Goal: Task Accomplishment & Management: Use online tool/utility

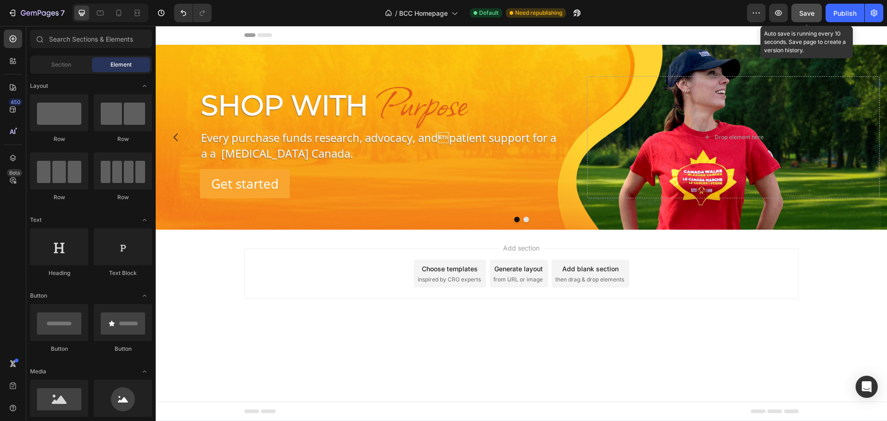
click at [809, 6] on button "Save" at bounding box center [806, 13] width 30 height 18
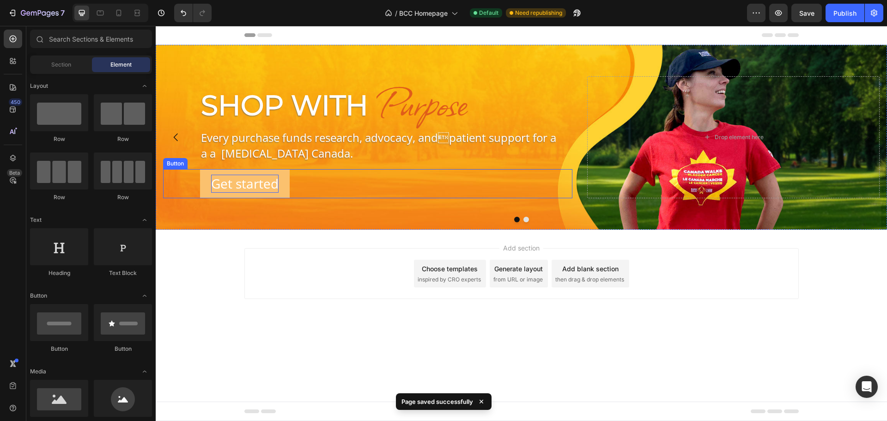
click at [269, 178] on div "Get started" at bounding box center [244, 184] width 67 height 18
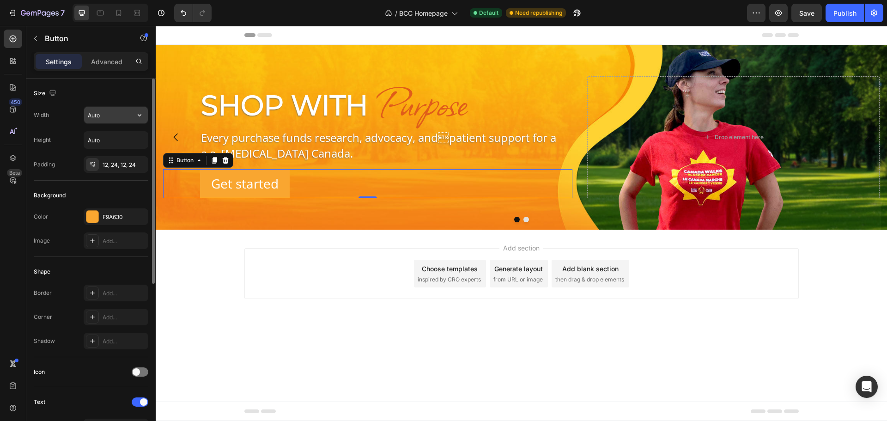
click at [114, 117] on input "Auto" at bounding box center [116, 115] width 64 height 17
click at [139, 114] on icon "button" at bounding box center [139, 114] width 9 height 9
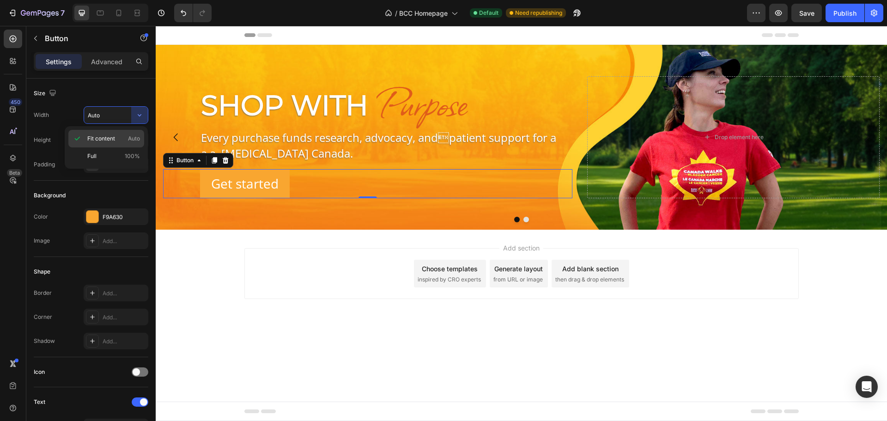
click at [103, 140] on span "Fit content" at bounding box center [101, 138] width 28 height 8
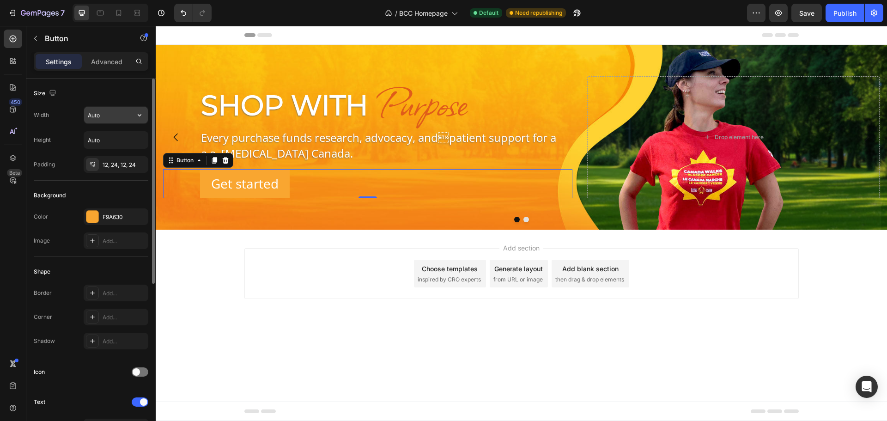
click at [128, 120] on input "Auto" at bounding box center [116, 115] width 64 height 17
click at [142, 117] on icon "button" at bounding box center [139, 114] width 9 height 9
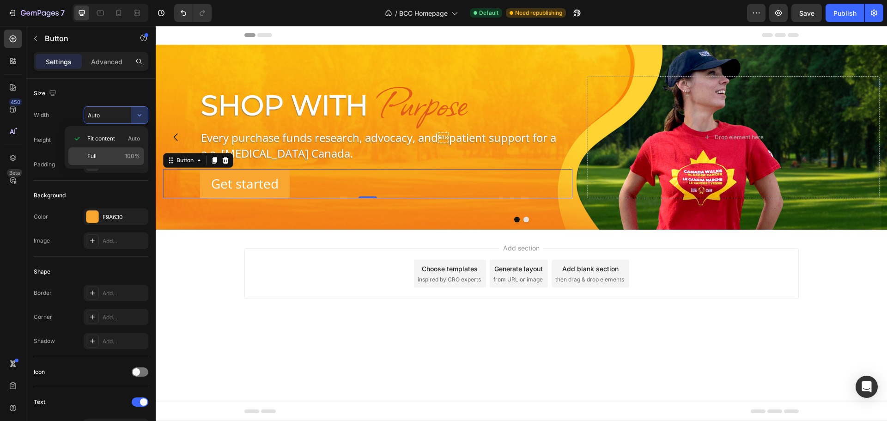
click at [115, 153] on p "Full 100%" at bounding box center [113, 156] width 53 height 8
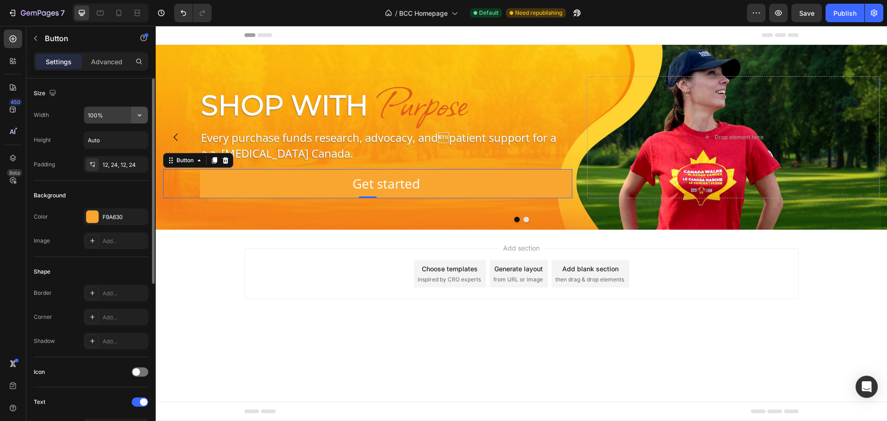
click at [140, 115] on icon "button" at bounding box center [140, 115] width 4 height 2
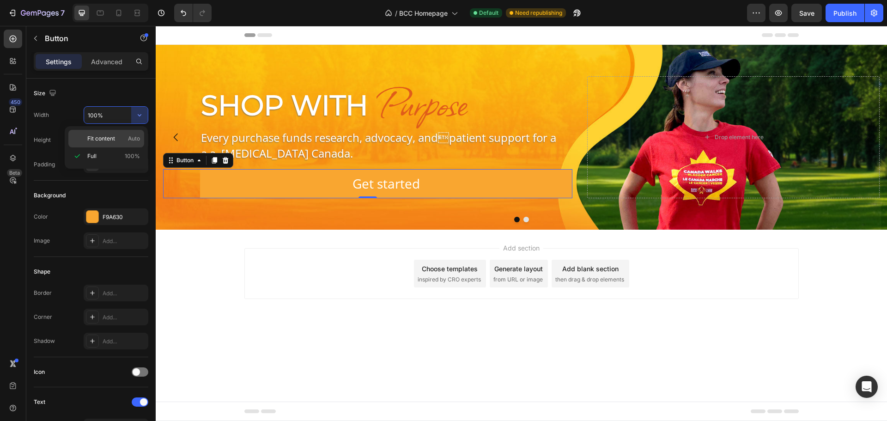
click at [111, 138] on span "Fit content" at bounding box center [101, 138] width 28 height 8
type input "Auto"
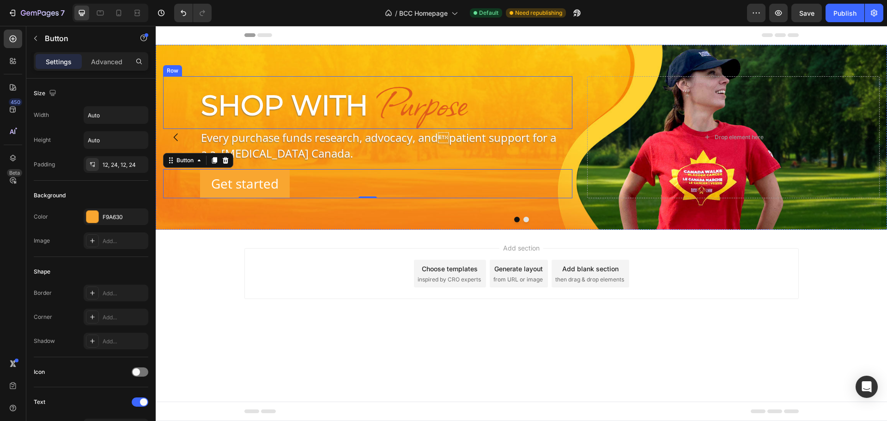
click at [191, 100] on div "Shop With Heading Purpose Heading Row" at bounding box center [367, 102] width 409 height 53
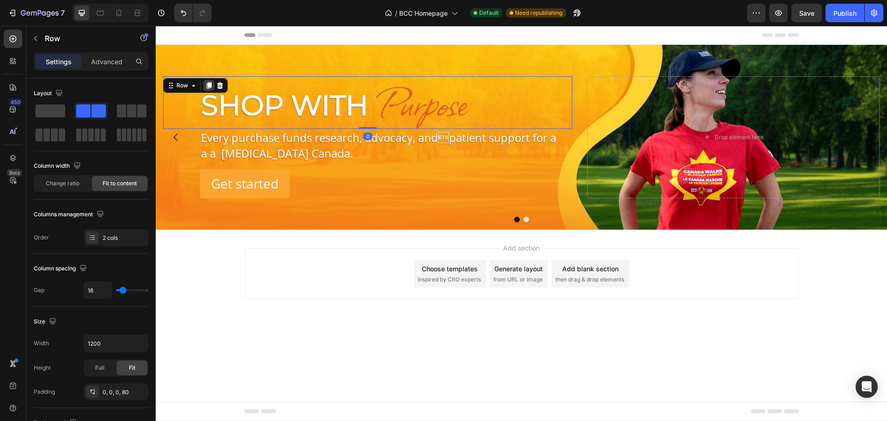
click at [209, 82] on icon at bounding box center [208, 85] width 5 height 6
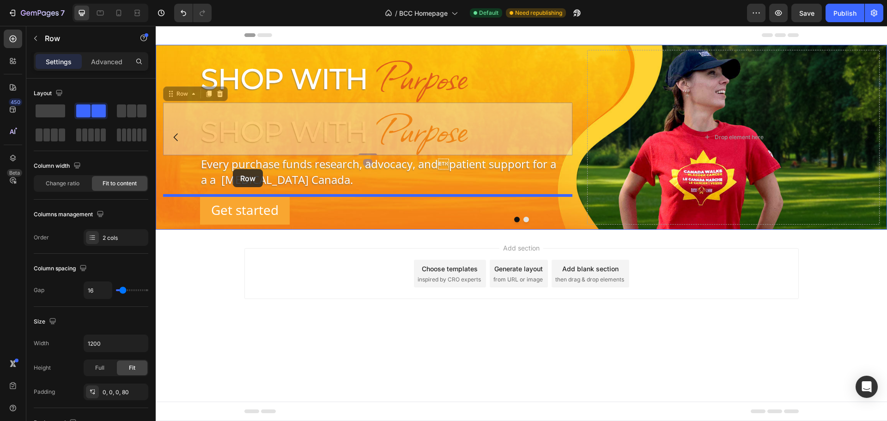
drag, startPoint x: 186, startPoint y: 94, endPoint x: 233, endPoint y: 169, distance: 88.2
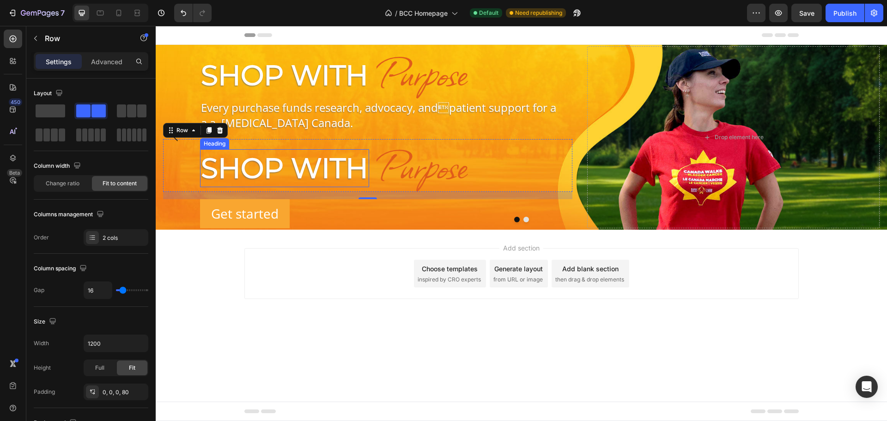
click at [284, 174] on h2 "Shop With" at bounding box center [284, 168] width 169 height 38
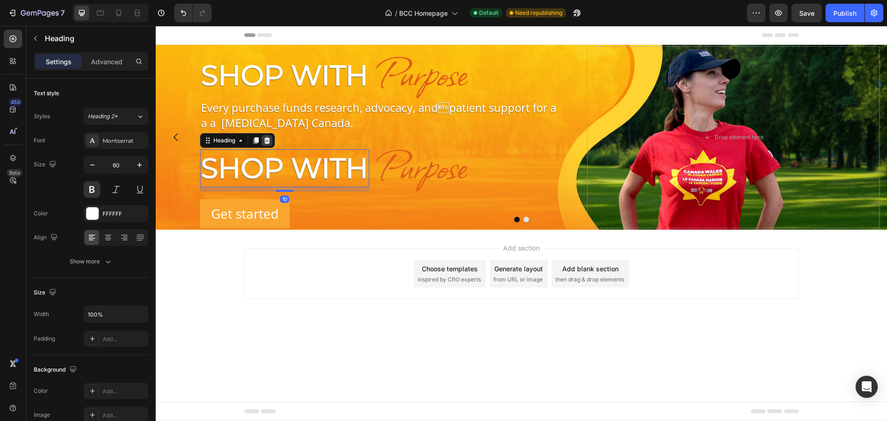
click at [267, 140] on icon at bounding box center [267, 140] width 6 height 6
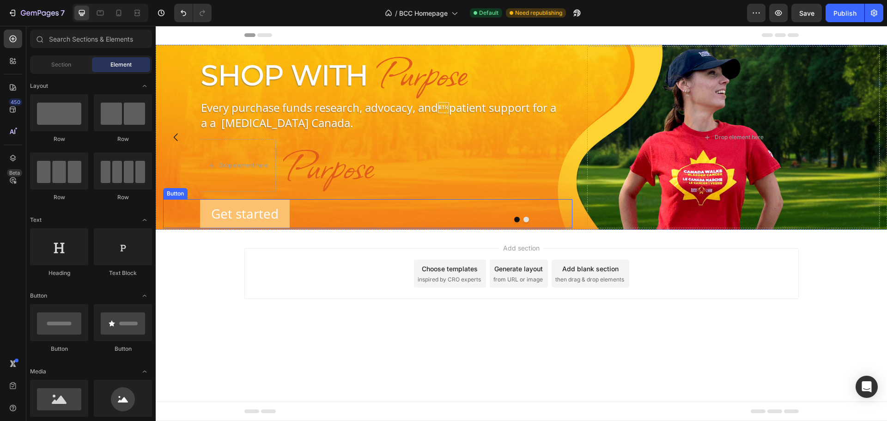
click at [287, 216] on button "Get started" at bounding box center [245, 213] width 90 height 29
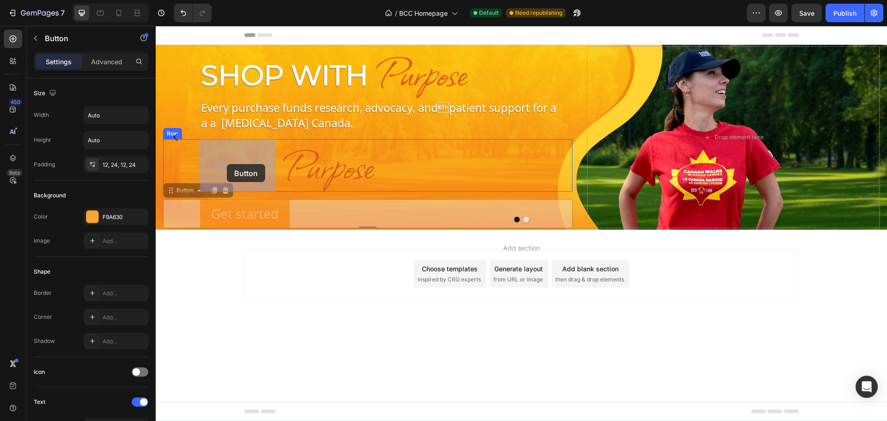
drag, startPoint x: 201, startPoint y: 183, endPoint x: 227, endPoint y: 164, distance: 32.3
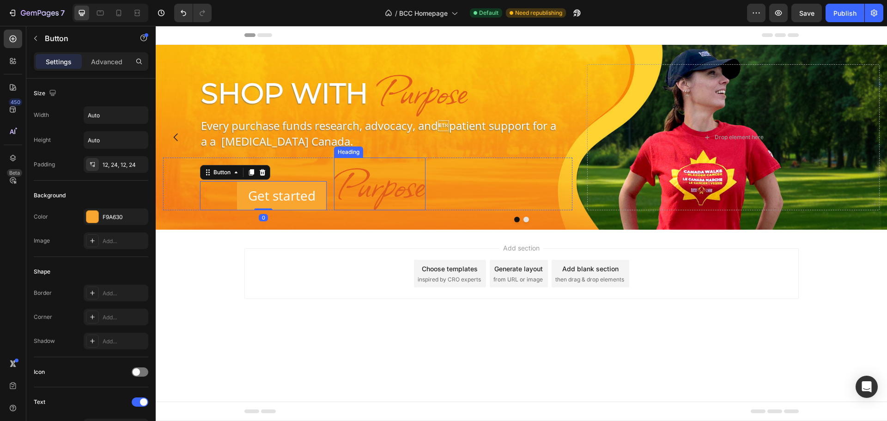
click at [397, 178] on h2 "Purpose" at bounding box center [379, 183] width 91 height 53
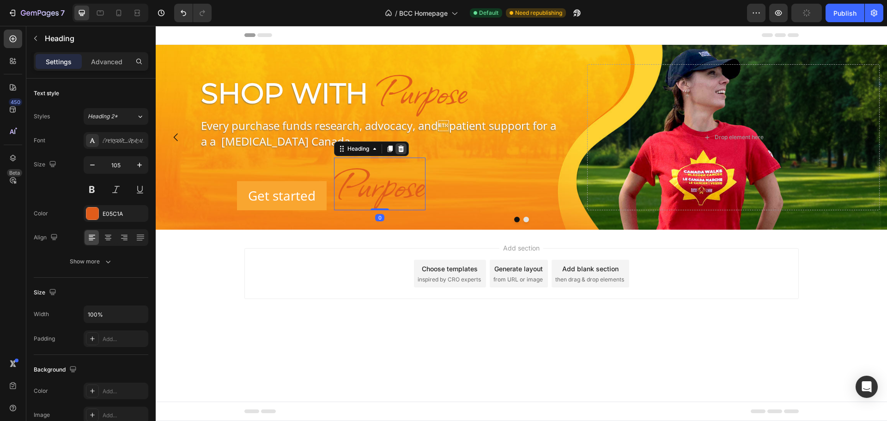
click at [401, 148] on icon at bounding box center [401, 148] width 6 height 6
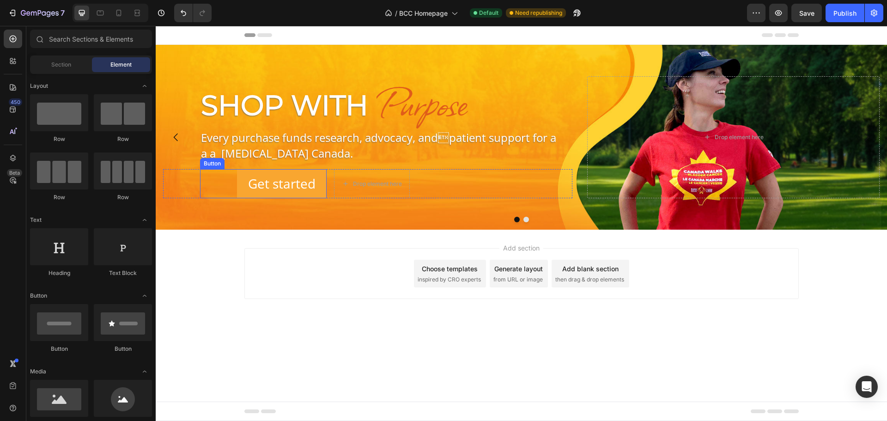
click at [235, 180] on div "Get started Button" at bounding box center [263, 183] width 127 height 29
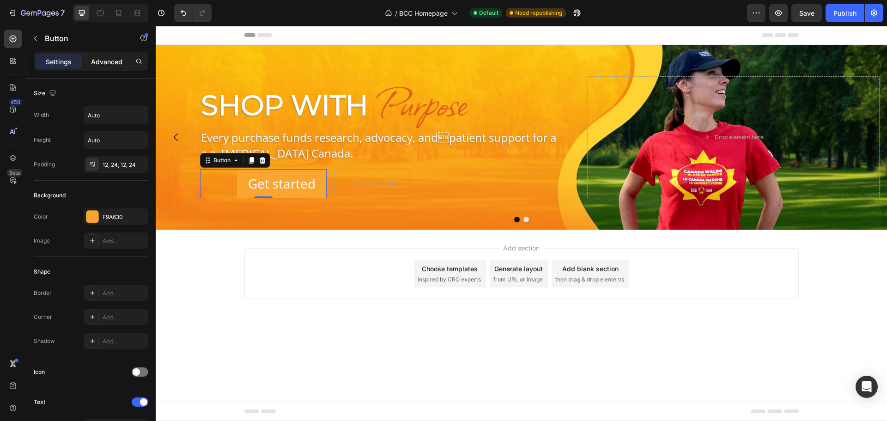
click at [97, 67] on div "Advanced" at bounding box center [107, 61] width 46 height 15
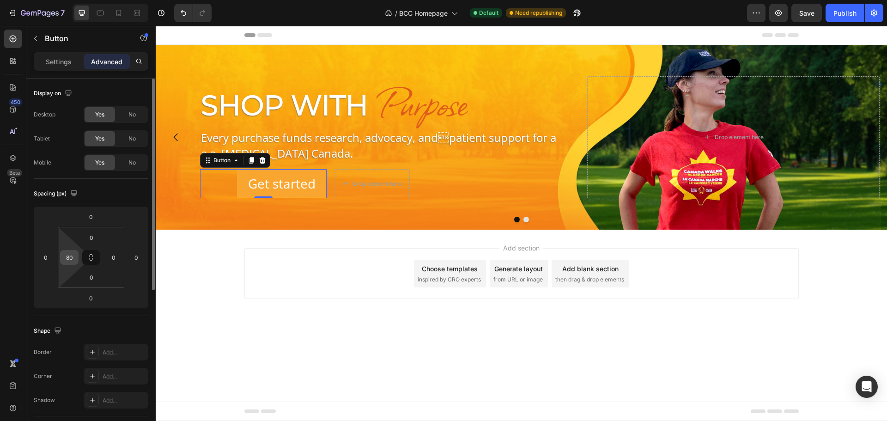
click at [66, 252] on input "80" at bounding box center [69, 257] width 14 height 14
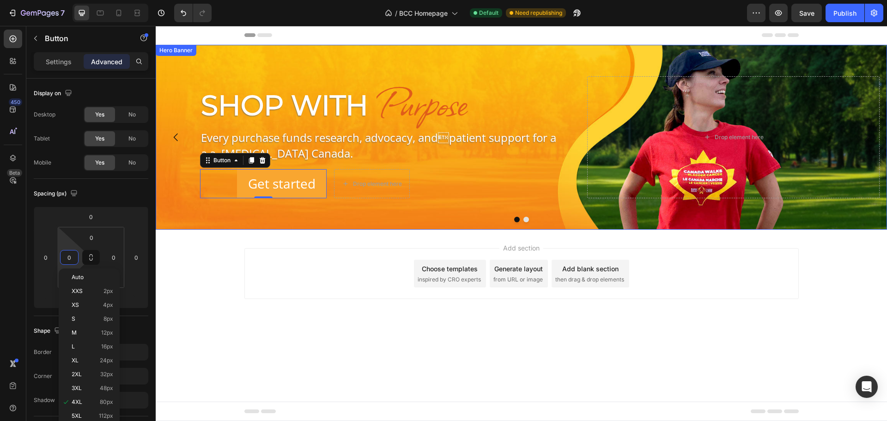
type input "0"
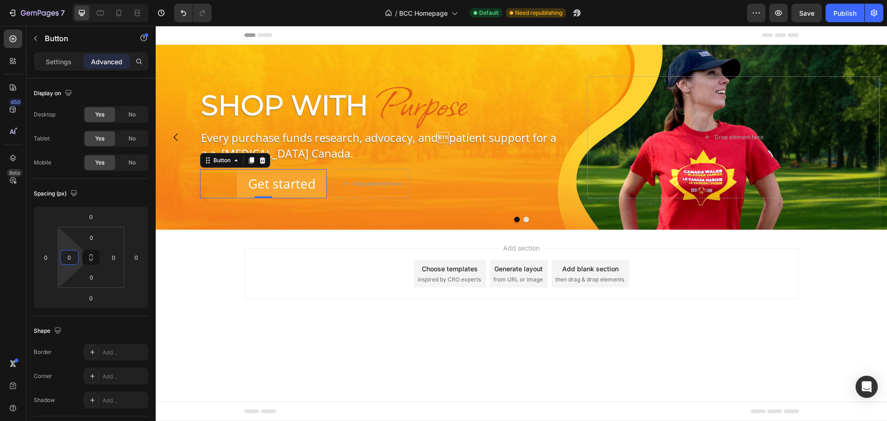
click at [333, 296] on div "Add section Choose templates inspired by CRO experts Generate layout from URL o…" at bounding box center [521, 273] width 554 height 51
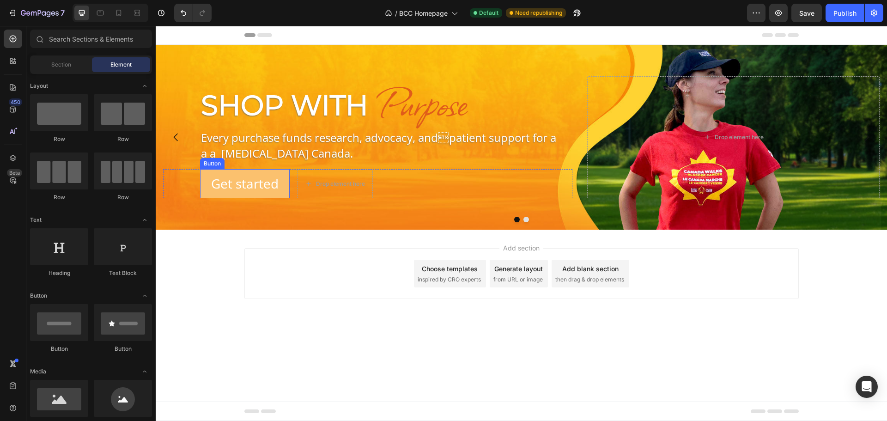
click at [278, 171] on button "Get started" at bounding box center [245, 183] width 90 height 29
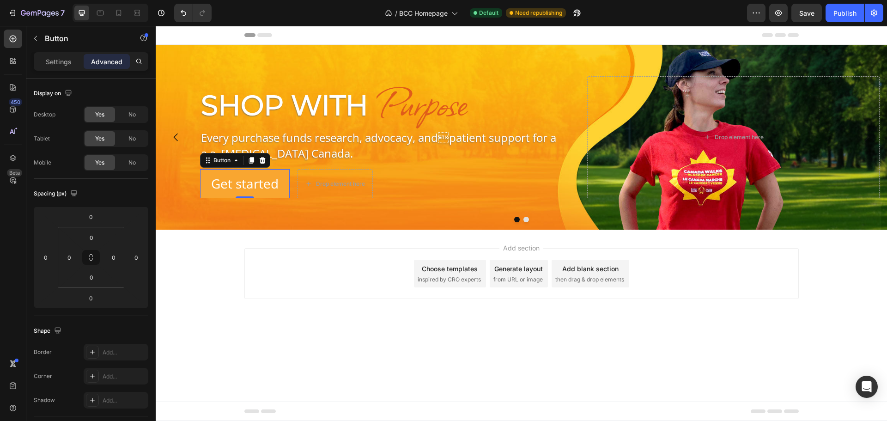
click at [201, 296] on div "Add section Choose templates inspired by CRO experts Generate layout from URL o…" at bounding box center [521, 287] width 731 height 114
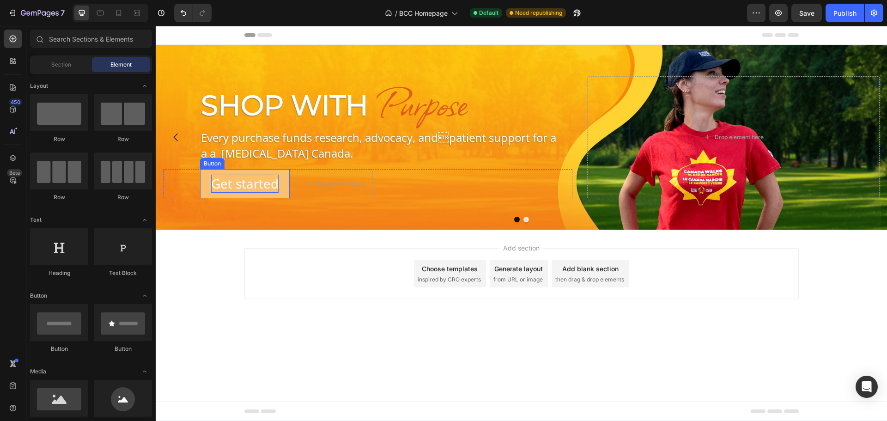
click at [264, 184] on div "Get started" at bounding box center [244, 184] width 67 height 18
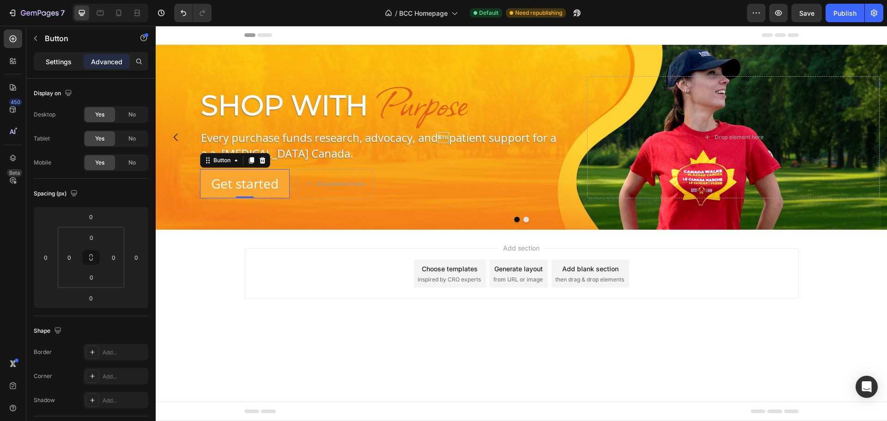
click at [55, 57] on p "Settings" at bounding box center [59, 62] width 26 height 10
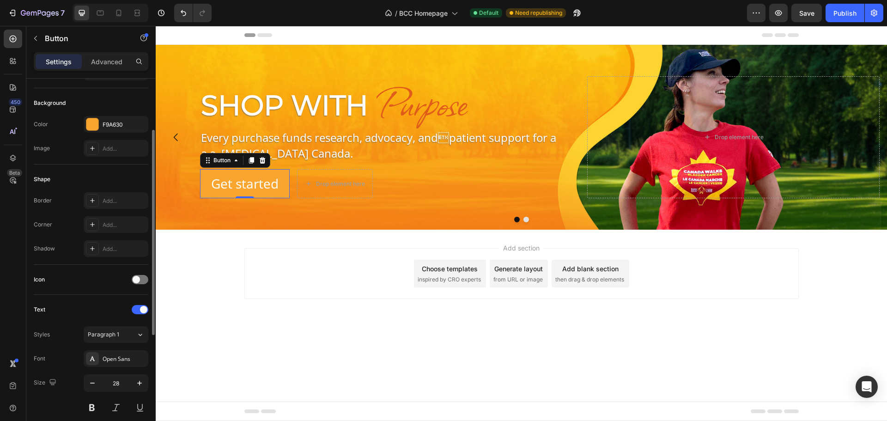
scroll to position [185, 0]
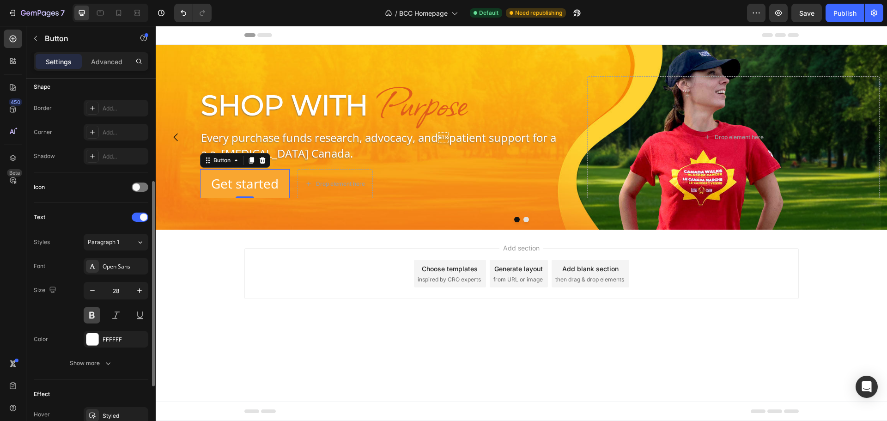
click at [91, 315] on button at bounding box center [92, 315] width 17 height 17
click at [103, 363] on div "Show more" at bounding box center [91, 362] width 43 height 9
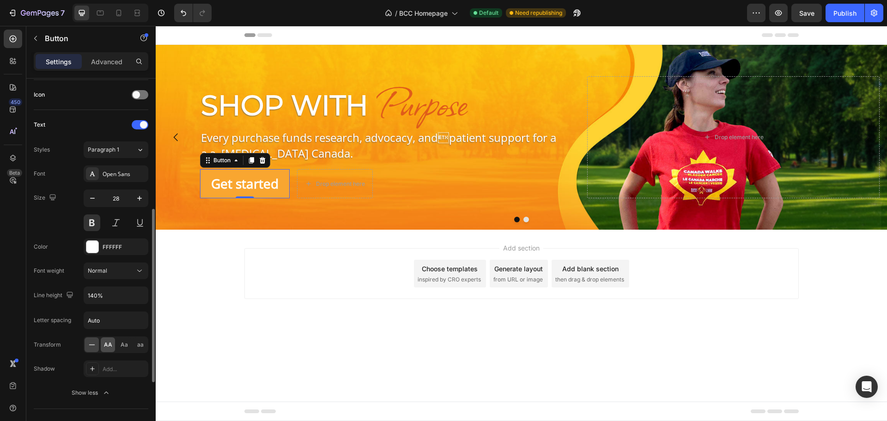
click at [108, 345] on span "AA" at bounding box center [108, 344] width 8 height 8
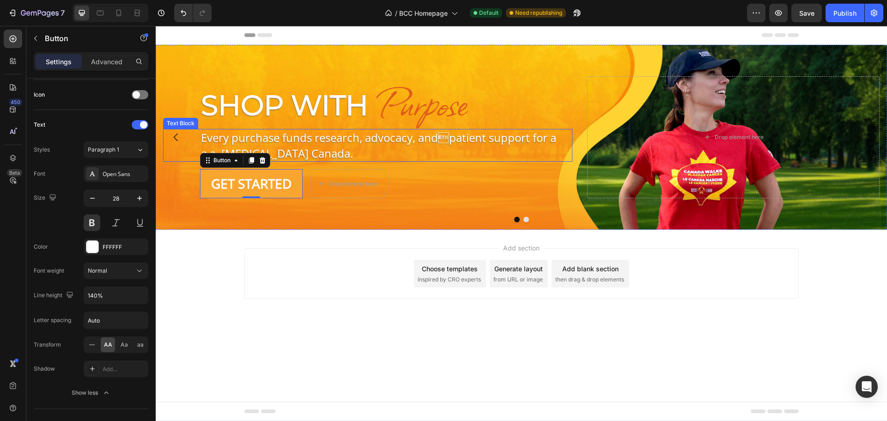
click at [260, 137] on p "Every purchase funds research, advocacy, andpatient support for a a a Bladder …" at bounding box center [380, 145] width 359 height 31
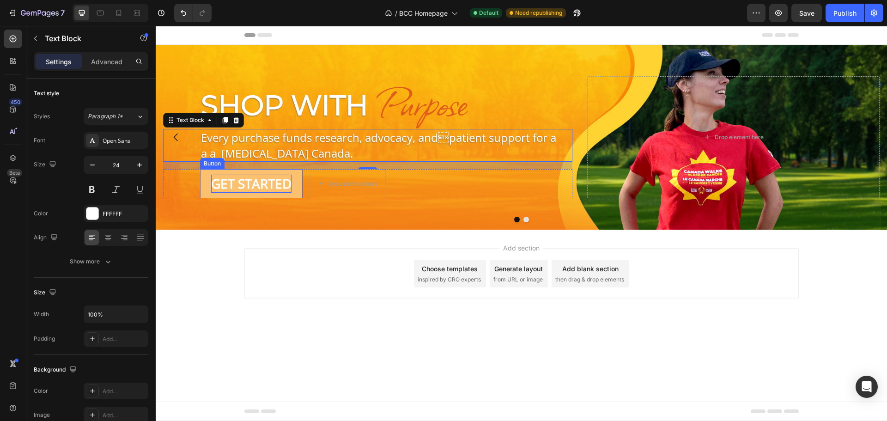
click at [225, 175] on div "Get started" at bounding box center [251, 184] width 80 height 18
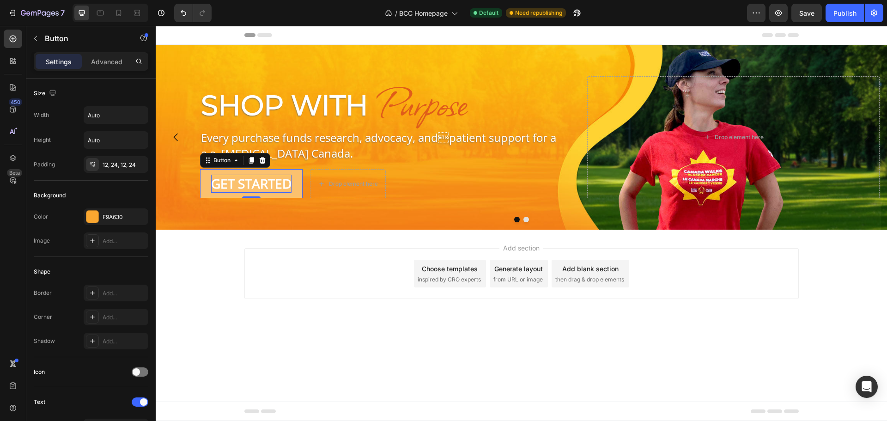
click at [212, 190] on div "Get started" at bounding box center [251, 184] width 80 height 18
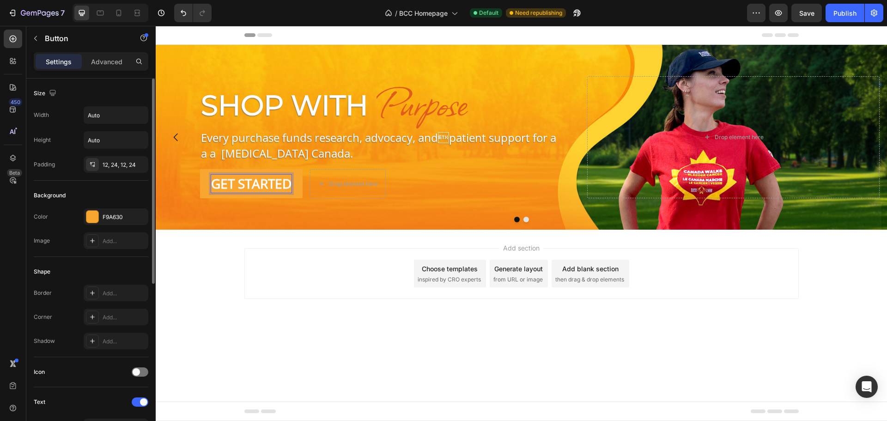
scroll to position [294, 0]
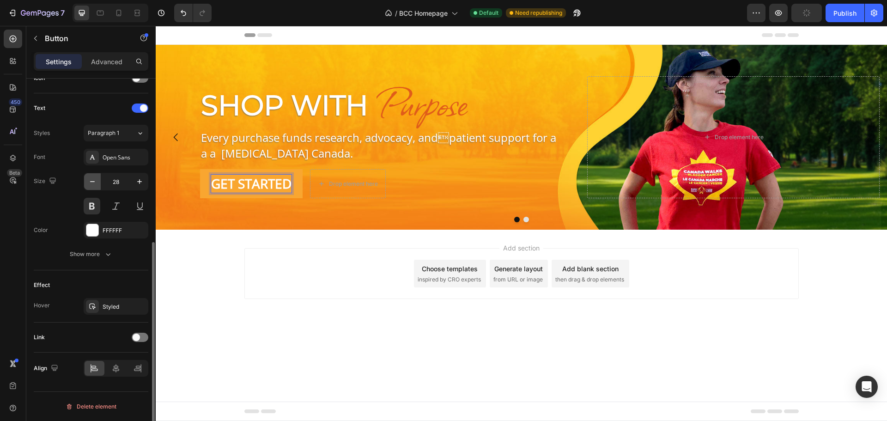
click at [96, 183] on icon "button" at bounding box center [92, 181] width 9 height 9
type input "24"
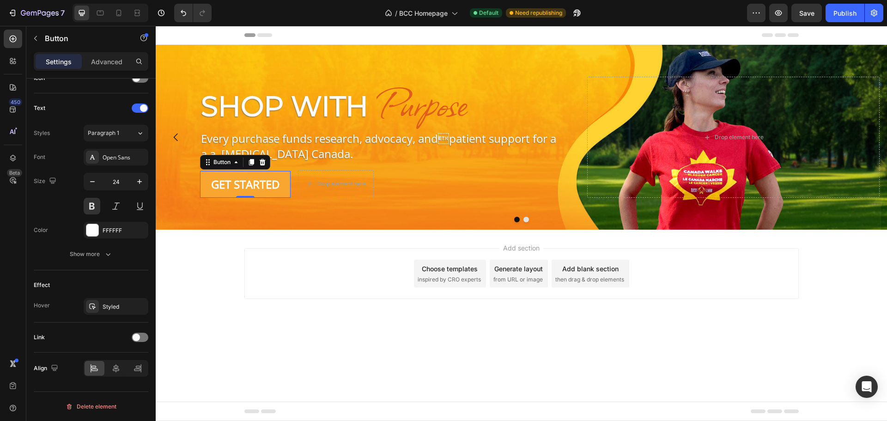
click at [291, 360] on body "Header Shop With Heading Purpose Heading Row Every purchase funds research, adv…" at bounding box center [521, 223] width 731 height 395
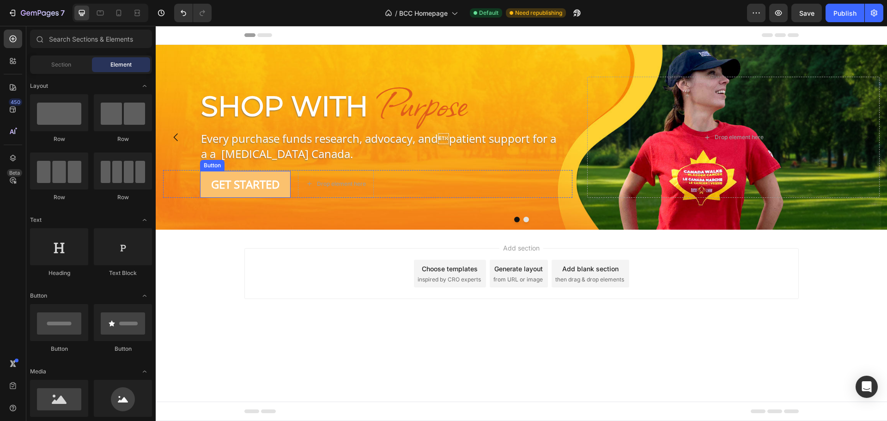
click at [276, 192] on button "Get started" at bounding box center [245, 184] width 91 height 27
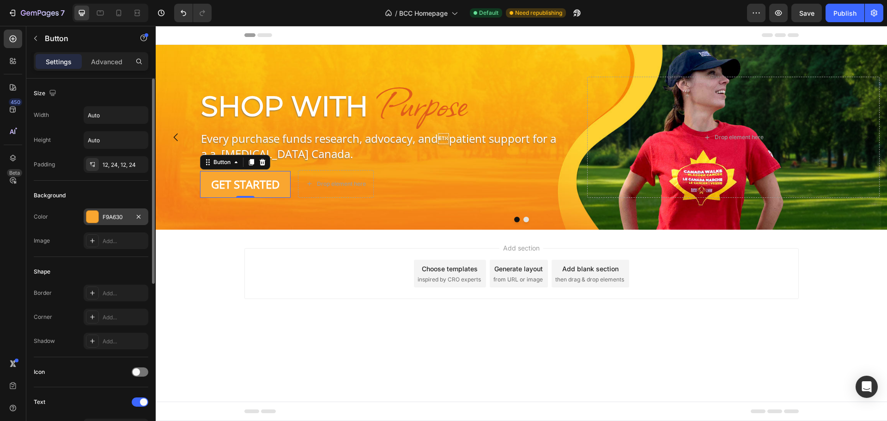
click at [127, 215] on div "F9A630" at bounding box center [116, 217] width 27 height 8
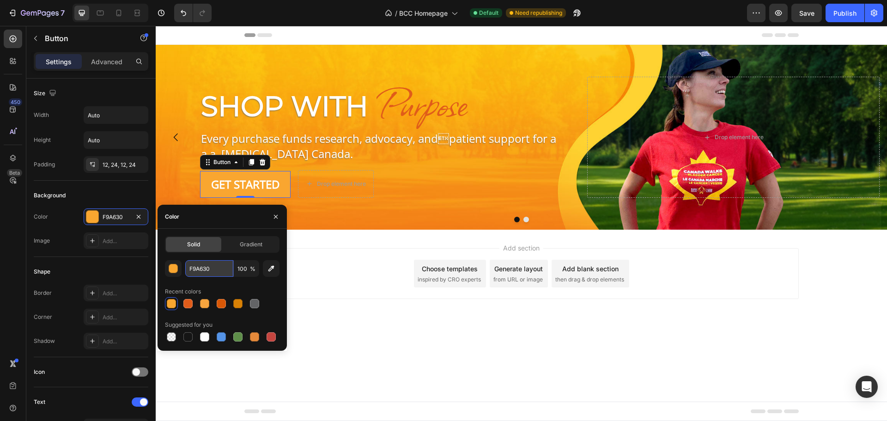
click at [218, 266] on input "F9A630" at bounding box center [209, 268] width 48 height 17
paste input "e05c1a"
type input "E05C1A"
click at [235, 224] on div "Color" at bounding box center [221, 217] width 129 height 24
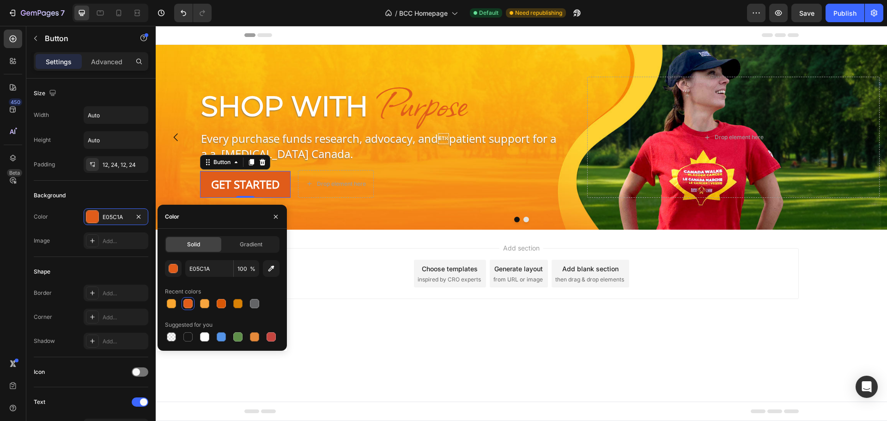
click at [351, 350] on body "Header Shop With Heading Purpose Heading Row Every purchase funds research, adv…" at bounding box center [521, 223] width 731 height 395
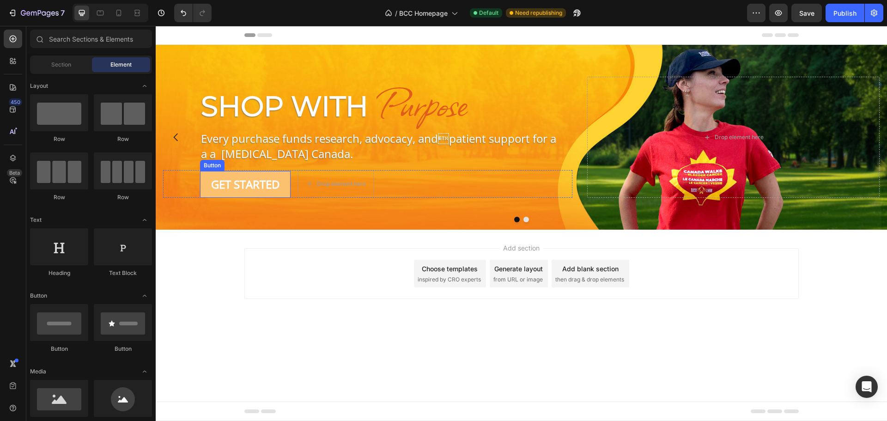
click at [203, 190] on button "Get started" at bounding box center [245, 184] width 91 height 27
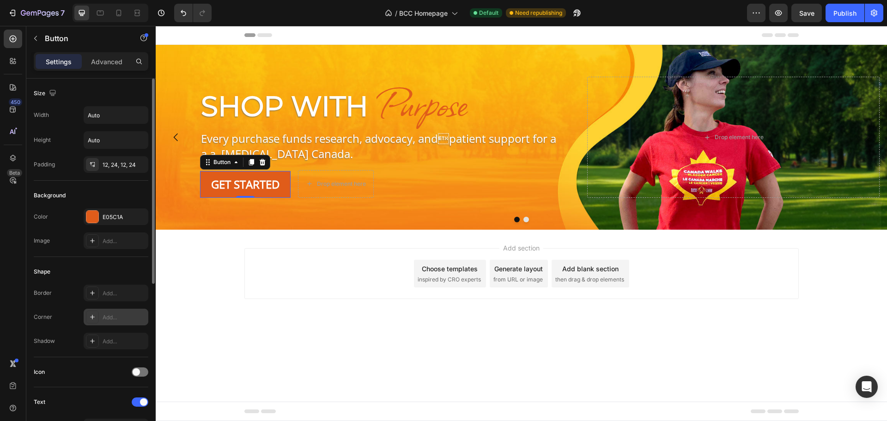
click at [98, 315] on div at bounding box center [92, 316] width 13 height 13
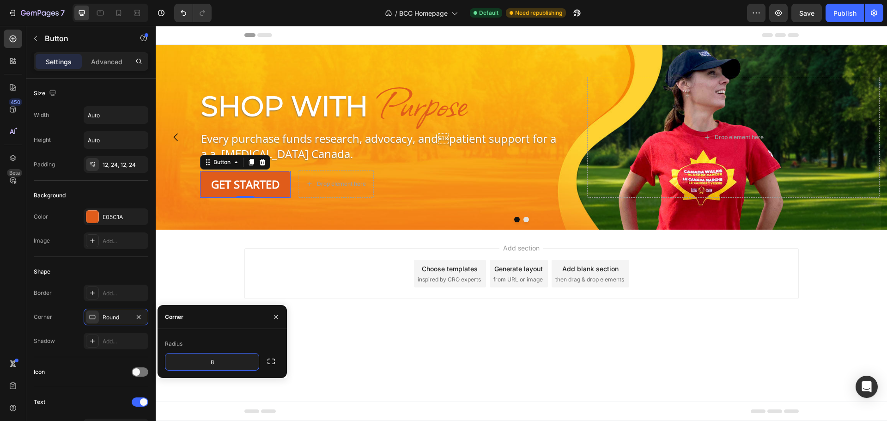
click at [481, 348] on body "Header Shop With Heading Purpose Heading Row Every purchase funds research, adv…" at bounding box center [521, 223] width 731 height 395
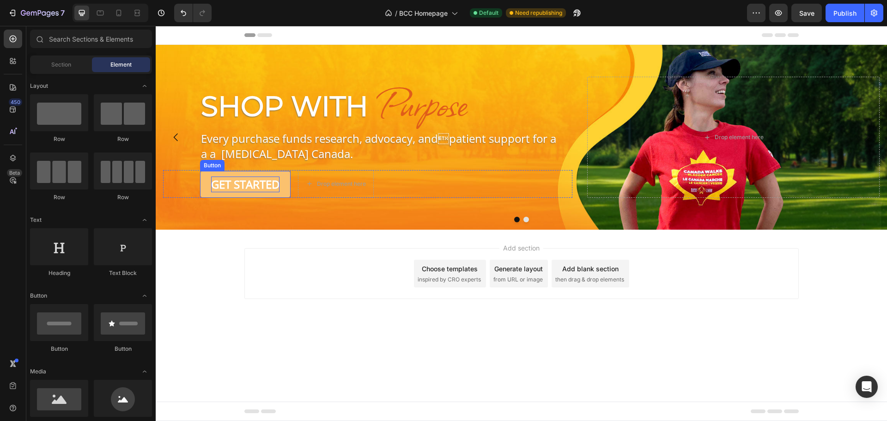
click at [233, 183] on p "Get started" at bounding box center [245, 184] width 68 height 16
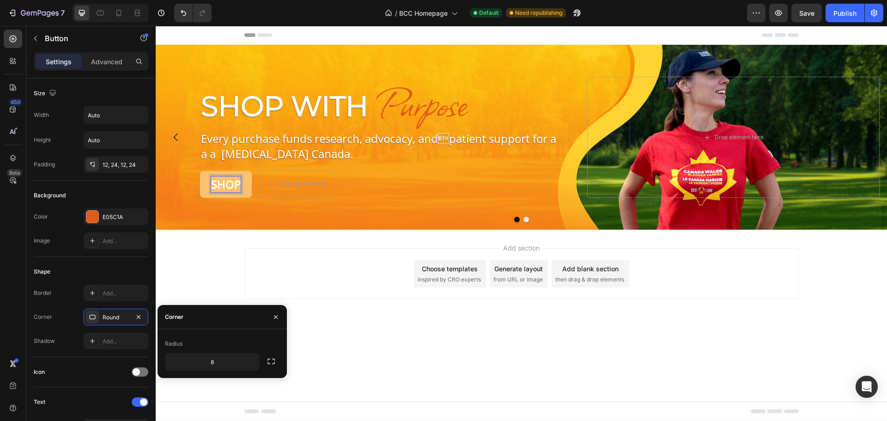
click at [200, 171] on button "Shop" at bounding box center [226, 184] width 52 height 27
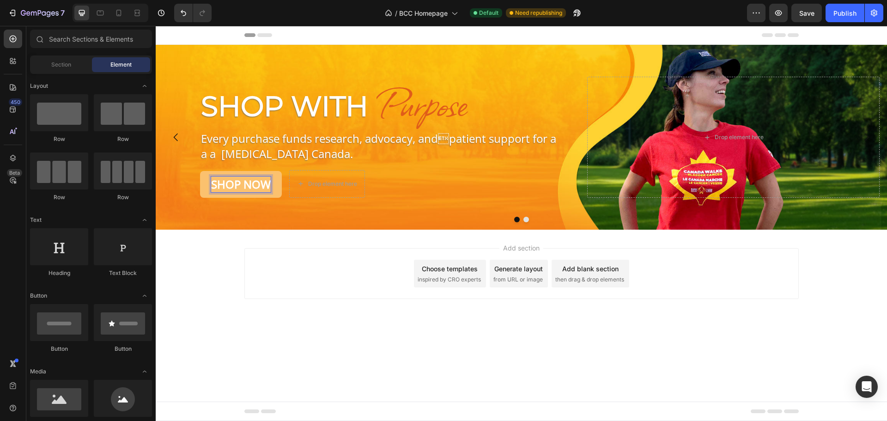
click at [746, 333] on div "Add section Choose templates inspired by CRO experts Generate layout from URL o…" at bounding box center [521, 287] width 731 height 114
click at [218, 300] on div "Add section Choose templates inspired by CRO experts Generate layout from URL o…" at bounding box center [521, 287] width 731 height 114
click at [205, 192] on button "Shop Now" at bounding box center [241, 184] width 82 height 27
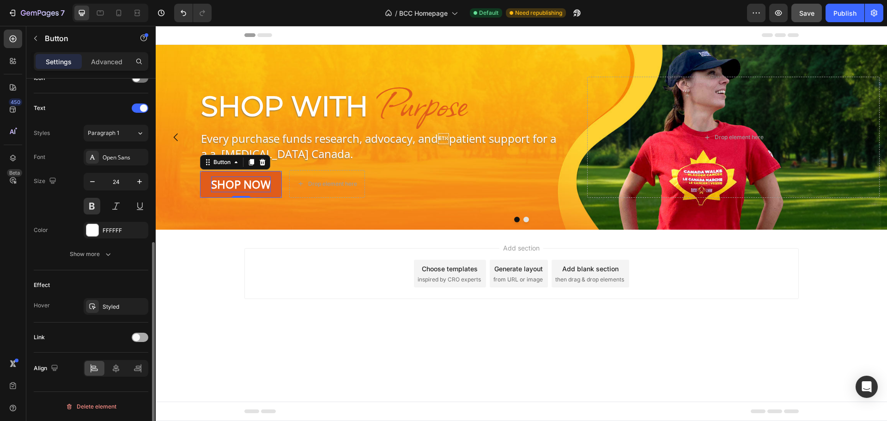
click at [138, 336] on span at bounding box center [136, 336] width 7 height 7
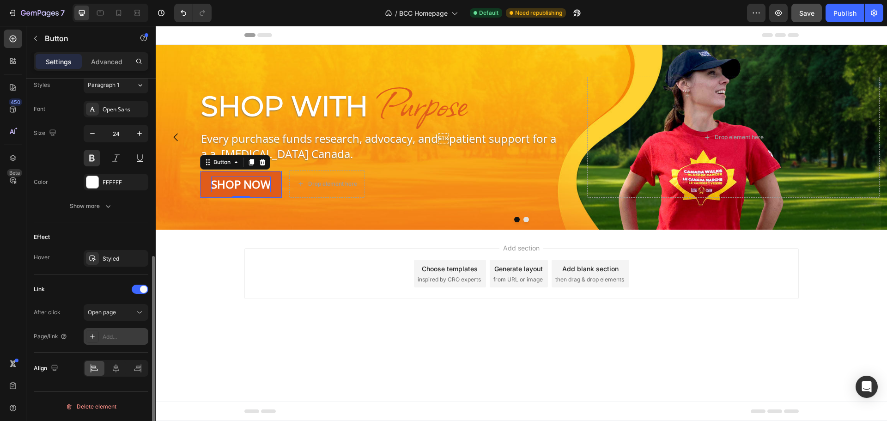
click at [100, 334] on div "Add..." at bounding box center [116, 336] width 65 height 17
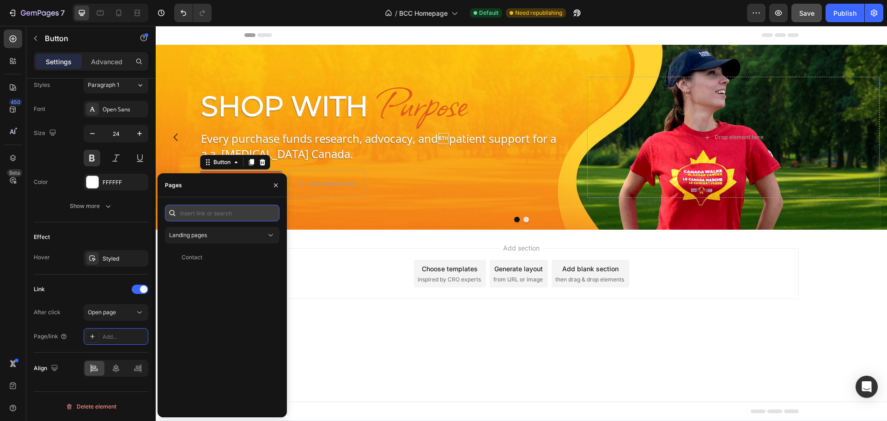
click at [193, 210] on input "text" at bounding box center [222, 213] width 115 height 17
type input "collections"
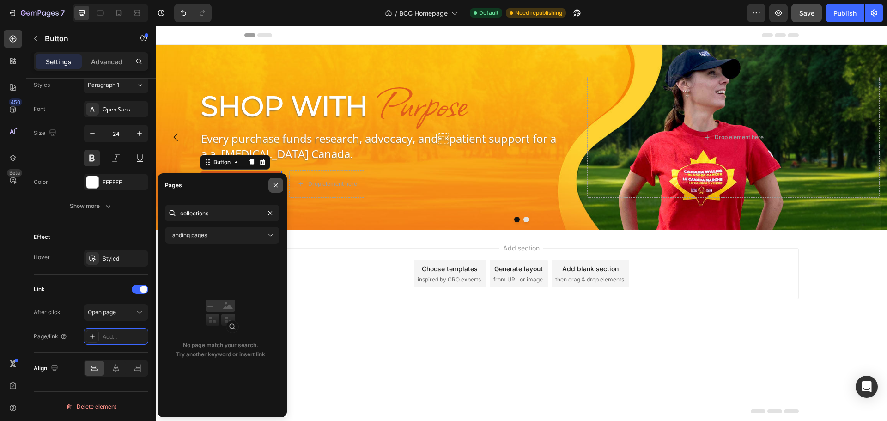
click at [273, 188] on icon "button" at bounding box center [275, 184] width 7 height 7
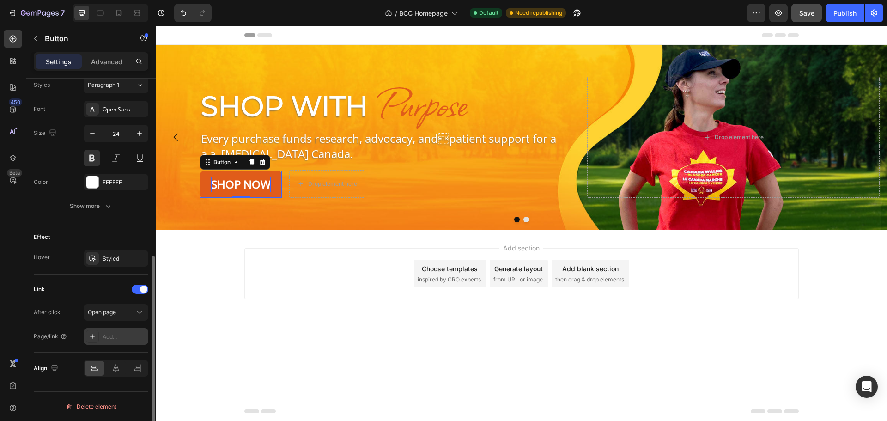
click at [109, 341] on div "Add..." at bounding box center [116, 336] width 65 height 17
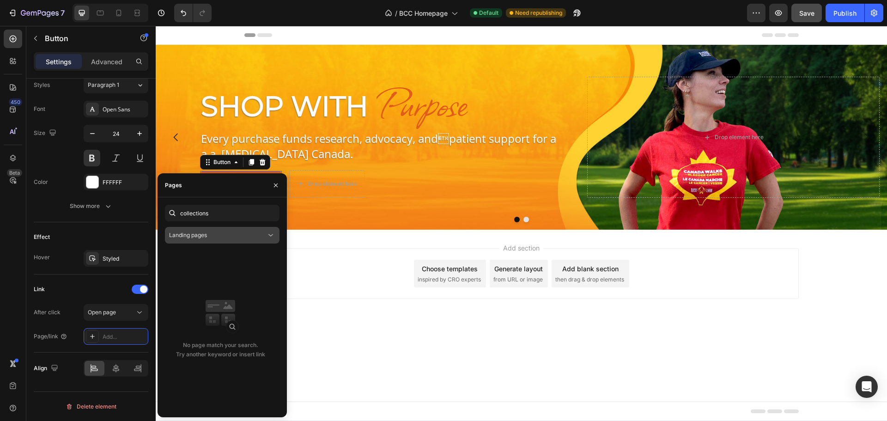
click at [208, 238] on div "Landing pages" at bounding box center [217, 235] width 97 height 8
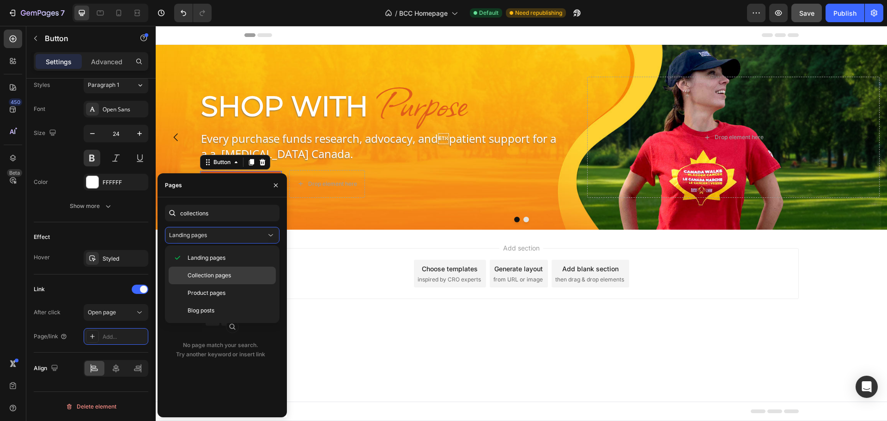
click at [211, 280] on div "Collection pages" at bounding box center [222, 275] width 107 height 18
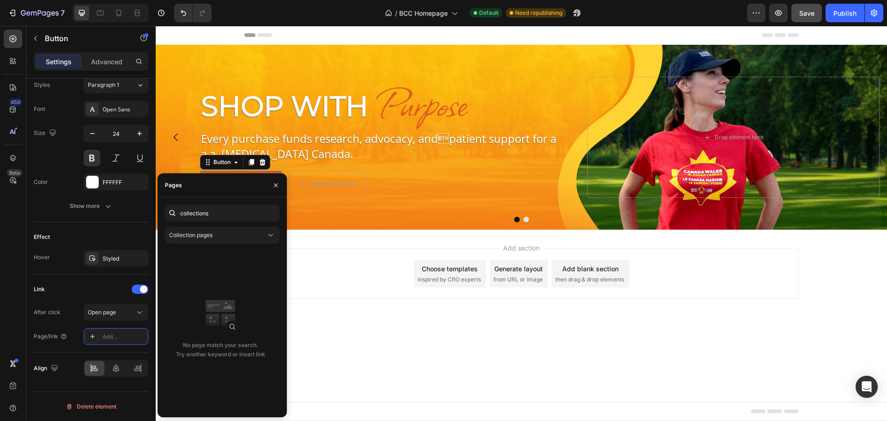
click at [405, 332] on div "Add section Choose templates inspired by CRO experts Generate layout from URL o…" at bounding box center [521, 287] width 731 height 114
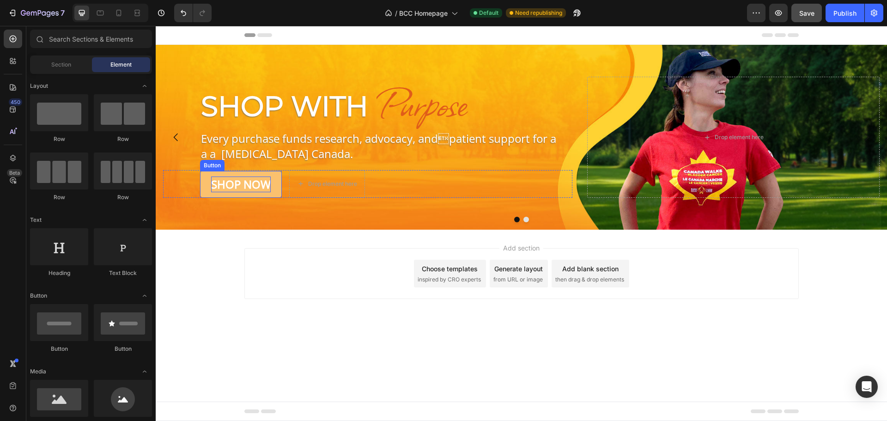
click at [205, 193] on button "Shop Now" at bounding box center [241, 184] width 82 height 27
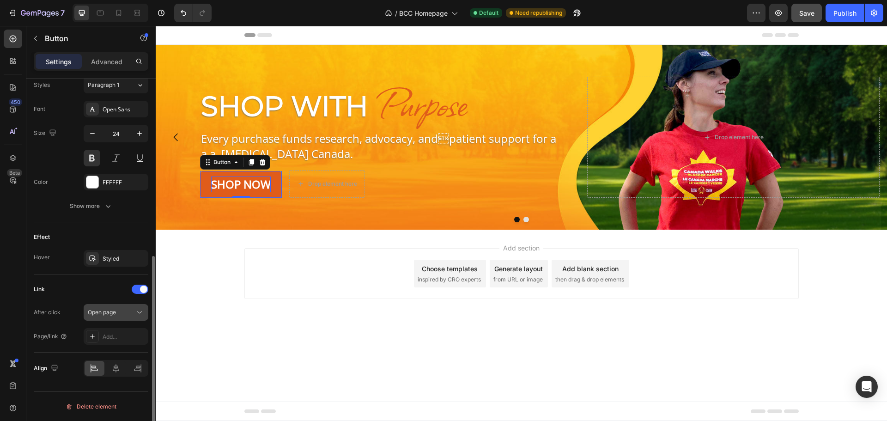
click at [124, 316] on div "Open page" at bounding box center [116, 312] width 56 height 9
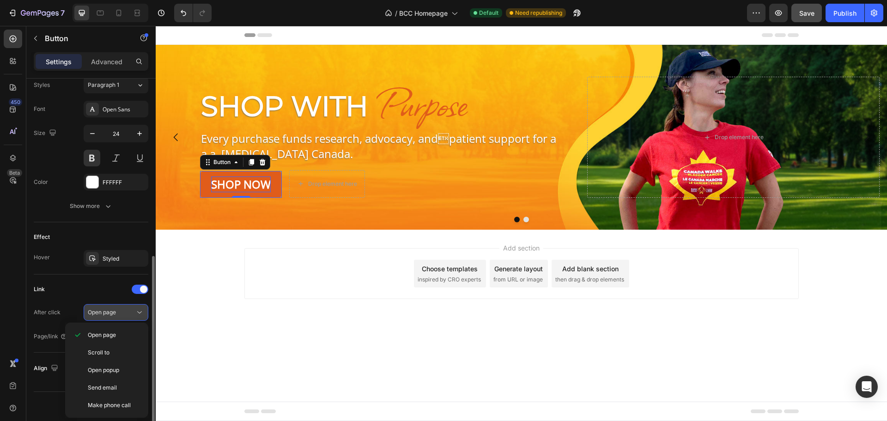
click at [124, 316] on div "Open page" at bounding box center [116, 312] width 56 height 9
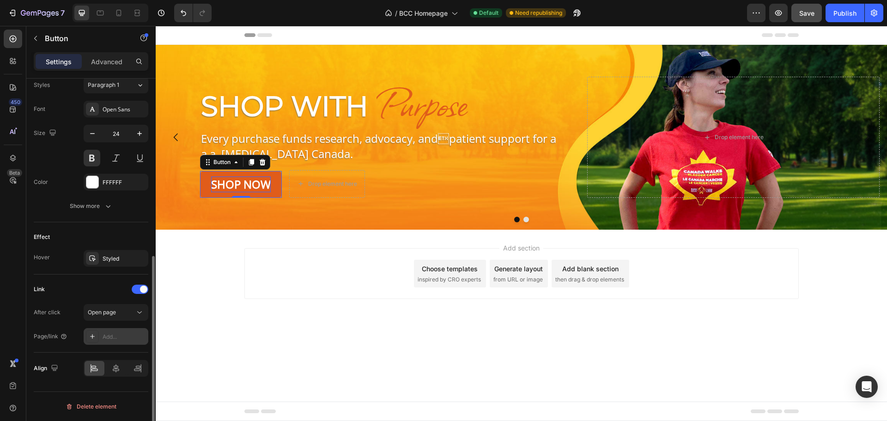
click at [109, 337] on div "Add..." at bounding box center [124, 337] width 43 height 8
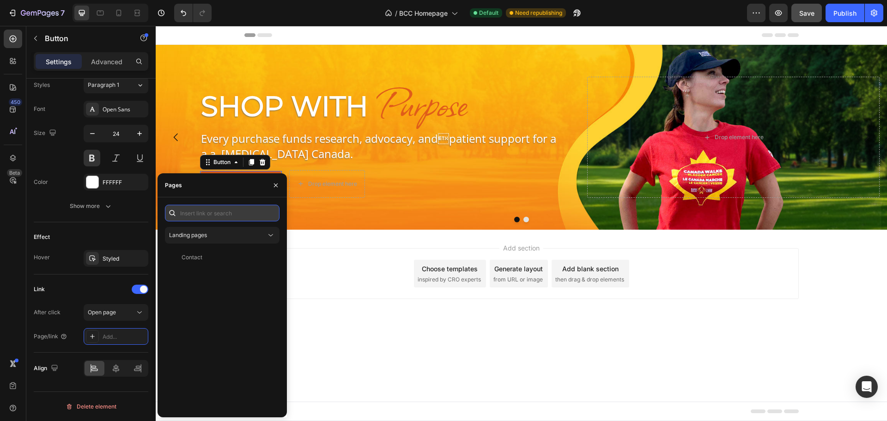
click at [219, 208] on input "text" at bounding box center [222, 213] width 115 height 17
type input "/collections/all"
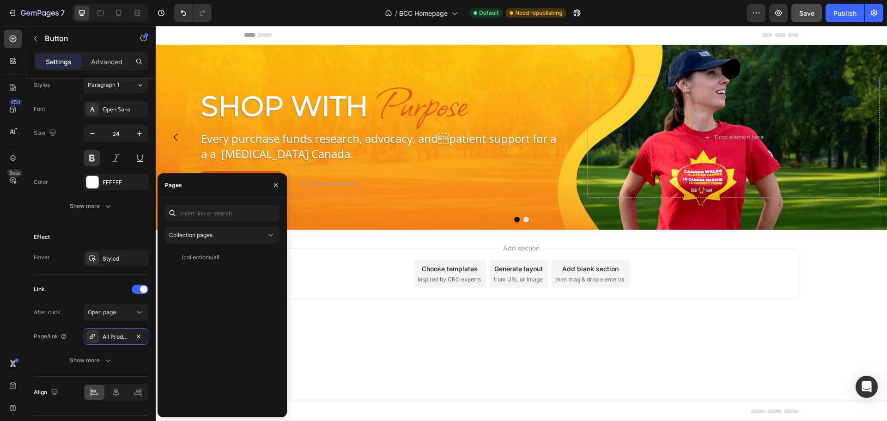
click at [333, 283] on div "Add section Choose templates inspired by CRO experts Generate layout from URL o…" at bounding box center [521, 273] width 554 height 51
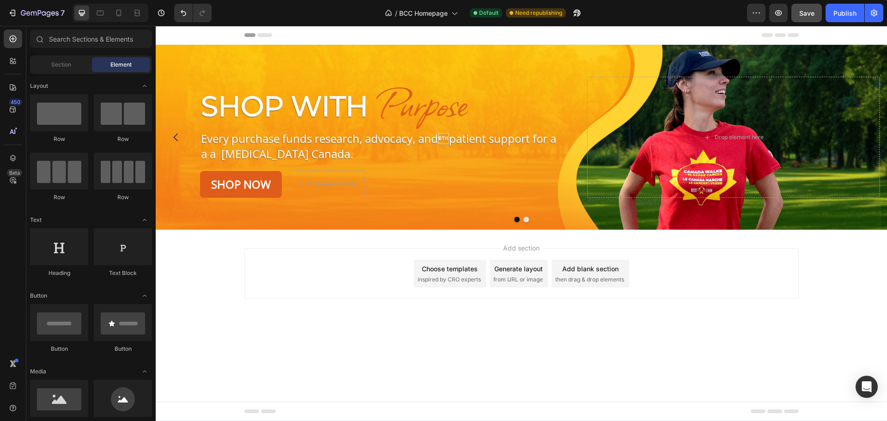
click at [803, 16] on span "Save" at bounding box center [806, 13] width 15 height 8
drag, startPoint x: 200, startPoint y: 302, endPoint x: 203, endPoint y: 259, distance: 43.6
click at [200, 301] on div "Add section Choose templates inspired by CRO experts Generate layout from URL o…" at bounding box center [521, 287] width 731 height 114
click at [206, 187] on link "Shop Now" at bounding box center [241, 184] width 82 height 27
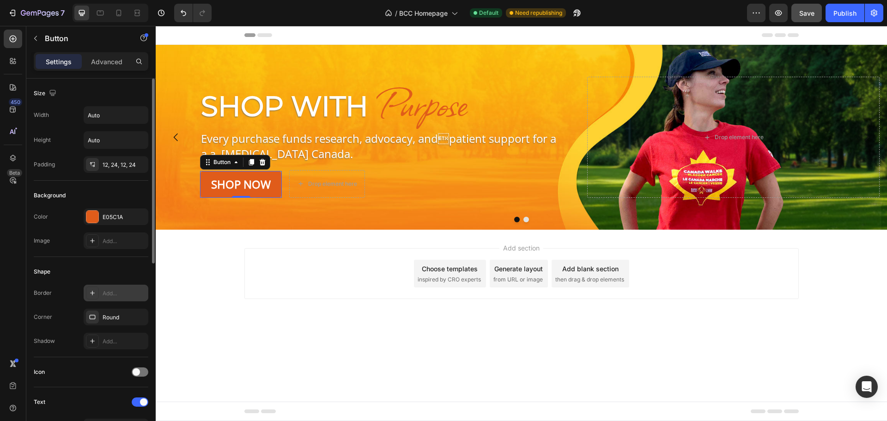
click at [119, 291] on div "Add..." at bounding box center [124, 293] width 43 height 8
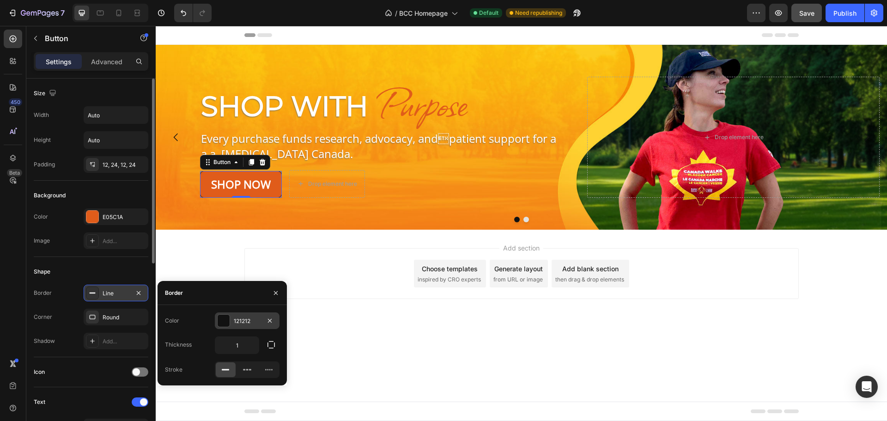
click at [219, 322] on div at bounding box center [224, 320] width 12 height 12
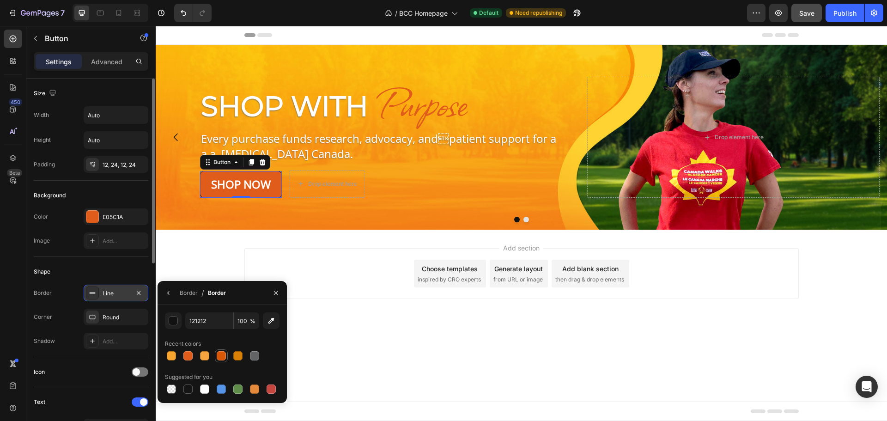
click at [221, 357] on div at bounding box center [221, 355] width 9 height 9
click at [186, 355] on div at bounding box center [187, 355] width 9 height 9
type input "E05C1A"
click at [165, 293] on icon "button" at bounding box center [168, 292] width 7 height 7
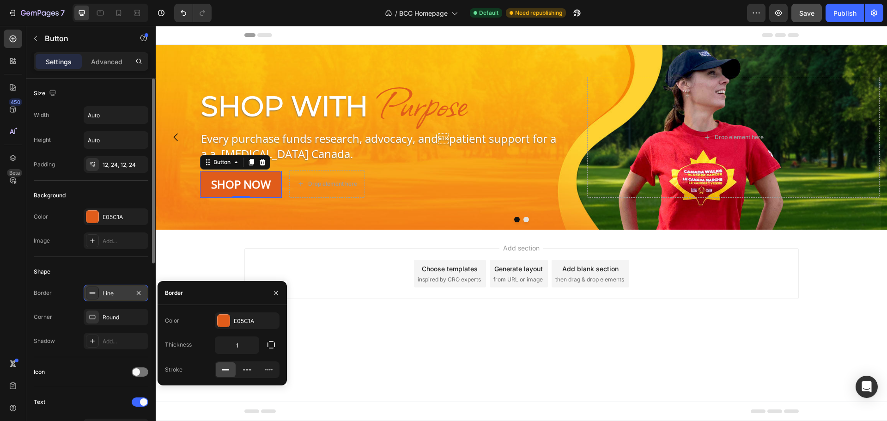
click at [336, 316] on div "Add section Choose templates inspired by CRO experts Generate layout from URL o…" at bounding box center [521, 287] width 731 height 114
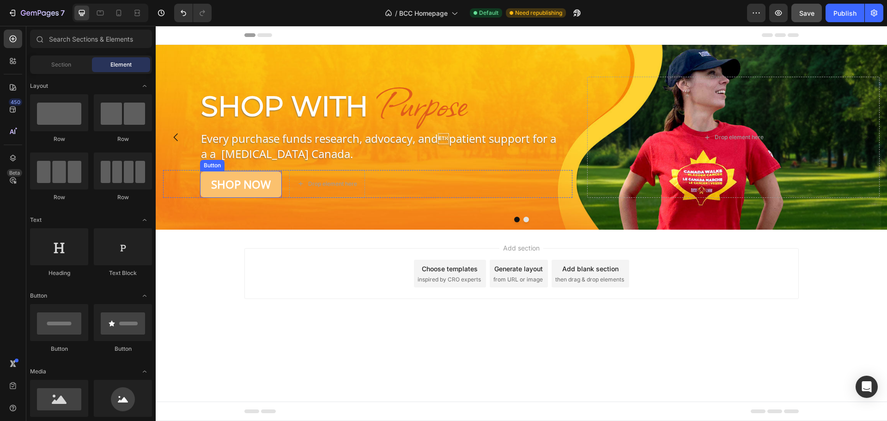
click at [206, 185] on link "Shop Now" at bounding box center [241, 184] width 82 height 27
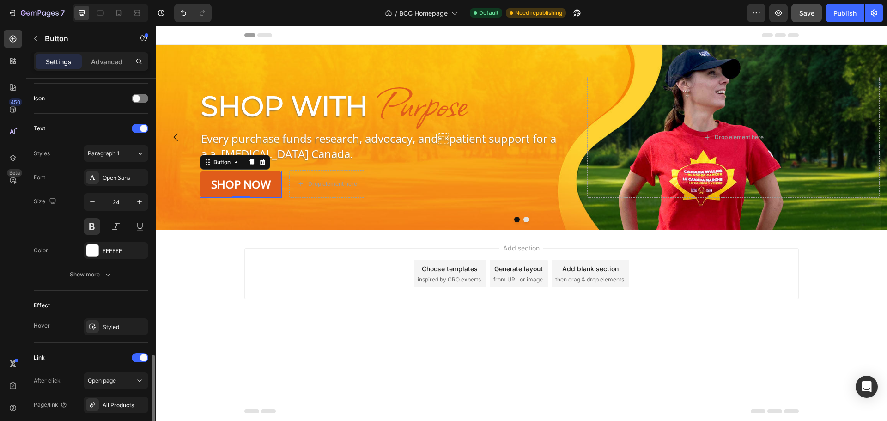
scroll to position [366, 0]
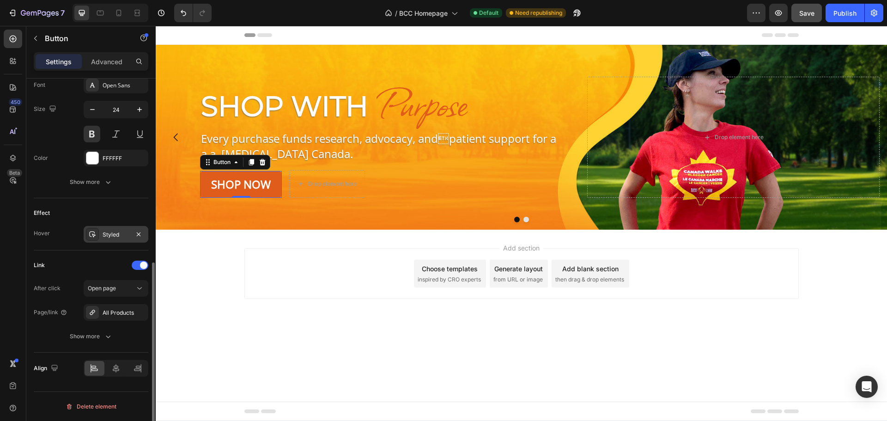
click at [119, 237] on div "Styled" at bounding box center [116, 234] width 27 height 8
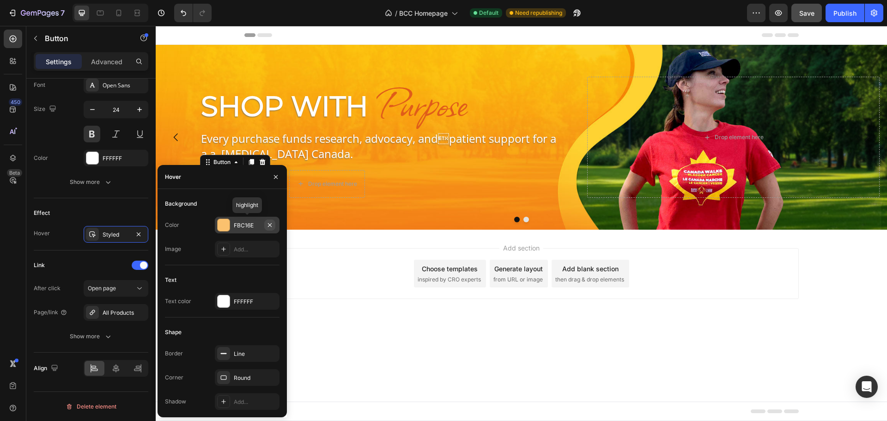
click at [269, 224] on icon "button" at bounding box center [269, 224] width 7 height 7
click at [221, 249] on icon at bounding box center [223, 248] width 7 height 7
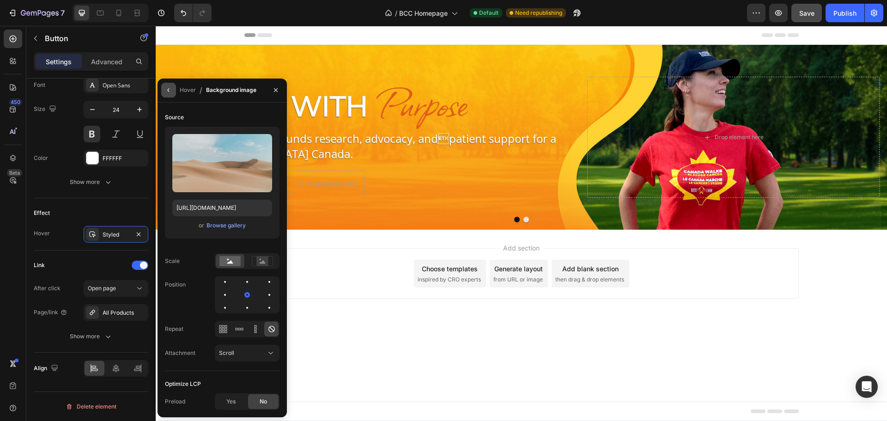
click at [171, 89] on icon "button" at bounding box center [168, 89] width 7 height 7
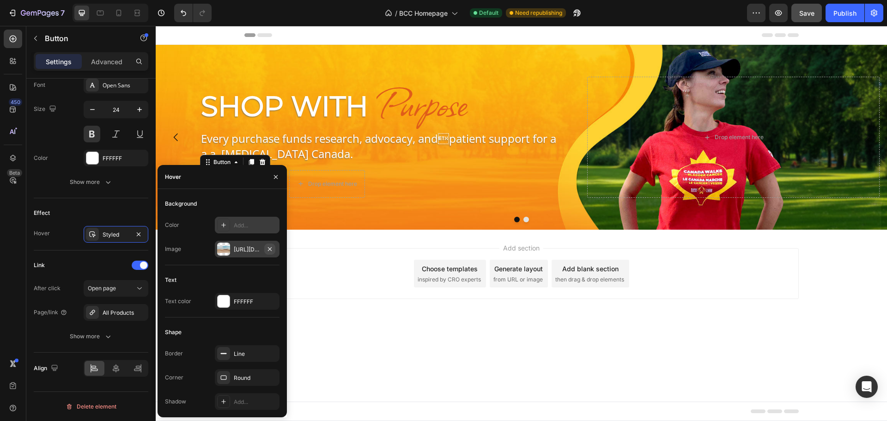
click at [271, 248] on icon "button" at bounding box center [269, 248] width 7 height 7
click at [227, 297] on div at bounding box center [224, 301] width 12 height 12
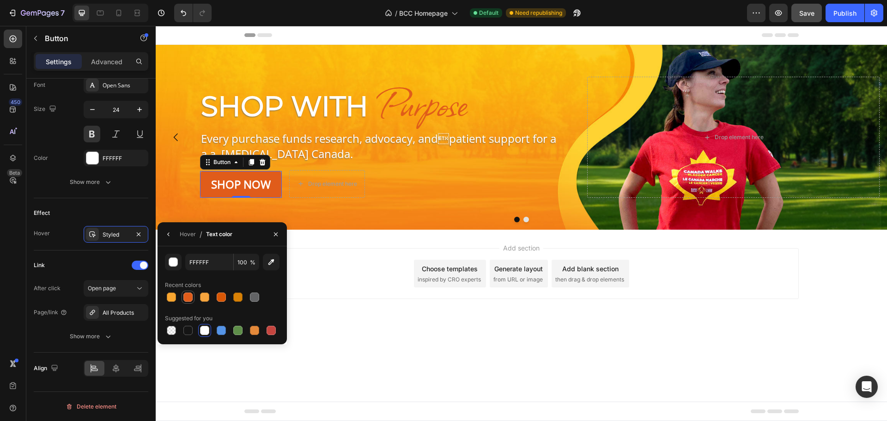
click at [185, 298] on div at bounding box center [187, 296] width 9 height 9
type input "E05C1A"
click at [167, 235] on icon "button" at bounding box center [168, 233] width 7 height 7
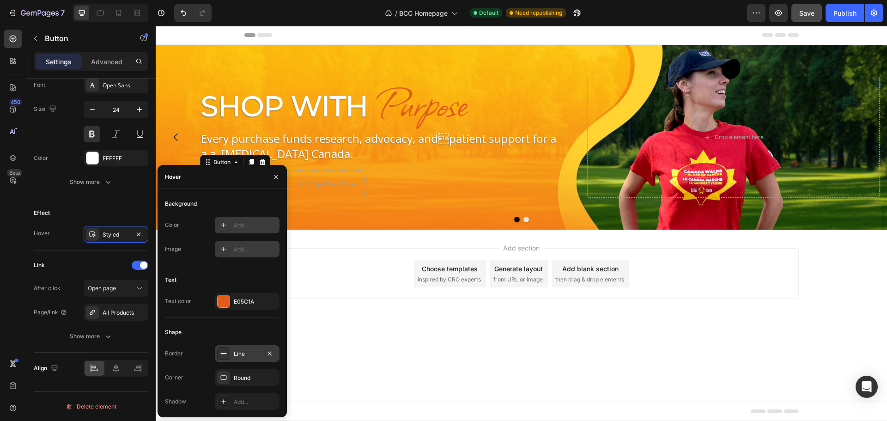
click at [224, 350] on icon at bounding box center [223, 353] width 7 height 7
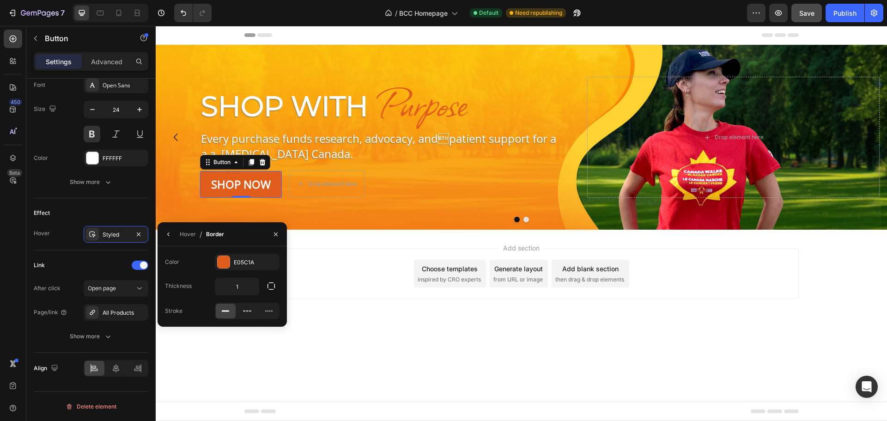
drag, startPoint x: 212, startPoint y: 374, endPoint x: 213, endPoint y: 366, distance: 8.4
click at [212, 374] on body "Header Shop With Heading Purpose Heading Row Every purchase funds research, adv…" at bounding box center [521, 223] width 731 height 395
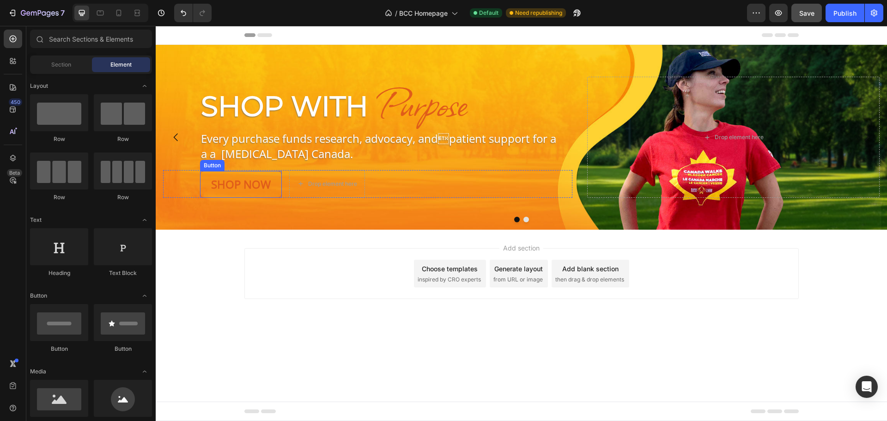
click at [206, 187] on link "Shop Now" at bounding box center [241, 184] width 82 height 27
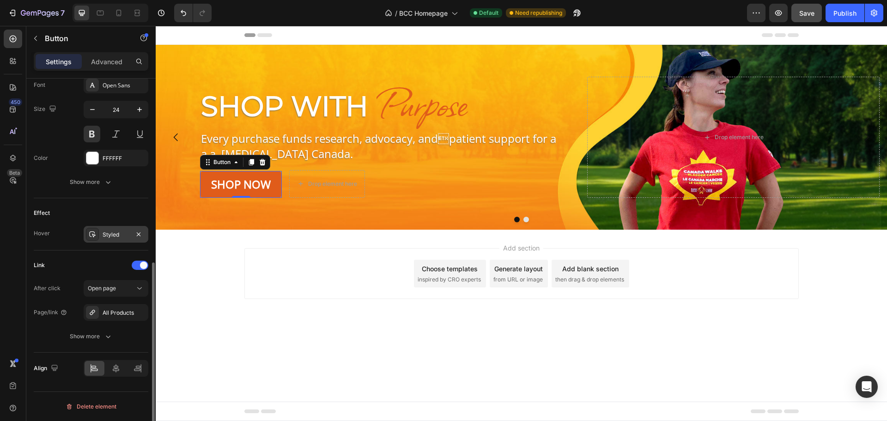
click at [91, 229] on div at bounding box center [92, 234] width 13 height 13
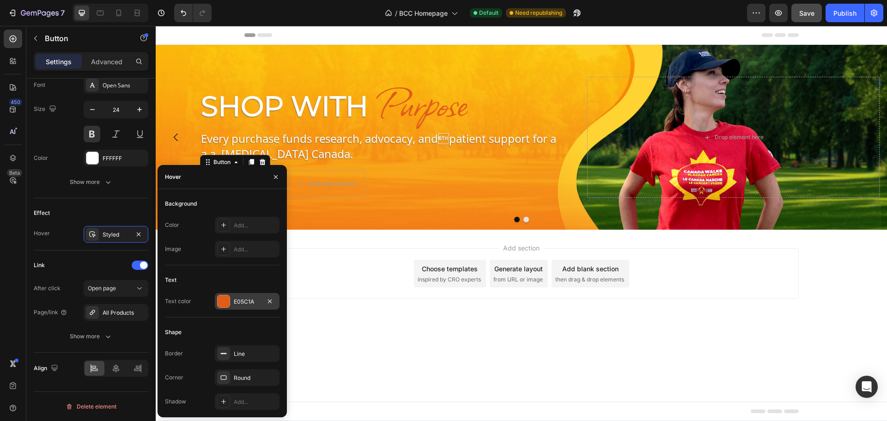
click at [222, 306] on div at bounding box center [224, 301] width 12 height 12
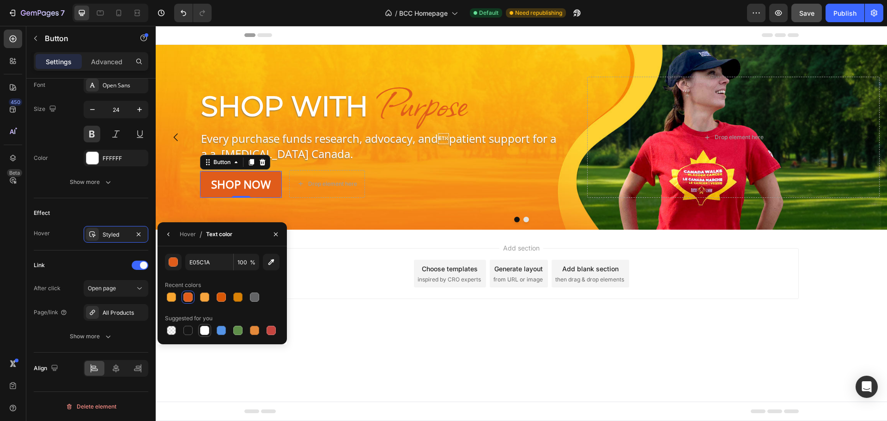
click at [203, 328] on div at bounding box center [204, 330] width 9 height 9
type input "FFFFFF"
click at [336, 287] on div "Add section Choose templates inspired by CRO experts Generate layout from URL o…" at bounding box center [521, 273] width 554 height 51
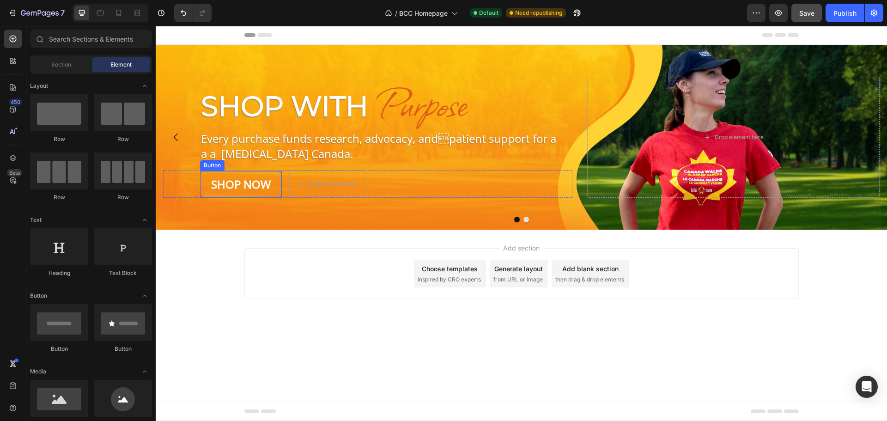
click at [212, 175] on link "Shop Now" at bounding box center [241, 184] width 82 height 27
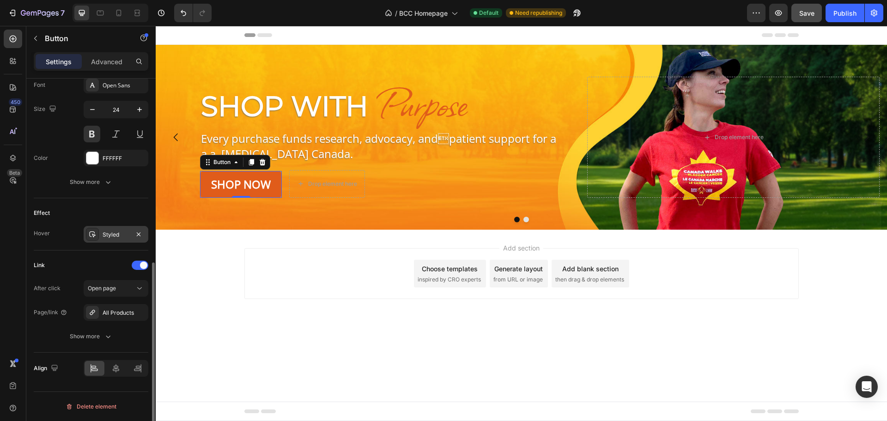
click at [101, 233] on div "Styled" at bounding box center [116, 234] width 65 height 17
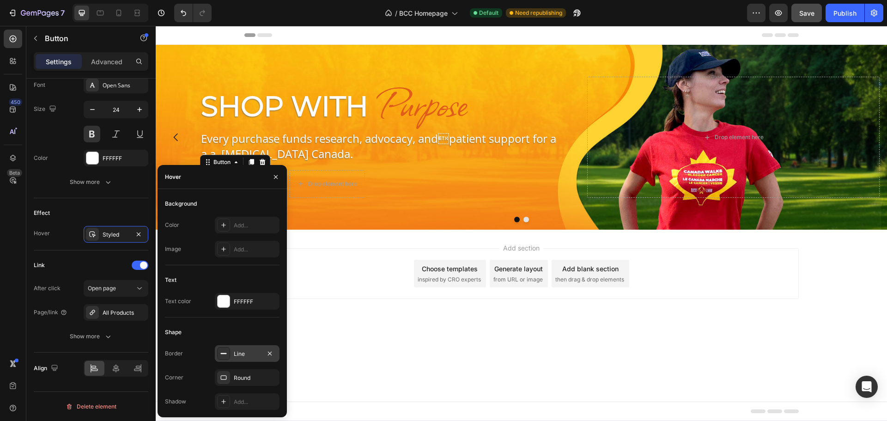
click at [219, 351] on div at bounding box center [223, 353] width 13 height 13
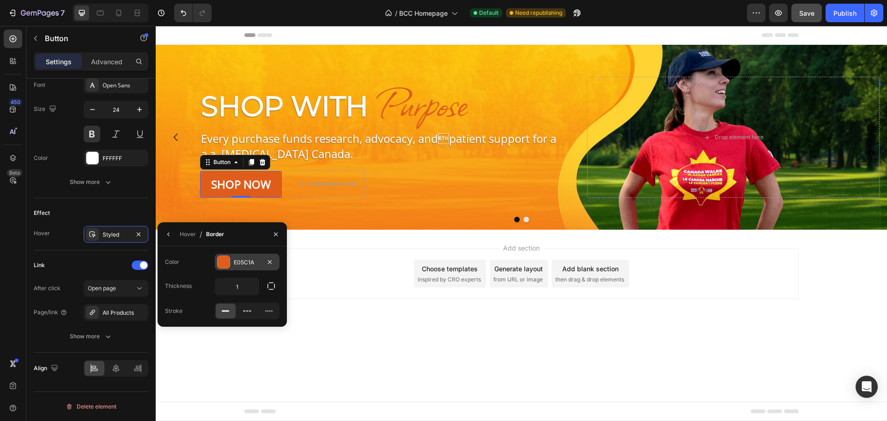
click at [228, 256] on div at bounding box center [224, 262] width 12 height 12
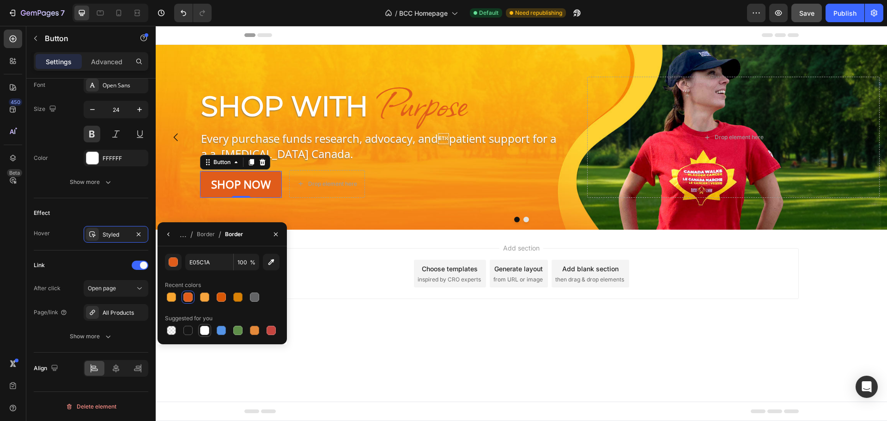
click at [205, 330] on div at bounding box center [204, 330] width 9 height 9
type input "FFFFFF"
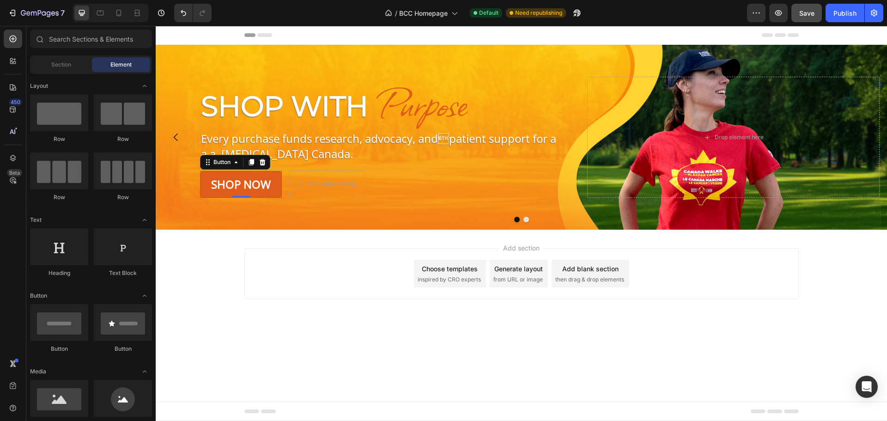
click at [343, 286] on div "Add section Choose templates inspired by CRO experts Generate layout from URL o…" at bounding box center [521, 273] width 554 height 51
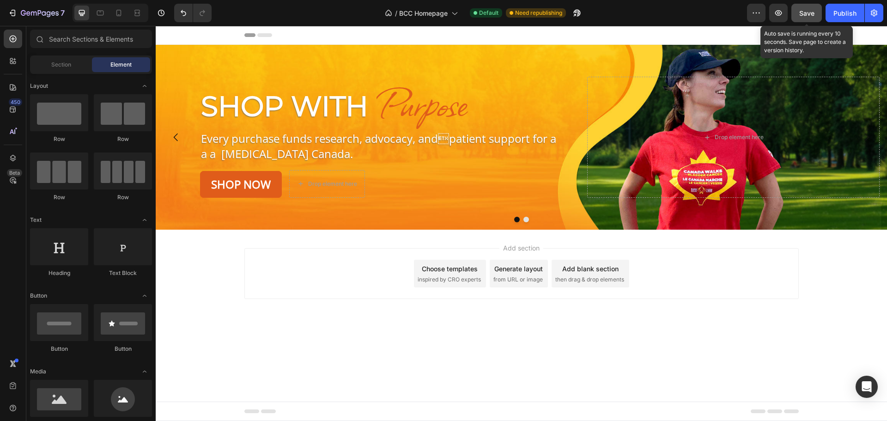
click at [805, 8] on div "Save" at bounding box center [806, 13] width 15 height 10
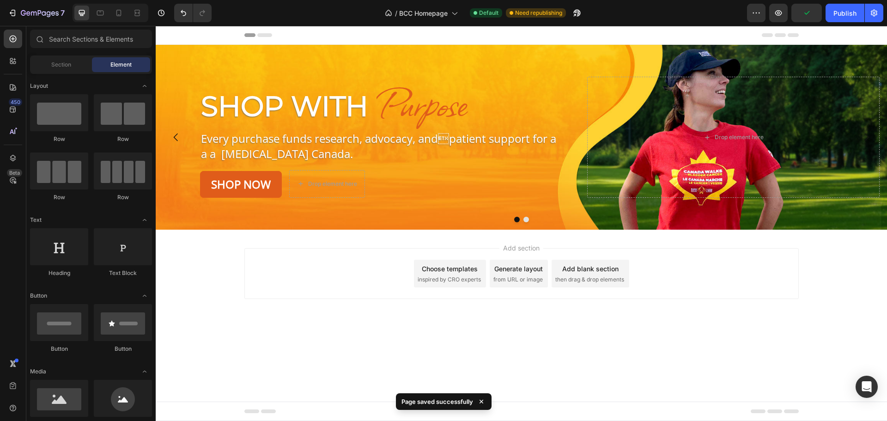
click at [201, 322] on div "Add section Choose templates inspired by CRO experts Generate layout from URL o…" at bounding box center [521, 287] width 731 height 114
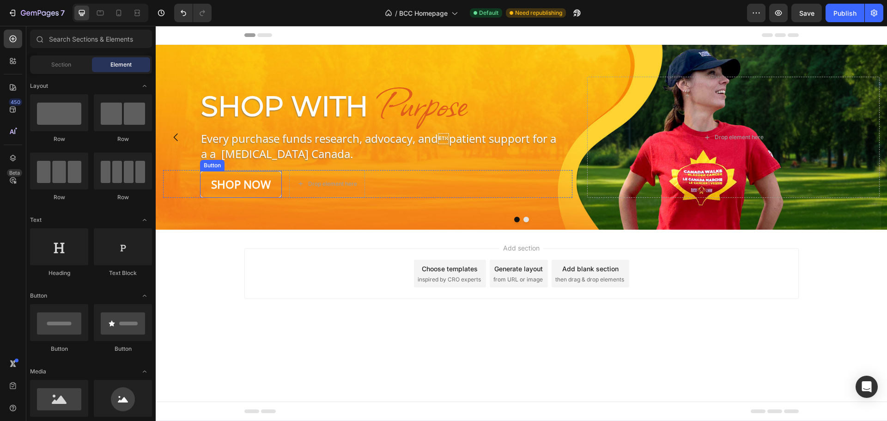
click at [276, 182] on link "Shop Now" at bounding box center [241, 184] width 82 height 27
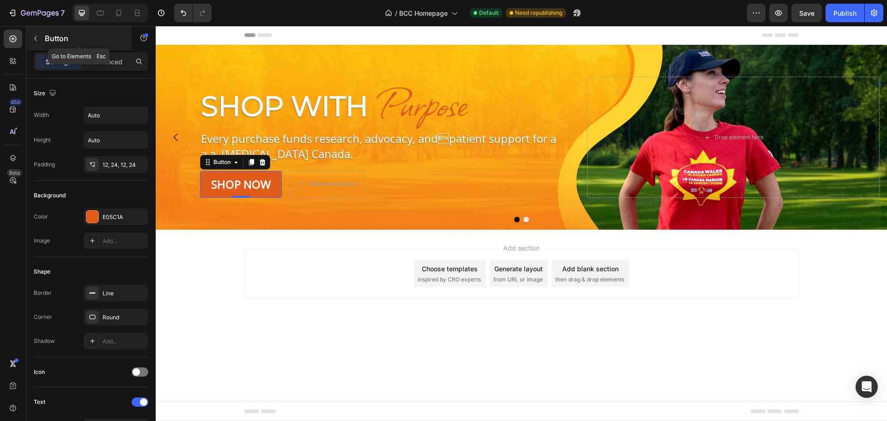
click at [40, 36] on button "button" at bounding box center [35, 38] width 15 height 15
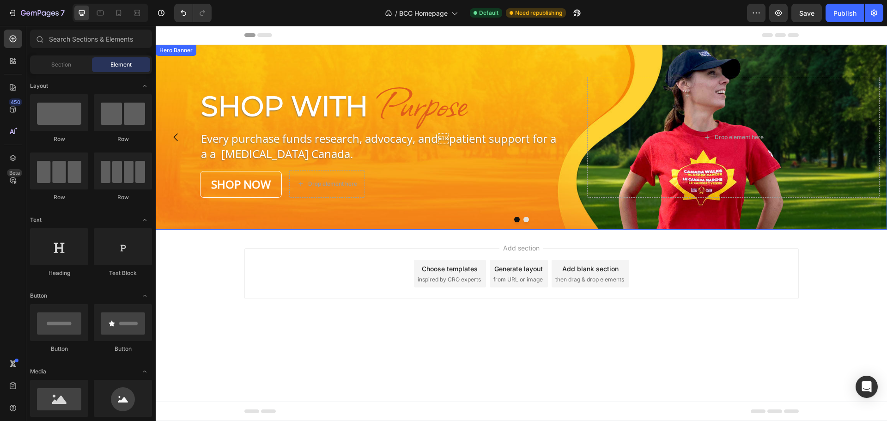
click at [207, 187] on link "Shop Now" at bounding box center [241, 184] width 82 height 27
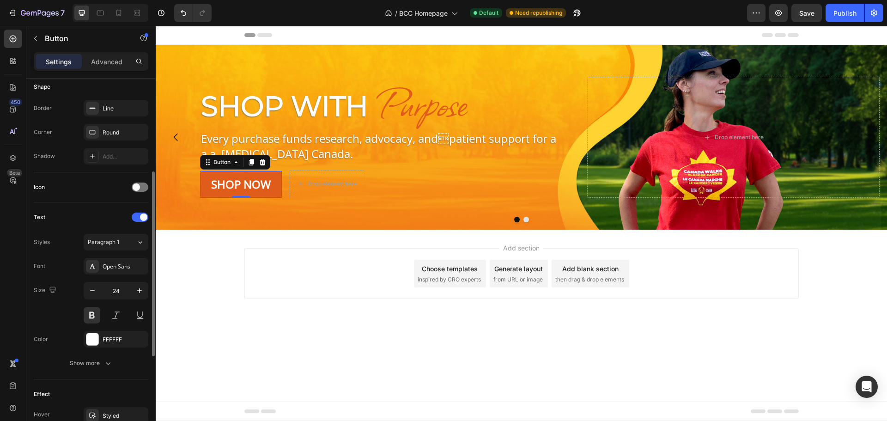
scroll to position [277, 0]
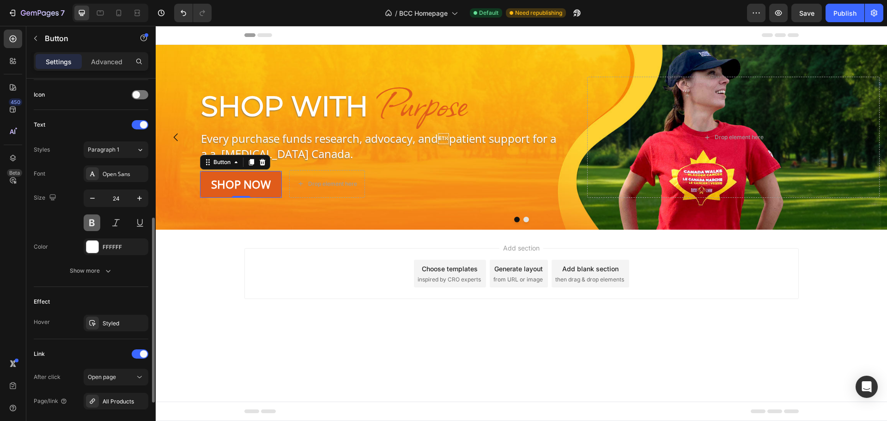
click at [93, 222] on button at bounding box center [92, 222] width 17 height 17
click at [91, 222] on button at bounding box center [92, 222] width 17 height 17
click at [92, 199] on icon "button" at bounding box center [92, 198] width 9 height 9
type input "22"
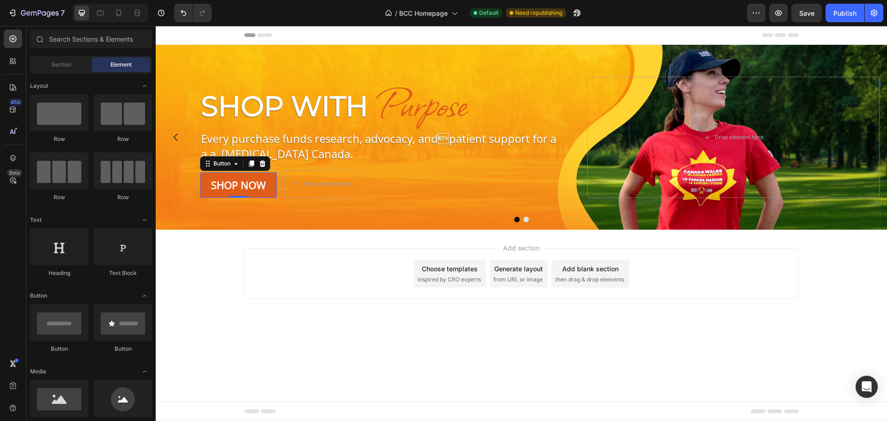
click at [233, 289] on div "Add section Choose templates inspired by CRO experts Generate layout from URL o…" at bounding box center [521, 287] width 731 height 114
click at [262, 174] on link "Shop Now" at bounding box center [238, 184] width 77 height 25
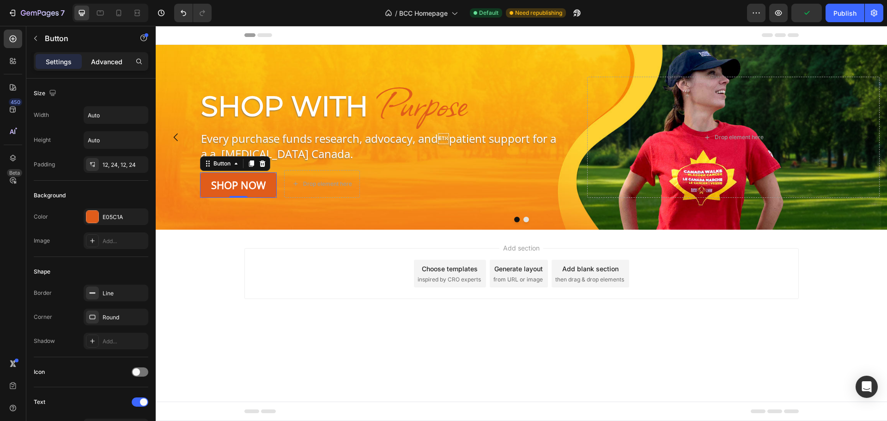
click at [100, 61] on p "Advanced" at bounding box center [106, 62] width 31 height 10
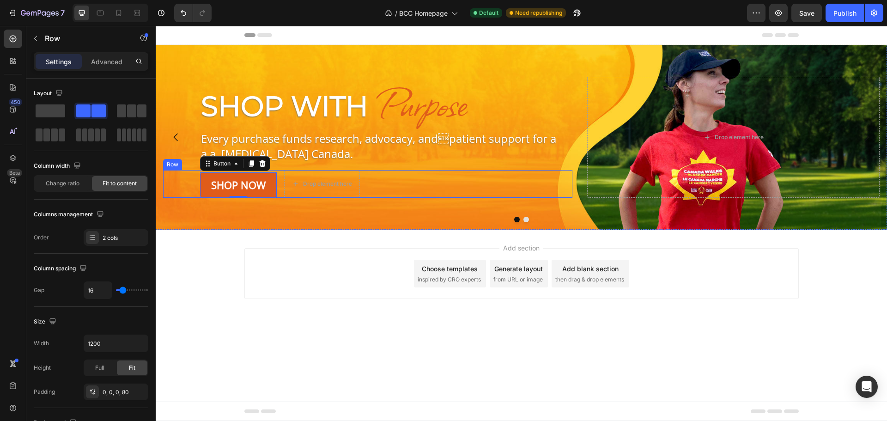
click at [175, 187] on div "Shop Now Button 0 Drop element here Row" at bounding box center [367, 184] width 409 height 28
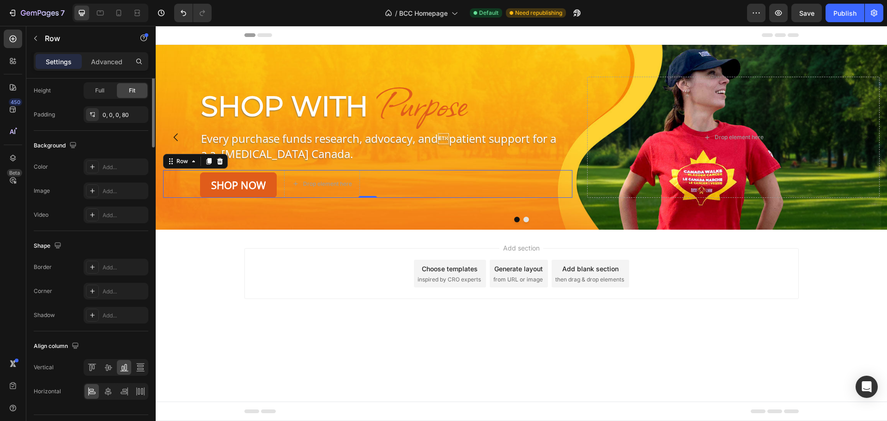
scroll to position [300, 0]
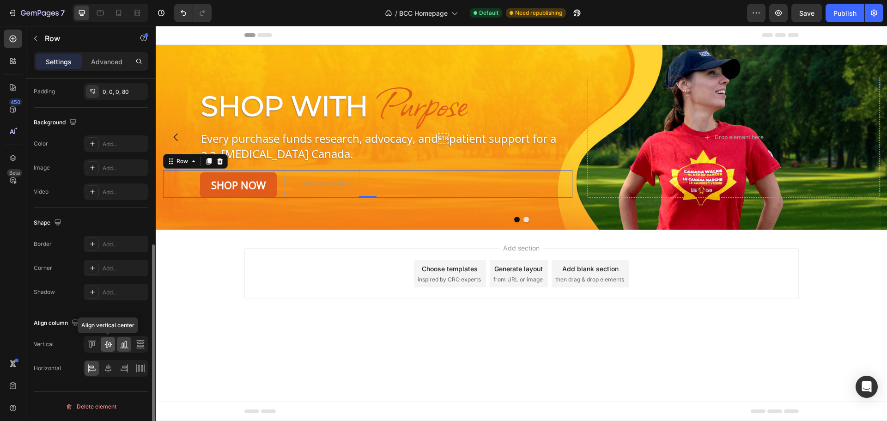
click at [107, 343] on icon at bounding box center [107, 343] width 9 height 9
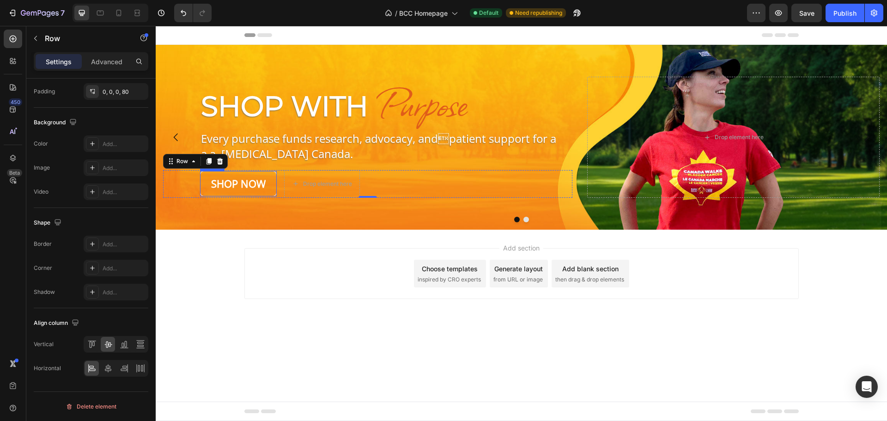
click at [201, 178] on link "Shop Now" at bounding box center [238, 183] width 77 height 25
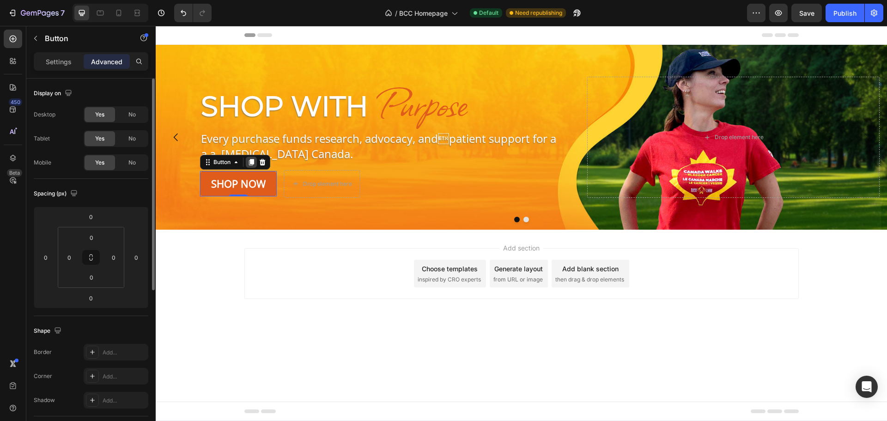
click at [252, 163] on icon at bounding box center [251, 162] width 5 height 6
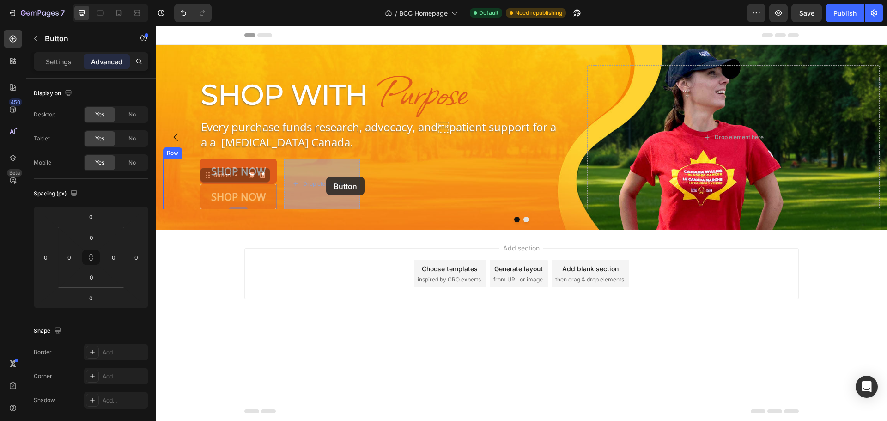
drag, startPoint x: 213, startPoint y: 176, endPoint x: 339, endPoint y: 182, distance: 125.8
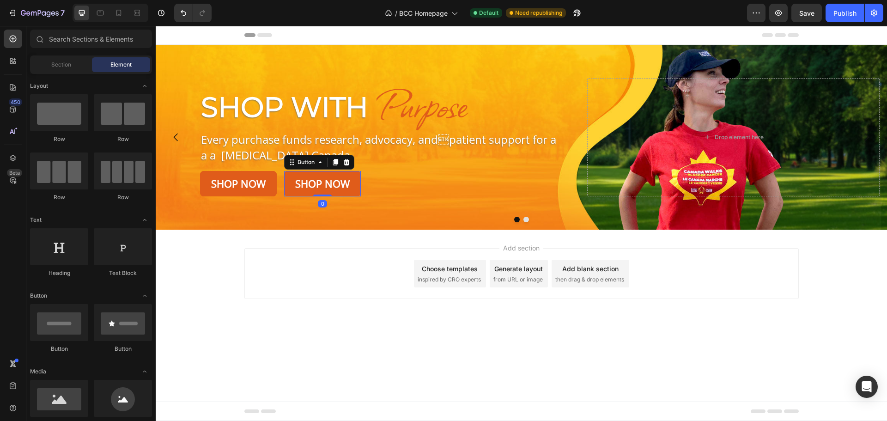
click at [273, 330] on div "Add section Choose templates inspired by CRO experts Generate layout from URL o…" at bounding box center [521, 287] width 731 height 114
click at [292, 175] on link "Shop Now" at bounding box center [322, 183] width 77 height 25
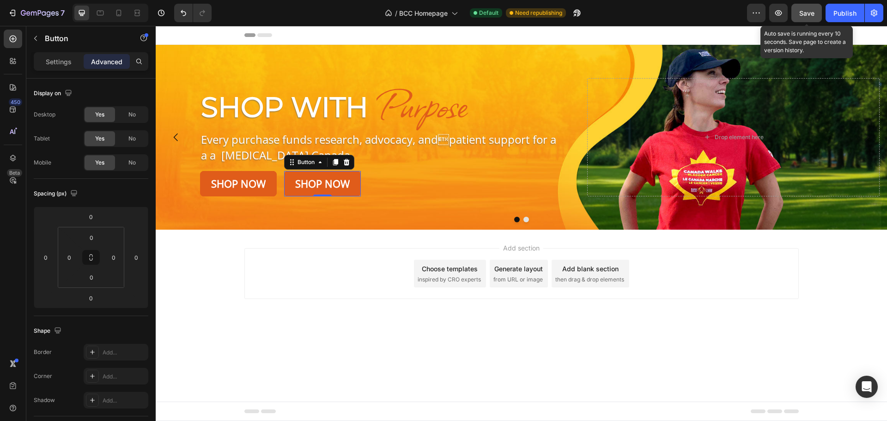
click at [799, 18] on div "Save" at bounding box center [806, 13] width 15 height 10
click at [626, 262] on div "Add blank section then drag & drop elements" at bounding box center [590, 274] width 78 height 28
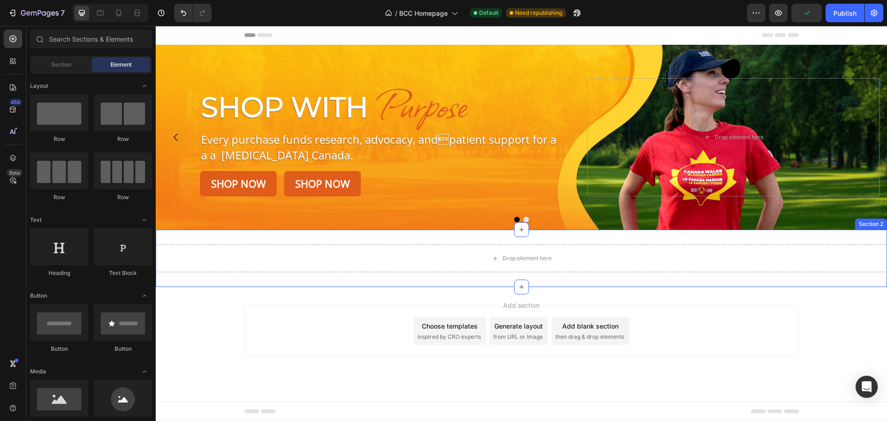
click at [213, 238] on div "Drop element here Section 2" at bounding box center [521, 258] width 731 height 57
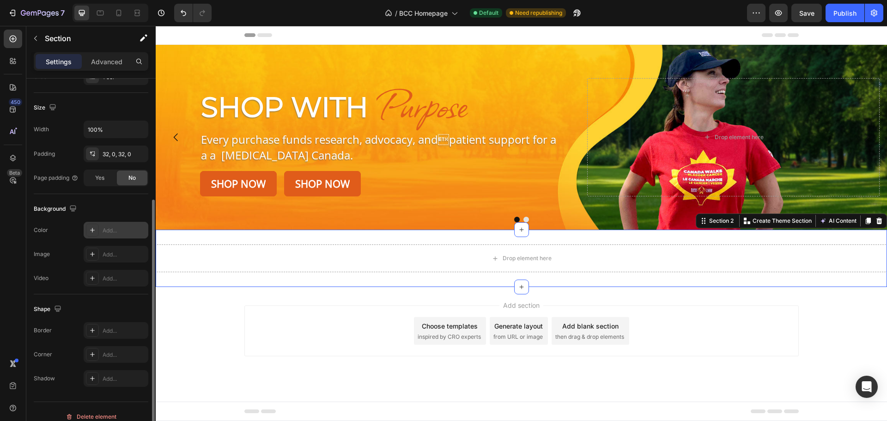
scroll to position [195, 0]
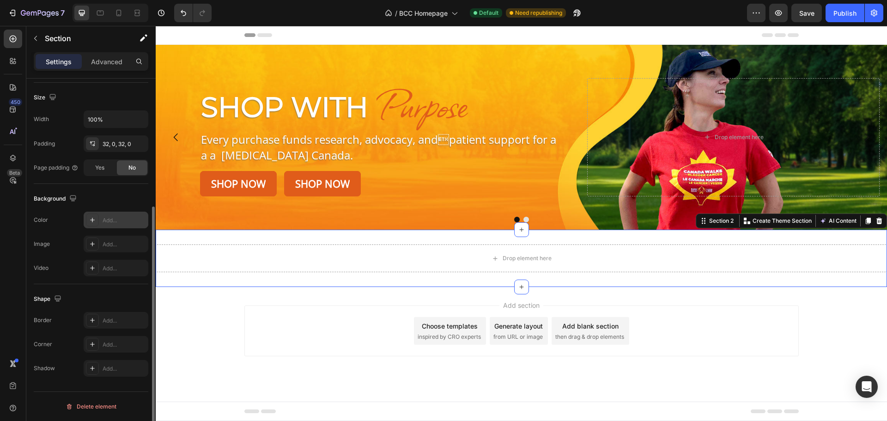
click at [108, 222] on div "Add..." at bounding box center [124, 220] width 43 height 8
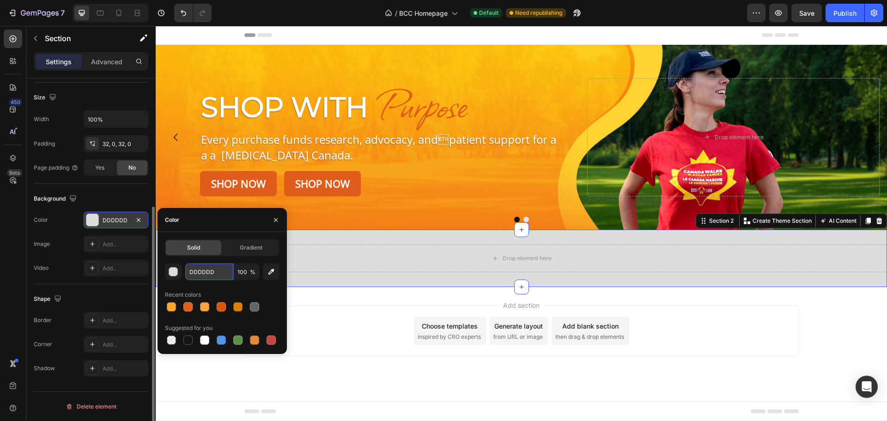
click at [211, 264] on input "DDDDDD" at bounding box center [209, 271] width 48 height 17
paste input "ebebeb"
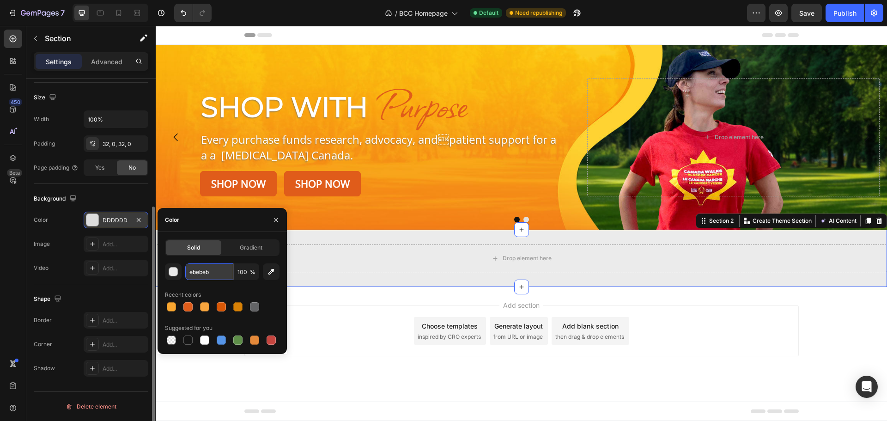
type input "EBEBEB"
click at [726, 351] on div "Add section Choose templates inspired by CRO experts Generate layout from URL o…" at bounding box center [521, 330] width 554 height 51
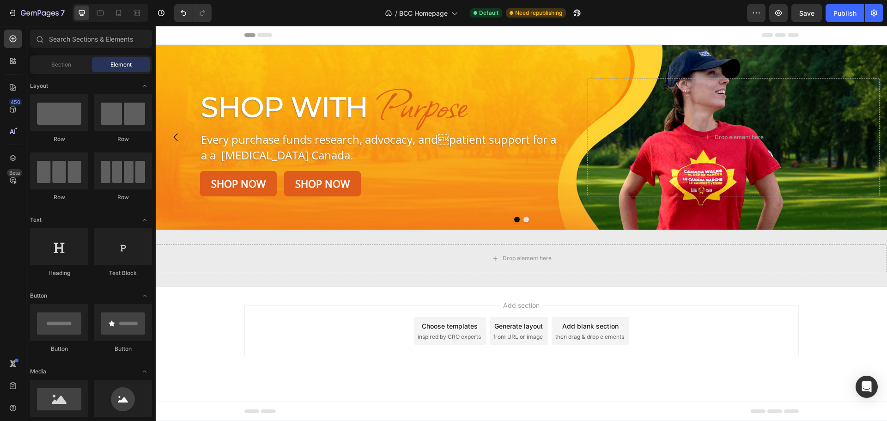
click at [597, 331] on div "Add blank section then drag & drop elements" at bounding box center [590, 331] width 78 height 28
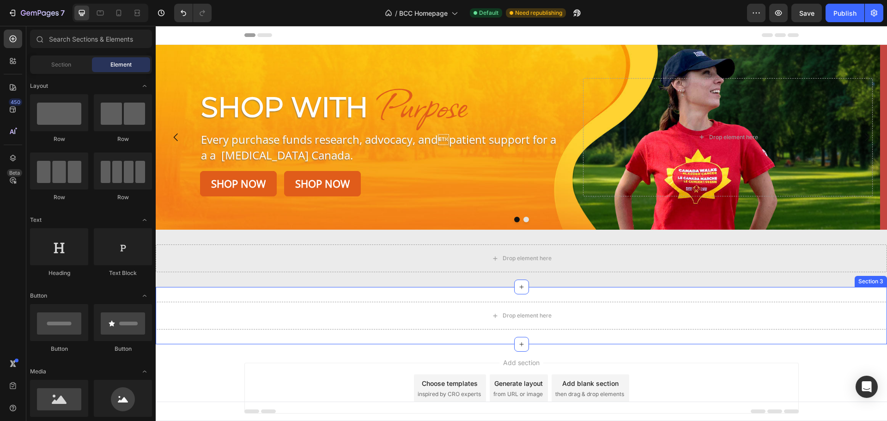
click at [185, 294] on div "Drop element here Section 3" at bounding box center [521, 315] width 731 height 57
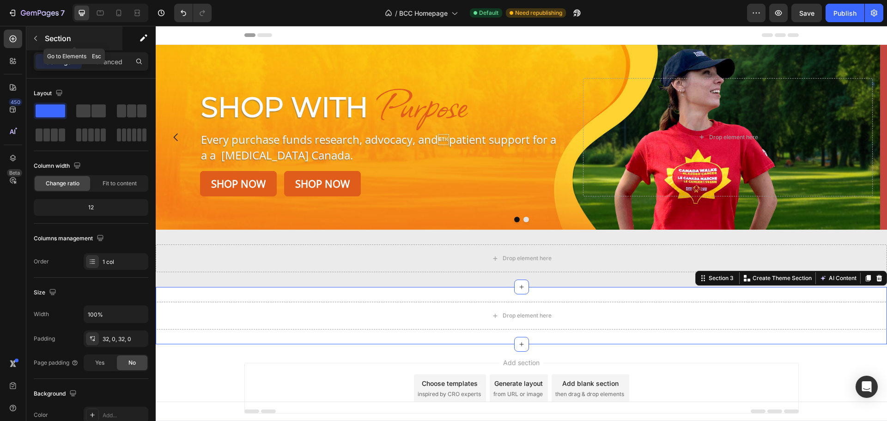
click at [37, 35] on icon "button" at bounding box center [35, 38] width 7 height 7
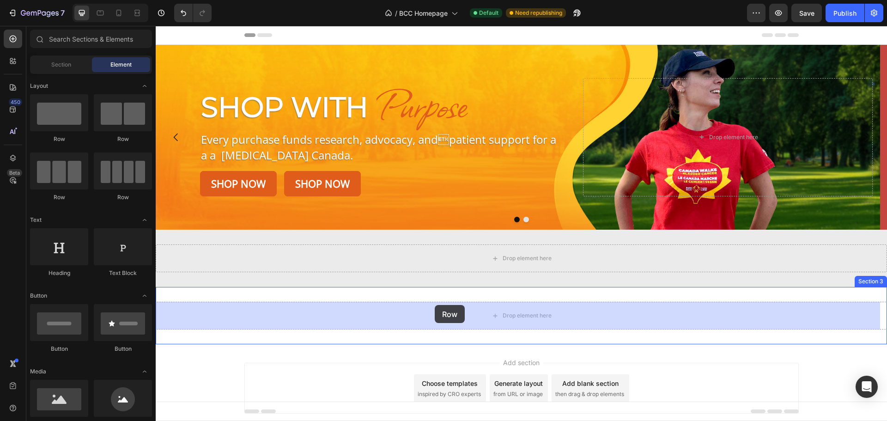
drag, startPoint x: 218, startPoint y: 137, endPoint x: 434, endPoint y: 305, distance: 273.8
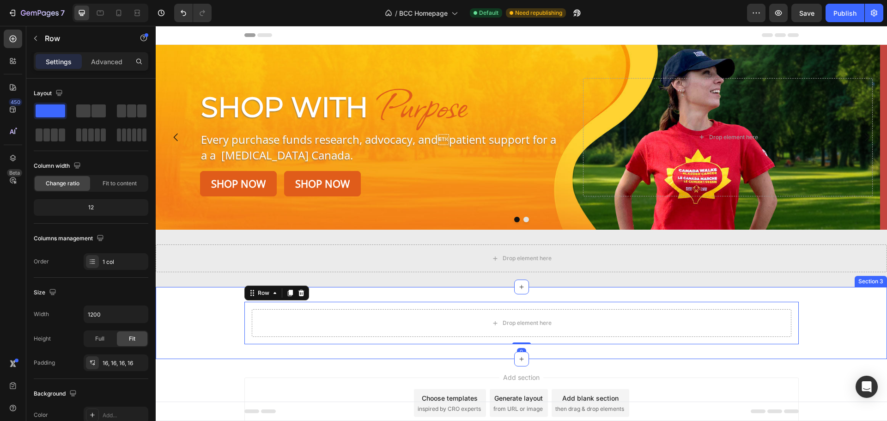
click at [193, 303] on div "Drop element here Row 0" at bounding box center [521, 323] width 731 height 42
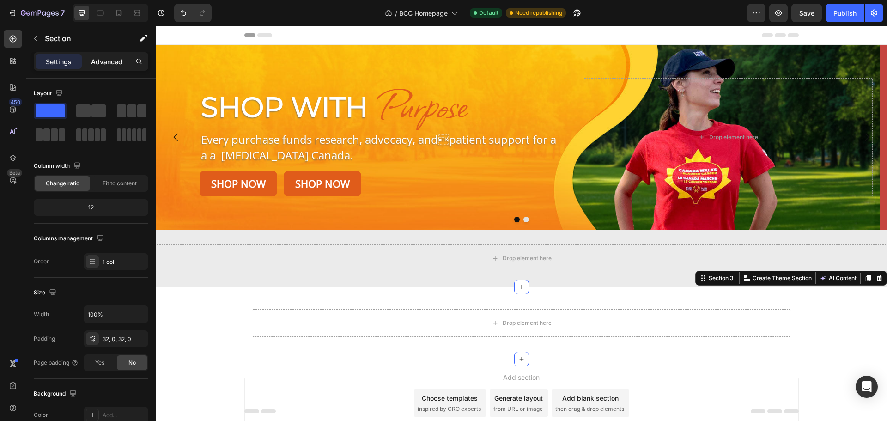
click at [114, 64] on p "Advanced" at bounding box center [106, 62] width 31 height 10
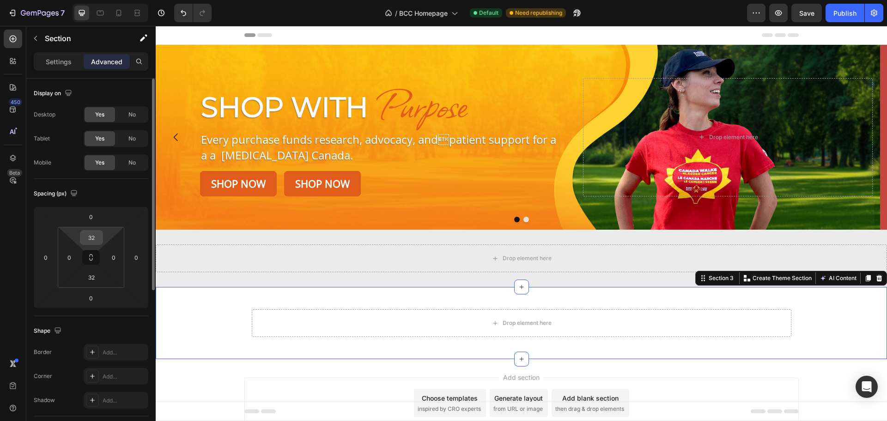
click at [98, 240] on input "32" at bounding box center [91, 237] width 18 height 14
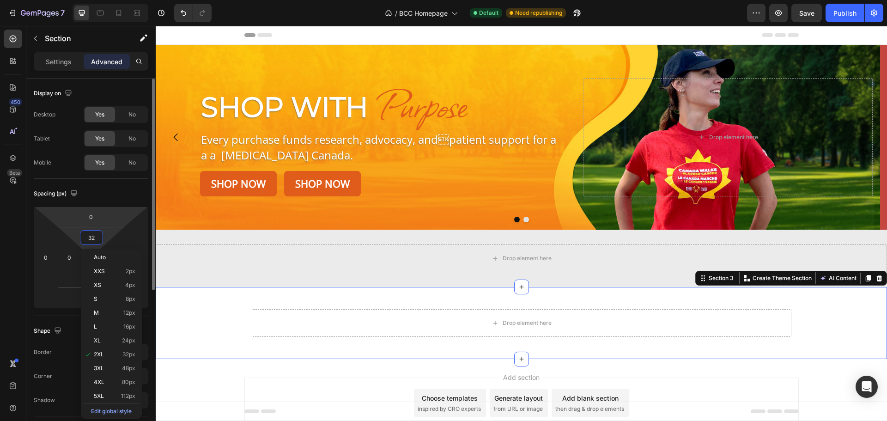
click at [108, 0] on html "7 / BCC Homepage Default Need republishing Preview Save Publish 450 Beta Sectio…" at bounding box center [443, 0] width 887 height 0
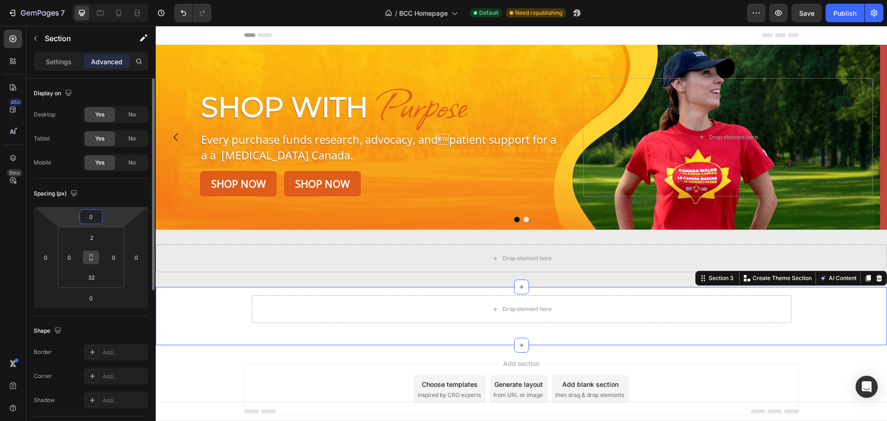
click at [93, 257] on icon at bounding box center [90, 257] width 7 height 7
click at [97, 239] on input "2" at bounding box center [91, 237] width 18 height 14
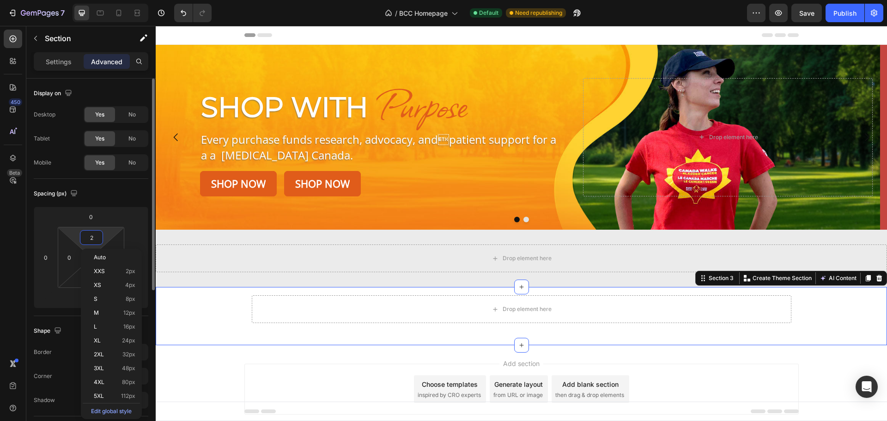
type input "0"
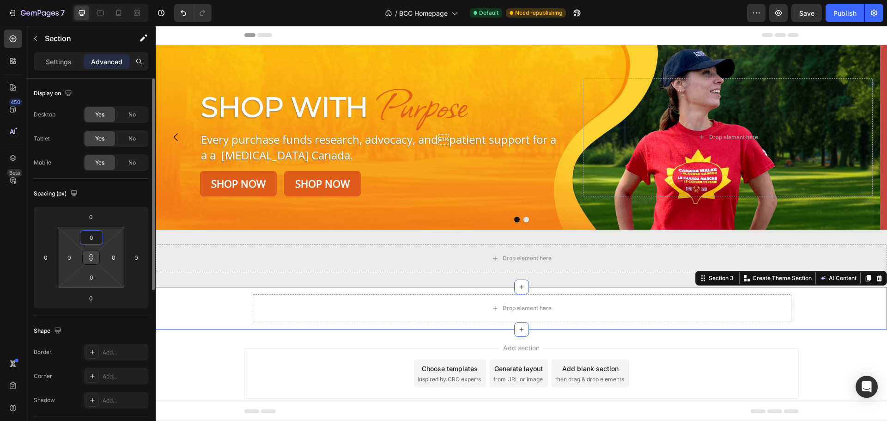
type input "0"
click at [181, 298] on div "Drop element here Row" at bounding box center [521, 308] width 731 height 42
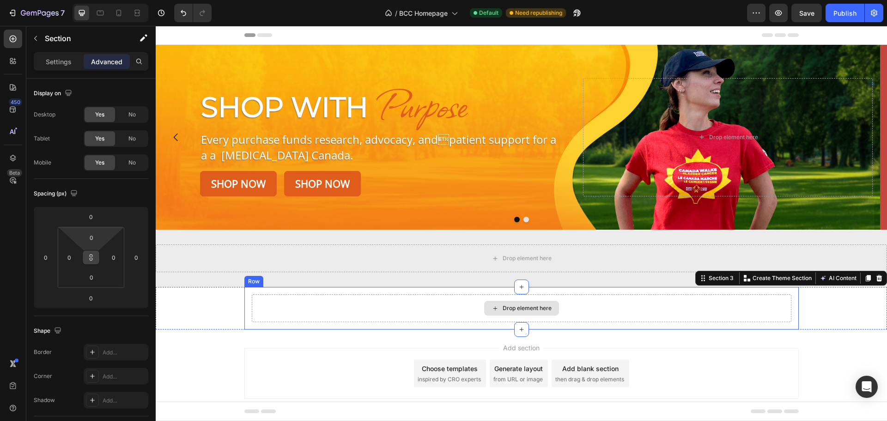
click at [312, 302] on div "Drop element here" at bounding box center [521, 308] width 539 height 28
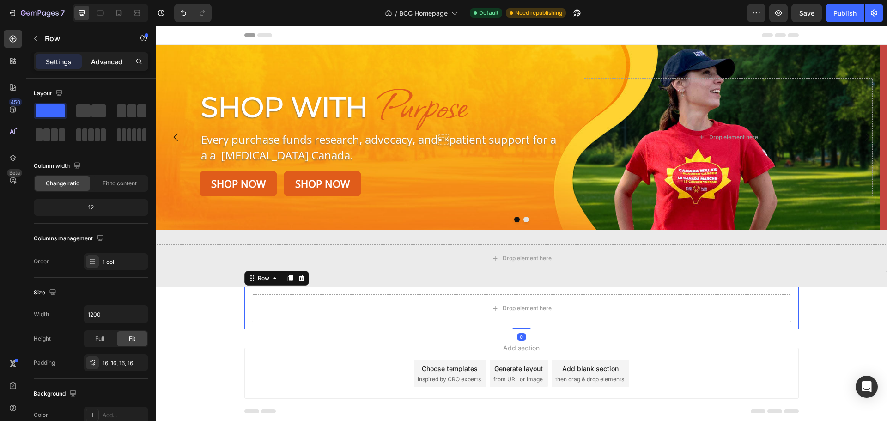
click at [105, 57] on p "Advanced" at bounding box center [106, 62] width 31 height 10
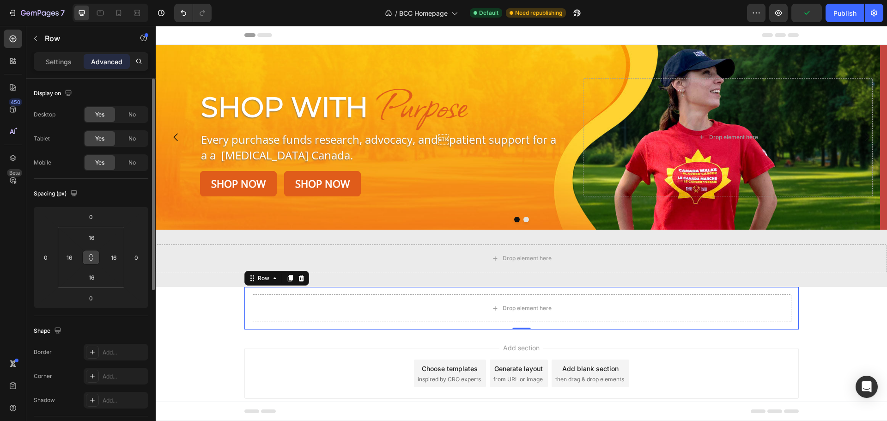
click at [93, 260] on icon at bounding box center [90, 257] width 7 height 7
click at [111, 258] on input "16" at bounding box center [114, 257] width 14 height 14
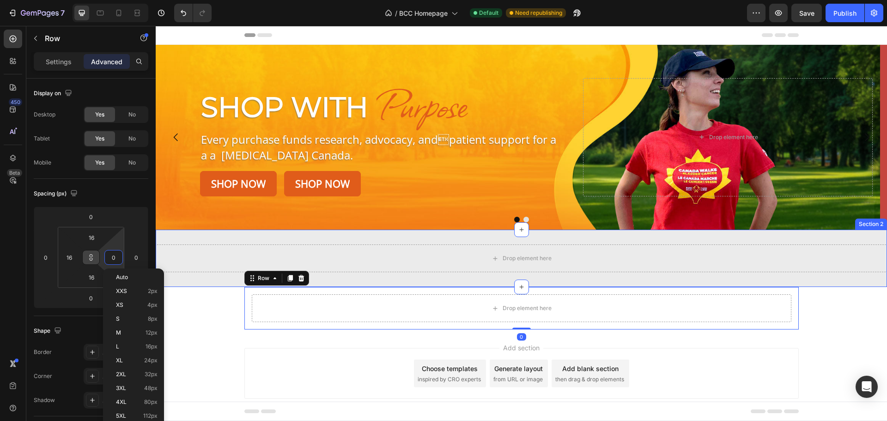
type input "0"
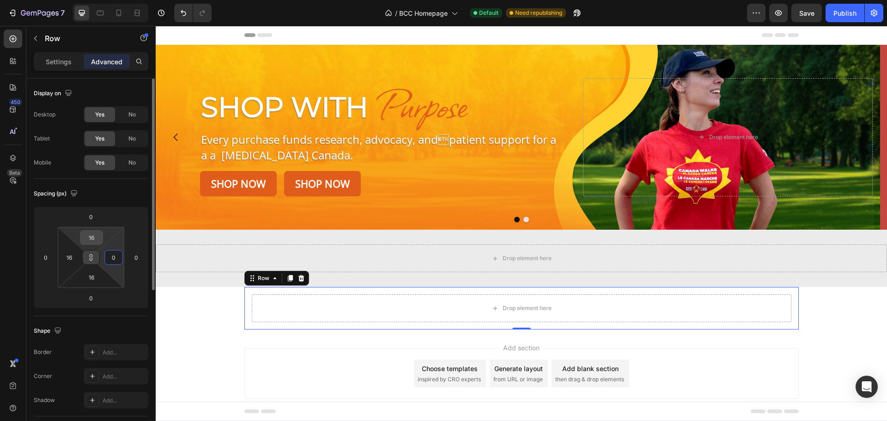
click at [93, 239] on input "16" at bounding box center [91, 237] width 18 height 14
type input "0"
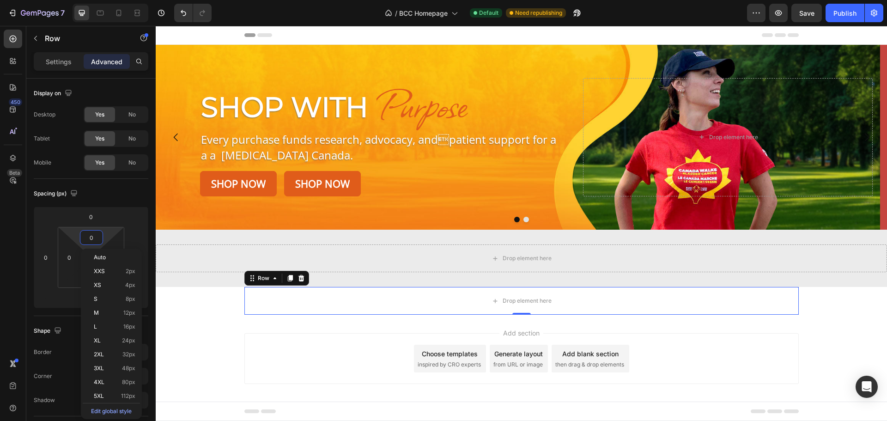
click at [244, 348] on div "Add section Choose templates inspired by CRO experts Generate layout from URL o…" at bounding box center [521, 358] width 554 height 51
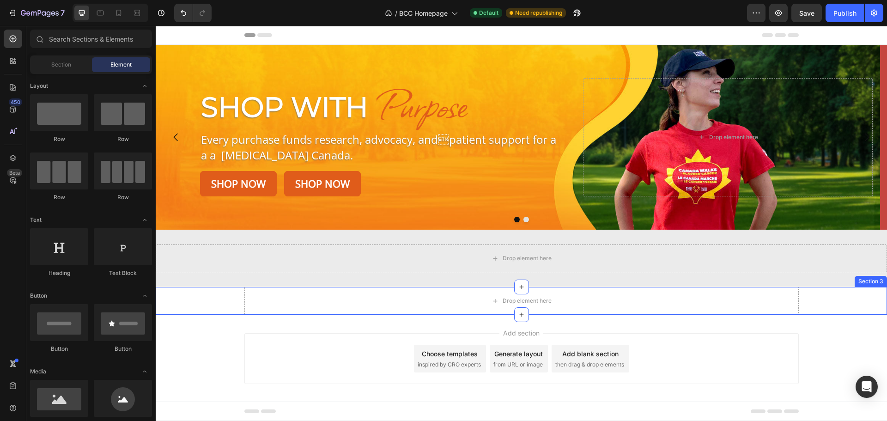
click at [199, 299] on div "Drop element here Row" at bounding box center [521, 301] width 731 height 28
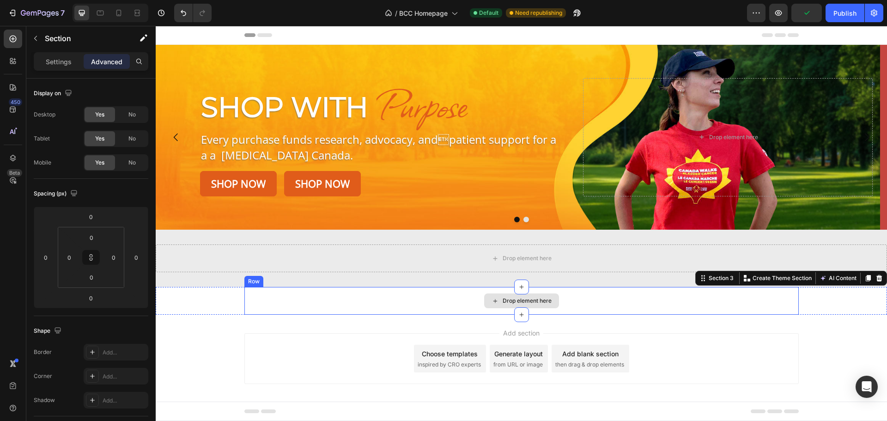
click at [304, 295] on div "Drop element here" at bounding box center [521, 301] width 554 height 28
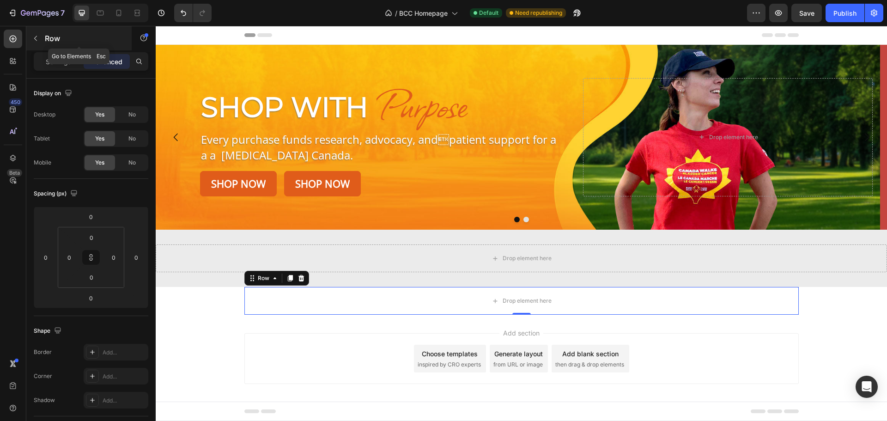
click at [38, 37] on icon "button" at bounding box center [35, 38] width 7 height 7
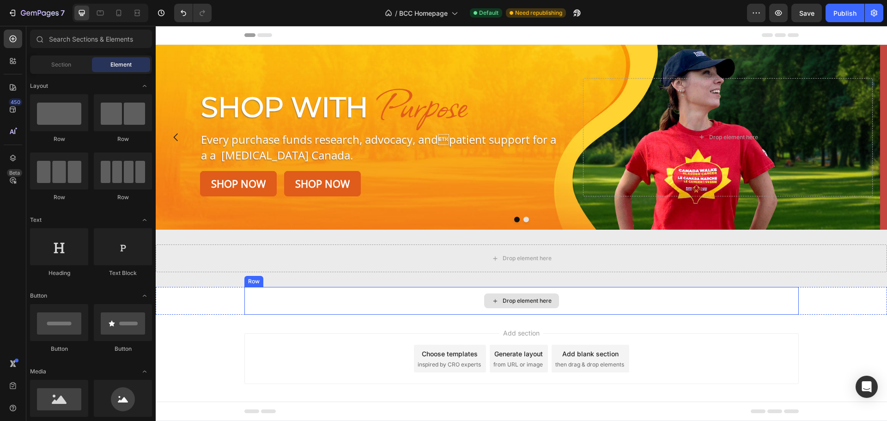
click at [285, 301] on div "Drop element here" at bounding box center [521, 301] width 554 height 28
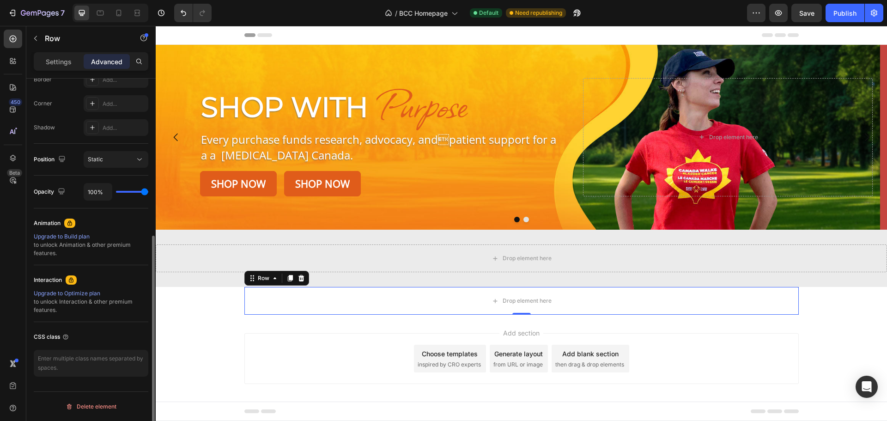
scroll to position [0, 0]
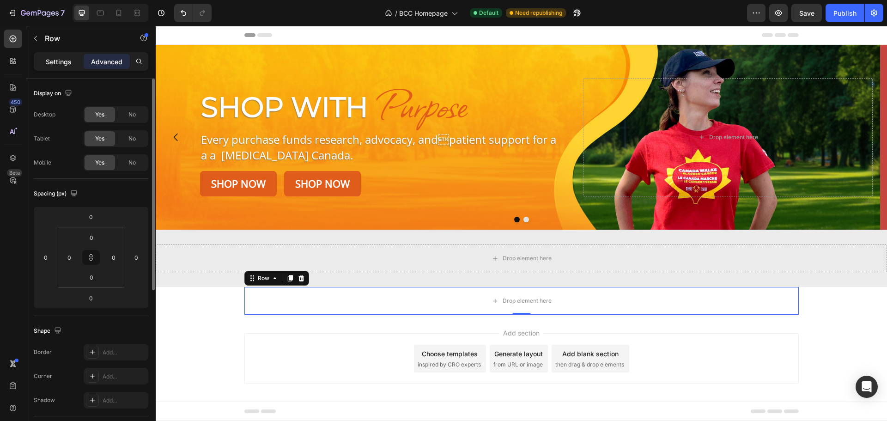
click at [59, 65] on p "Settings" at bounding box center [59, 62] width 26 height 10
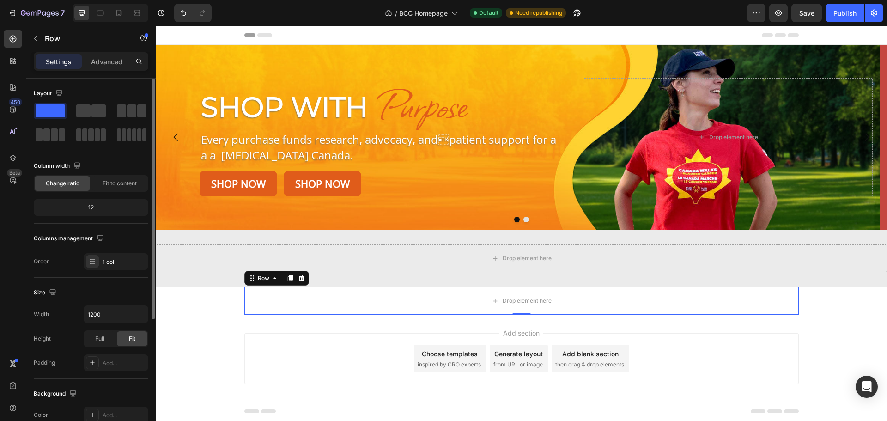
scroll to position [185, 0]
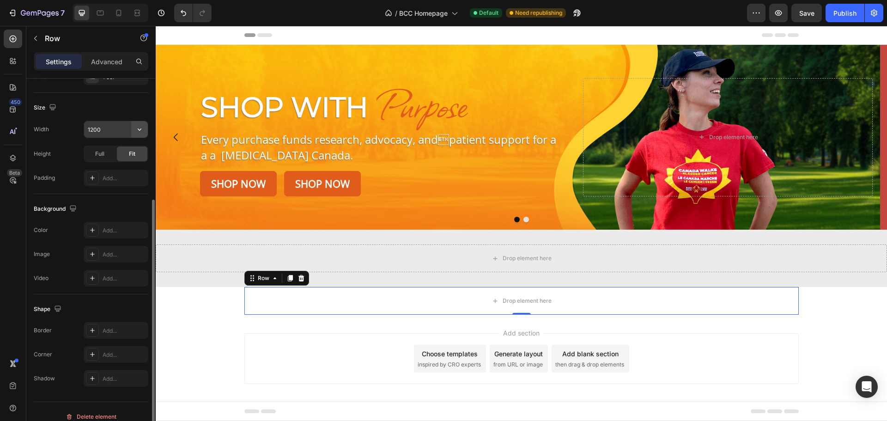
click at [140, 126] on icon "button" at bounding box center [139, 129] width 9 height 9
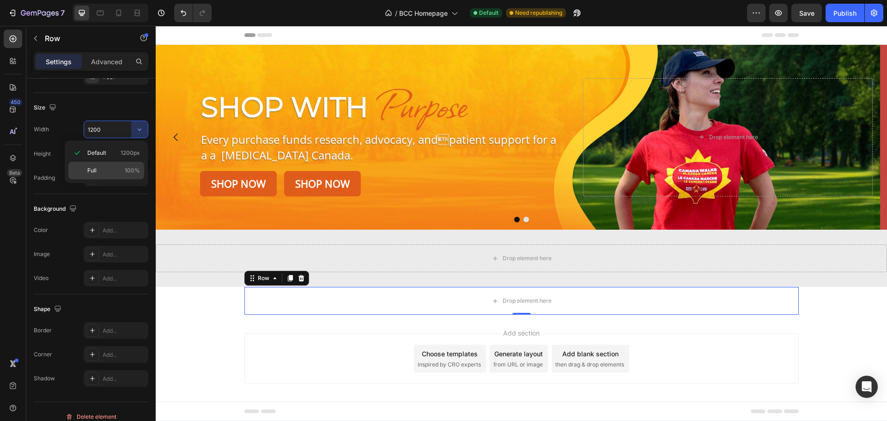
click at [98, 165] on div "Full 100%" at bounding box center [106, 171] width 76 height 18
type input "100%"
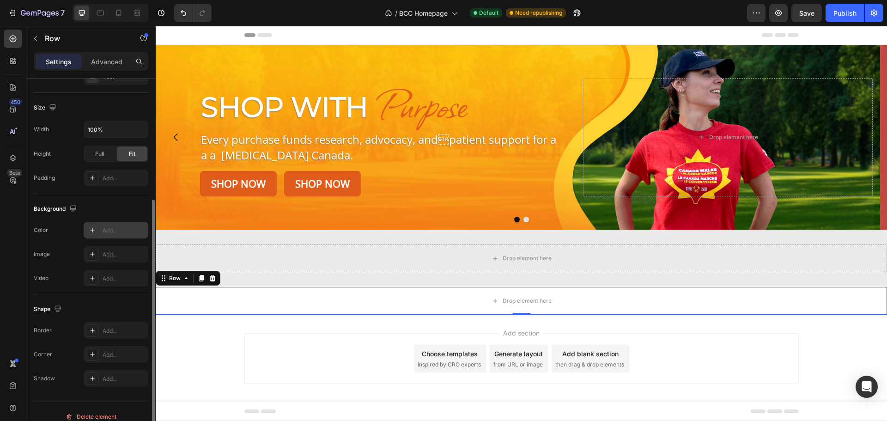
click at [88, 228] on div at bounding box center [92, 230] width 13 height 13
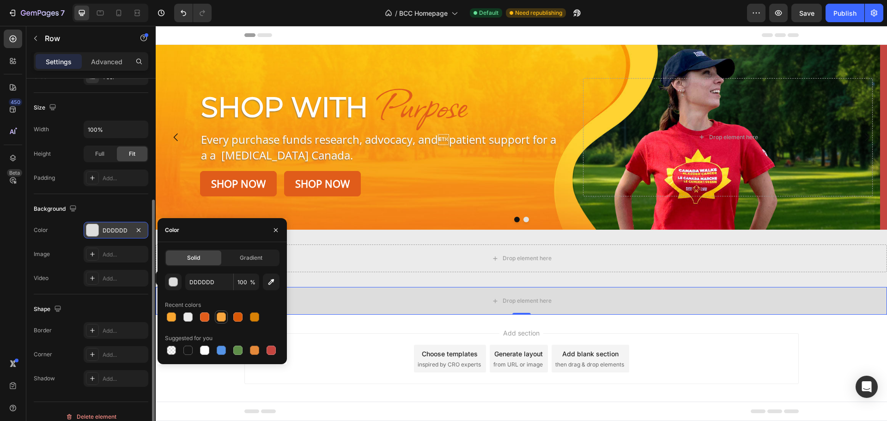
click at [224, 317] on div at bounding box center [221, 316] width 9 height 9
type input "F7A53E"
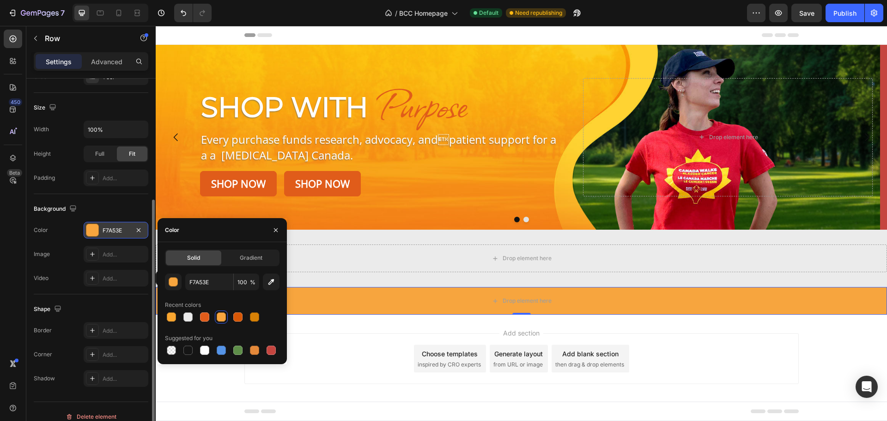
click at [761, 365] on div "Add section Choose templates inspired by CRO experts Generate layout from URL o…" at bounding box center [521, 358] width 554 height 51
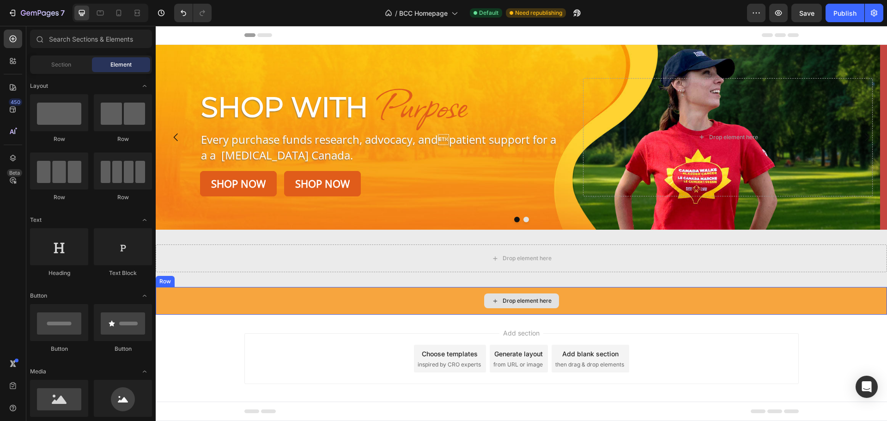
click at [246, 301] on div "Drop element here" at bounding box center [521, 301] width 731 height 28
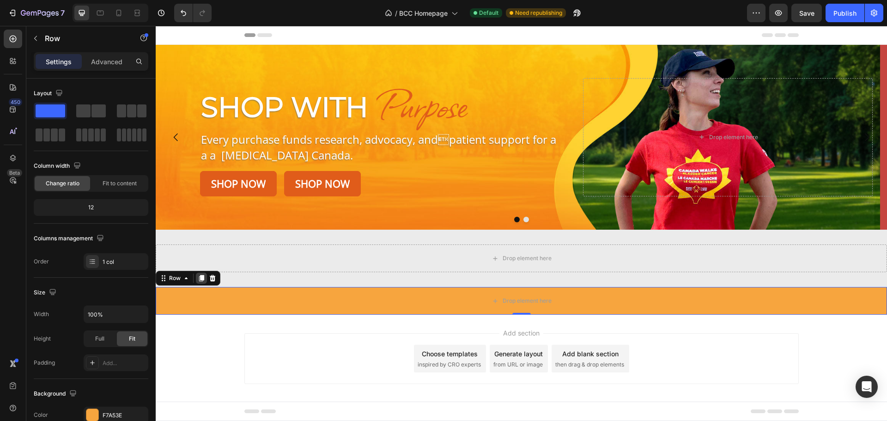
click at [203, 281] on icon at bounding box center [201, 277] width 7 height 7
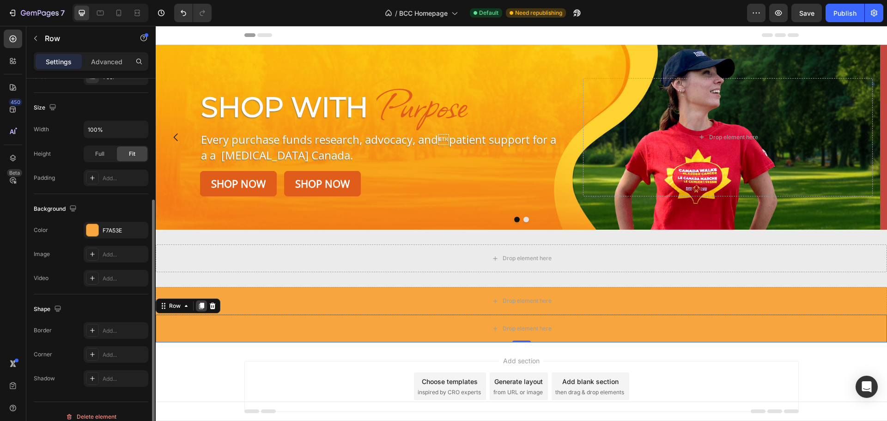
click at [201, 303] on icon at bounding box center [201, 305] width 5 height 6
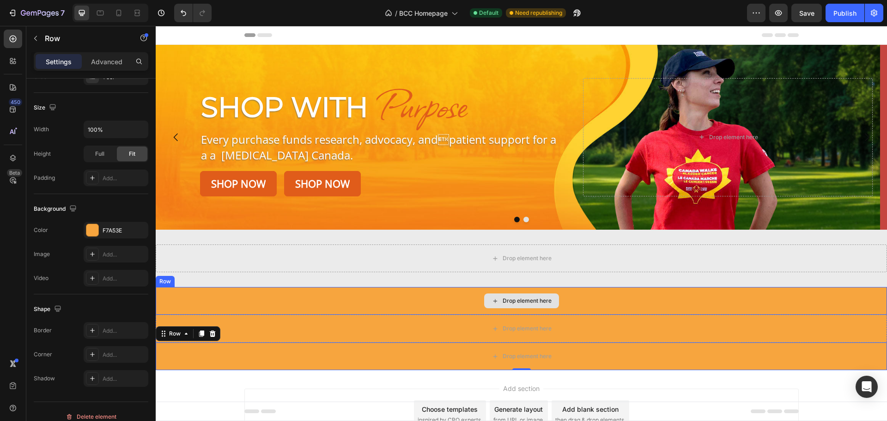
click at [237, 301] on div "Drop element here" at bounding box center [521, 301] width 731 height 28
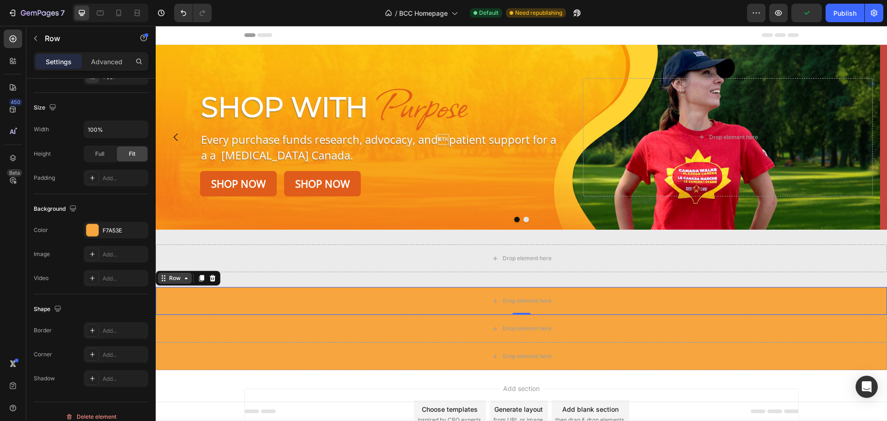
click at [186, 282] on div "Row" at bounding box center [175, 277] width 34 height 11
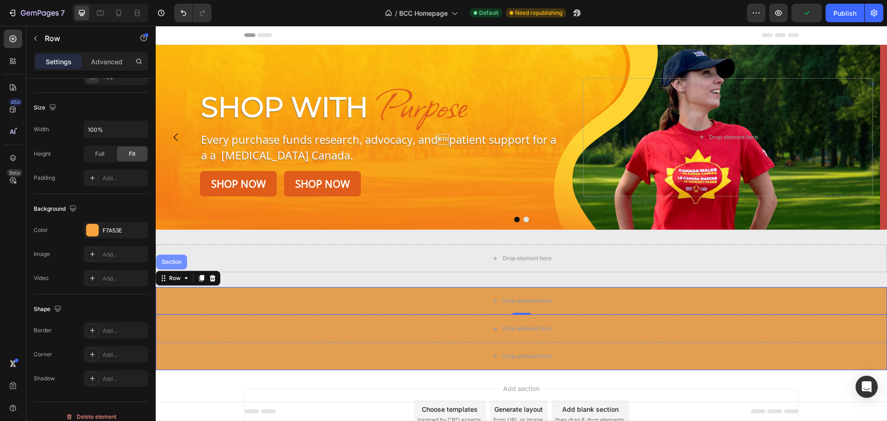
click at [180, 262] on div "Section" at bounding box center [172, 262] width 24 height 6
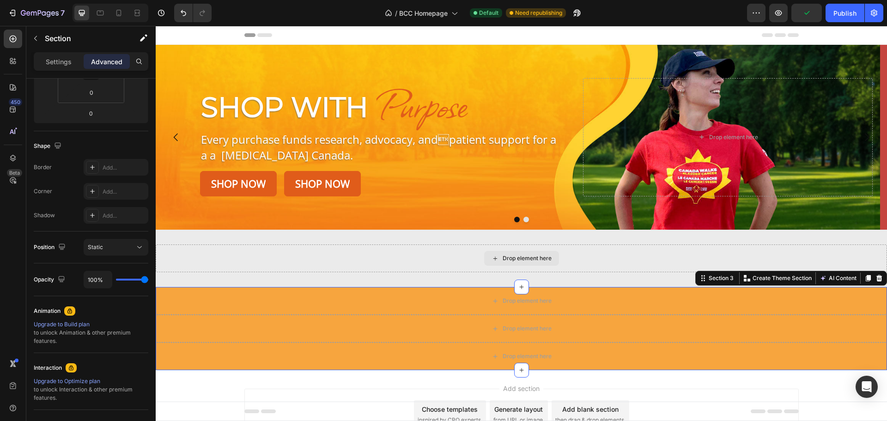
scroll to position [0, 0]
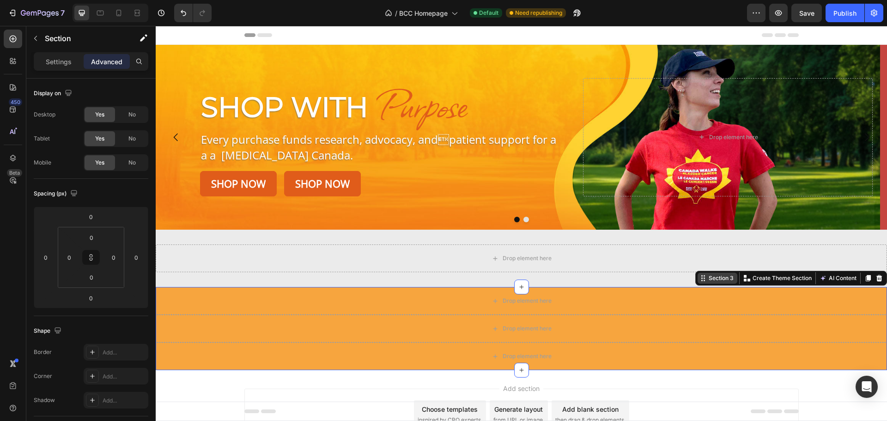
click at [718, 278] on div "Section 3" at bounding box center [721, 278] width 29 height 8
click at [722, 281] on div "Section 3" at bounding box center [721, 278] width 29 height 8
click at [144, 36] on icon "button" at bounding box center [143, 37] width 9 height 9
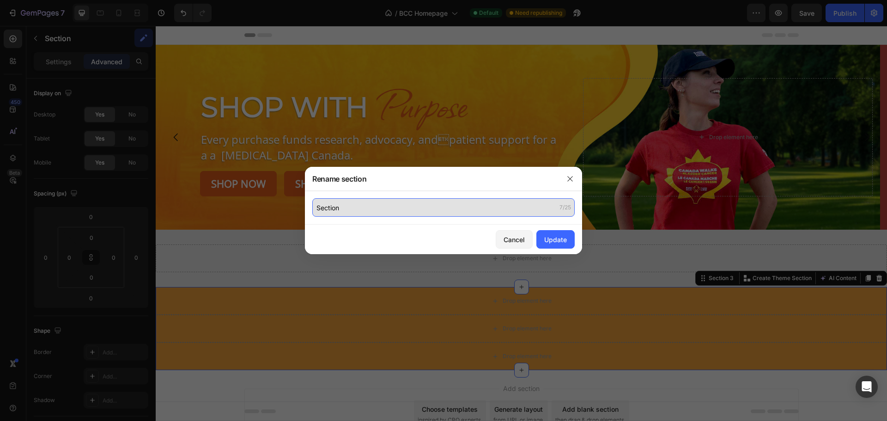
click at [382, 206] on input "Section" at bounding box center [443, 207] width 262 height 18
type input "PRODUCTS"
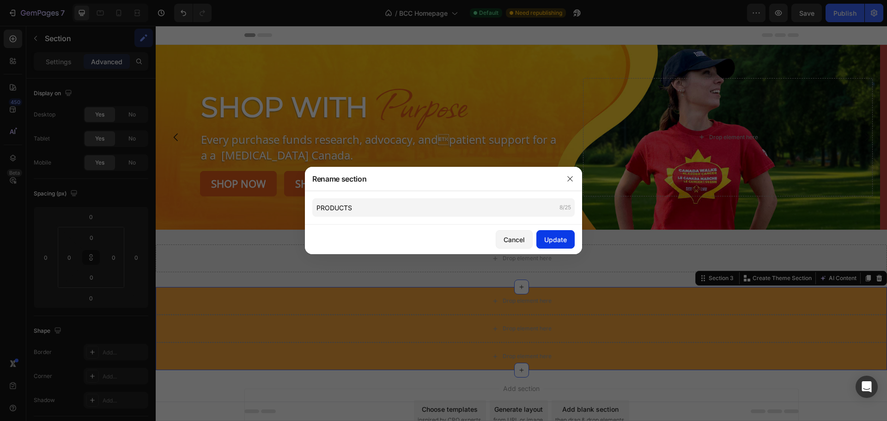
click at [551, 240] on div "Update" at bounding box center [555, 240] width 23 height 10
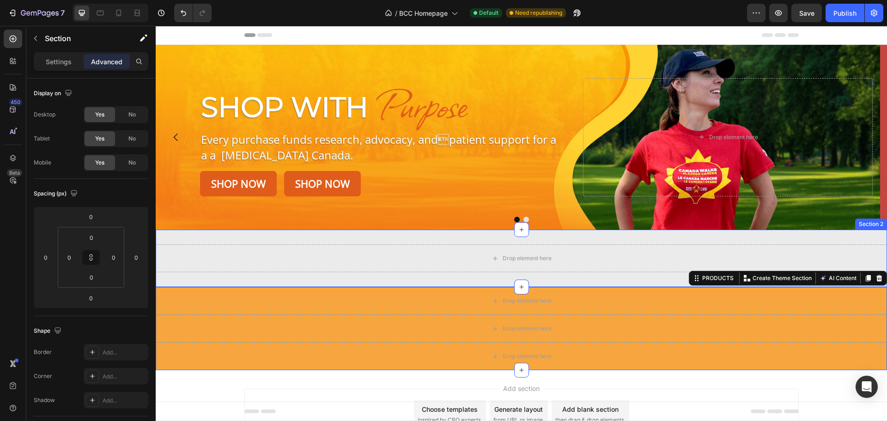
click at [348, 238] on div "Drop element here Section 2" at bounding box center [521, 258] width 731 height 57
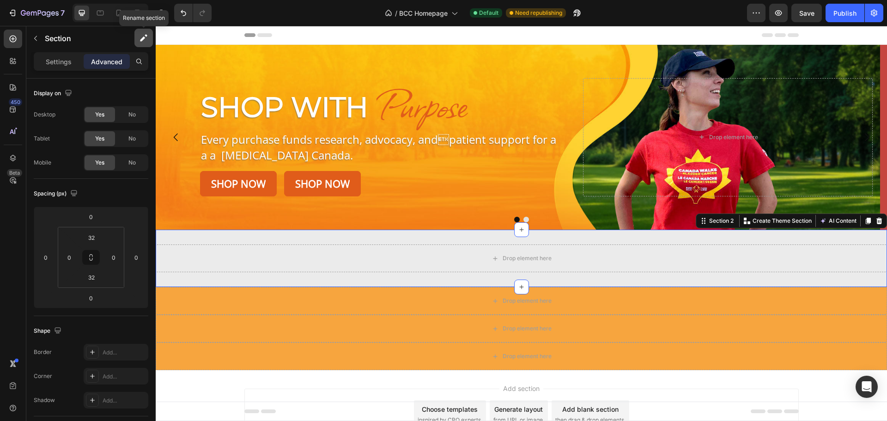
click at [142, 34] on icon "button" at bounding box center [143, 37] width 9 height 9
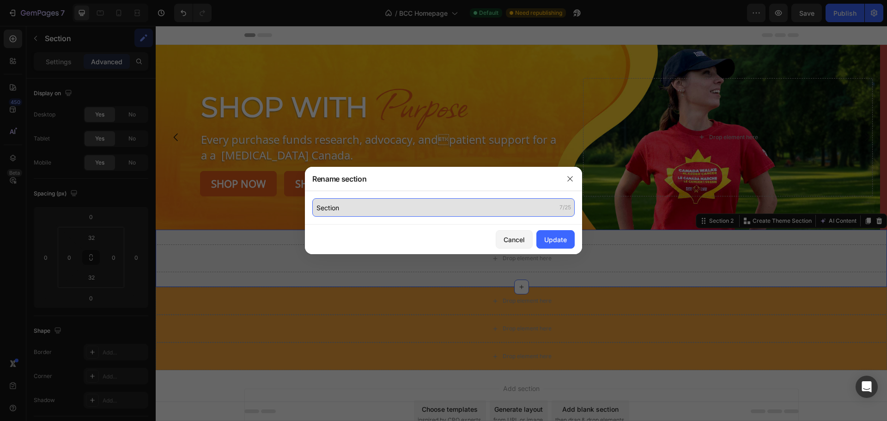
click at [377, 212] on input "Section" at bounding box center [443, 207] width 262 height 18
type input "CATEGORIES"
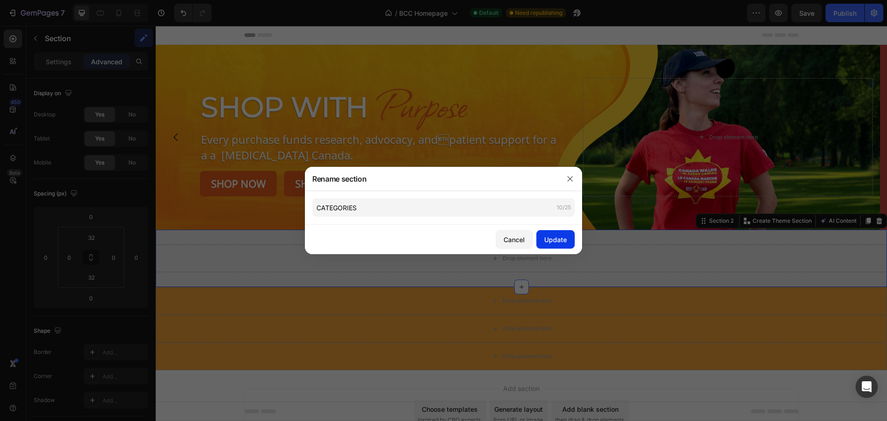
click at [566, 238] on div "Update" at bounding box center [555, 240] width 23 height 10
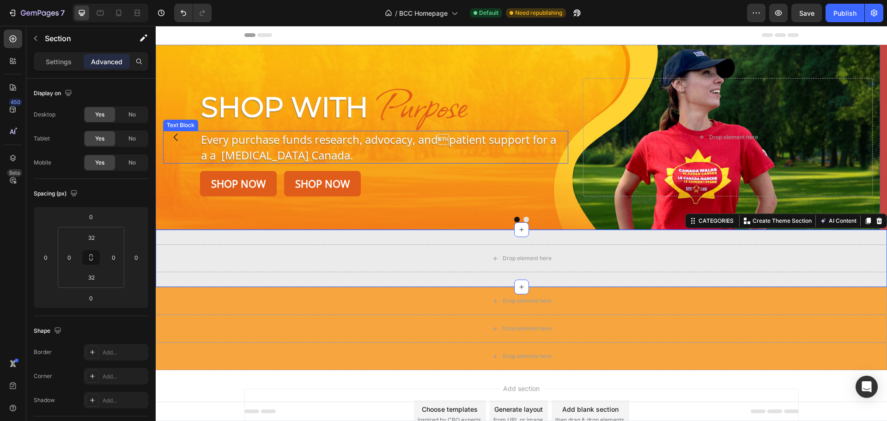
click at [315, 146] on p "Every purchase funds research, advocacy, andpatient support for a a a Bladder …" at bounding box center [378, 147] width 355 height 31
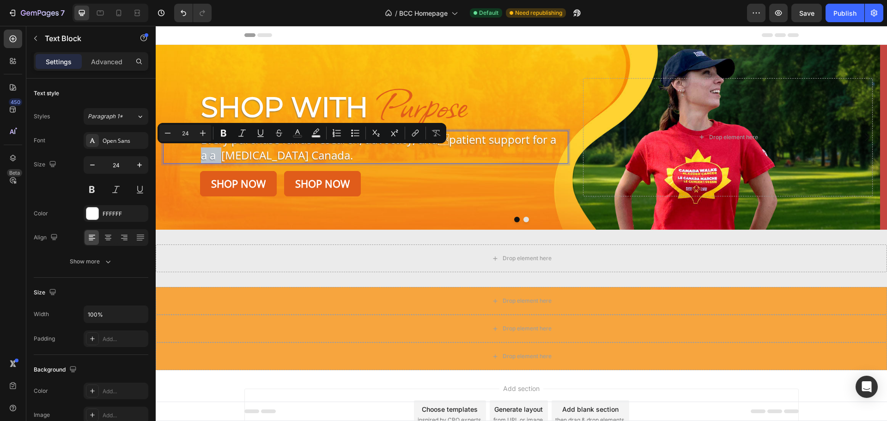
drag, startPoint x: 223, startPoint y: 152, endPoint x: 184, endPoint y: 156, distance: 38.6
click at [186, 157] on div "Every purchase funds research, advocacy, andpatient support for a a a Bladder …" at bounding box center [365, 147] width 405 height 33
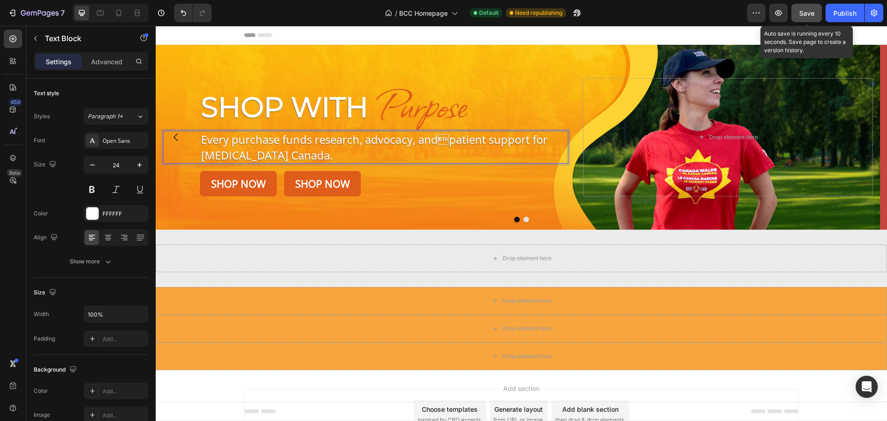
click at [805, 14] on span "Save" at bounding box center [806, 13] width 15 height 8
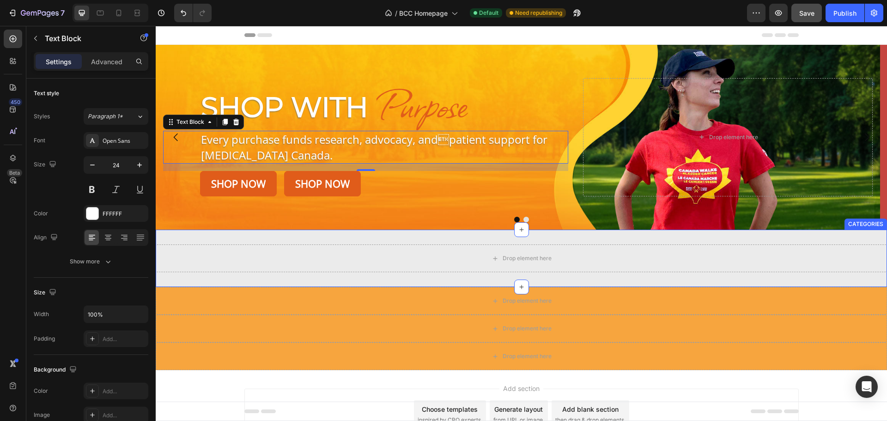
click at [285, 234] on div "Drop element here CATEGORIES" at bounding box center [521, 258] width 731 height 57
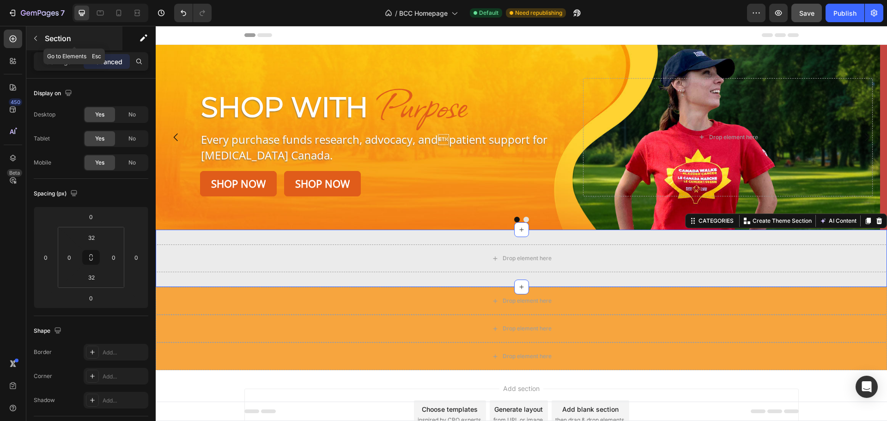
click at [36, 38] on icon "button" at bounding box center [35, 38] width 7 height 7
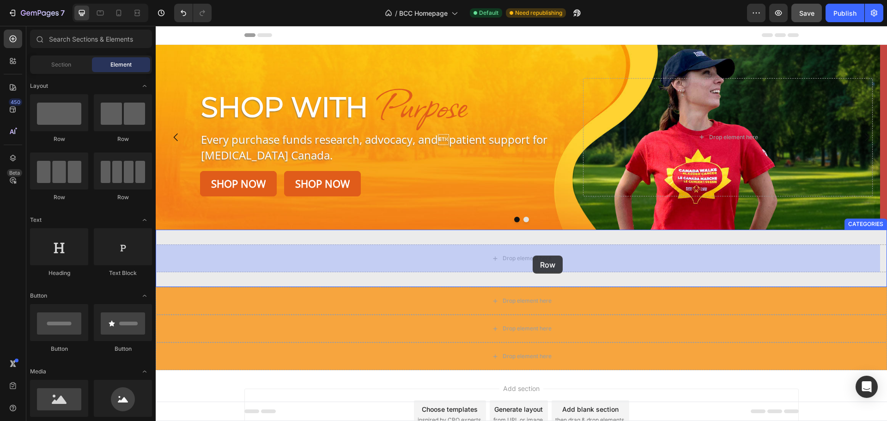
drag, startPoint x: 222, startPoint y: 207, endPoint x: 532, endPoint y: 255, distance: 314.5
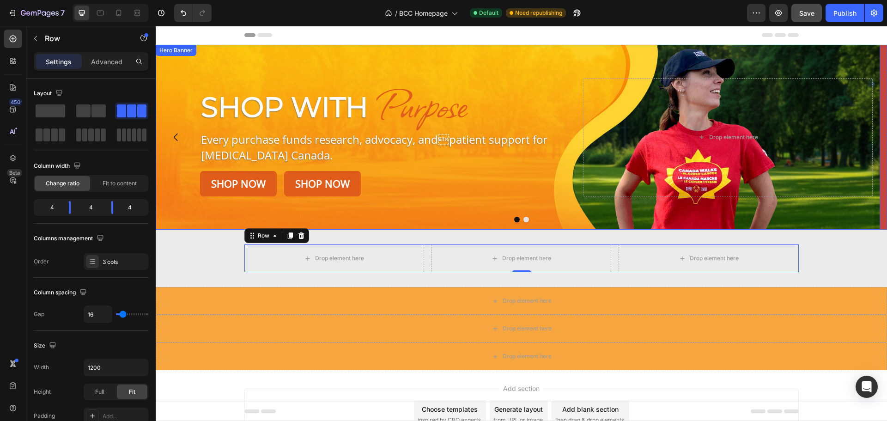
click at [168, 57] on div "Shop With Heading Purpose Heading Row Every purchase funds research, advocacy, …" at bounding box center [518, 137] width 724 height 185
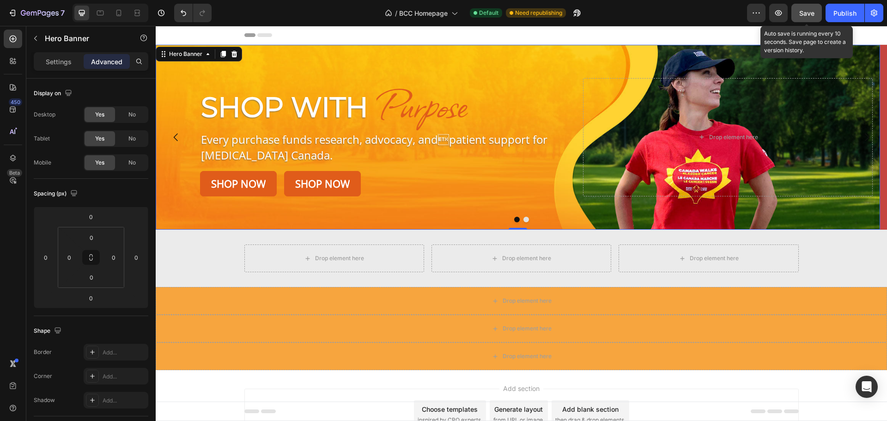
click at [807, 17] on span "Save" at bounding box center [806, 13] width 15 height 8
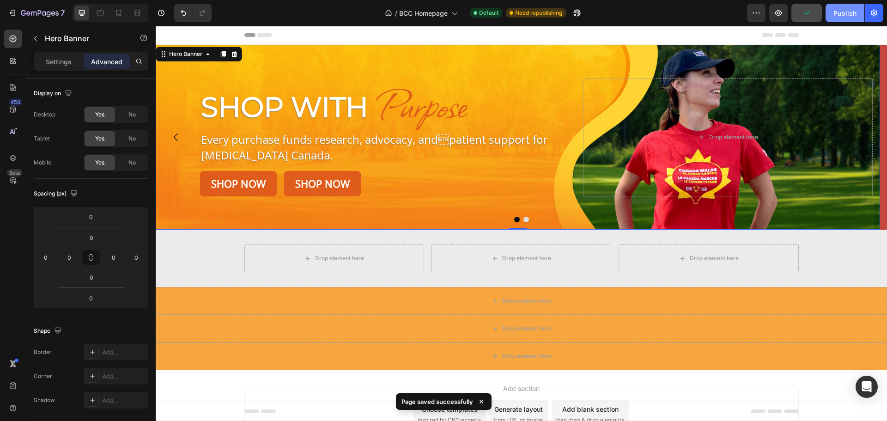
click at [836, 13] on div "Publish" at bounding box center [844, 13] width 23 height 10
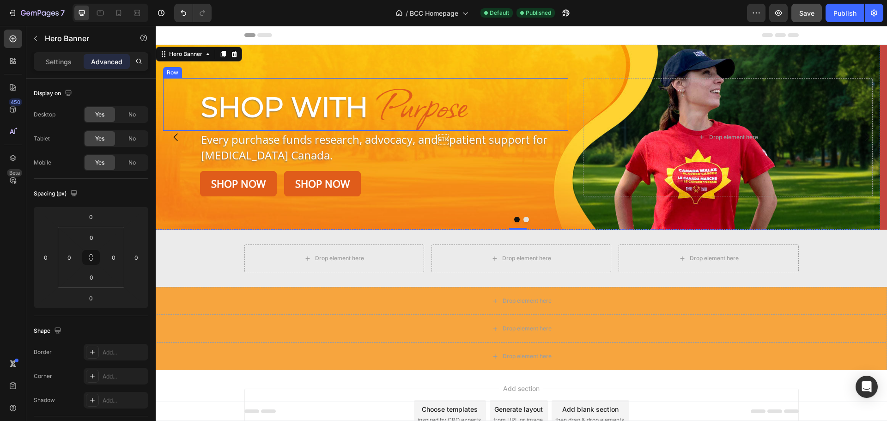
click at [197, 81] on div "Shop With Heading Purpose Heading Row" at bounding box center [365, 104] width 405 height 53
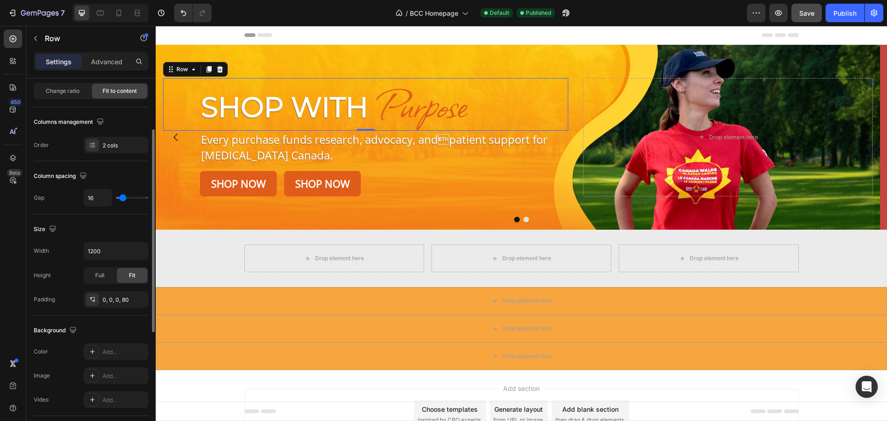
scroll to position [185, 0]
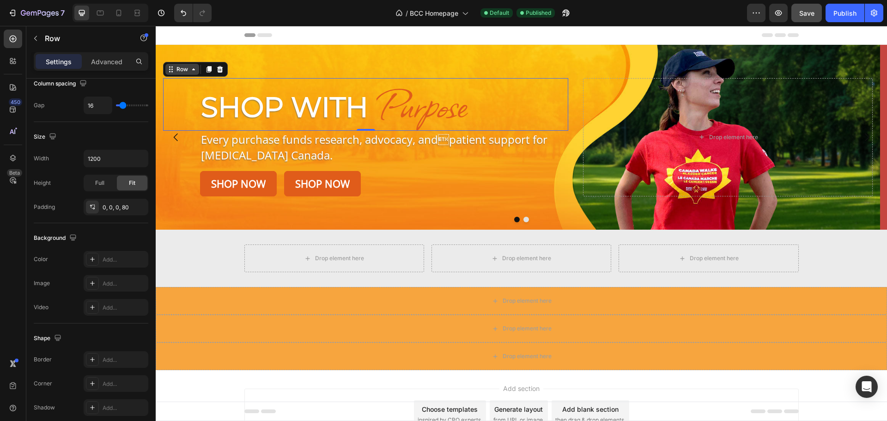
click at [180, 71] on div "Row" at bounding box center [182, 69] width 15 height 8
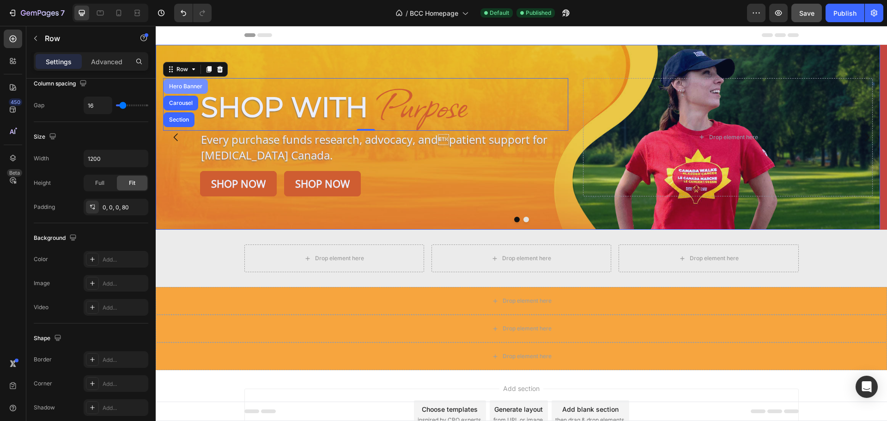
click at [180, 85] on div "Hero Banner" at bounding box center [185, 87] width 37 height 6
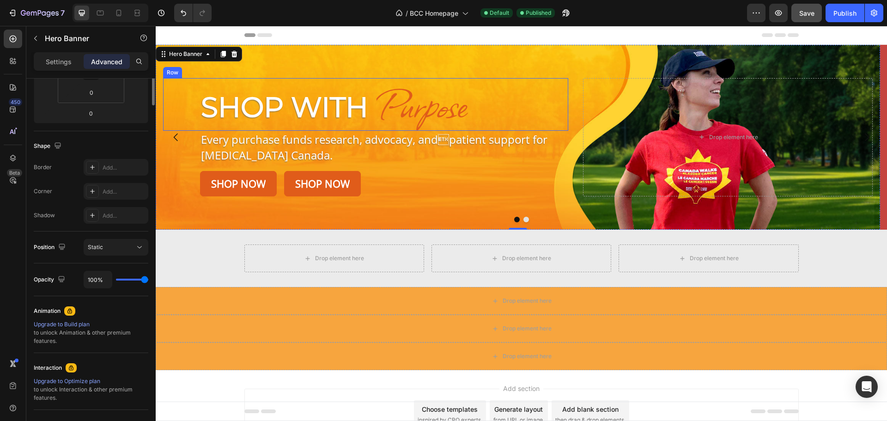
scroll to position [0, 0]
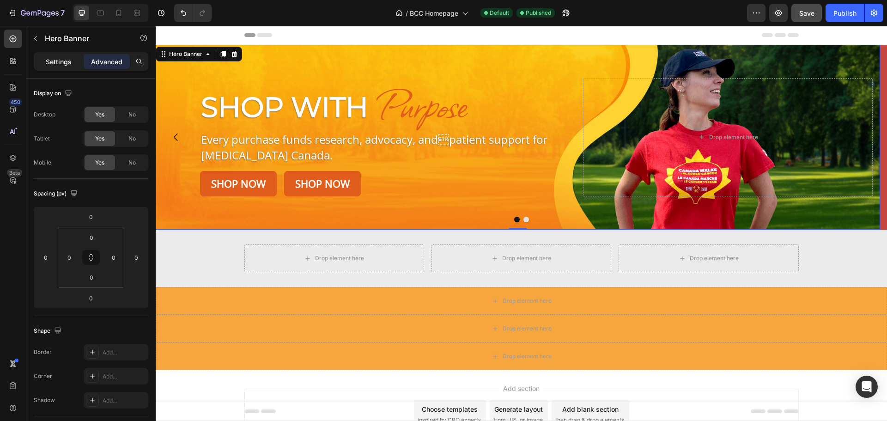
click at [62, 66] on p "Settings" at bounding box center [59, 62] width 26 height 10
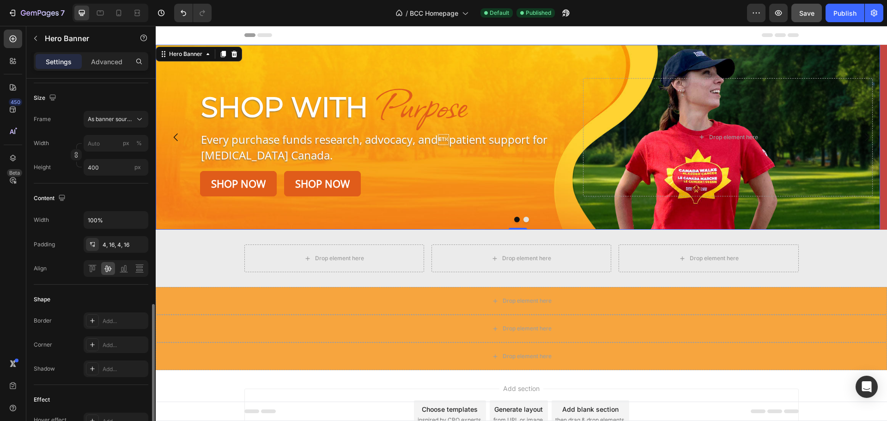
scroll to position [277, 0]
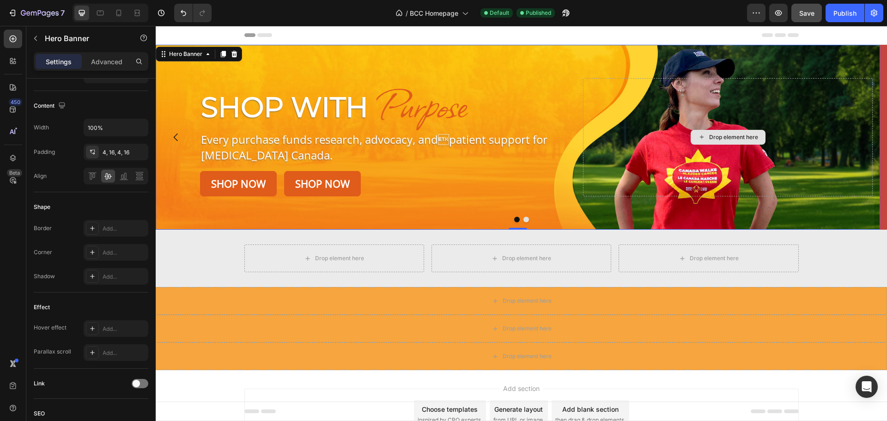
click at [596, 92] on div "Drop element here" at bounding box center [728, 137] width 290 height 118
click at [517, 242] on div "Drop element here Drop element here Drop element here Row CATEGORIES" at bounding box center [521, 258] width 731 height 57
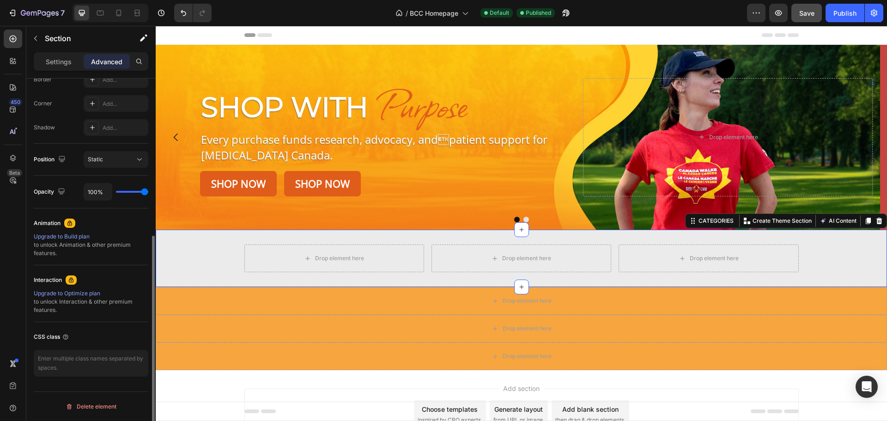
scroll to position [0, 0]
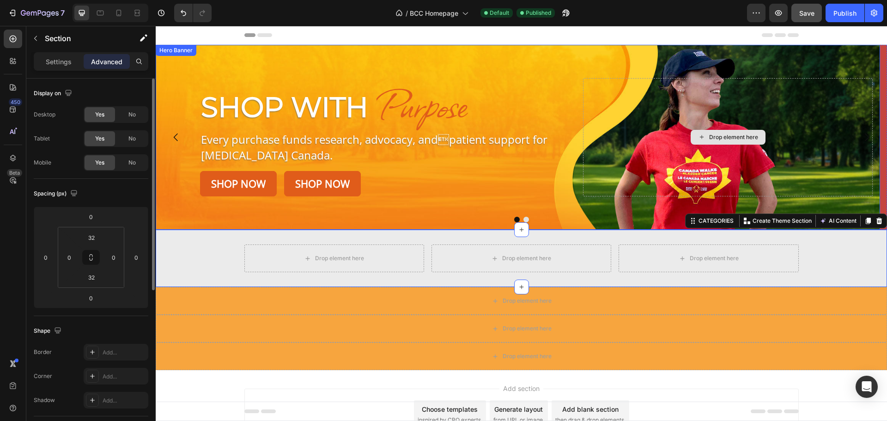
click at [602, 135] on div "Drop element here" at bounding box center [728, 137] width 290 height 118
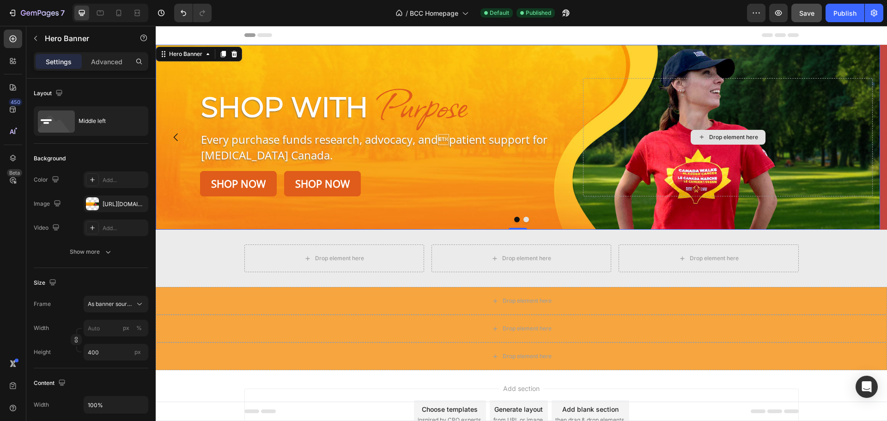
click at [638, 87] on div "Drop element here" at bounding box center [728, 137] width 290 height 118
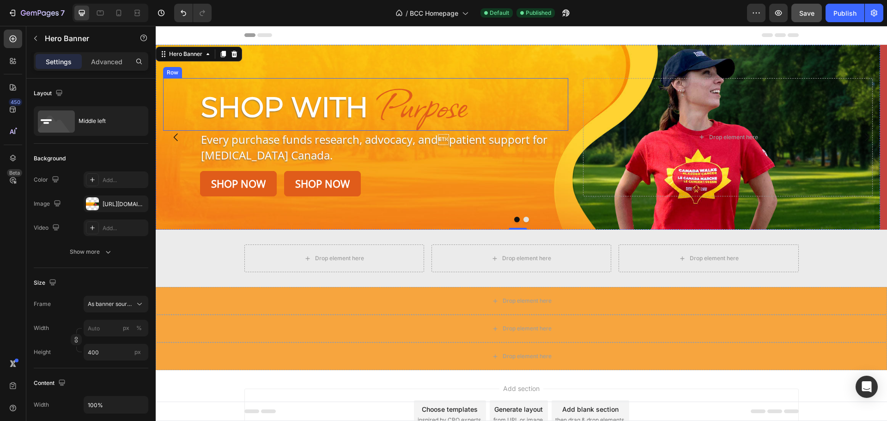
click at [539, 89] on div "Shop With Heading Purpose Heading Row" at bounding box center [365, 104] width 405 height 53
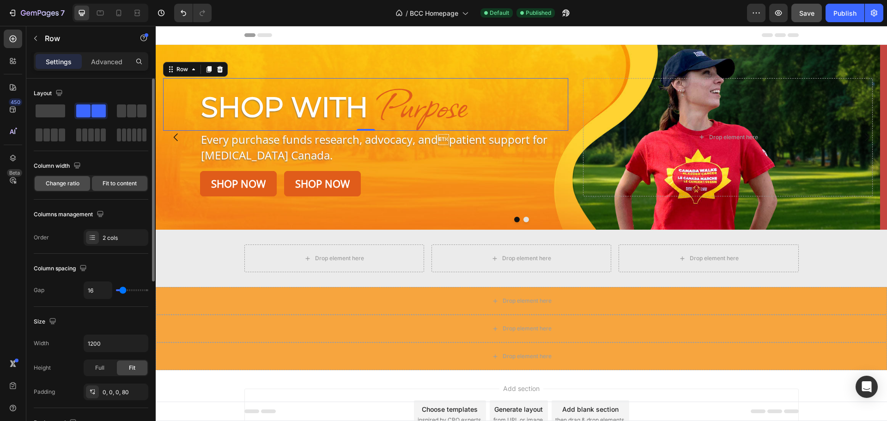
click at [66, 177] on div "Change ratio" at bounding box center [62, 183] width 55 height 15
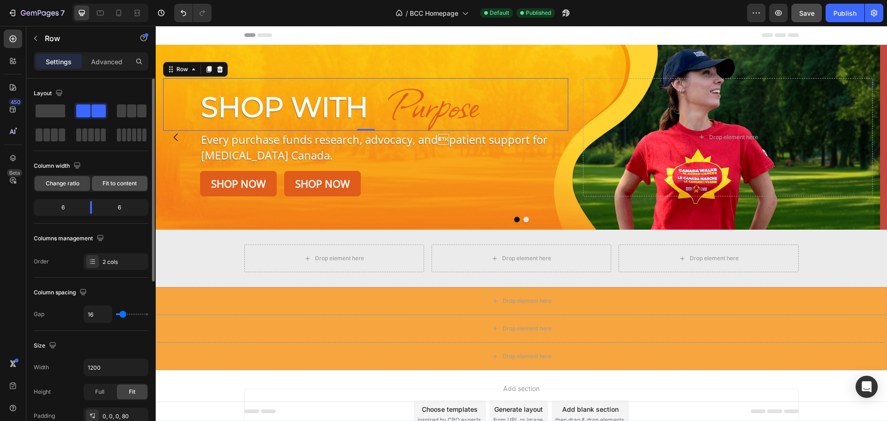
click at [116, 187] on span "Fit to content" at bounding box center [120, 183] width 34 height 8
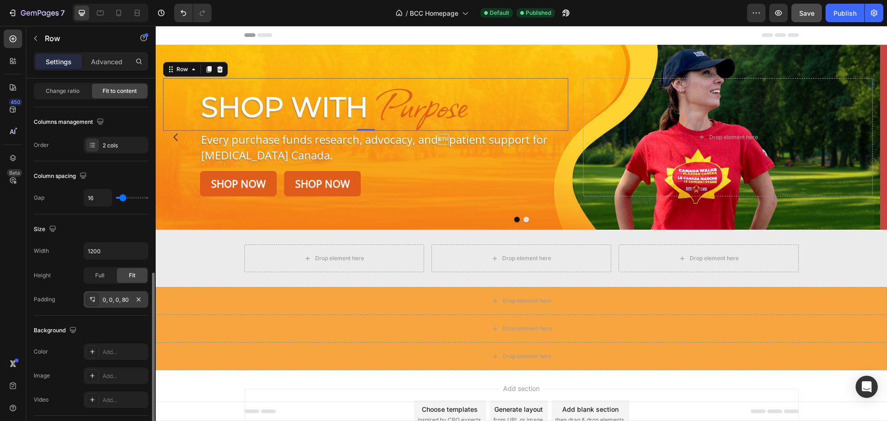
scroll to position [185, 0]
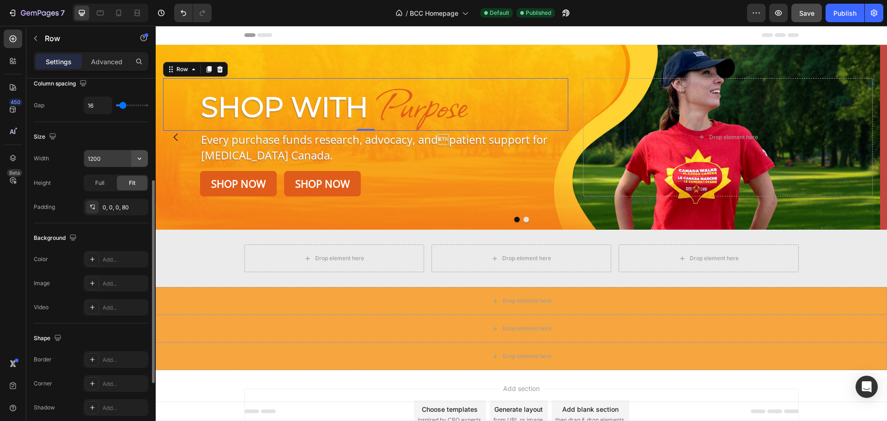
click at [147, 159] on button "button" at bounding box center [139, 158] width 17 height 17
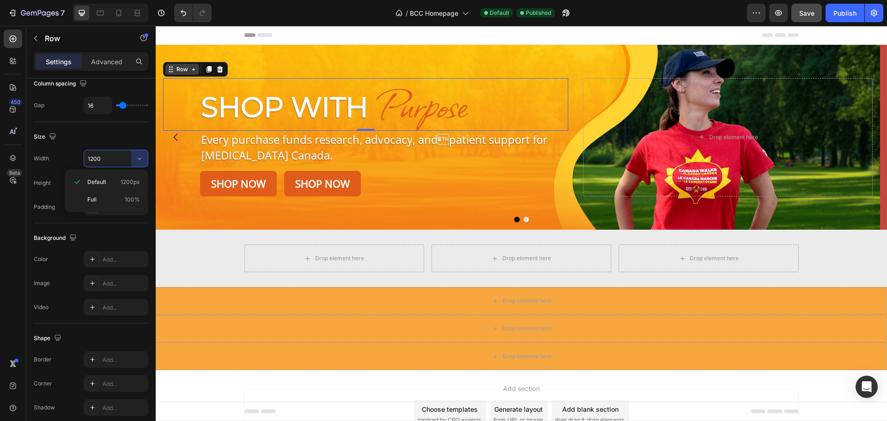
click at [188, 72] on div "Row" at bounding box center [182, 69] width 15 height 8
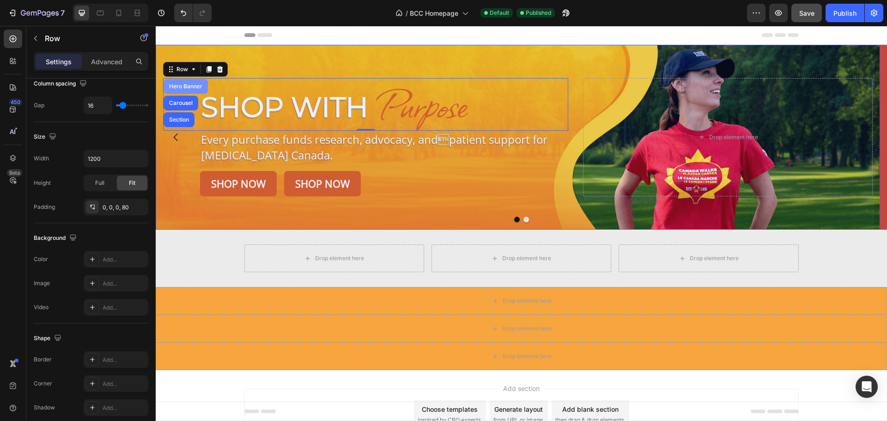
click at [180, 85] on div "Hero Banner" at bounding box center [185, 87] width 37 height 6
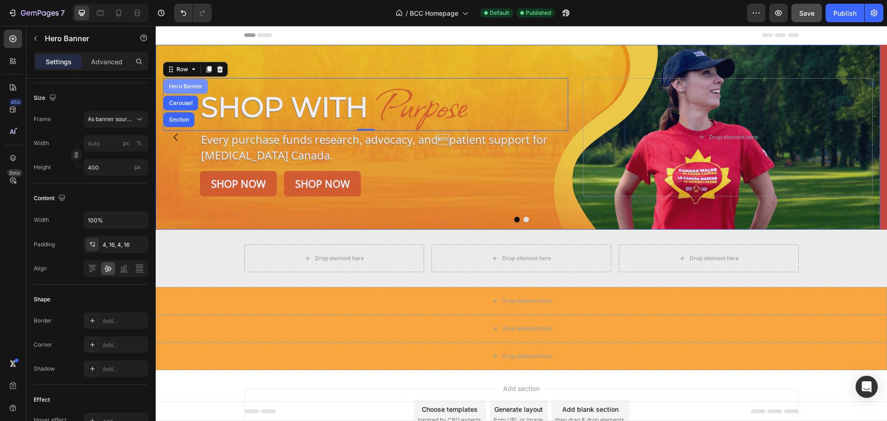
scroll to position [0, 0]
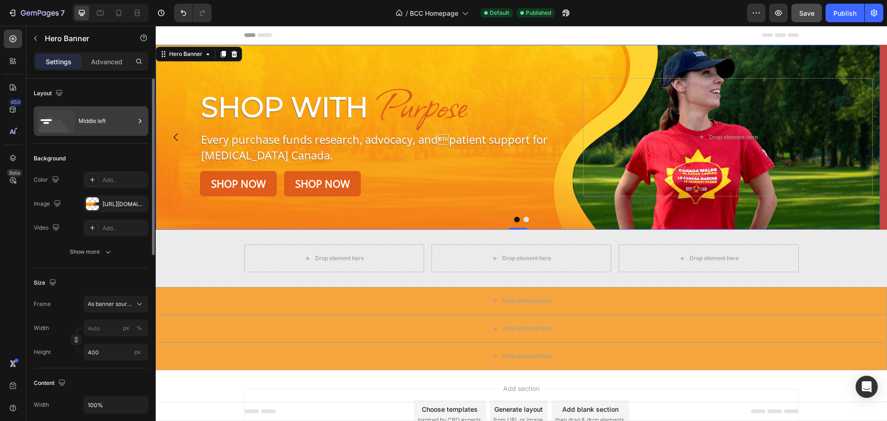
click at [85, 125] on div "Middle left" at bounding box center [107, 120] width 56 height 21
click at [85, 266] on div "Background The changes might be hidden by the video. Color Add... Image https:/…" at bounding box center [91, 206] width 115 height 124
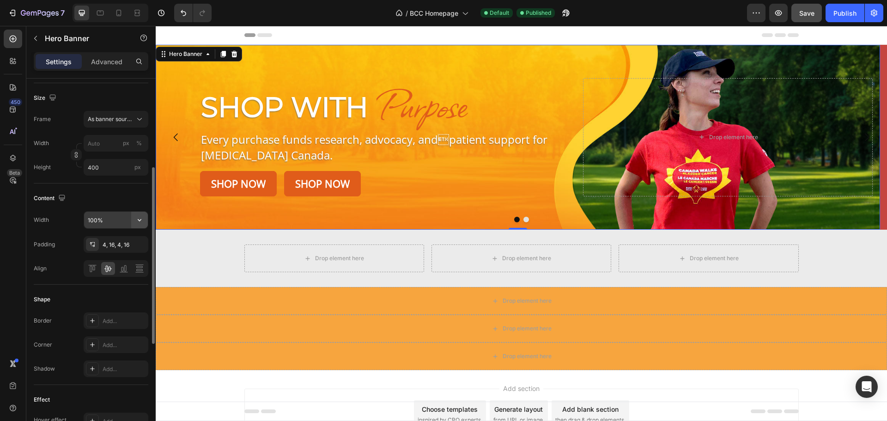
click at [141, 218] on icon "button" at bounding box center [139, 219] width 9 height 9
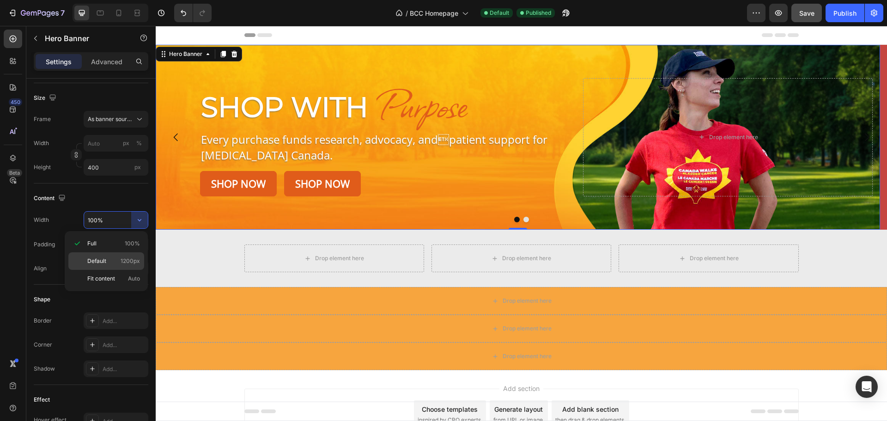
click at [94, 259] on span "Default" at bounding box center [96, 261] width 19 height 8
type input "1200"
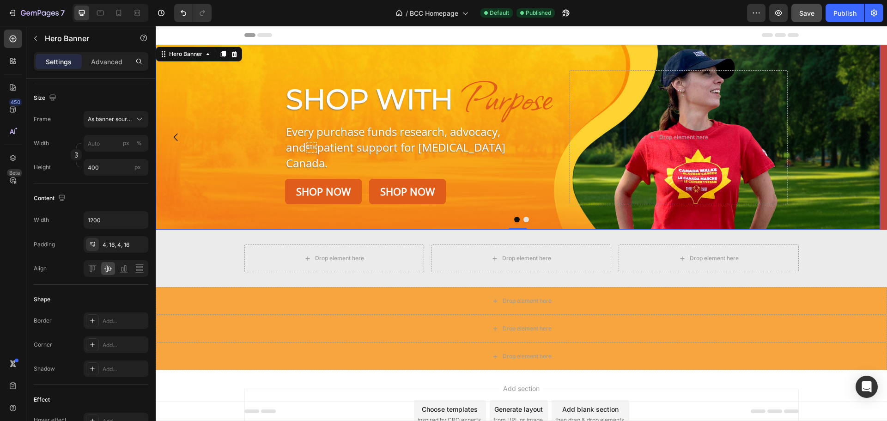
click at [212, 177] on div "Background Image" at bounding box center [518, 137] width 724 height 185
click at [295, 111] on p "Shop With" at bounding box center [369, 99] width 167 height 36
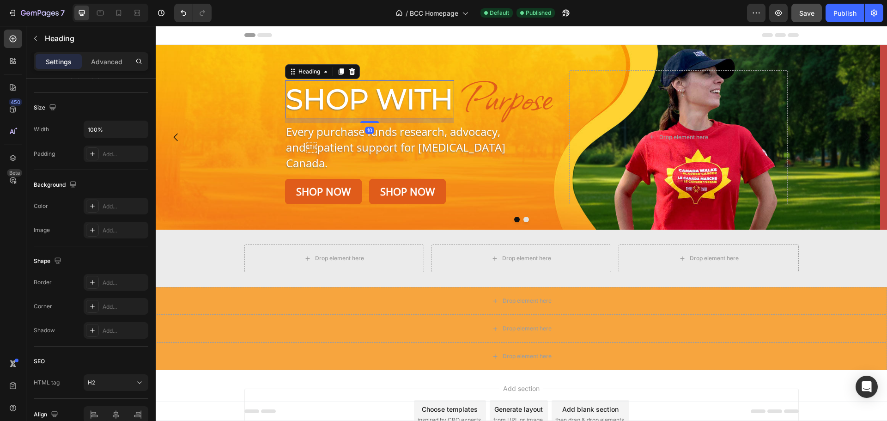
scroll to position [0, 0]
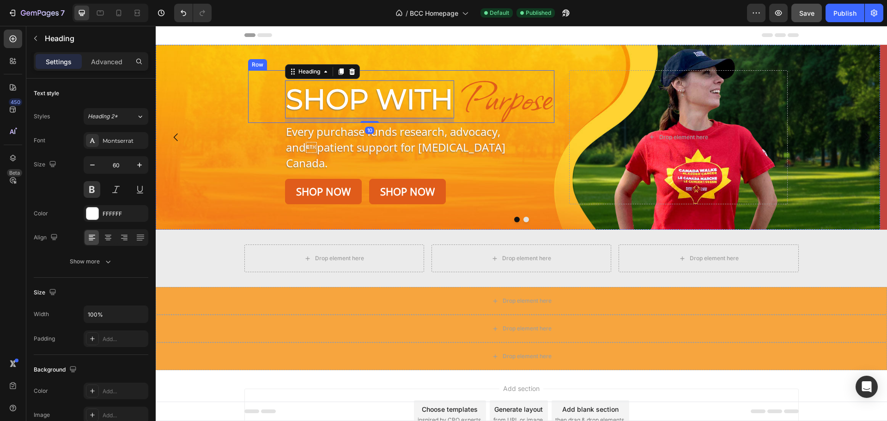
click at [259, 113] on div "Shop With Heading 10 Purpose Heading Row" at bounding box center [401, 96] width 306 height 53
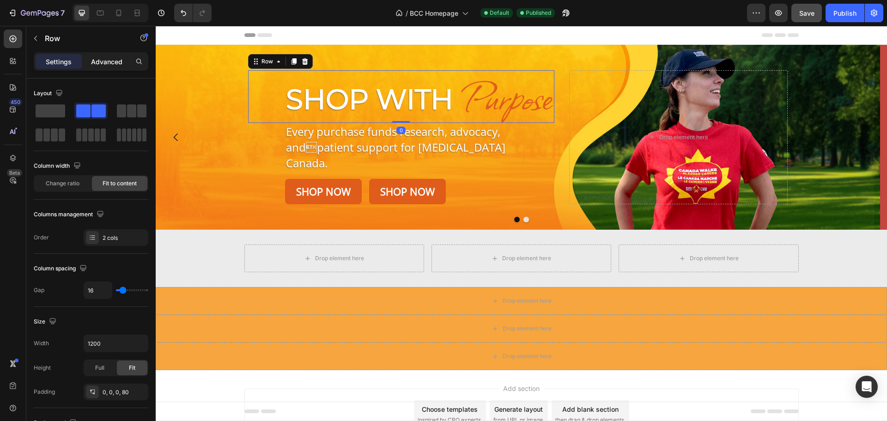
click at [96, 68] on div "Advanced" at bounding box center [107, 61] width 46 height 15
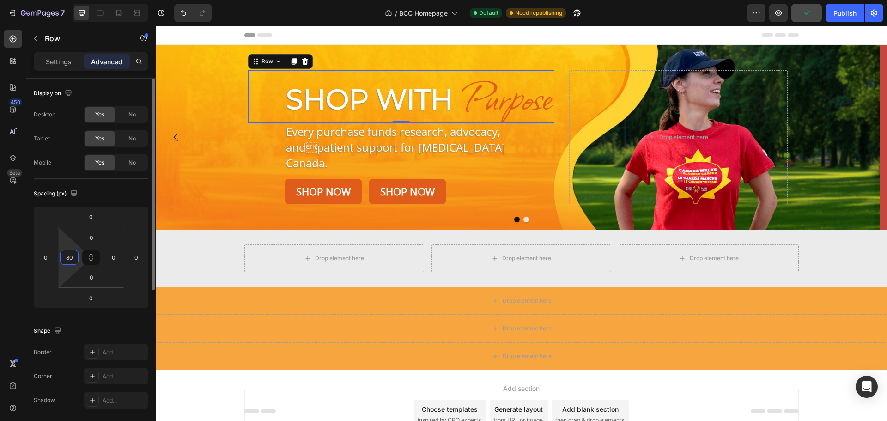
click at [65, 257] on input "80" at bounding box center [69, 257] width 14 height 14
type input "0"
click at [118, 202] on div "Spacing (px) 0 0 0 0 0 0 0 0" at bounding box center [91, 247] width 115 height 137
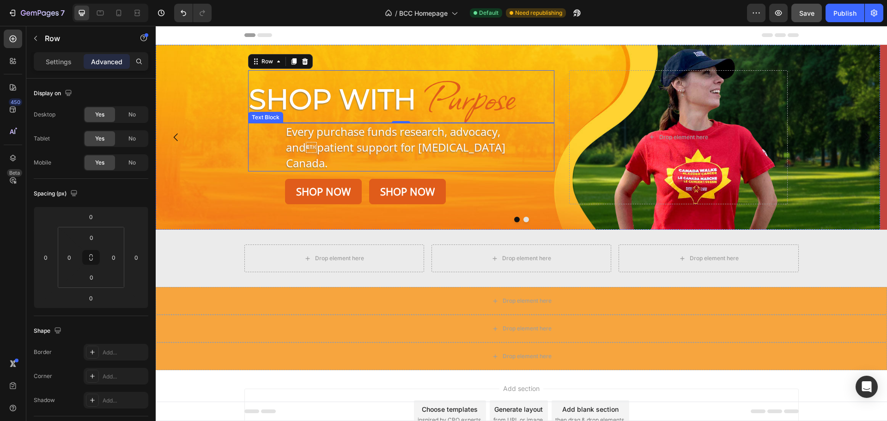
click at [270, 150] on div "Every purchase funds research, advocacy, andpatient support for Bladder Cancer…" at bounding box center [401, 147] width 306 height 48
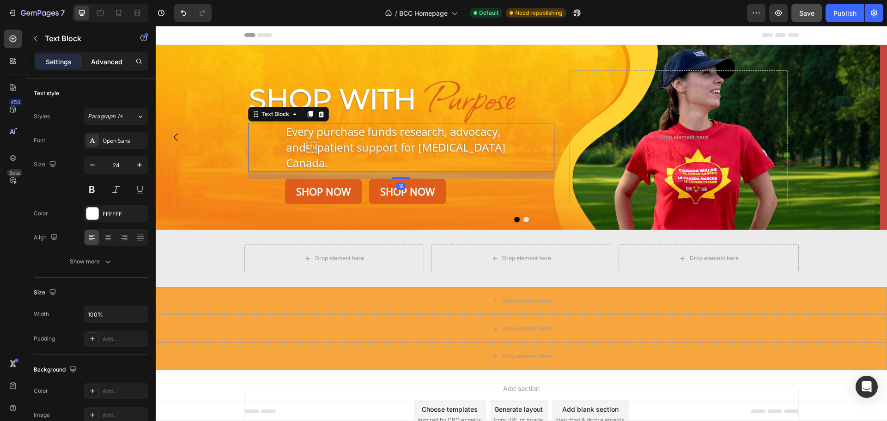
click at [104, 61] on p "Advanced" at bounding box center [106, 62] width 31 height 10
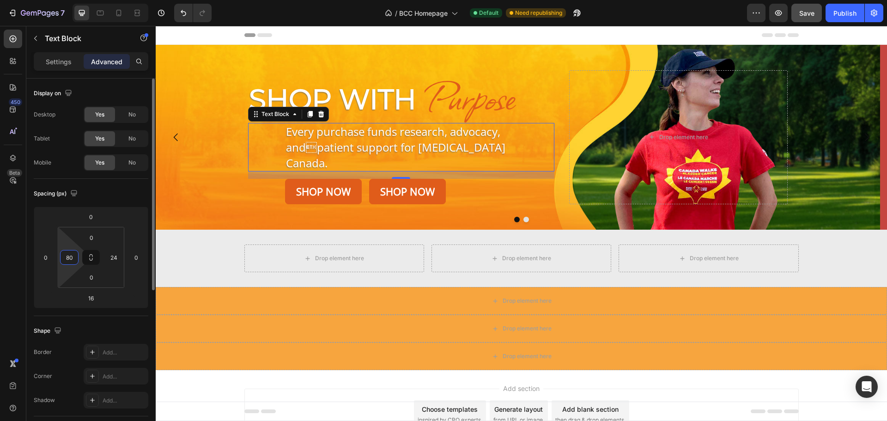
click at [72, 254] on input "80" at bounding box center [69, 257] width 14 height 14
type input "0"
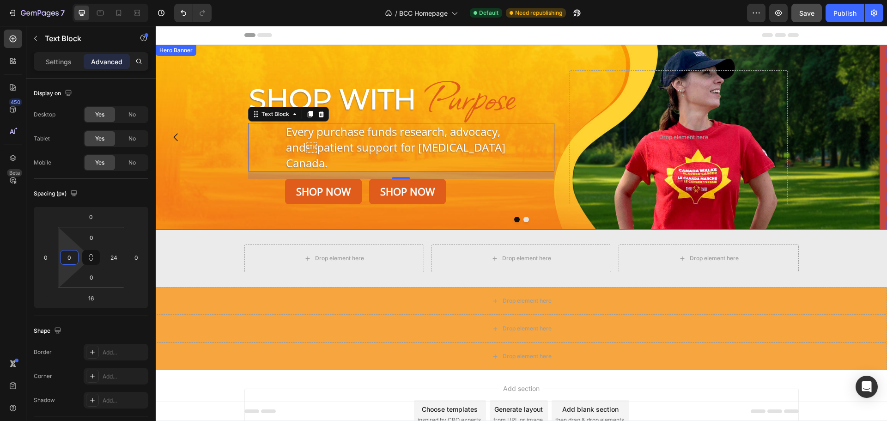
click at [185, 177] on div "Background Image" at bounding box center [518, 137] width 724 height 185
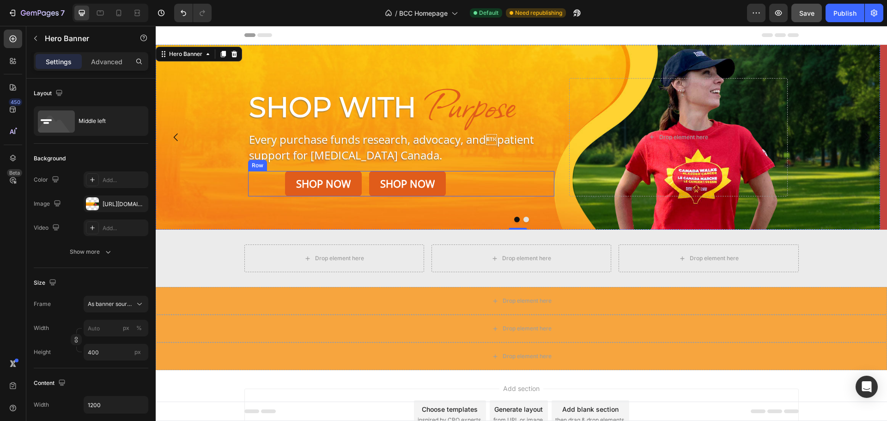
click at [273, 176] on div "Shop Now Button Shop Now Button Row" at bounding box center [401, 183] width 306 height 25
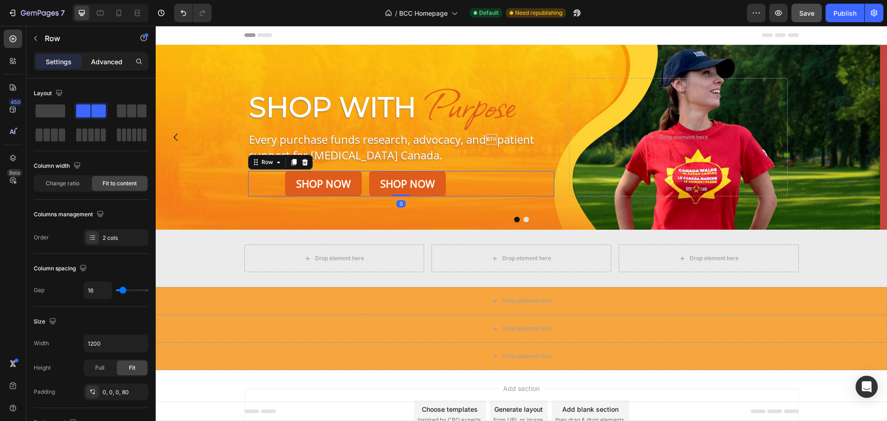
click at [112, 55] on div "Advanced" at bounding box center [107, 61] width 46 height 15
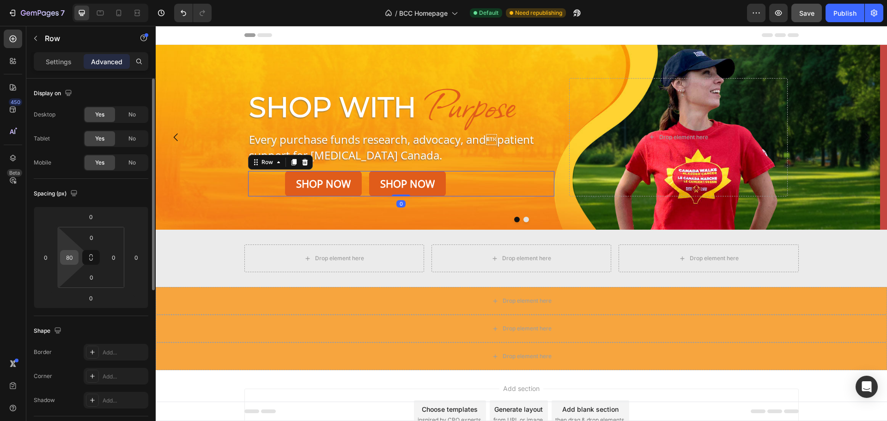
click at [70, 258] on input "80" at bounding box center [69, 257] width 14 height 14
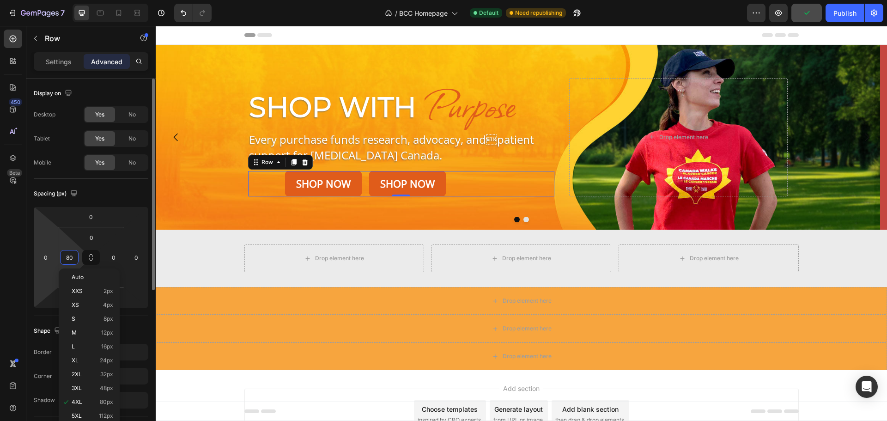
type input "0"
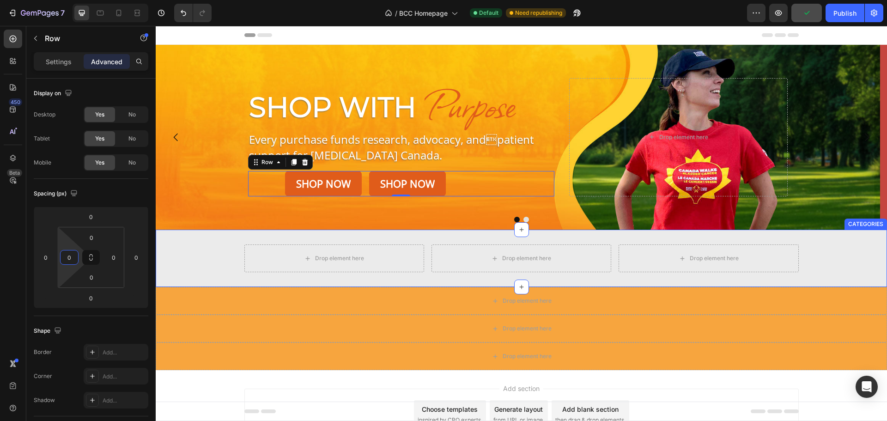
click at [181, 243] on div "Drop element here Drop element here Drop element here Row CATEGORIES" at bounding box center [521, 258] width 731 height 57
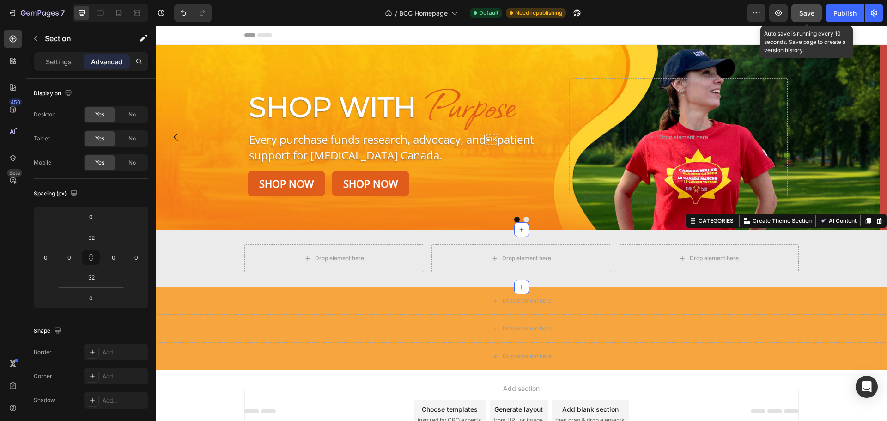
click at [805, 20] on button "Save" at bounding box center [806, 13] width 30 height 18
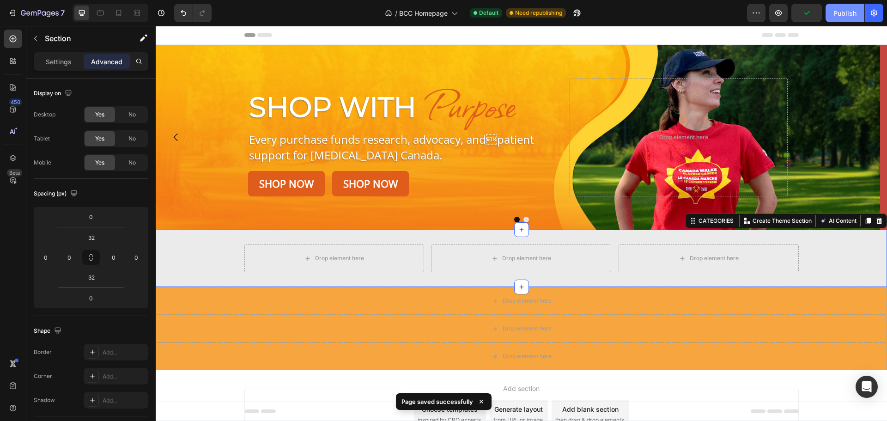
click at [848, 6] on button "Publish" at bounding box center [844, 13] width 39 height 18
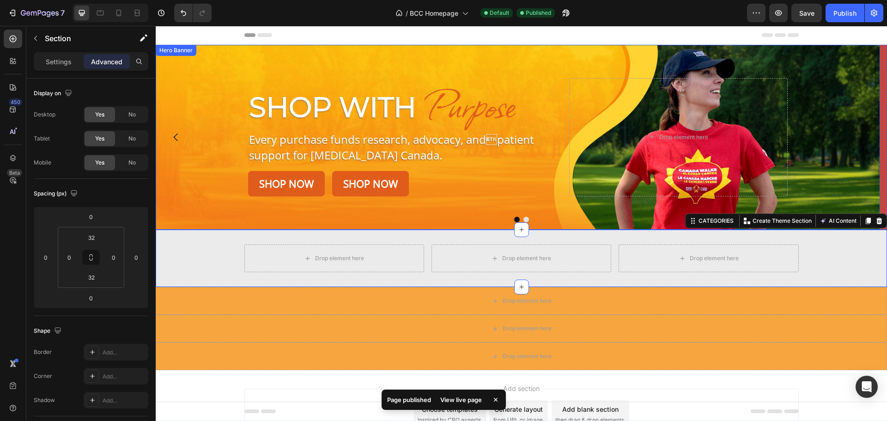
click at [174, 177] on div "Background Image" at bounding box center [518, 137] width 724 height 185
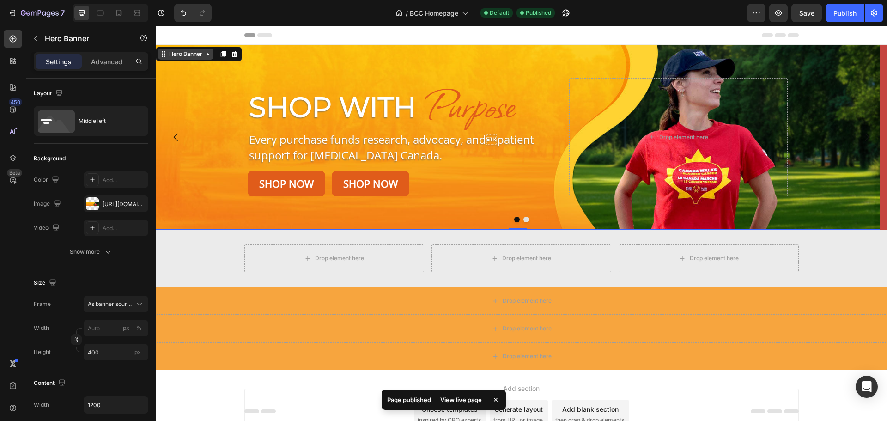
click at [189, 52] on div "Hero Banner" at bounding box center [185, 54] width 37 height 8
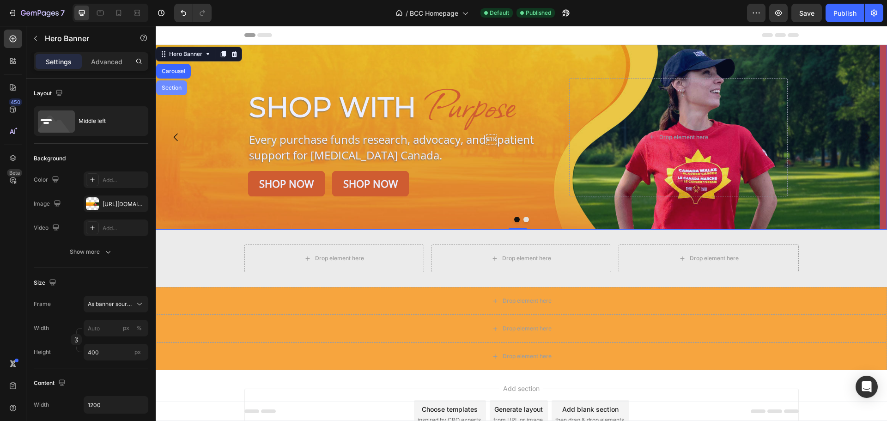
click at [180, 70] on div "Carousel" at bounding box center [173, 71] width 27 height 6
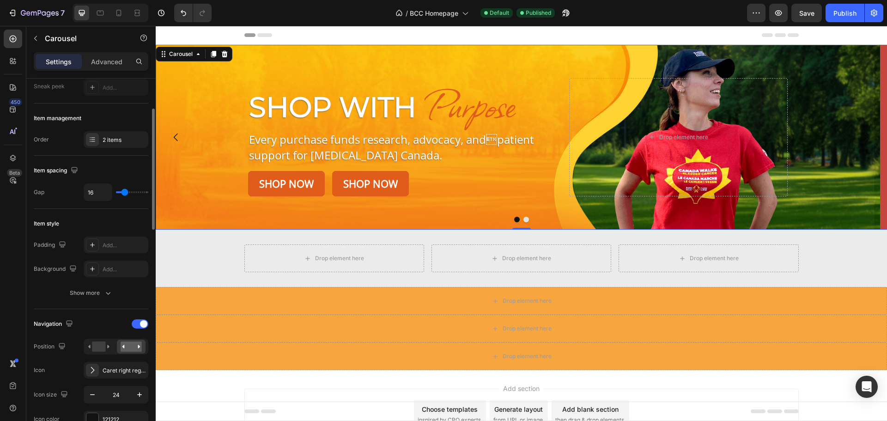
scroll to position [185, 0]
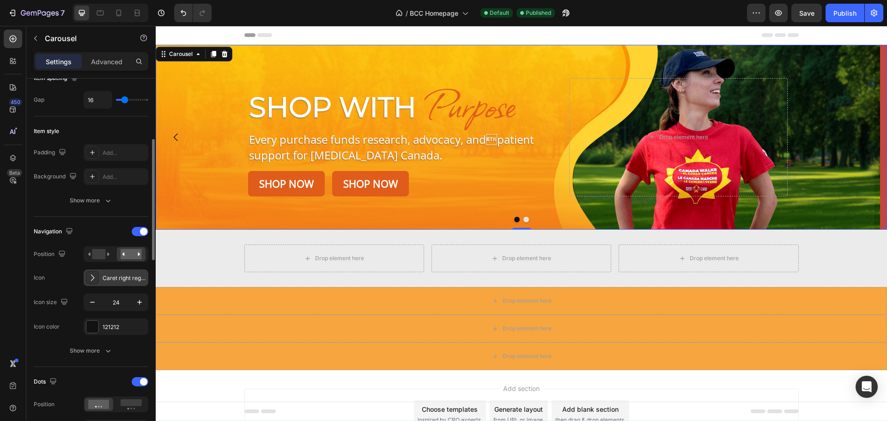
click at [89, 280] on icon at bounding box center [92, 277] width 9 height 9
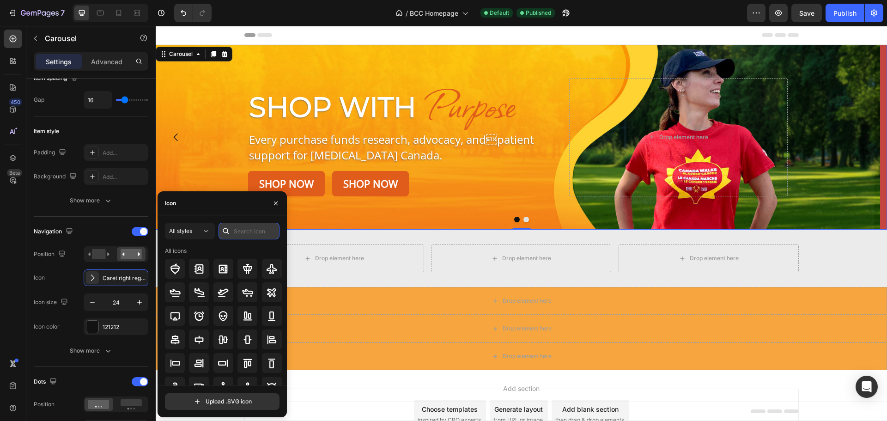
click at [241, 223] on input "text" at bounding box center [248, 231] width 61 height 17
type input "a"
type input "caret"
click at [269, 312] on icon at bounding box center [271, 315] width 11 height 11
click at [250, 312] on icon at bounding box center [247, 315] width 11 height 11
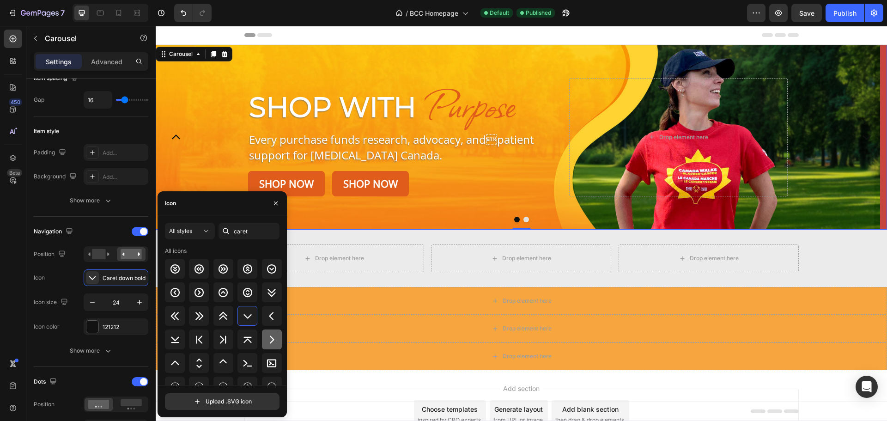
click at [267, 339] on icon at bounding box center [271, 339] width 11 height 11
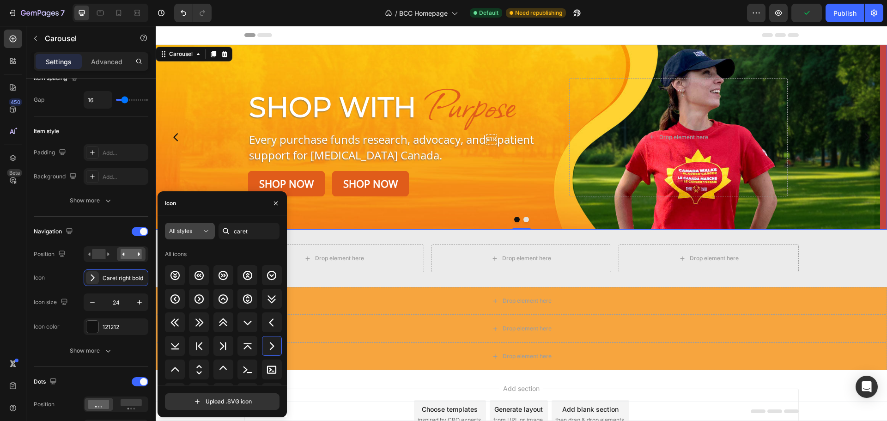
click at [203, 232] on icon at bounding box center [205, 230] width 9 height 9
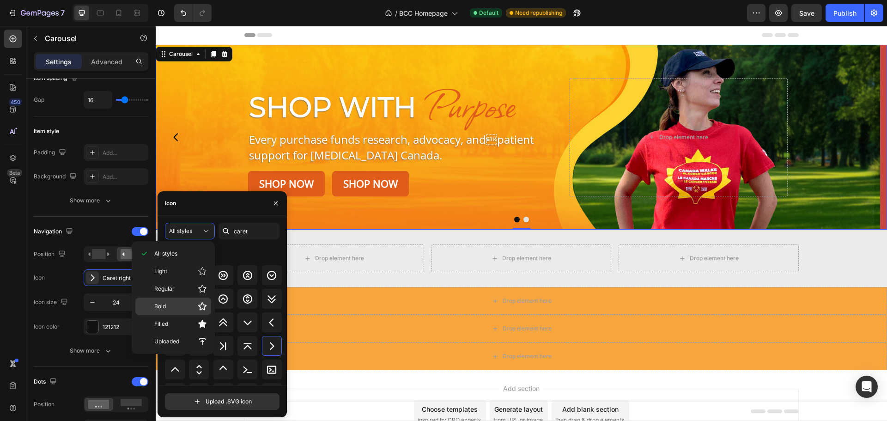
click at [186, 305] on p "Bold" at bounding box center [180, 306] width 53 height 9
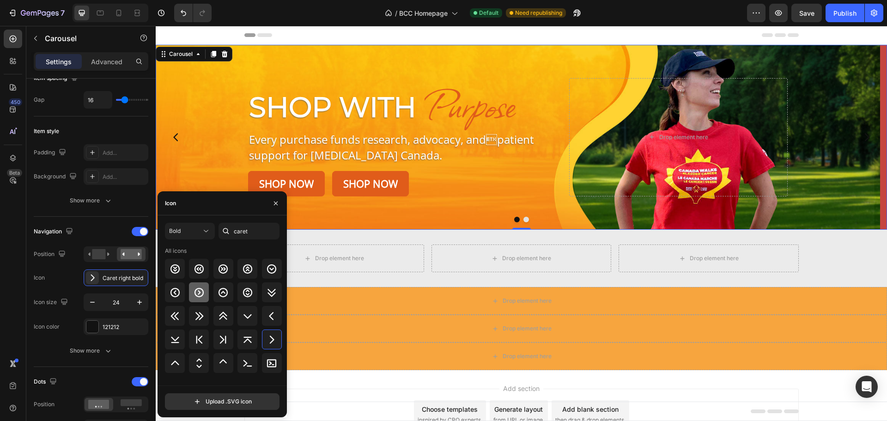
click at [204, 293] on icon at bounding box center [199, 292] width 11 height 11
click at [93, 327] on div at bounding box center [92, 326] width 12 height 12
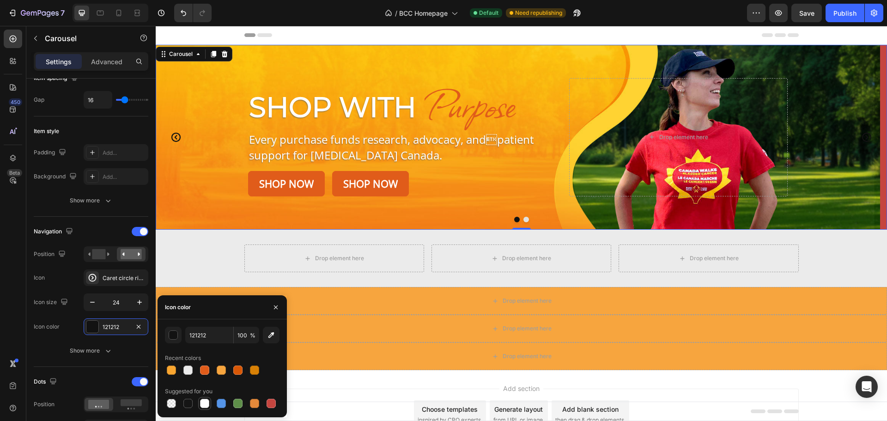
click at [205, 405] on div at bounding box center [204, 403] width 9 height 9
type input "FFFFFF"
click at [140, 302] on icon "button" at bounding box center [139, 302] width 5 height 5
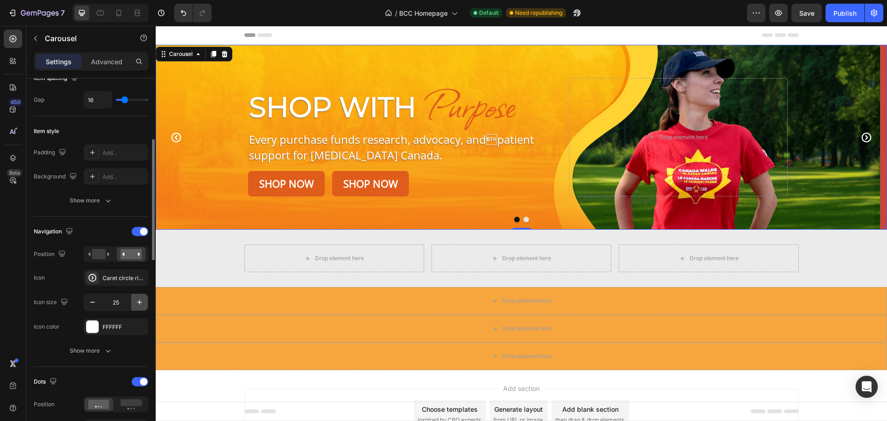
click at [140, 302] on icon "button" at bounding box center [139, 302] width 5 height 5
type input "28"
click at [181, 140] on icon "Carousel Back Arrow" at bounding box center [176, 137] width 11 height 11
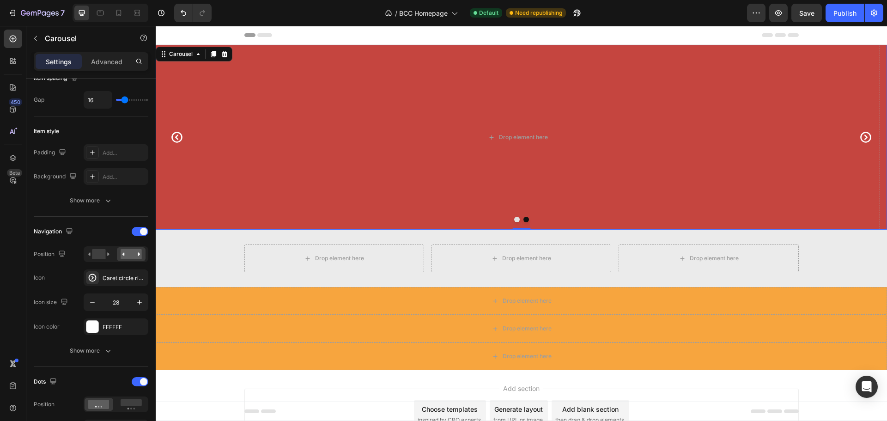
click at [172, 135] on icon "Carousel Back Arrow" at bounding box center [176, 137] width 13 height 13
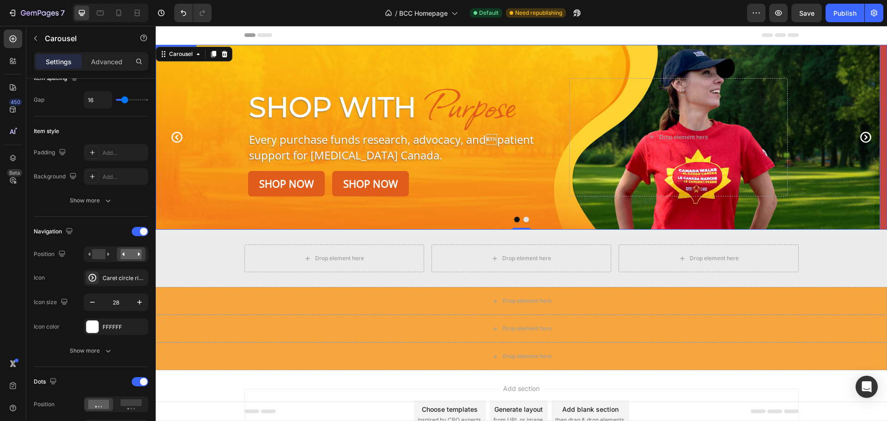
click at [191, 185] on div "Background Image" at bounding box center [518, 137] width 724 height 185
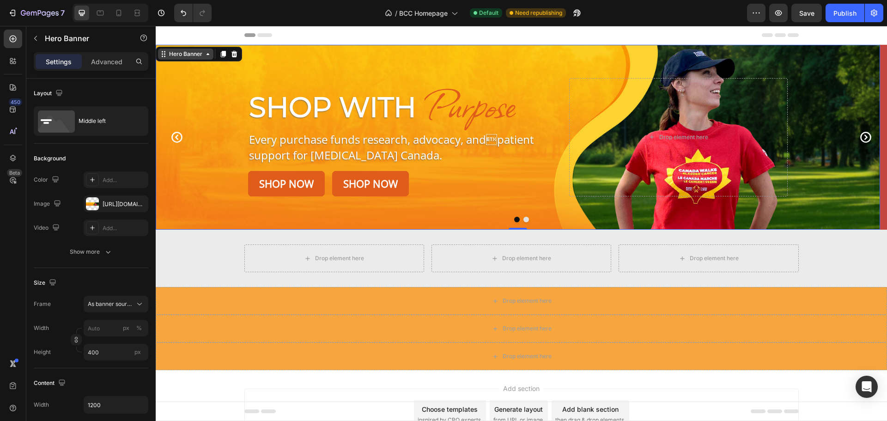
click at [201, 57] on div "Hero Banner" at bounding box center [185, 54] width 37 height 8
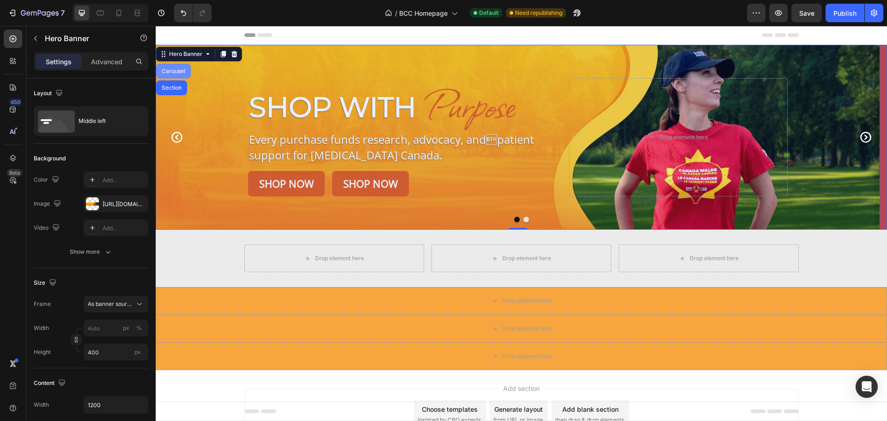
click at [181, 73] on div "Carousel" at bounding box center [173, 71] width 27 height 6
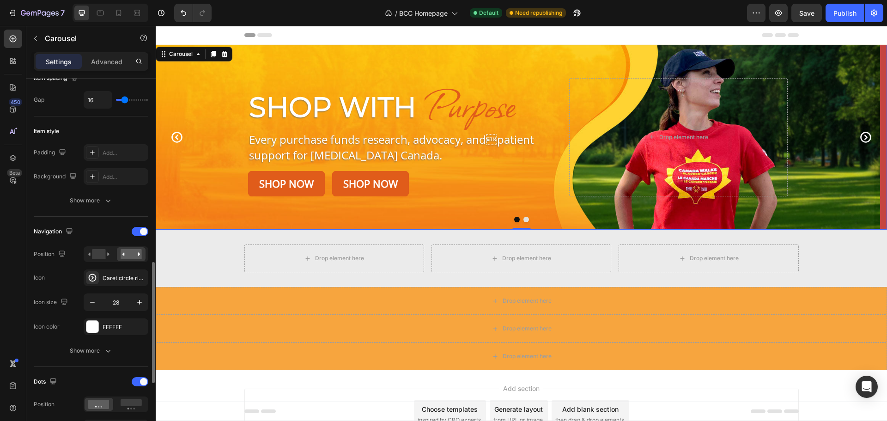
scroll to position [369, 0]
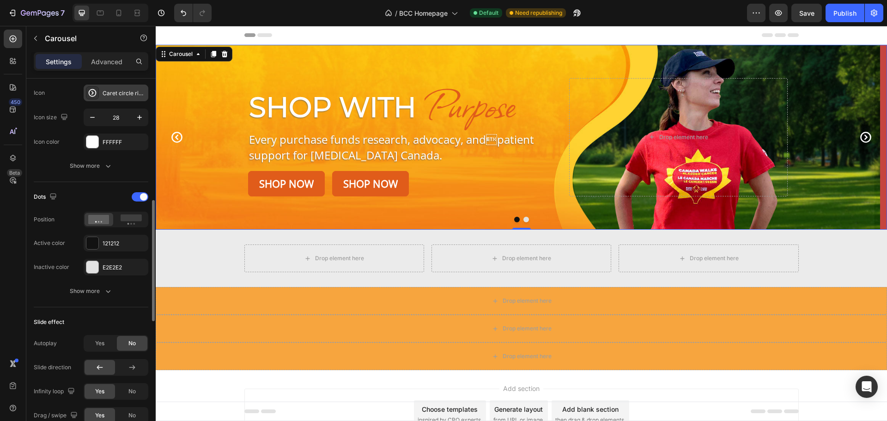
click at [109, 92] on div "Caret circle right bold" at bounding box center [124, 93] width 43 height 8
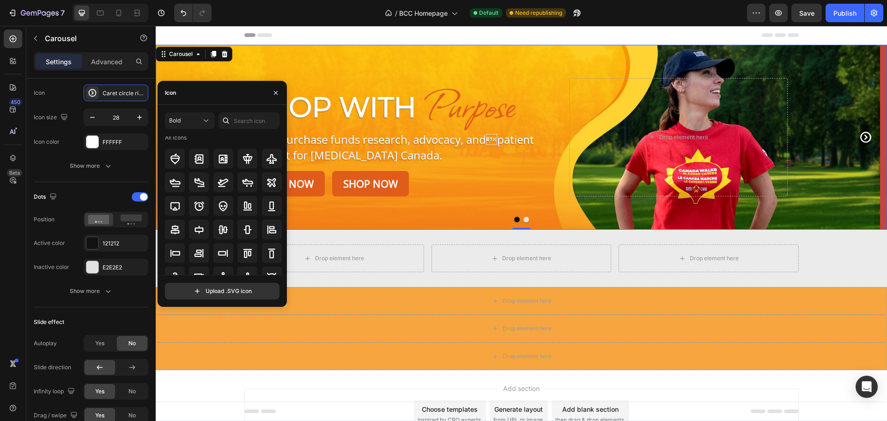
scroll to position [0, 0]
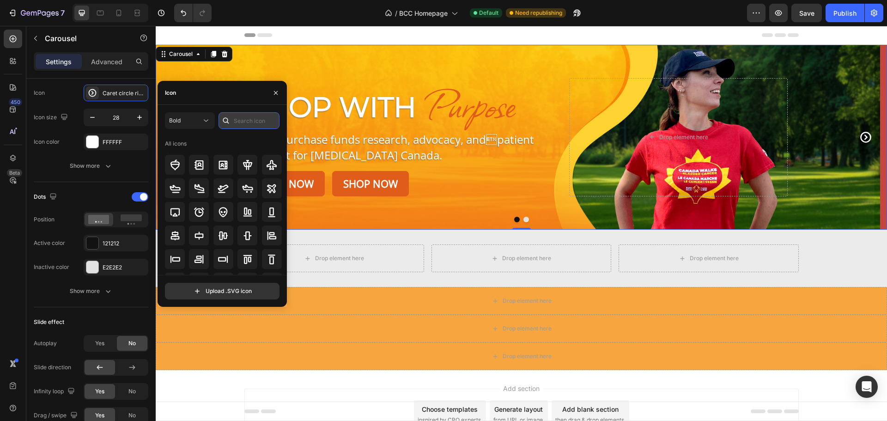
click at [240, 121] on input "text" at bounding box center [248, 120] width 61 height 17
type input "caret"
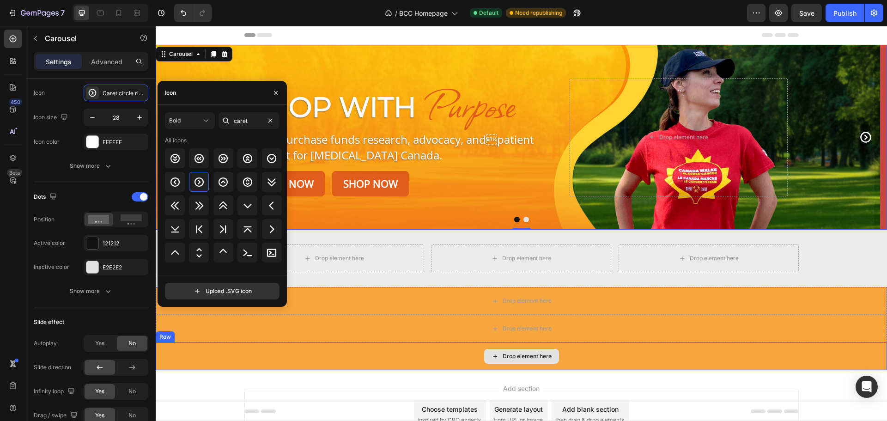
click at [361, 349] on div "Drop element here" at bounding box center [521, 356] width 731 height 28
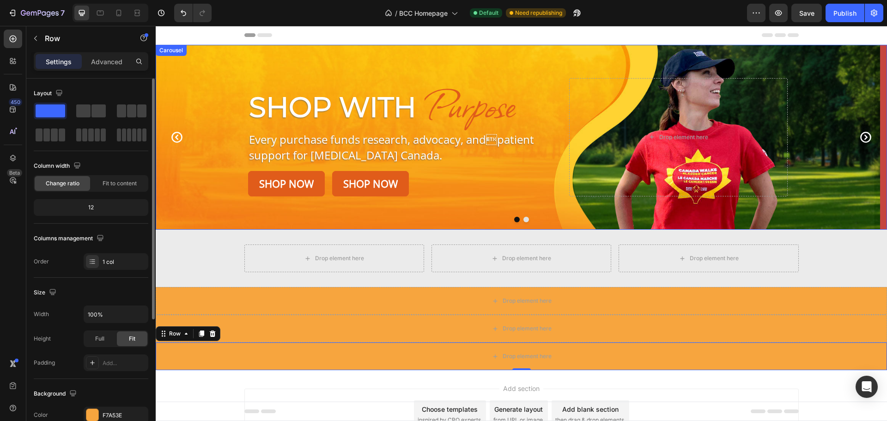
click at [173, 137] on icon "Carousel Back Arrow" at bounding box center [176, 137] width 13 height 13
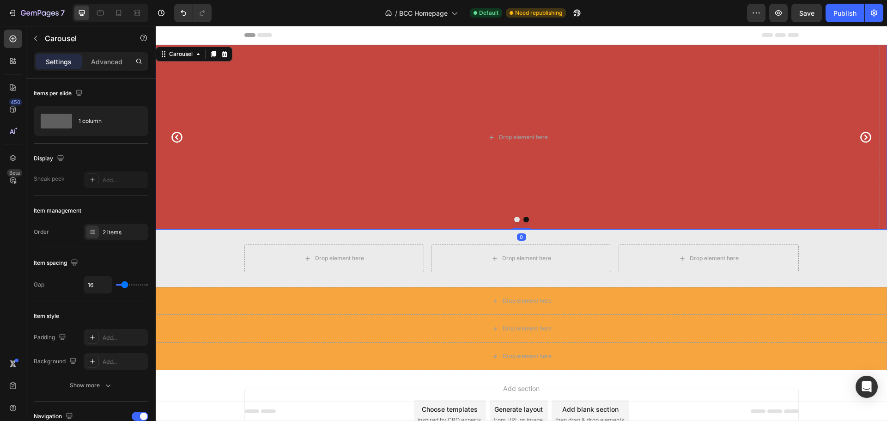
click at [173, 137] on icon "Carousel Back Arrow" at bounding box center [176, 137] width 13 height 13
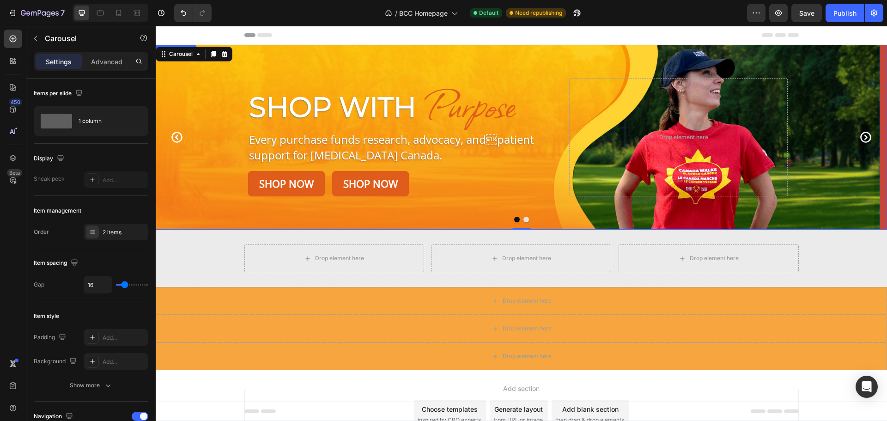
click at [192, 153] on div "Background Image" at bounding box center [518, 137] width 724 height 185
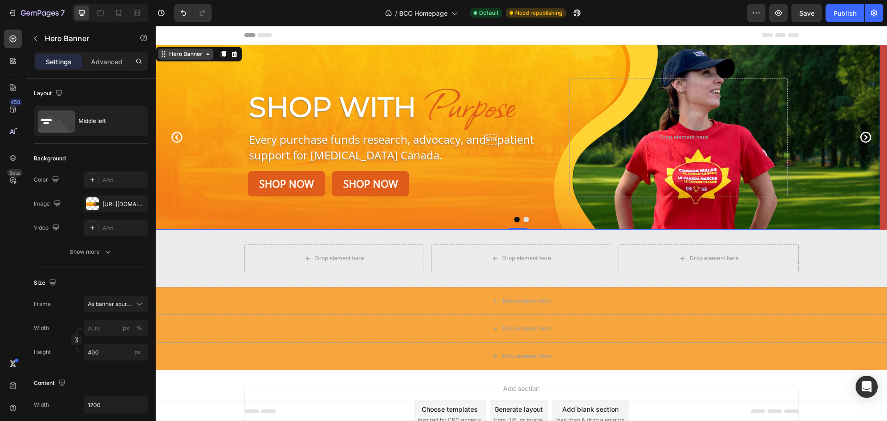
click at [184, 54] on div "Hero Banner" at bounding box center [185, 54] width 37 height 8
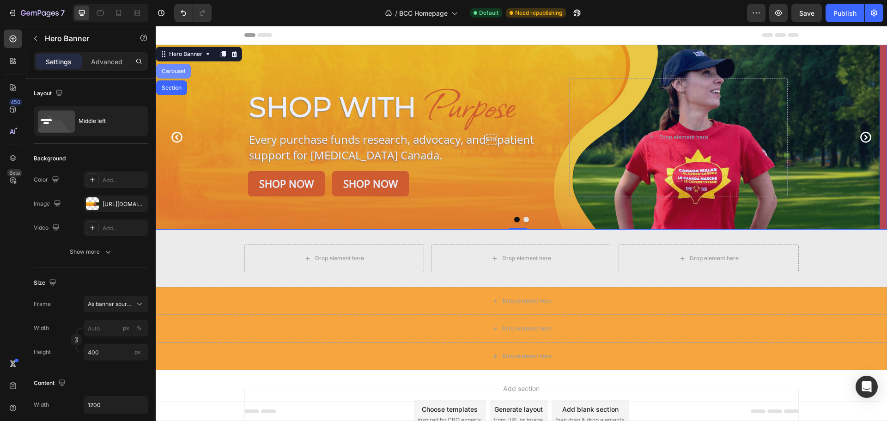
click at [176, 70] on div "Carousel" at bounding box center [173, 71] width 27 height 6
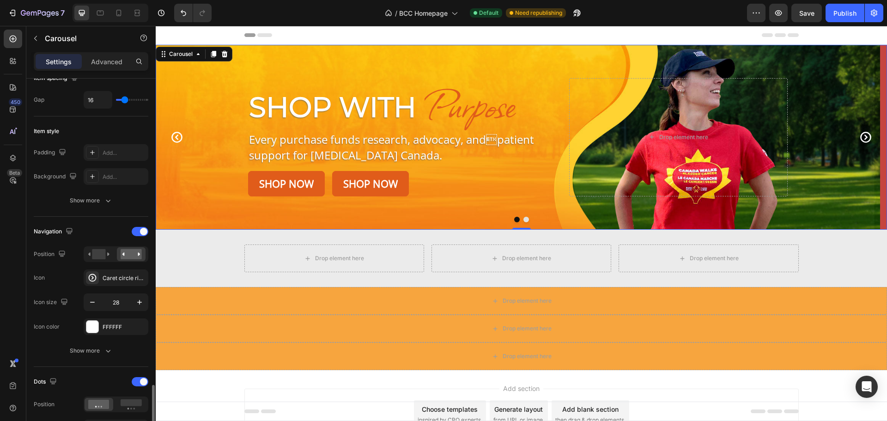
scroll to position [369, 0]
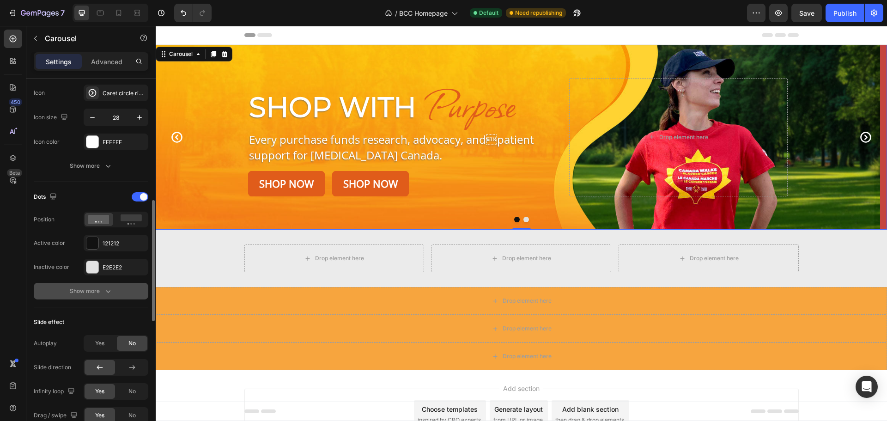
click at [103, 294] on div "Show more" at bounding box center [91, 290] width 43 height 9
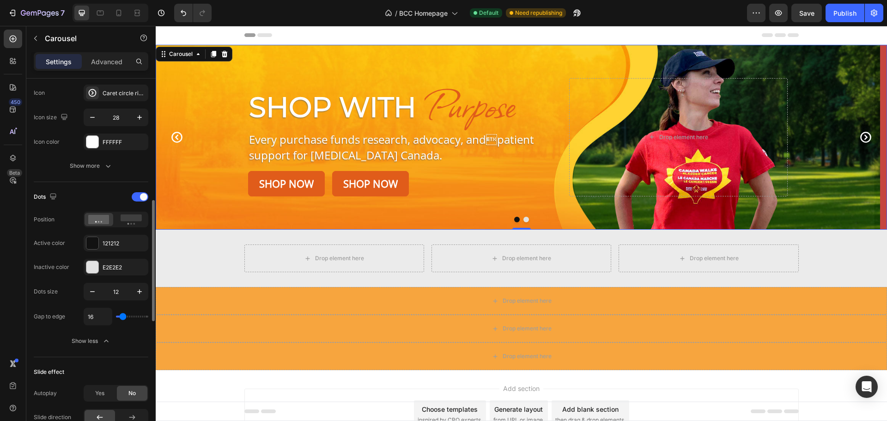
scroll to position [462, 0]
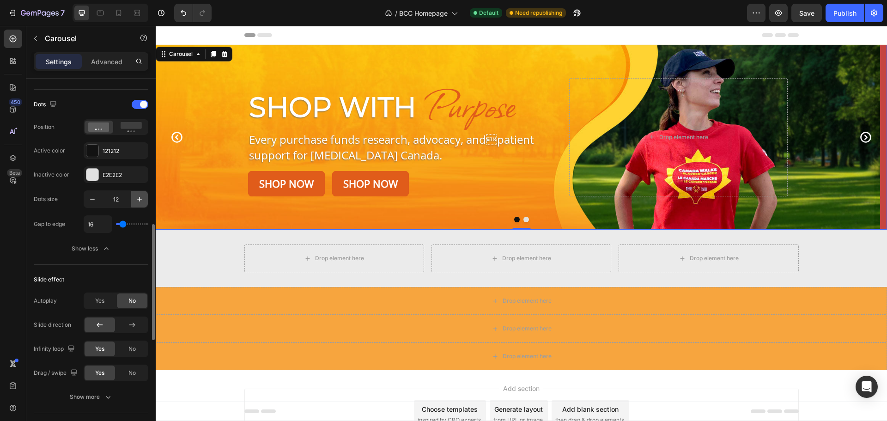
click at [140, 197] on icon "button" at bounding box center [139, 198] width 9 height 9
type input "14"
type input "9"
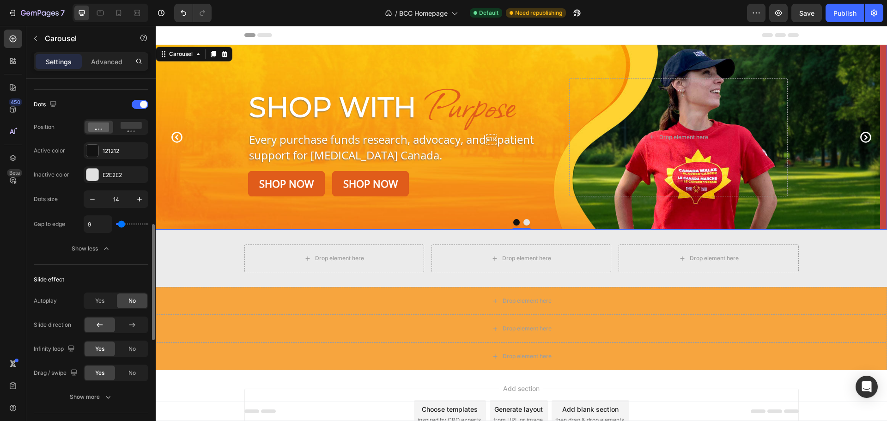
type input "11"
type input "16"
type input "20"
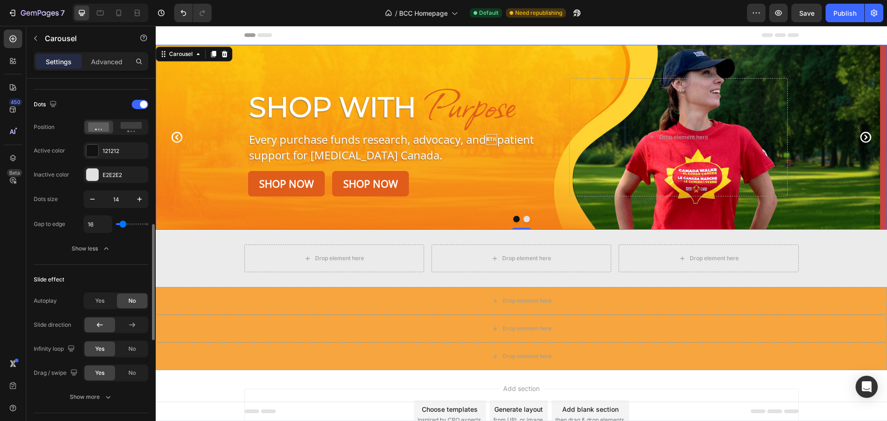
type input "20"
type input "27"
click at [125, 223] on input "range" at bounding box center [132, 224] width 32 height 2
click at [103, 222] on input "27" at bounding box center [98, 224] width 28 height 17
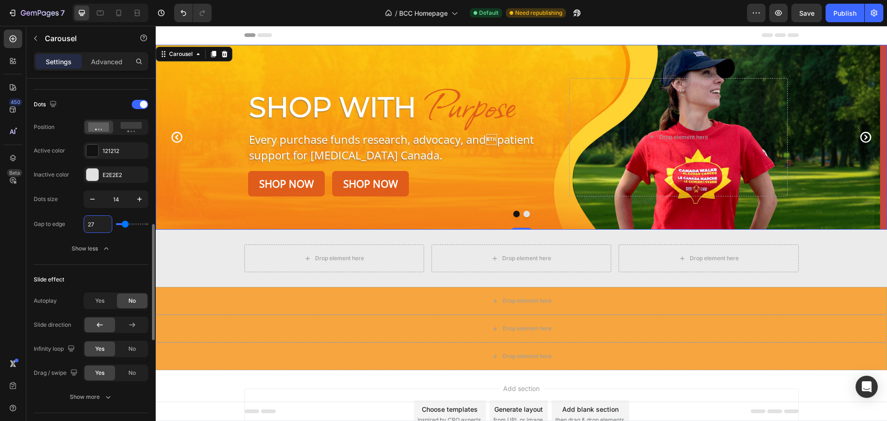
type input "2"
type input "20"
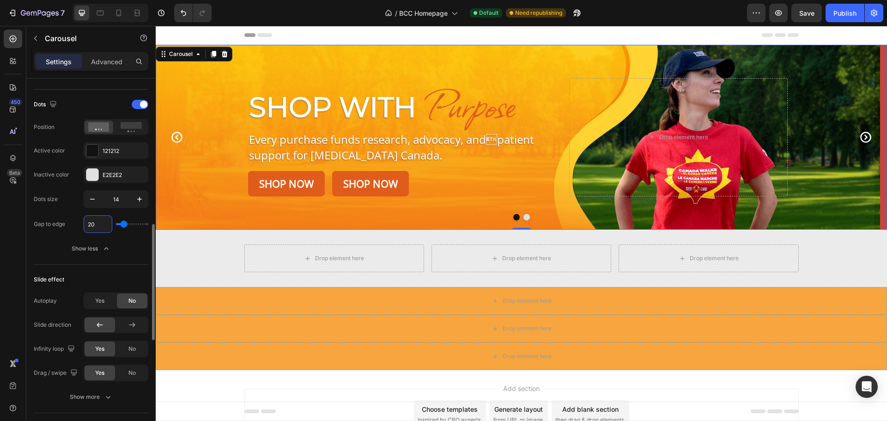
click at [91, 281] on div "Slide effect" at bounding box center [91, 279] width 115 height 15
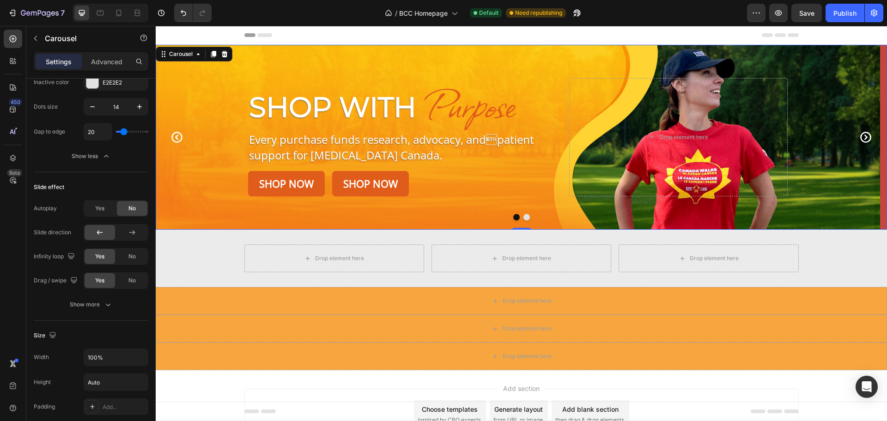
click at [859, 139] on icon "Carousel Next Arrow" at bounding box center [865, 137] width 13 height 13
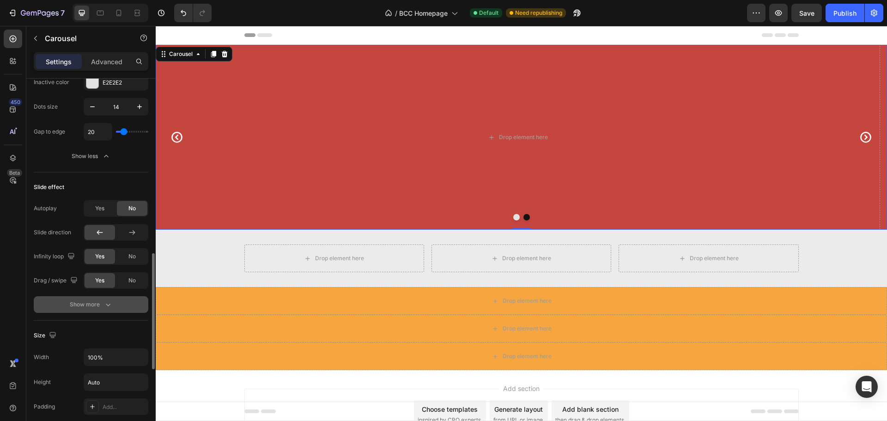
click at [103, 303] on div "Show more" at bounding box center [91, 304] width 43 height 9
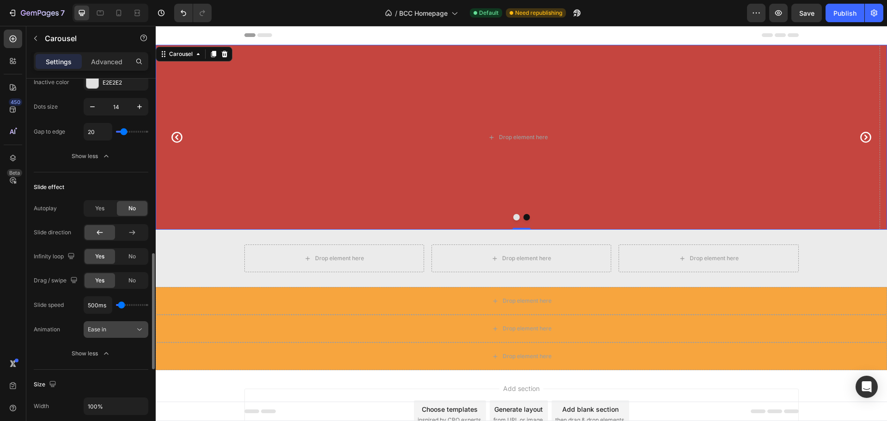
click at [126, 336] on button "Ease in" at bounding box center [116, 329] width 65 height 17
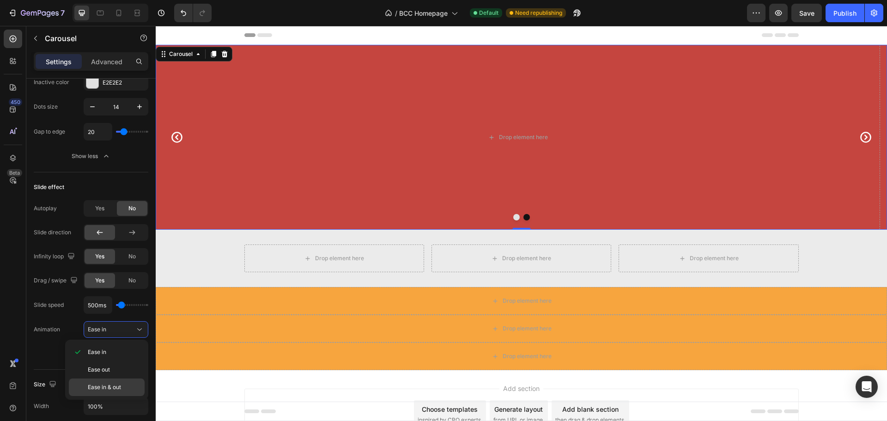
click at [111, 388] on span "Ease in & out" at bounding box center [104, 387] width 33 height 8
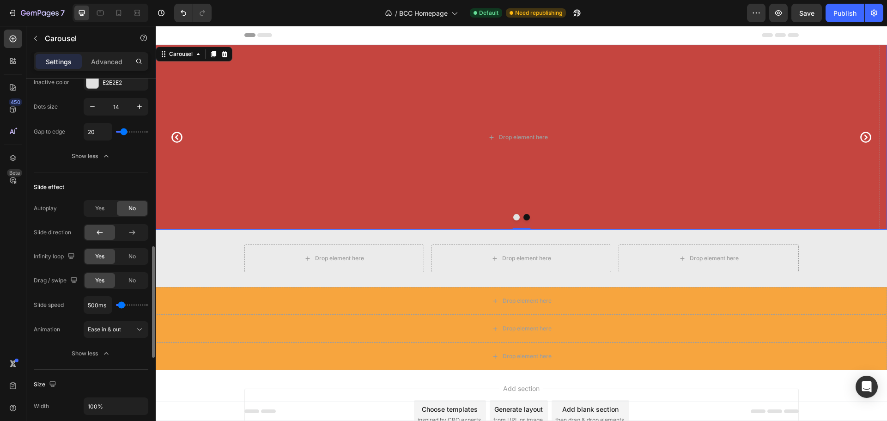
scroll to position [647, 0]
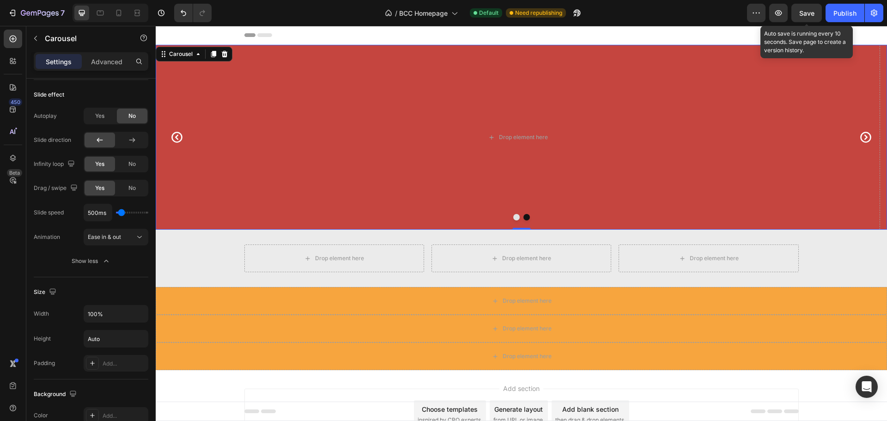
click at [810, 12] on span "Save" at bounding box center [806, 13] width 15 height 8
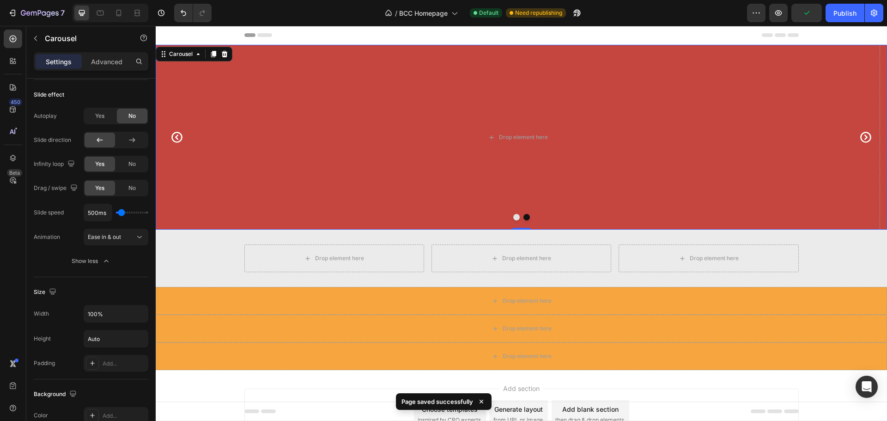
click at [859, 135] on icon "Carousel Next Arrow" at bounding box center [865, 137] width 13 height 13
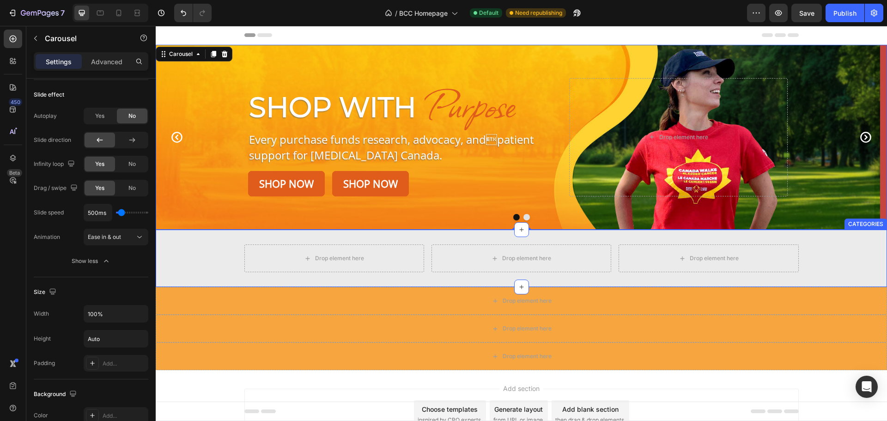
click at [181, 254] on div "Drop element here Drop element here Drop element here Row" at bounding box center [521, 258] width 731 height 28
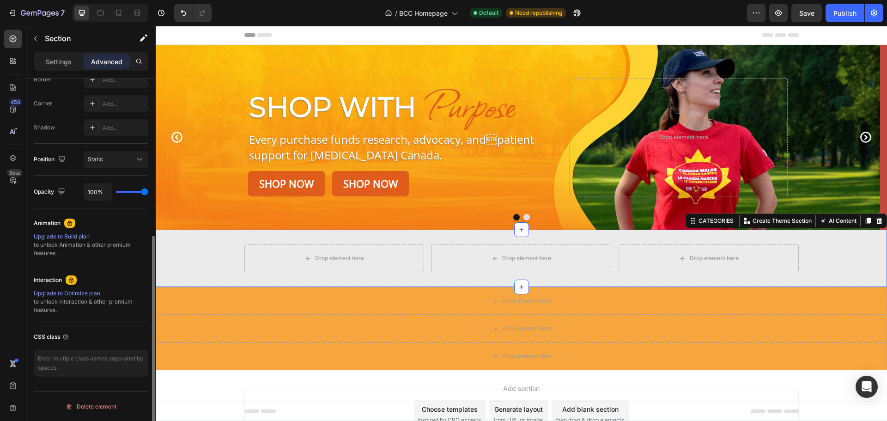
scroll to position [0, 0]
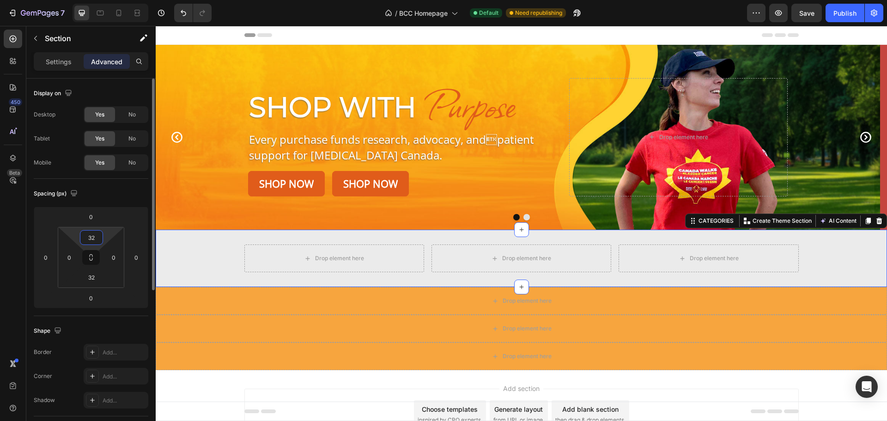
click at [97, 243] on input "32" at bounding box center [91, 237] width 18 height 14
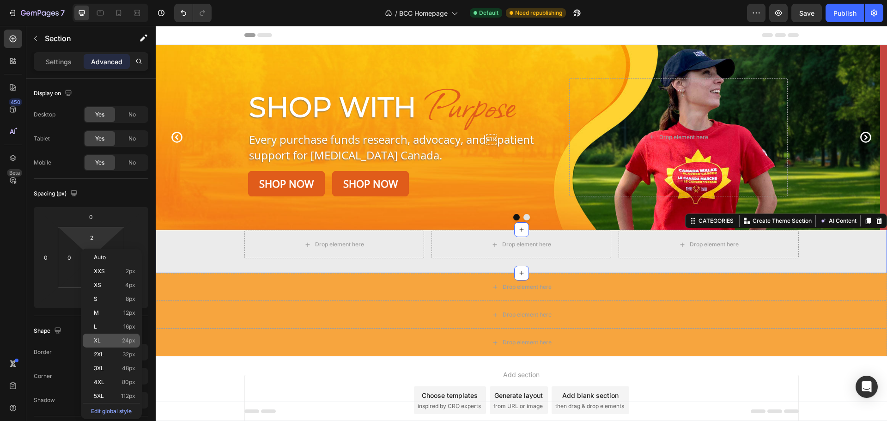
click at [127, 339] on span "24px" at bounding box center [128, 340] width 13 height 6
type input "24"
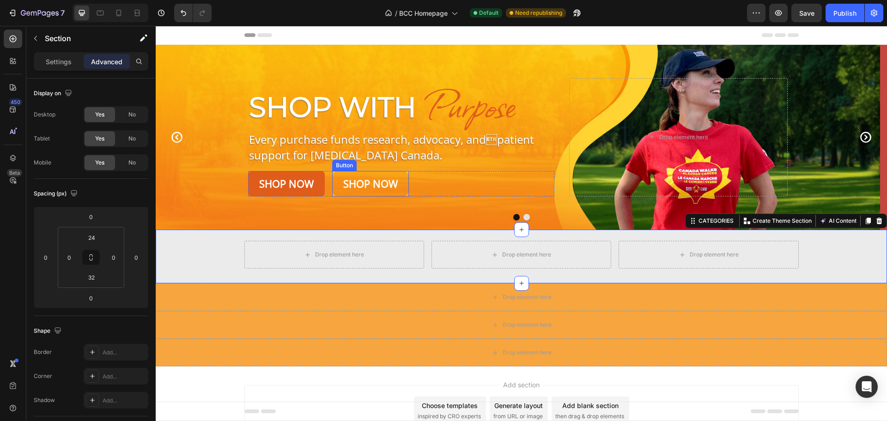
click at [402, 176] on link "Shop Now" at bounding box center [370, 183] width 77 height 25
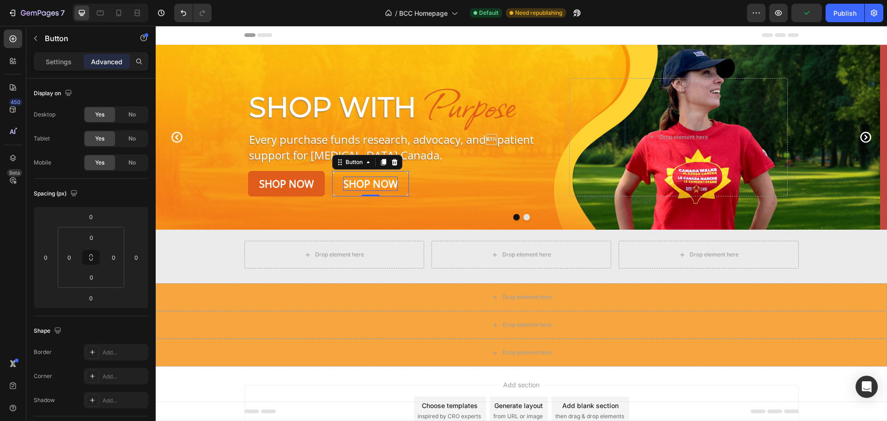
click at [364, 177] on p "Shop Now" at bounding box center [370, 183] width 54 height 14
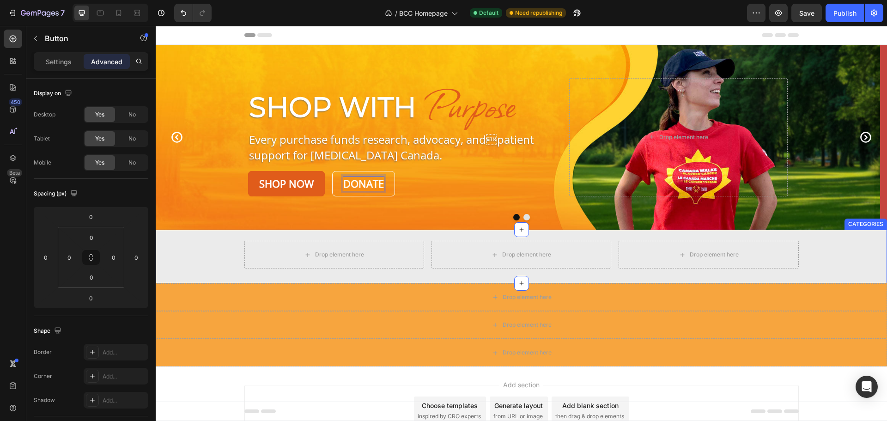
click at [832, 242] on div "Drop element here Drop element here Drop element here Row" at bounding box center [521, 255] width 731 height 28
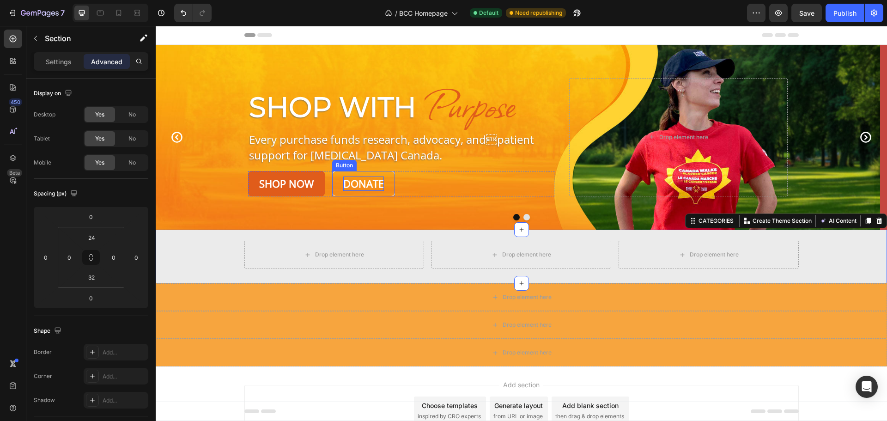
click at [381, 175] on link "Donate" at bounding box center [363, 183] width 63 height 25
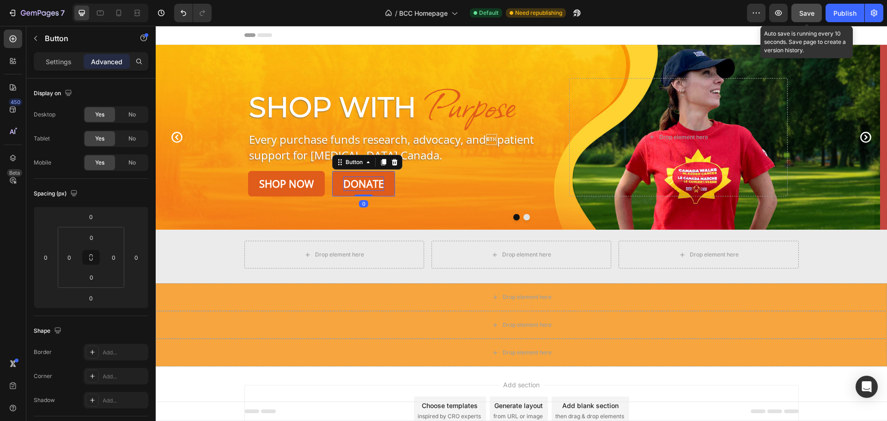
click at [810, 7] on button "Save" at bounding box center [806, 13] width 30 height 18
click at [810, 10] on span "Save" at bounding box center [806, 13] width 15 height 8
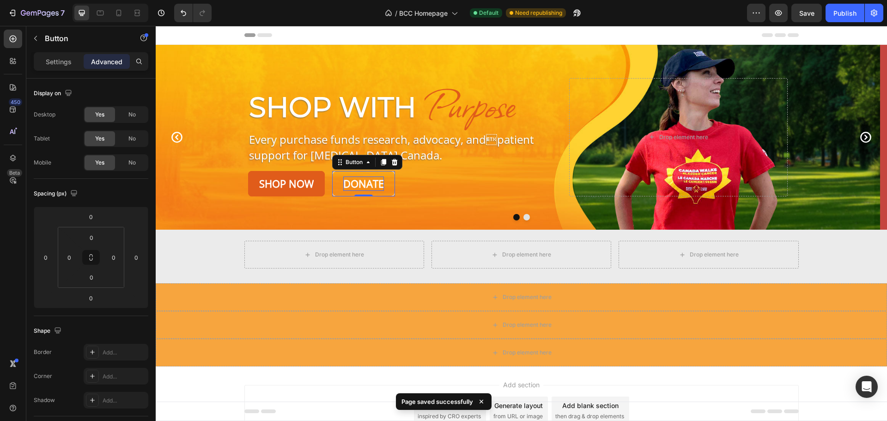
click at [338, 186] on link "Donate" at bounding box center [363, 183] width 63 height 25
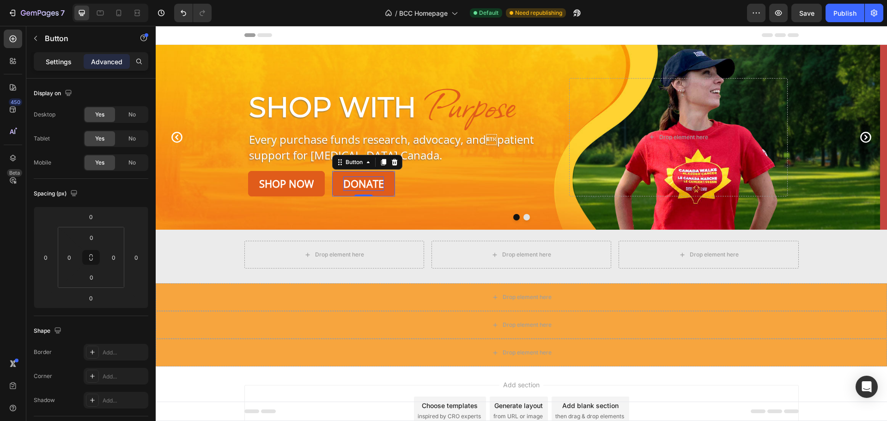
click at [56, 61] on p "Settings" at bounding box center [59, 62] width 26 height 10
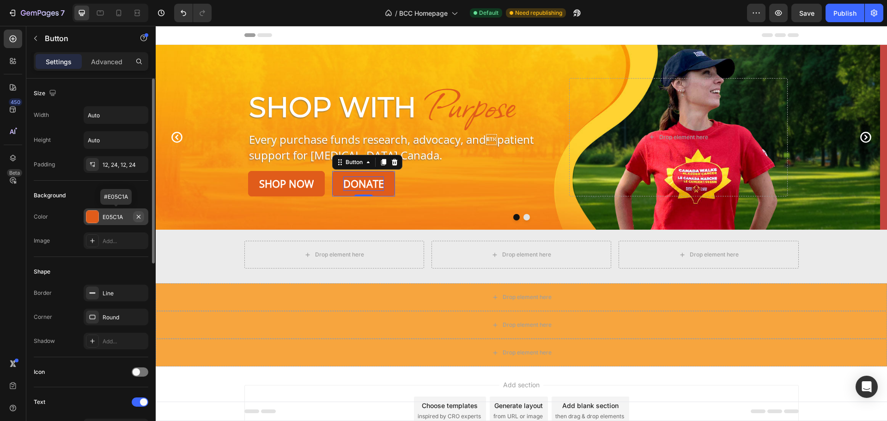
click at [137, 216] on icon "button" at bounding box center [138, 216] width 7 height 7
click at [94, 291] on icon at bounding box center [92, 292] width 7 height 7
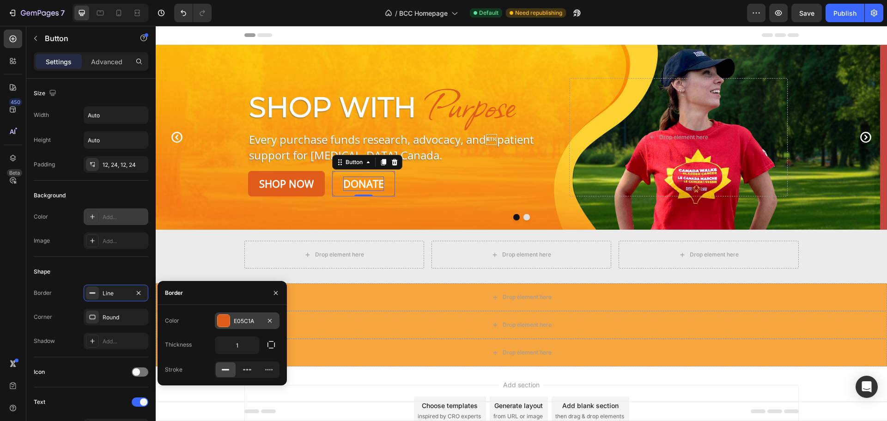
click at [228, 320] on div at bounding box center [224, 320] width 12 height 12
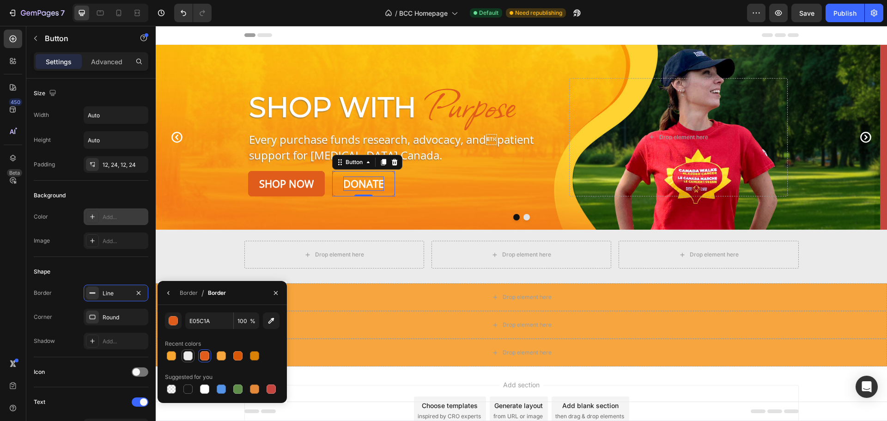
click at [188, 358] on div at bounding box center [187, 355] width 9 height 9
type input "EBEBEB"
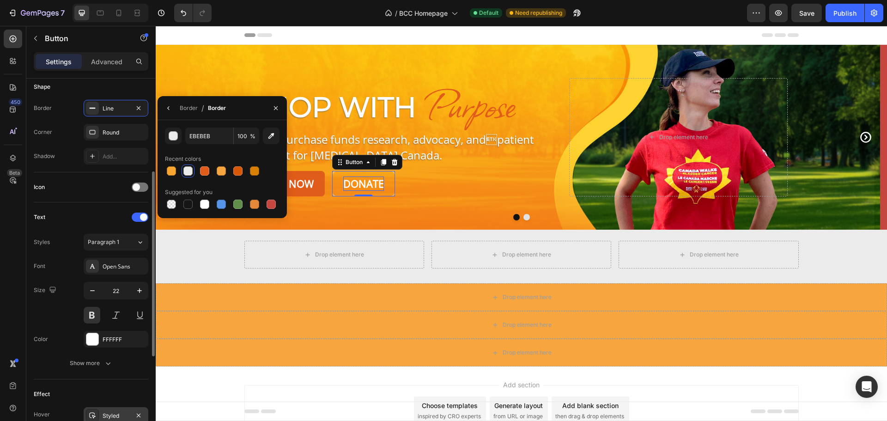
scroll to position [366, 0]
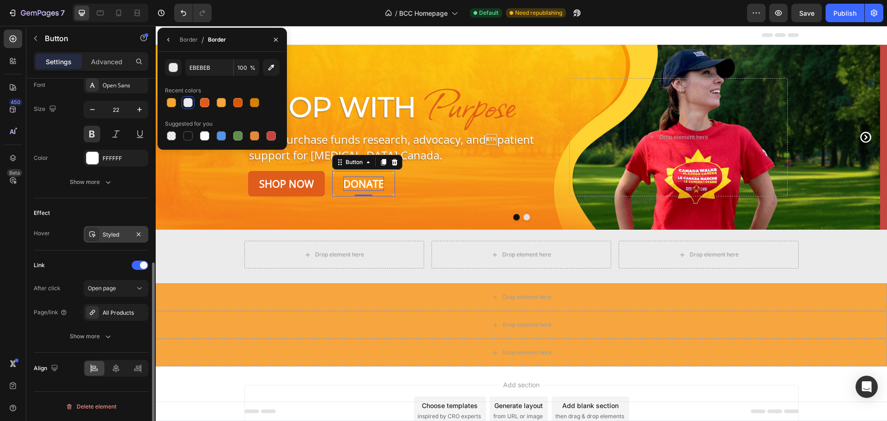
click at [103, 232] on div "Styled" at bounding box center [116, 234] width 27 height 8
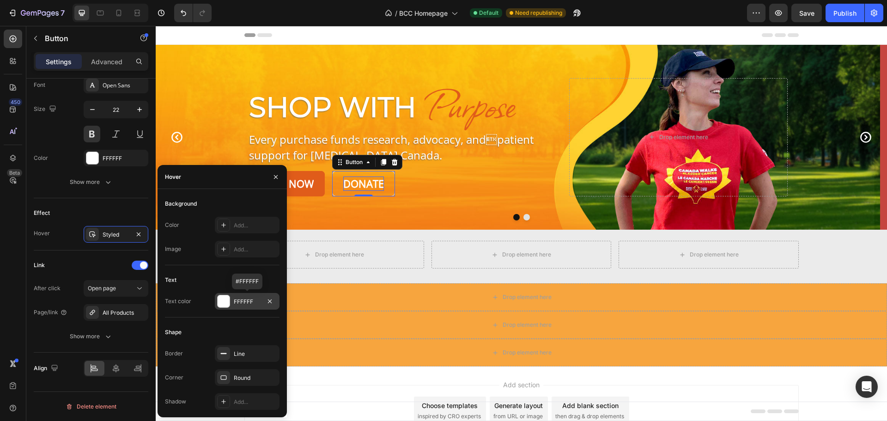
click at [222, 298] on div at bounding box center [224, 301] width 12 height 12
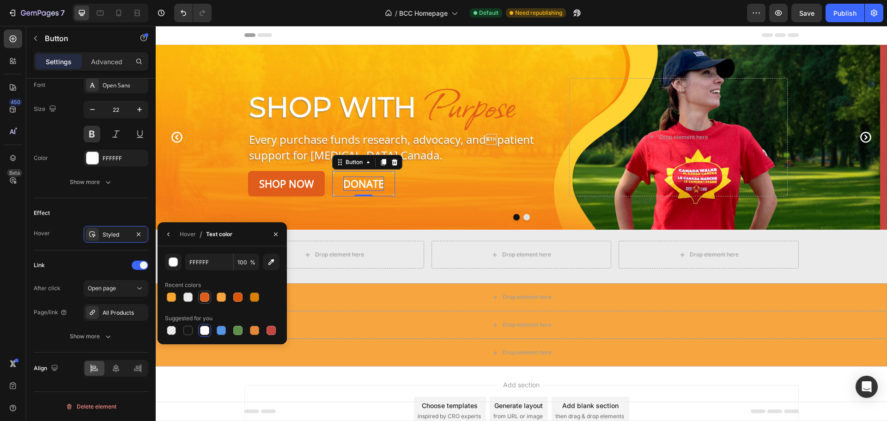
click at [205, 297] on div at bounding box center [204, 296] width 9 height 9
type input "E05C1A"
click at [168, 230] on button "button" at bounding box center [168, 234] width 15 height 15
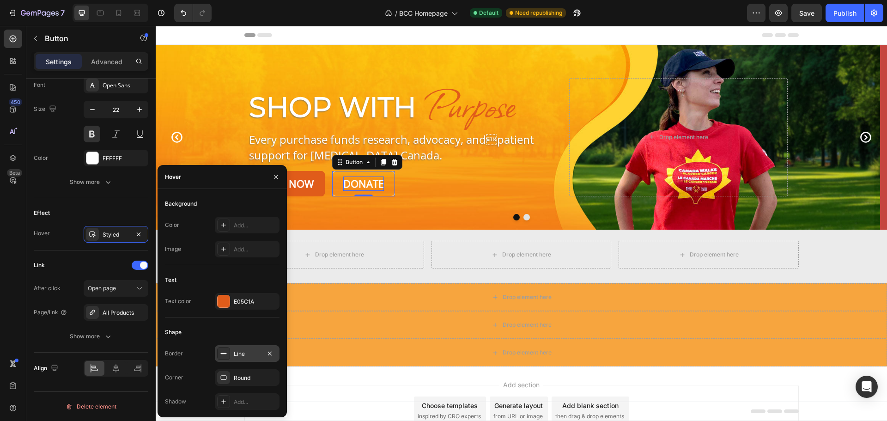
click at [226, 353] on rect at bounding box center [224, 353] width 6 height 1
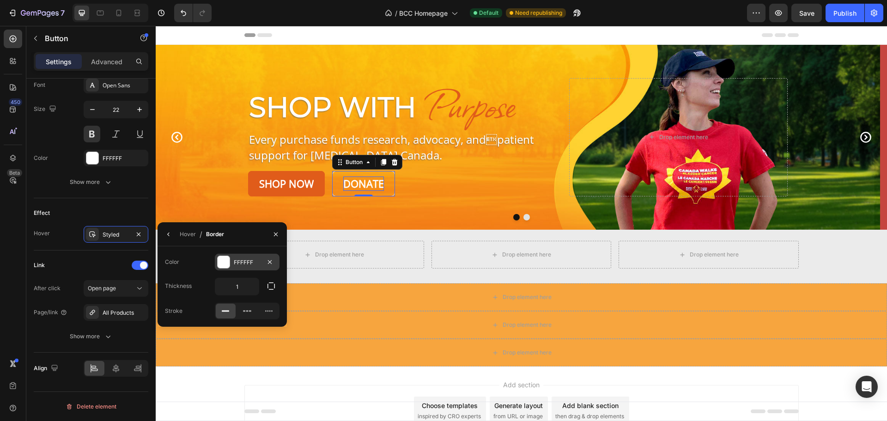
click at [225, 256] on div at bounding box center [224, 262] width 12 height 12
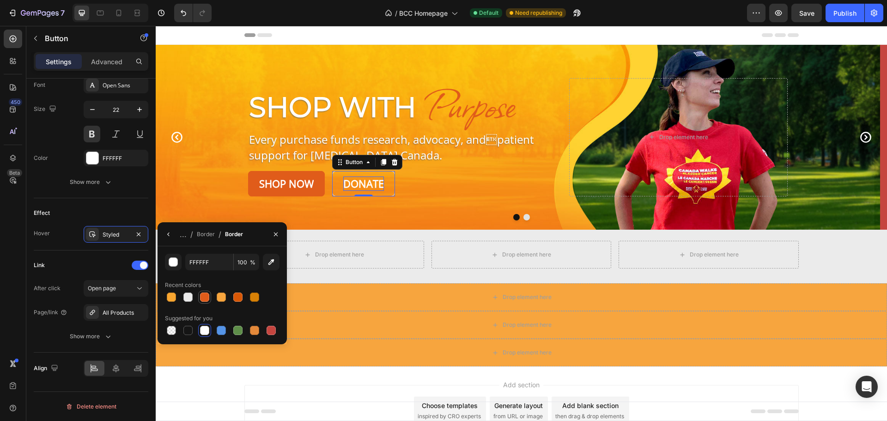
click at [204, 300] on div at bounding box center [204, 296] width 9 height 9
type input "E05C1A"
click at [171, 233] on icon "button" at bounding box center [168, 233] width 7 height 7
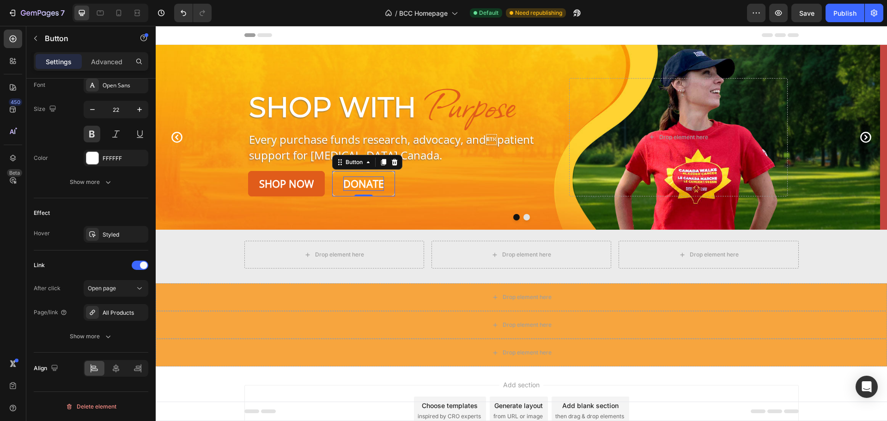
click at [714, 11] on div "/ BCC Homepage Default Need republishing" at bounding box center [483, 13] width 528 height 18
click at [812, 7] on button "Save" at bounding box center [806, 13] width 30 height 18
click at [133, 286] on div "Open page" at bounding box center [111, 288] width 47 height 8
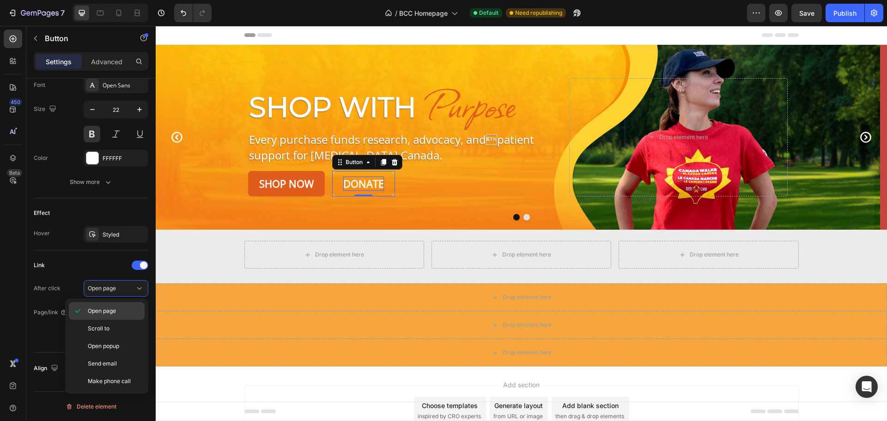
click at [121, 308] on p "Open page" at bounding box center [114, 311] width 53 height 8
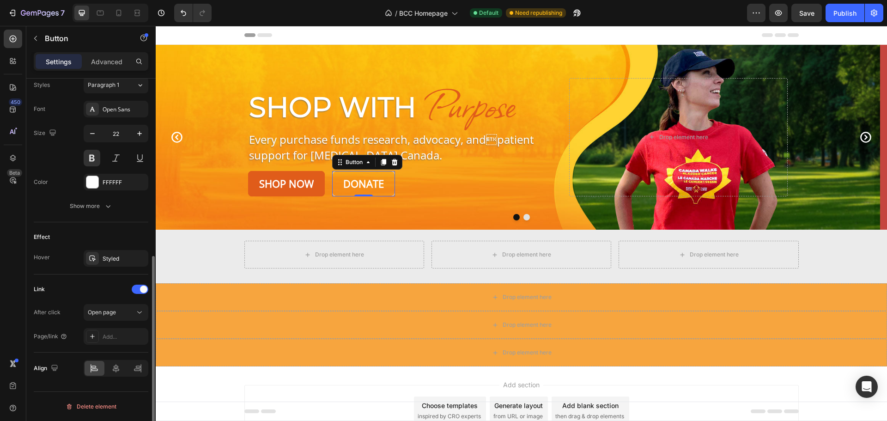
scroll to position [342, 0]
click at [114, 334] on div "Add..." at bounding box center [124, 337] width 43 height 8
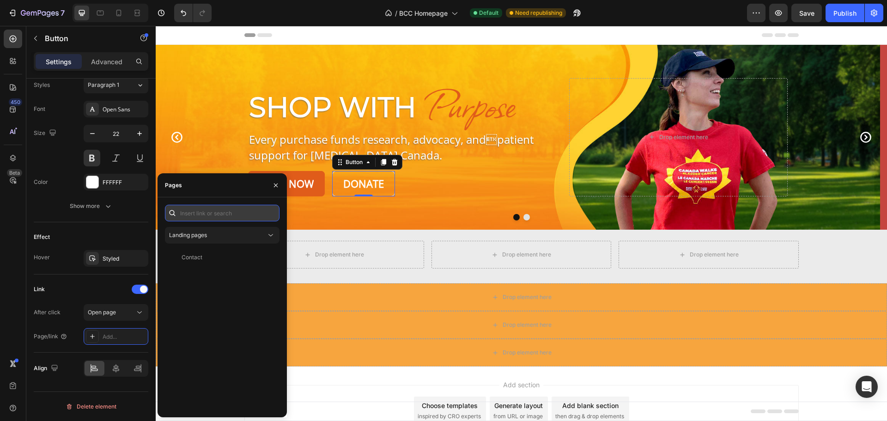
click at [213, 212] on input "text" at bounding box center [222, 213] width 115 height 17
paste input "https://bladdercancercanada.org/en/get-involved/general-donations/donate-now/"
type input "https://bladdercancercanada.org/en/get-involved/general-donations/donate-now/"
click at [212, 236] on div "https://bladdercancercanada.org/en/get-involved/general-donations/donate-now/" at bounding box center [211, 235] width 60 height 8
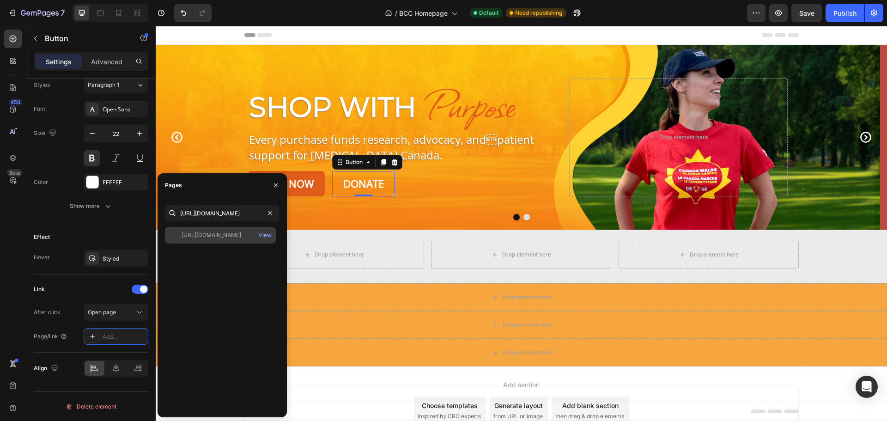
scroll to position [0, 0]
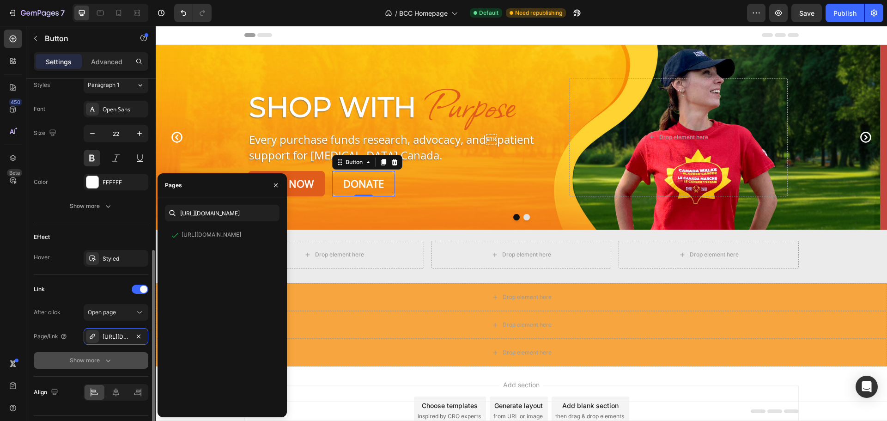
click at [106, 362] on icon "button" at bounding box center [107, 360] width 9 height 9
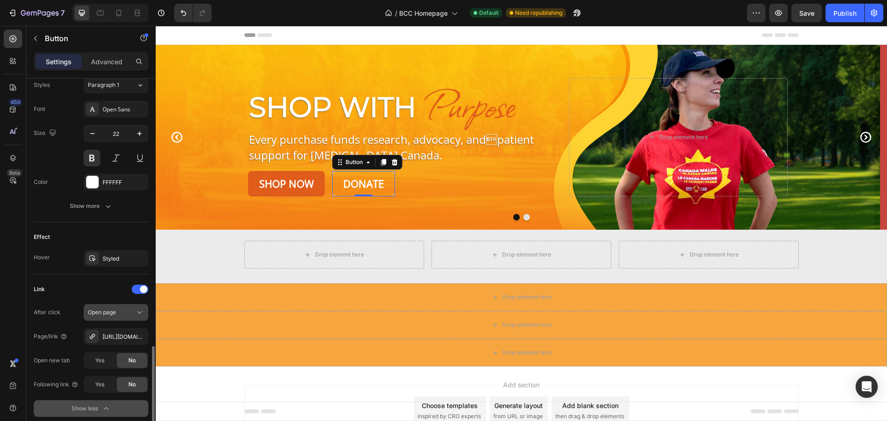
scroll to position [414, 0]
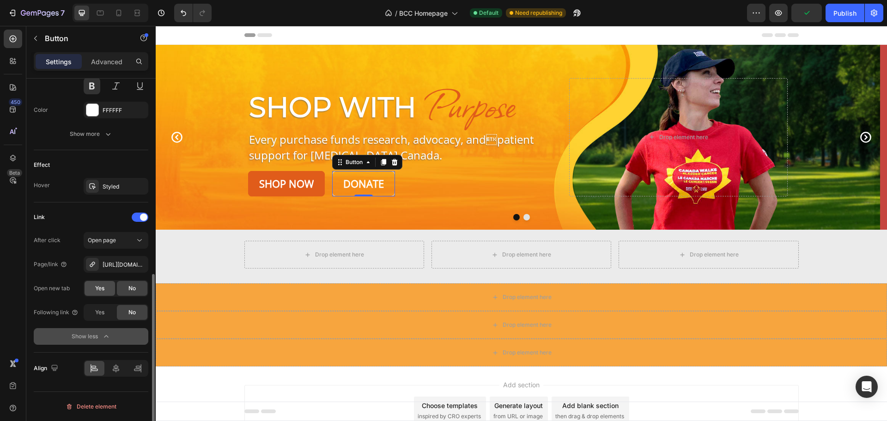
click at [104, 281] on div "Yes" at bounding box center [100, 288] width 30 height 15
click at [99, 318] on div "Yes" at bounding box center [100, 312] width 30 height 15
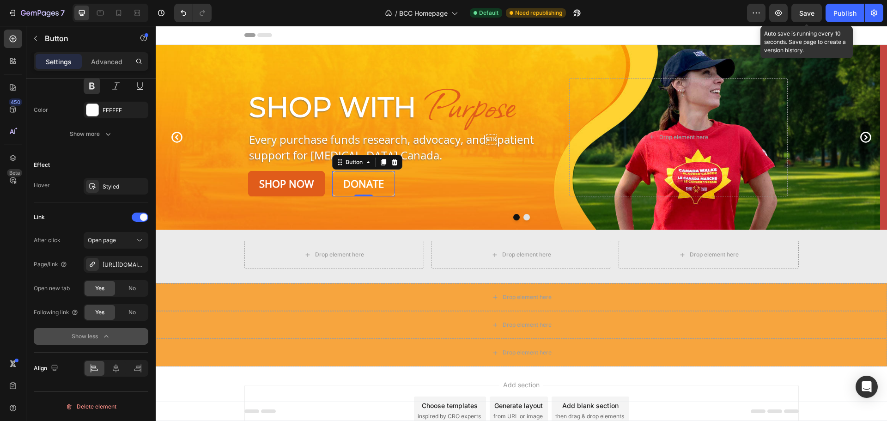
click at [799, 9] on span "Save" at bounding box center [806, 13] width 15 height 8
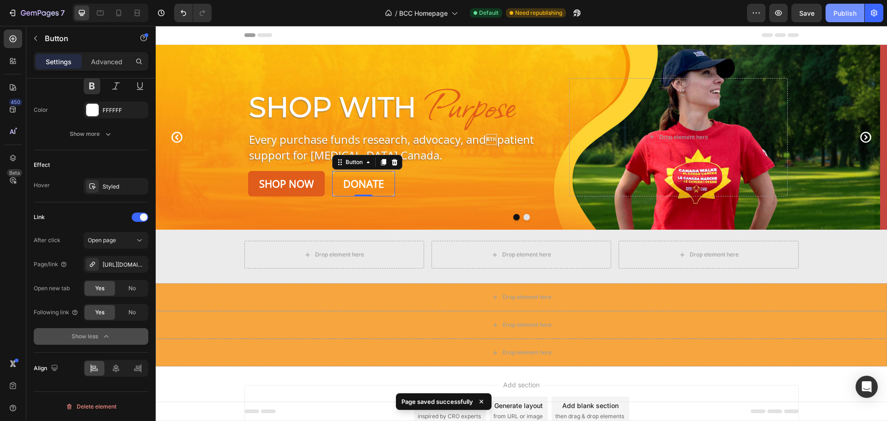
drag, startPoint x: 844, startPoint y: 12, endPoint x: 829, endPoint y: 19, distance: 16.3
click at [844, 12] on div "Publish" at bounding box center [844, 13] width 23 height 10
click at [321, 13] on div "/ BCC Homepage Default Need republishing" at bounding box center [483, 13] width 528 height 18
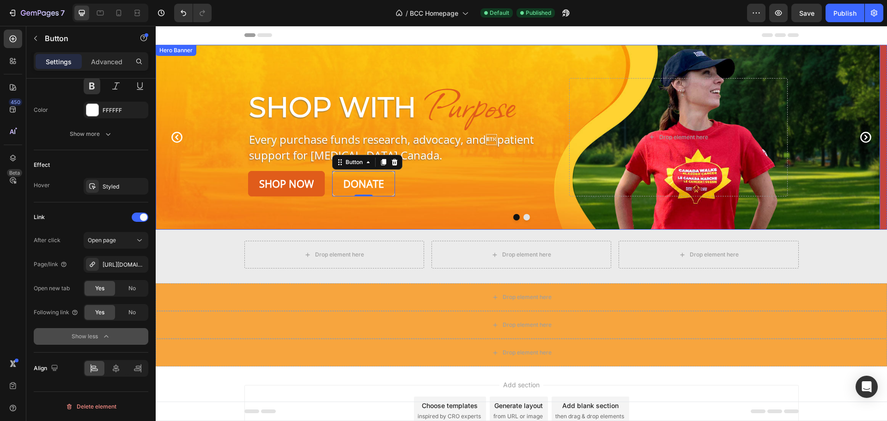
click at [209, 95] on div "Background Image" at bounding box center [518, 137] width 724 height 185
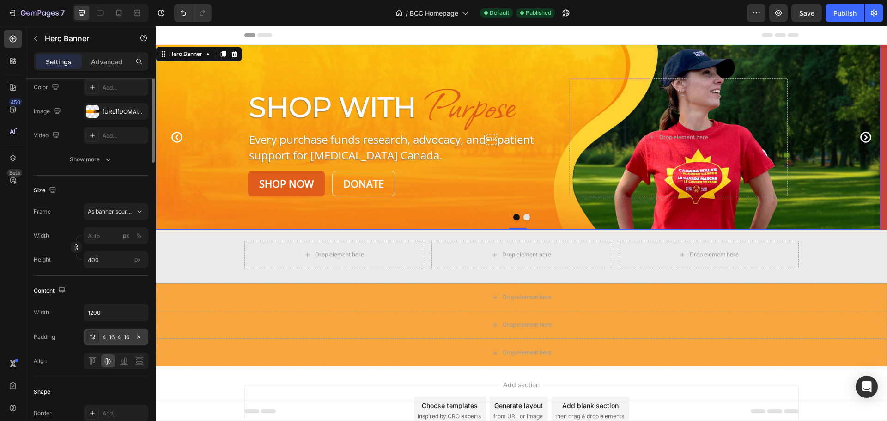
scroll to position [0, 0]
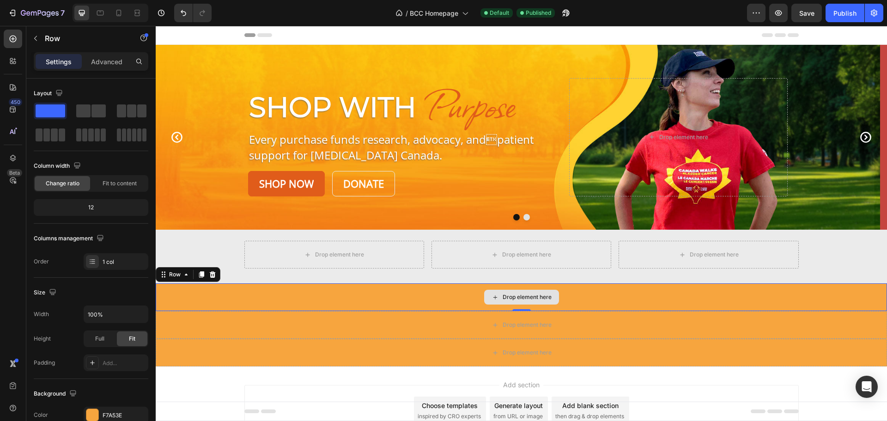
click at [177, 296] on div "Drop element here" at bounding box center [521, 297] width 731 height 28
click at [173, 279] on div "Row" at bounding box center [175, 274] width 34 height 11
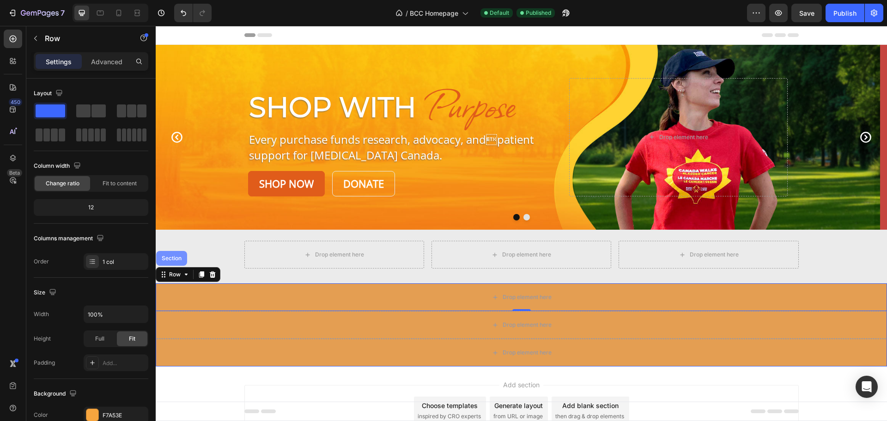
click at [172, 259] on div "Section" at bounding box center [172, 258] width 24 height 6
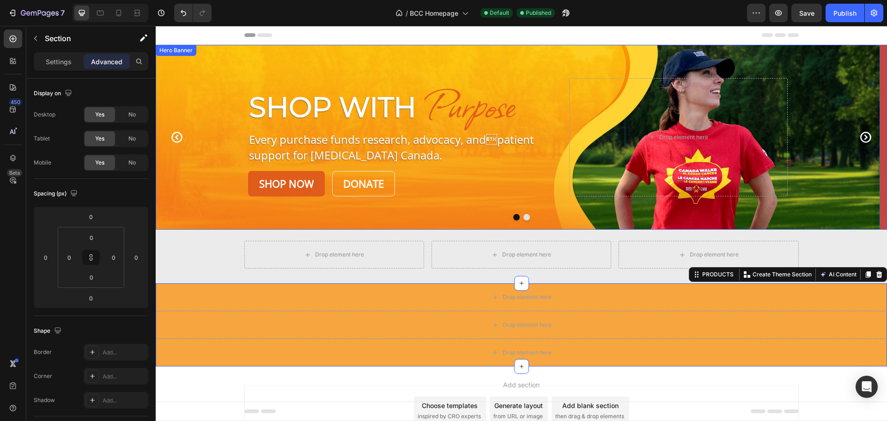
click at [184, 212] on div "Background Image" at bounding box center [518, 137] width 724 height 185
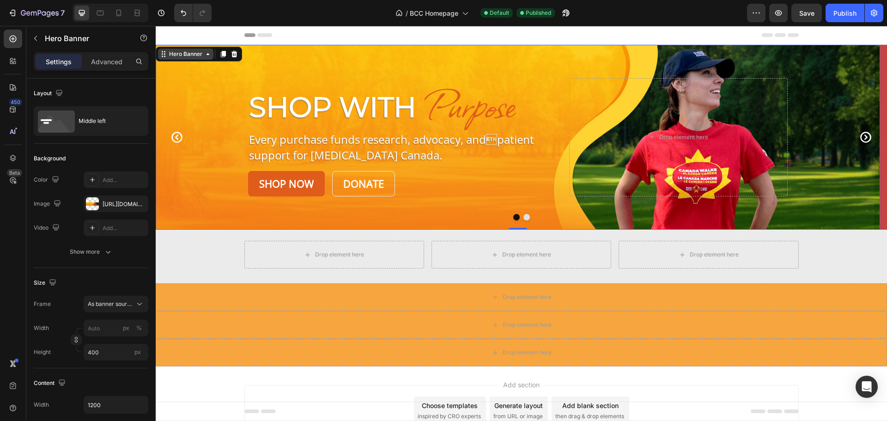
click at [185, 55] on div "Hero Banner" at bounding box center [185, 54] width 37 height 8
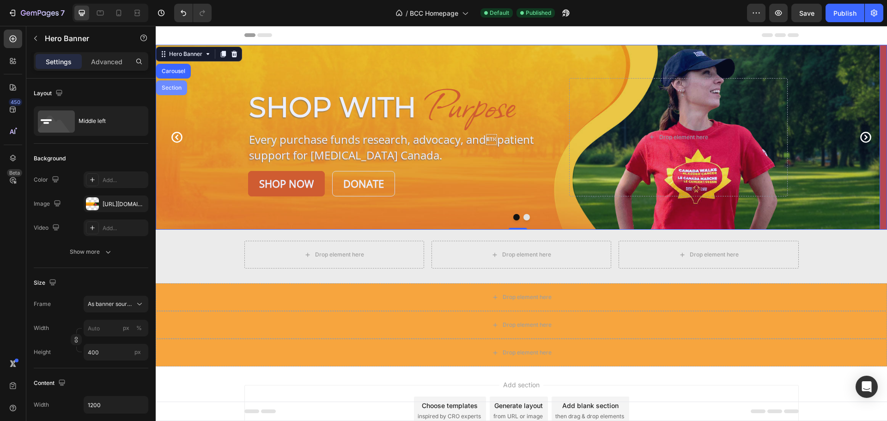
click at [173, 86] on div "Section" at bounding box center [172, 88] width 24 height 6
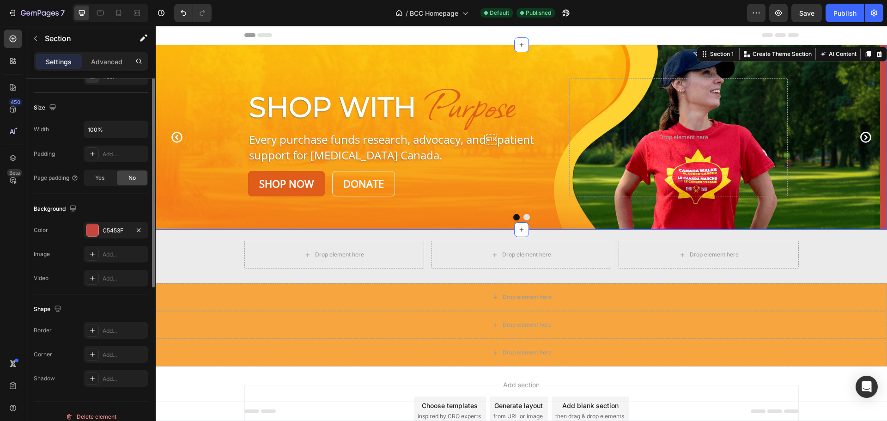
scroll to position [195, 0]
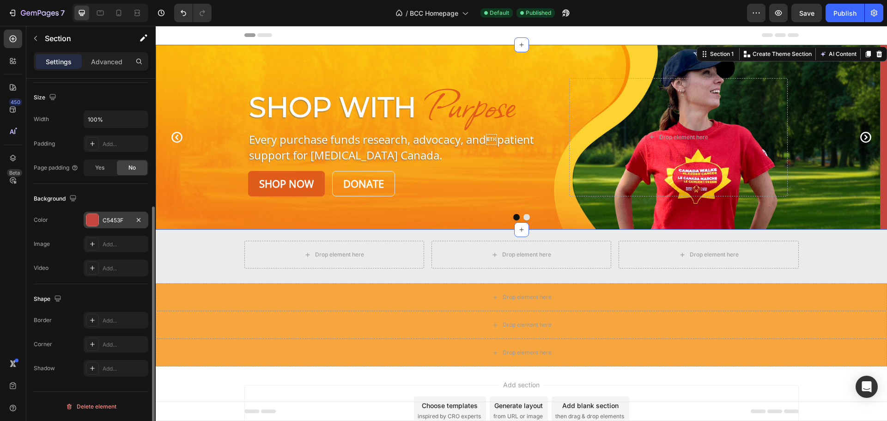
click at [121, 219] on div "C5453F" at bounding box center [116, 220] width 27 height 8
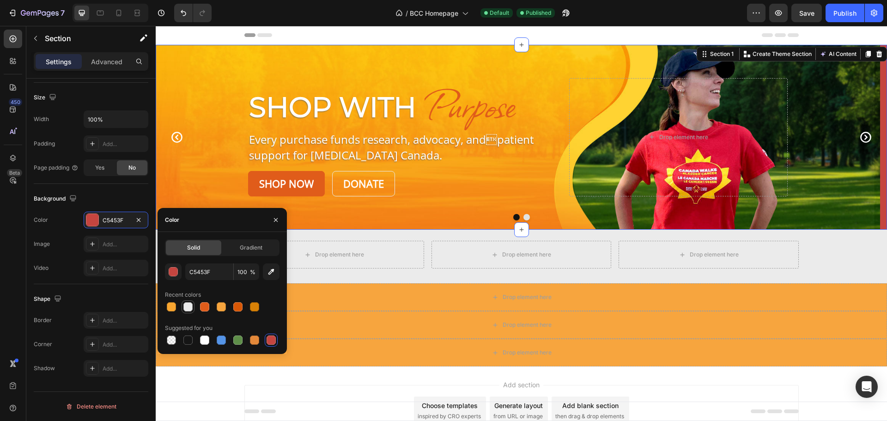
click at [190, 305] on div at bounding box center [187, 306] width 9 height 9
type input "EBEBEB"
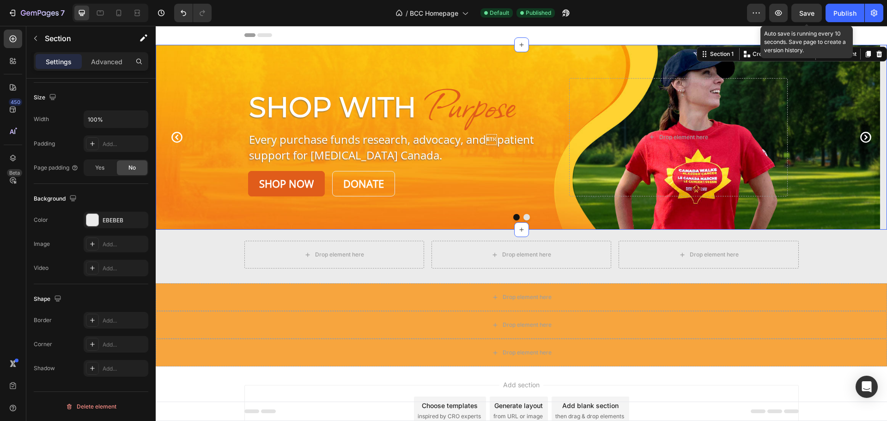
click at [806, 15] on span "Save" at bounding box center [806, 13] width 15 height 8
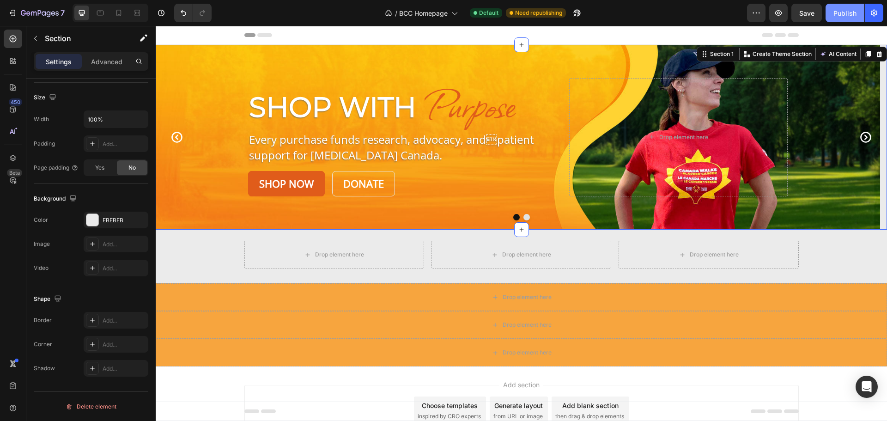
click at [845, 8] on div "Publish" at bounding box center [844, 13] width 23 height 10
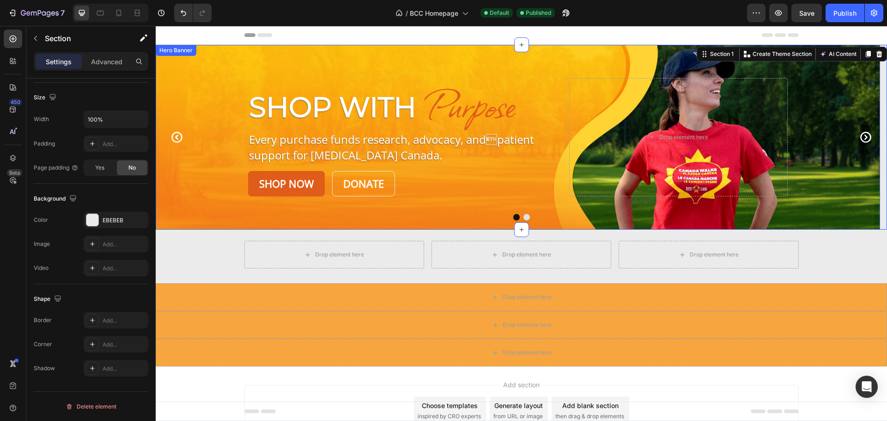
click at [174, 163] on div "Background Image" at bounding box center [518, 137] width 724 height 185
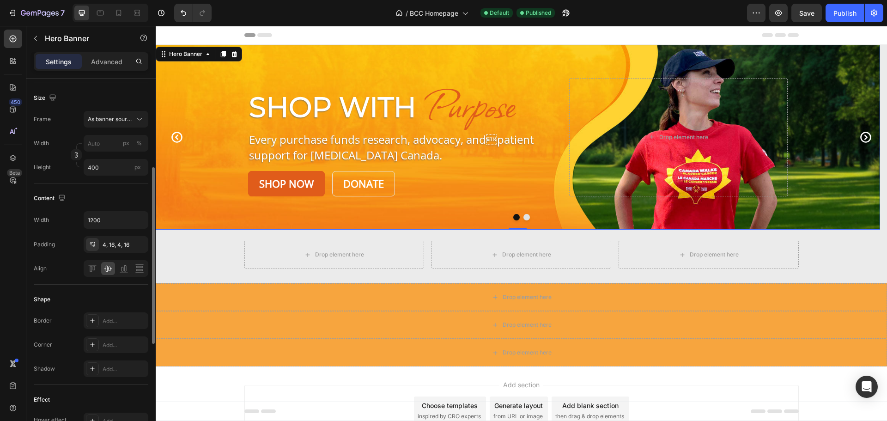
scroll to position [277, 0]
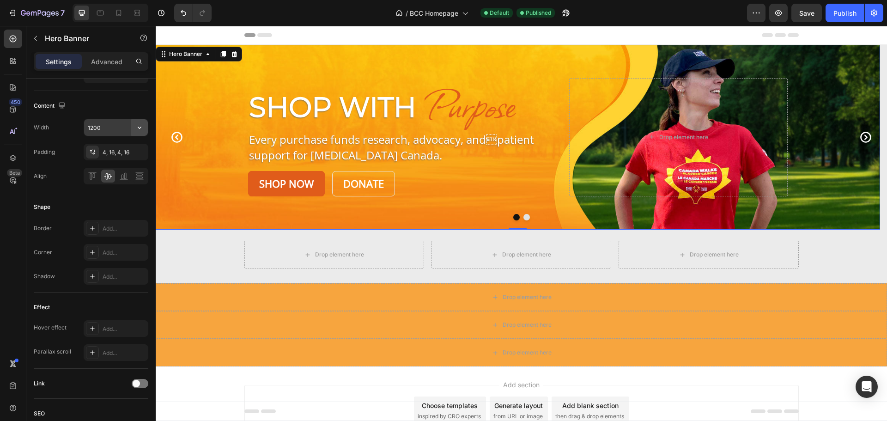
click at [140, 127] on icon "button" at bounding box center [139, 127] width 9 height 9
click at [108, 183] on span "Fit content" at bounding box center [101, 186] width 28 height 8
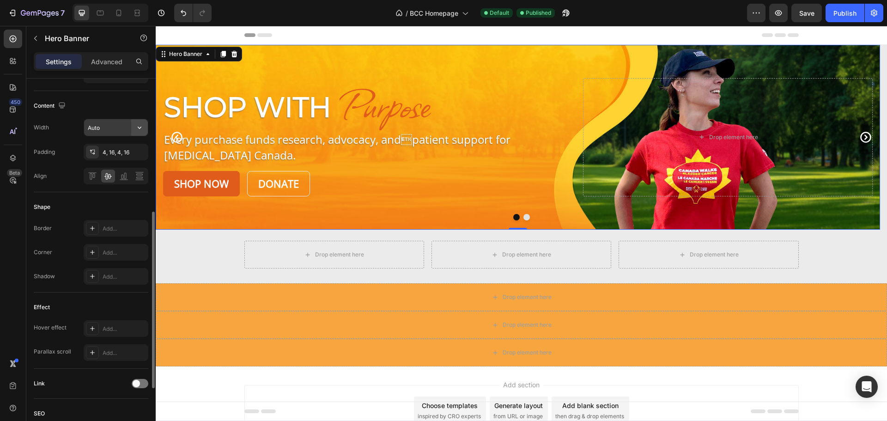
click at [137, 127] on icon "button" at bounding box center [139, 127] width 9 height 9
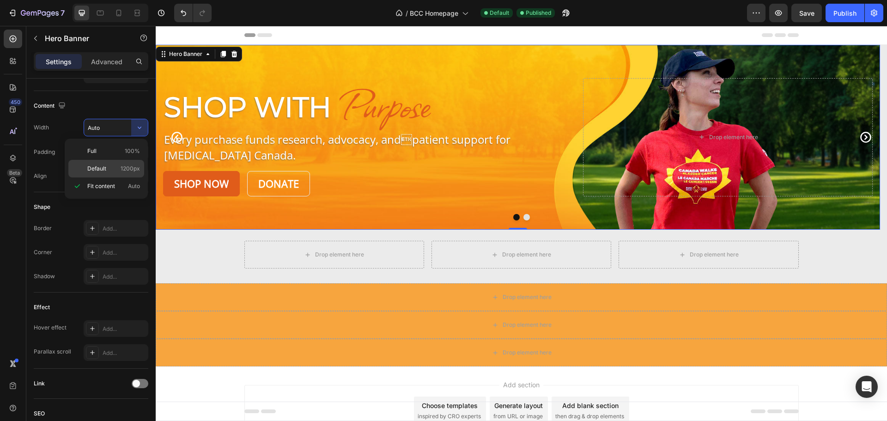
click at [108, 163] on div "Default 1200px" at bounding box center [106, 169] width 76 height 18
type input "1200"
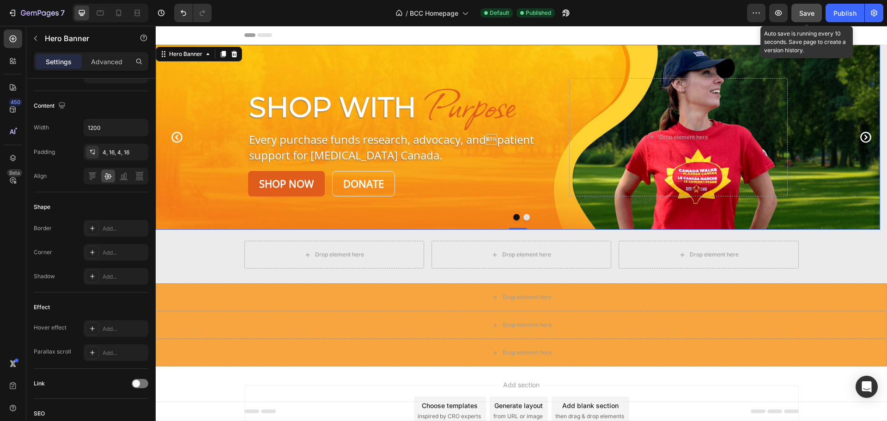
click at [808, 18] on button "Save" at bounding box center [806, 13] width 30 height 18
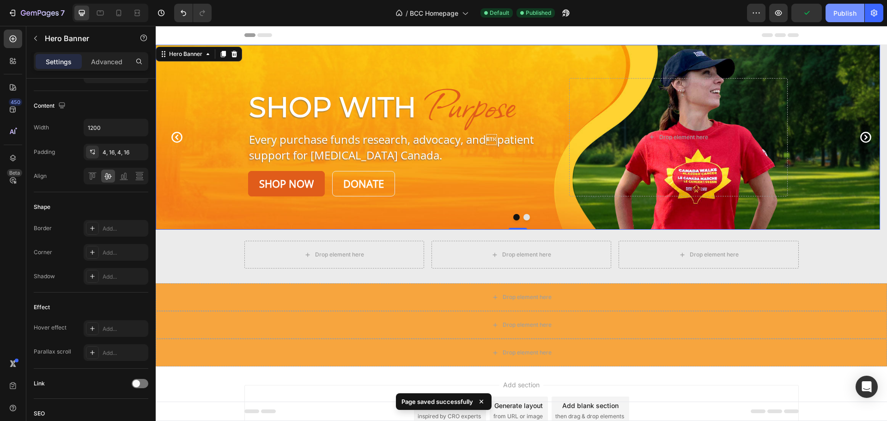
click at [842, 12] on div "Publish" at bounding box center [844, 13] width 23 height 10
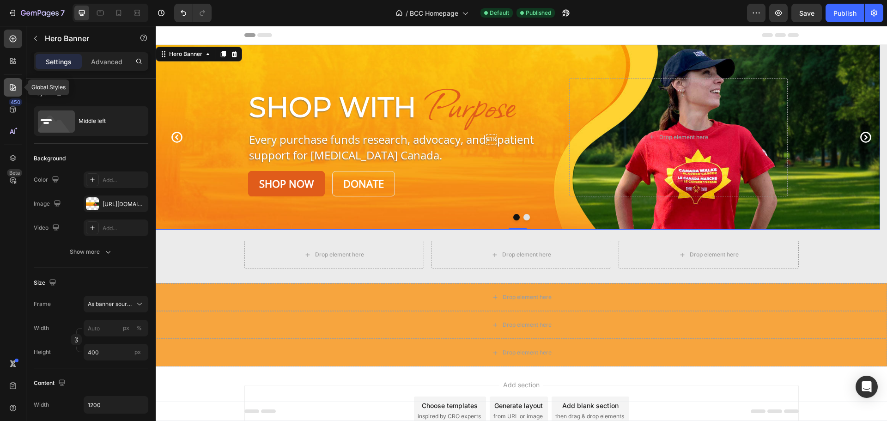
click at [15, 85] on icon at bounding box center [12, 87] width 9 height 9
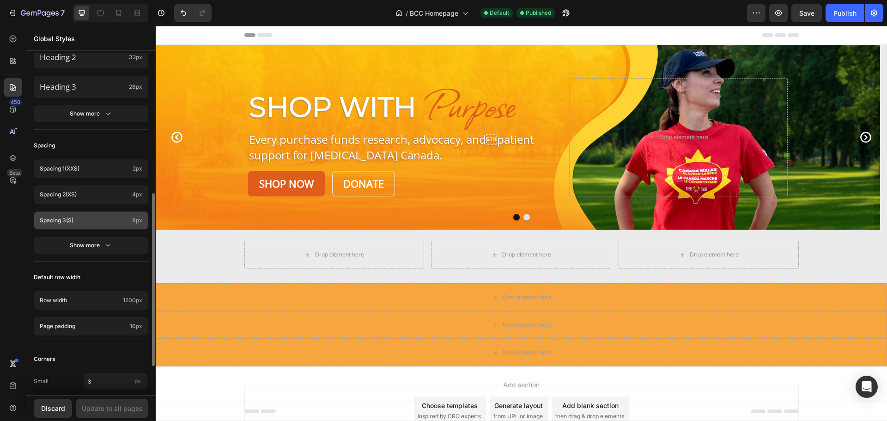
scroll to position [334, 0]
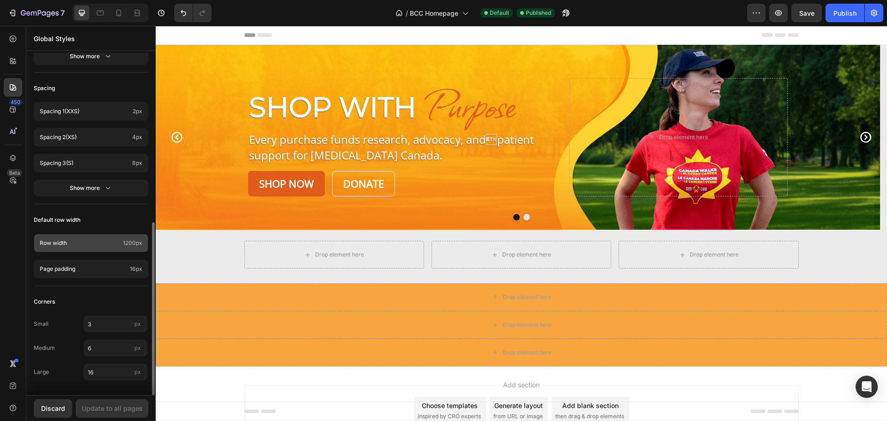
click at [133, 239] on span "1200px" at bounding box center [132, 243] width 19 height 8
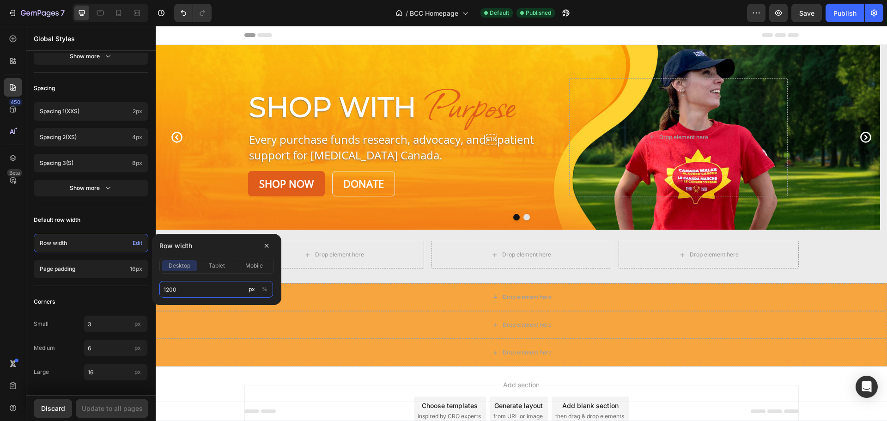
click at [181, 287] on input "1200" at bounding box center [216, 289] width 114 height 17
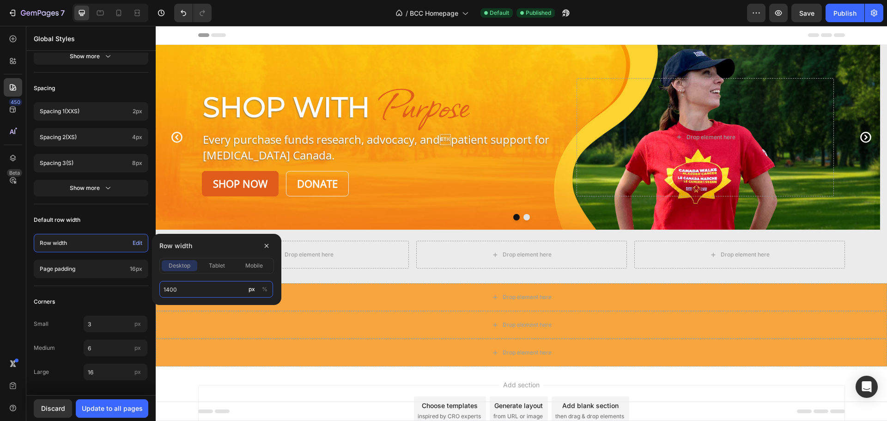
type input "1400"
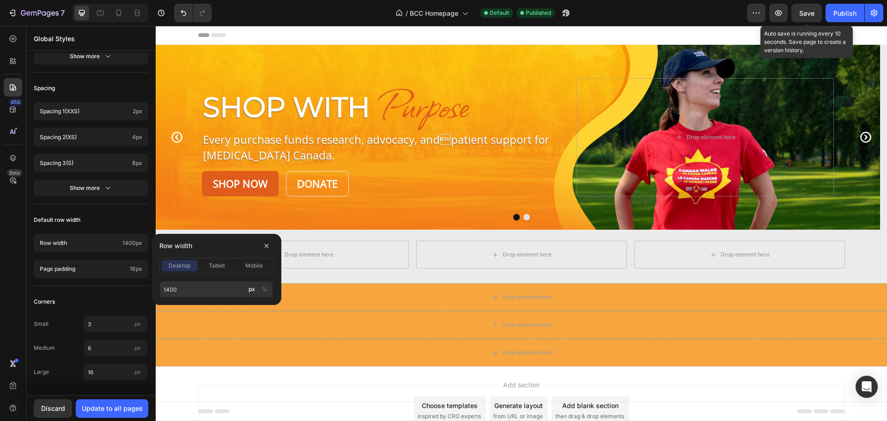
click at [802, 16] on span "Save" at bounding box center [806, 13] width 15 height 8
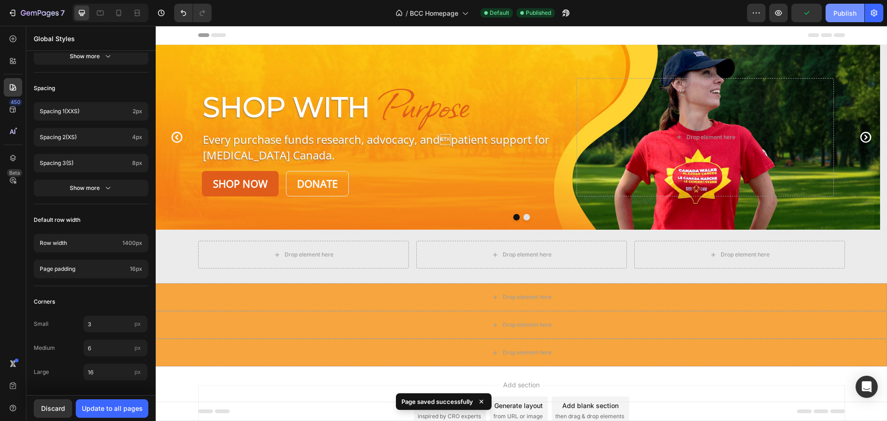
click at [836, 12] on div "Publish" at bounding box center [844, 13] width 23 height 10
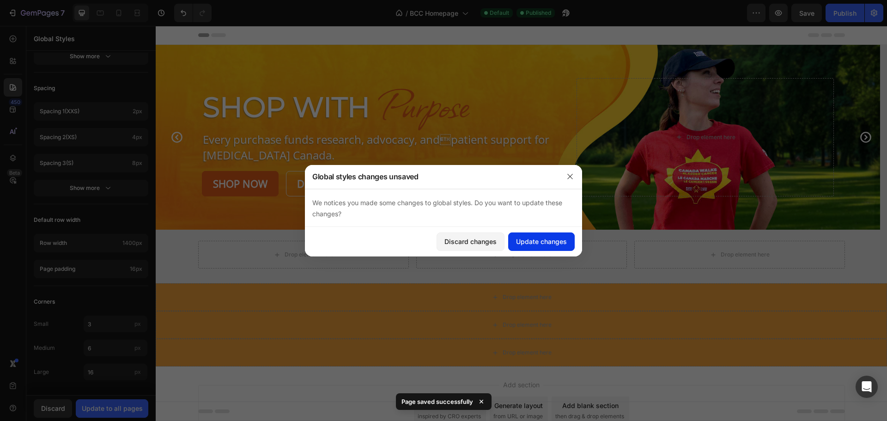
click at [534, 234] on button "Update changes" at bounding box center [541, 241] width 67 height 18
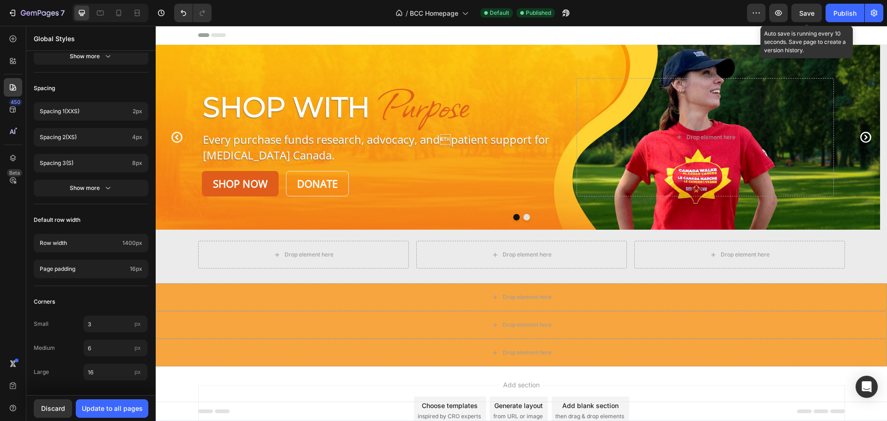
click at [806, 13] on span "Save" at bounding box center [806, 13] width 15 height 8
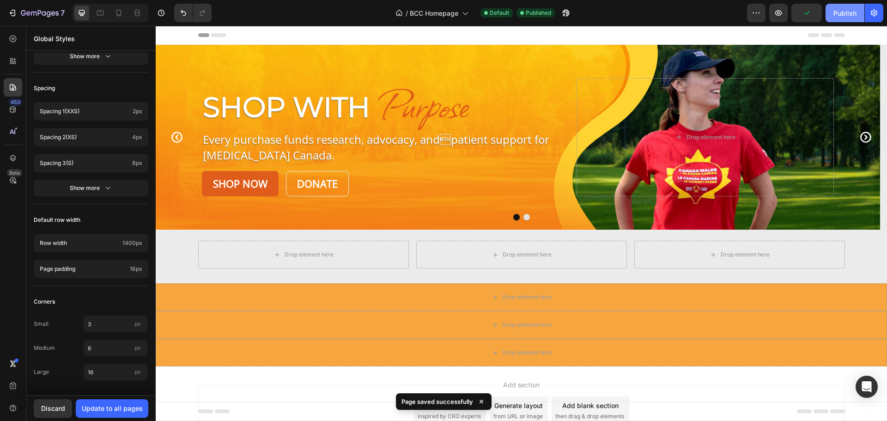
click at [840, 11] on div "Publish" at bounding box center [844, 13] width 23 height 10
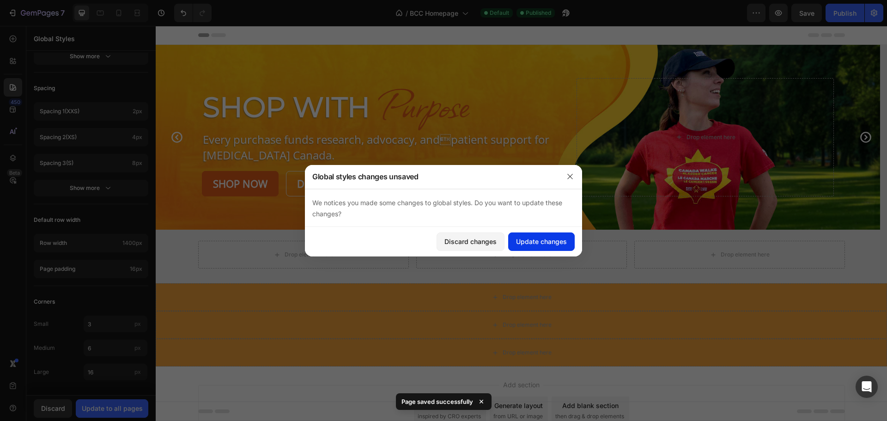
click at [544, 243] on div "Update changes" at bounding box center [541, 241] width 51 height 10
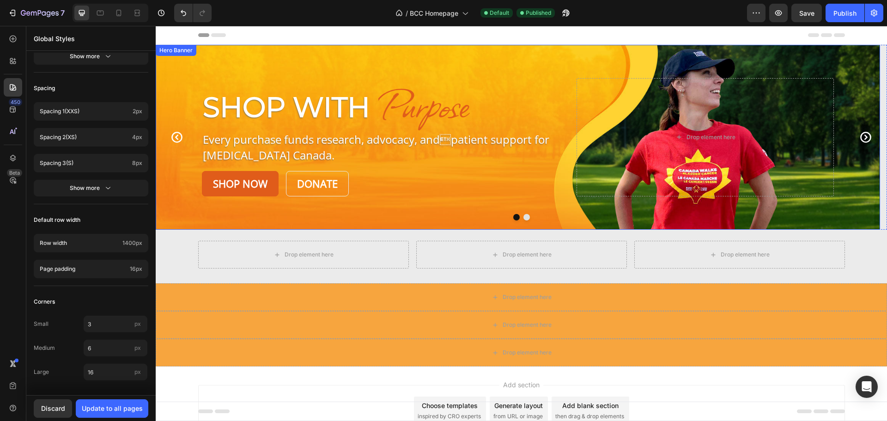
click at [184, 56] on div "Background Image" at bounding box center [518, 137] width 724 height 185
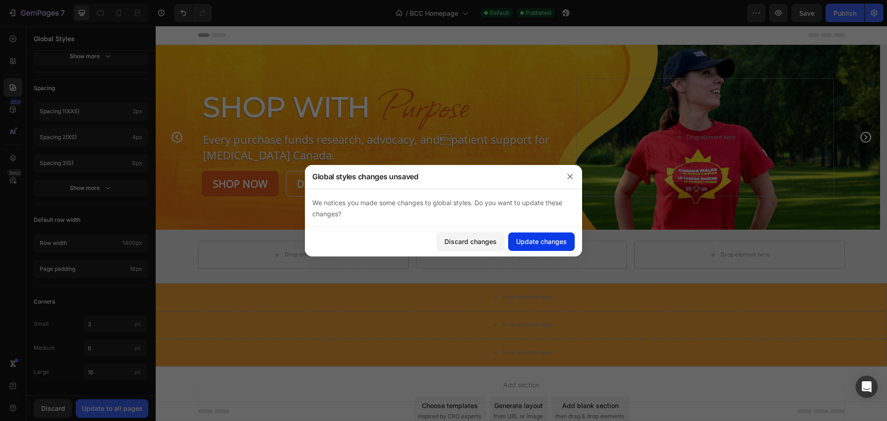
click at [533, 245] on div "Update changes" at bounding box center [541, 241] width 51 height 10
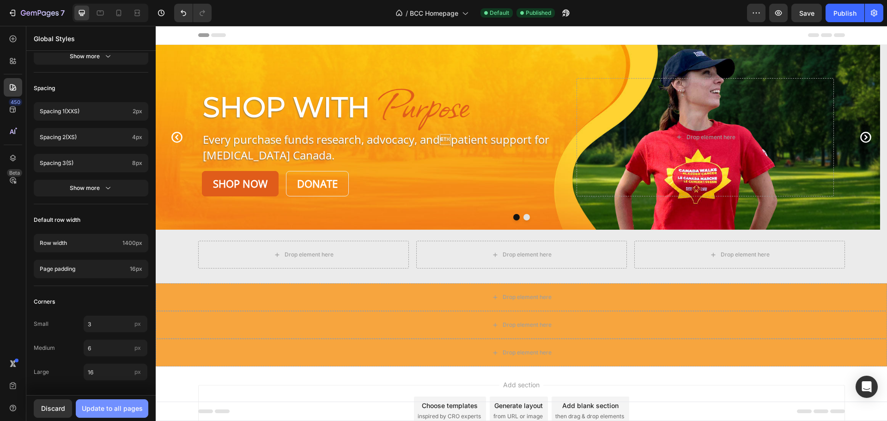
click at [93, 406] on div "Update to all pages" at bounding box center [112, 408] width 61 height 10
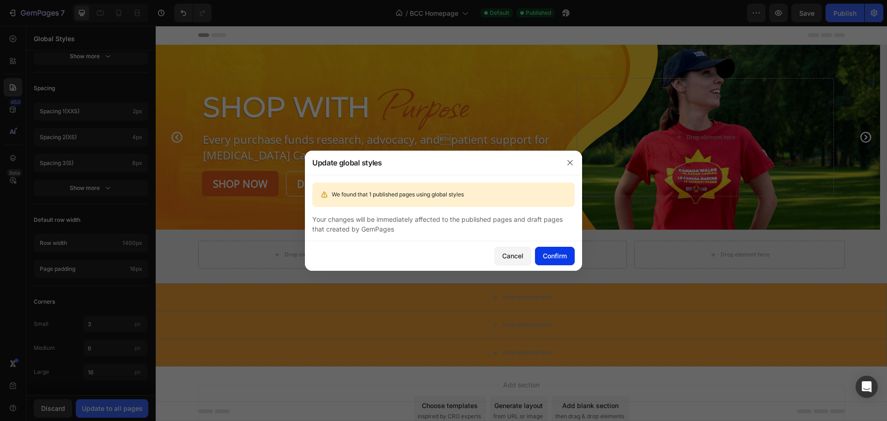
click at [555, 252] on div "Confirm" at bounding box center [555, 256] width 24 height 10
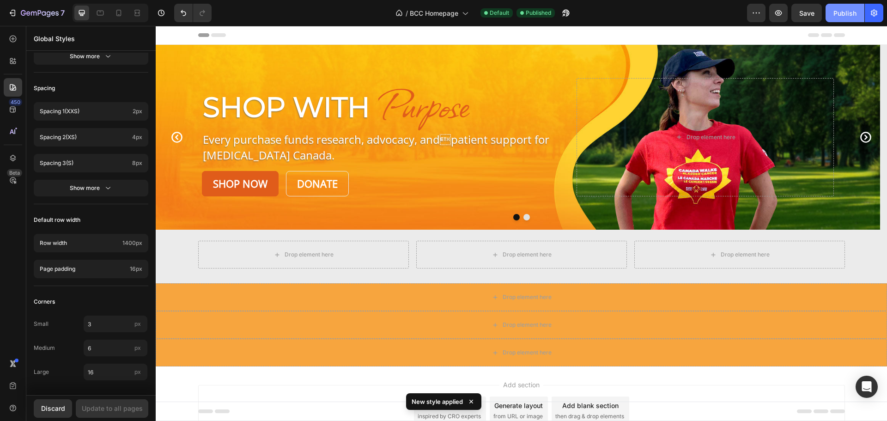
click at [834, 15] on div "Publish" at bounding box center [844, 13] width 23 height 10
click at [463, 401] on div "View live page" at bounding box center [461, 399] width 53 height 13
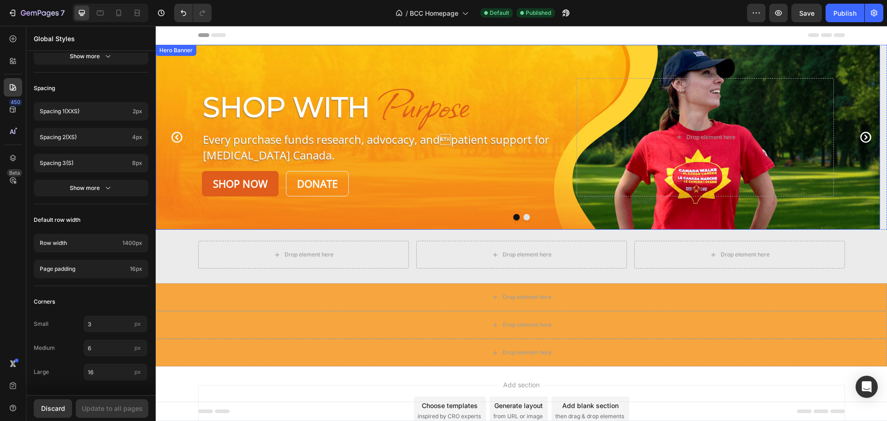
click at [227, 105] on p "Shop With" at bounding box center [286, 107] width 167 height 36
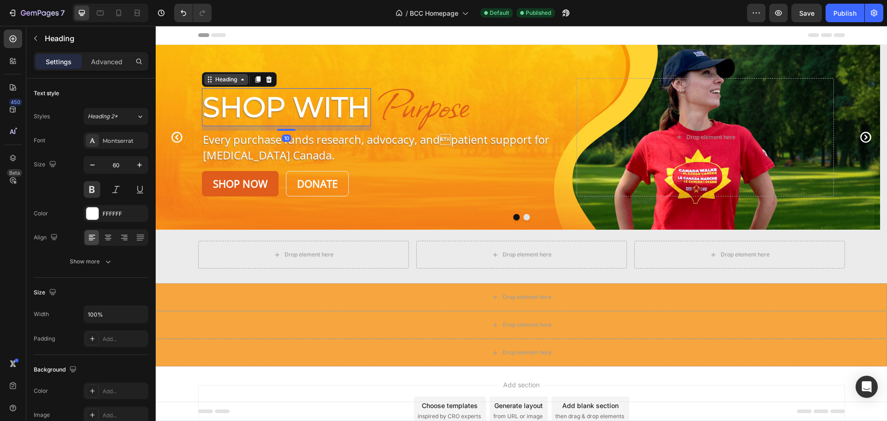
click at [224, 79] on div "Heading" at bounding box center [225, 79] width 25 height 8
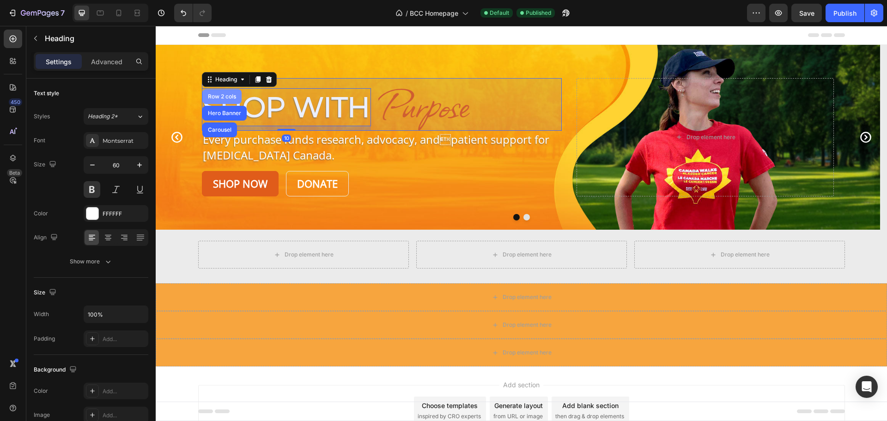
click at [223, 97] on div "Row 2 cols" at bounding box center [222, 97] width 32 height 6
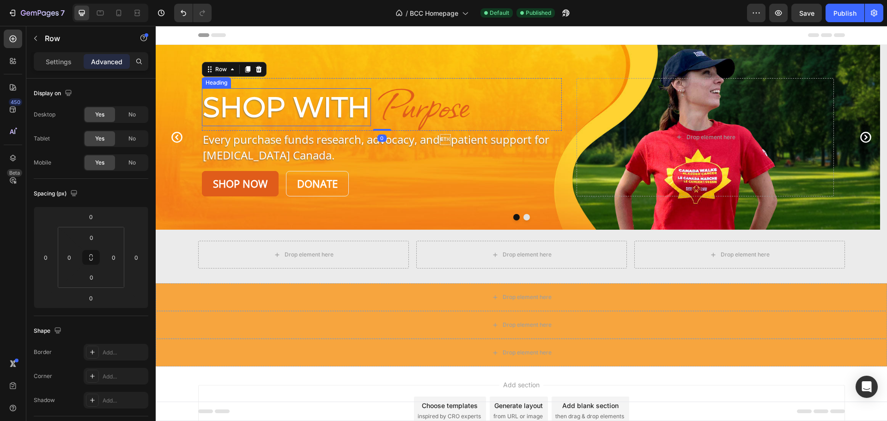
click at [223, 110] on p "Shop With" at bounding box center [286, 107] width 167 height 36
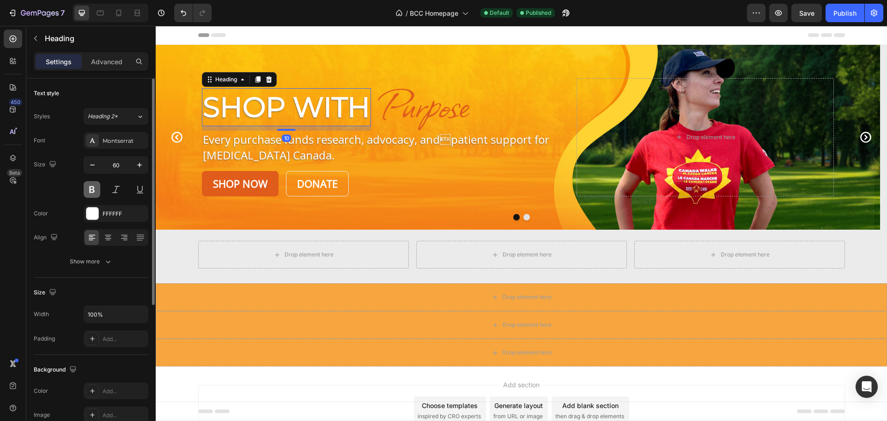
click at [96, 193] on button at bounding box center [92, 189] width 17 height 17
click at [94, 193] on button at bounding box center [92, 189] width 17 height 17
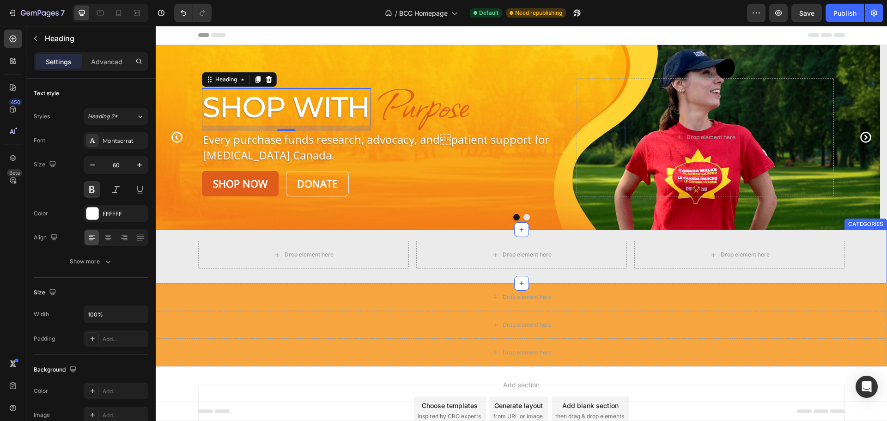
click at [171, 265] on div "Drop element here Drop element here Drop element here Row" at bounding box center [521, 255] width 731 height 28
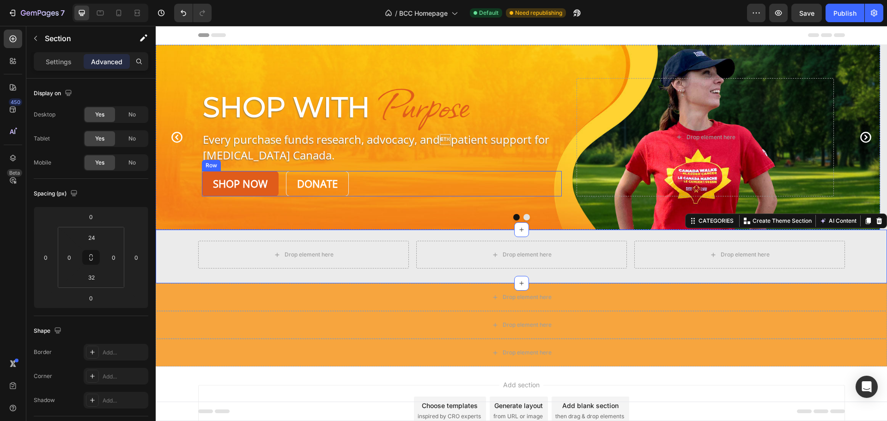
click at [371, 180] on div "Shop Now Button Donate Button Row" at bounding box center [382, 183] width 360 height 25
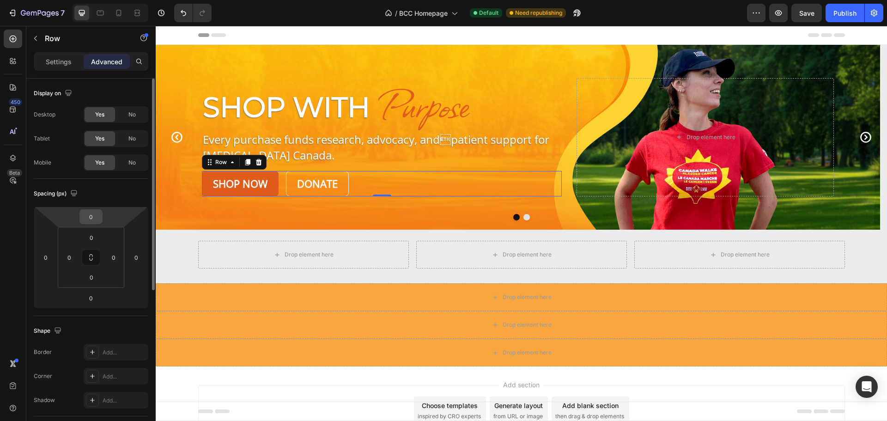
click at [93, 213] on input "0" at bounding box center [91, 217] width 18 height 14
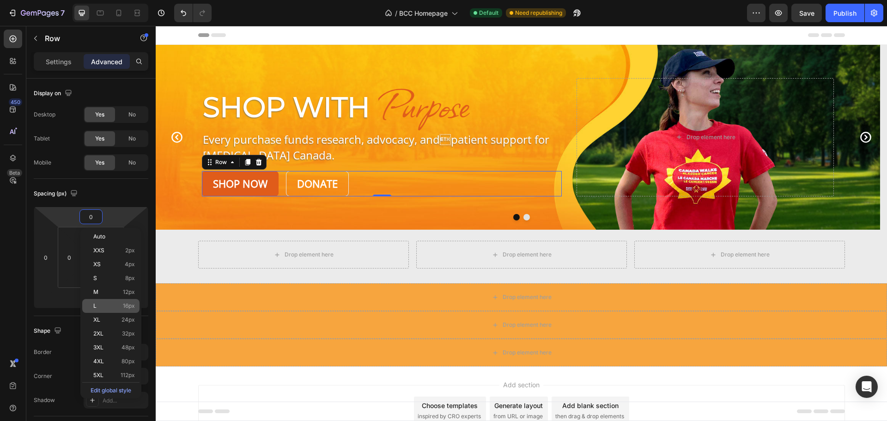
click at [103, 302] on p "L 16px" at bounding box center [114, 305] width 42 height 6
type input "16"
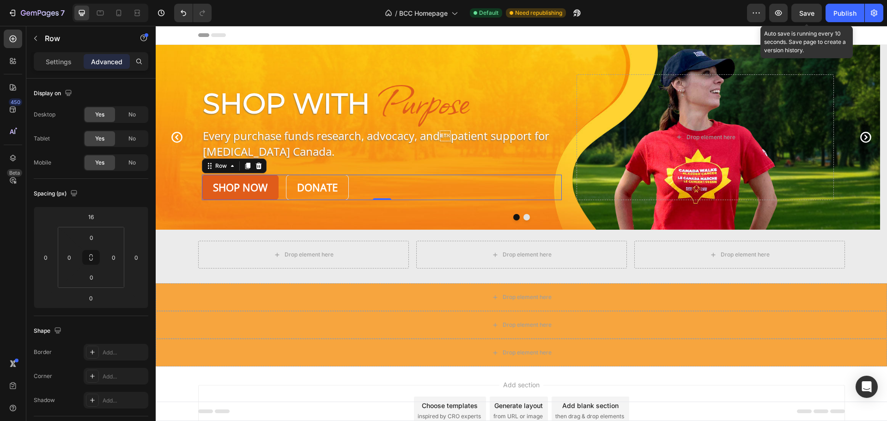
click at [801, 10] on span "Save" at bounding box center [806, 13] width 15 height 8
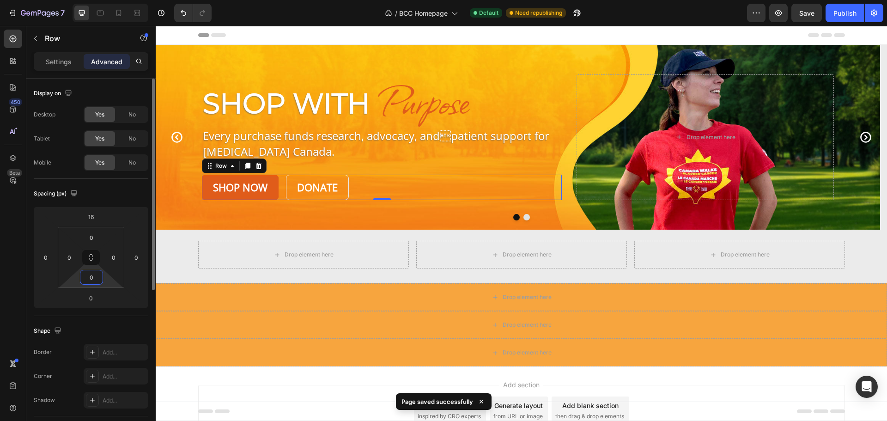
click at [95, 281] on input "0" at bounding box center [91, 277] width 18 height 14
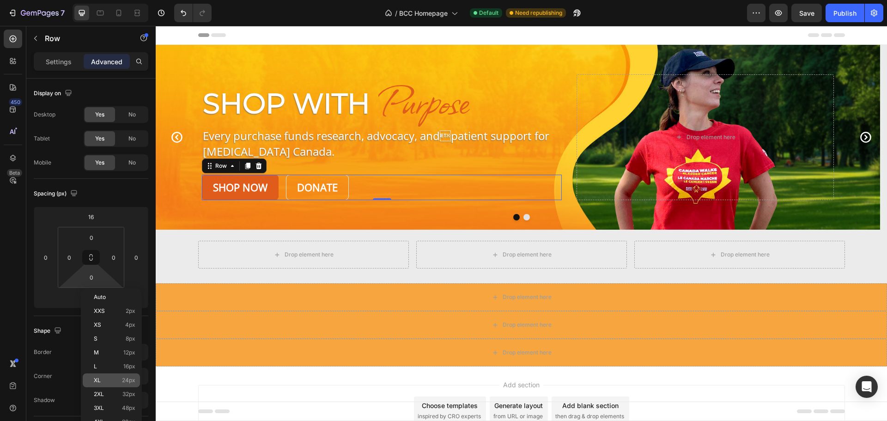
click at [113, 379] on p "XL 24px" at bounding box center [115, 380] width 42 height 6
type input "24"
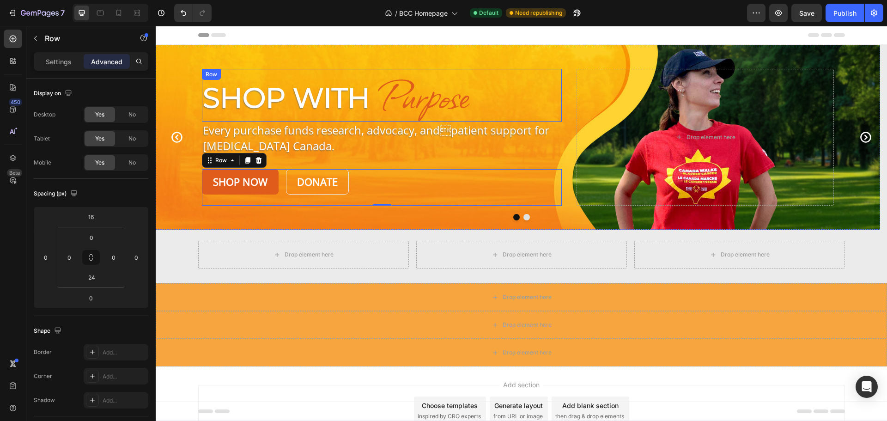
click at [224, 71] on div "Shop With Heading Purpose Heading Row" at bounding box center [382, 95] width 360 height 53
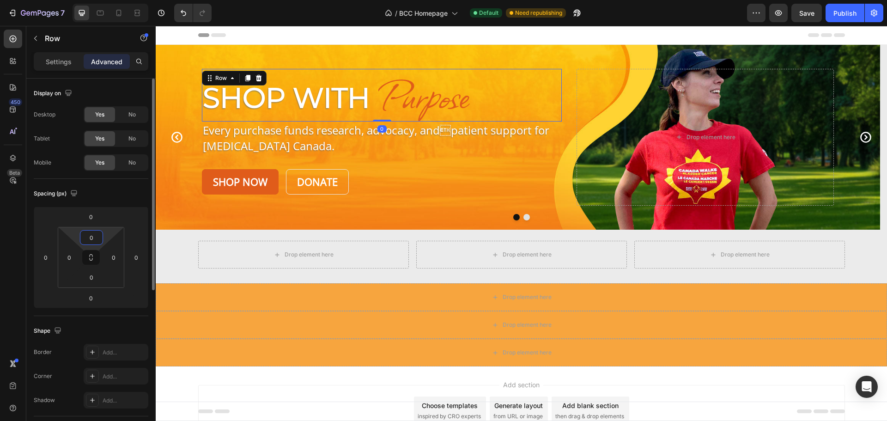
click at [90, 240] on input "0" at bounding box center [91, 237] width 18 height 14
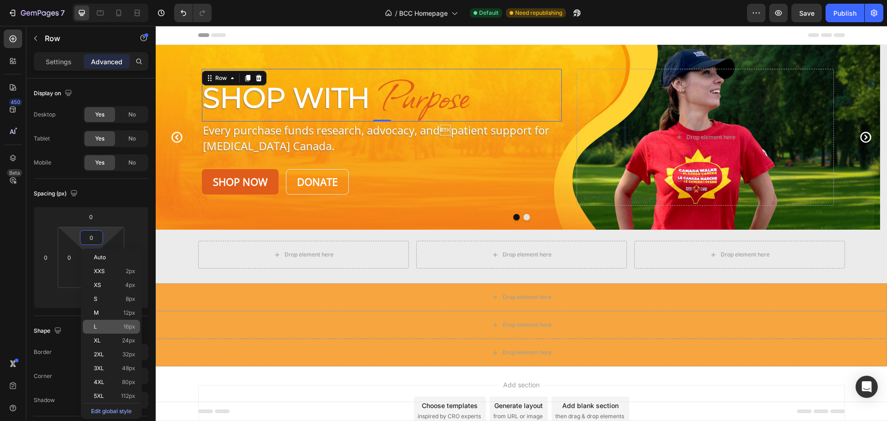
click at [111, 331] on div "L 16px" at bounding box center [111, 327] width 57 height 14
type input "16"
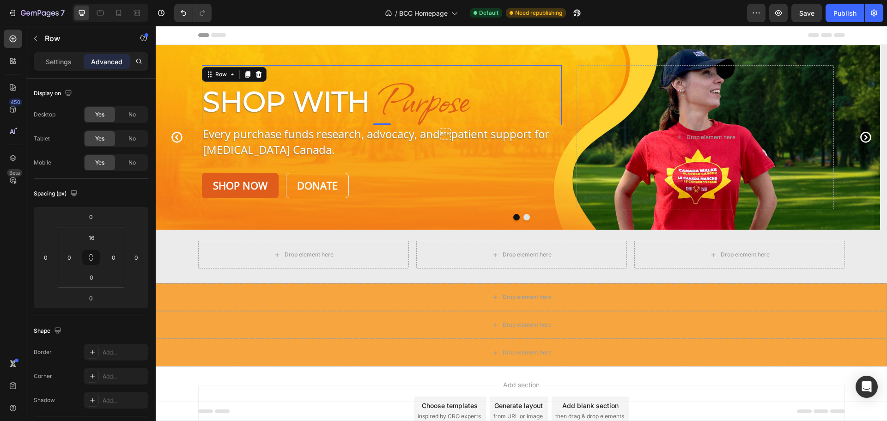
click at [808, 8] on div "Save" at bounding box center [806, 13] width 15 height 10
click at [9, 86] on icon at bounding box center [12, 87] width 9 height 9
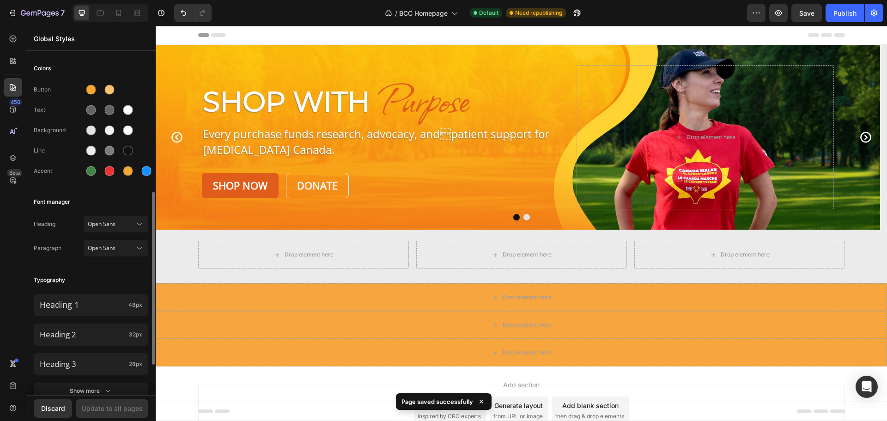
scroll to position [92, 0]
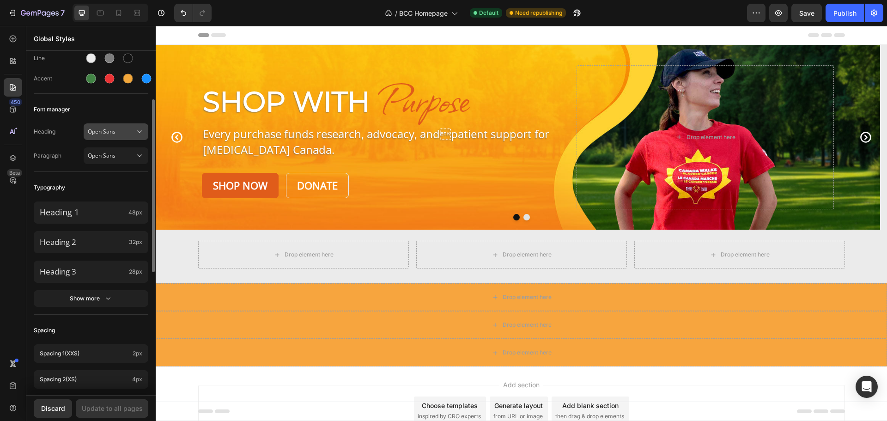
click at [138, 130] on icon at bounding box center [139, 131] width 9 height 9
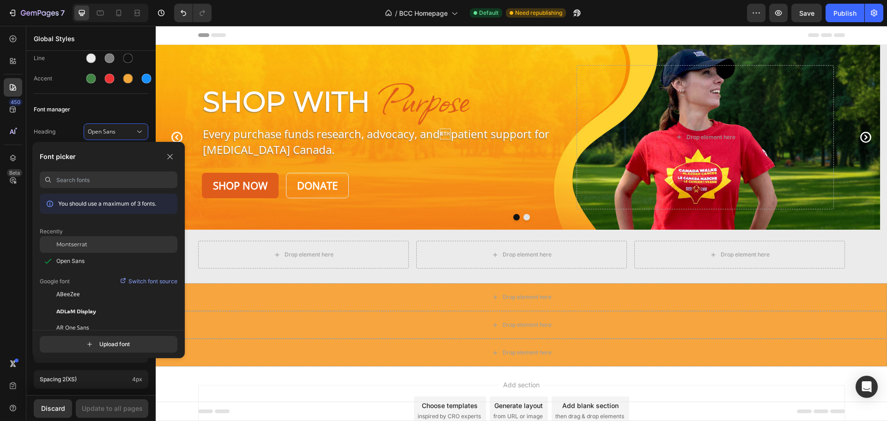
click at [81, 244] on span "Montserrat" at bounding box center [71, 244] width 31 height 8
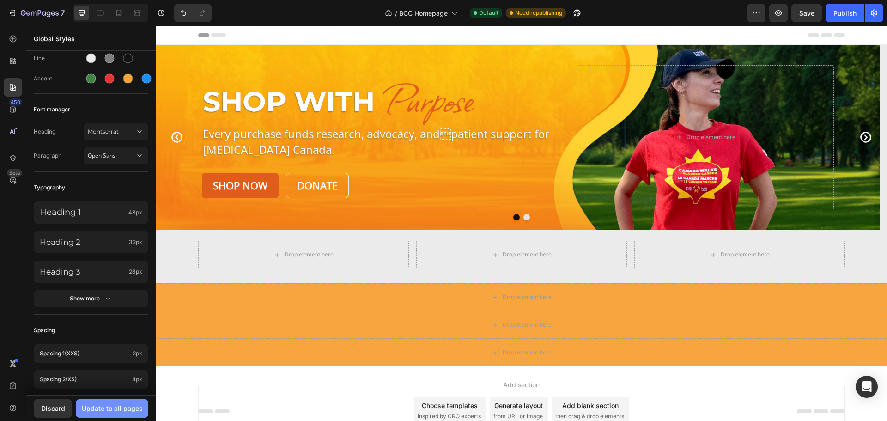
click at [105, 408] on div "Update to all pages" at bounding box center [112, 408] width 61 height 10
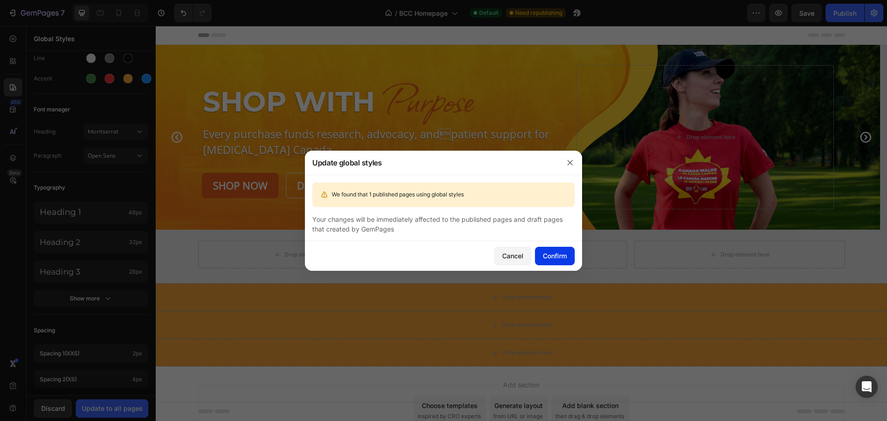
click at [543, 250] on button "Confirm" at bounding box center [555, 256] width 40 height 18
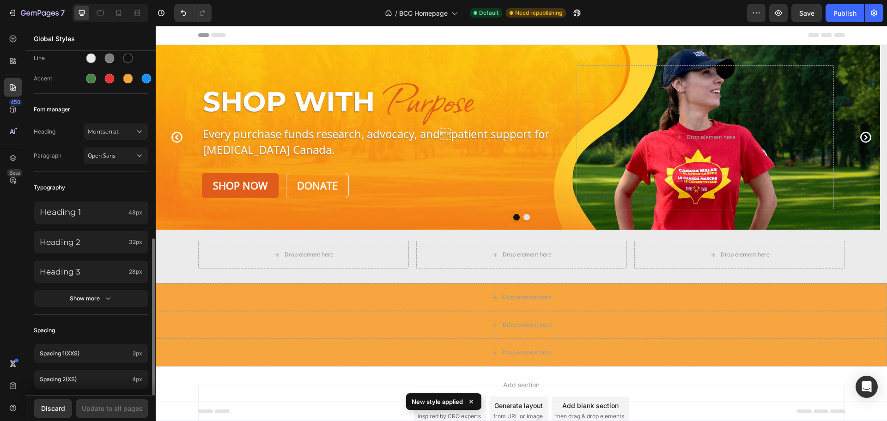
scroll to position [185, 0]
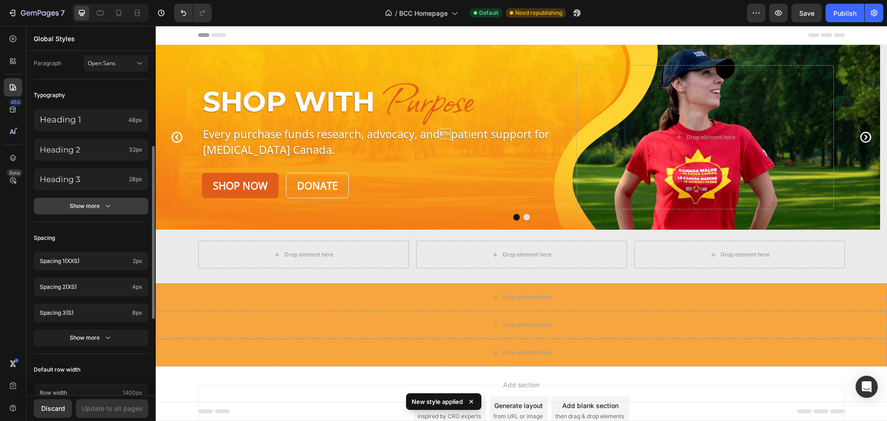
click at [103, 205] on icon "button" at bounding box center [107, 205] width 9 height 9
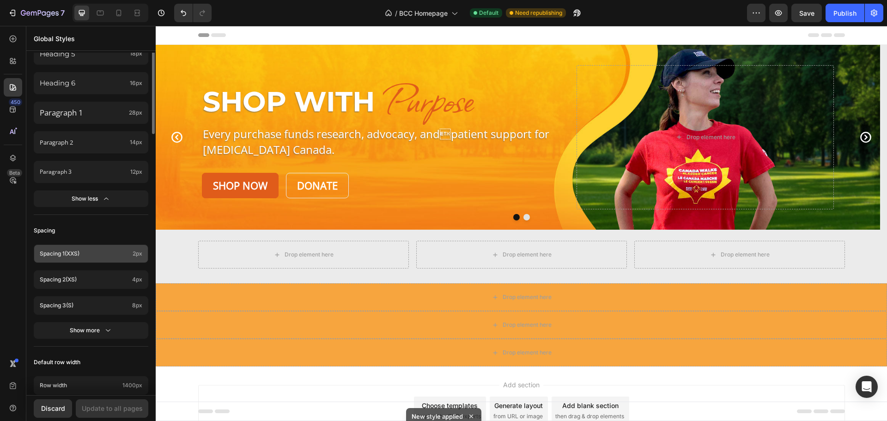
scroll to position [512, 0]
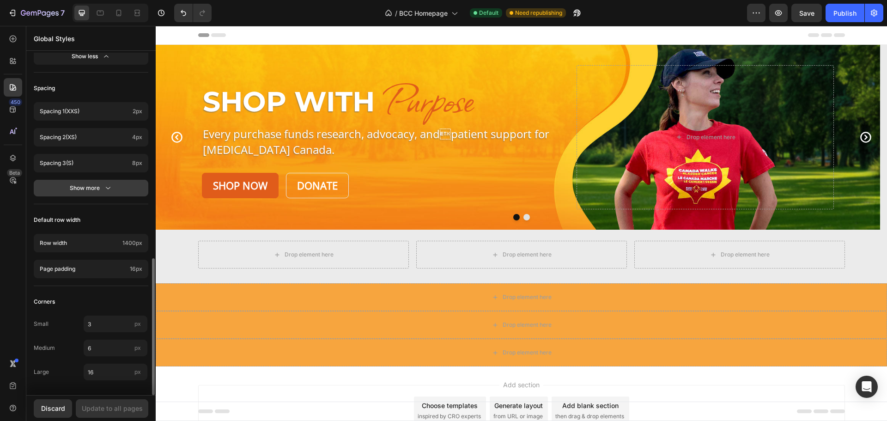
click at [107, 187] on icon "button" at bounding box center [107, 187] width 9 height 9
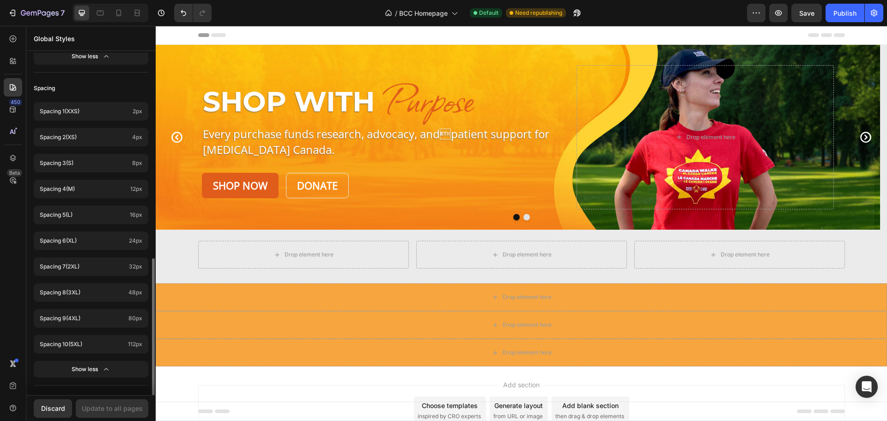
scroll to position [693, 0]
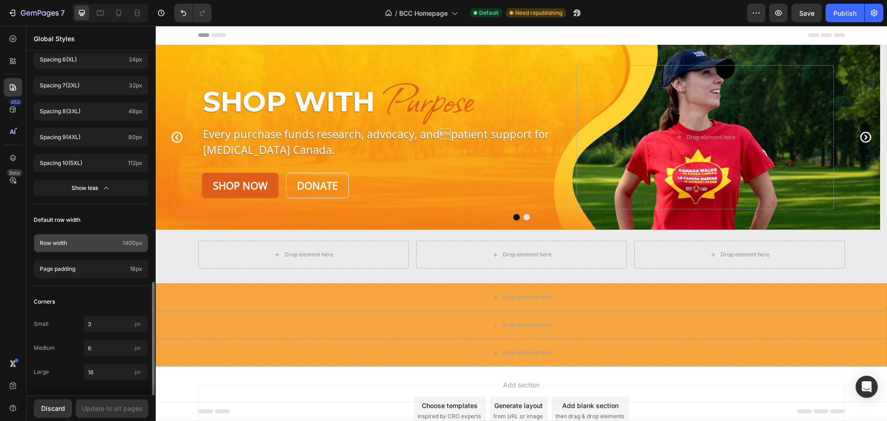
click at [117, 242] on p "Row width" at bounding box center [79, 243] width 79 height 8
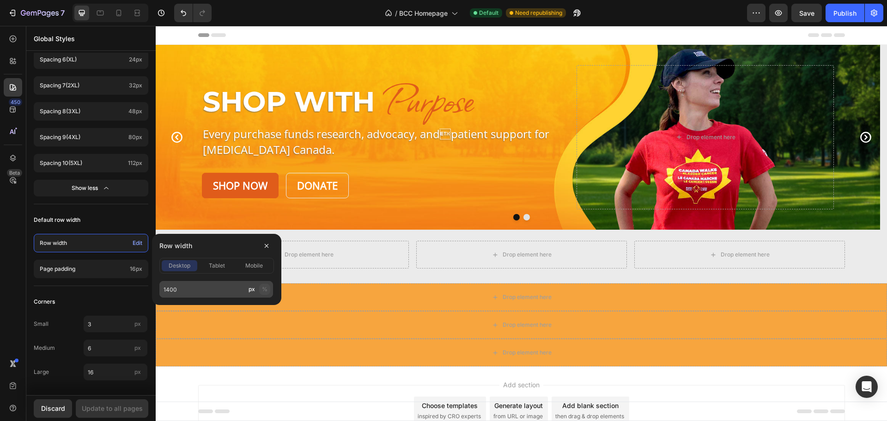
click at [263, 290] on div "%" at bounding box center [265, 289] width 6 height 8
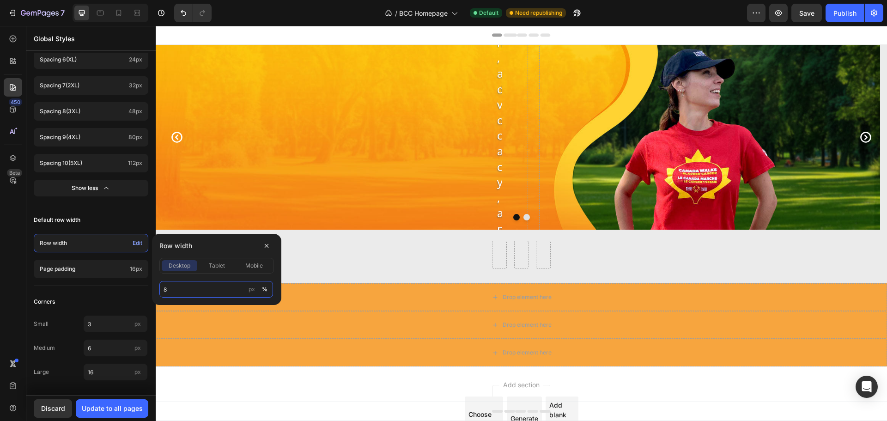
type input "80"
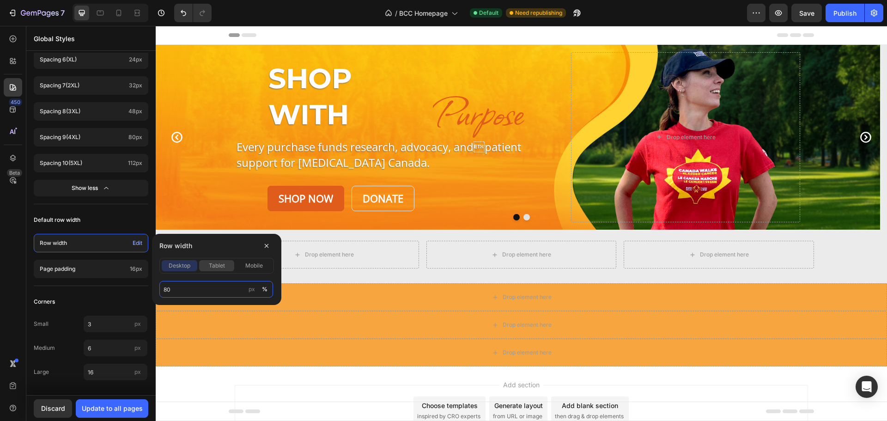
click at [218, 271] on button "tablet" at bounding box center [217, 265] width 36 height 11
click at [258, 264] on span "mobile" at bounding box center [254, 265] width 18 height 8
click at [171, 263] on span "desktop" at bounding box center [180, 265] width 22 height 8
click at [251, 287] on div "px" at bounding box center [251, 289] width 6 height 8
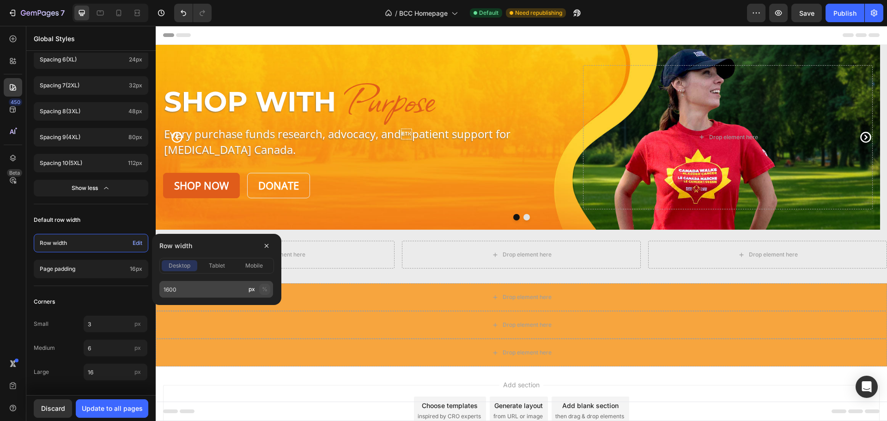
click at [267, 287] on div "%" at bounding box center [265, 289] width 6 height 8
click at [197, 291] on input "1600" at bounding box center [216, 289] width 114 height 17
drag, startPoint x: 197, startPoint y: 291, endPoint x: 158, endPoint y: 290, distance: 38.4
click at [158, 290] on div "Row width desktop tablet mobile 1600 px %" at bounding box center [216, 269] width 129 height 71
drag, startPoint x: 179, startPoint y: 285, endPoint x: 157, endPoint y: 286, distance: 22.2
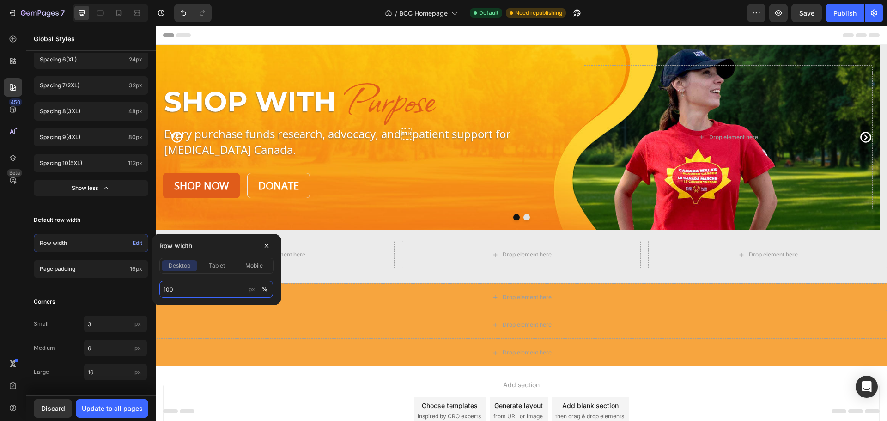
click at [157, 288] on div "Row width desktop tablet mobile 100 px %" at bounding box center [216, 269] width 129 height 71
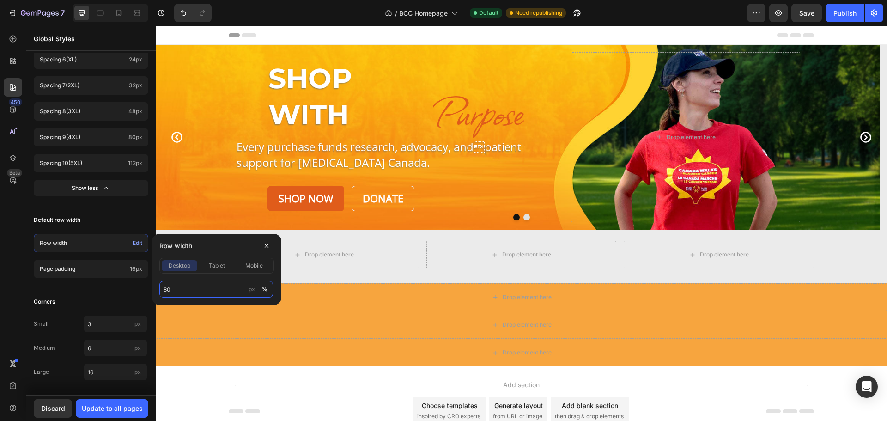
drag, startPoint x: 162, startPoint y: 292, endPoint x: 149, endPoint y: 292, distance: 13.4
click at [150, 292] on div "Row width desktop tablet mobile 80 px %" at bounding box center [214, 269] width 133 height 71
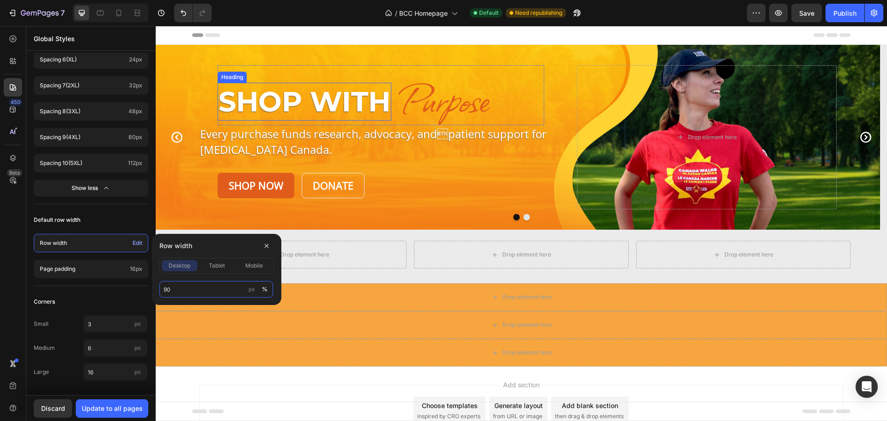
type input "90"
click at [225, 110] on p "Shop With" at bounding box center [304, 102] width 172 height 36
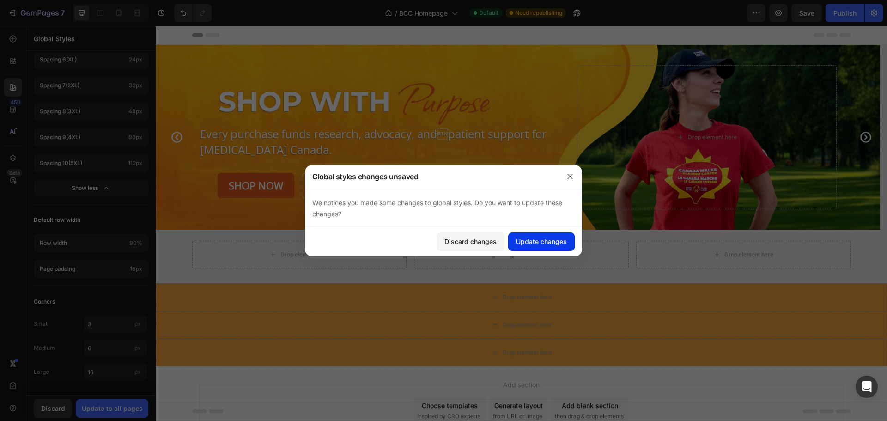
click at [528, 242] on div "Update changes" at bounding box center [541, 241] width 51 height 10
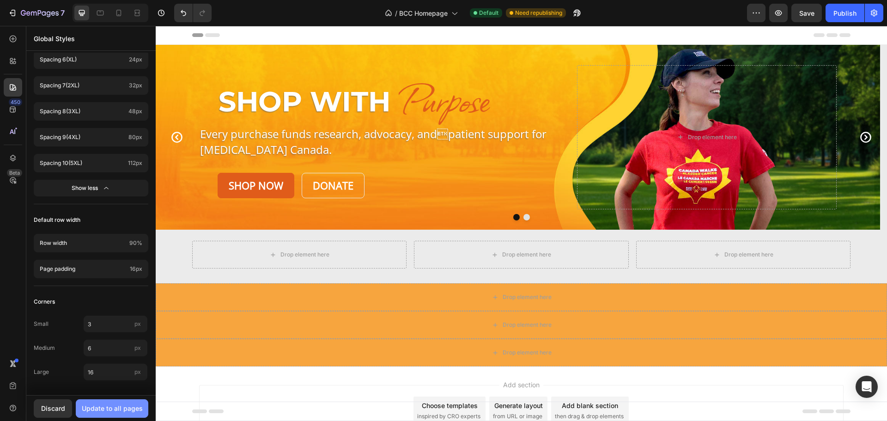
click at [137, 411] on div "Update to all pages" at bounding box center [112, 408] width 61 height 10
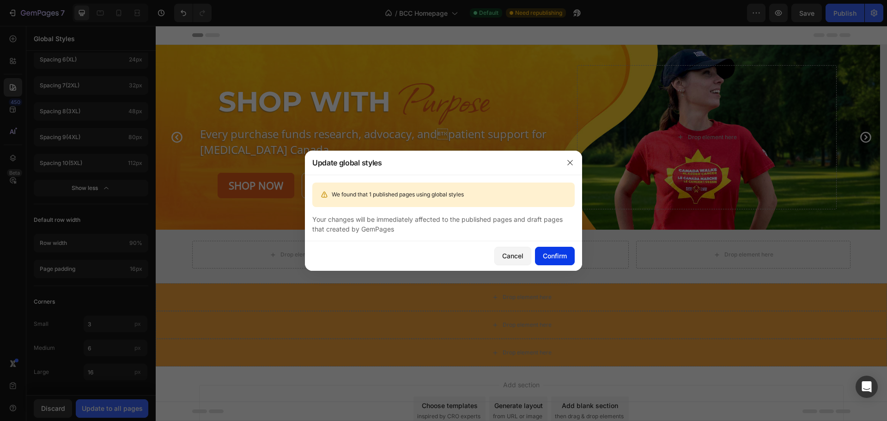
click at [563, 254] on div "Confirm" at bounding box center [555, 256] width 24 height 10
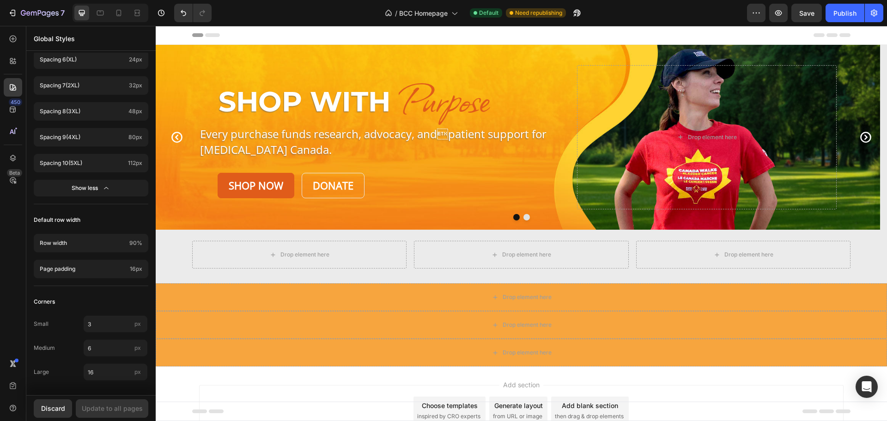
click at [806, 12] on span "Save" at bounding box center [806, 13] width 15 height 8
click at [840, 11] on div "Publish" at bounding box center [844, 13] width 23 height 10
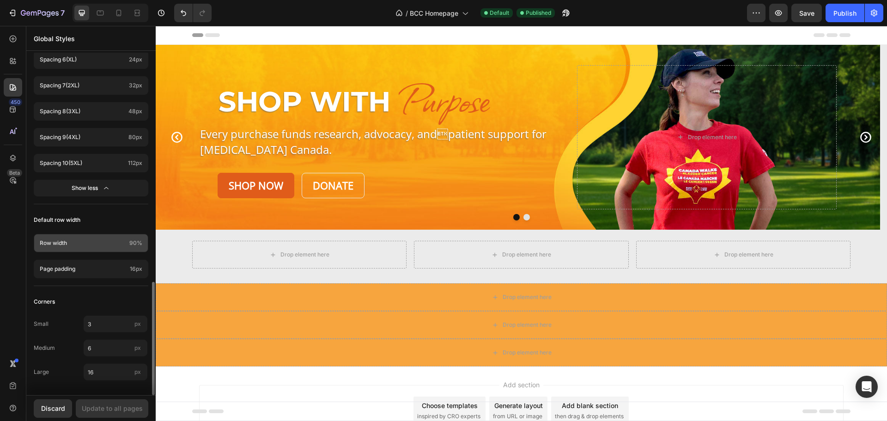
click at [116, 240] on p "Row width" at bounding box center [83, 243] width 86 height 8
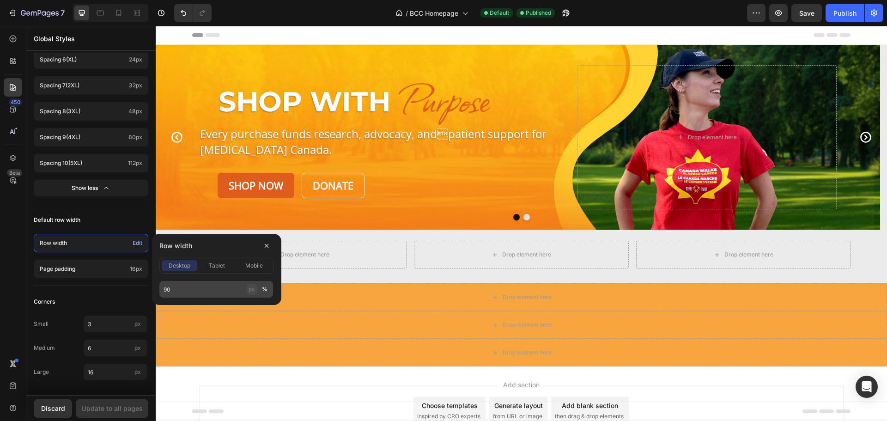
click at [250, 290] on div "px" at bounding box center [251, 289] width 6 height 8
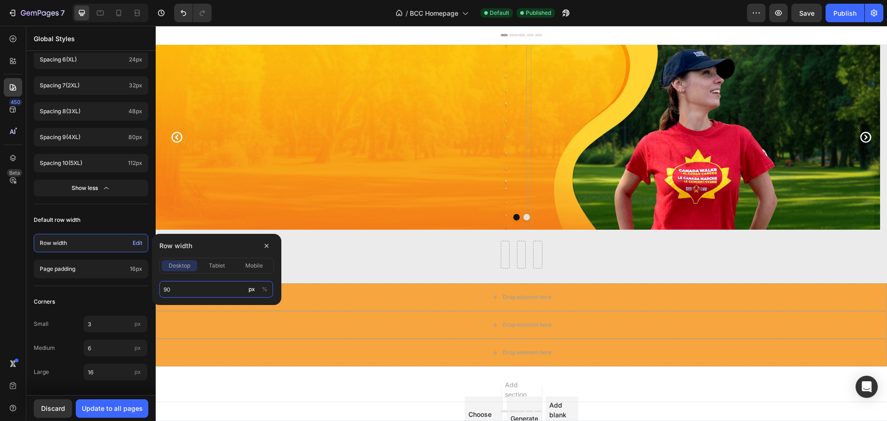
click at [184, 291] on input "90" at bounding box center [216, 289] width 114 height 17
drag, startPoint x: 177, startPoint y: 292, endPoint x: 157, endPoint y: 290, distance: 19.9
click at [157, 290] on div "Row width desktop tablet mobile 90 px %" at bounding box center [216, 269] width 129 height 71
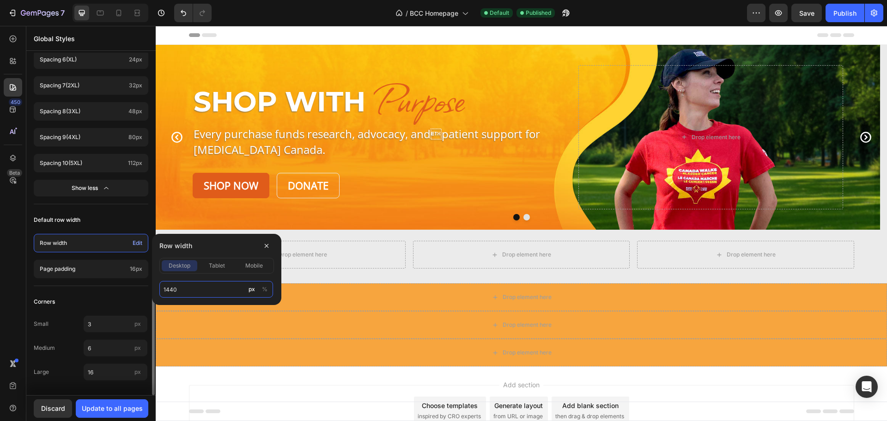
type input "1440"
click at [106, 300] on div "Corners" at bounding box center [91, 301] width 115 height 17
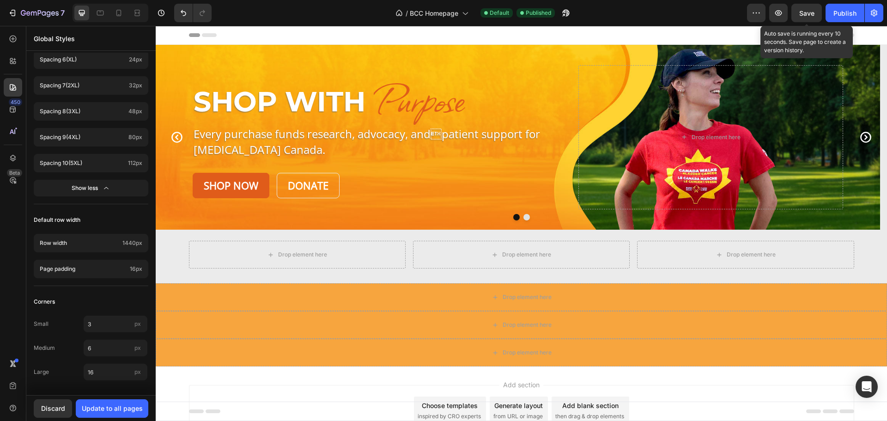
click at [808, 14] on span "Save" at bounding box center [806, 13] width 15 height 8
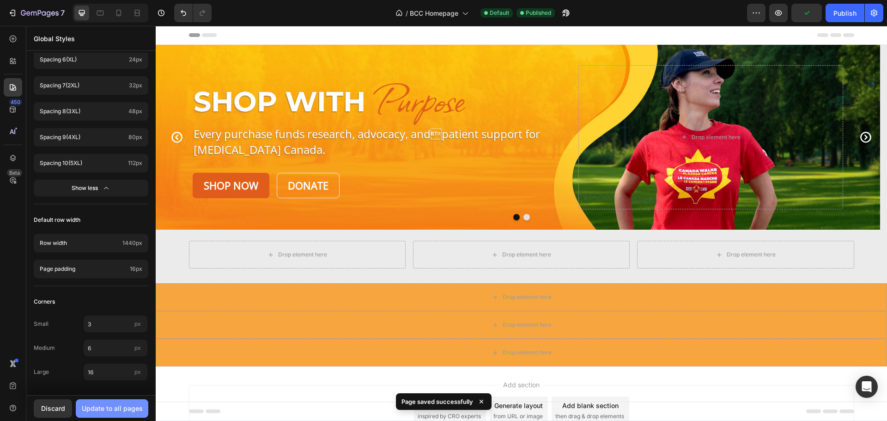
click at [123, 413] on div "Update to all pages" at bounding box center [112, 408] width 61 height 10
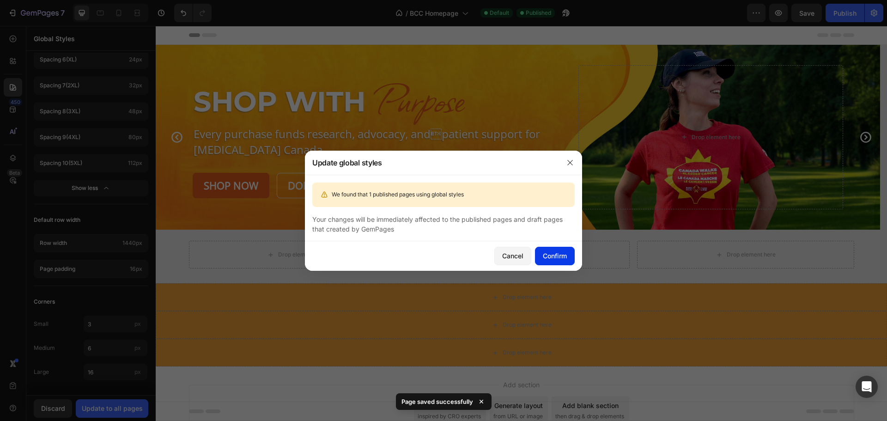
click at [559, 254] on div "Confirm" at bounding box center [555, 256] width 24 height 10
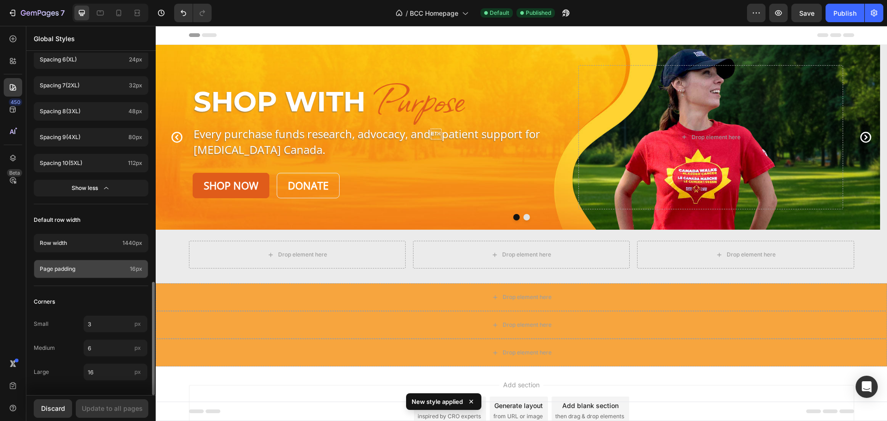
click at [118, 265] on p "Page padding" at bounding box center [83, 269] width 86 height 8
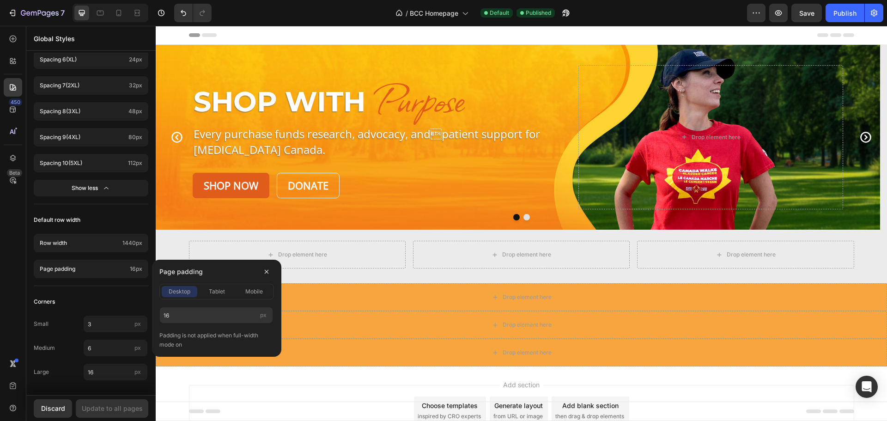
click at [7, 268] on div "450 Beta" at bounding box center [13, 192] width 18 height 325
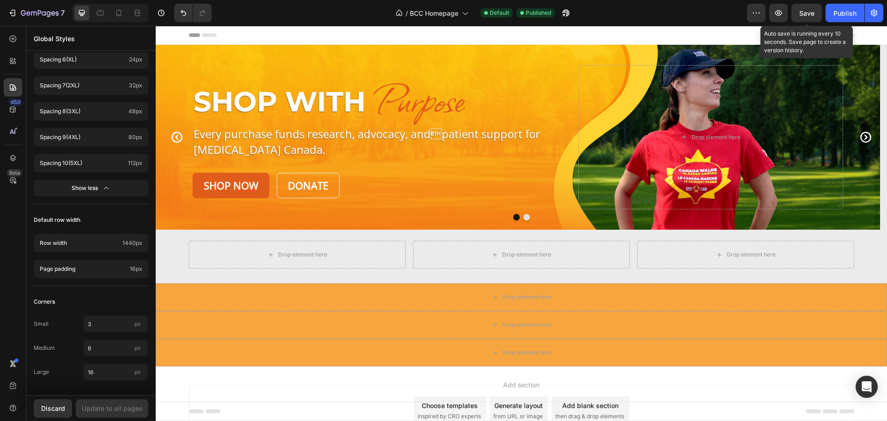
click at [806, 14] on span "Save" at bounding box center [806, 13] width 15 height 8
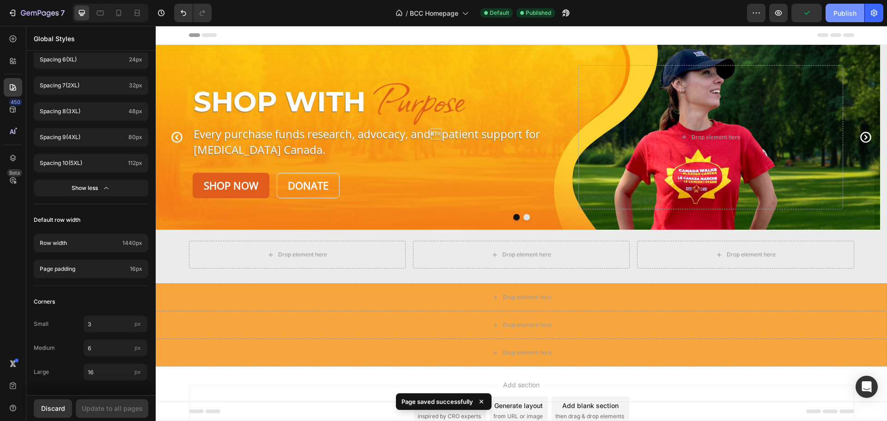
click at [841, 16] on div "Publish" at bounding box center [844, 13] width 23 height 10
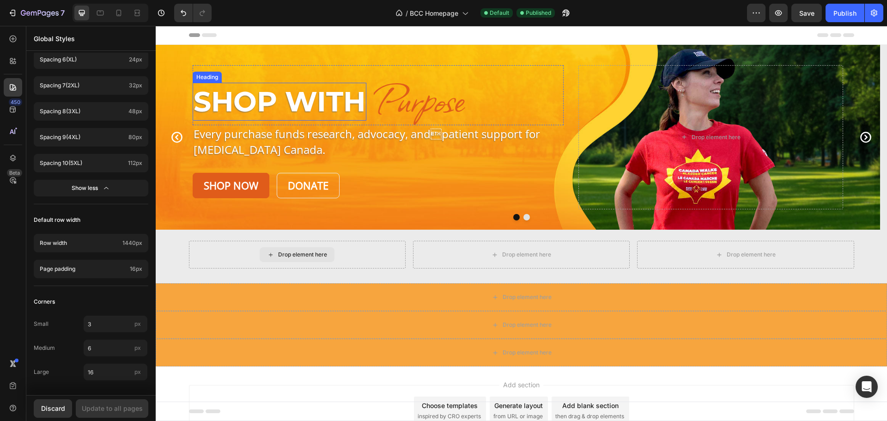
click at [220, 86] on p "Shop With" at bounding box center [280, 102] width 172 height 36
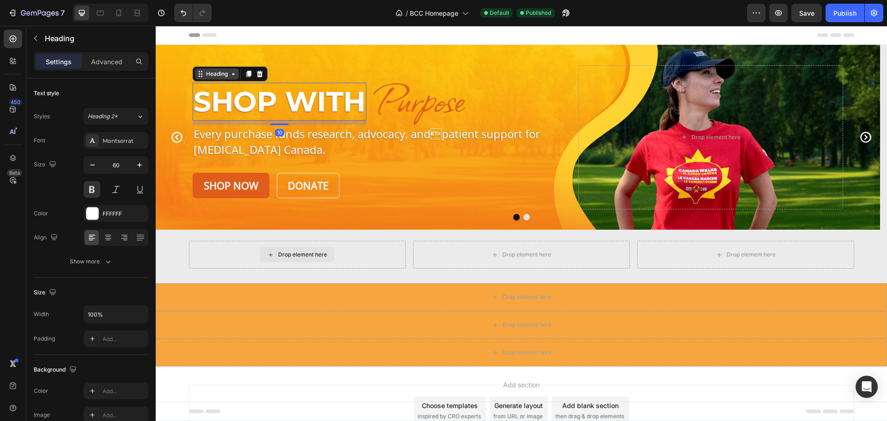
click at [226, 74] on div "Heading" at bounding box center [216, 74] width 25 height 8
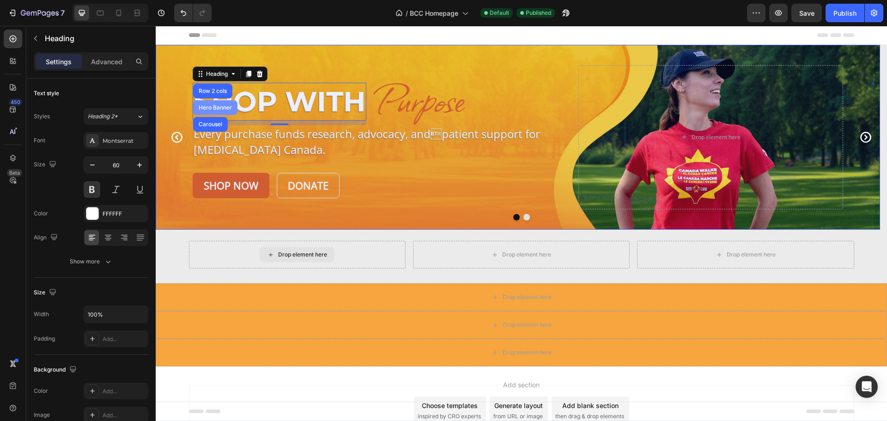
click at [217, 107] on div "Hero Banner" at bounding box center [215, 108] width 37 height 6
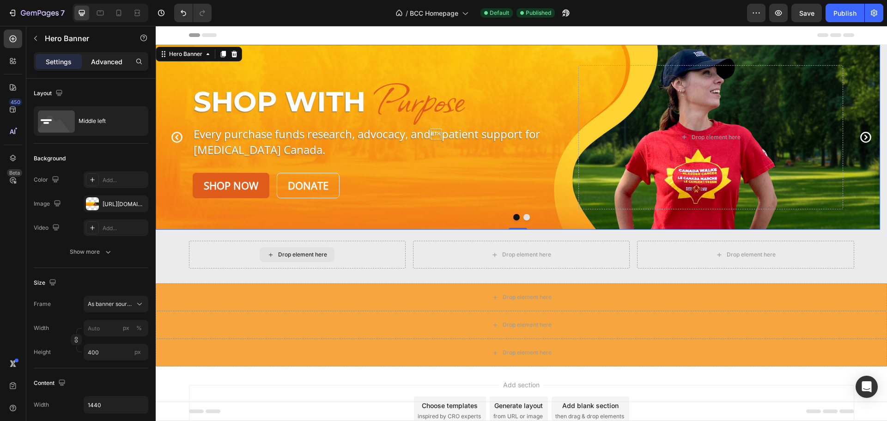
click at [103, 68] on div "Advanced" at bounding box center [107, 61] width 46 height 15
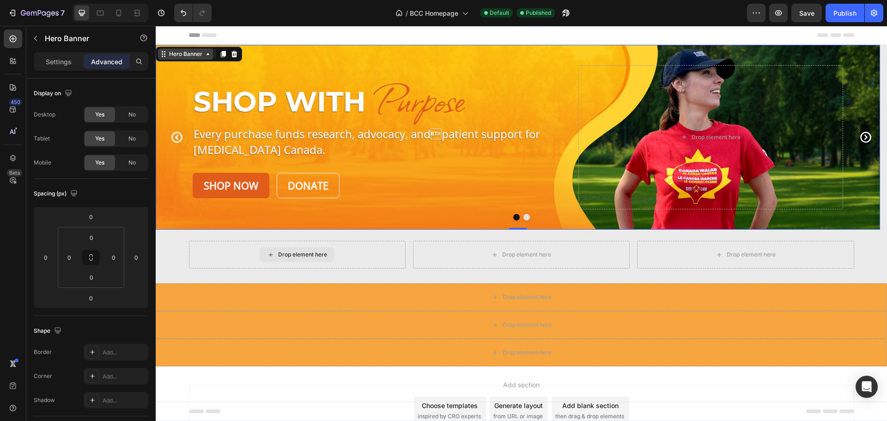
click at [194, 54] on div "Hero Banner" at bounding box center [185, 54] width 37 height 8
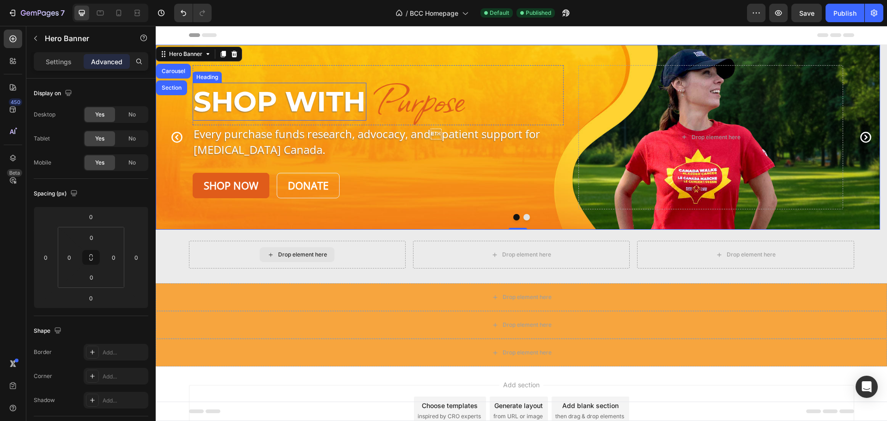
click at [254, 110] on p "Shop With" at bounding box center [280, 102] width 172 height 36
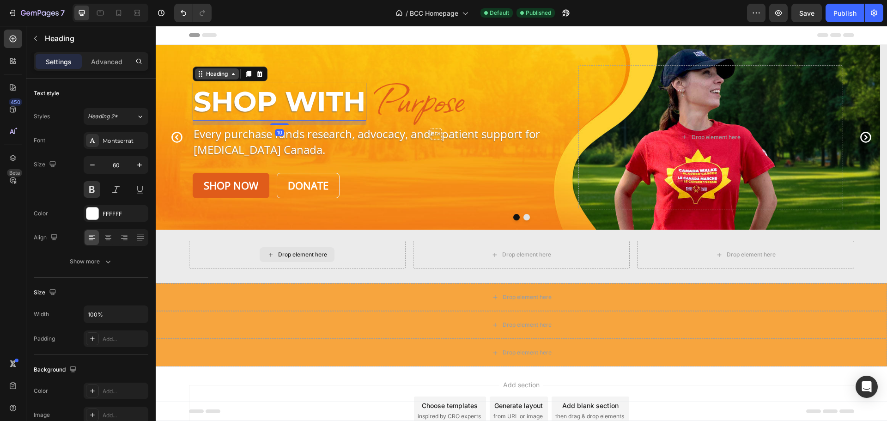
click at [224, 76] on div "Heading" at bounding box center [216, 74] width 25 height 8
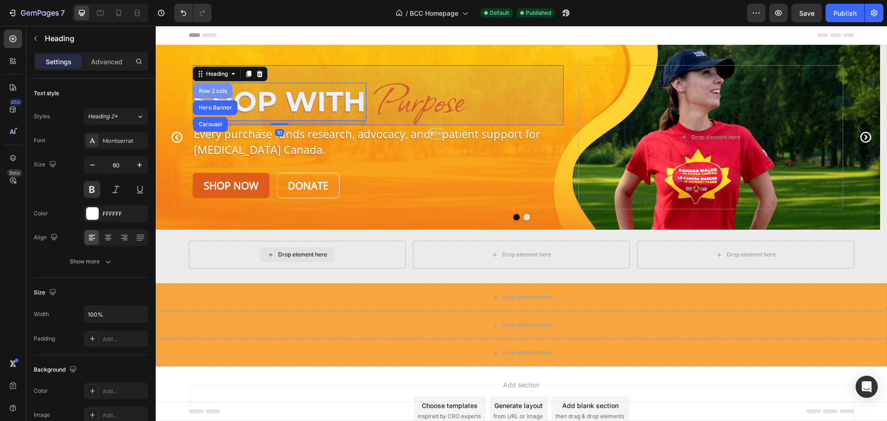
click at [211, 91] on div "Row 2 cols" at bounding box center [213, 91] width 32 height 6
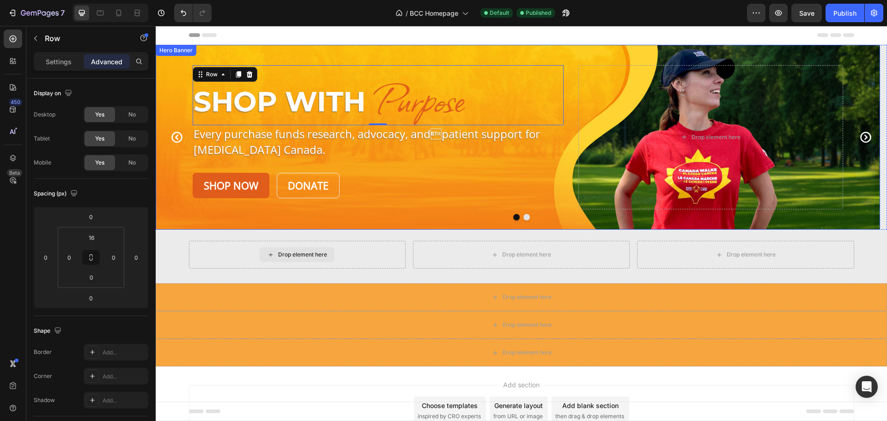
click at [184, 54] on div "Hero Banner" at bounding box center [175, 50] width 37 height 8
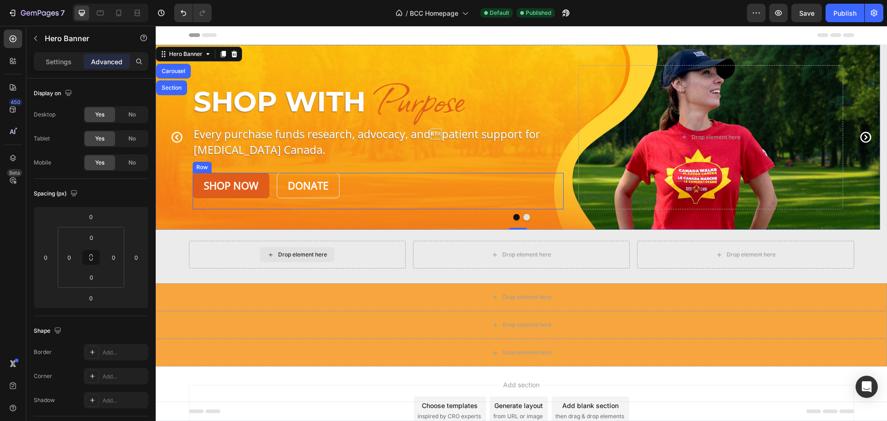
click at [363, 178] on div "Shop Now Button Donate Button Row" at bounding box center [378, 191] width 371 height 36
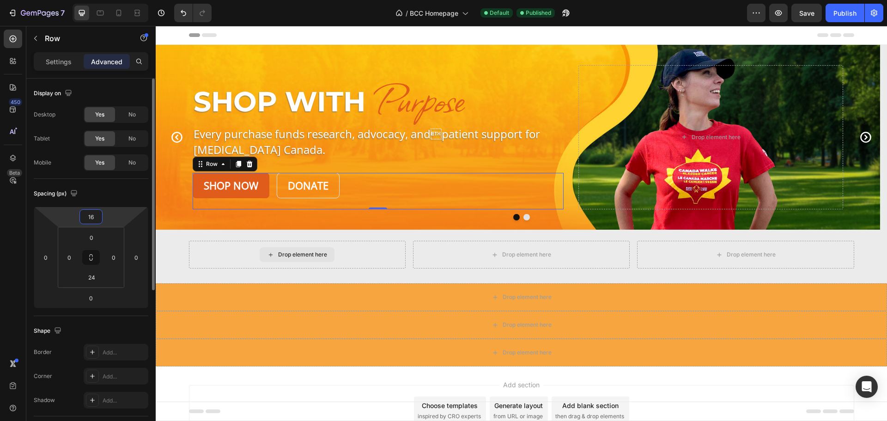
click at [91, 212] on input "16" at bounding box center [91, 217] width 18 height 14
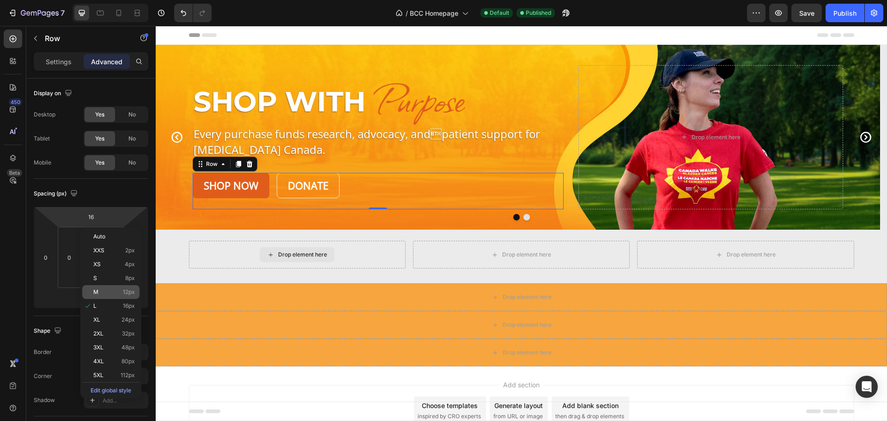
click at [108, 287] on div "M 12px" at bounding box center [110, 292] width 57 height 14
type input "12"
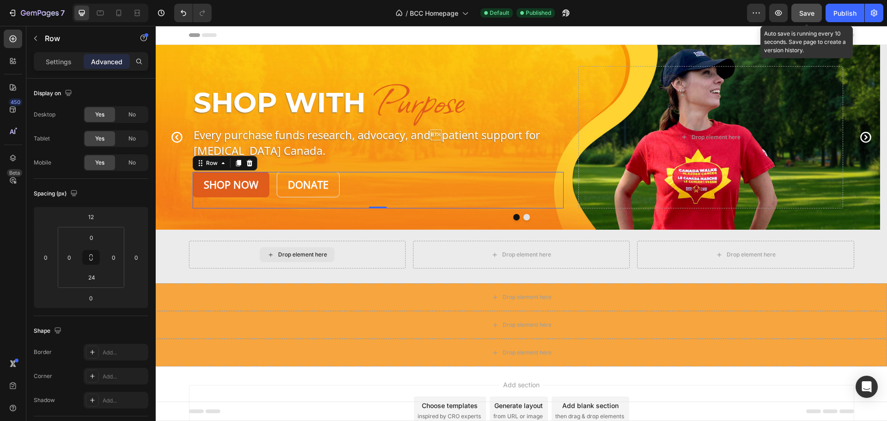
click at [811, 21] on button "Save" at bounding box center [806, 13] width 30 height 18
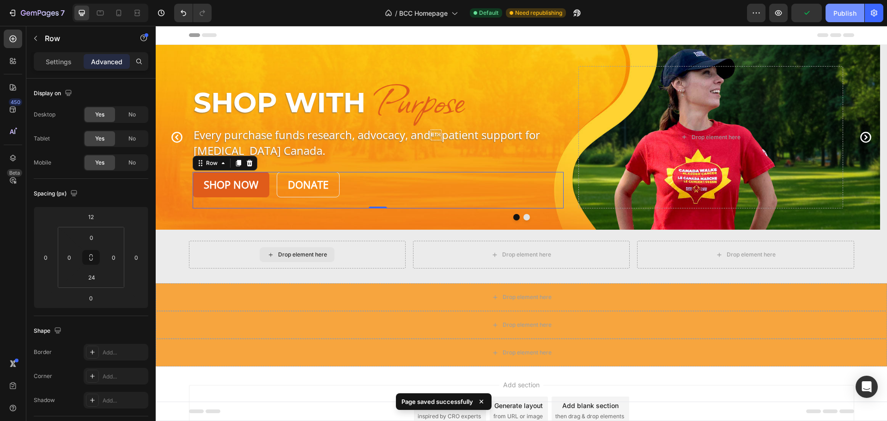
click at [837, 9] on div "Publish" at bounding box center [844, 13] width 23 height 10
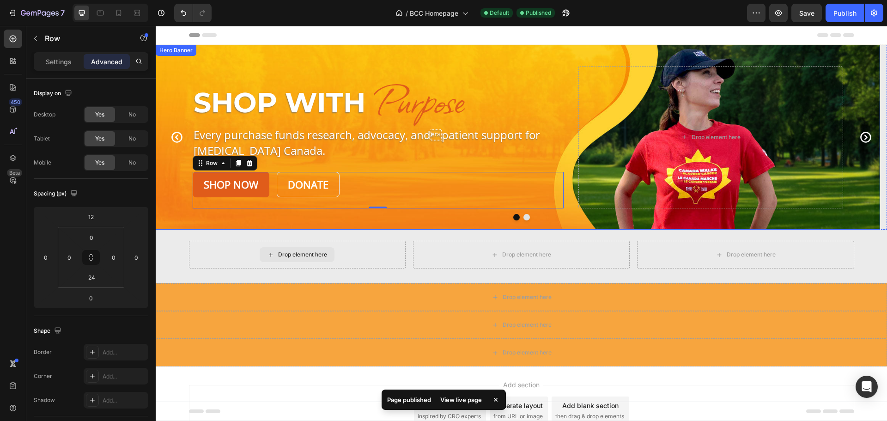
click at [173, 55] on div "Hero Banner" at bounding box center [176, 50] width 41 height 11
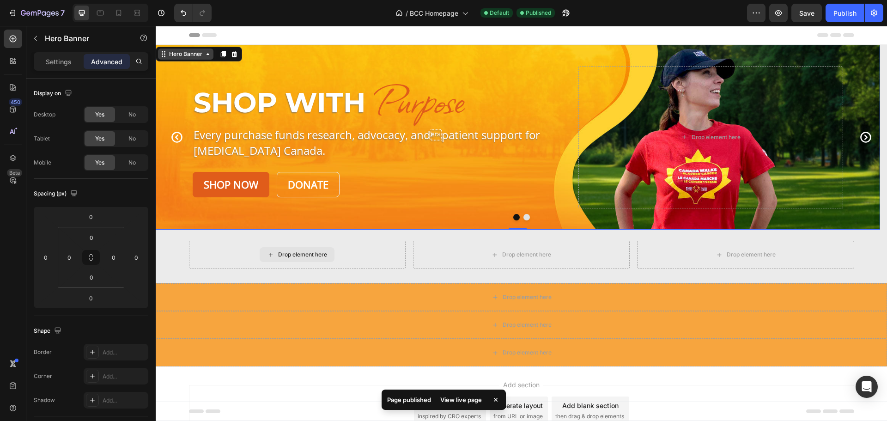
click at [181, 54] on div "Hero Banner" at bounding box center [185, 54] width 37 height 8
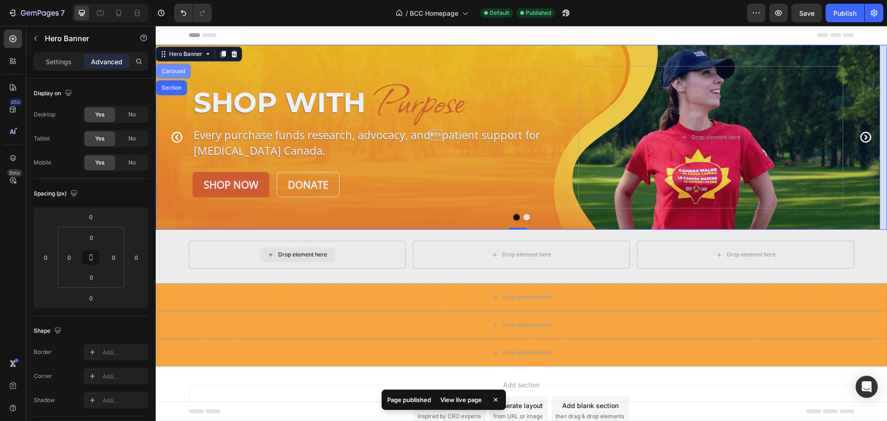
click at [179, 67] on div "Carousel" at bounding box center [173, 71] width 35 height 15
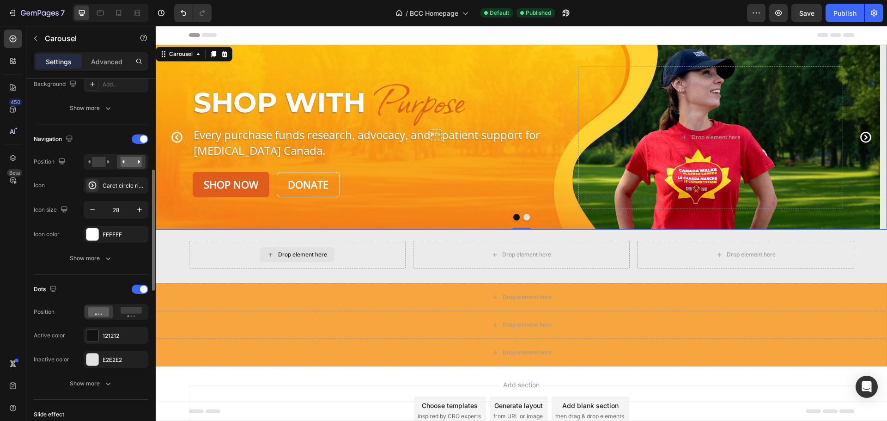
scroll to position [369, 0]
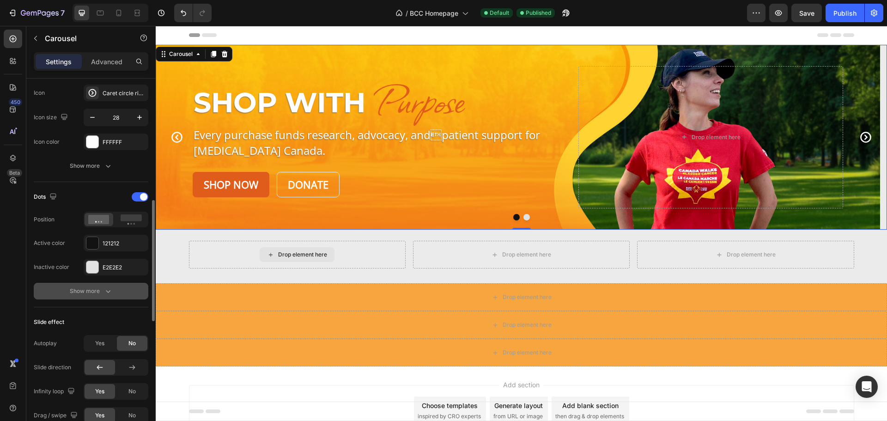
click at [110, 292] on icon "button" at bounding box center [107, 290] width 9 height 9
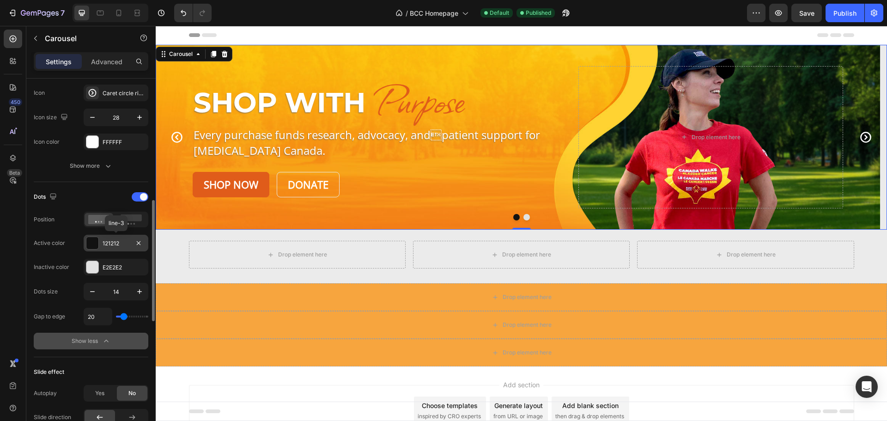
click at [93, 240] on div at bounding box center [92, 243] width 12 height 12
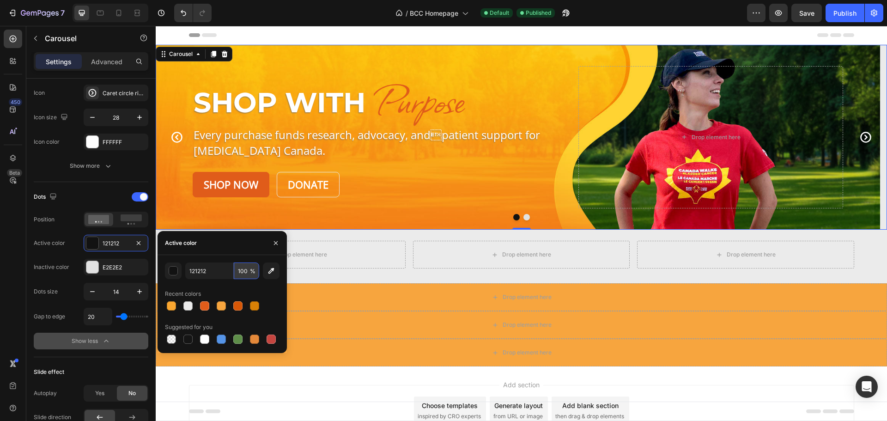
click at [247, 272] on input "100" at bounding box center [246, 270] width 25 height 17
drag, startPoint x: 245, startPoint y: 273, endPoint x: 228, endPoint y: 268, distance: 18.3
click at [228, 268] on div "121212 80 %" at bounding box center [222, 270] width 74 height 17
type input "65"
click at [100, 262] on div "E2E2E2" at bounding box center [116, 267] width 65 height 17
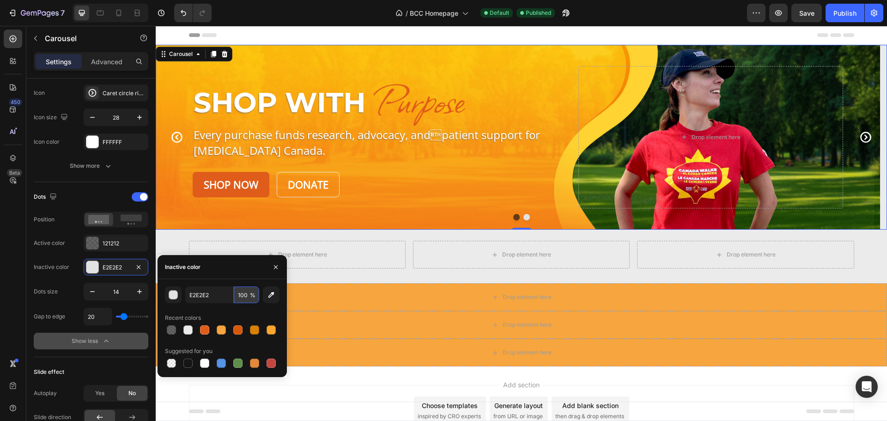
click at [245, 296] on input "100" at bounding box center [246, 294] width 25 height 17
type input "80"
click at [523, 219] on button "Dot" at bounding box center [526, 217] width 6 height 6
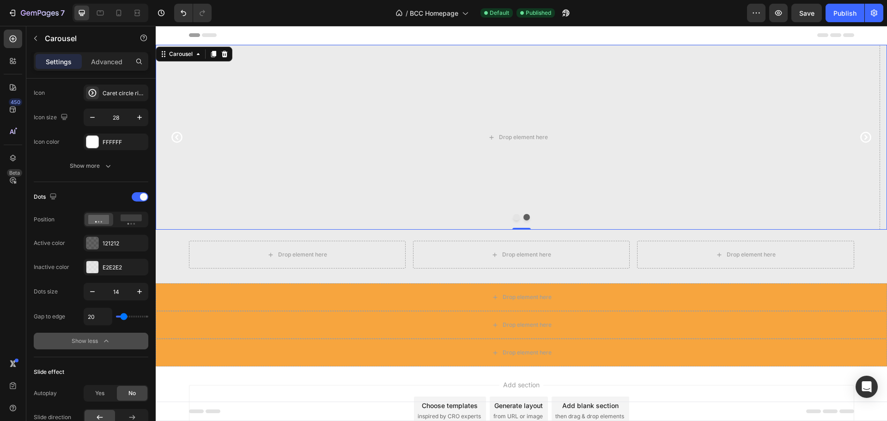
click at [523, 218] on button "Dot" at bounding box center [526, 217] width 6 height 6
click at [514, 218] on button "Dot" at bounding box center [516, 217] width 6 height 6
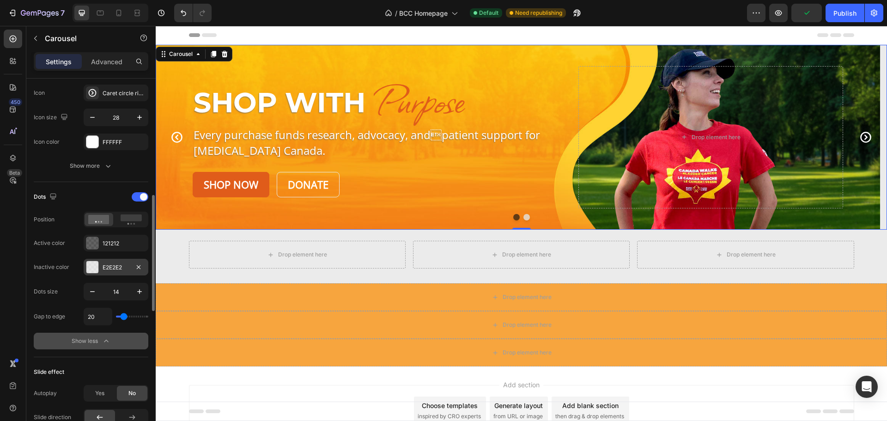
click at [126, 267] on div "E2E2E2" at bounding box center [116, 267] width 27 height 8
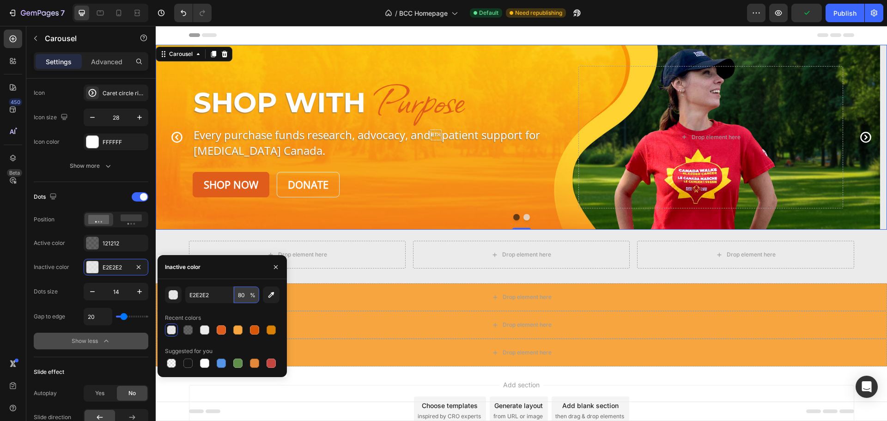
click at [244, 294] on input "80" at bounding box center [246, 294] width 25 height 17
click at [203, 331] on div at bounding box center [204, 329] width 9 height 9
type input "EBEBEB"
type input "100"
click at [110, 241] on div "121212" at bounding box center [116, 243] width 27 height 8
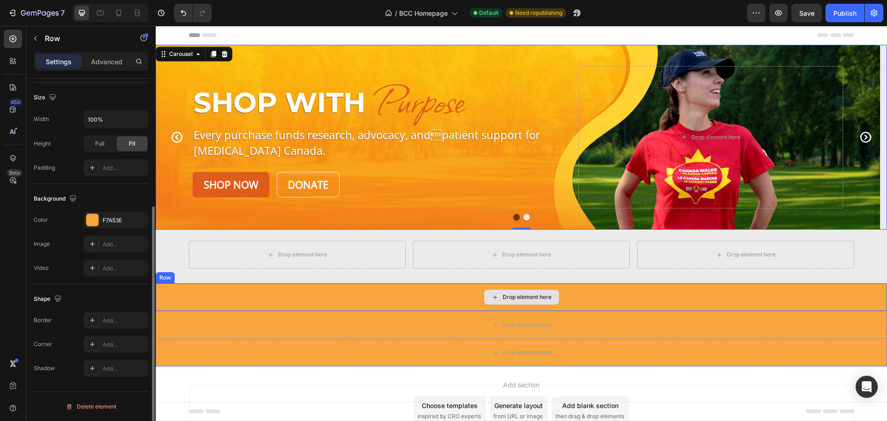
click at [331, 293] on div "Drop element here" at bounding box center [521, 297] width 731 height 28
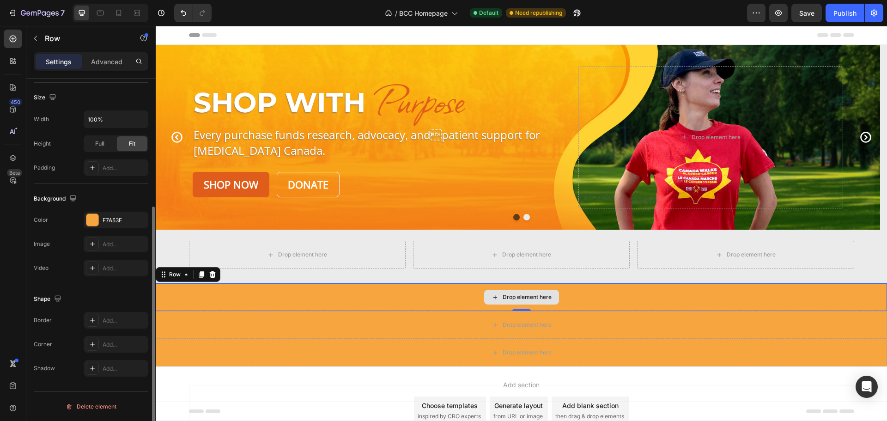
scroll to position [0, 0]
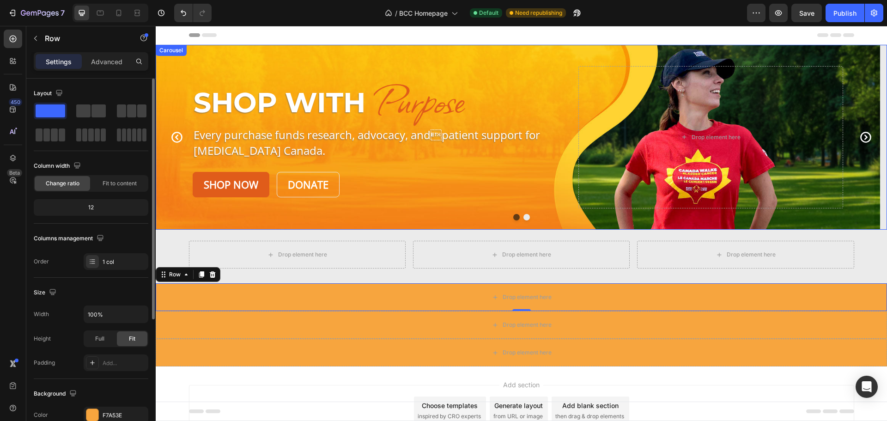
click at [524, 216] on button "Dot" at bounding box center [526, 217] width 6 height 6
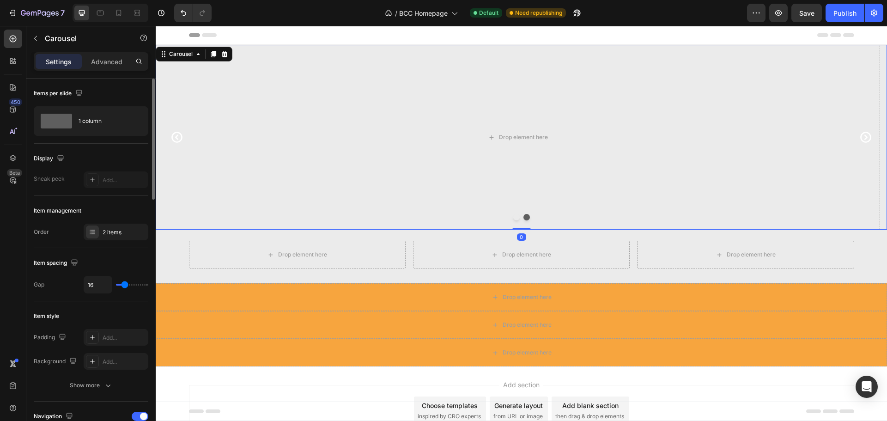
click at [523, 216] on button "Dot" at bounding box center [526, 217] width 6 height 6
click at [180, 140] on icon "Carousel Back Arrow" at bounding box center [176, 137] width 11 height 11
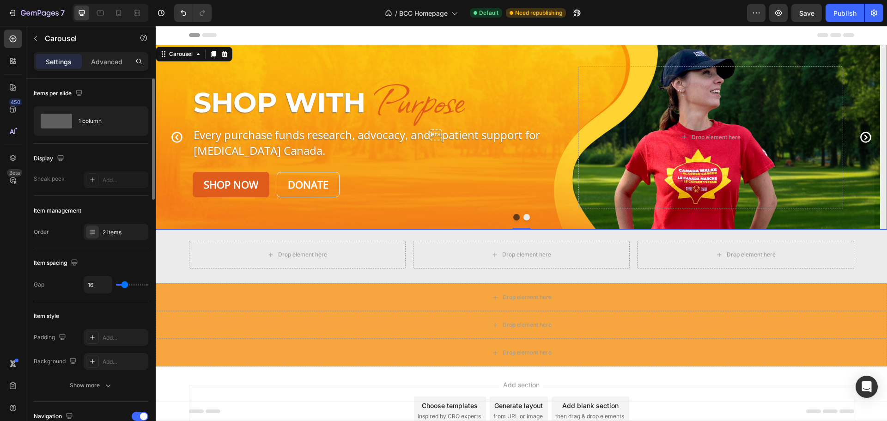
click at [862, 137] on icon "Carousel Next Arrow" at bounding box center [865, 137] width 13 height 13
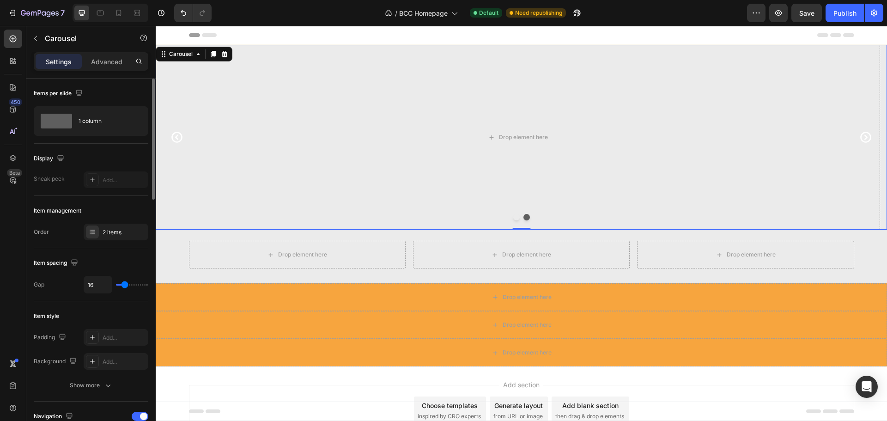
click at [861, 137] on icon "Carousel Next Arrow" at bounding box center [865, 137] width 13 height 13
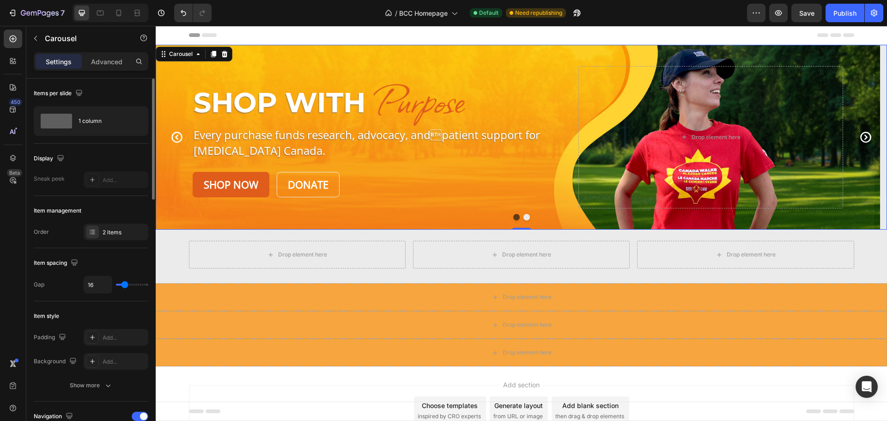
scroll to position [369, 0]
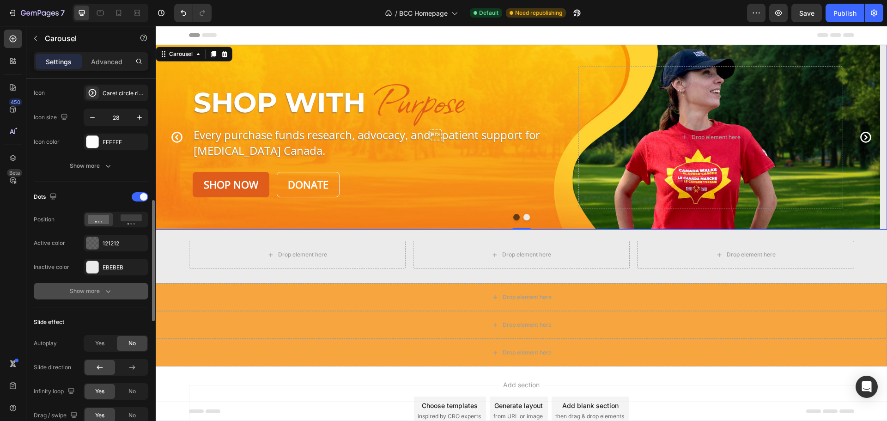
click at [90, 284] on button "Show more" at bounding box center [91, 291] width 115 height 17
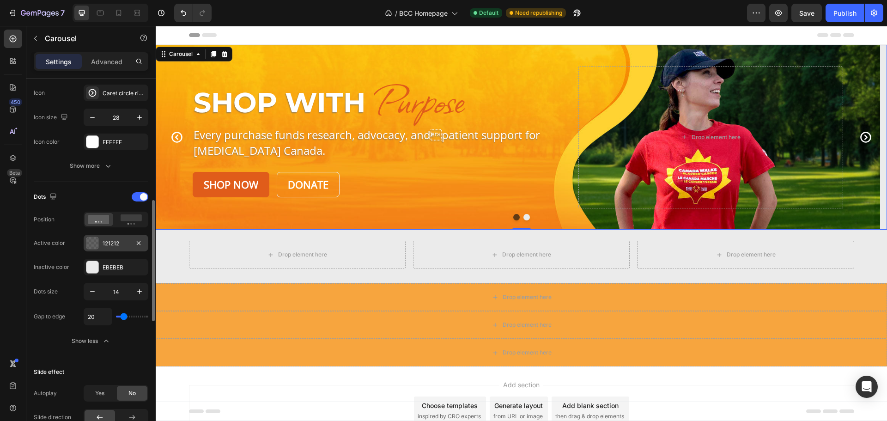
click at [106, 237] on div "121212" at bounding box center [116, 243] width 65 height 17
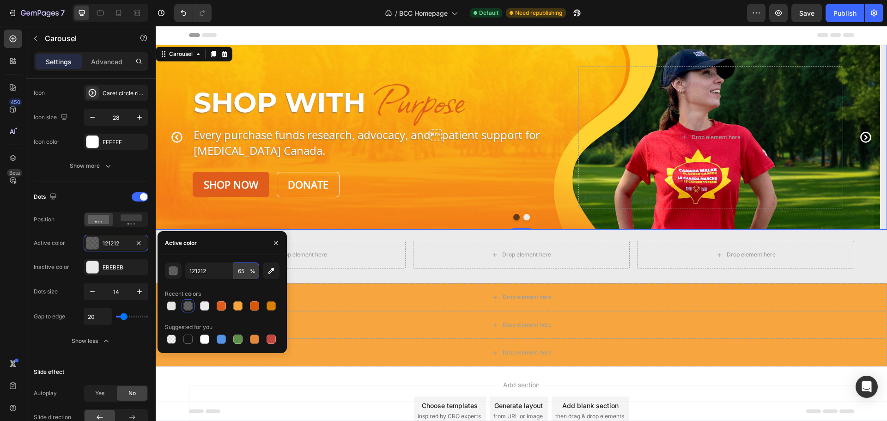
click at [243, 271] on input "65" at bounding box center [246, 270] width 25 height 17
type input "50"
click at [110, 267] on div "EBEBEB" at bounding box center [116, 267] width 27 height 8
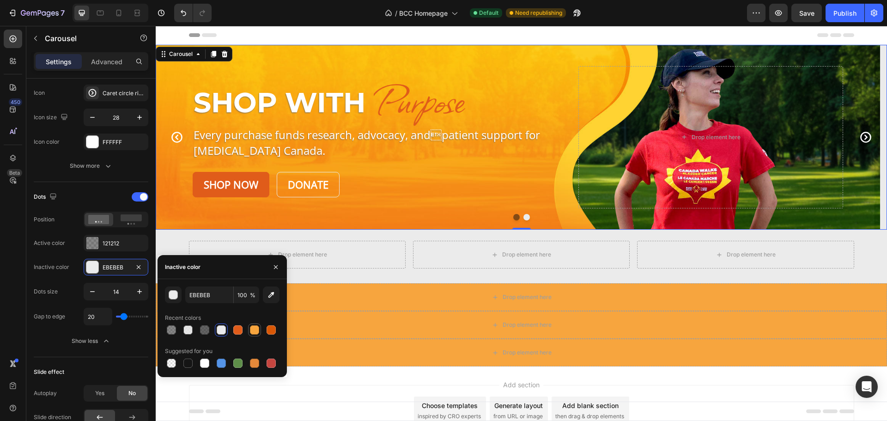
click at [254, 331] on div at bounding box center [254, 329] width 9 height 9
type input "F7A53E"
click at [685, 403] on div "Footer" at bounding box center [521, 411] width 665 height 18
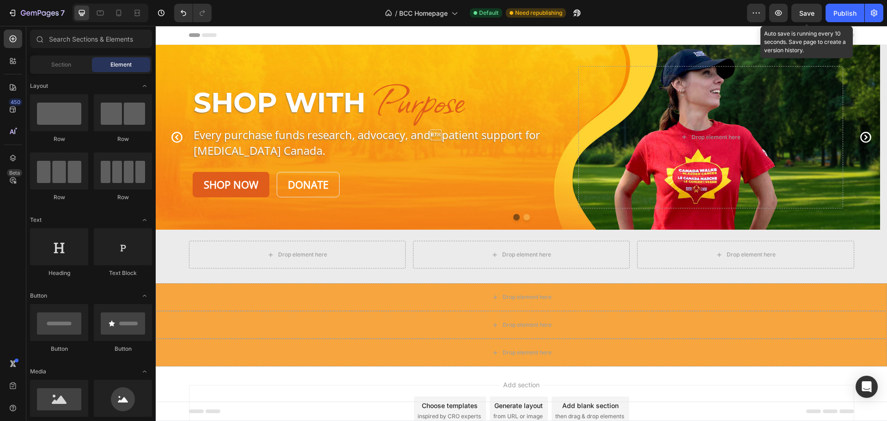
click at [810, 10] on span "Save" at bounding box center [806, 13] width 15 height 8
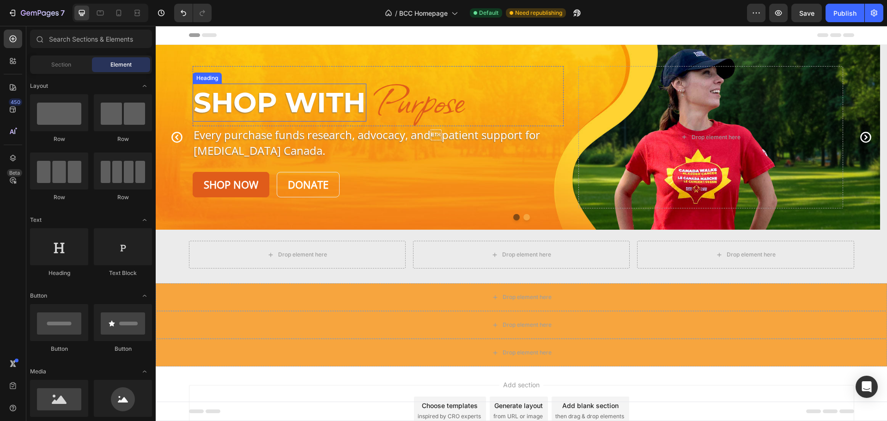
click at [334, 93] on p "Shop With" at bounding box center [280, 103] width 172 height 36
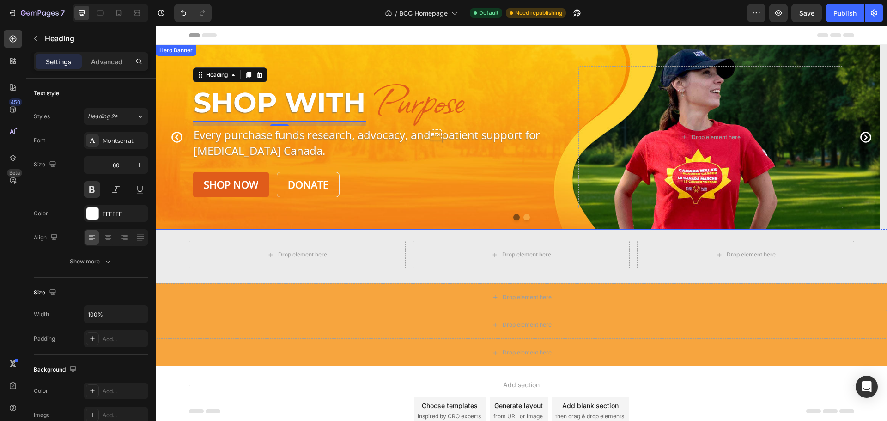
click at [179, 67] on div "Background Image" at bounding box center [518, 137] width 724 height 185
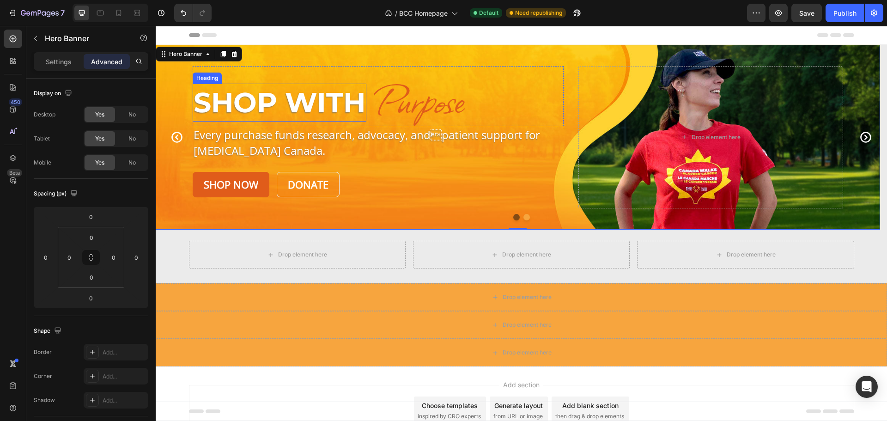
click at [202, 103] on p "Shop With" at bounding box center [280, 103] width 172 height 36
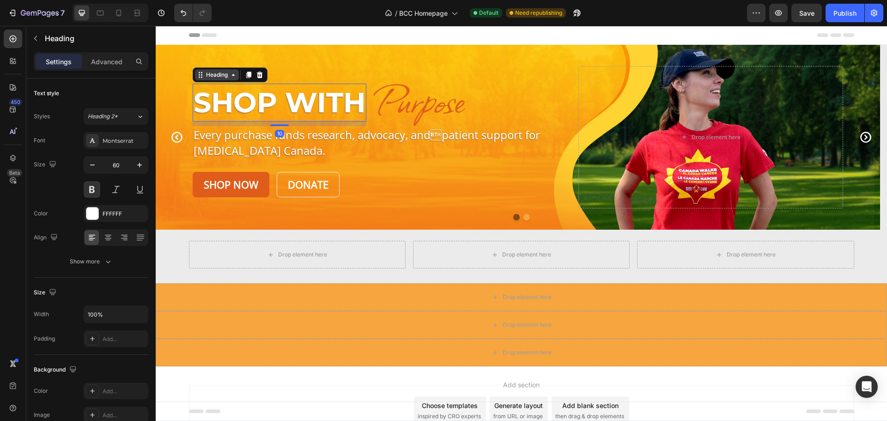
click at [217, 73] on div "Heading" at bounding box center [216, 75] width 25 height 8
click at [105, 61] on p "Advanced" at bounding box center [106, 62] width 31 height 10
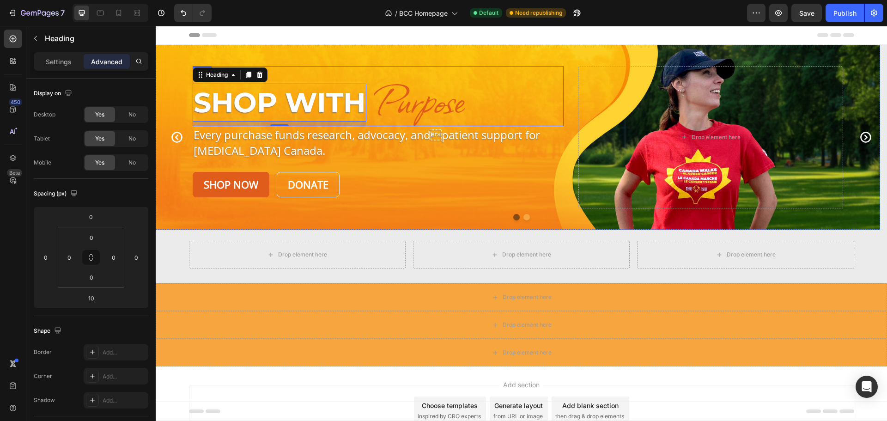
click at [308, 73] on div "Shop With Heading 10" at bounding box center [280, 99] width 174 height 53
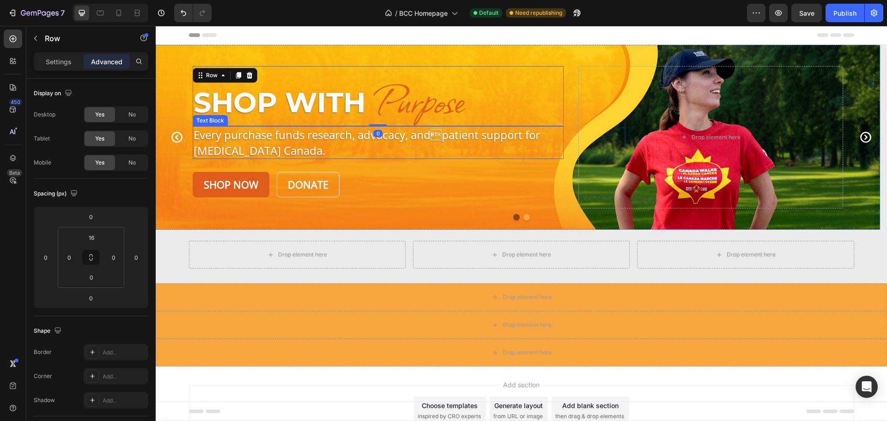
click at [248, 139] on p "Every purchase funds research, advocacy, andpatient support for [MEDICAL_DATA]…" at bounding box center [373, 142] width 358 height 31
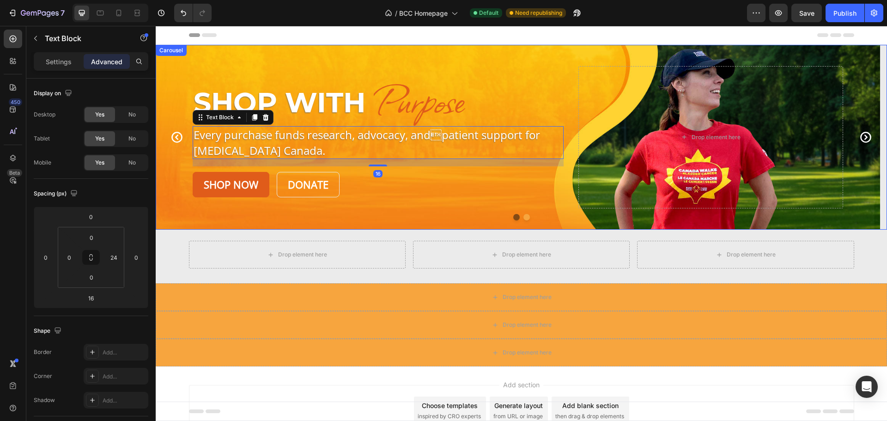
click at [185, 216] on div at bounding box center [521, 217] width 731 height 6
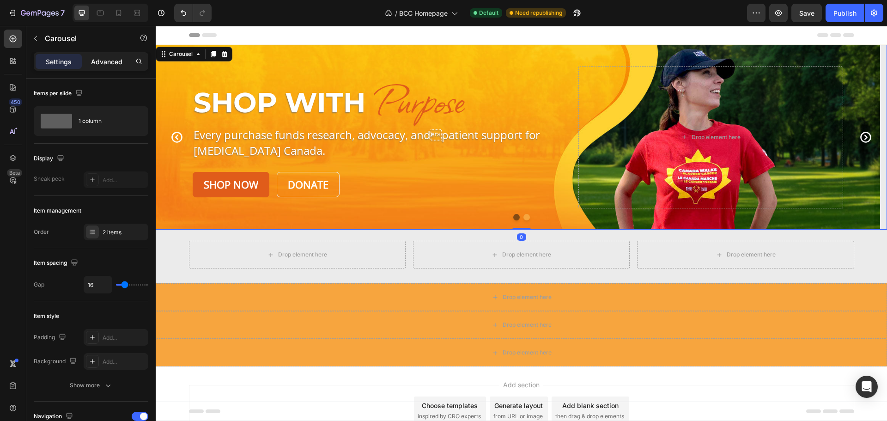
click at [106, 63] on p "Advanced" at bounding box center [106, 62] width 31 height 10
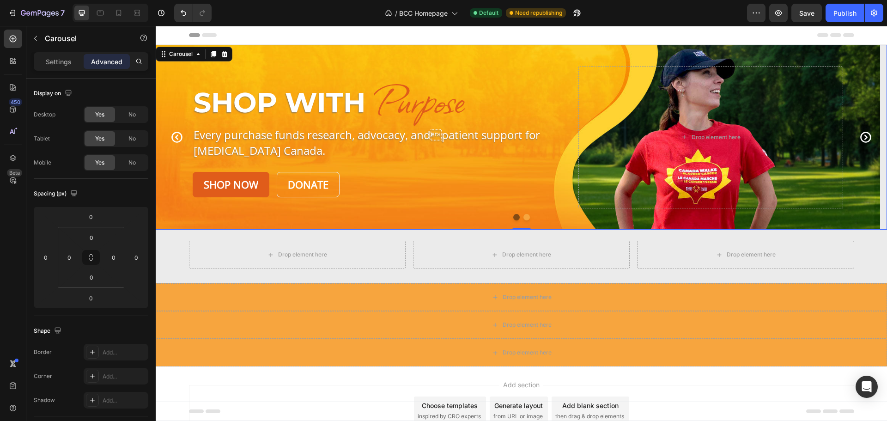
click at [813, 15] on span "Save" at bounding box center [806, 13] width 15 height 8
click at [255, 75] on div "Shop With Heading Purpose Heading Row" at bounding box center [378, 96] width 371 height 60
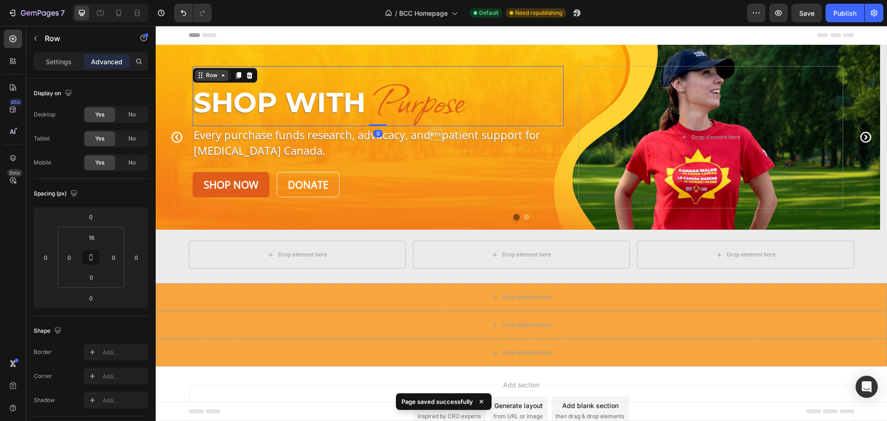
click at [226, 74] on icon at bounding box center [222, 75] width 7 height 7
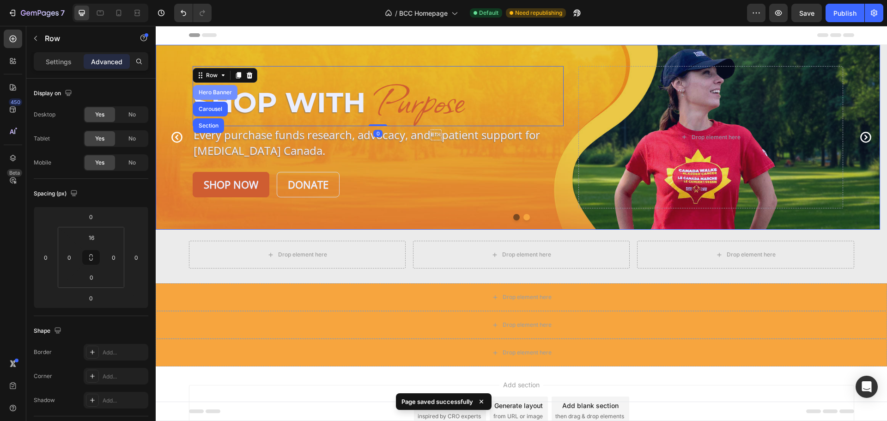
click at [208, 93] on div "Hero Banner" at bounding box center [215, 93] width 37 height 6
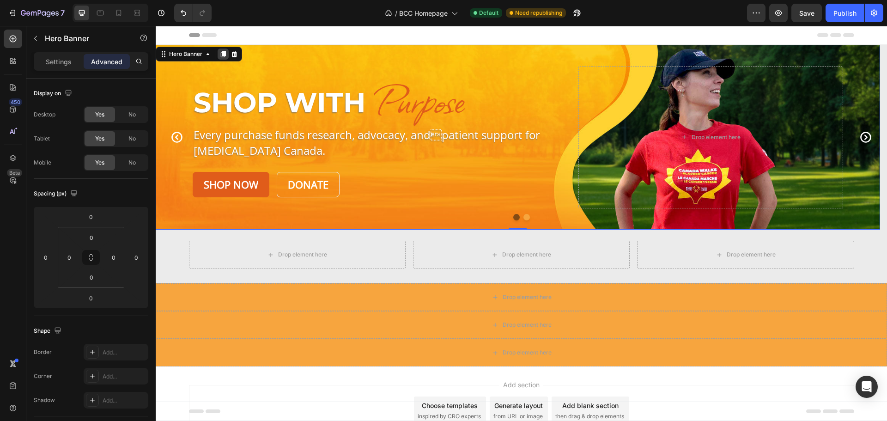
click at [222, 53] on icon at bounding box center [223, 54] width 5 height 6
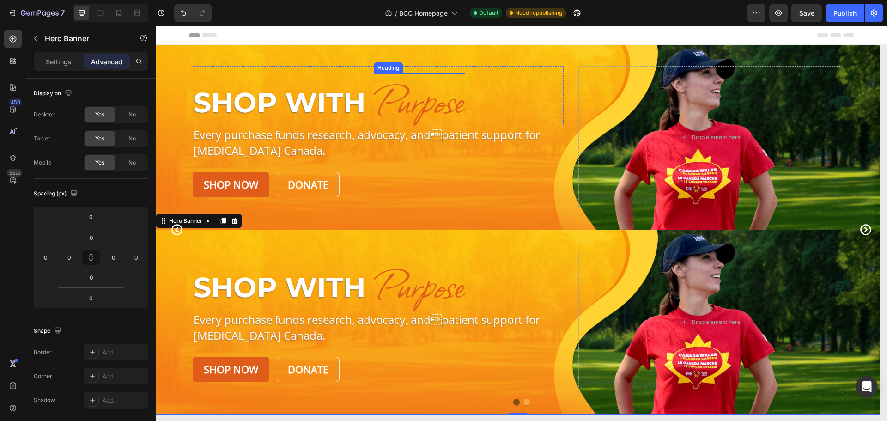
scroll to position [272, 0]
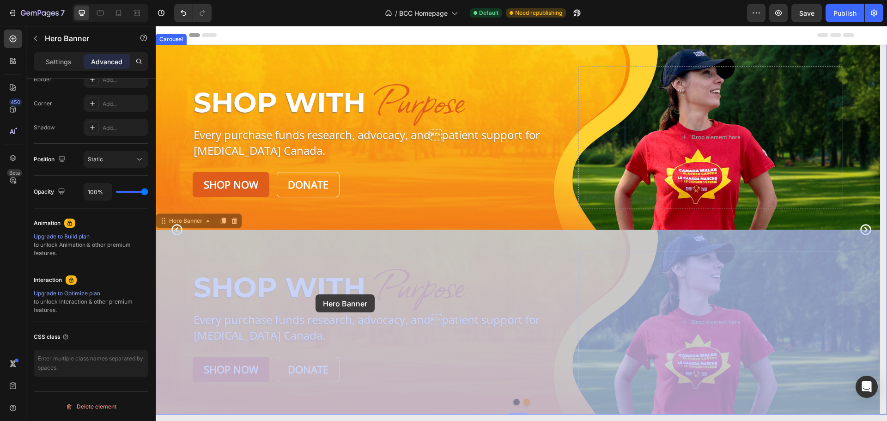
drag, startPoint x: 194, startPoint y: 223, endPoint x: 313, endPoint y: 294, distance: 138.4
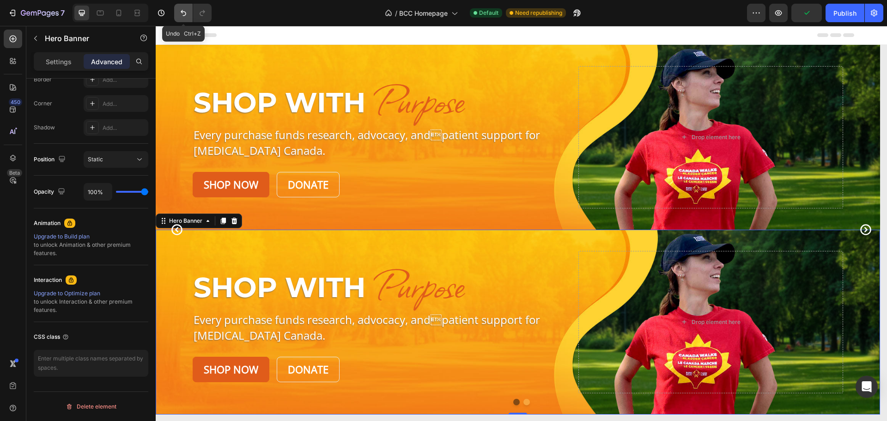
click at [186, 15] on icon "Undo/Redo" at bounding box center [183, 12] width 9 height 9
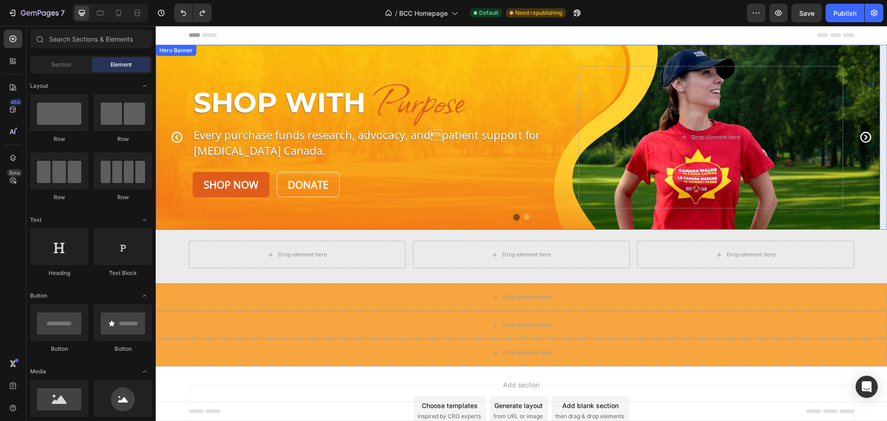
click at [169, 58] on div "Shop With Heading Purpose Heading Row Every purchase funds research, advocacy, …" at bounding box center [518, 137] width 724 height 185
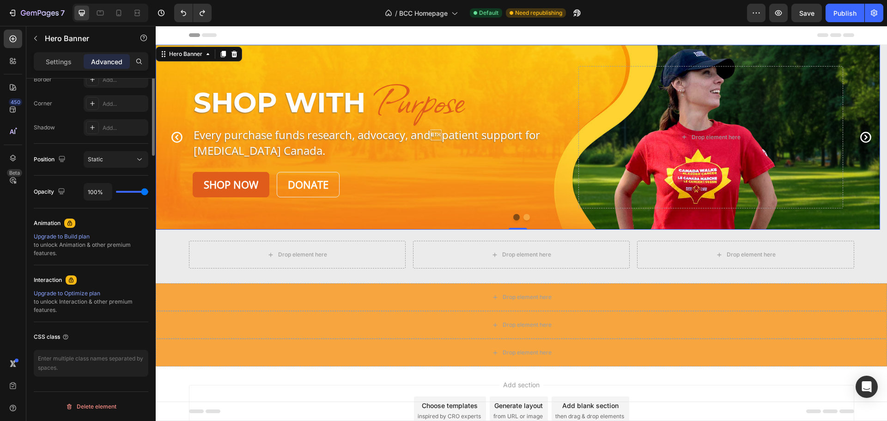
scroll to position [0, 0]
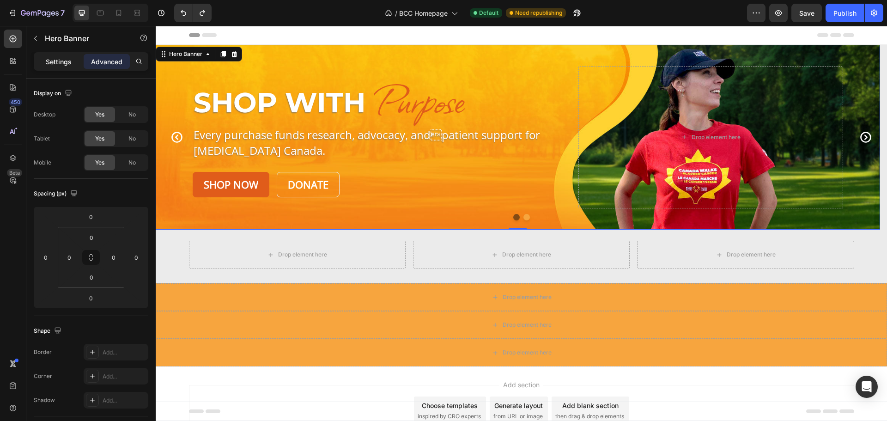
click at [43, 59] on div "Settings" at bounding box center [59, 61] width 46 height 15
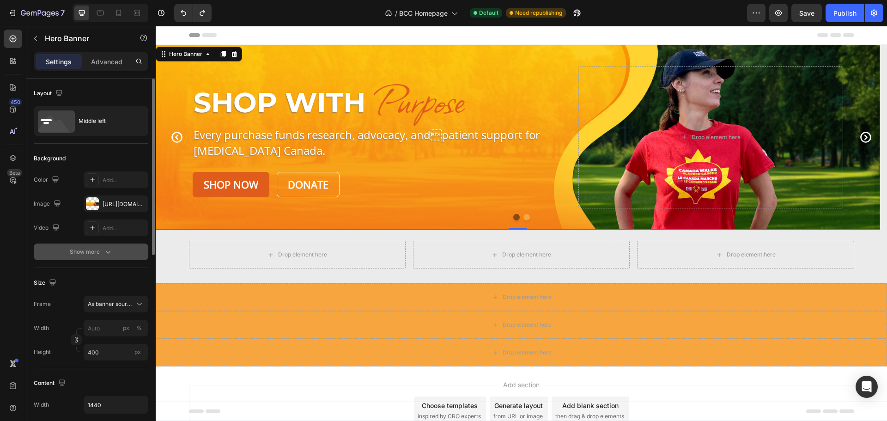
click at [70, 253] on div "Show more" at bounding box center [91, 251] width 43 height 9
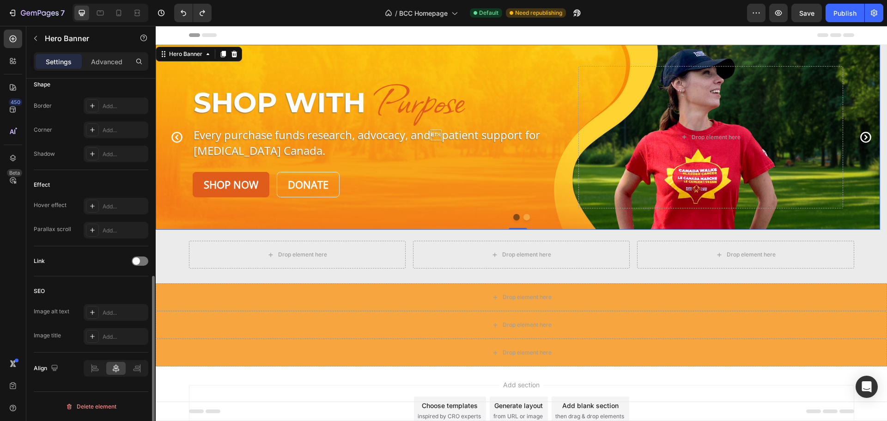
scroll to position [146, 0]
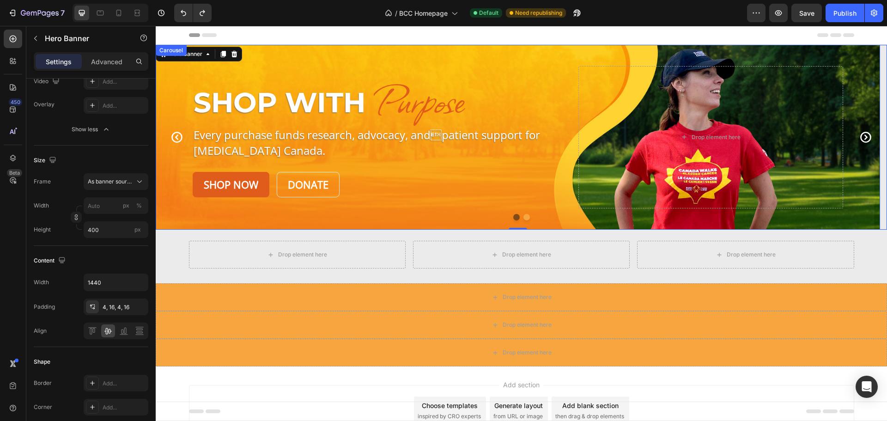
click at [860, 135] on icon "Carousel Next Arrow" at bounding box center [865, 137] width 13 height 13
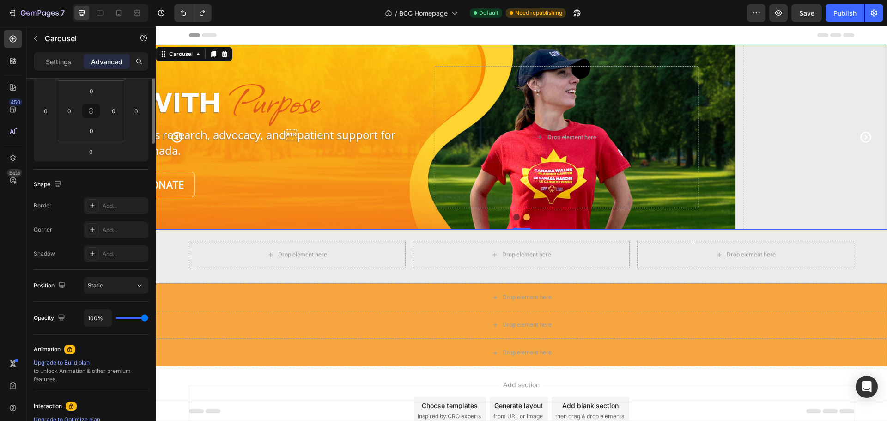
scroll to position [0, 0]
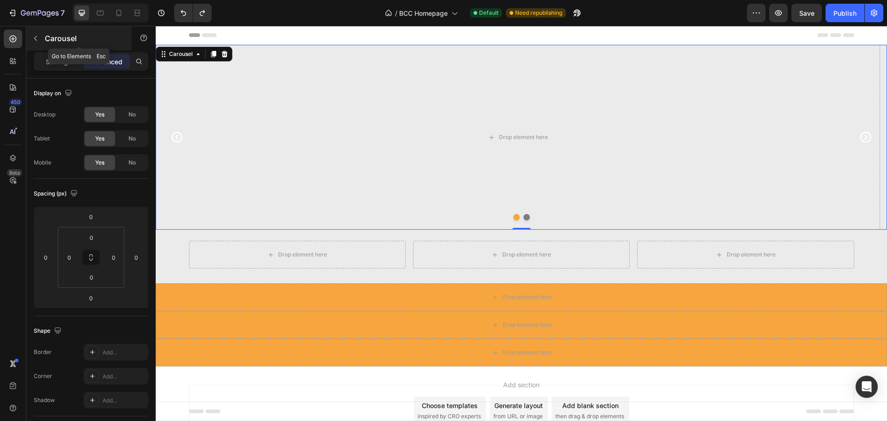
click at [57, 39] on p "Carousel" at bounding box center [84, 38] width 79 height 11
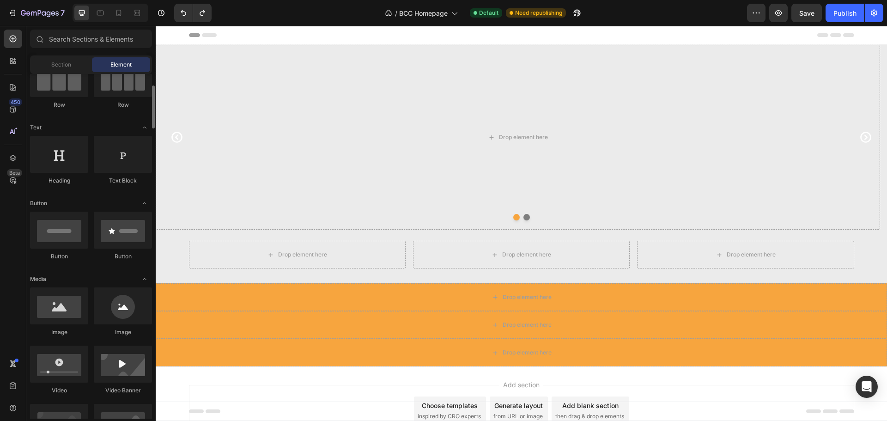
scroll to position [277, 0]
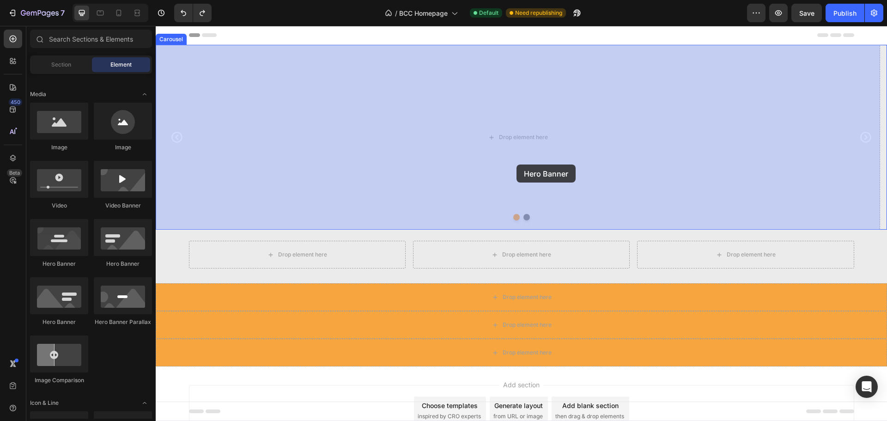
drag, startPoint x: 217, startPoint y: 272, endPoint x: 516, endPoint y: 164, distance: 317.9
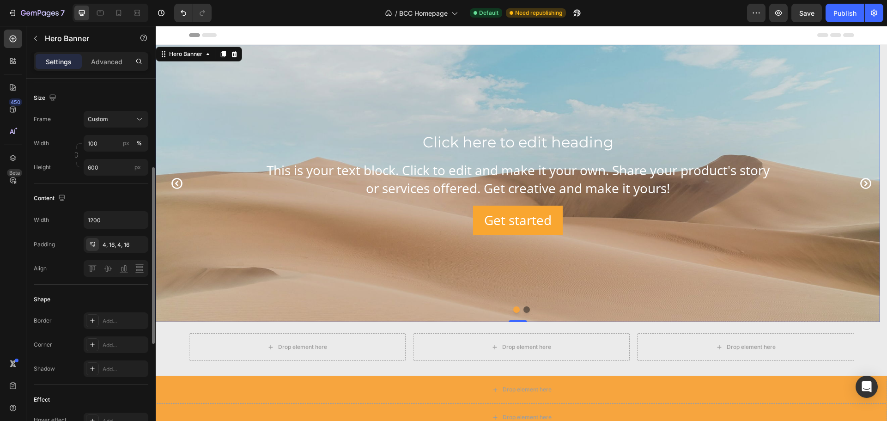
scroll to position [92, 0]
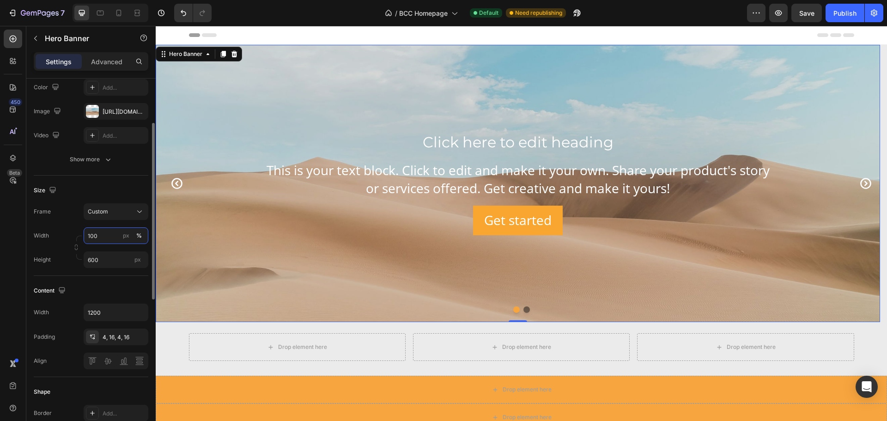
click at [102, 234] on input "100" at bounding box center [116, 235] width 65 height 17
type input "u"
type input "Auto"
click at [110, 260] on input "600" at bounding box center [116, 259] width 65 height 17
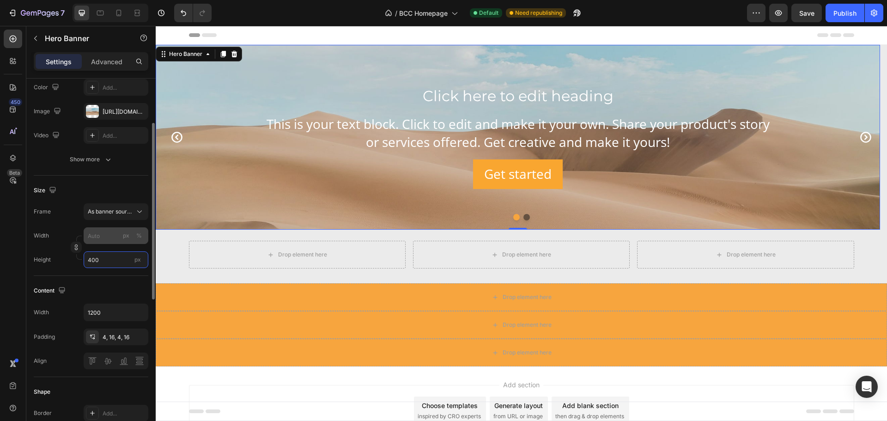
type input "400"
click at [860, 133] on icon "Carousel Next Arrow" at bounding box center [865, 137] width 11 height 11
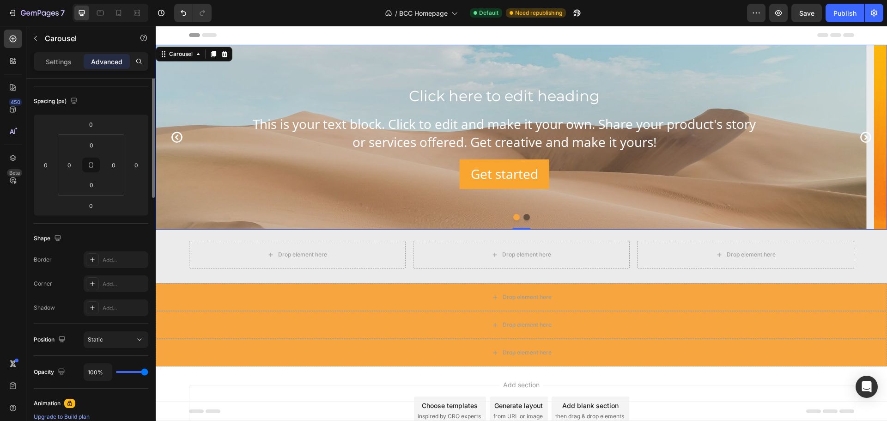
scroll to position [0, 0]
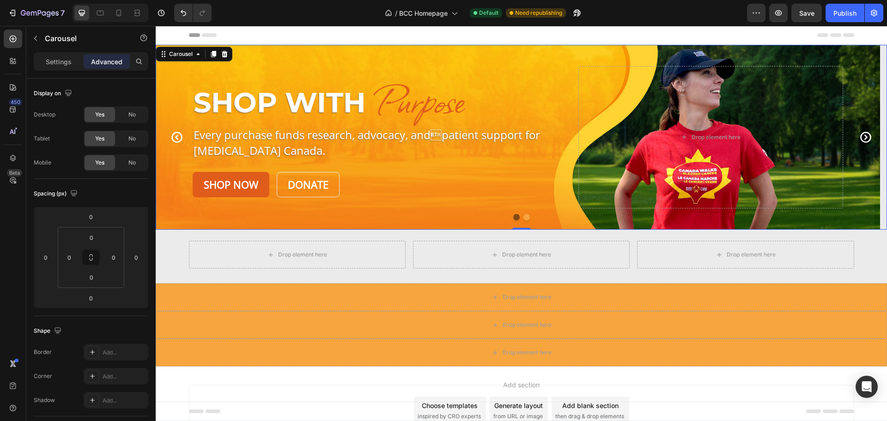
click at [860, 138] on icon "Carousel Next Arrow" at bounding box center [865, 137] width 11 height 11
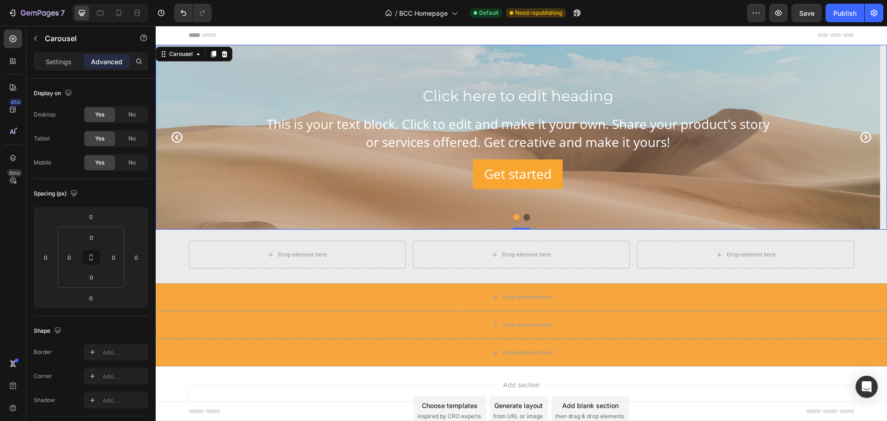
click at [862, 137] on icon "Carousel Next Arrow" at bounding box center [865, 137] width 13 height 13
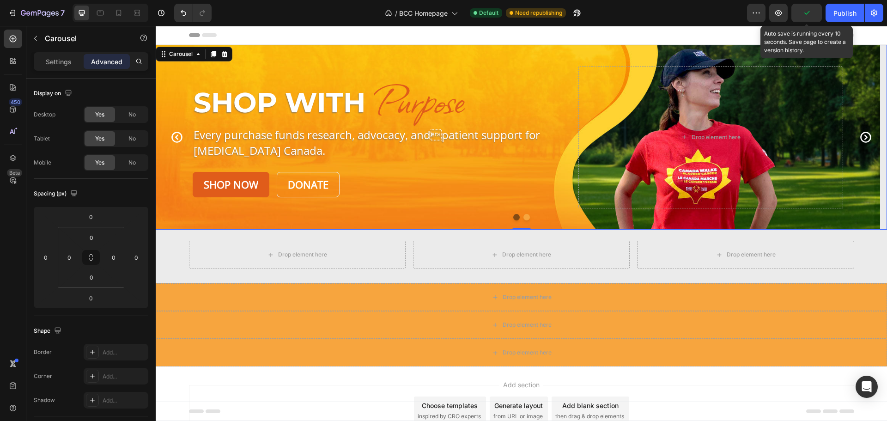
click at [809, 15] on icon "button" at bounding box center [806, 12] width 9 height 9
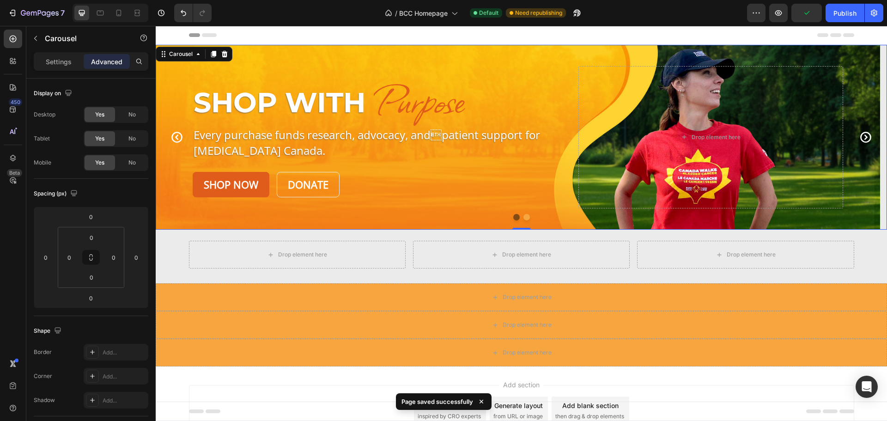
click at [683, 29] on div "Header" at bounding box center [521, 35] width 665 height 18
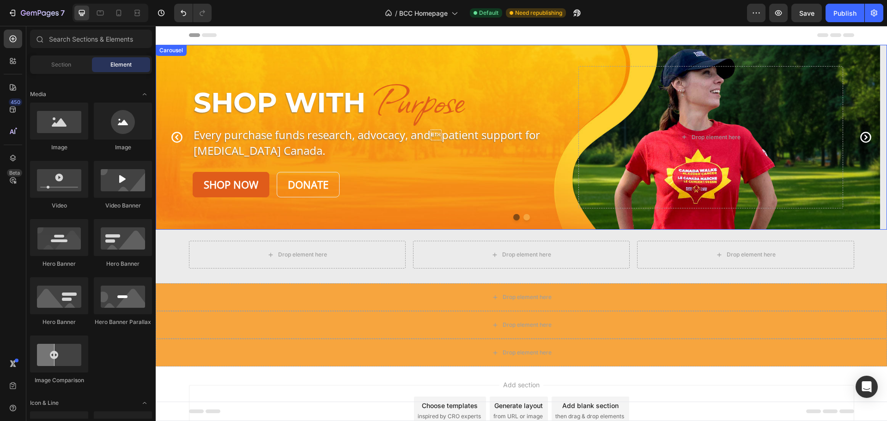
click at [861, 140] on icon "Carousel Next Arrow" at bounding box center [865, 137] width 13 height 13
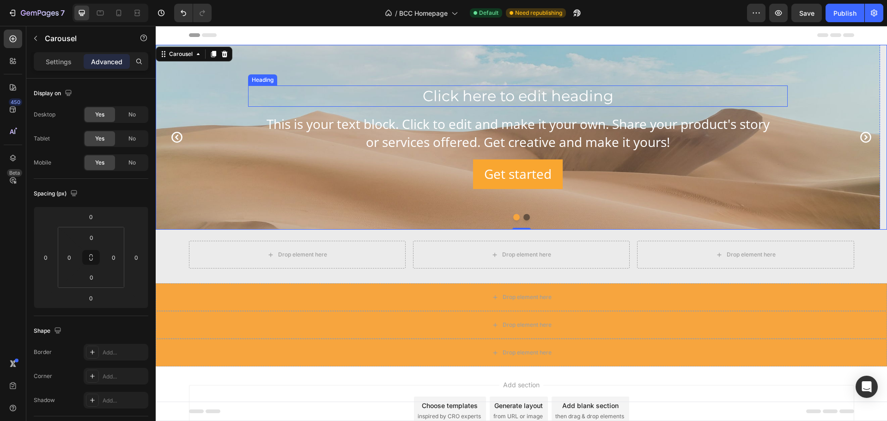
click at [475, 94] on h2 "Click here to edit heading" at bounding box center [517, 95] width 539 height 21
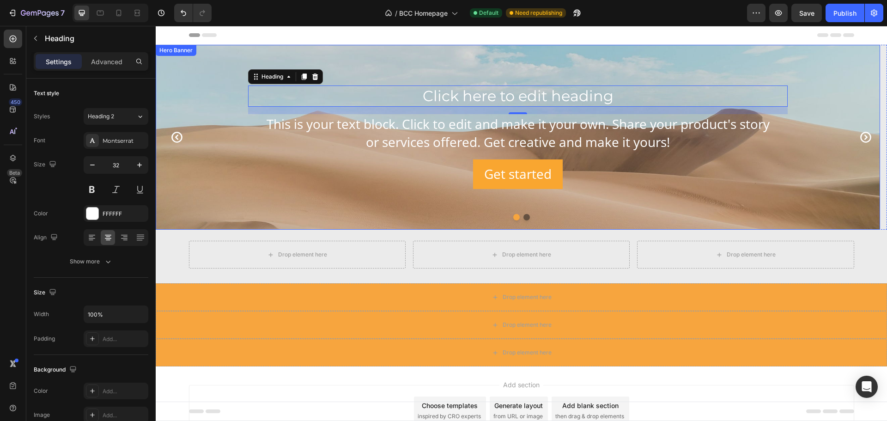
click at [192, 187] on div "Background Image" at bounding box center [518, 137] width 724 height 185
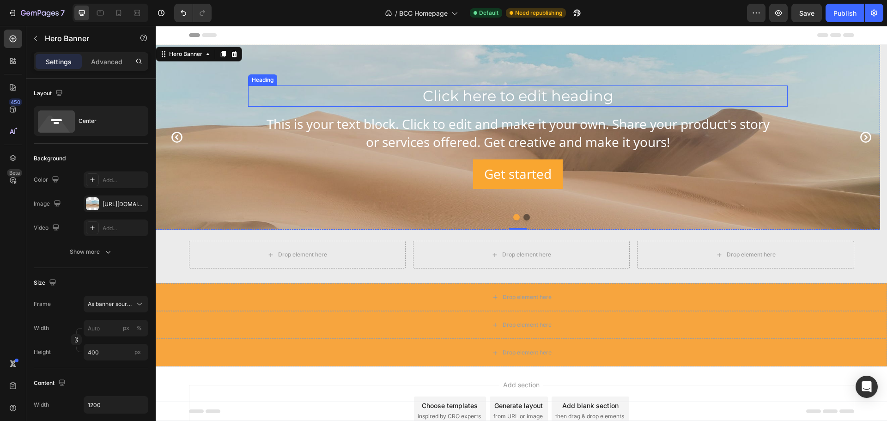
click at [487, 94] on h2 "Click here to edit heading" at bounding box center [517, 95] width 539 height 21
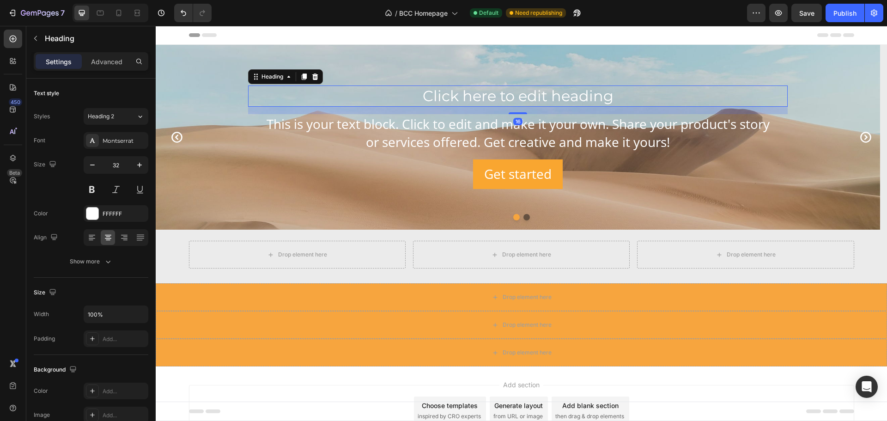
click at [487, 94] on h2 "Click here to edit heading" at bounding box center [517, 95] width 539 height 21
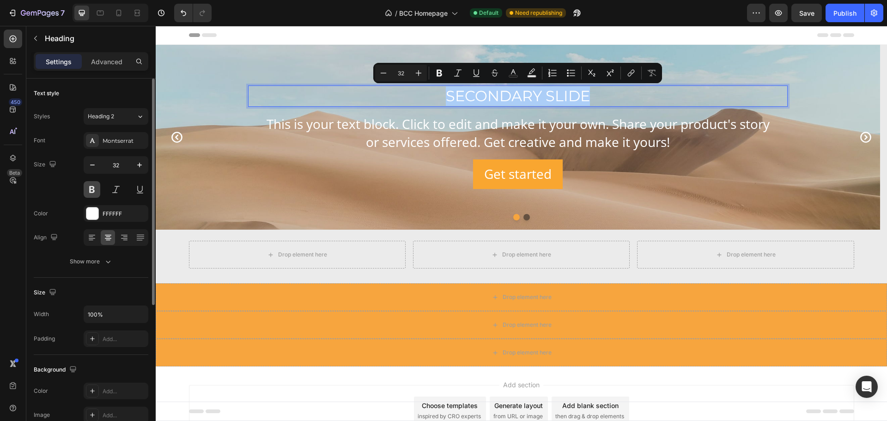
click at [93, 192] on button at bounding box center [92, 189] width 17 height 17
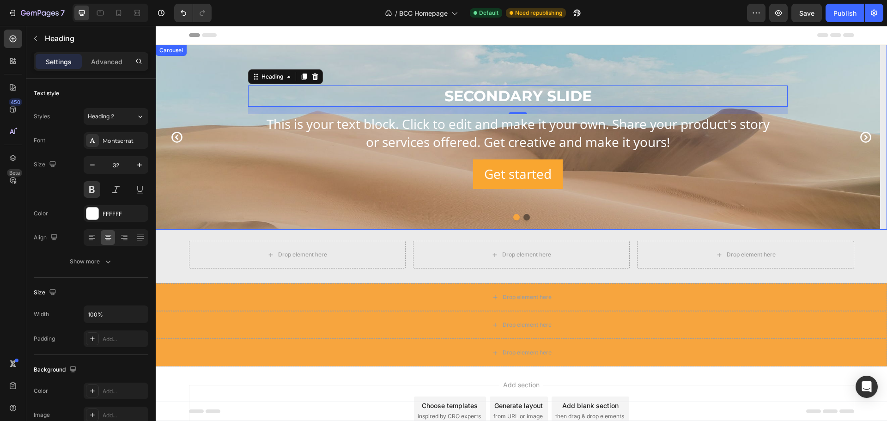
click at [175, 137] on icon "Carousel Back Arrow" at bounding box center [176, 137] width 11 height 11
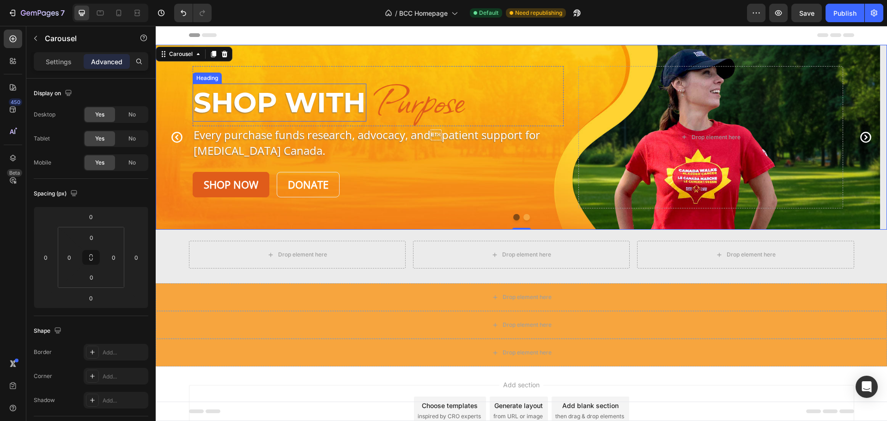
click at [311, 101] on p "Shop With" at bounding box center [280, 103] width 172 height 36
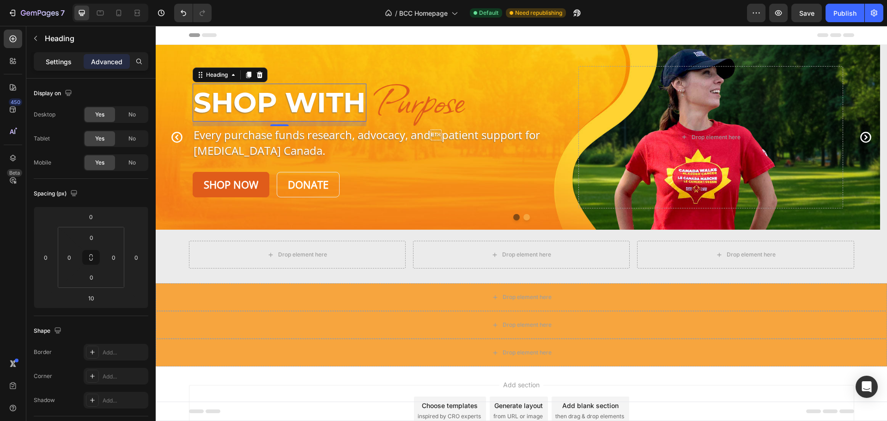
click at [59, 65] on p "Settings" at bounding box center [59, 62] width 26 height 10
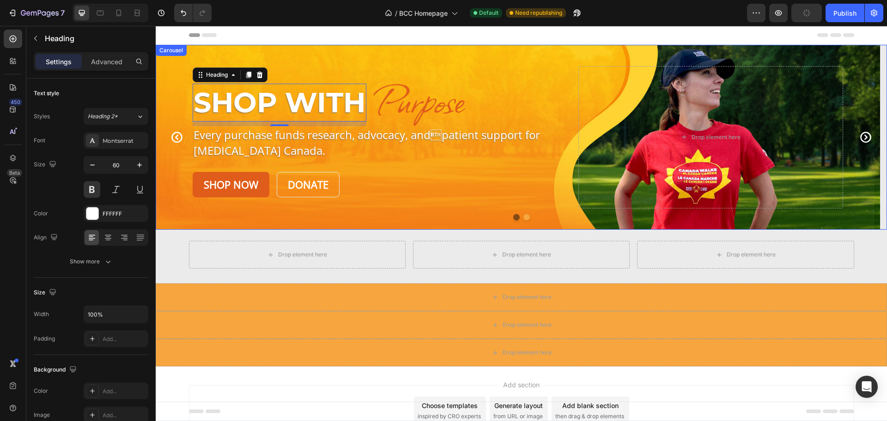
click at [859, 137] on icon "Carousel Next Arrow" at bounding box center [865, 137] width 13 height 13
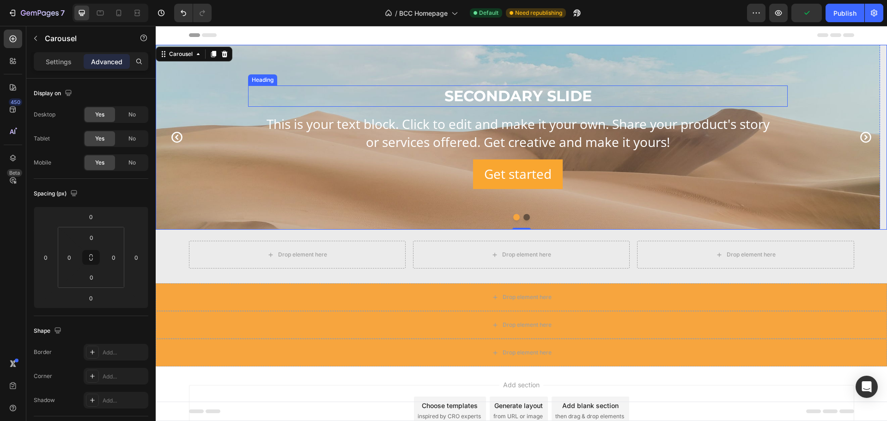
click at [531, 102] on p "SECONDARY SLIDE" at bounding box center [518, 95] width 538 height 19
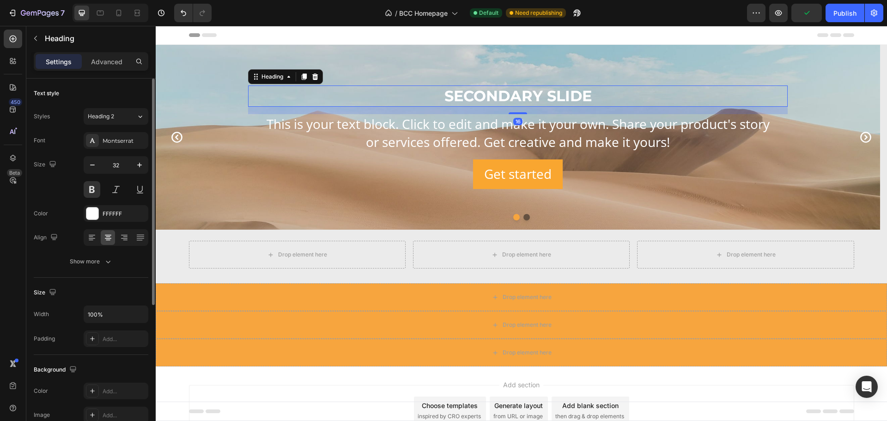
click at [121, 164] on input "32" at bounding box center [116, 165] width 30 height 17
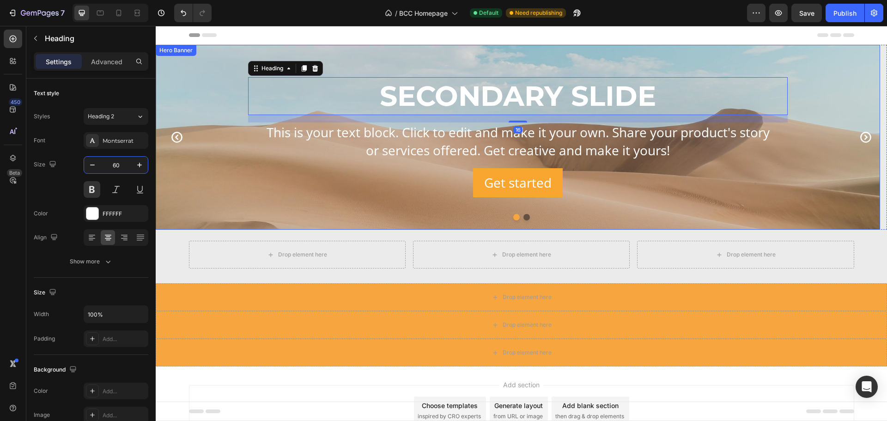
type input "60"
click at [195, 57] on div "SECONDARY SLIDE Heading 16 This is your text block. Click to edit and make it y…" at bounding box center [518, 137] width 724 height 185
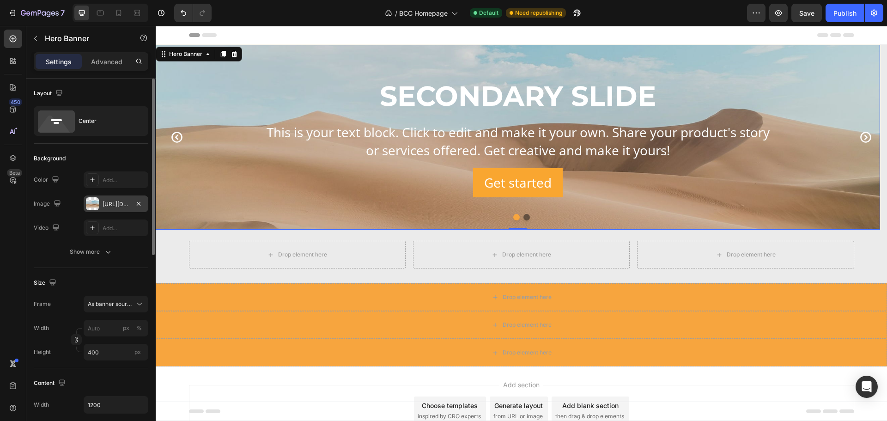
click at [113, 206] on div "https://cdn.shopify.com/s/files/1/2005/9307/files/background_settings.jpg" at bounding box center [116, 204] width 27 height 8
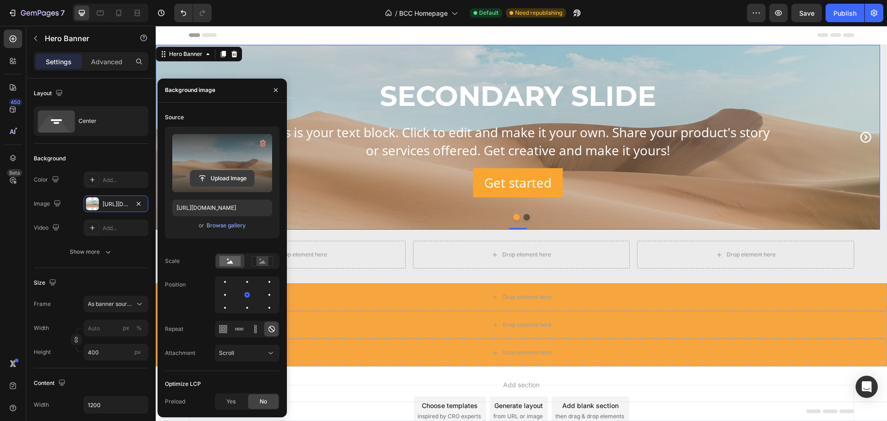
click at [226, 179] on input "file" at bounding box center [222, 178] width 64 height 16
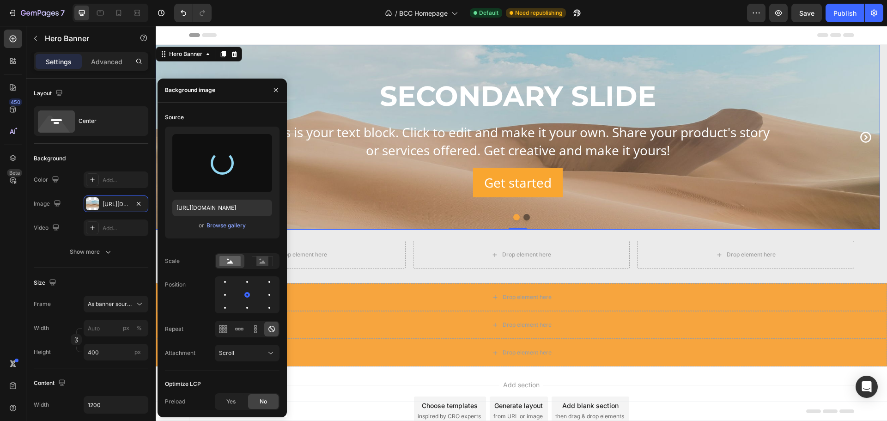
type input "https://cdn.shopify.com/s/files/1/0952/3845/5571/files/gempages_584096189486465…"
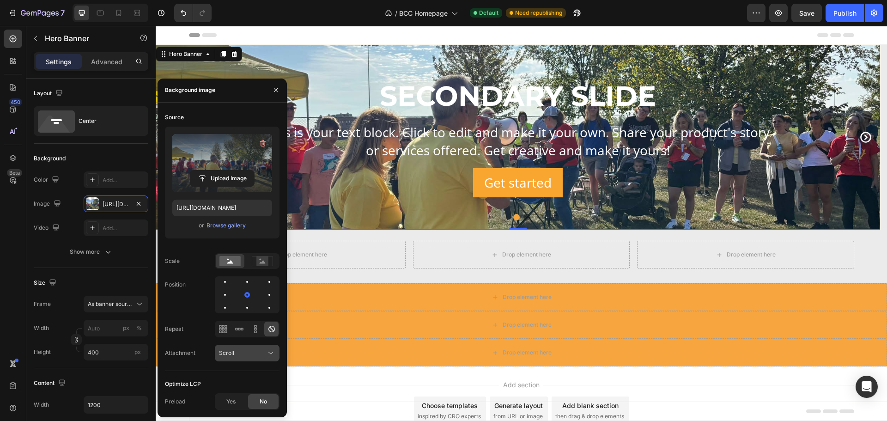
click at [238, 349] on div "Scroll" at bounding box center [242, 353] width 47 height 8
click at [229, 314] on span "Fixed" at bounding box center [226, 312] width 14 height 8
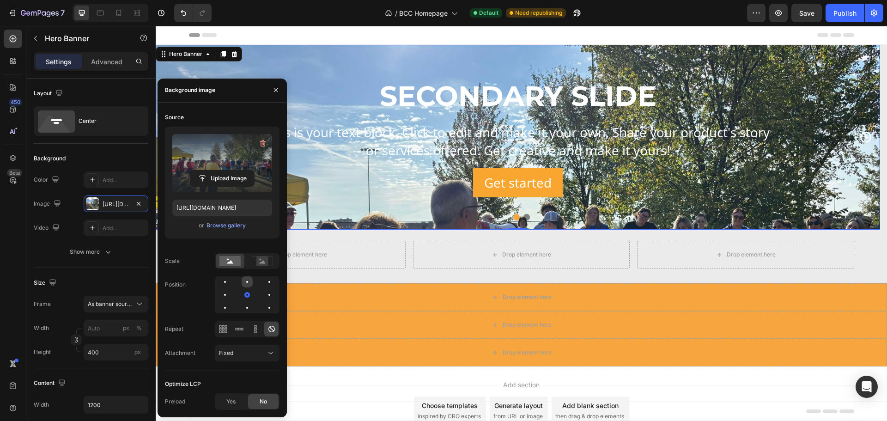
click at [248, 281] on div at bounding box center [247, 281] width 11 height 11
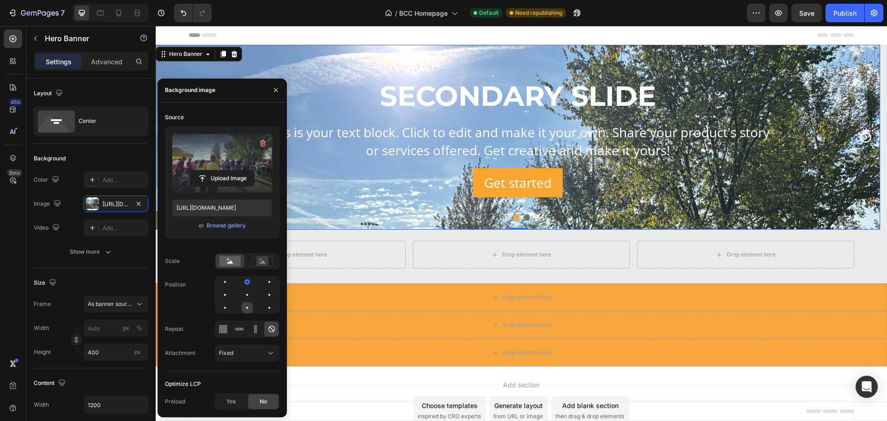
click at [245, 308] on div at bounding box center [247, 307] width 11 height 11
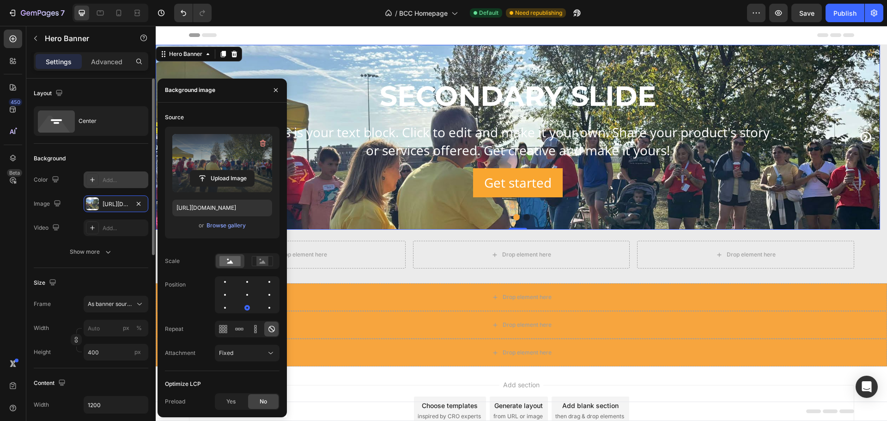
click at [114, 181] on div "Add..." at bounding box center [124, 180] width 43 height 8
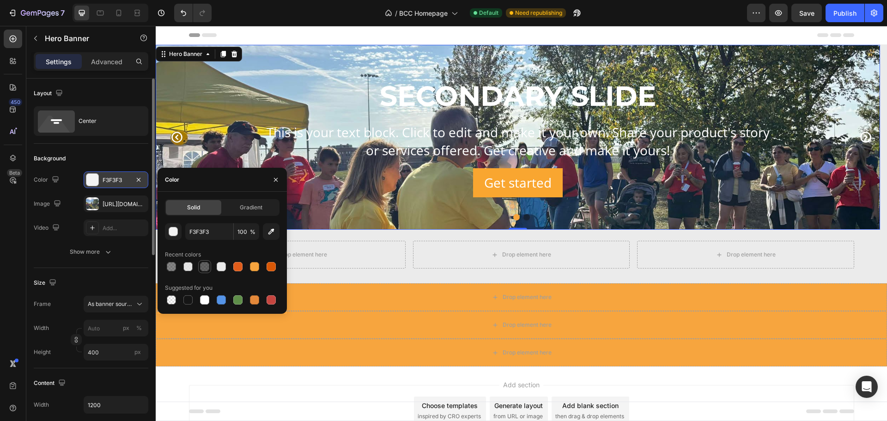
click at [204, 267] on div at bounding box center [204, 266] width 9 height 9
type input "121212"
type input "65"
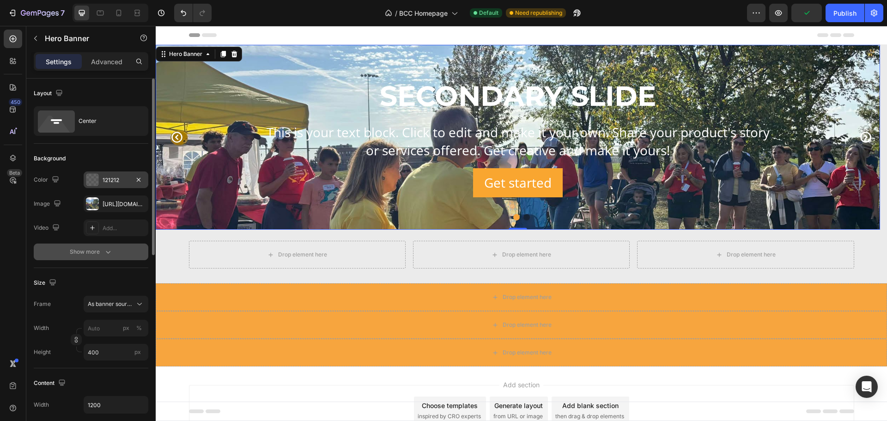
click at [99, 248] on div "Show more" at bounding box center [91, 251] width 43 height 9
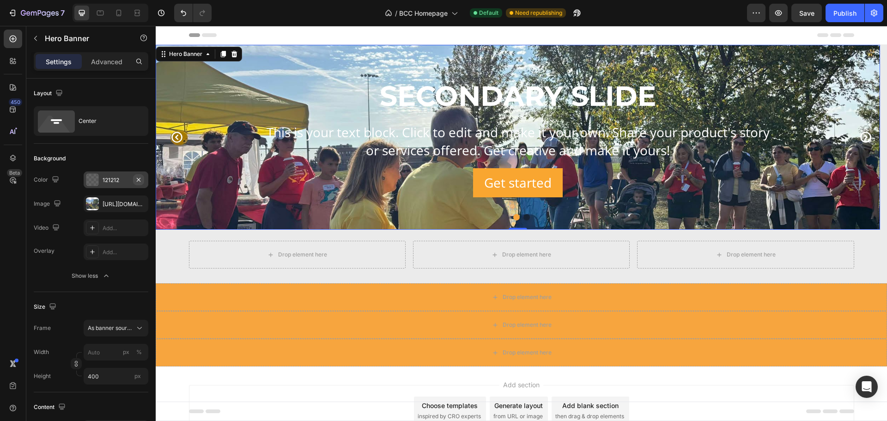
click at [139, 179] on icon "button" at bounding box center [139, 179] width 4 height 4
click at [98, 252] on div at bounding box center [92, 251] width 13 height 13
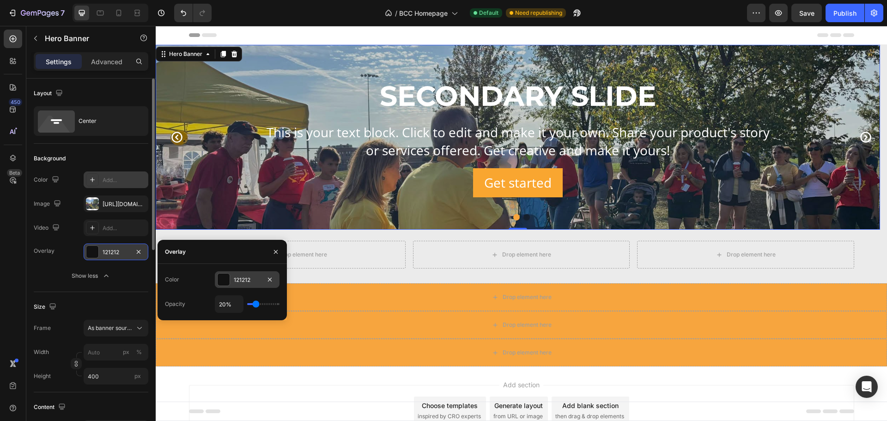
click at [249, 281] on div "121212" at bounding box center [247, 280] width 27 height 8
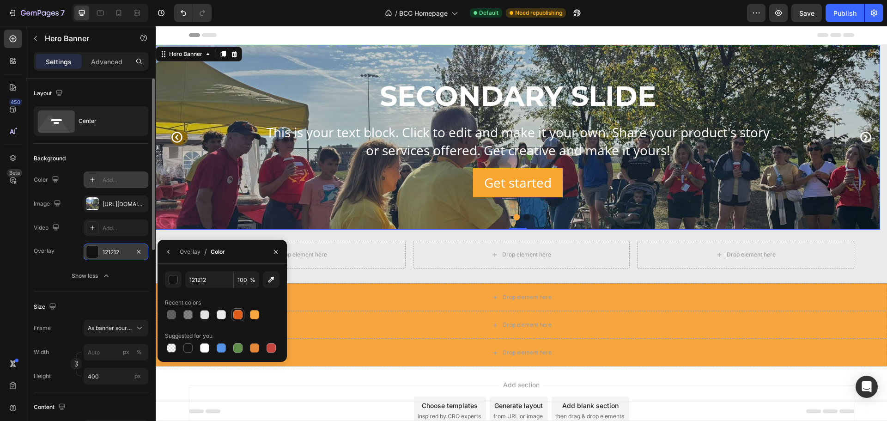
click at [243, 309] on div at bounding box center [237, 314] width 13 height 13
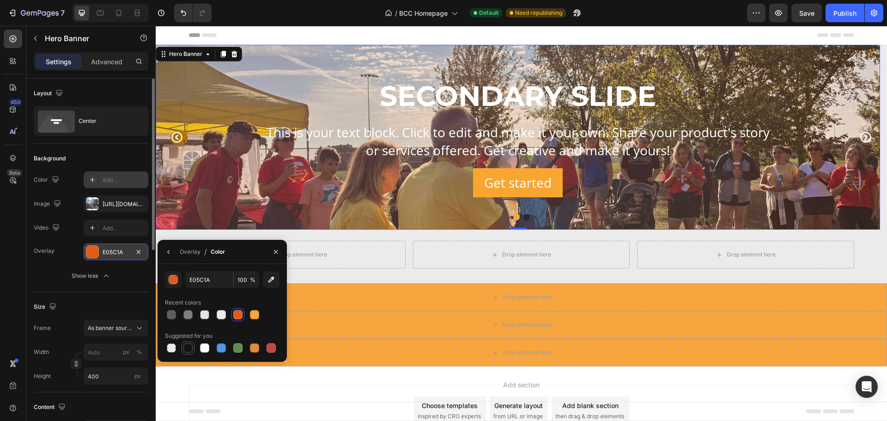
click at [191, 348] on div at bounding box center [187, 347] width 9 height 9
type input "151515"
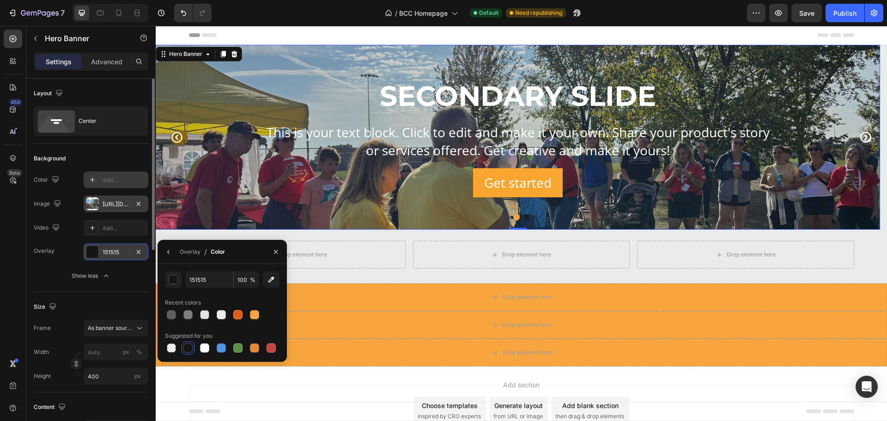
click at [106, 203] on div "https://cdn.shopify.com/s/files/1/0952/3845/5571/files/gempages_584096189486465…" at bounding box center [116, 204] width 27 height 8
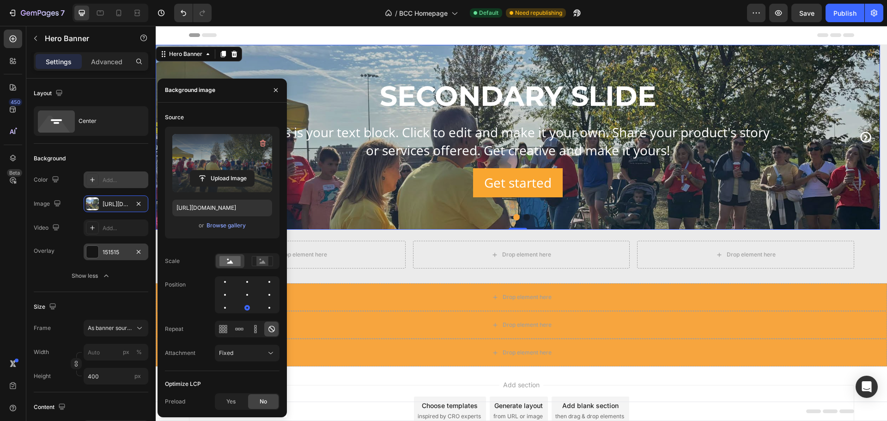
click at [105, 254] on div "151515" at bounding box center [116, 252] width 27 height 8
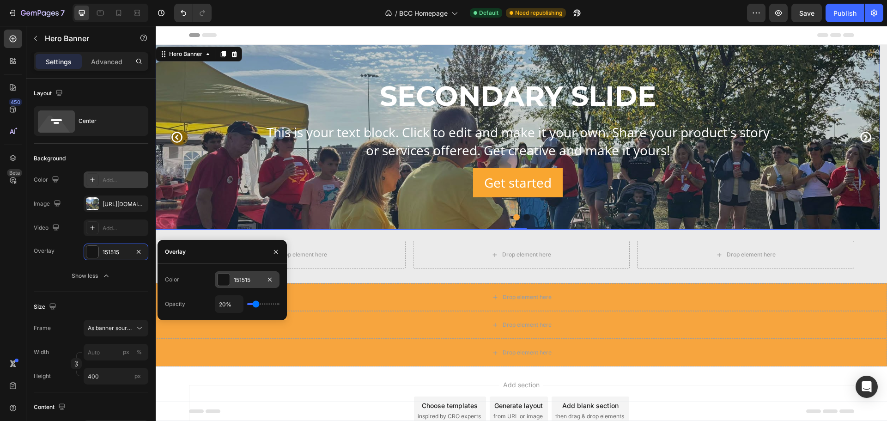
click at [237, 278] on div "151515" at bounding box center [247, 280] width 27 height 8
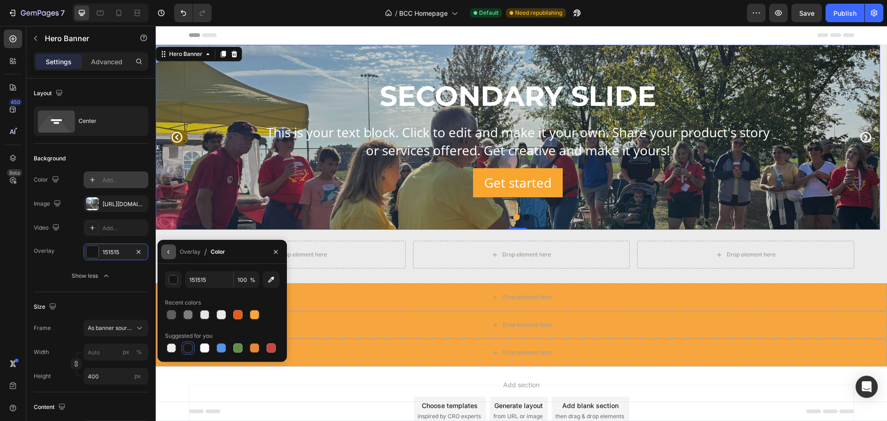
click at [170, 253] on icon "button" at bounding box center [168, 251] width 7 height 7
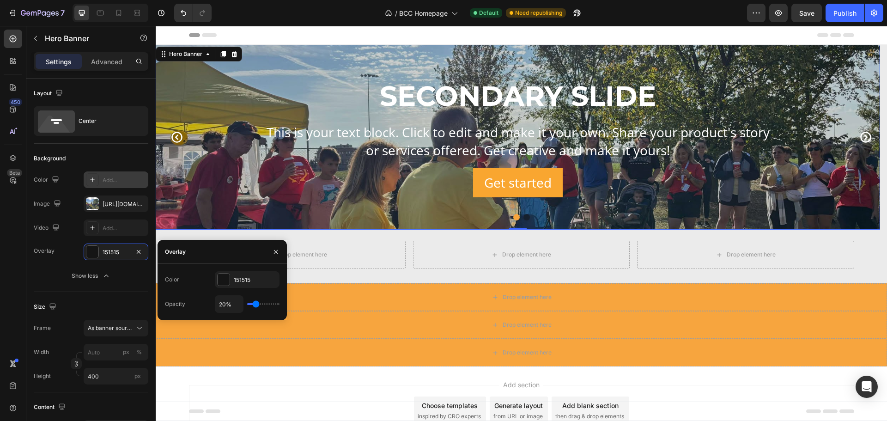
type input "28%"
type input "28"
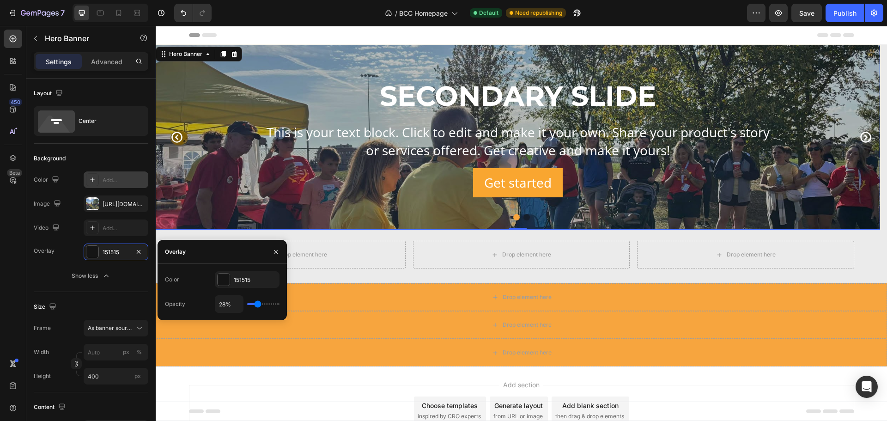
type input "30%"
type input "30"
type input "31%"
type input "31"
type input "33%"
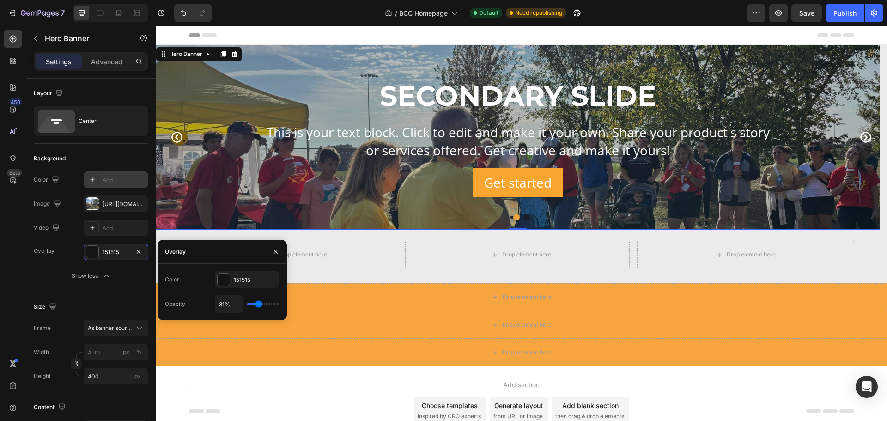
type input "33"
type input "39%"
type input "39"
type input "46%"
type input "46"
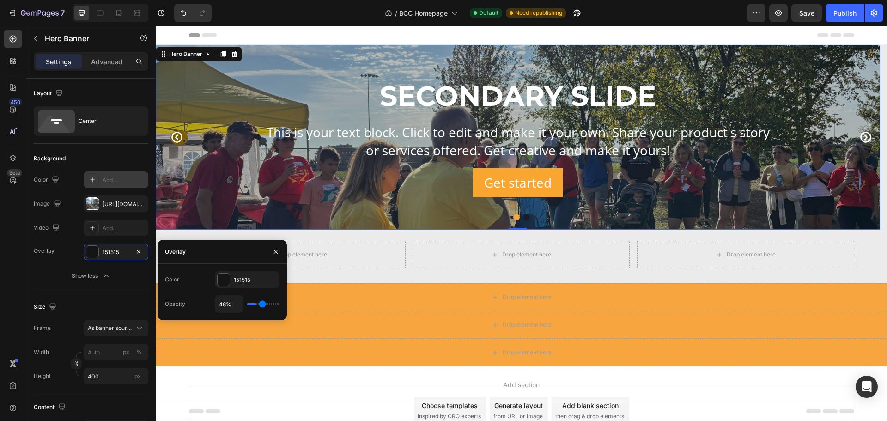
type input "57%"
type input "57"
type input "67%"
type input "67"
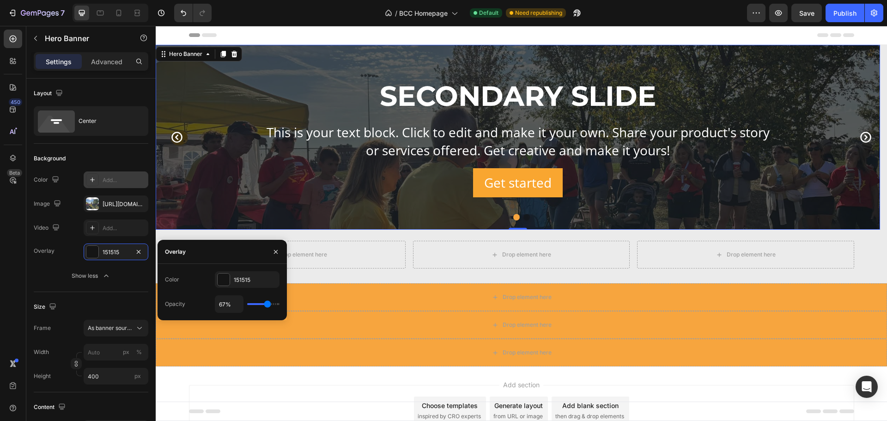
type input "72%"
type input "72"
type input "74%"
type input "74"
type input "78%"
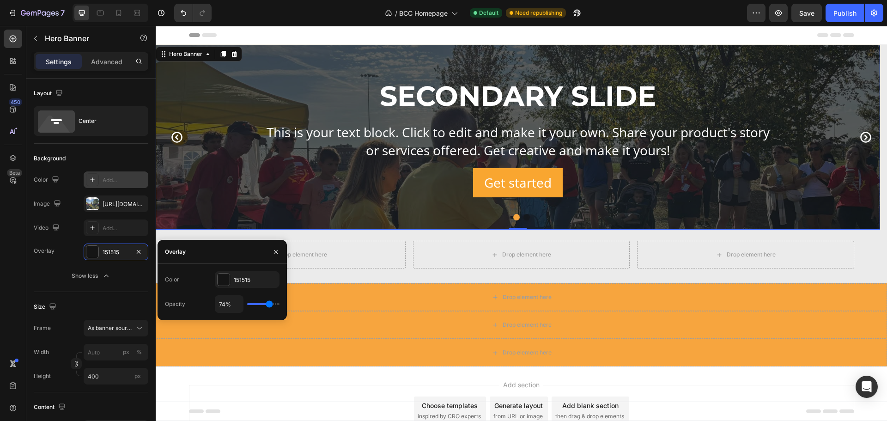
type input "78"
type input "91%"
type input "91"
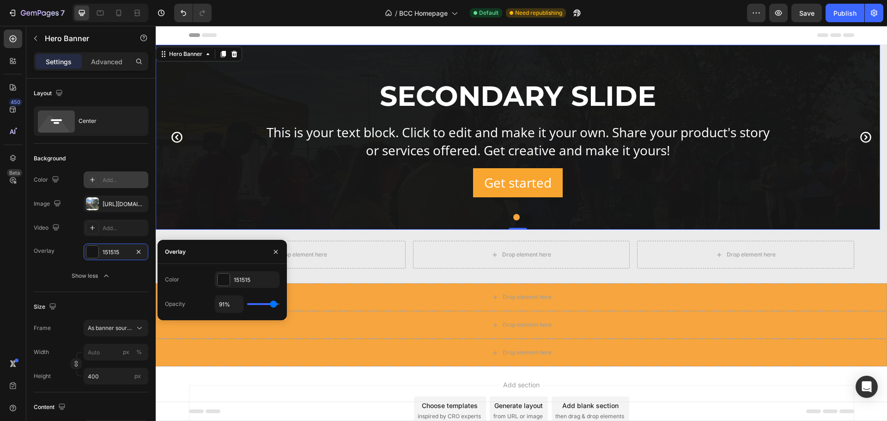
type input "98%"
type input "98"
type input "100%"
type input "100"
type input "96%"
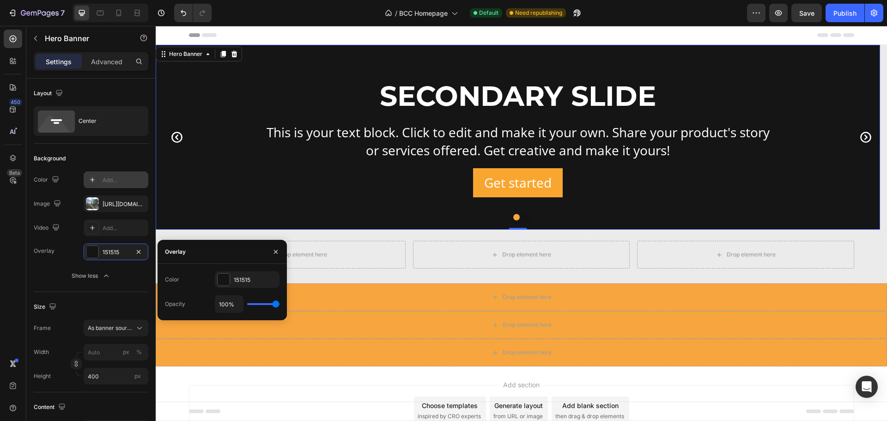
type input "96"
type input "94%"
type input "94"
type input "89%"
type input "89"
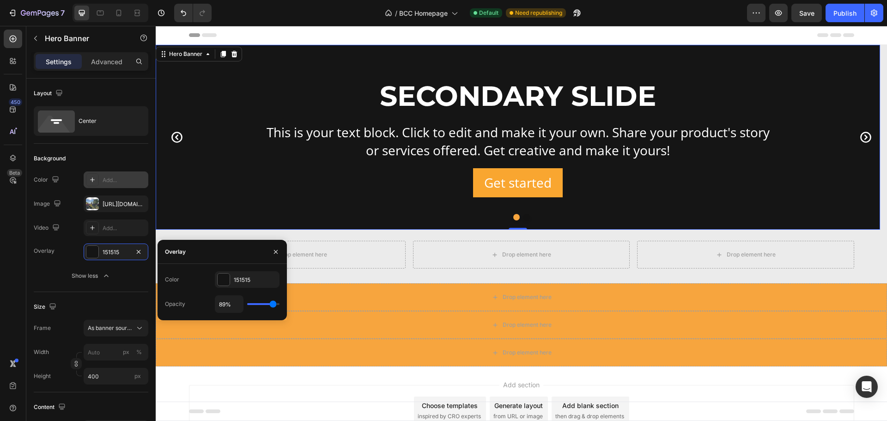
type input "85%"
type input "85"
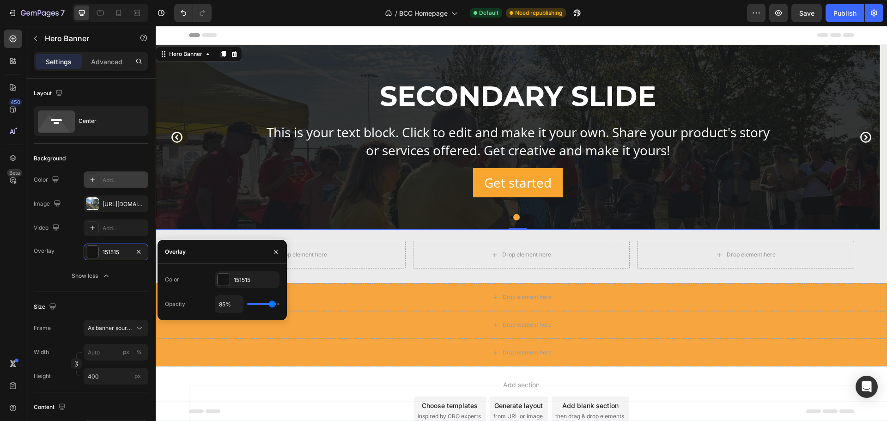
type input "83%"
type input "83"
type input "81%"
type input "81"
type input "80%"
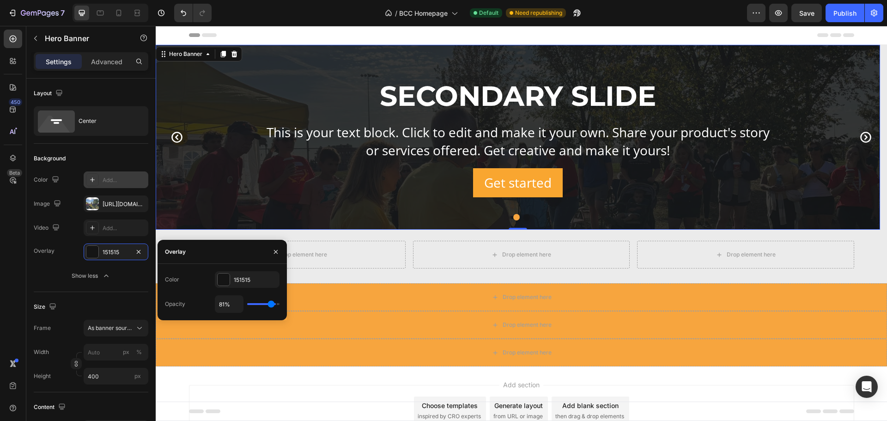
type input "80"
type input "76%"
type input "76"
type input "74%"
type input "74"
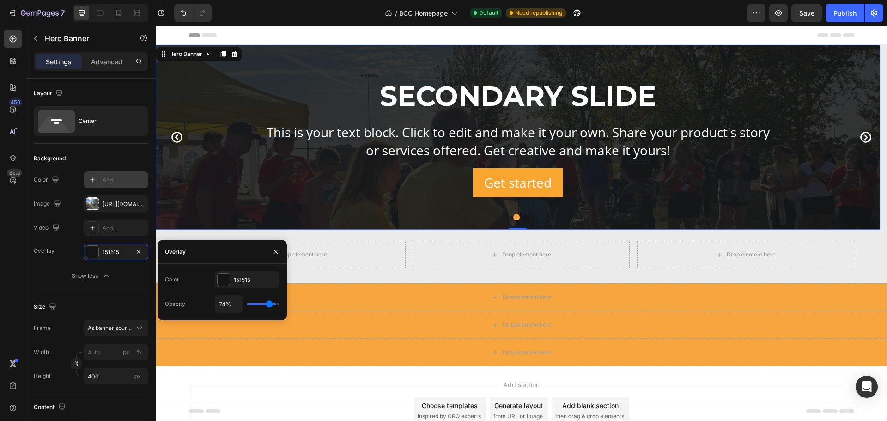
type input "72%"
type input "72"
type input "70%"
type input "70"
type input "69%"
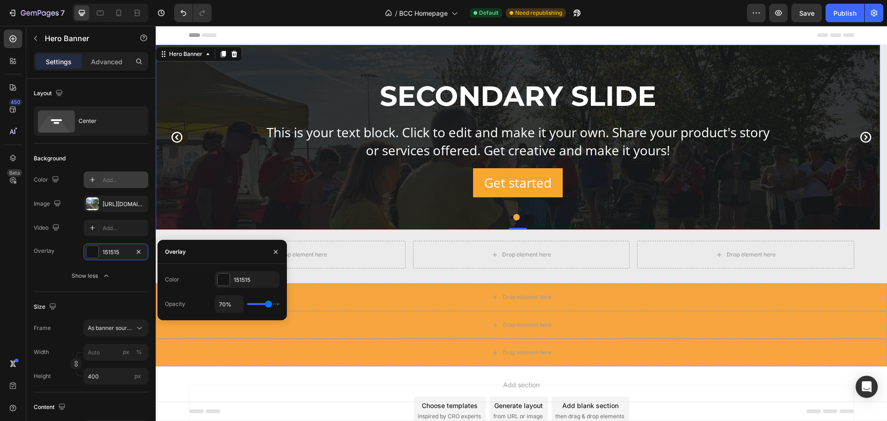
type input "69"
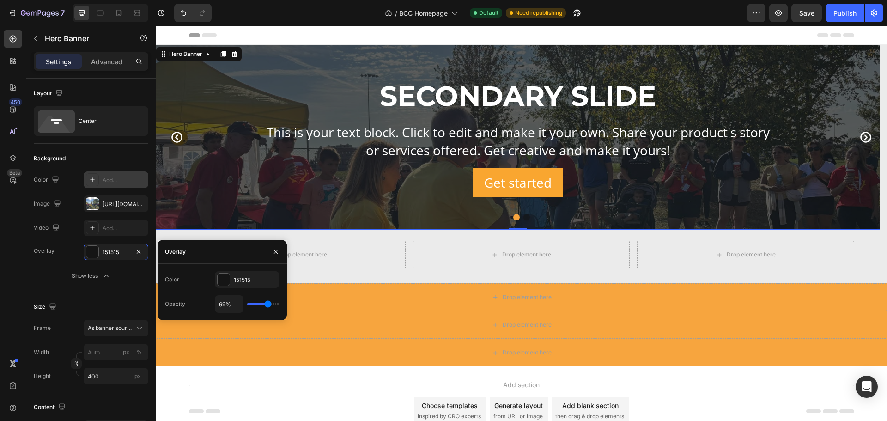
type input "67%"
type input "67"
type input "65%"
type input "65"
type input "63%"
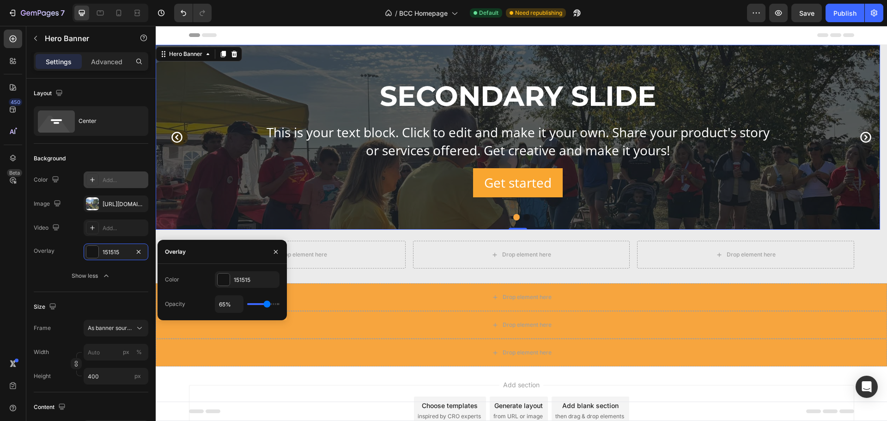
type input "63"
type input "61%"
type input "61"
type input "59%"
type input "59"
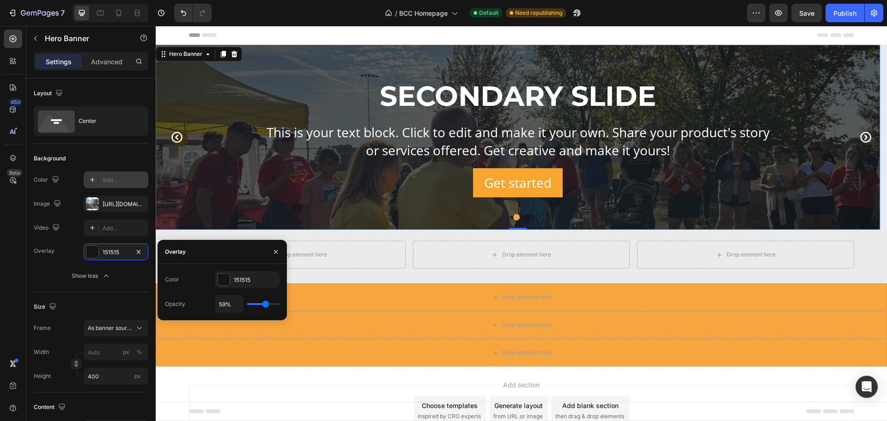
type input "57%"
type input "57"
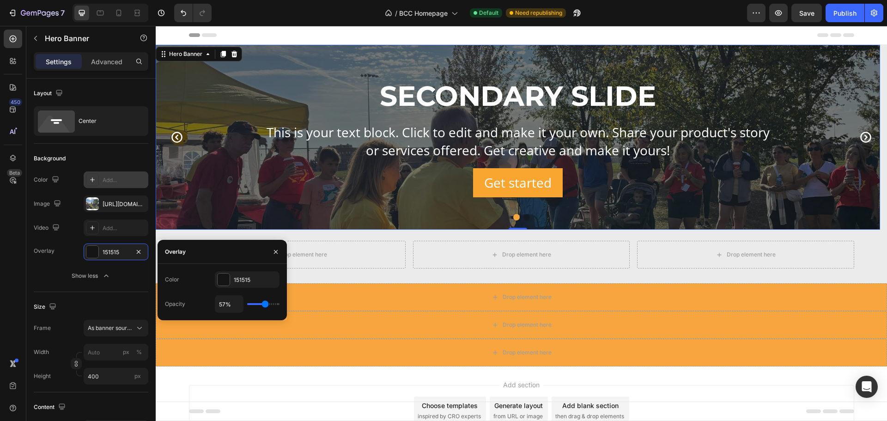
type input "56%"
type input "56"
type input "54%"
type input "54"
type input "52%"
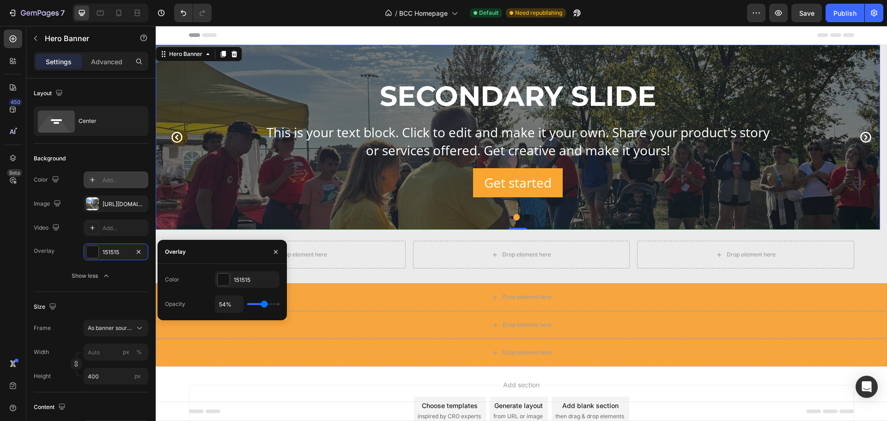
type input "52"
type input "48%"
type input "48"
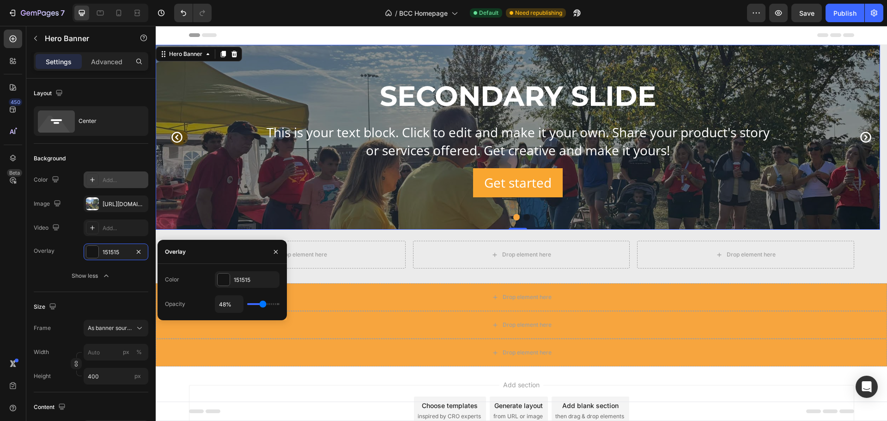
type input "46%"
type input "46"
type input "54%"
type input "54"
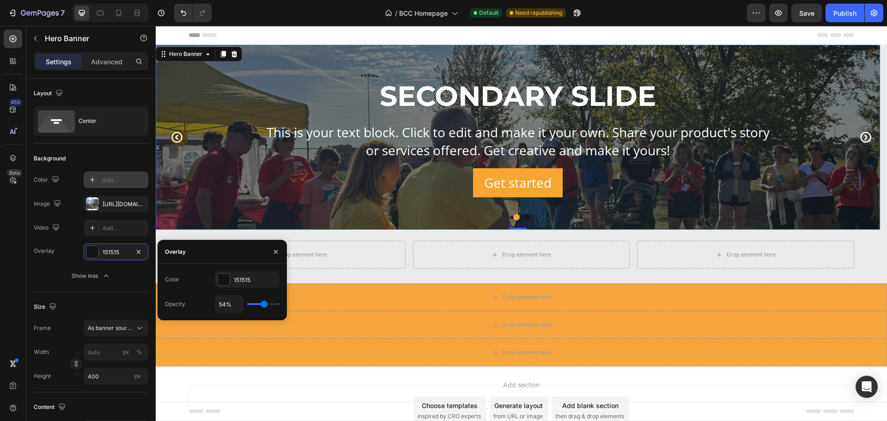
type input "61%"
type input "61"
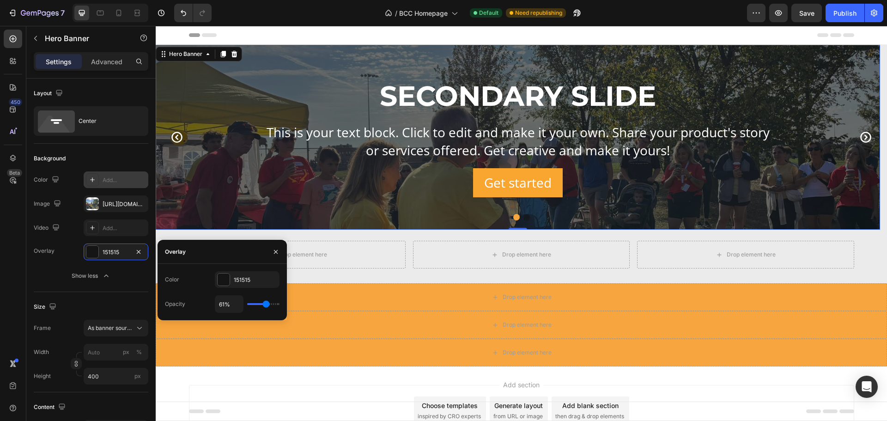
type input "59%"
drag, startPoint x: 259, startPoint y: 304, endPoint x: 266, endPoint y: 307, distance: 7.6
type input "59"
click at [266, 305] on input "range" at bounding box center [263, 304] width 32 height 2
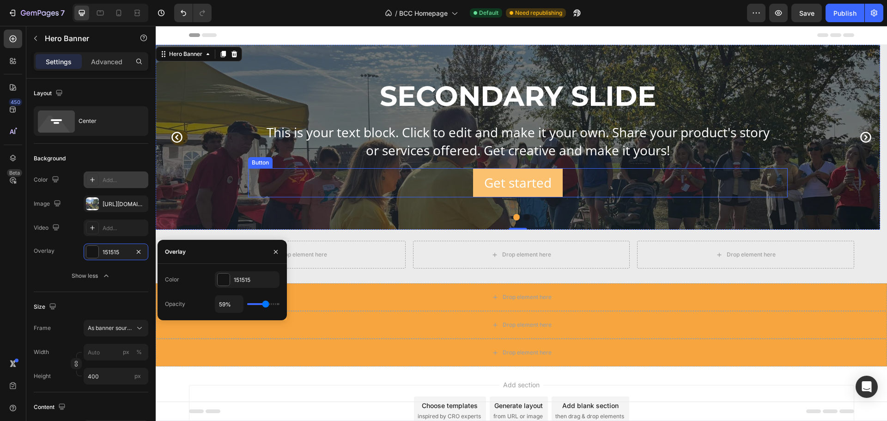
click at [478, 175] on button "Get started" at bounding box center [518, 182] width 90 height 29
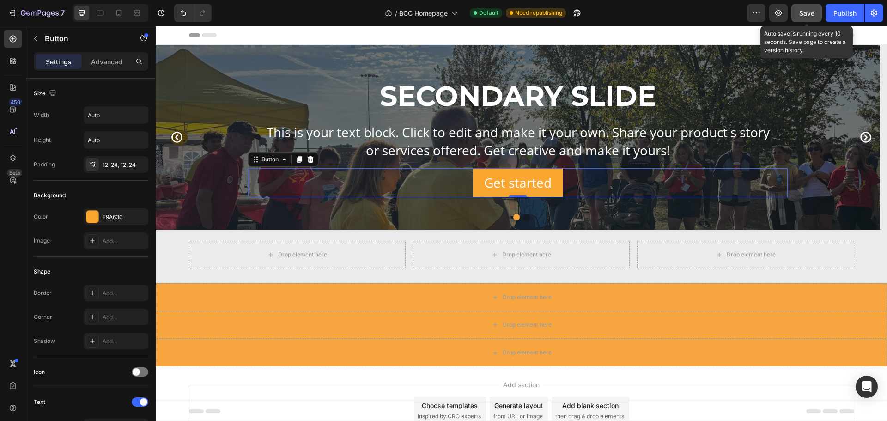
click at [804, 10] on span "Save" at bounding box center [806, 13] width 15 height 8
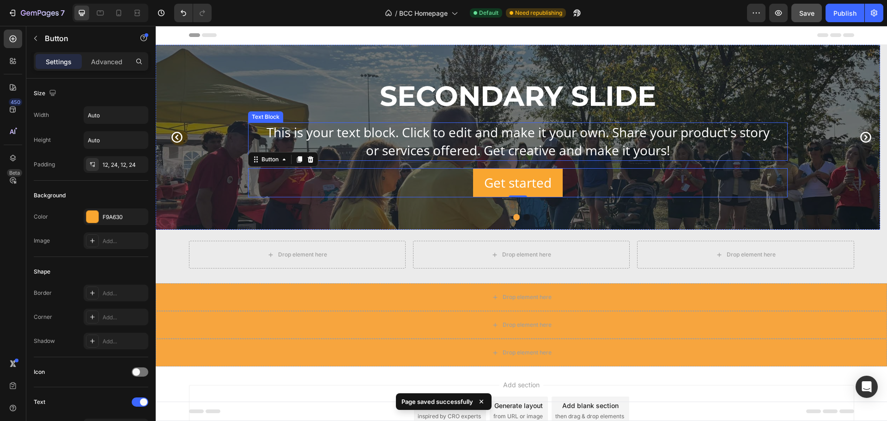
click at [542, 139] on div "This is your text block. Click to edit and make it your own. Share your product…" at bounding box center [517, 141] width 539 height 38
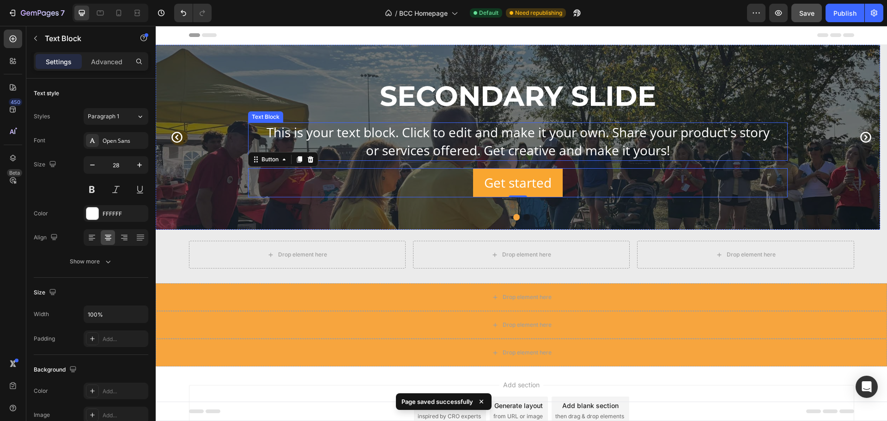
click at [541, 139] on div "This is your text block. Click to edit and make it your own. Share your product…" at bounding box center [517, 141] width 539 height 38
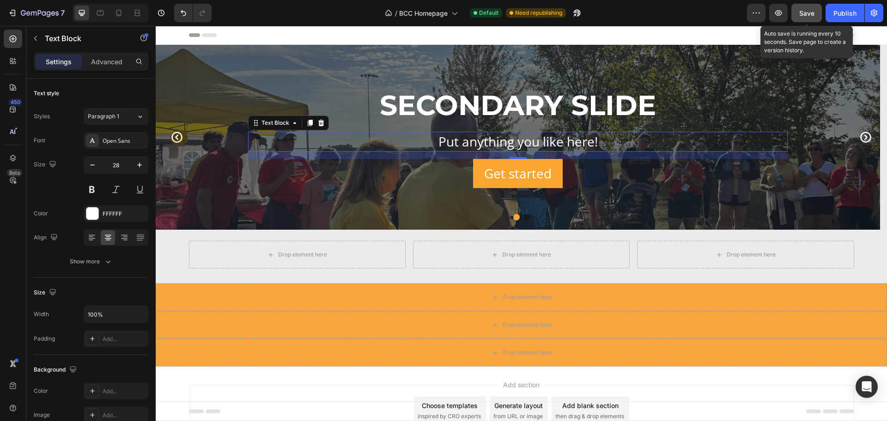
click at [801, 14] on span "Save" at bounding box center [806, 13] width 15 height 8
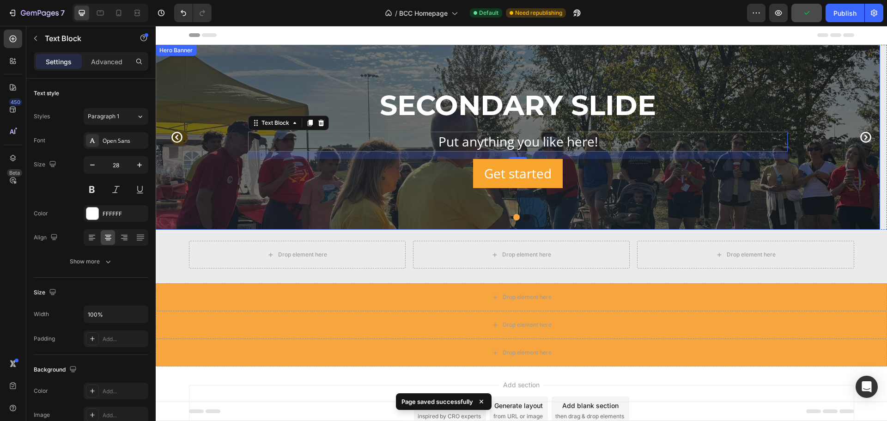
click at [233, 57] on div "SECONDARY SLIDE Heading Put anything you like here! Text Block 16 Get started B…" at bounding box center [518, 137] width 724 height 185
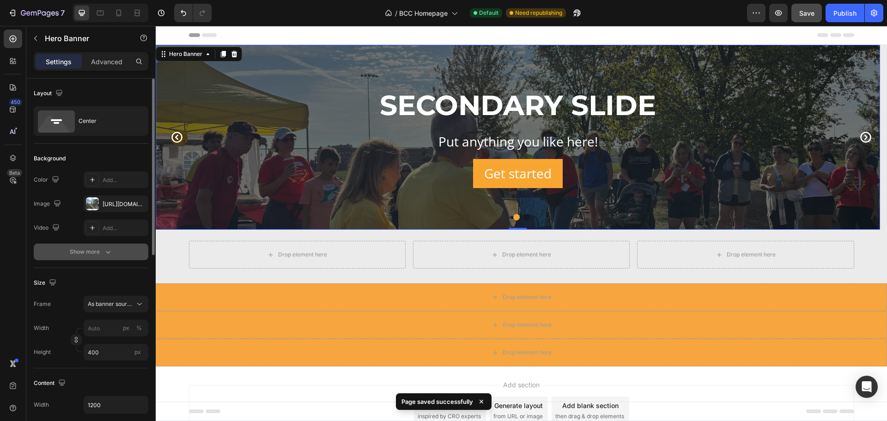
click at [109, 249] on icon "button" at bounding box center [107, 251] width 9 height 9
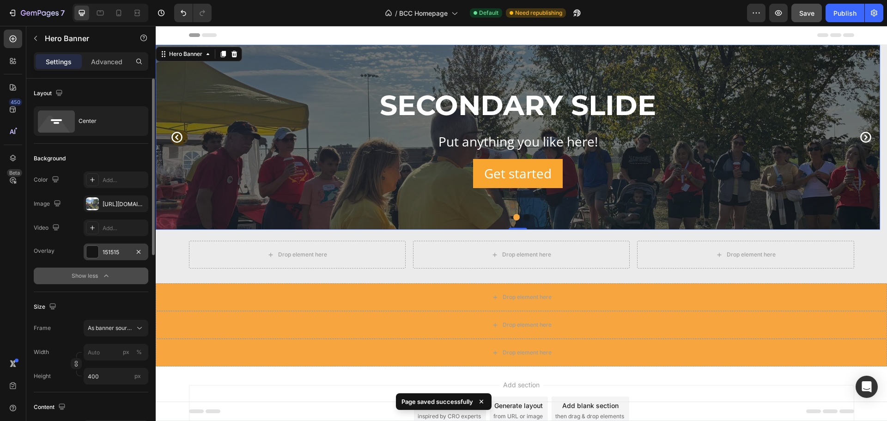
click at [92, 249] on div at bounding box center [92, 252] width 12 height 12
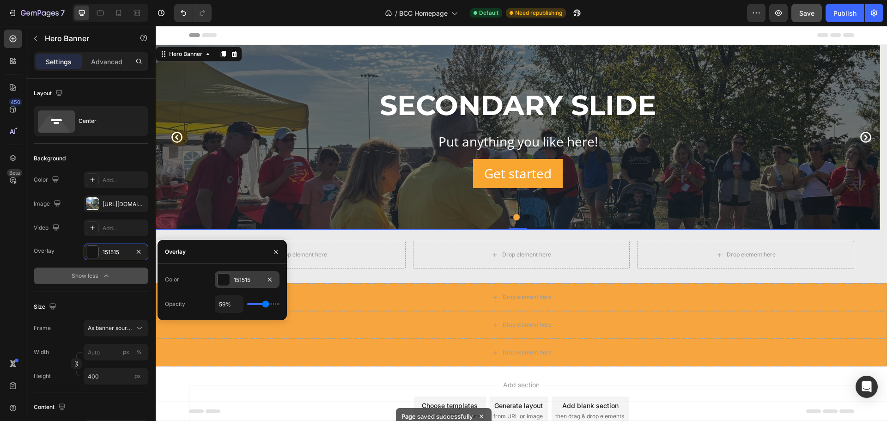
click at [222, 279] on div at bounding box center [224, 279] width 12 height 12
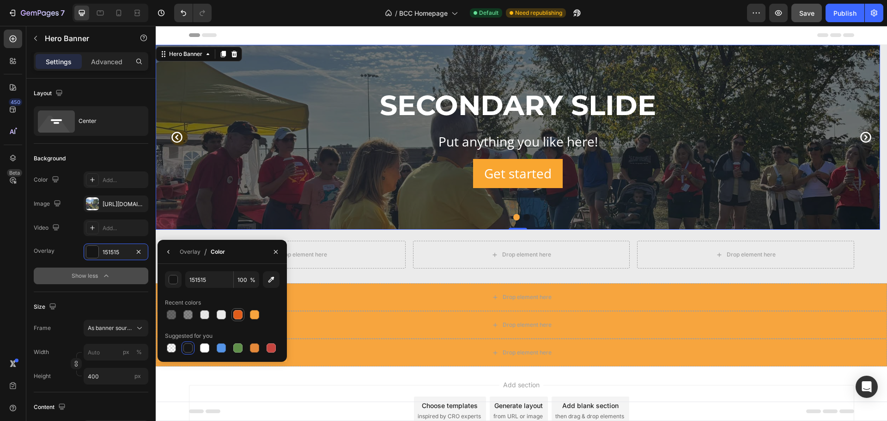
click at [239, 314] on div at bounding box center [237, 314] width 9 height 9
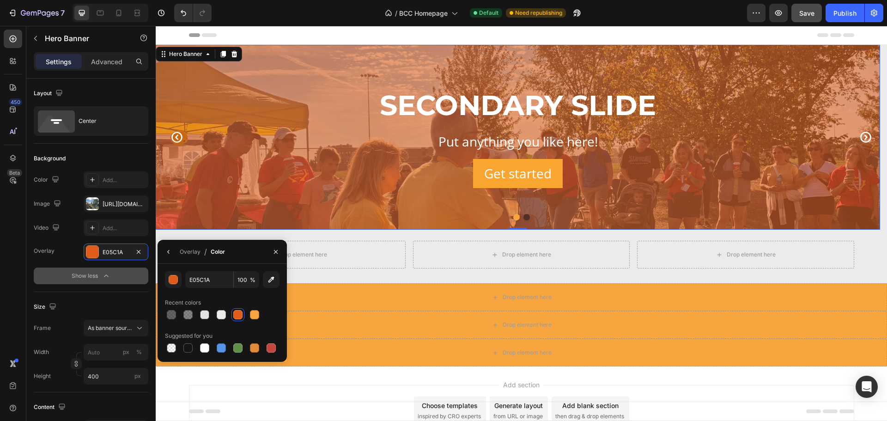
click at [261, 347] on div at bounding box center [222, 347] width 115 height 13
click at [242, 311] on div at bounding box center [237, 314] width 9 height 9
click at [256, 315] on div at bounding box center [254, 314] width 9 height 9
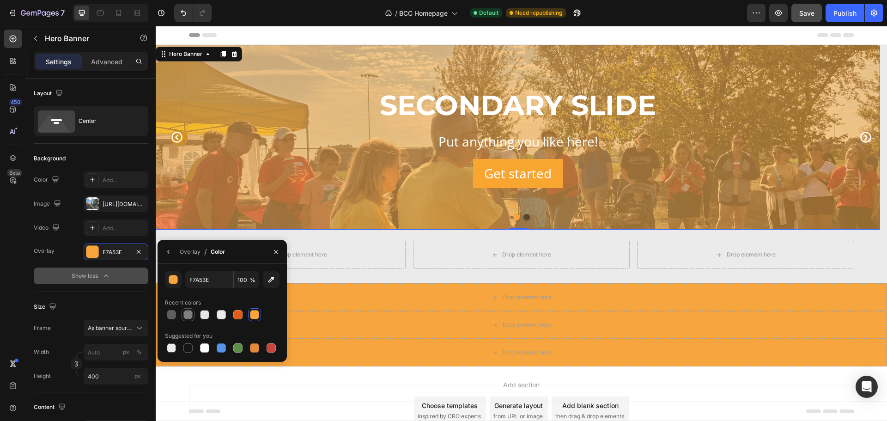
click at [188, 315] on div at bounding box center [187, 314] width 9 height 9
type input "121212"
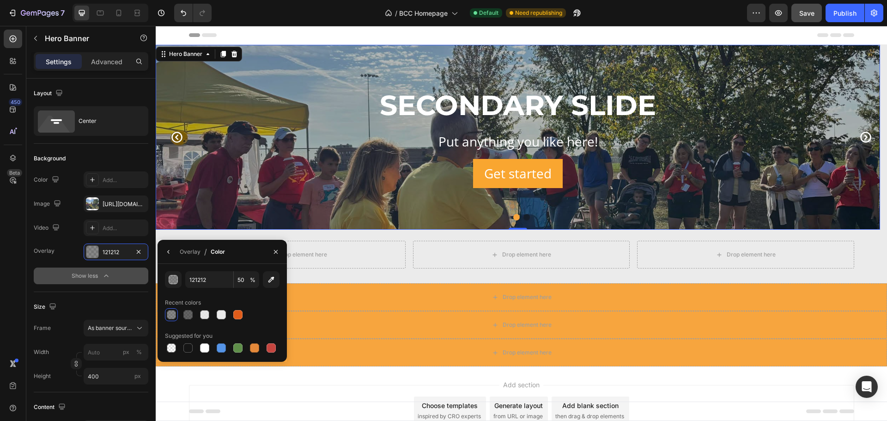
click at [166, 314] on div at bounding box center [171, 314] width 11 height 11
click at [173, 314] on div at bounding box center [171, 314] width 9 height 9
click at [185, 315] on div at bounding box center [187, 314] width 9 height 9
type input "65"
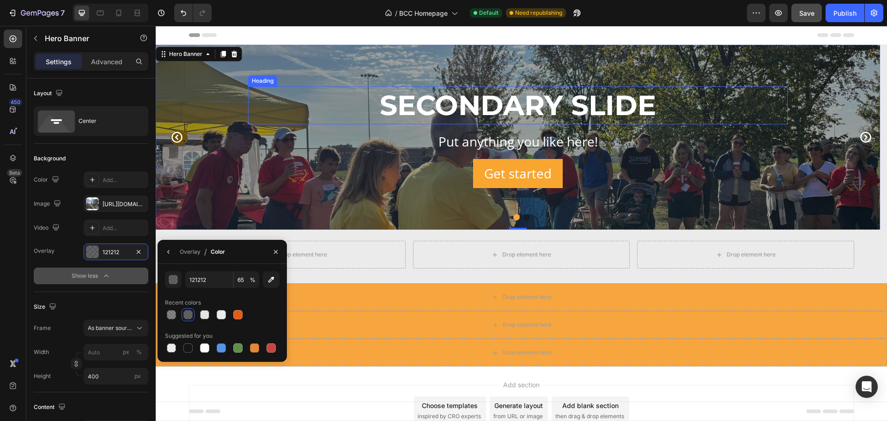
click at [558, 110] on p "SECONDARY SLIDE" at bounding box center [518, 105] width 538 height 36
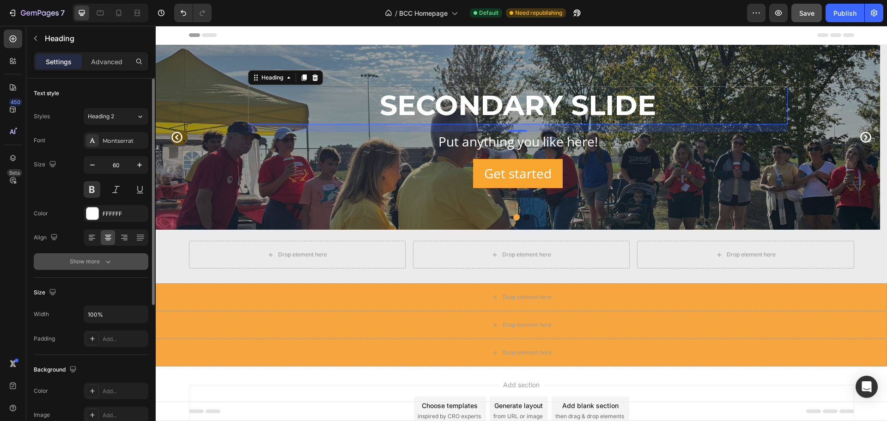
click at [100, 260] on div "Show more" at bounding box center [91, 261] width 43 height 9
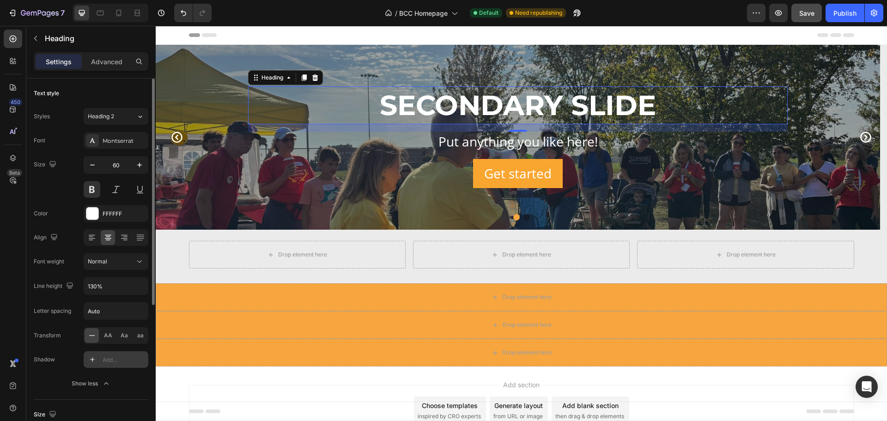
click at [91, 360] on icon at bounding box center [92, 359] width 7 height 7
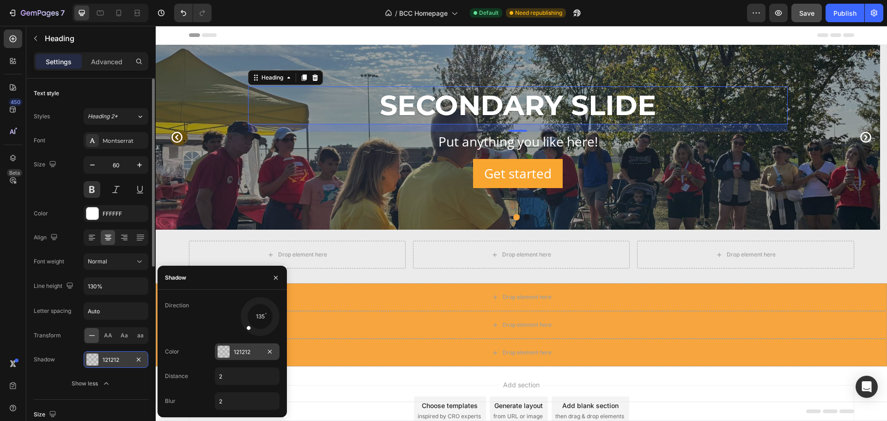
click at [224, 352] on div at bounding box center [224, 351] width 12 height 12
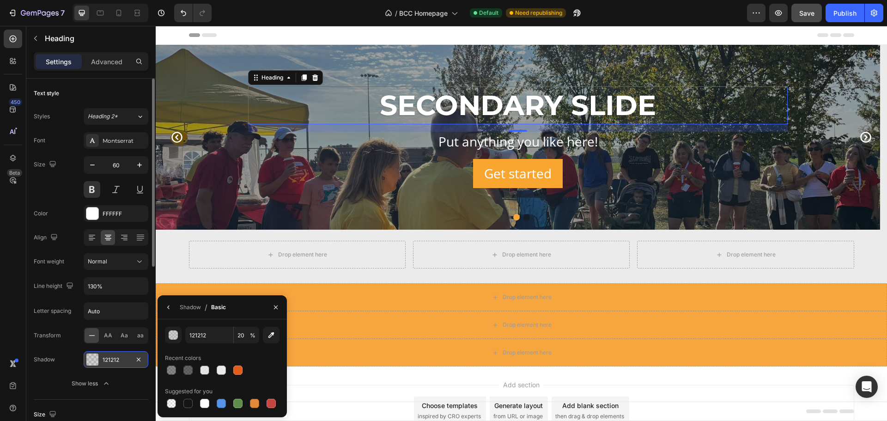
click at [550, 378] on div "Add section Choose templates inspired by CRO experts Generate layout from URL o…" at bounding box center [521, 423] width 731 height 114
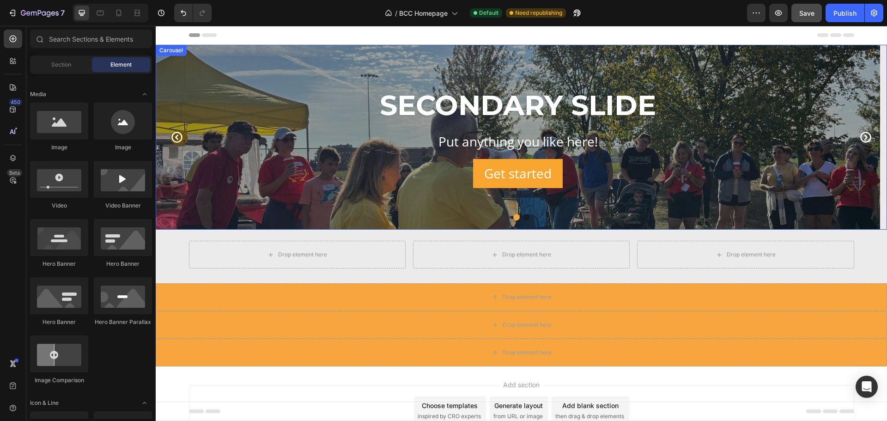
click at [859, 138] on icon "Carousel Next Arrow" at bounding box center [865, 137] width 13 height 13
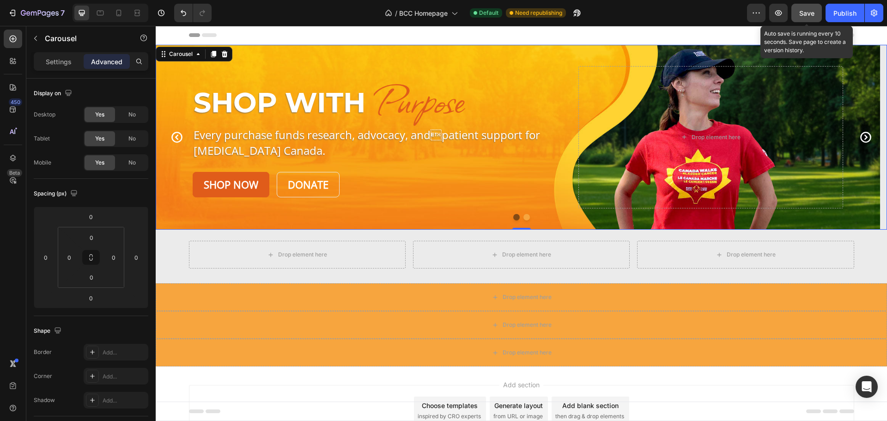
click at [799, 14] on span "Save" at bounding box center [806, 13] width 15 height 8
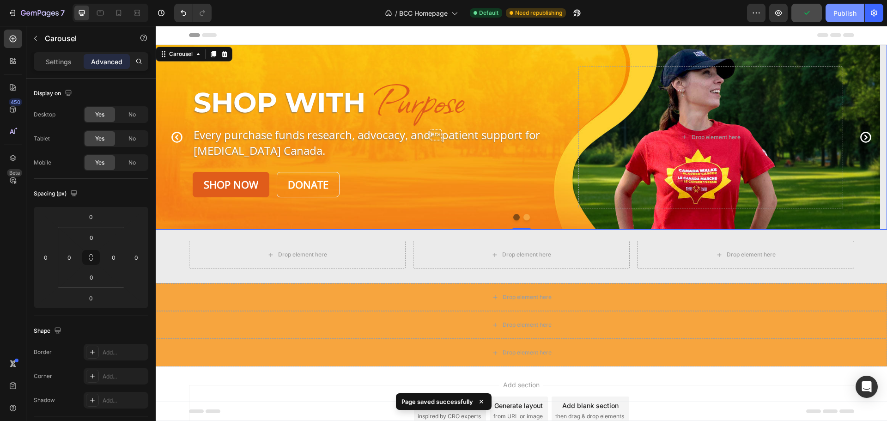
click at [841, 12] on div "Publish" at bounding box center [844, 13] width 23 height 10
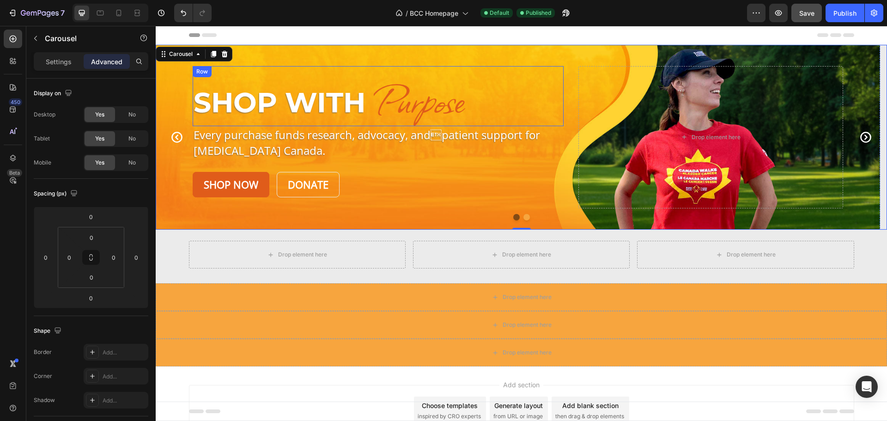
drag, startPoint x: 332, startPoint y: 77, endPoint x: 315, endPoint y: 73, distance: 17.7
click at [332, 77] on div "Shop With Heading" at bounding box center [280, 99] width 174 height 53
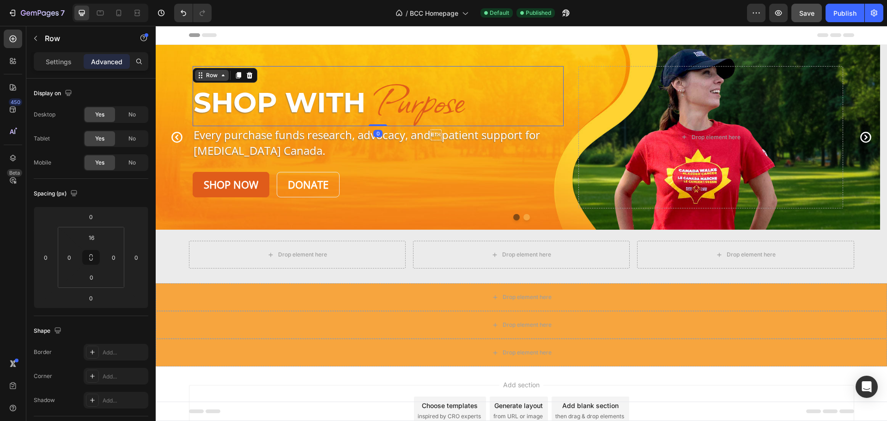
click at [222, 73] on icon at bounding box center [222, 75] width 7 height 7
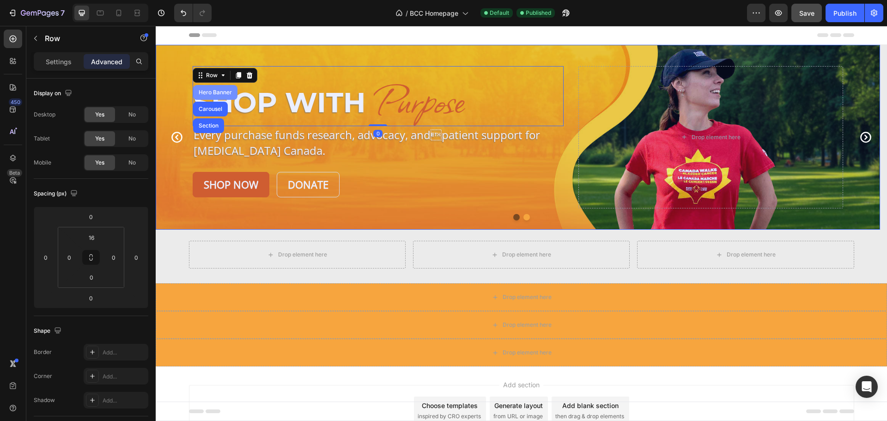
click at [215, 90] on div "Hero Banner" at bounding box center [215, 93] width 37 height 6
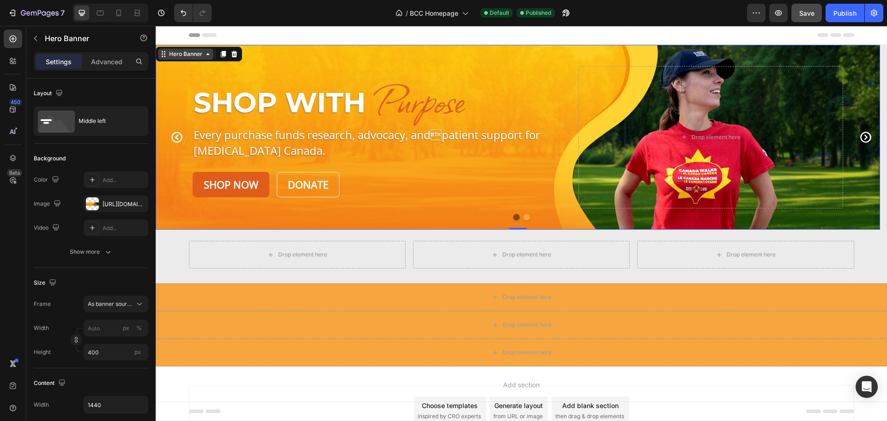
click at [179, 51] on div "Hero Banner" at bounding box center [185, 54] width 37 height 8
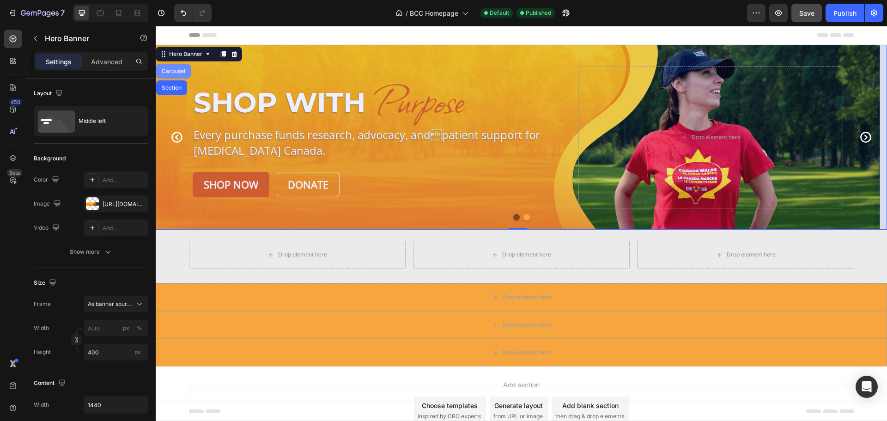
click at [174, 75] on div "Carousel" at bounding box center [173, 71] width 35 height 15
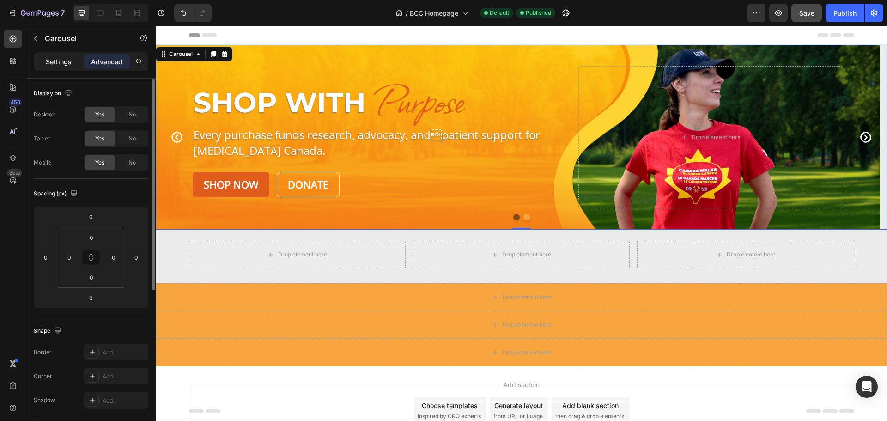
click at [54, 60] on p "Settings" at bounding box center [59, 62] width 26 height 10
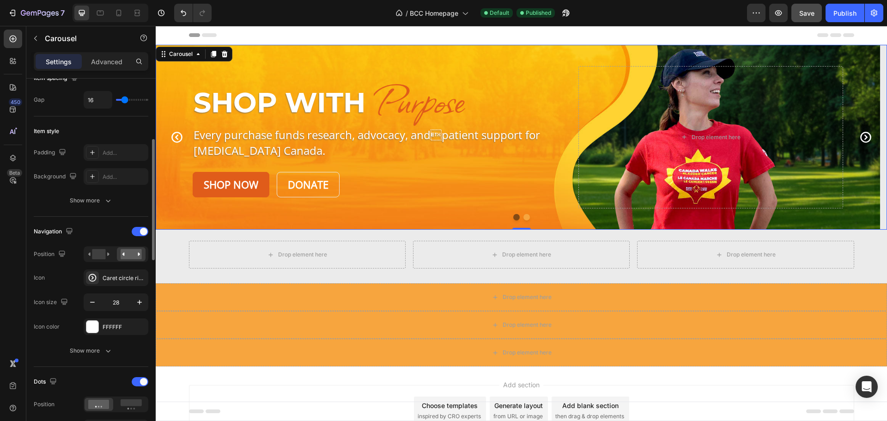
scroll to position [277, 0]
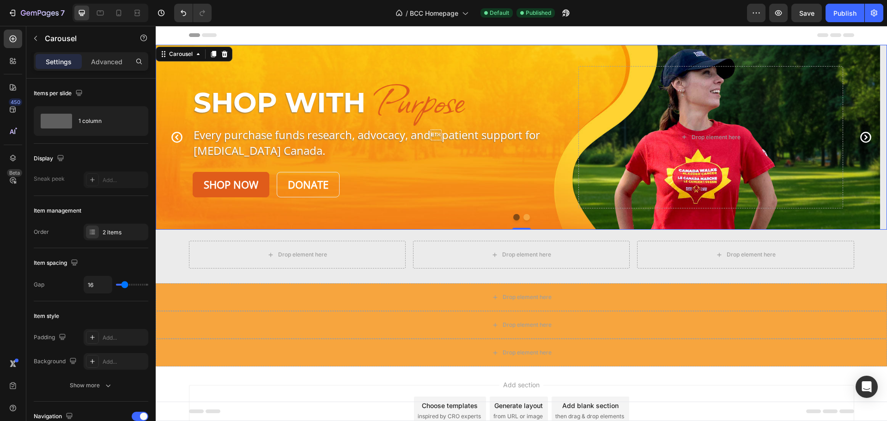
scroll to position [277, 0]
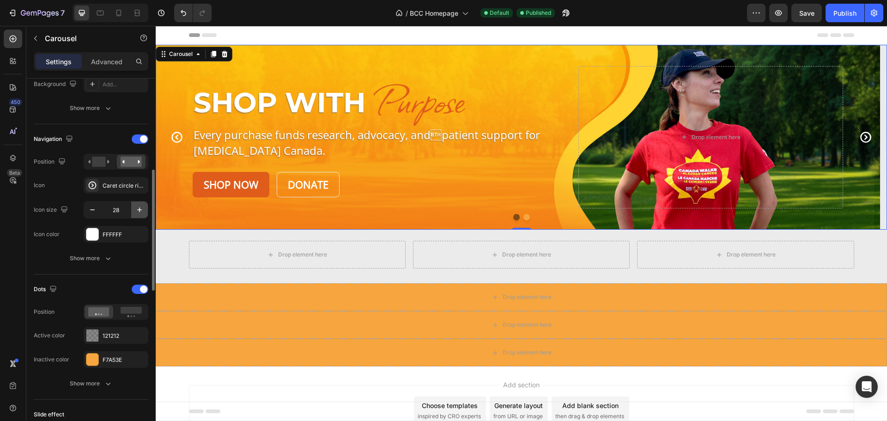
click at [138, 206] on icon "button" at bounding box center [139, 209] width 9 height 9
type input "32"
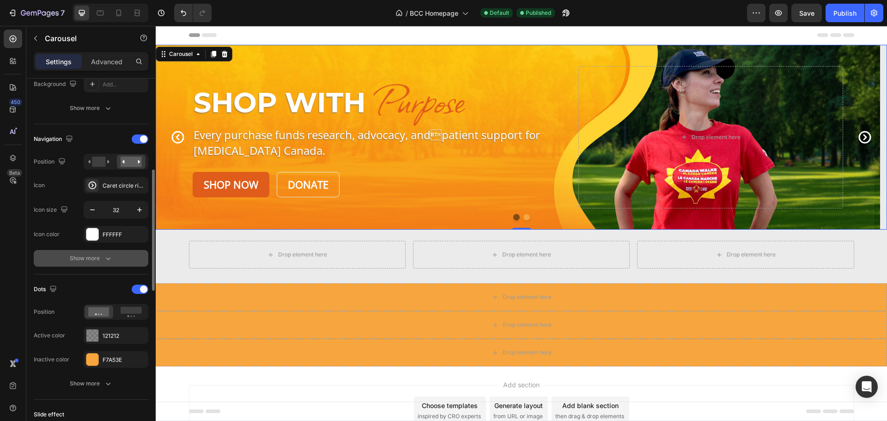
click at [105, 259] on icon "button" at bounding box center [107, 258] width 9 height 9
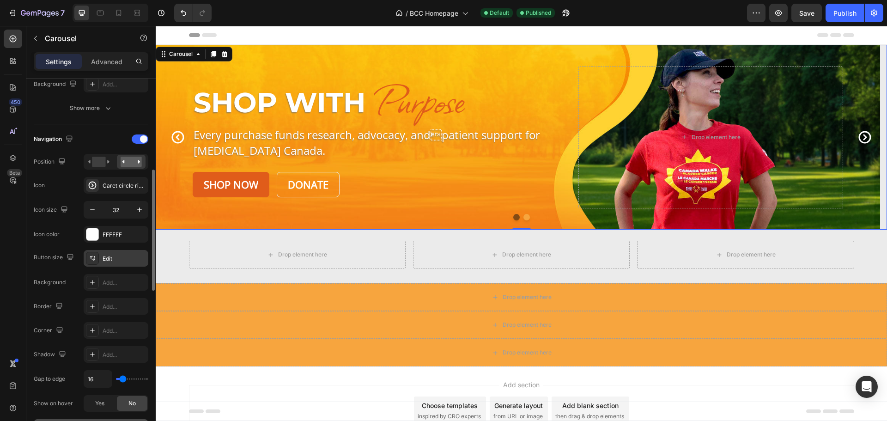
scroll to position [369, 0]
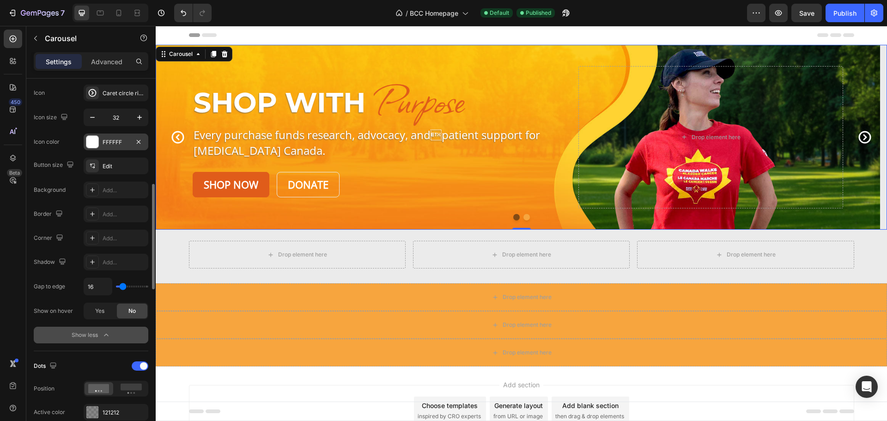
click at [97, 144] on div at bounding box center [92, 142] width 12 height 12
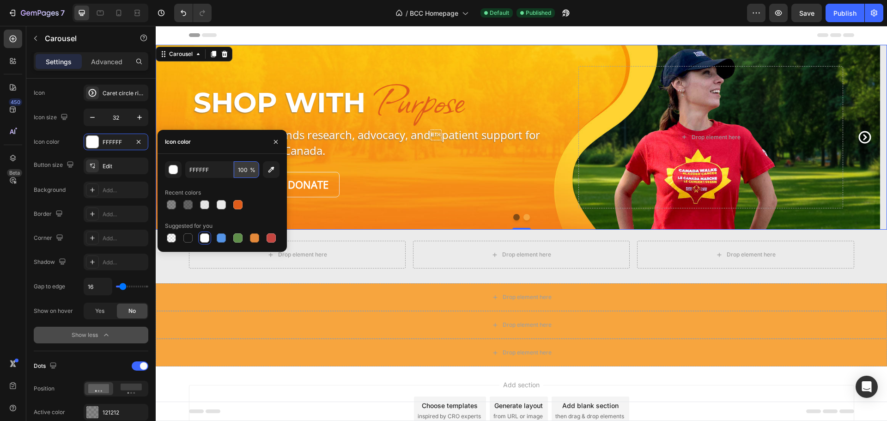
click at [245, 172] on input "100" at bounding box center [246, 169] width 25 height 17
type input "50"
click at [274, 136] on button "button" at bounding box center [275, 141] width 15 height 15
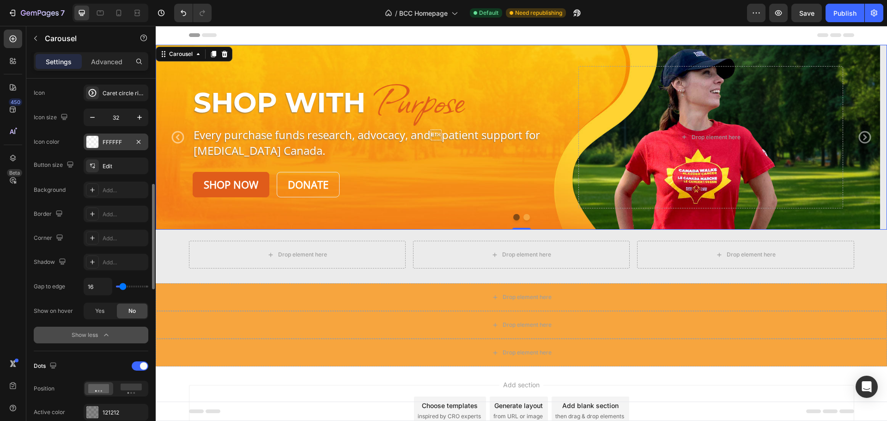
click at [110, 147] on div "FFFFFF" at bounding box center [116, 141] width 65 height 17
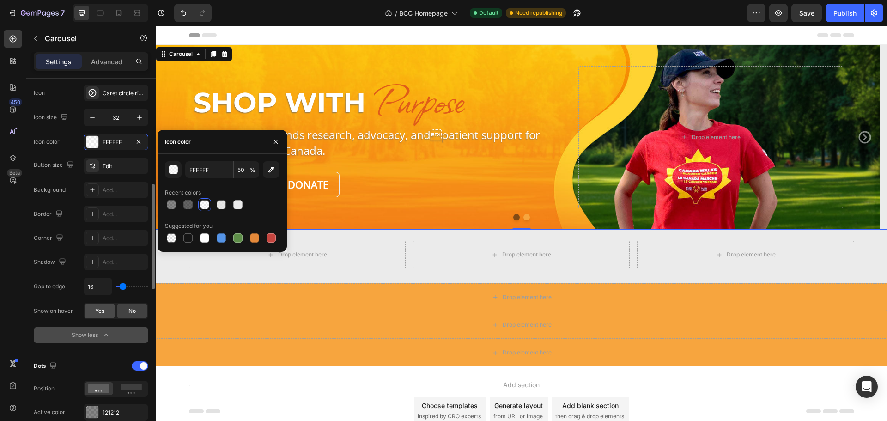
click at [97, 314] on span "Yes" at bounding box center [99, 311] width 9 height 8
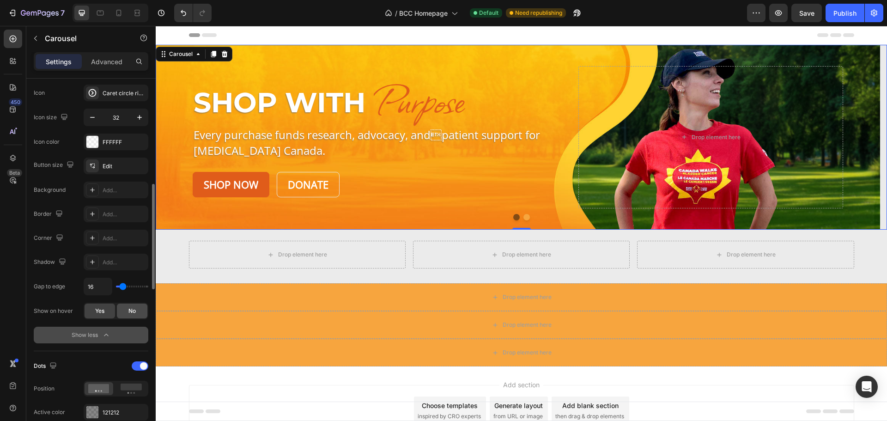
click at [123, 306] on div "No" at bounding box center [132, 310] width 30 height 15
click at [98, 337] on div "Show less" at bounding box center [91, 334] width 39 height 9
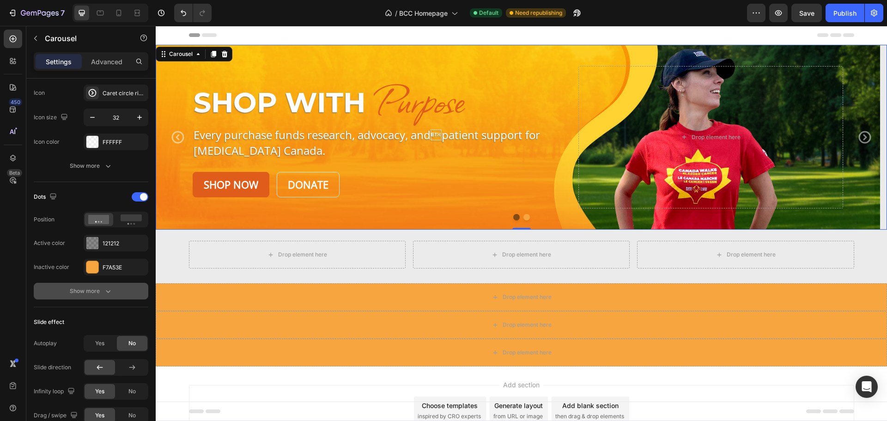
click at [104, 292] on icon "button" at bounding box center [107, 290] width 9 height 9
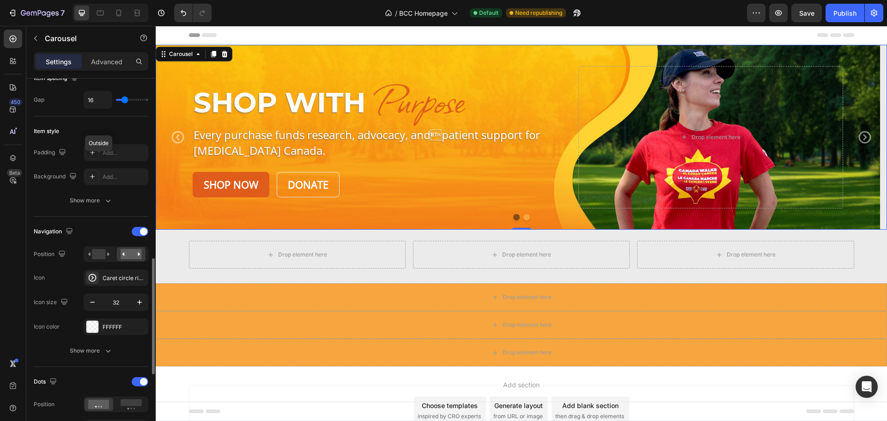
scroll to position [277, 0]
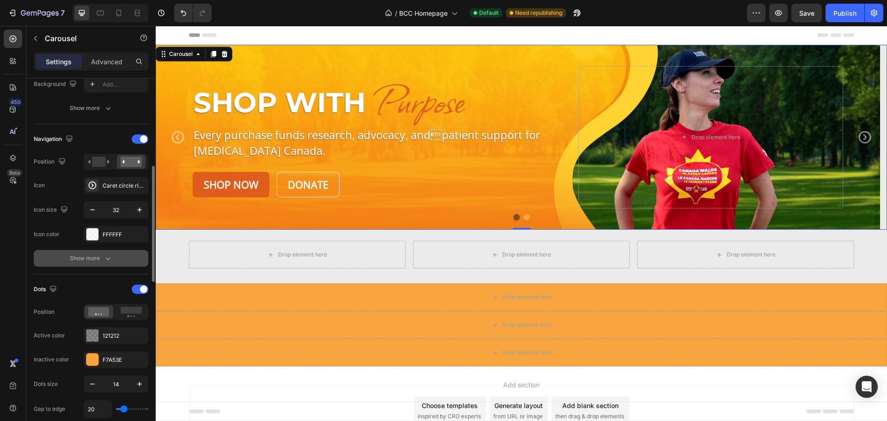
click at [96, 258] on div "Show more" at bounding box center [91, 258] width 43 height 9
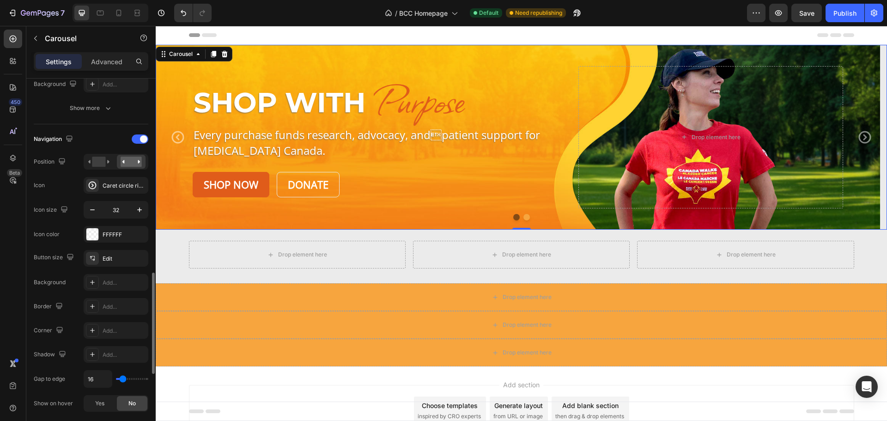
scroll to position [369, 0]
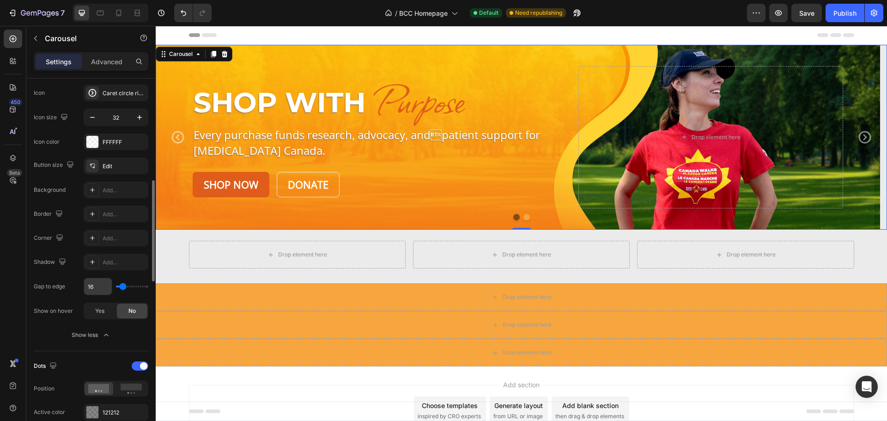
click at [107, 288] on input "16" at bounding box center [98, 286] width 28 height 17
type input "0"
drag, startPoint x: 121, startPoint y: 288, endPoint x: 105, endPoint y: 287, distance: 16.2
type input "0"
click at [116, 287] on input "range" at bounding box center [132, 286] width 32 height 2
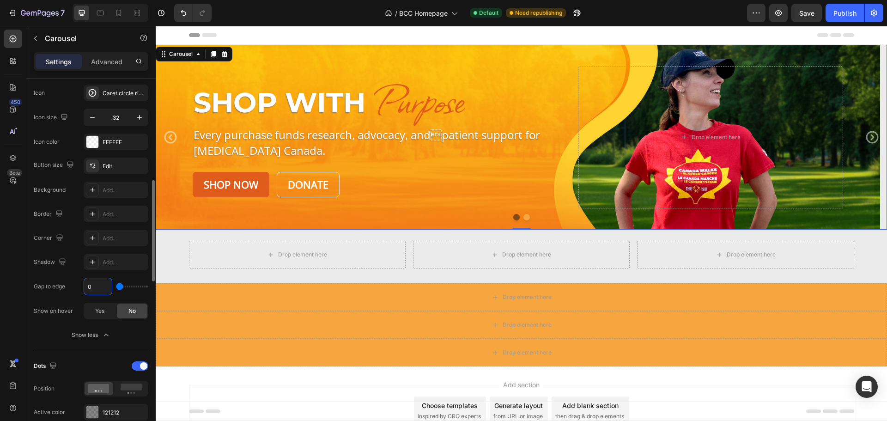
click at [100, 286] on input "0" at bounding box center [98, 286] width 28 height 17
type input "8"
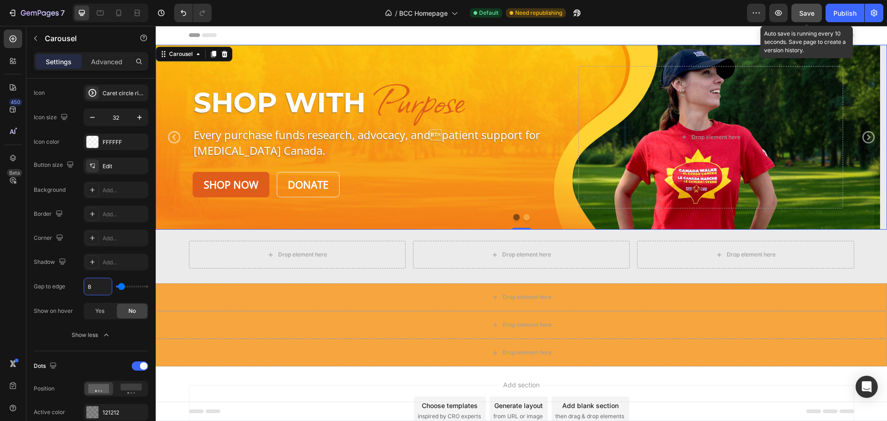
click at [808, 11] on span "Save" at bounding box center [806, 13] width 15 height 8
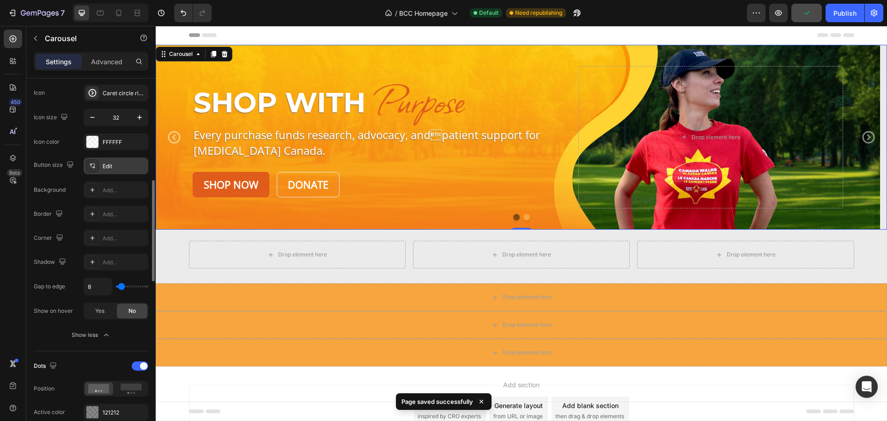
scroll to position [277, 0]
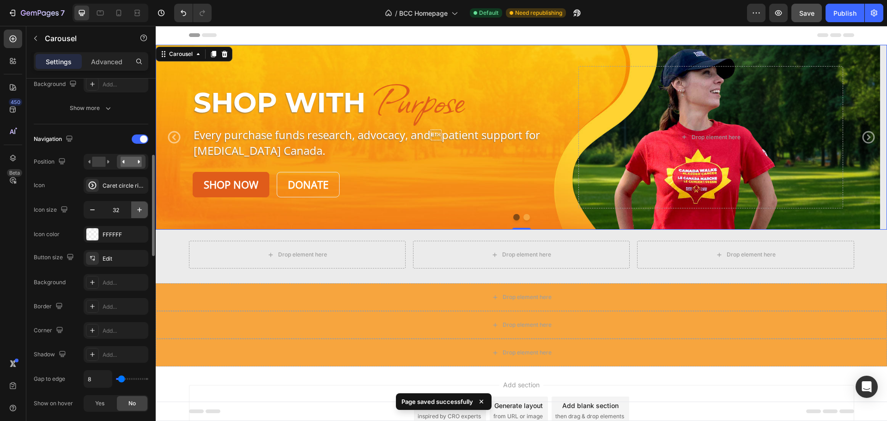
click at [140, 212] on icon "button" at bounding box center [139, 209] width 9 height 9
type input "36"
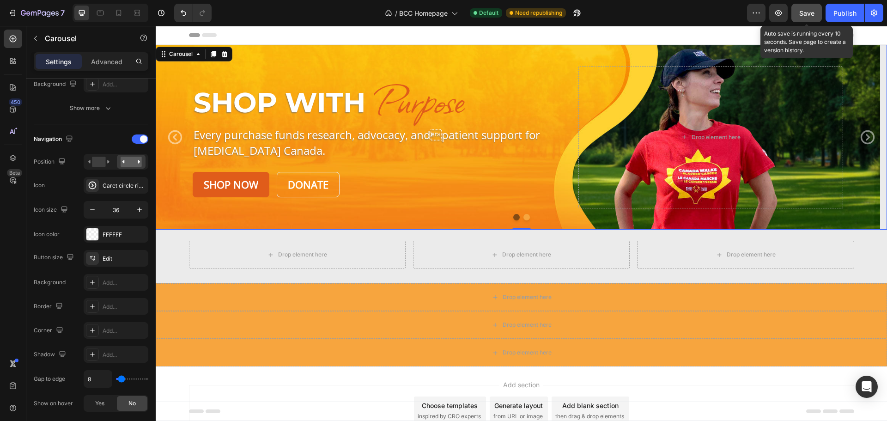
click at [807, 11] on span "Save" at bounding box center [806, 13] width 15 height 8
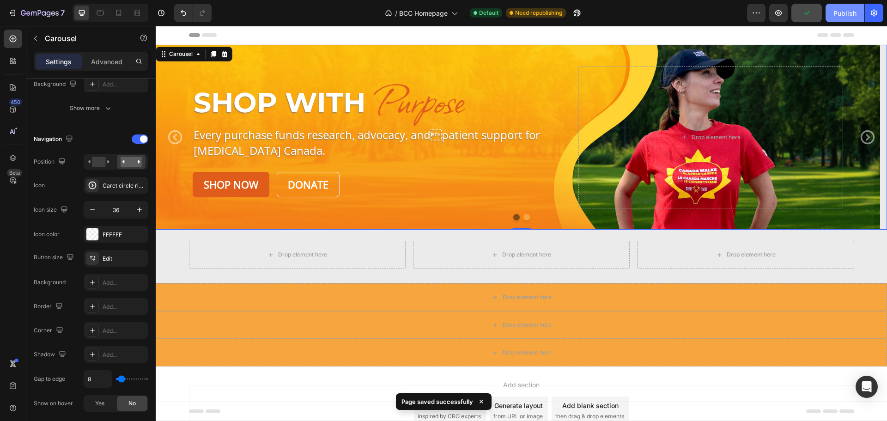
click at [841, 15] on div "Publish" at bounding box center [844, 13] width 23 height 10
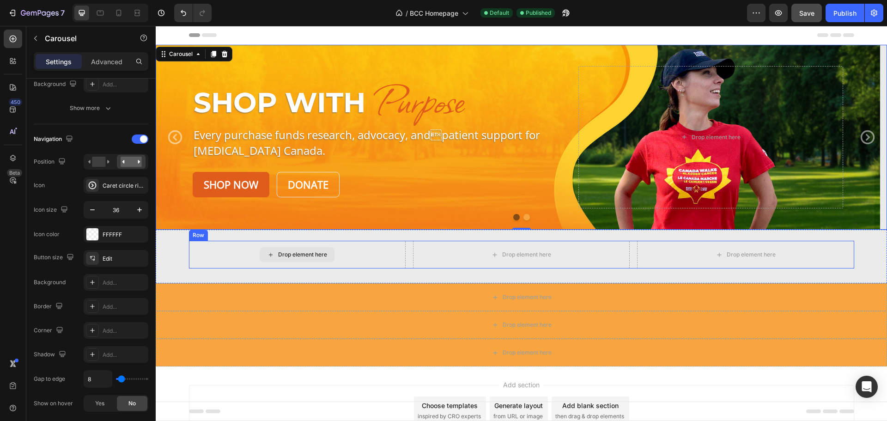
click at [374, 254] on div "Drop element here" at bounding box center [297, 255] width 217 height 28
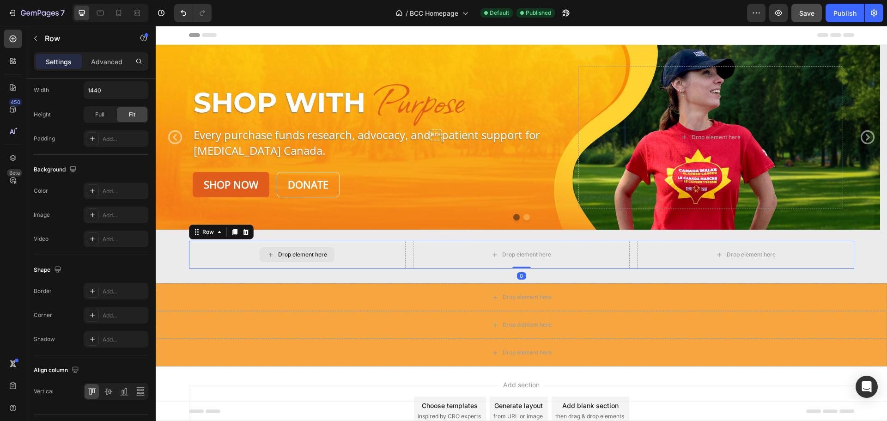
scroll to position [0, 0]
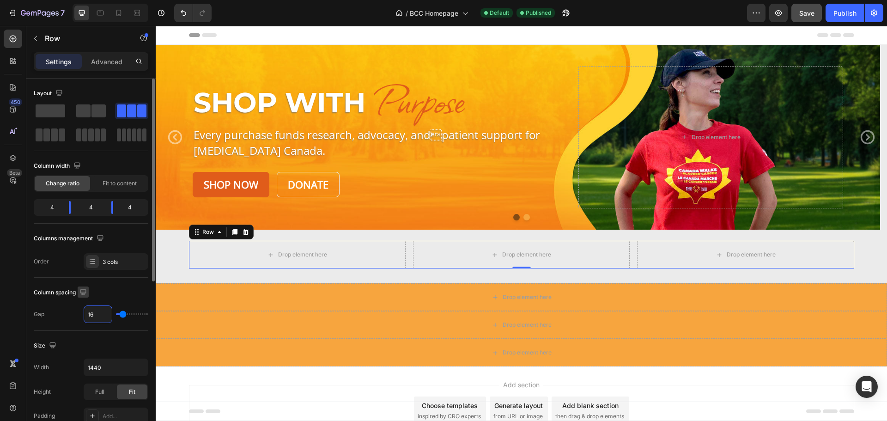
type input "1"
type input "10"
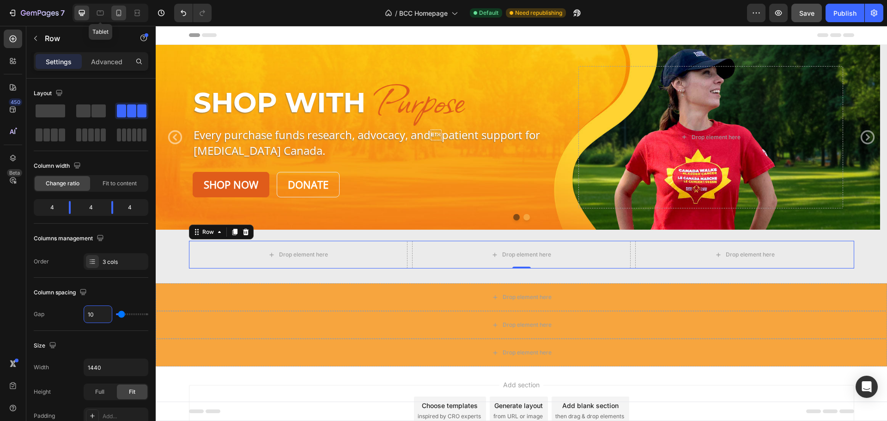
drag, startPoint x: 102, startPoint y: 12, endPoint x: 115, endPoint y: 6, distance: 14.1
click at [100, 12] on icon at bounding box center [100, 12] width 9 height 9
type input "100%"
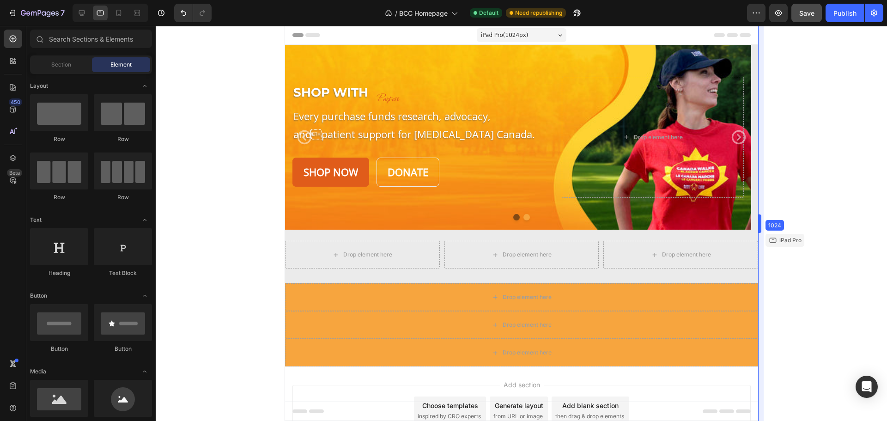
drag, startPoint x: 752, startPoint y: 225, endPoint x: 830, endPoint y: 206, distance: 80.4
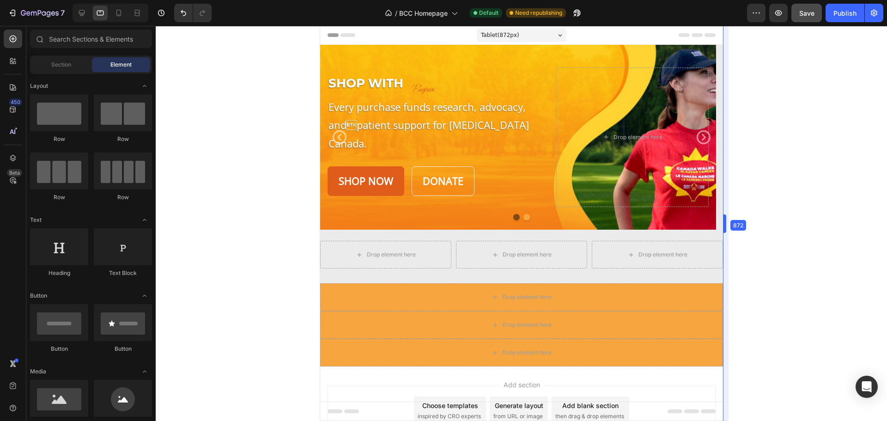
drag, startPoint x: 759, startPoint y: 224, endPoint x: 688, endPoint y: 182, distance: 82.5
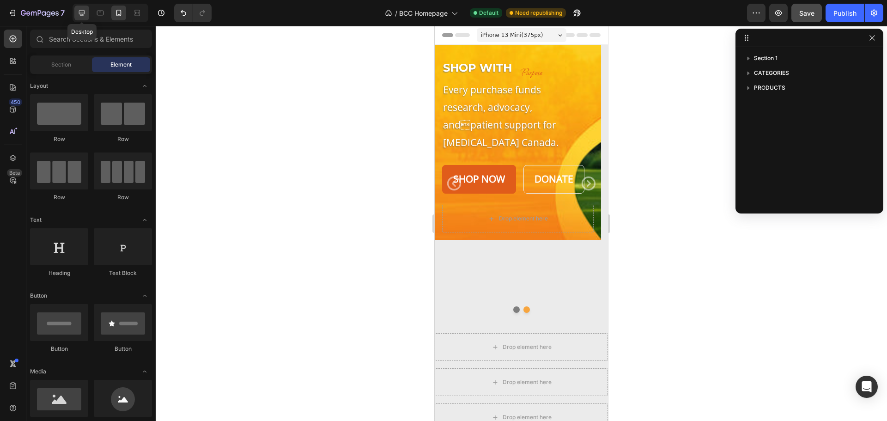
click at [85, 10] on icon at bounding box center [81, 12] width 9 height 9
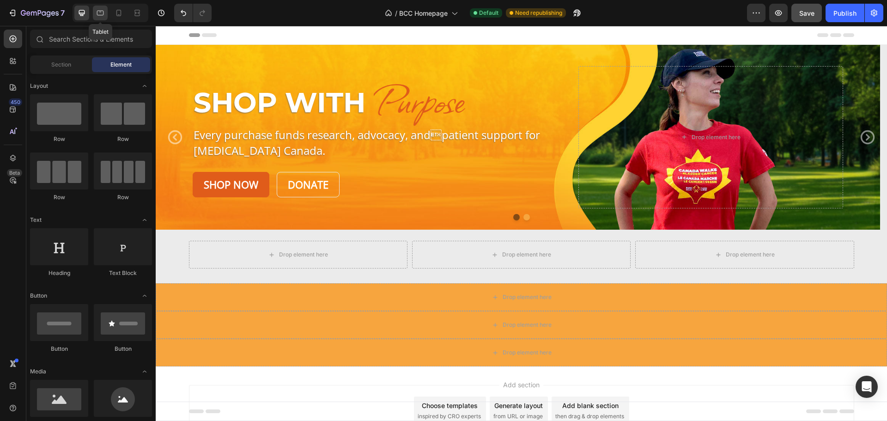
click at [100, 13] on icon at bounding box center [100, 12] width 9 height 9
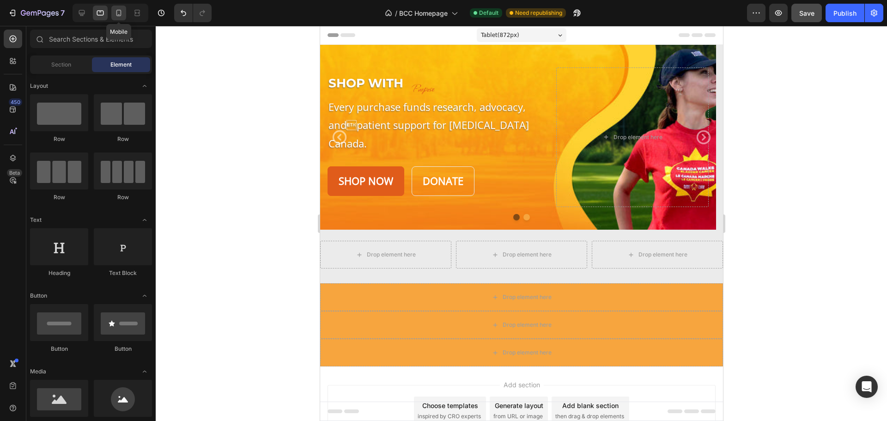
click at [121, 10] on icon at bounding box center [118, 12] width 9 height 9
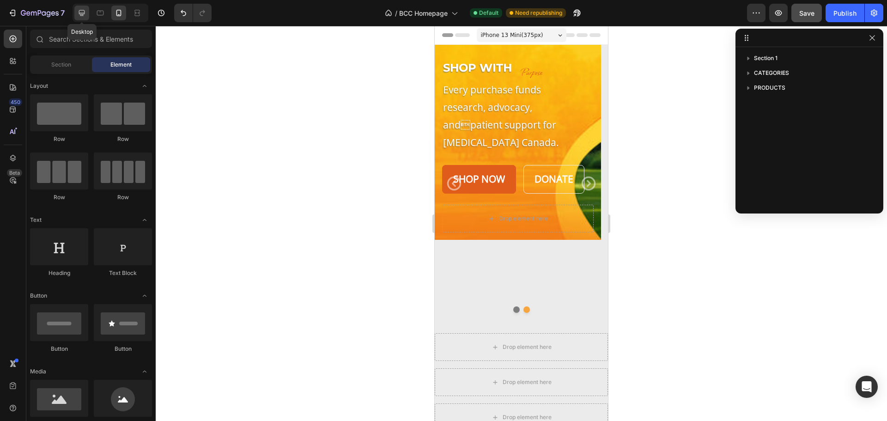
click at [85, 10] on icon at bounding box center [81, 12] width 9 height 9
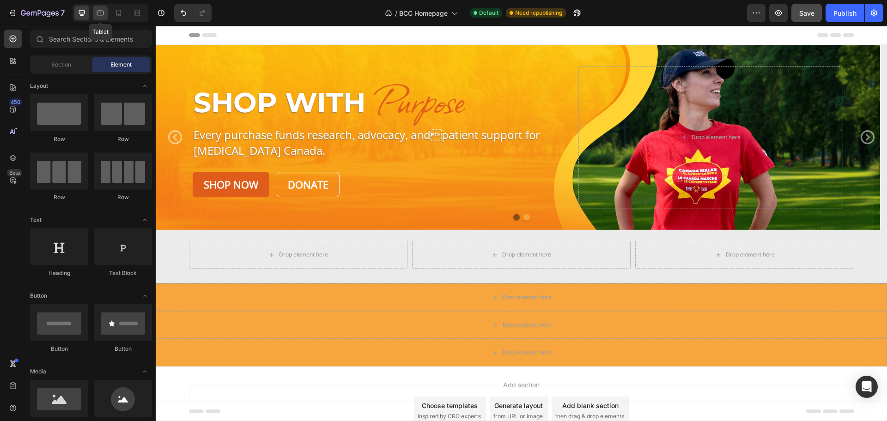
click at [98, 12] on icon at bounding box center [100, 12] width 9 height 9
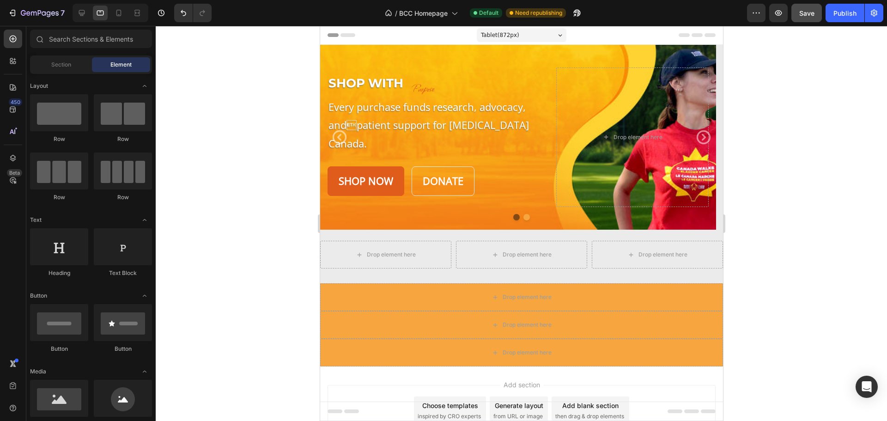
click at [557, 34] on icon at bounding box center [559, 35] width 4 height 2
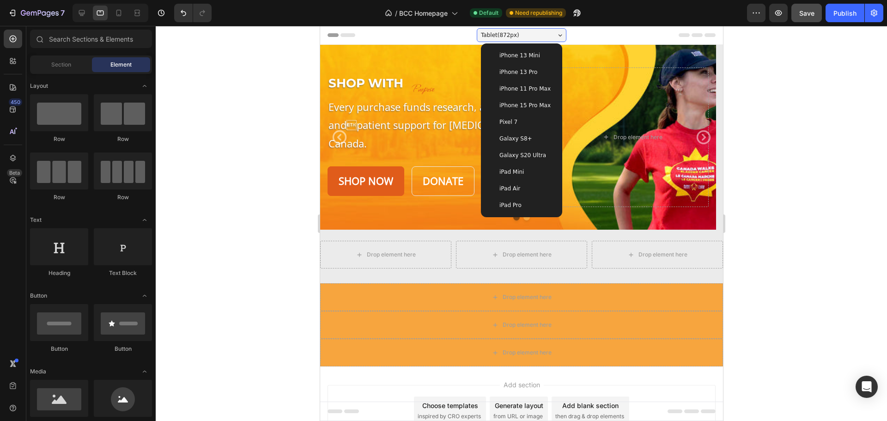
click at [528, 54] on span "iPhone 13 Mini" at bounding box center [519, 55] width 41 height 9
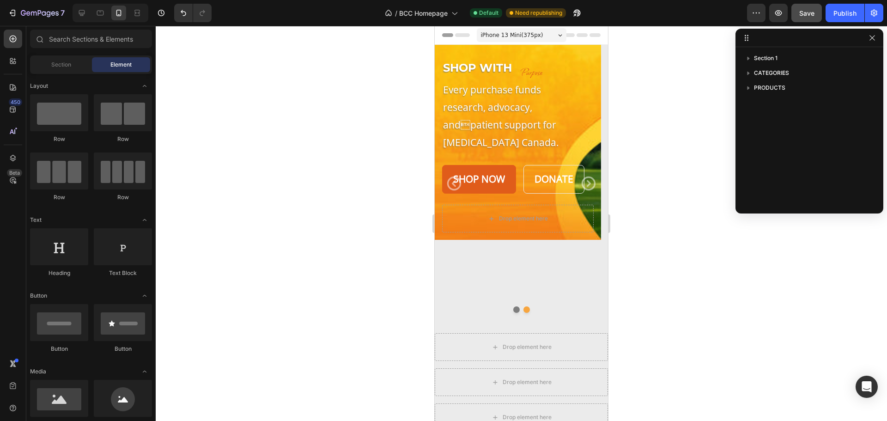
click at [554, 34] on div "iPhone 13 Mini ( 375 px)" at bounding box center [522, 35] width 90 height 14
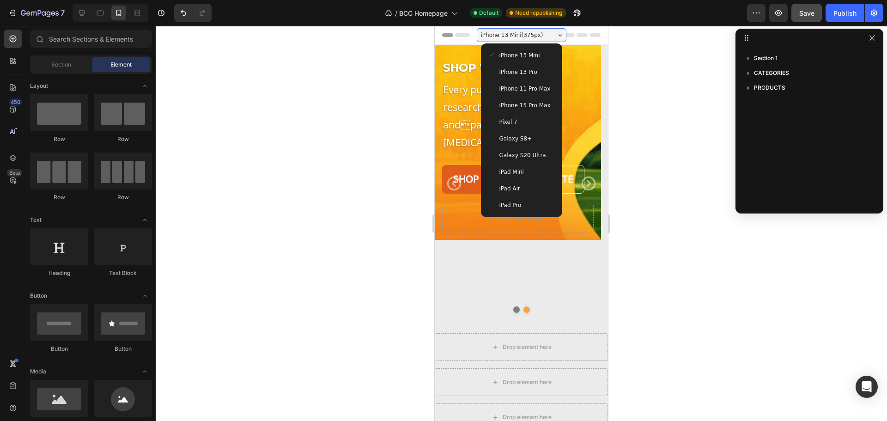
click at [506, 119] on span "Pixel 7" at bounding box center [508, 121] width 18 height 9
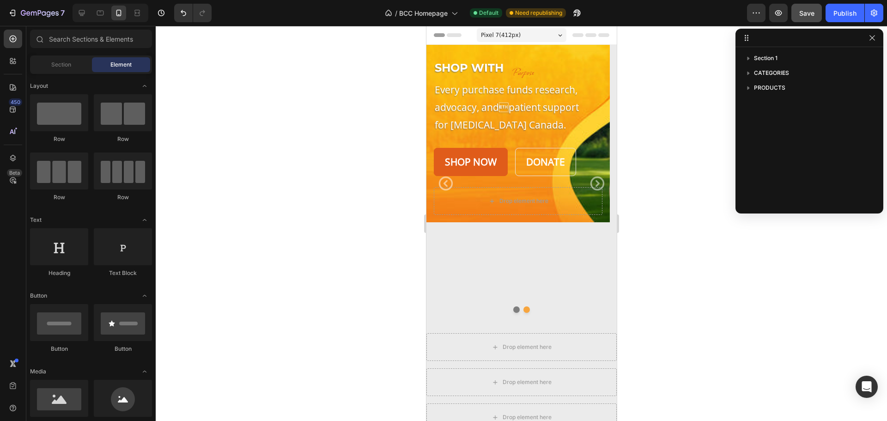
click at [557, 35] on icon at bounding box center [559, 35] width 4 height 2
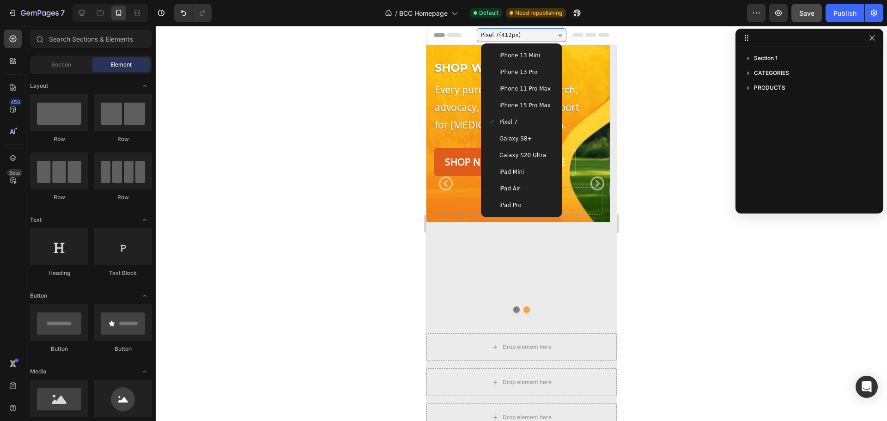
drag, startPoint x: 508, startPoint y: 169, endPoint x: 672, endPoint y: 131, distance: 167.9
click at [509, 169] on span "iPad Mini" at bounding box center [511, 171] width 24 height 9
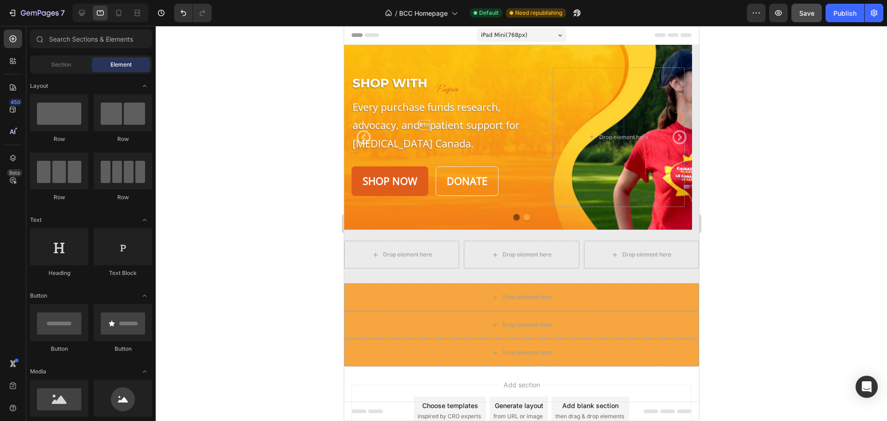
click at [556, 33] on div "iPad Mini ( 768 px)" at bounding box center [521, 35] width 90 height 14
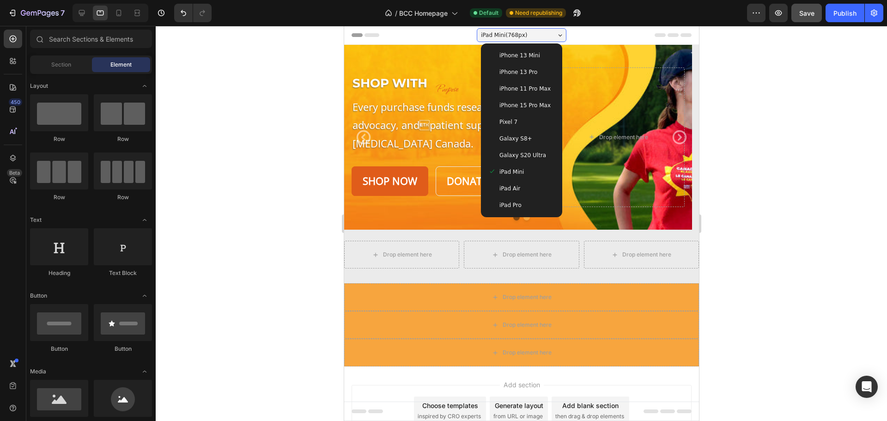
click at [510, 186] on span "iPad Air" at bounding box center [509, 188] width 21 height 9
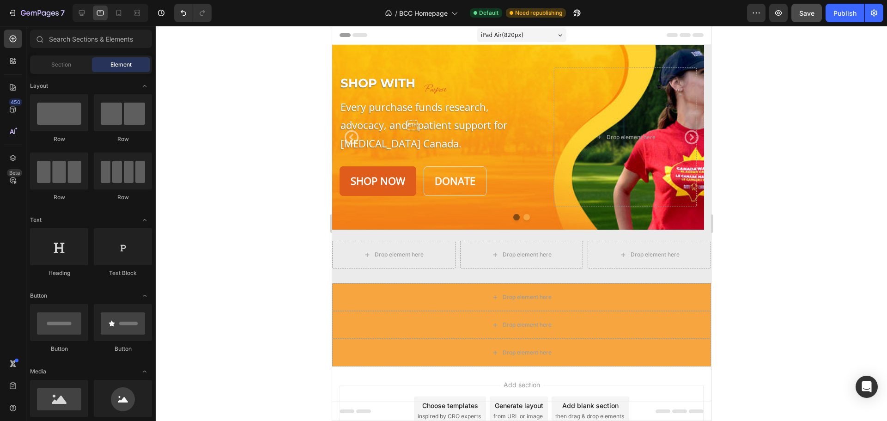
drag, startPoint x: 556, startPoint y: 36, endPoint x: 540, endPoint y: 55, distance: 25.2
click at [557, 36] on icon at bounding box center [559, 35] width 4 height 2
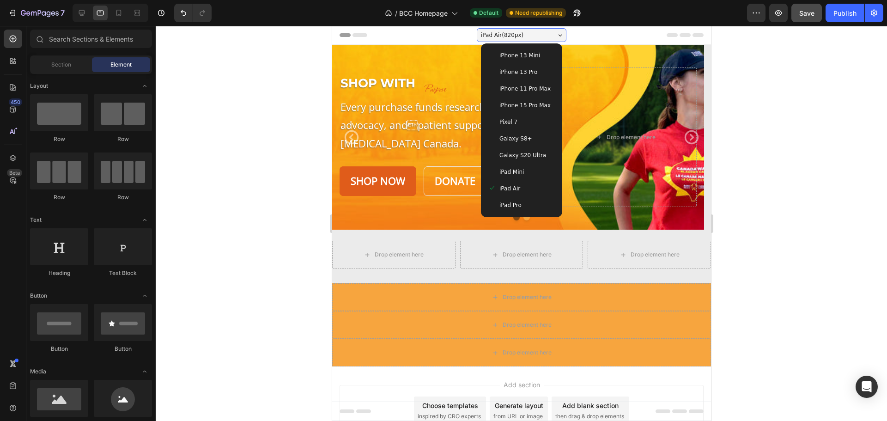
drag, startPoint x: 505, startPoint y: 206, endPoint x: 679, endPoint y: 172, distance: 176.9
click at [505, 205] on span "iPad Pro" at bounding box center [510, 204] width 22 height 9
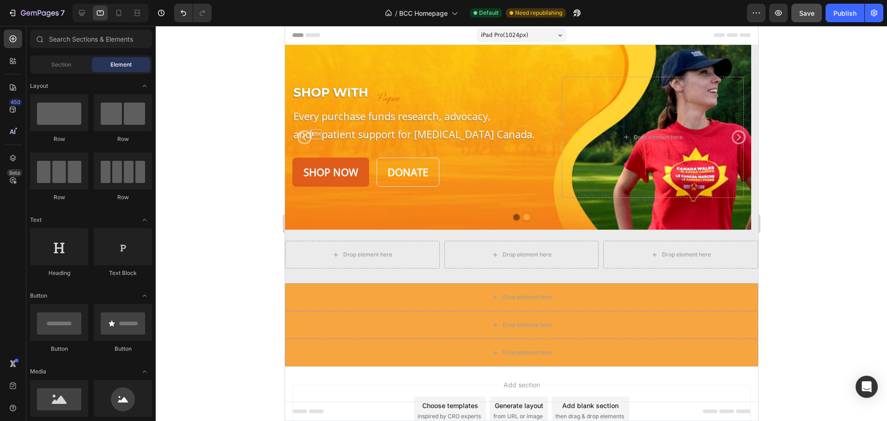
click at [834, 88] on div at bounding box center [521, 223] width 731 height 395
click at [327, 97] on p "Shop With" at bounding box center [330, 93] width 75 height 16
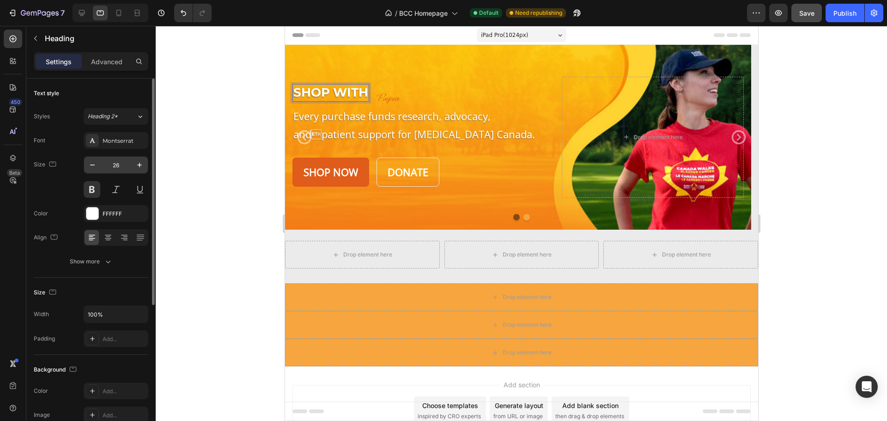
click at [125, 165] on input "26" at bounding box center [116, 165] width 30 height 17
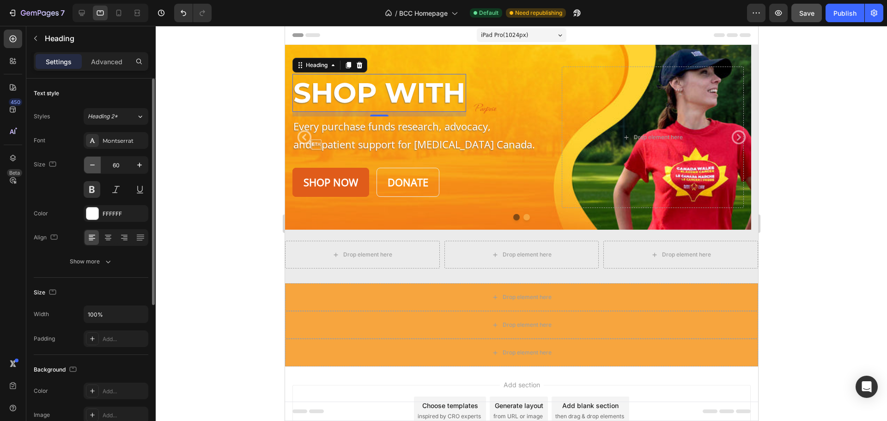
click at [94, 163] on icon "button" at bounding box center [92, 164] width 9 height 9
click at [95, 163] on icon "button" at bounding box center [92, 164] width 9 height 9
click at [94, 163] on icon "button" at bounding box center [92, 164] width 9 height 9
click at [93, 163] on icon "button" at bounding box center [92, 164] width 9 height 9
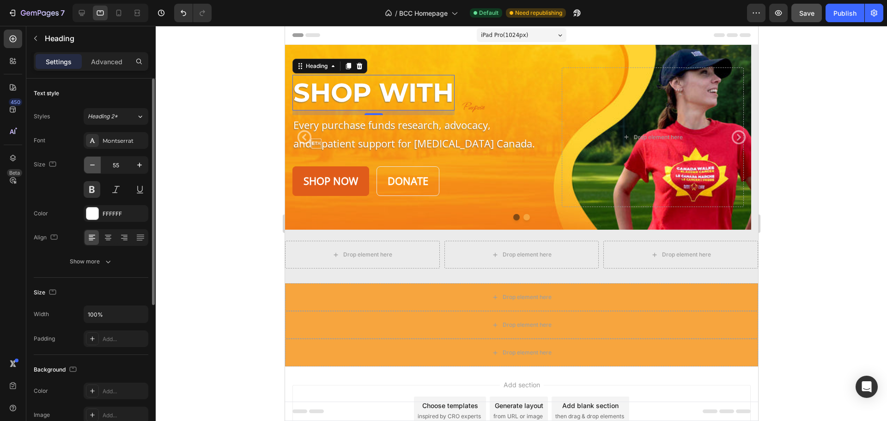
click at [93, 163] on icon "button" at bounding box center [92, 164] width 9 height 9
click at [94, 163] on icon "button" at bounding box center [92, 164] width 9 height 9
click at [95, 163] on icon "button" at bounding box center [92, 164] width 9 height 9
click at [95, 162] on icon "button" at bounding box center [92, 164] width 9 height 9
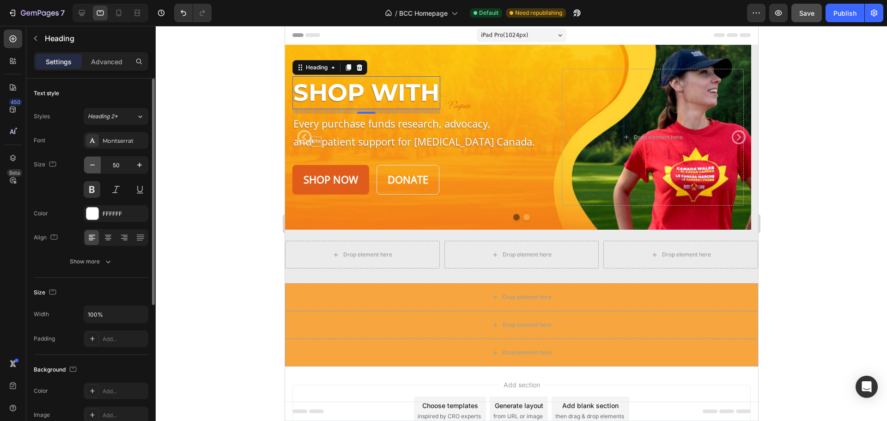
click at [95, 162] on icon "button" at bounding box center [92, 164] width 9 height 9
type input "49"
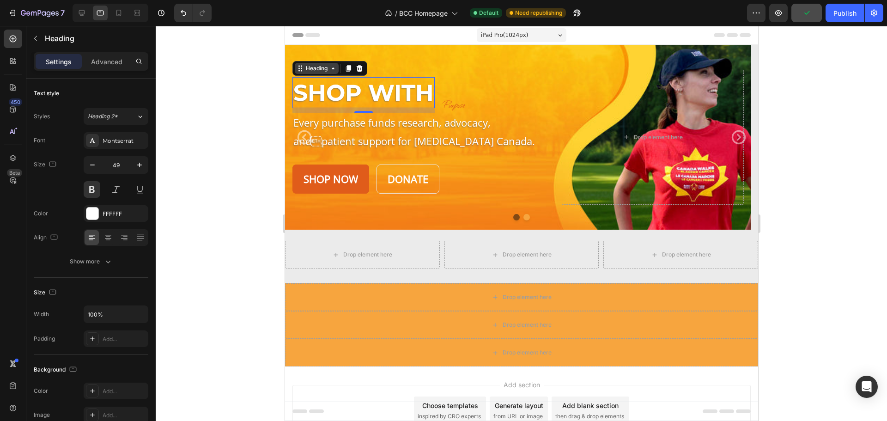
click at [332, 67] on icon at bounding box center [332, 68] width 7 height 7
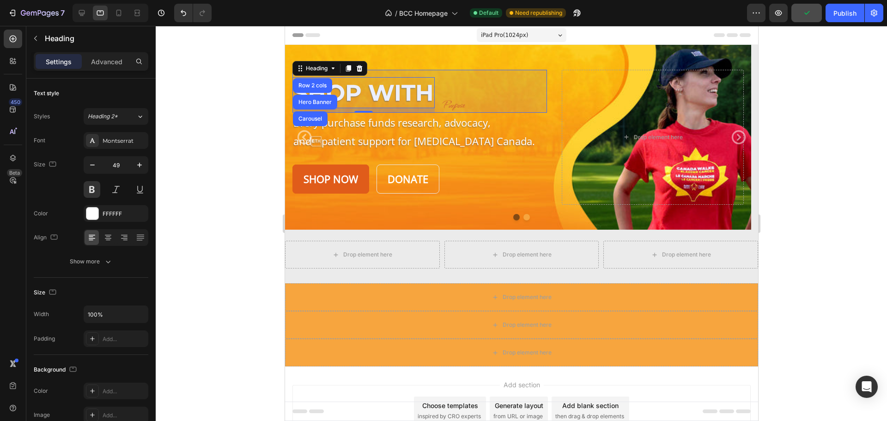
click at [319, 88] on div "Row 2 cols" at bounding box center [312, 86] width 32 height 6
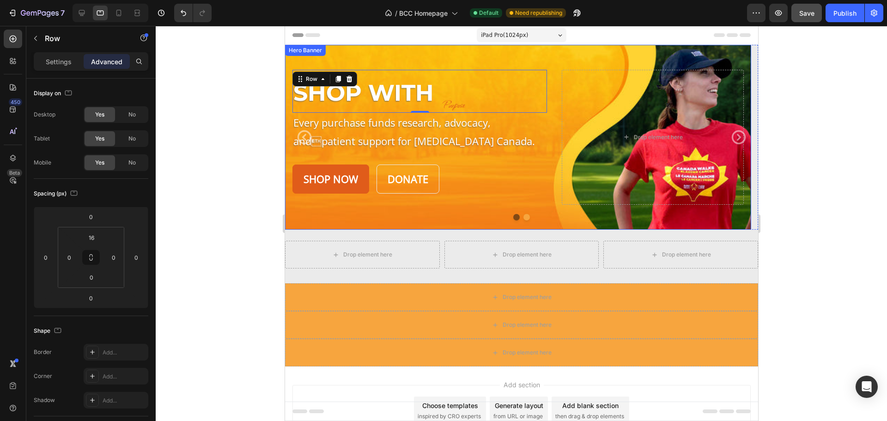
click at [476, 56] on div "Background Image" at bounding box center [517, 137] width 466 height 185
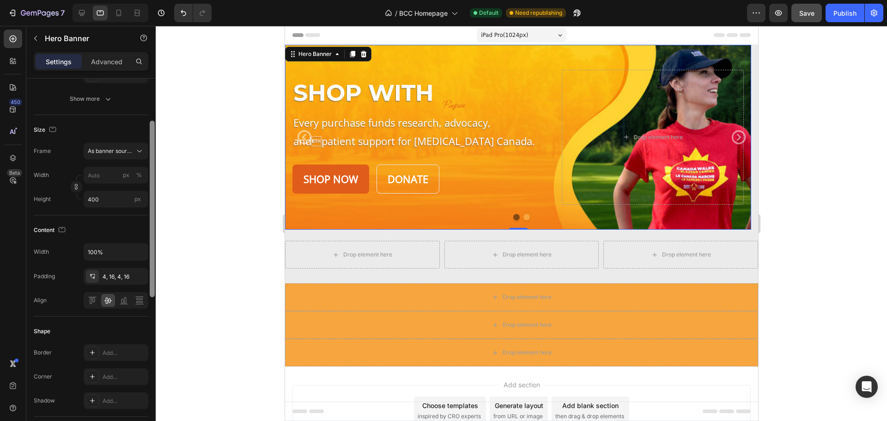
scroll to position [163, 0]
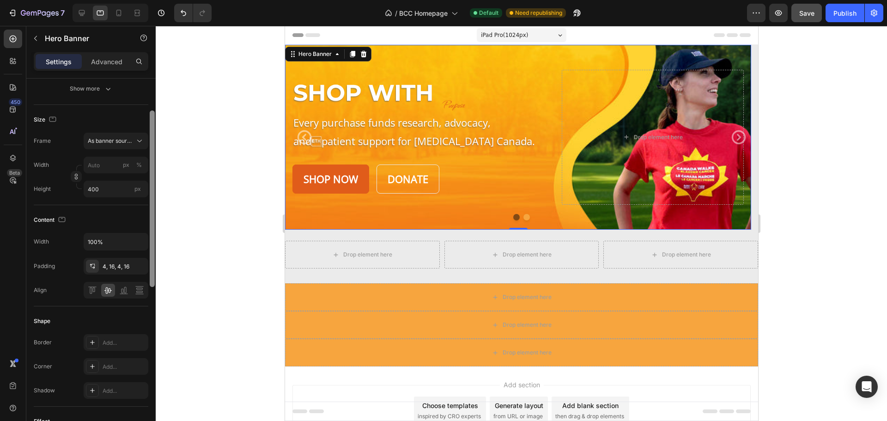
drag, startPoint x: 154, startPoint y: 225, endPoint x: 137, endPoint y: 305, distance: 81.2
click at [137, 304] on div "Layout Middle left Background The changes might be hidden by the video. Color A…" at bounding box center [90, 263] width 129 height 369
click at [138, 240] on icon "button" at bounding box center [139, 241] width 9 height 9
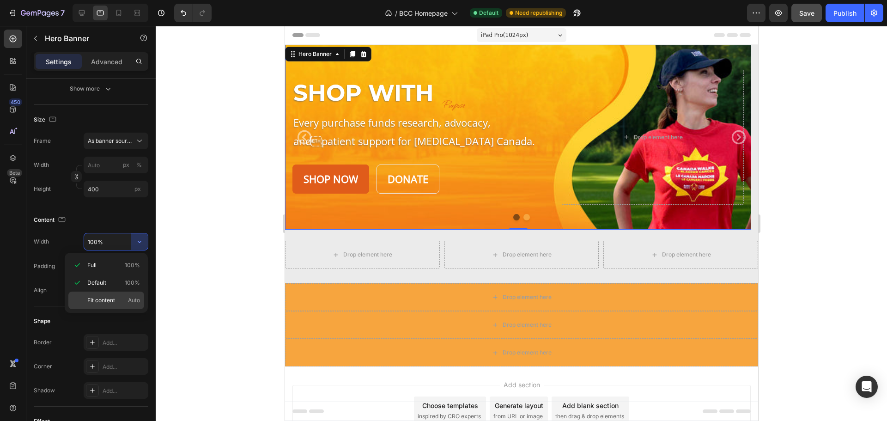
click at [93, 297] on span "Fit content" at bounding box center [101, 300] width 28 height 8
click at [130, 241] on input "Auto" at bounding box center [116, 241] width 64 height 17
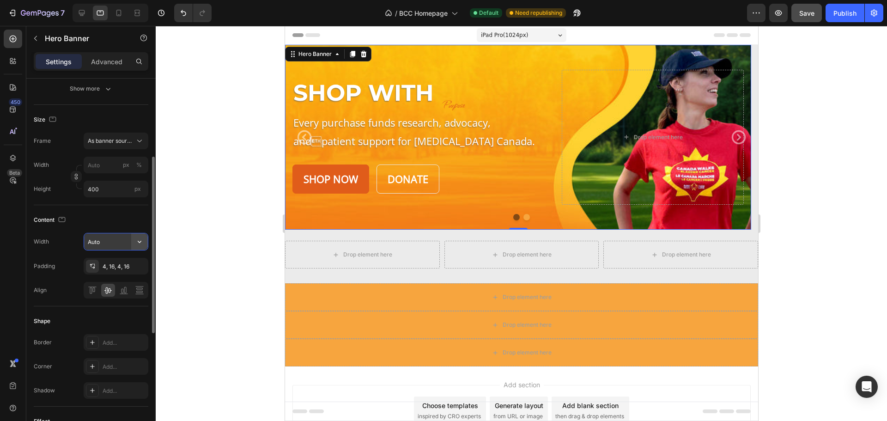
click at [137, 242] on icon "button" at bounding box center [139, 241] width 9 height 9
click at [103, 265] on p "Full 100%" at bounding box center [113, 265] width 53 height 8
type input "100%"
click at [142, 242] on icon "button" at bounding box center [139, 241] width 9 height 9
click at [102, 280] on span "Default" at bounding box center [96, 282] width 19 height 8
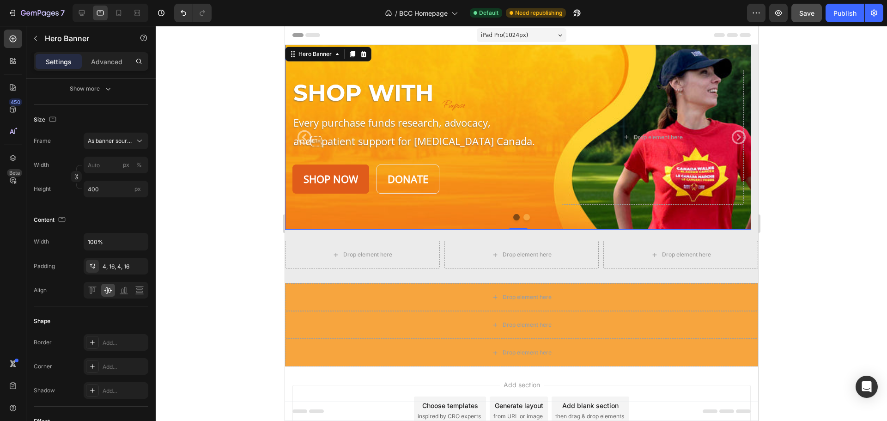
click at [202, 207] on div at bounding box center [521, 223] width 731 height 395
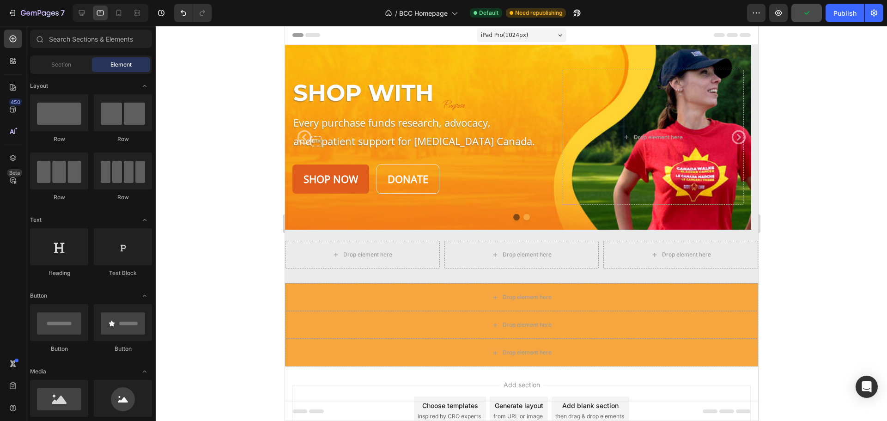
click at [812, 152] on div at bounding box center [521, 223] width 731 height 395
click at [83, 10] on icon at bounding box center [81, 12] width 9 height 9
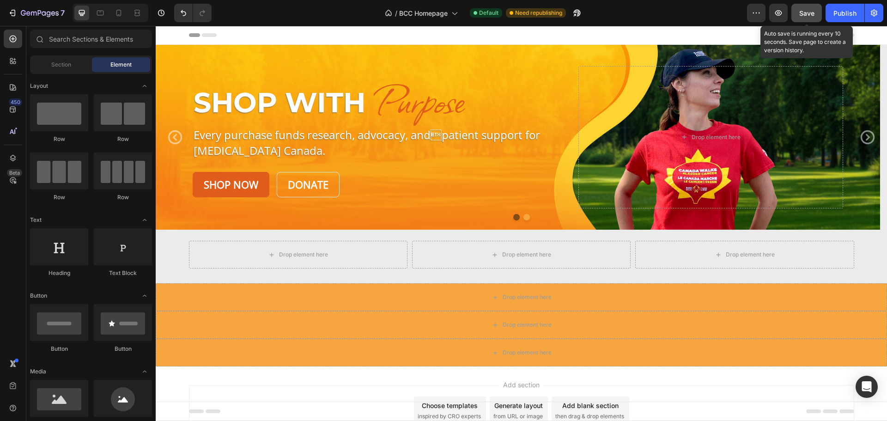
drag, startPoint x: 813, startPoint y: 13, endPoint x: 798, endPoint y: 19, distance: 16.4
click at [813, 13] on span "Save" at bounding box center [806, 13] width 15 height 8
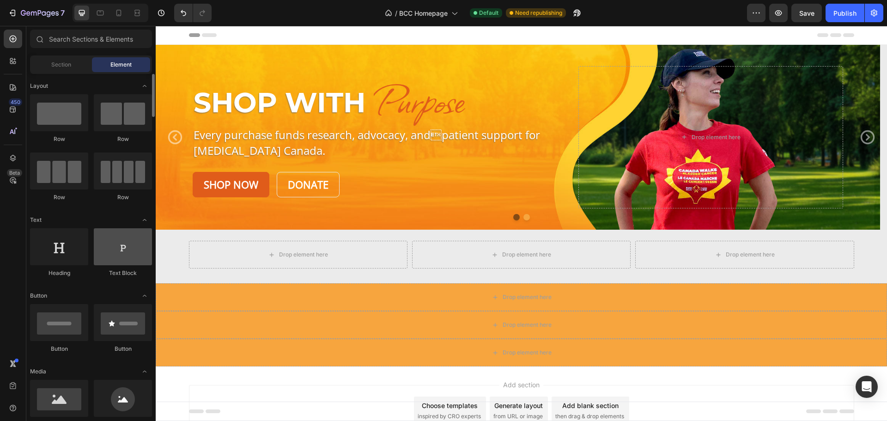
scroll to position [92, 0]
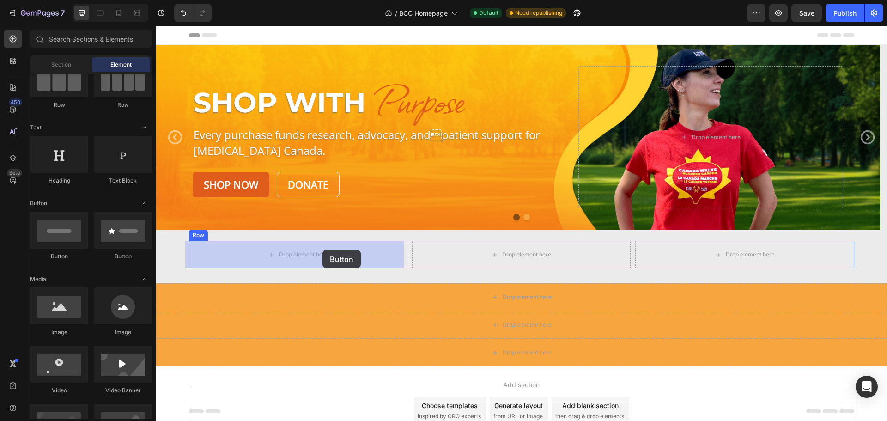
drag, startPoint x: 250, startPoint y: 253, endPoint x: 322, endPoint y: 250, distance: 72.6
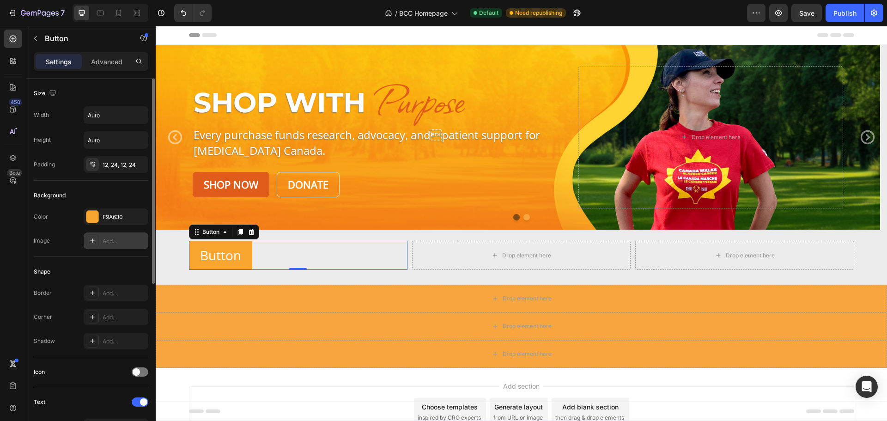
click at [119, 245] on div "Add..." at bounding box center [124, 241] width 43 height 8
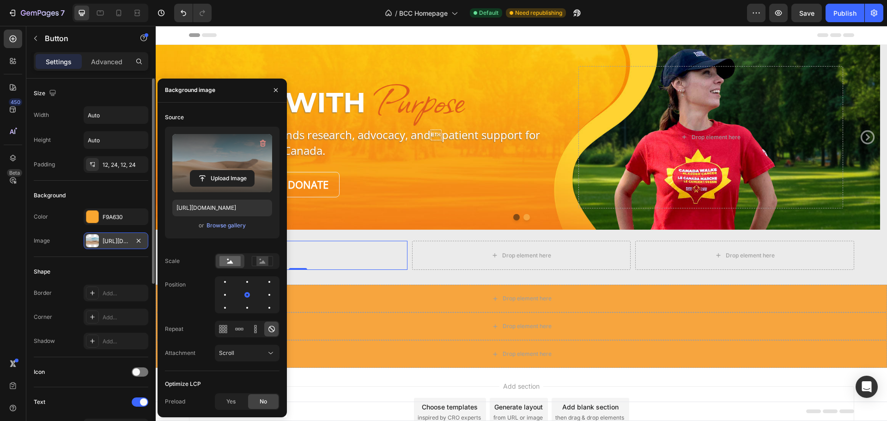
click at [262, 139] on icon "button" at bounding box center [262, 143] width 9 height 9
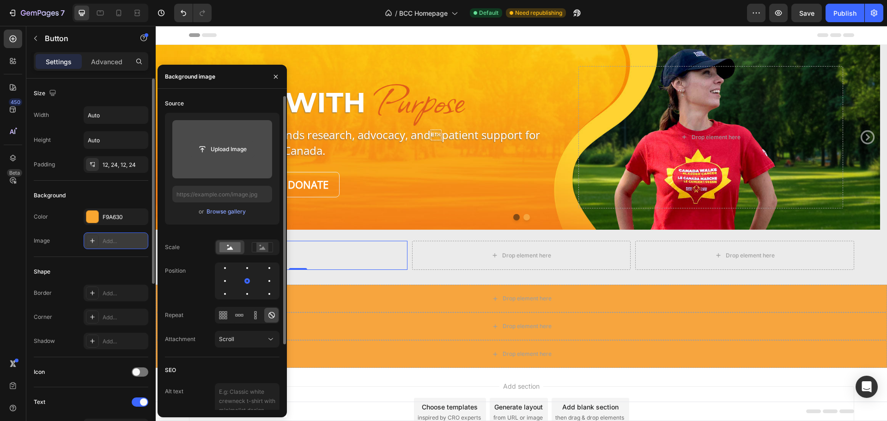
click at [222, 147] on input "file" at bounding box center [222, 149] width 64 height 16
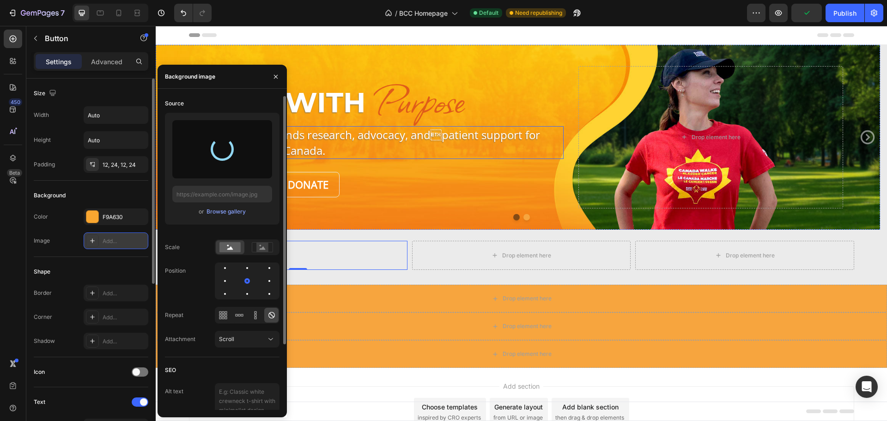
type input "https://cdn.shopify.com/s/files/1/0952/3845/5571/files/gempages_584096189486465…"
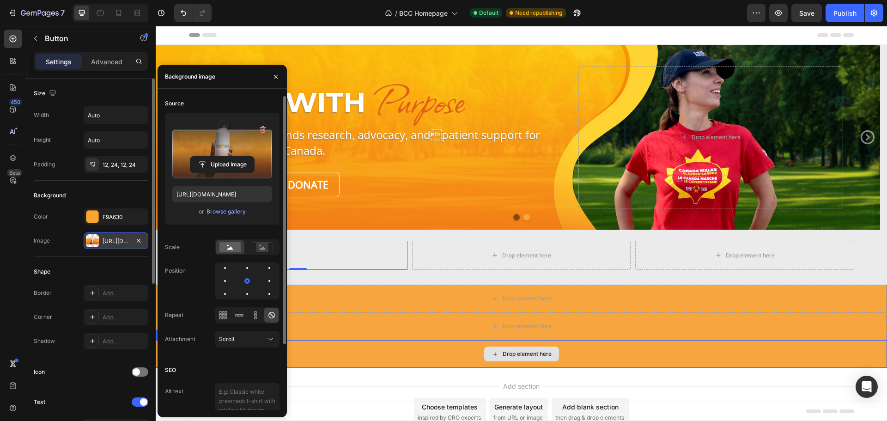
click at [324, 356] on div "Drop element here" at bounding box center [521, 354] width 731 height 28
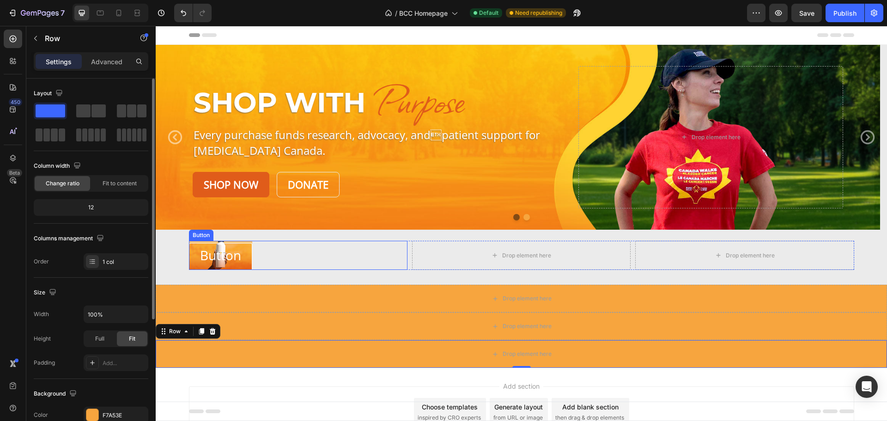
click at [246, 248] on button "Button" at bounding box center [220, 255] width 63 height 29
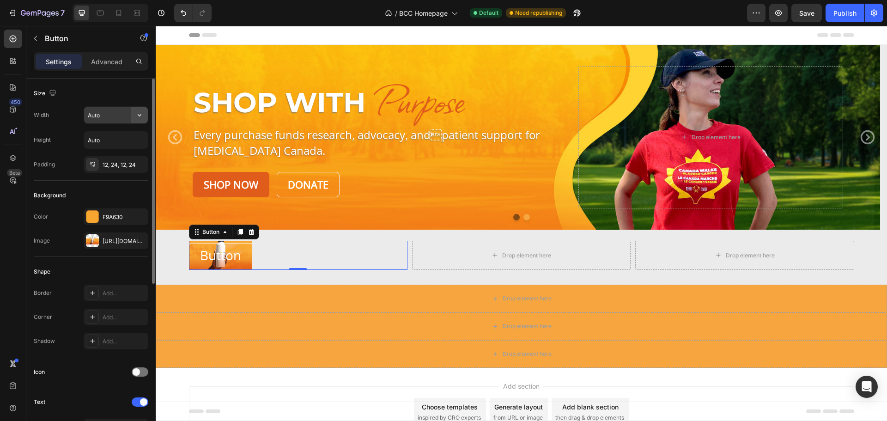
drag, startPoint x: 129, startPoint y: 121, endPoint x: 141, endPoint y: 117, distance: 12.7
click at [141, 117] on icon "button" at bounding box center [139, 114] width 9 height 9
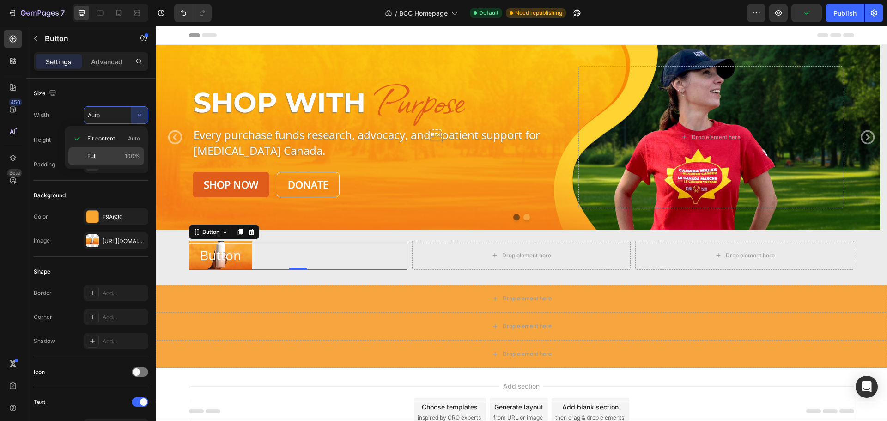
click at [90, 152] on span "Full" at bounding box center [91, 156] width 9 height 8
type input "100%"
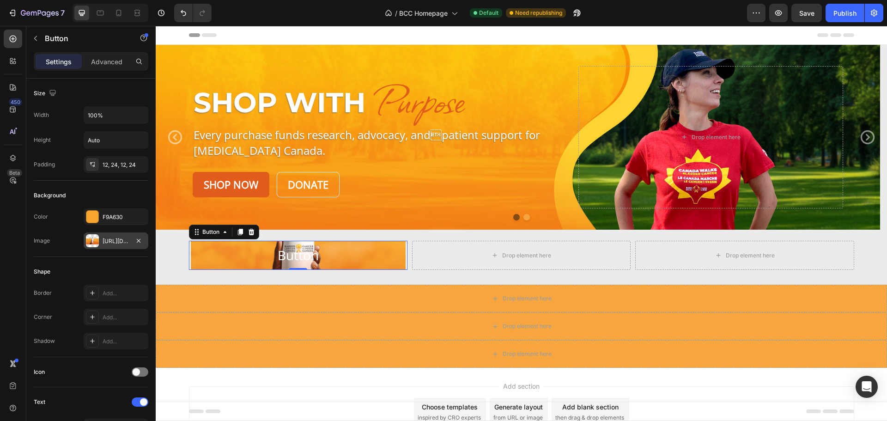
click at [118, 236] on div "https://cdn.shopify.com/s/files/1/0952/3845/5571/files/gempages_584096189486465…" at bounding box center [116, 240] width 65 height 17
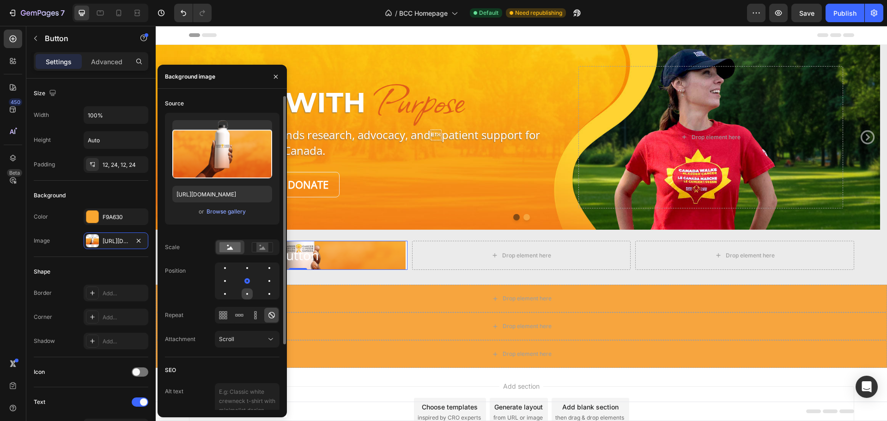
click at [245, 296] on div at bounding box center [247, 293] width 11 height 11
click at [248, 267] on div at bounding box center [247, 268] width 2 height 2
click at [248, 293] on div at bounding box center [247, 294] width 2 height 2
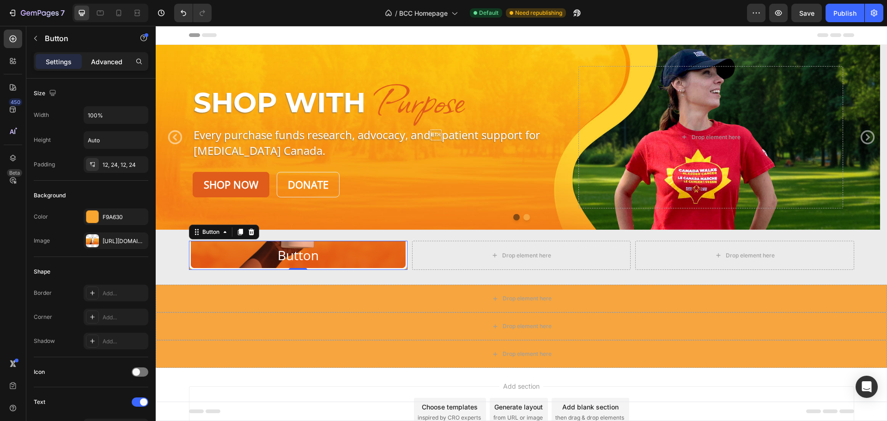
click at [103, 64] on p "Advanced" at bounding box center [106, 62] width 31 height 10
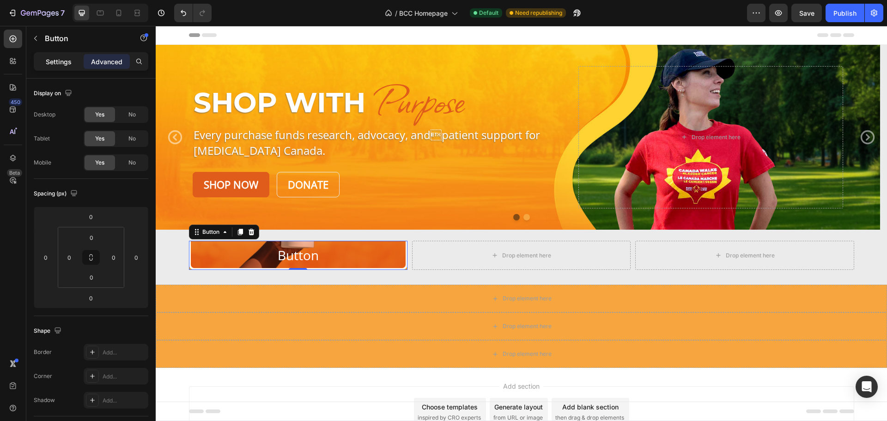
drag, startPoint x: 58, startPoint y: 59, endPoint x: 58, endPoint y: 67, distance: 8.3
click at [58, 59] on p "Settings" at bounding box center [59, 62] width 26 height 10
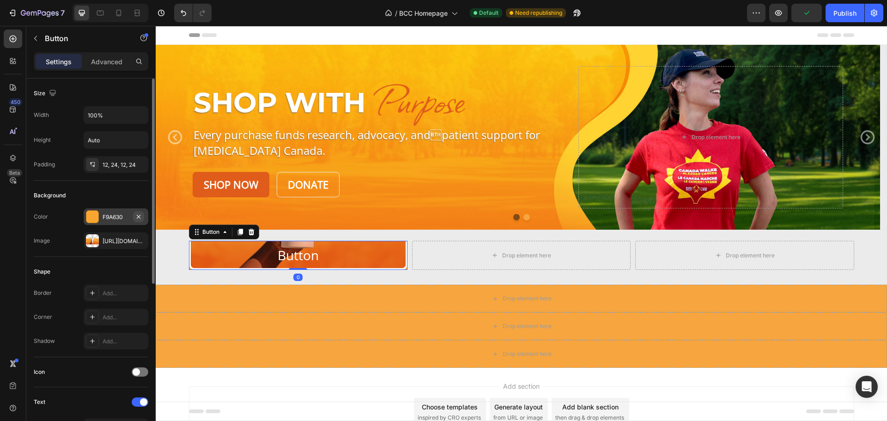
click at [140, 213] on icon "button" at bounding box center [138, 216] width 7 height 7
click at [102, 57] on p "Advanced" at bounding box center [106, 62] width 31 height 10
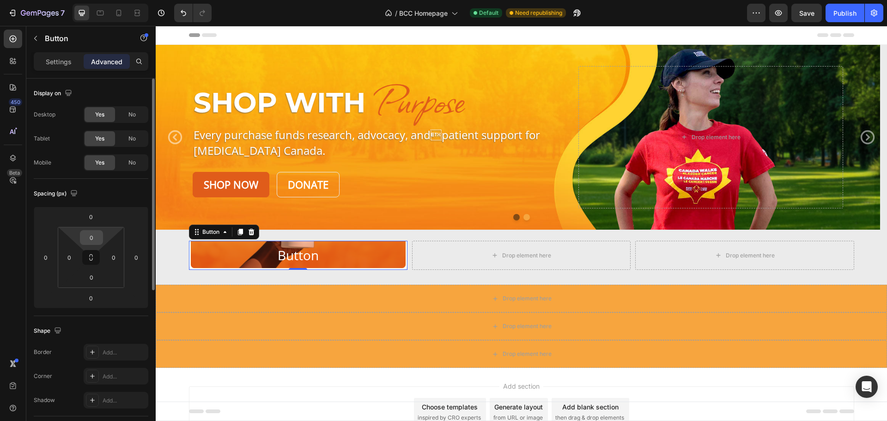
click at [99, 233] on input "0" at bounding box center [91, 237] width 18 height 14
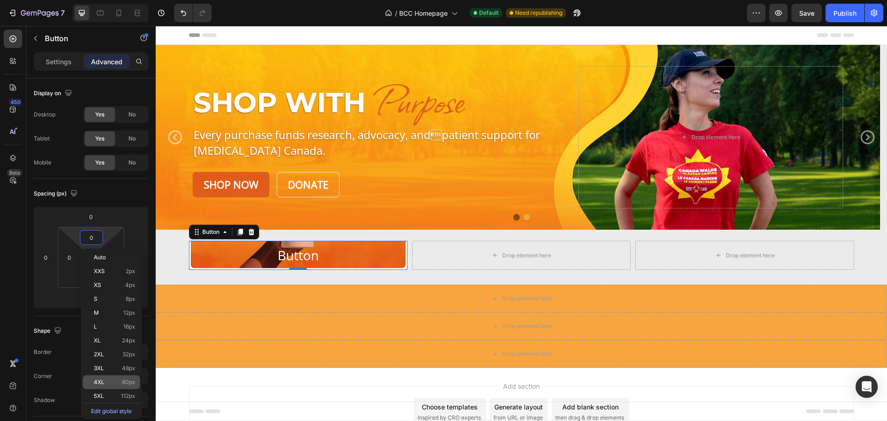
click at [128, 378] on div "4XL 80px" at bounding box center [111, 382] width 57 height 14
type input "80"
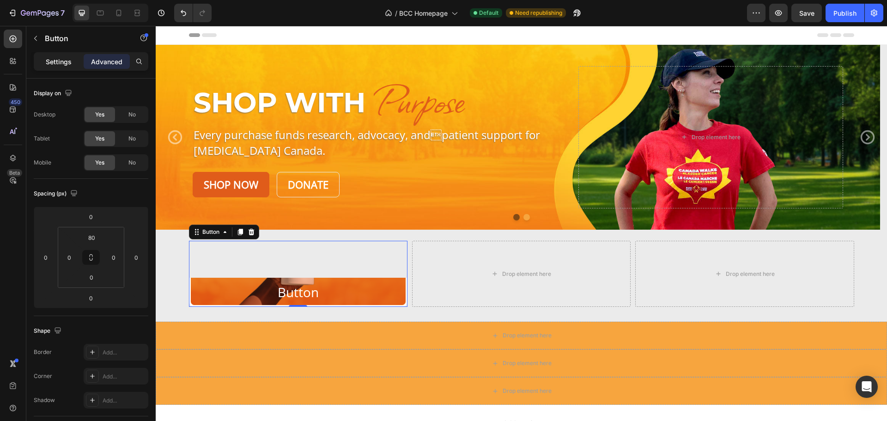
click at [66, 63] on p "Settings" at bounding box center [59, 62] width 26 height 10
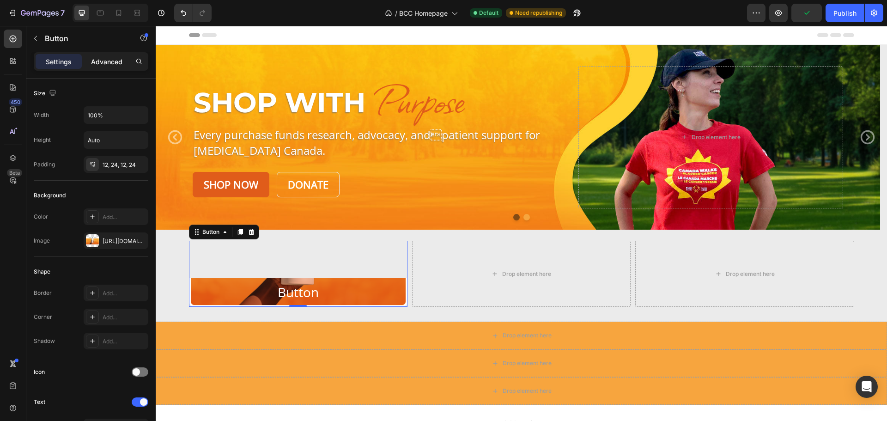
click at [119, 60] on p "Advanced" at bounding box center [106, 62] width 31 height 10
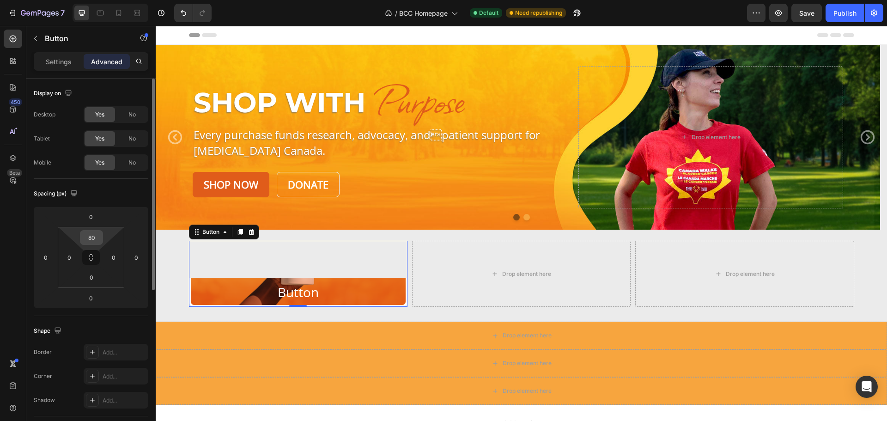
click at [98, 235] on input "80" at bounding box center [91, 237] width 18 height 14
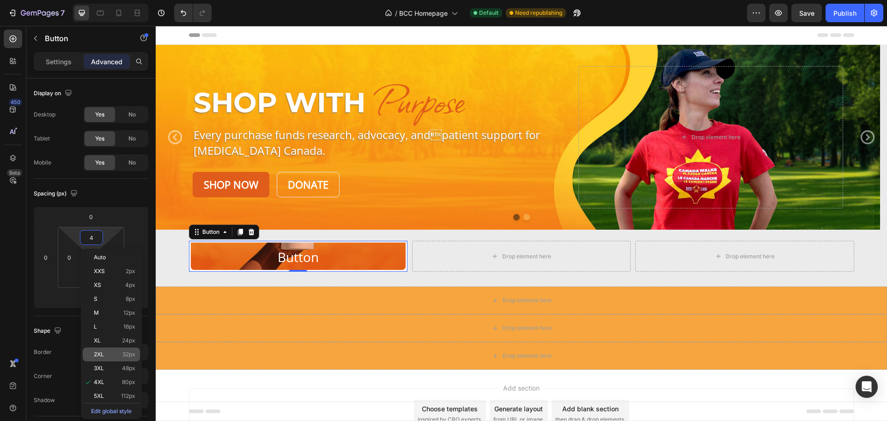
click at [107, 350] on div "2XL 32px" at bounding box center [111, 354] width 57 height 14
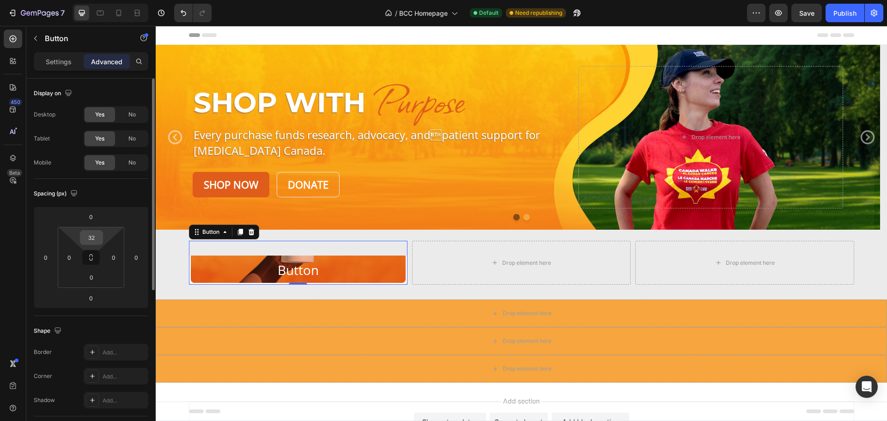
click at [102, 237] on div "32" at bounding box center [91, 237] width 23 height 15
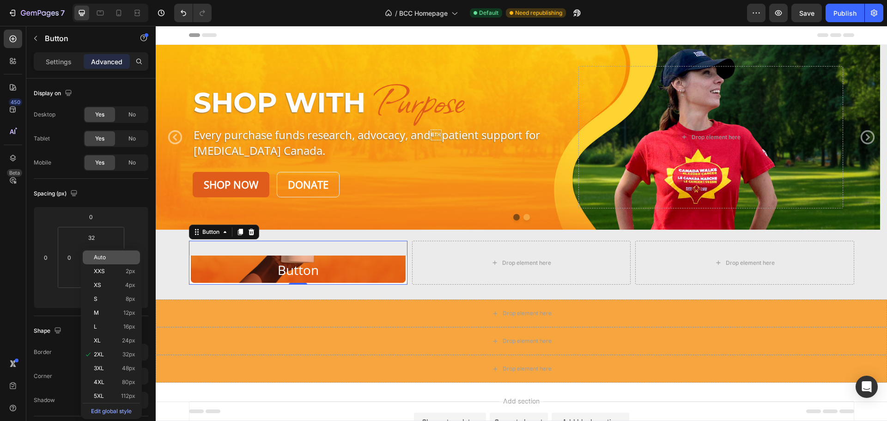
click at [104, 255] on span "Auto" at bounding box center [100, 257] width 12 height 6
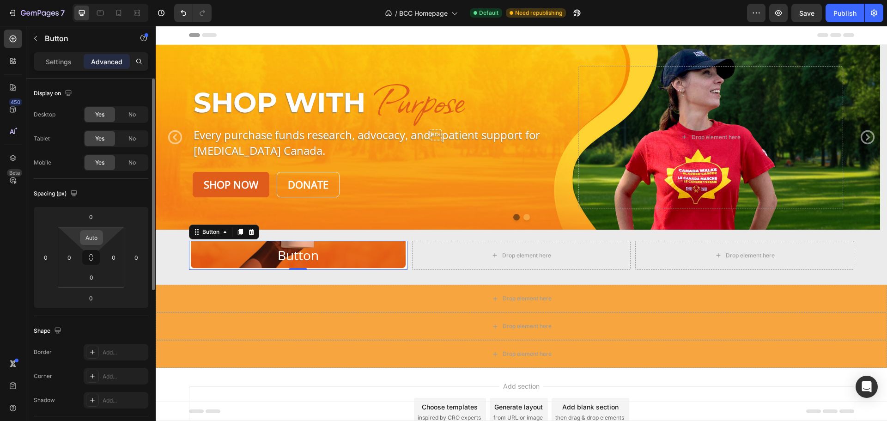
click at [99, 233] on input "Auto" at bounding box center [91, 237] width 18 height 14
type input "0"
click at [49, 66] on p "Settings" at bounding box center [59, 62] width 26 height 10
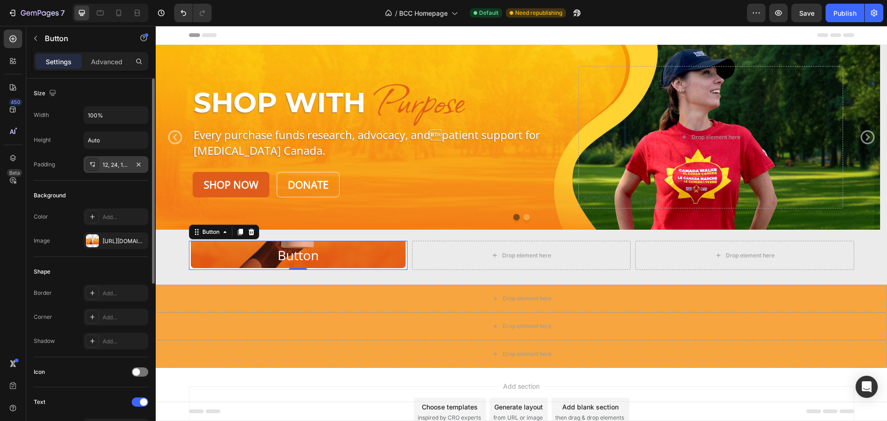
click at [124, 161] on div "12, 24, 12, 24" at bounding box center [116, 165] width 27 height 8
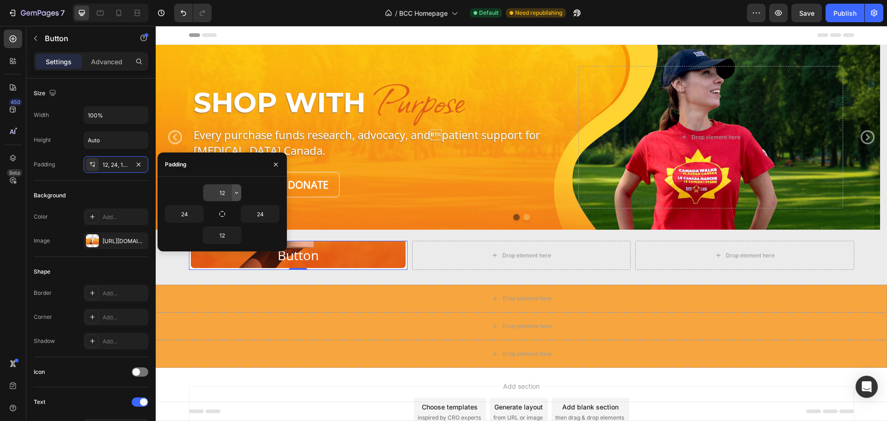
click at [236, 189] on icon "button" at bounding box center [236, 192] width 7 height 7
click at [222, 190] on input "12" at bounding box center [222, 192] width 38 height 17
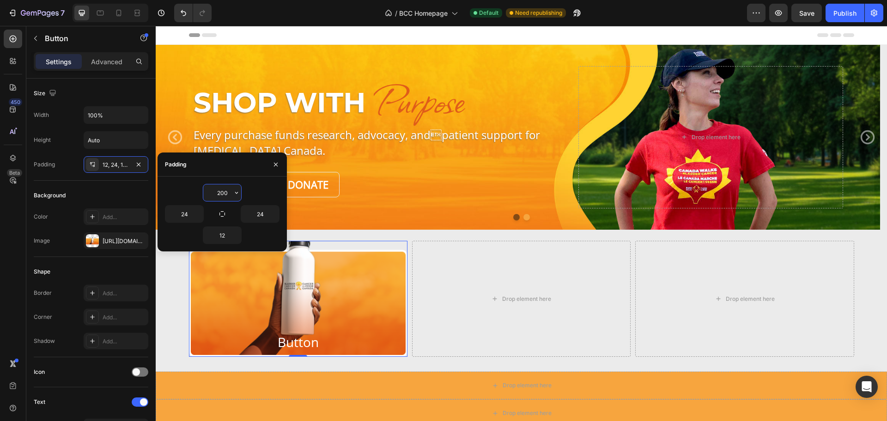
drag, startPoint x: 229, startPoint y: 193, endPoint x: 206, endPoint y: 194, distance: 22.7
click at [206, 194] on input "200" at bounding box center [222, 192] width 38 height 17
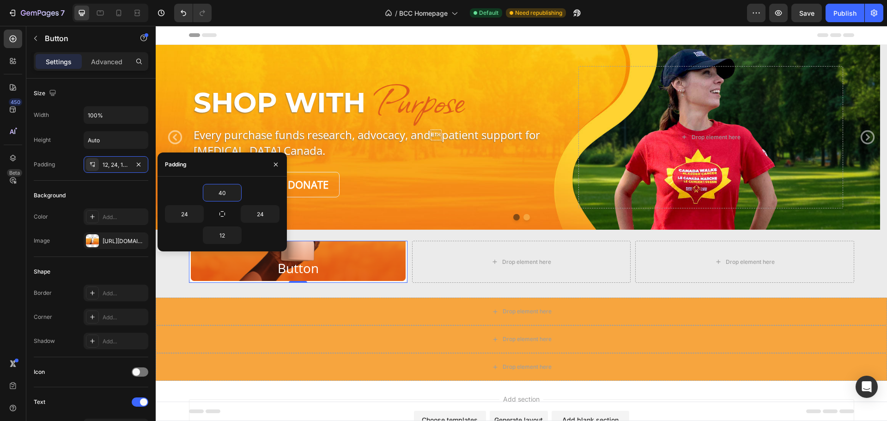
type input "400"
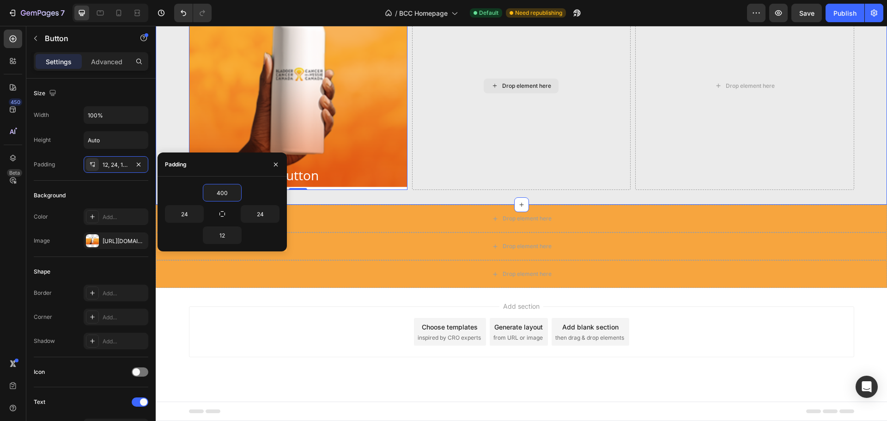
scroll to position [74, 0]
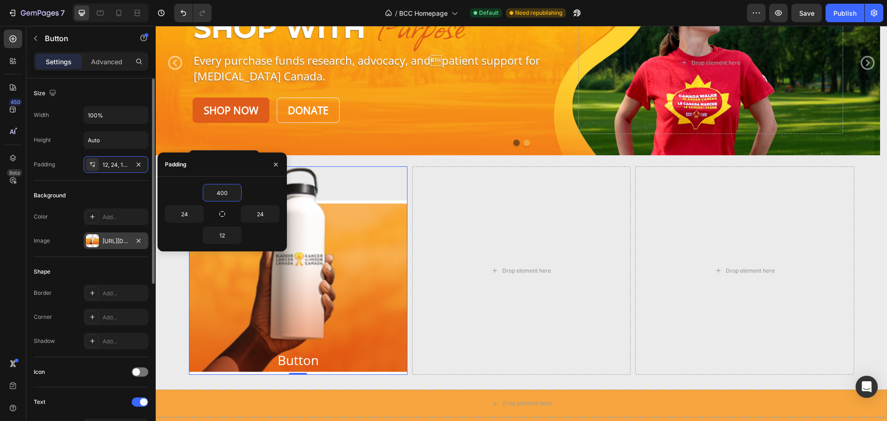
click at [109, 241] on div "https://cdn.shopify.com/s/files/1/0952/3845/5571/files/gempages_584096189486465…" at bounding box center [116, 241] width 27 height 8
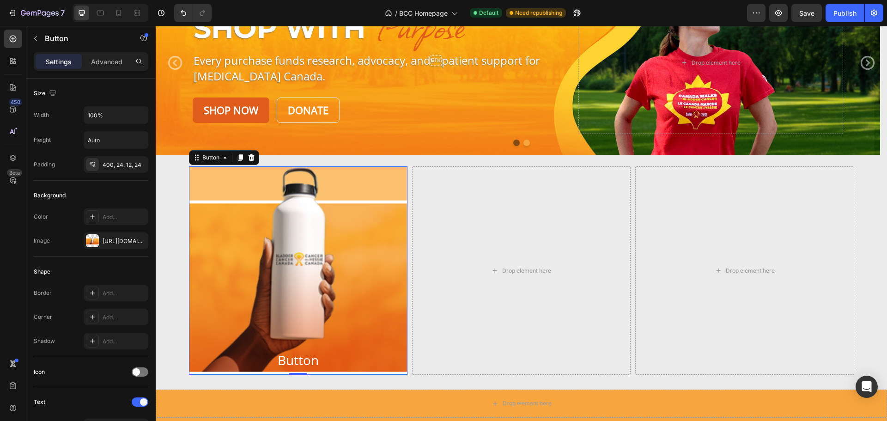
click at [376, 186] on button "Button" at bounding box center [298, 270] width 218 height 208
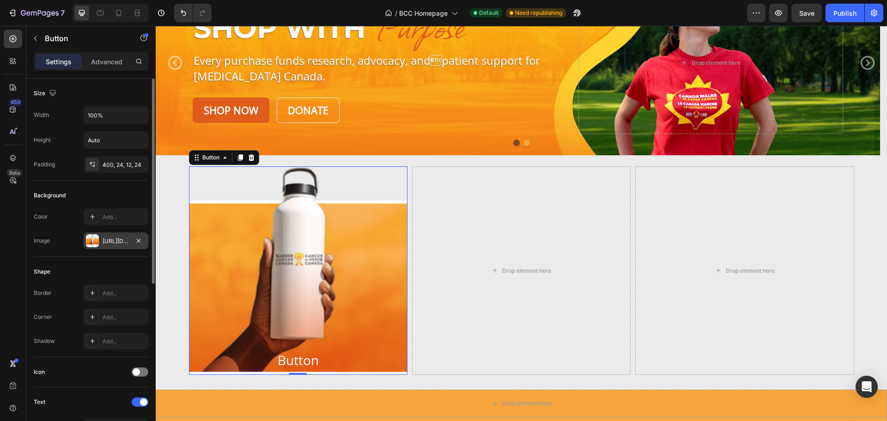
click at [117, 238] on div "https://cdn.shopify.com/s/files/1/0952/3845/5571/files/gempages_584096189486465…" at bounding box center [116, 241] width 27 height 8
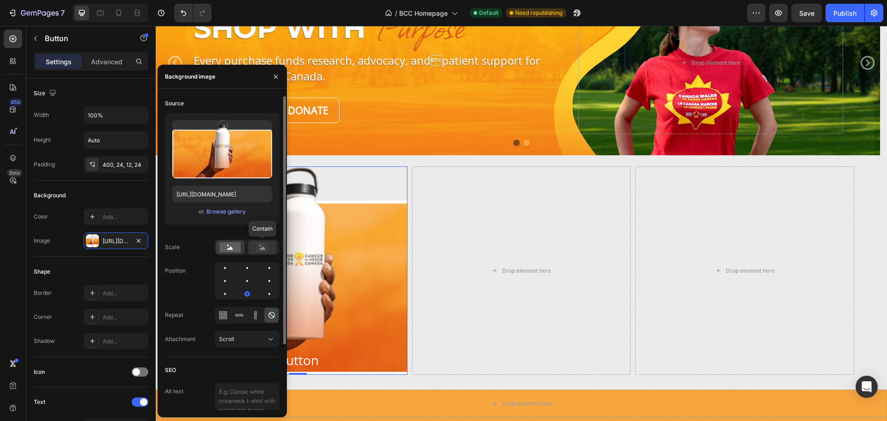
click at [260, 248] on icon at bounding box center [263, 247] width 6 height 3
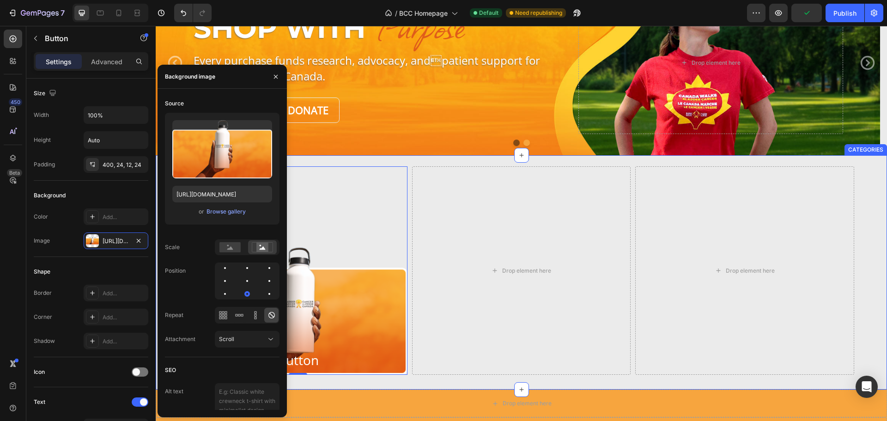
click at [349, 157] on div "Button Button 0 Drop element here Drop element here Row CATEGORIES" at bounding box center [521, 272] width 731 height 234
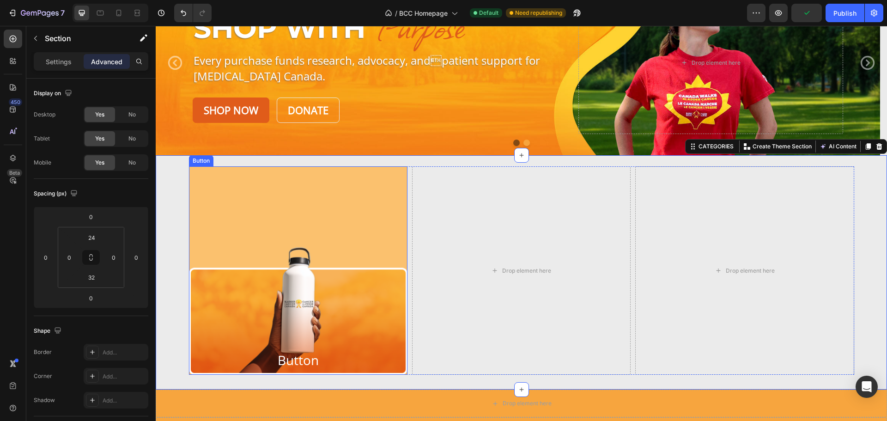
click at [341, 255] on button "Button" at bounding box center [298, 270] width 218 height 208
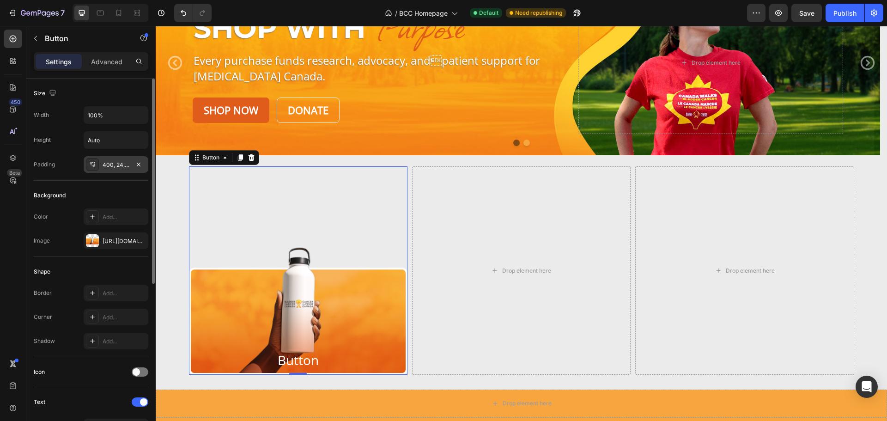
click at [114, 167] on div "400, 24, 12, 24" at bounding box center [116, 165] width 27 height 8
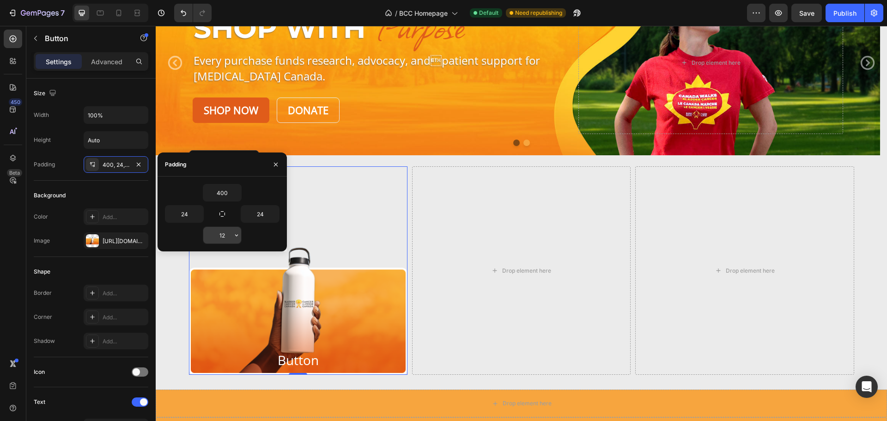
click at [218, 229] on input "12" at bounding box center [222, 235] width 38 height 17
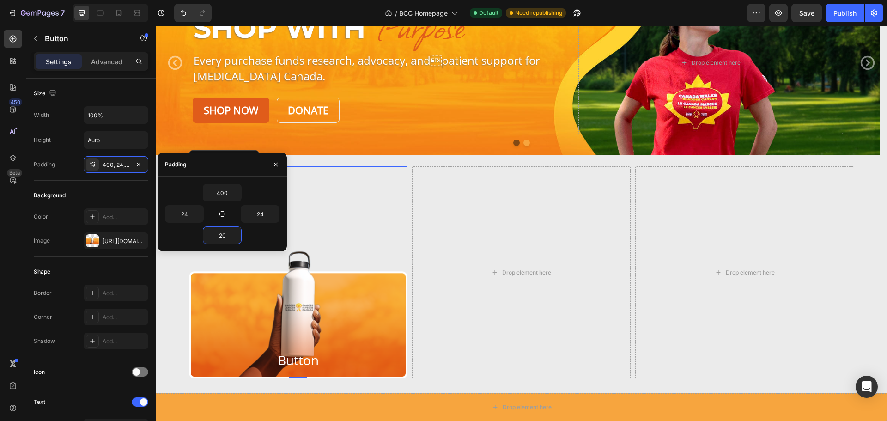
type input "2"
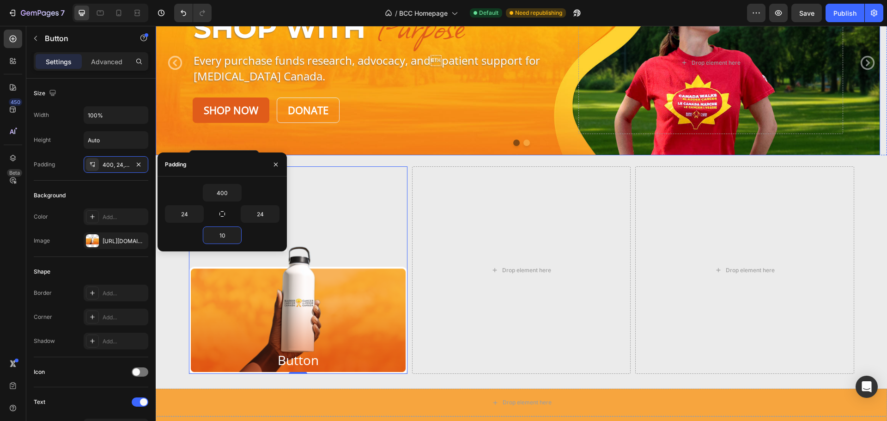
type input "10"
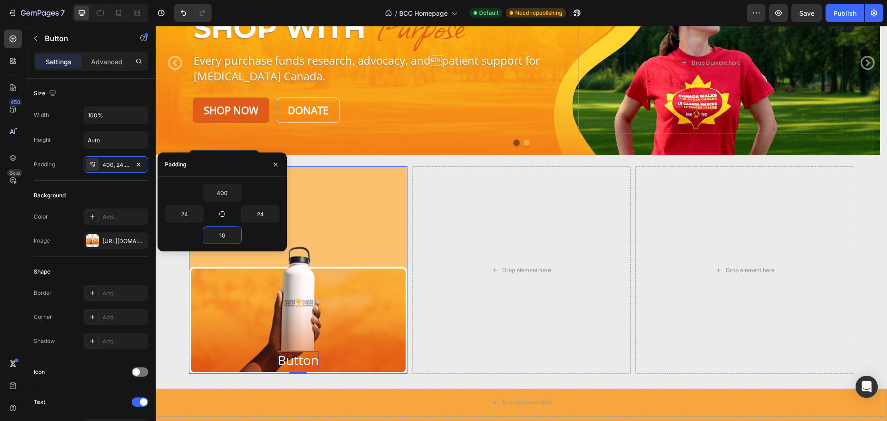
click at [296, 361] on p "Button" at bounding box center [298, 360] width 41 height 18
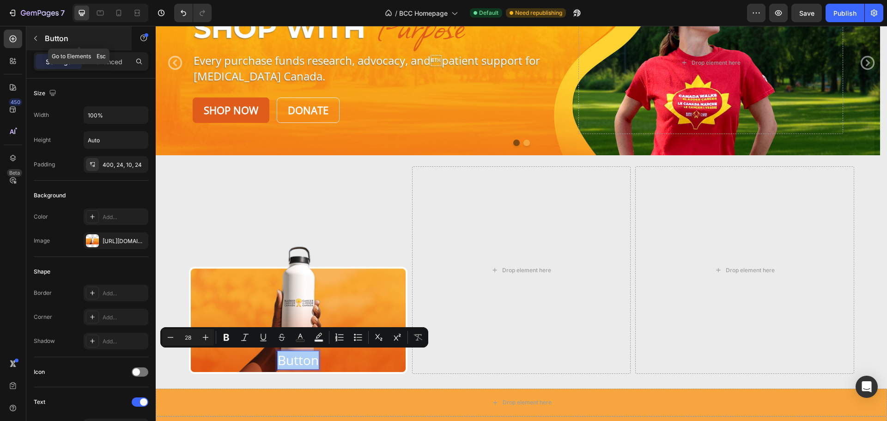
click at [35, 37] on icon "button" at bounding box center [35, 38] width 7 height 7
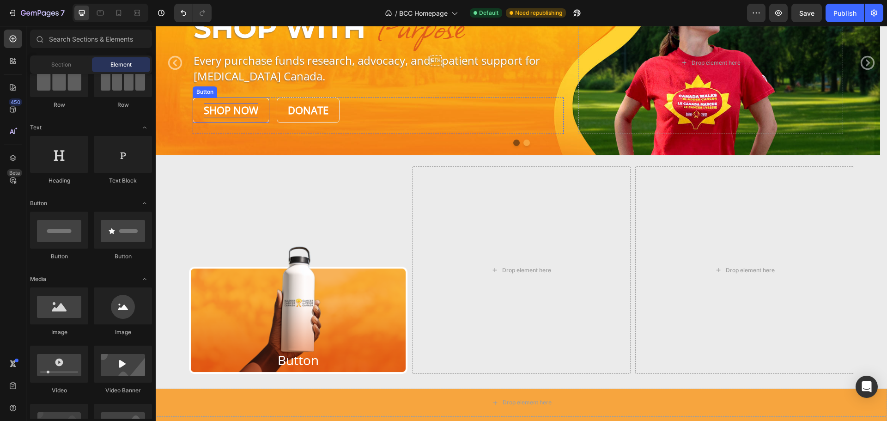
click at [240, 104] on p "Shop Now" at bounding box center [231, 110] width 54 height 14
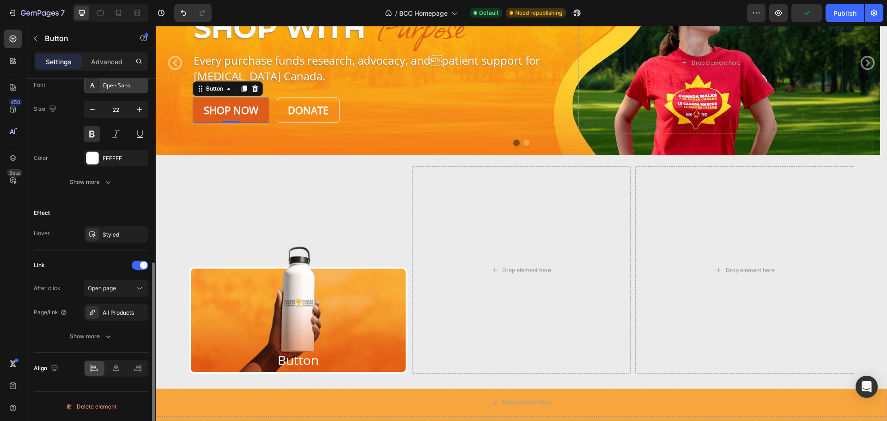
scroll to position [273, 0]
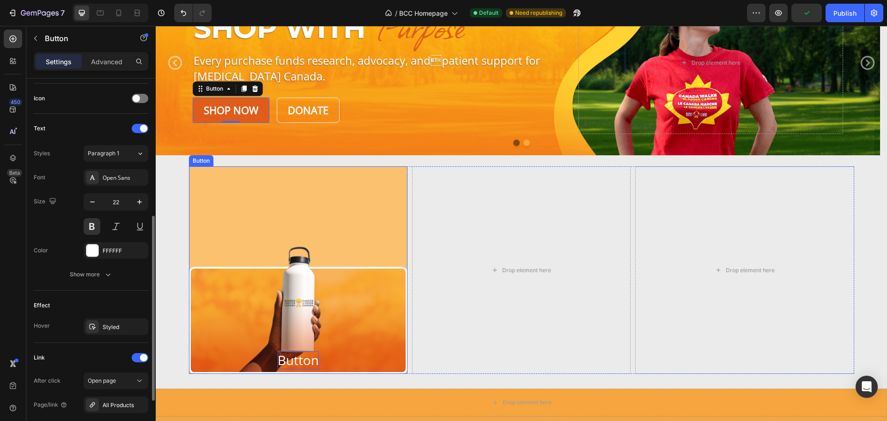
click at [287, 353] on p "Button" at bounding box center [298, 360] width 41 height 18
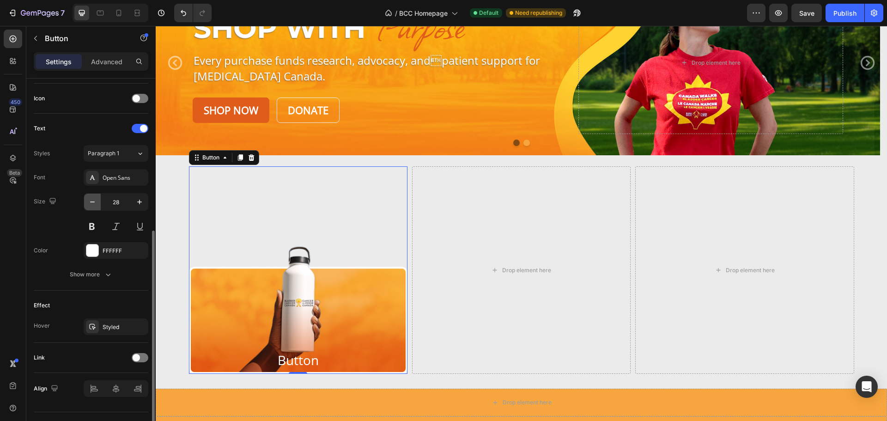
click at [90, 202] on icon "button" at bounding box center [92, 201] width 9 height 9
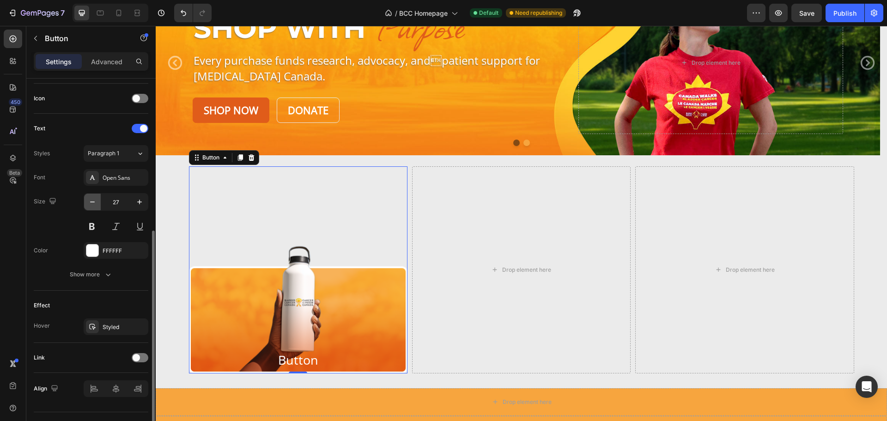
click at [90, 202] on icon "button" at bounding box center [92, 201] width 9 height 9
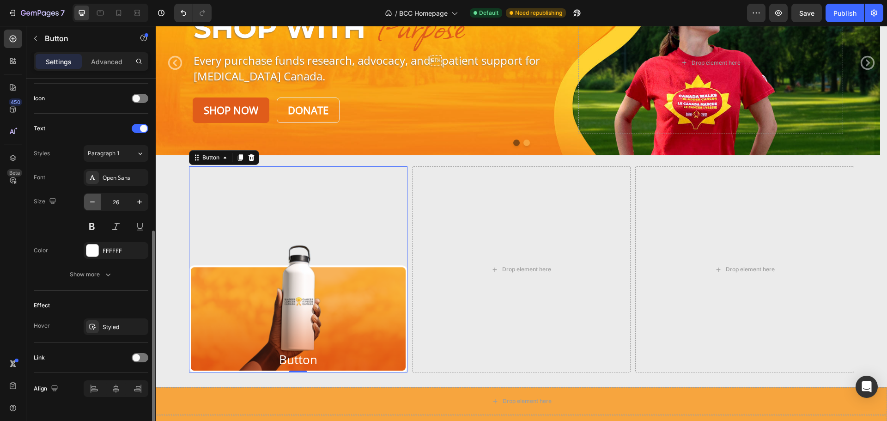
click at [90, 202] on icon "button" at bounding box center [92, 201] width 9 height 9
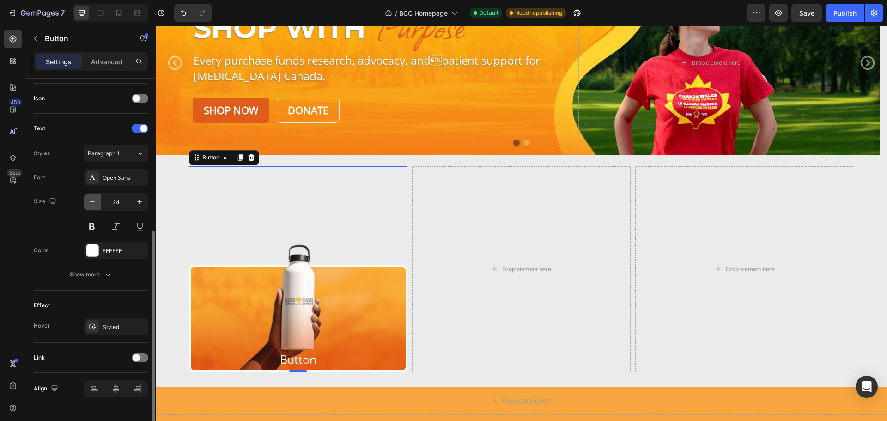
click at [90, 202] on icon "button" at bounding box center [92, 201] width 9 height 9
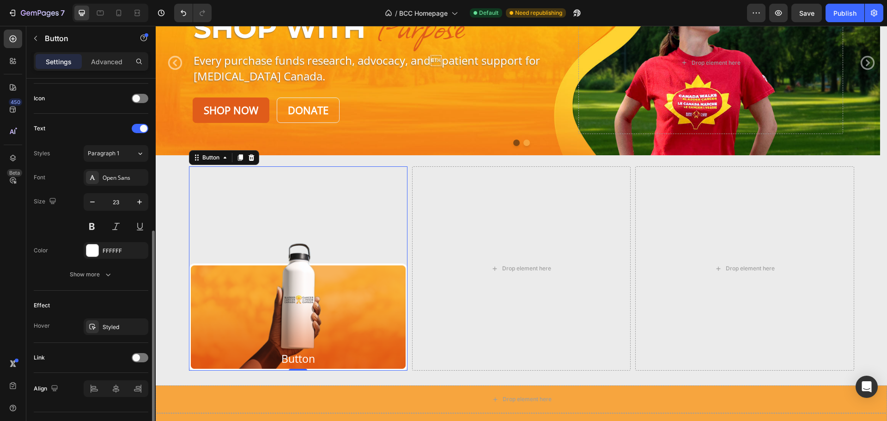
type input "22"
click at [107, 271] on icon "button" at bounding box center [107, 274] width 9 height 9
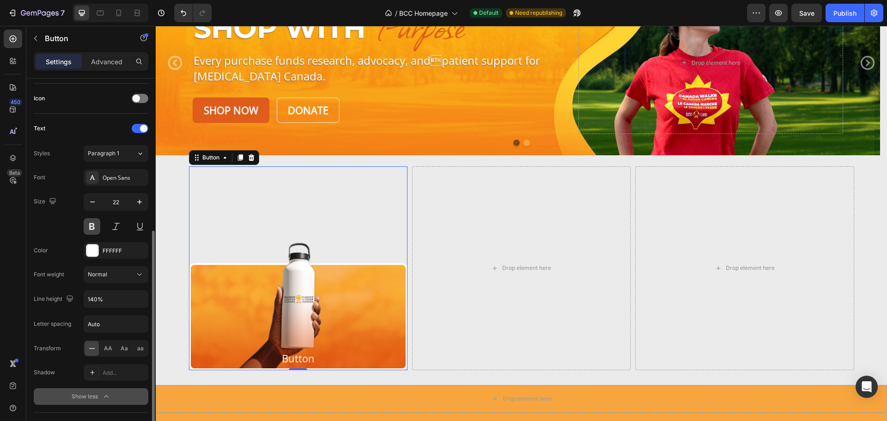
click at [92, 224] on button at bounding box center [92, 226] width 17 height 17
click at [108, 350] on span "AA" at bounding box center [108, 348] width 8 height 8
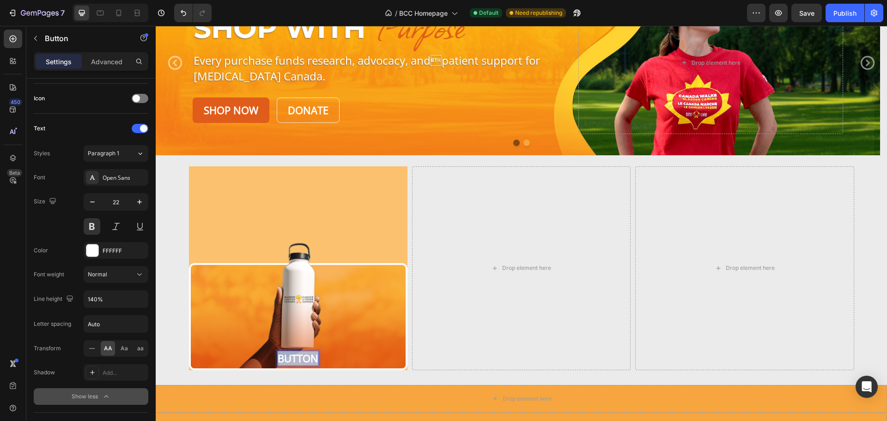
click at [302, 352] on p "Button" at bounding box center [298, 358] width 41 height 14
click at [216, 198] on button "Accessories" at bounding box center [298, 268] width 218 height 204
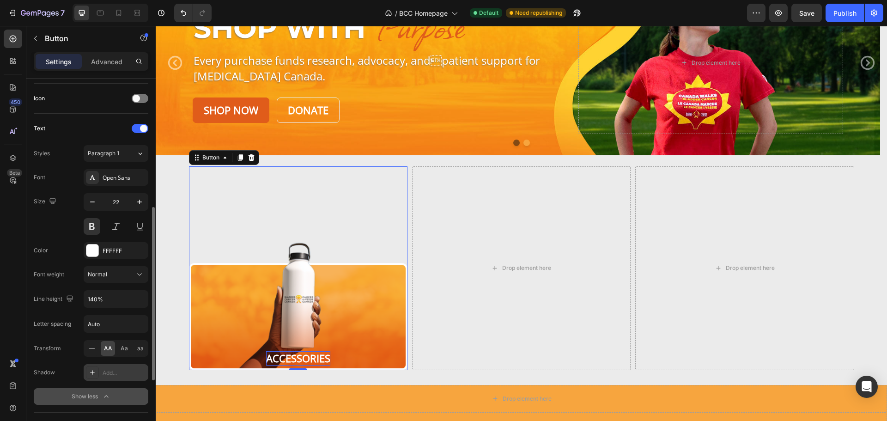
scroll to position [416, 0]
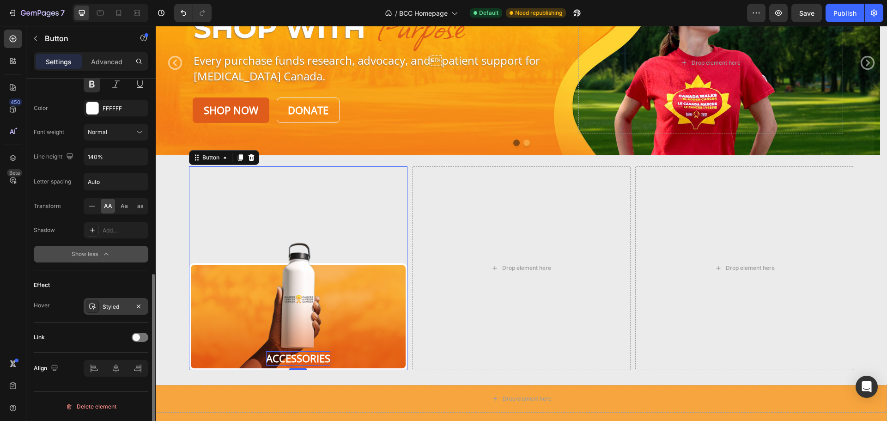
click at [104, 303] on div "Styled" at bounding box center [116, 306] width 27 height 8
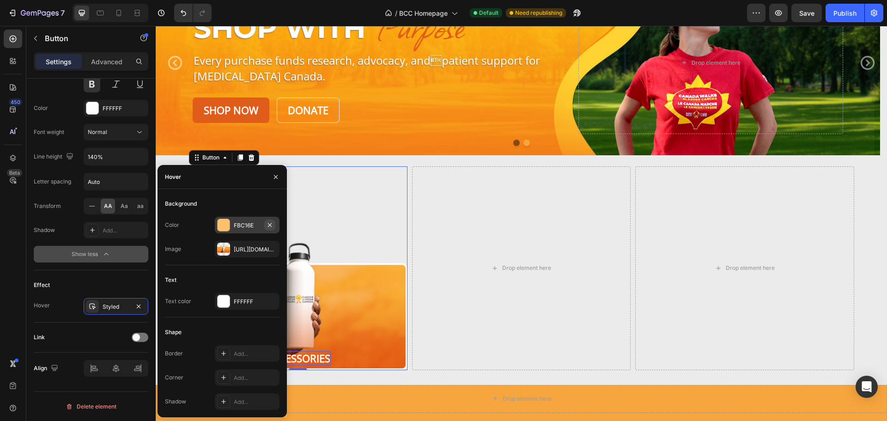
click at [270, 224] on icon "button" at bounding box center [270, 225] width 4 height 4
click at [237, 248] on div "https://cdn.shopify.com/s/files/1/0952/3845/5571/files/gempages_584096189486465…" at bounding box center [247, 249] width 27 height 8
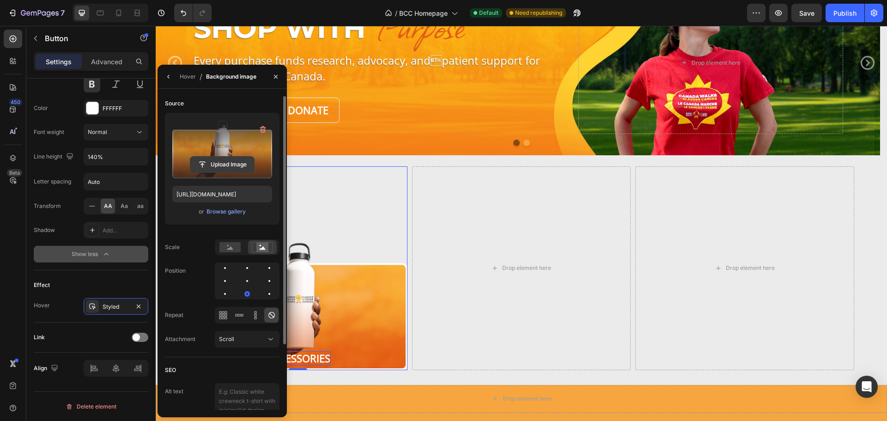
click at [226, 161] on input "file" at bounding box center [222, 165] width 64 height 16
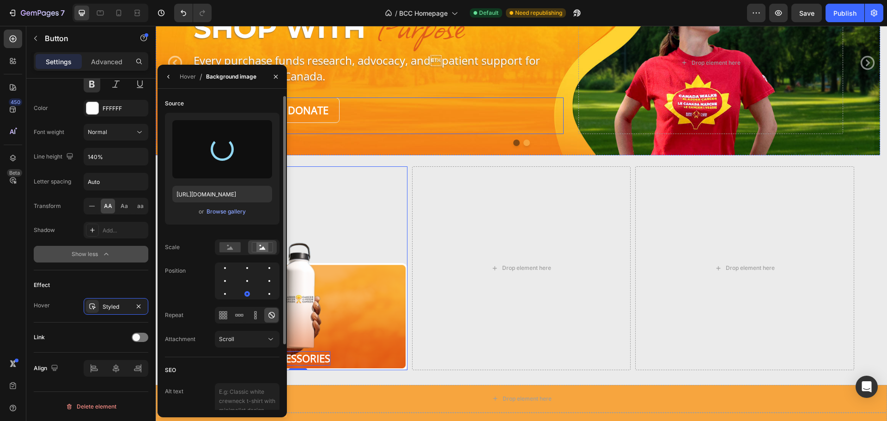
type input "https://cdn.shopify.com/s/files/1/0952/3845/5571/files/gempages_584096189486465…"
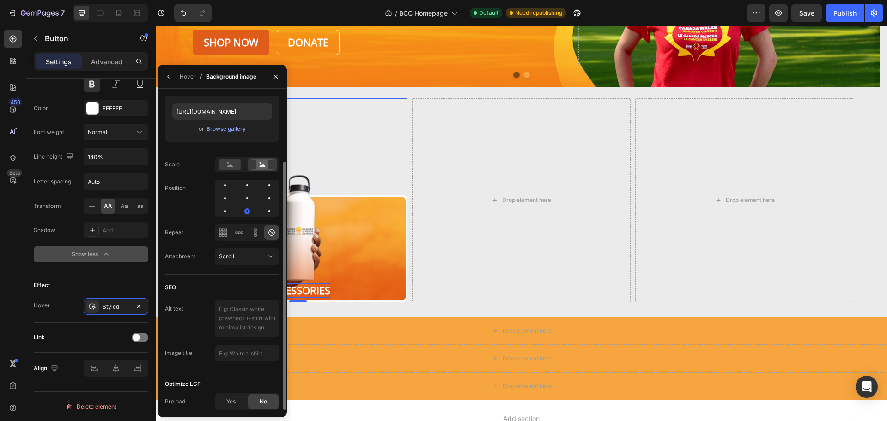
scroll to position [254, 0]
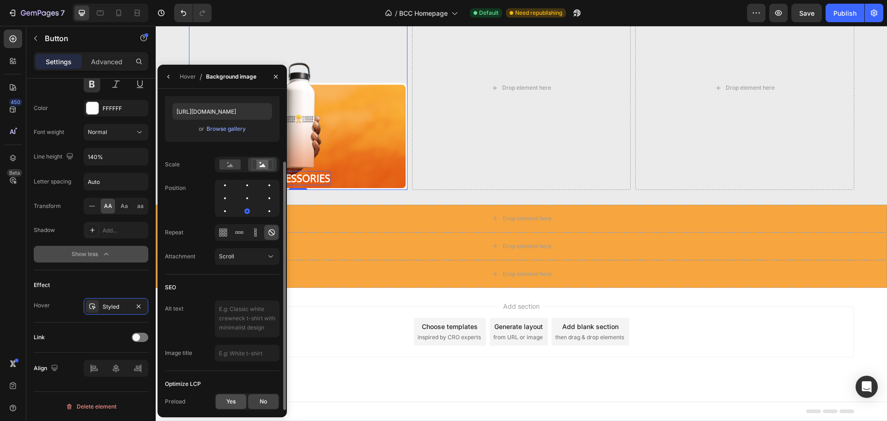
click at [230, 398] on span "Yes" at bounding box center [230, 401] width 9 height 8
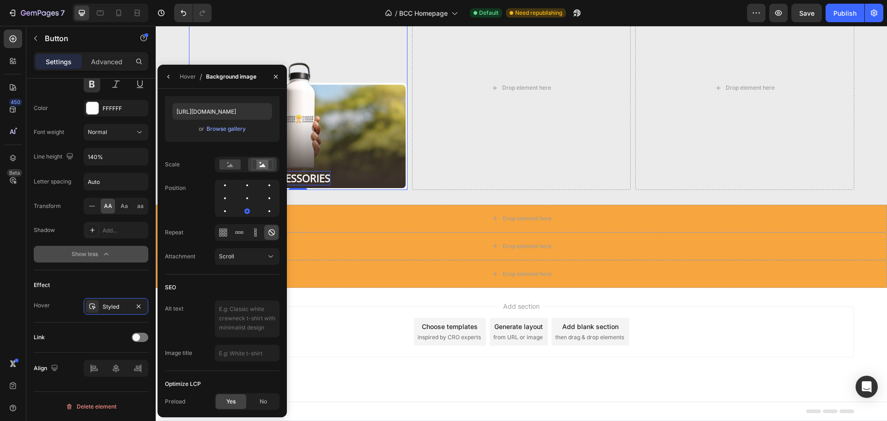
scroll to position [70, 0]
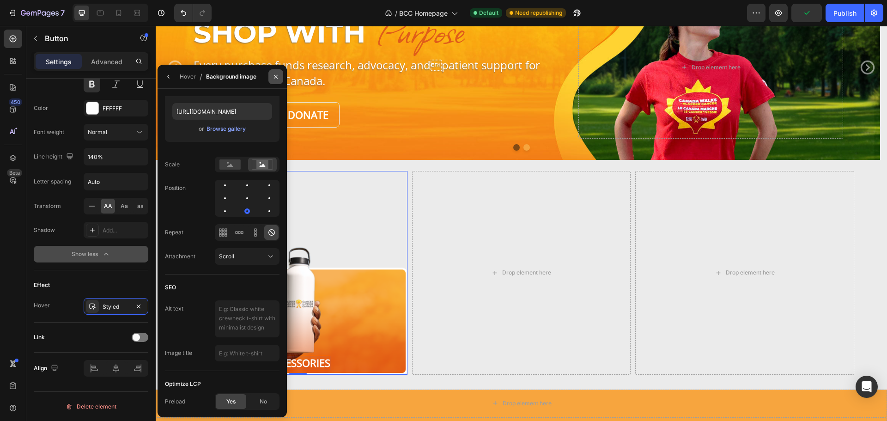
click at [278, 74] on icon "button" at bounding box center [275, 76] width 7 height 7
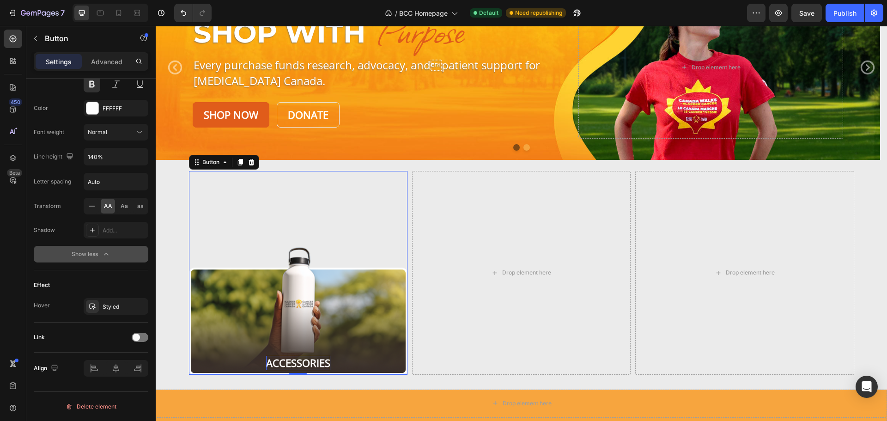
click at [260, 243] on button "Accessories" at bounding box center [298, 273] width 218 height 204
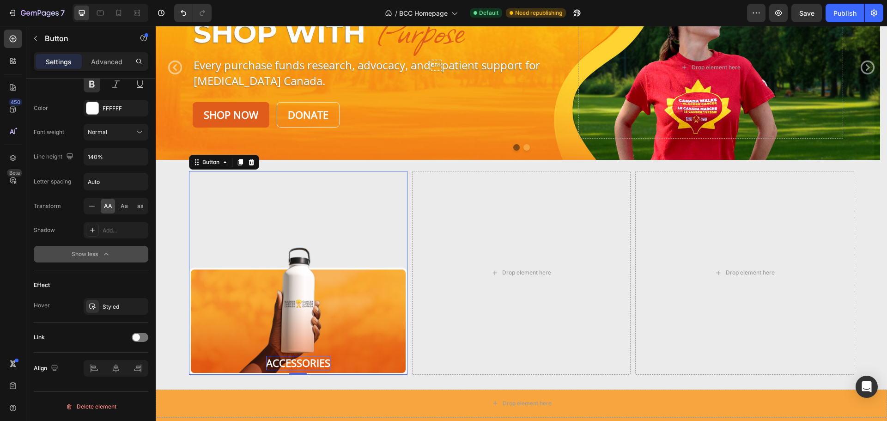
scroll to position [0, 0]
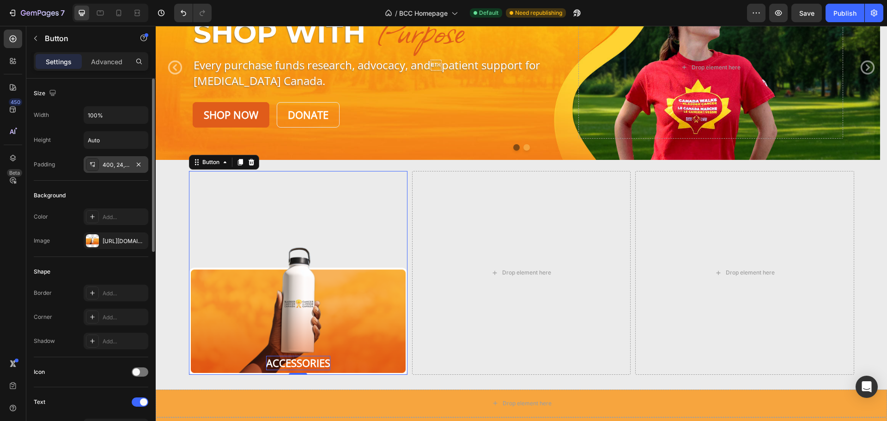
click at [124, 169] on div "400, 24, 10, 24" at bounding box center [116, 165] width 27 height 8
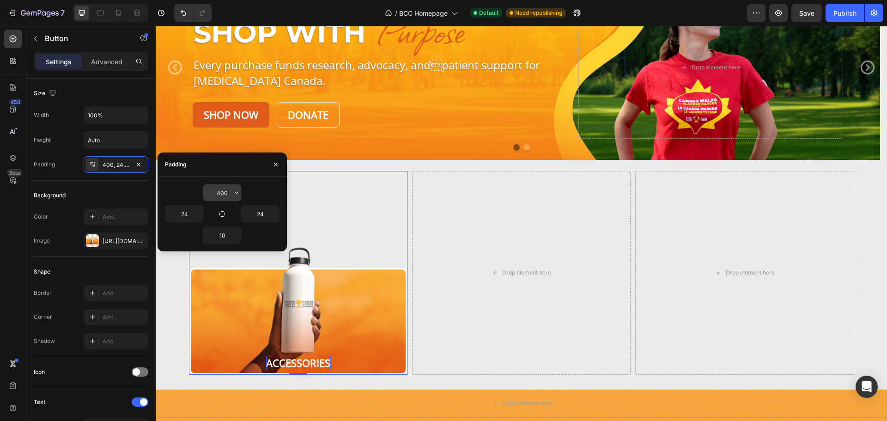
click at [226, 191] on input "400" at bounding box center [222, 192] width 38 height 17
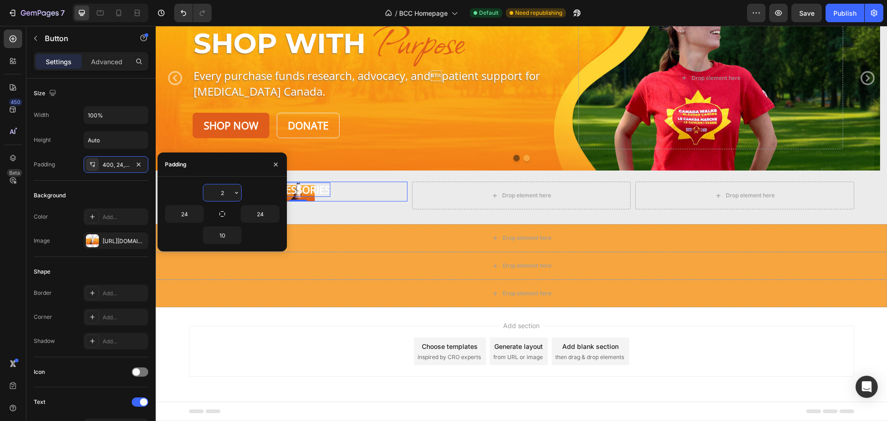
scroll to position [59, 0]
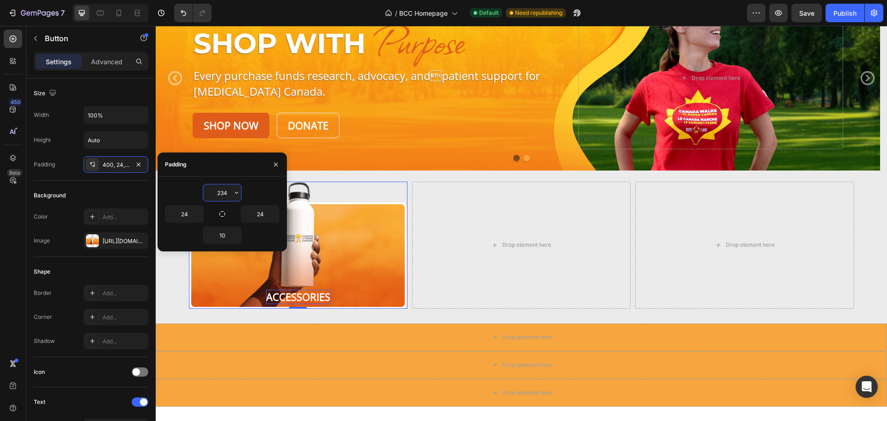
type input "234"
click at [163, 300] on div "Accessories Button 0 Drop element here Drop element here Row" at bounding box center [521, 244] width 731 height 127
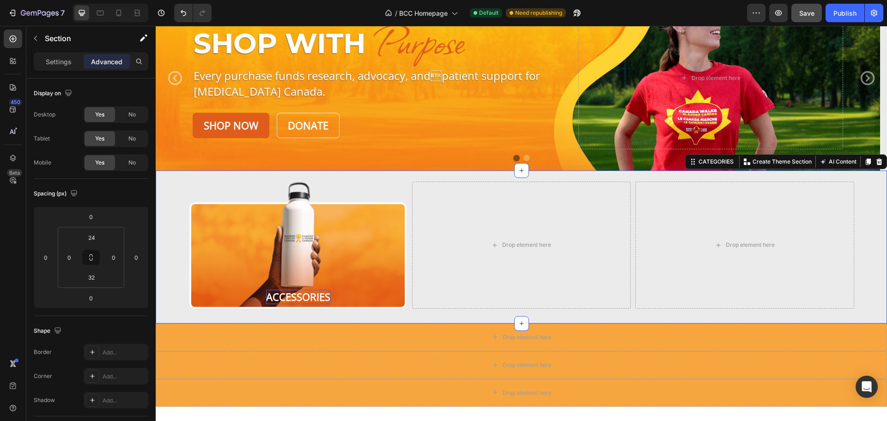
click at [807, 14] on span "Save" at bounding box center [806, 13] width 15 height 8
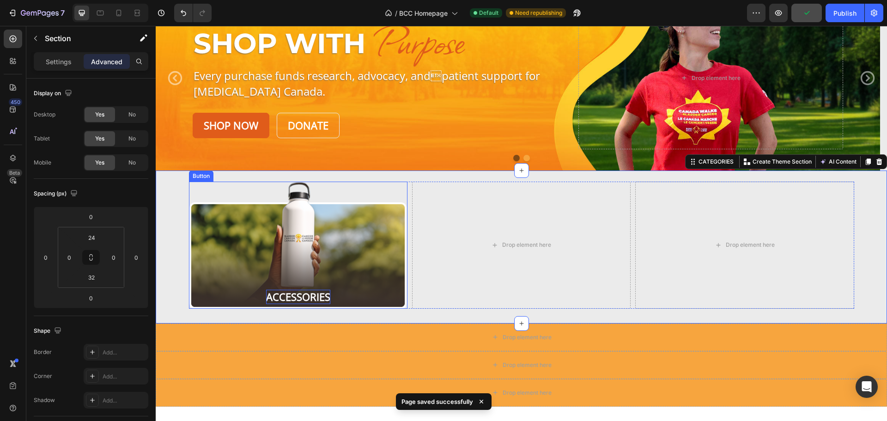
click at [335, 221] on button "Accessories" at bounding box center [298, 244] width 218 height 127
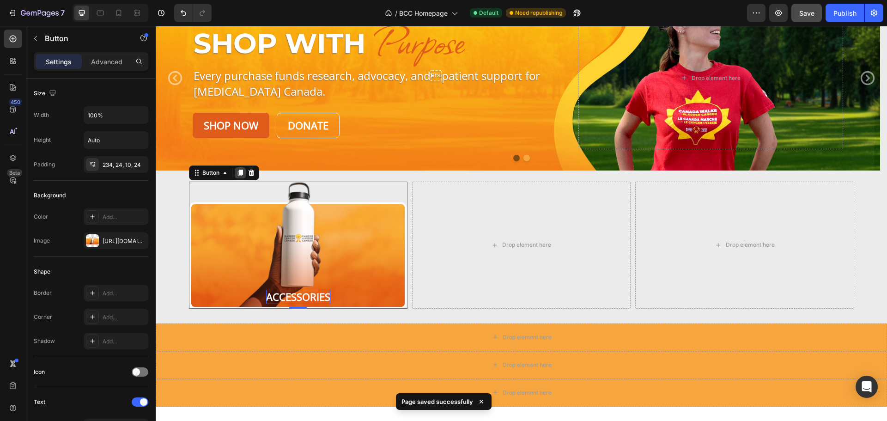
click at [237, 175] on icon at bounding box center [239, 172] width 5 height 6
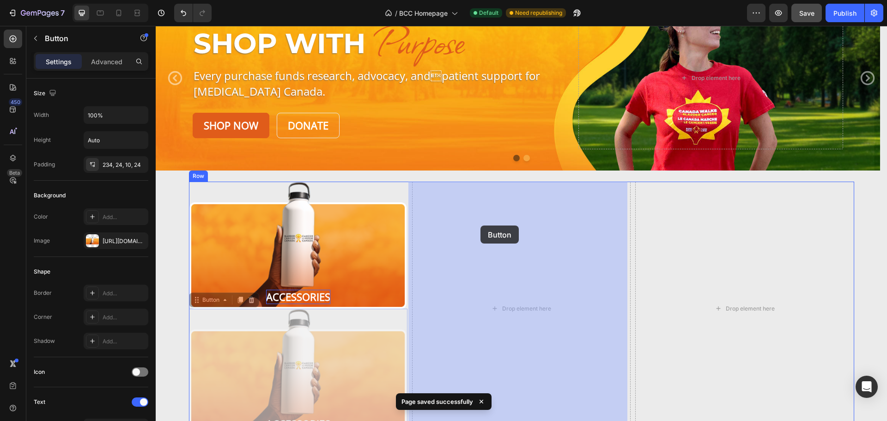
drag, startPoint x: 200, startPoint y: 302, endPoint x: 480, endPoint y: 225, distance: 290.5
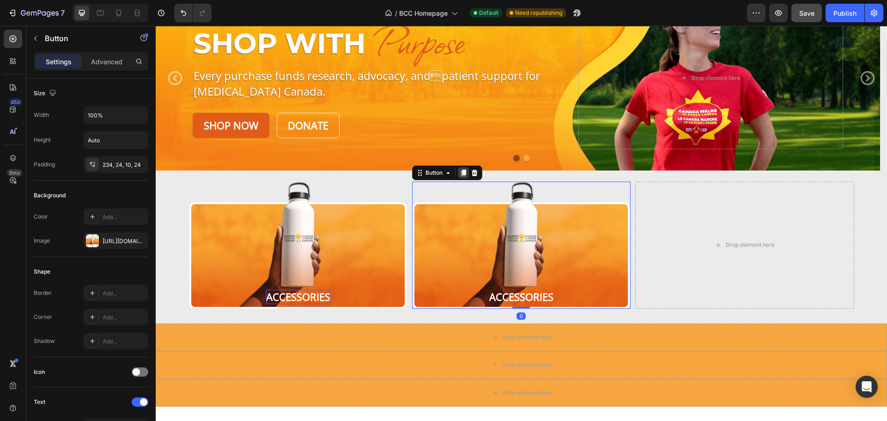
click at [461, 169] on icon at bounding box center [463, 172] width 7 height 7
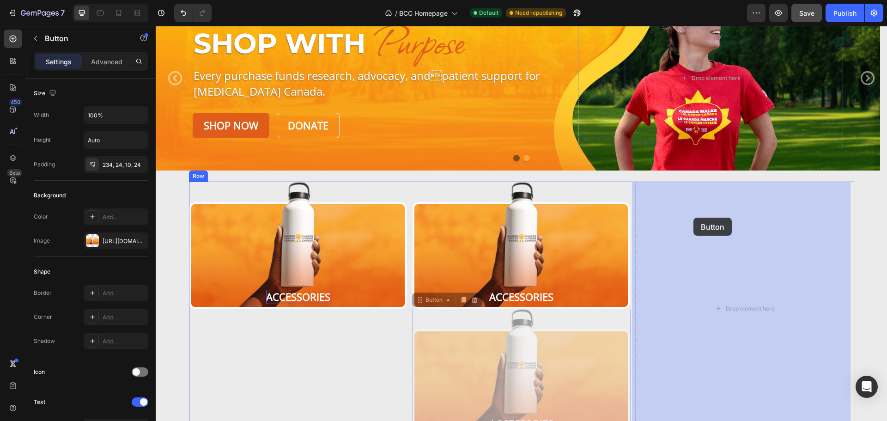
drag, startPoint x: 436, startPoint y: 301, endPoint x: 693, endPoint y: 217, distance: 270.2
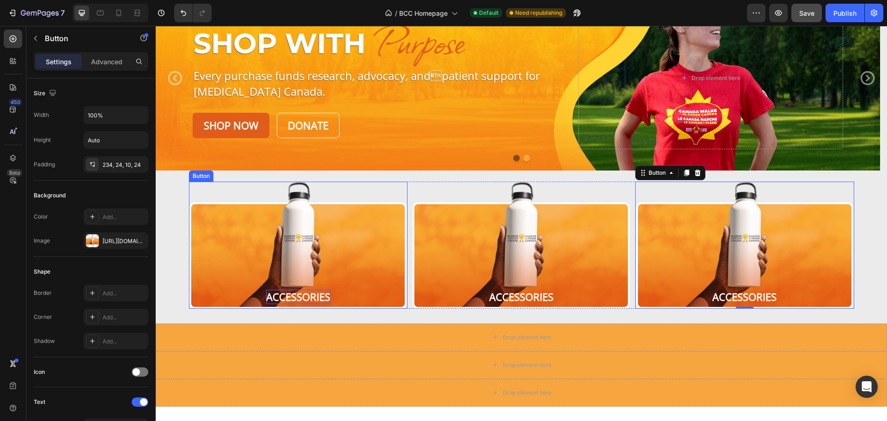
click at [290, 300] on p "Accessories" at bounding box center [298, 297] width 64 height 14
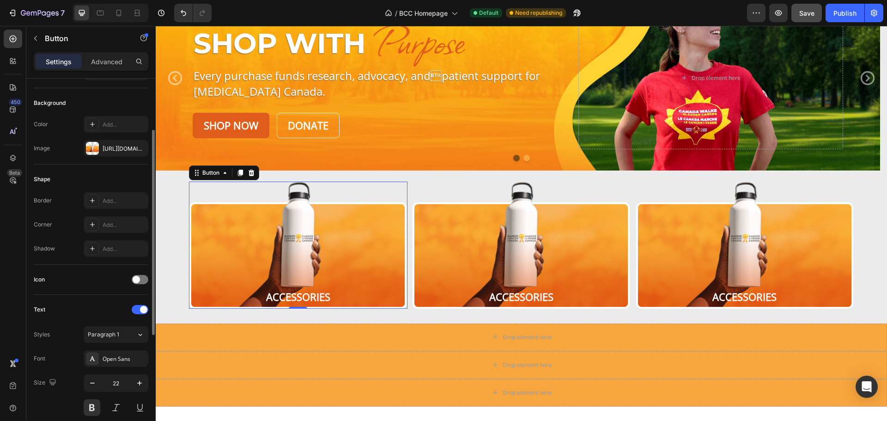
scroll to position [185, 0]
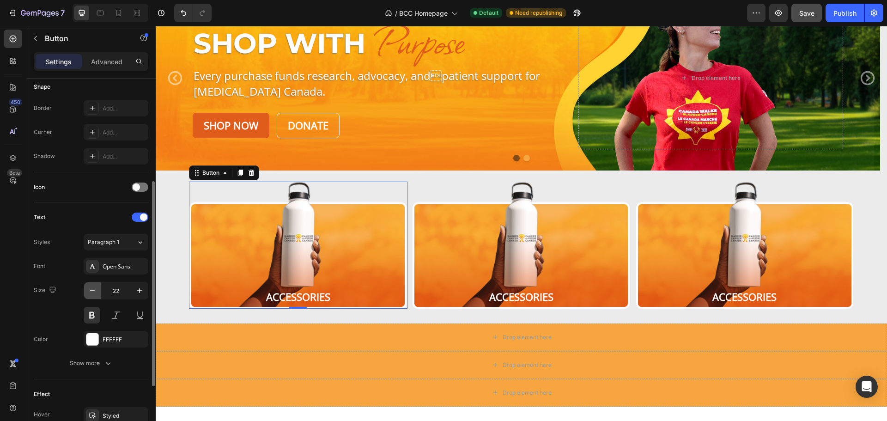
click at [92, 290] on icon "button" at bounding box center [92, 290] width 9 height 9
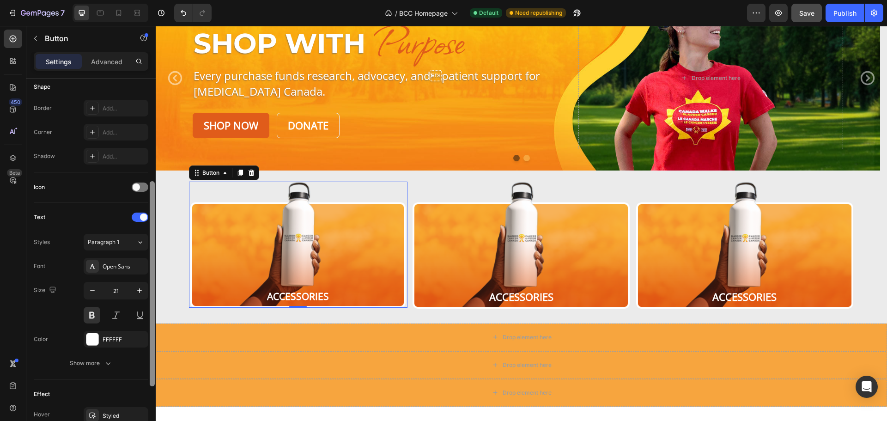
type input "20"
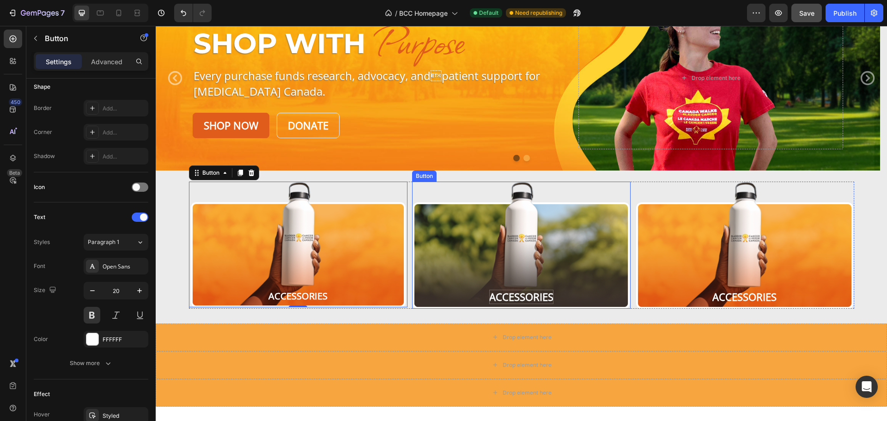
click at [522, 298] on p "Accessories" at bounding box center [521, 297] width 64 height 14
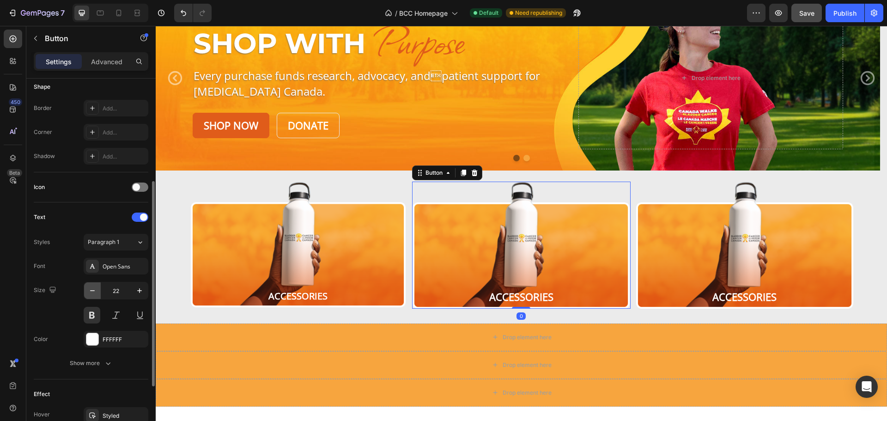
click at [93, 290] on icon "button" at bounding box center [92, 290] width 9 height 9
type input "20"
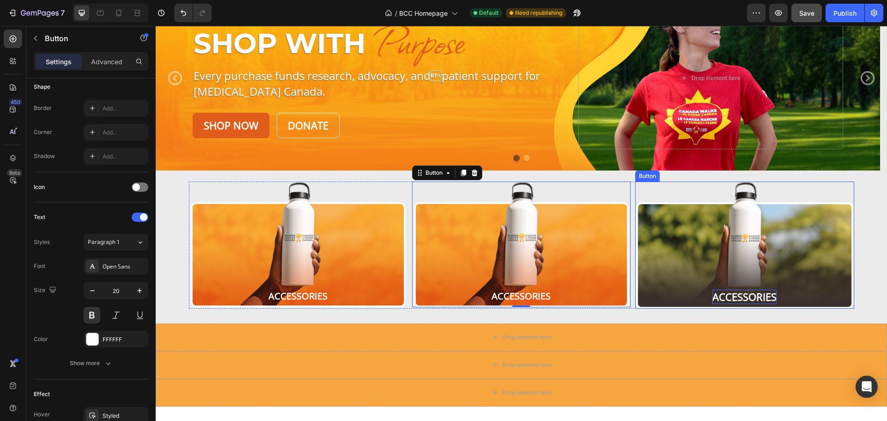
click at [737, 294] on p "Accessories" at bounding box center [744, 297] width 64 height 14
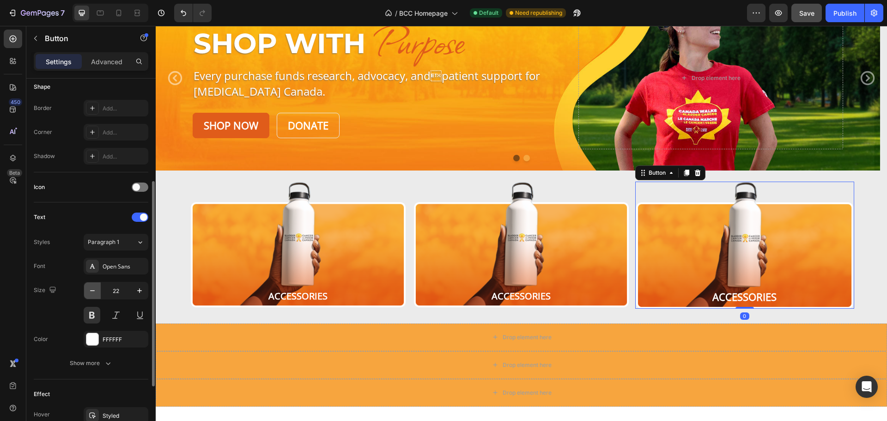
click at [93, 291] on icon "button" at bounding box center [92, 290] width 9 height 9
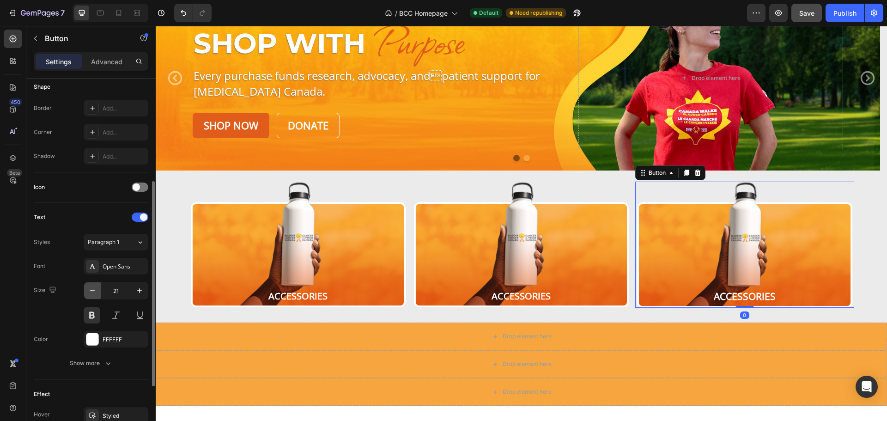
type input "20"
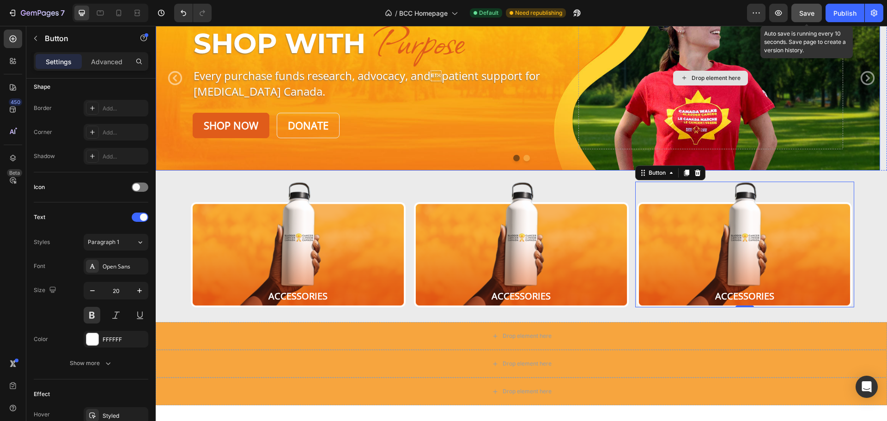
click at [805, 12] on span "Save" at bounding box center [806, 13] width 15 height 8
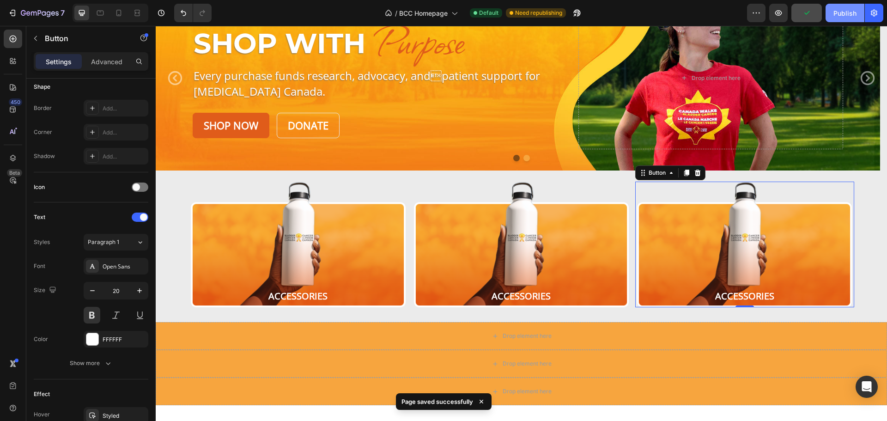
click at [844, 14] on div "Publish" at bounding box center [844, 13] width 23 height 10
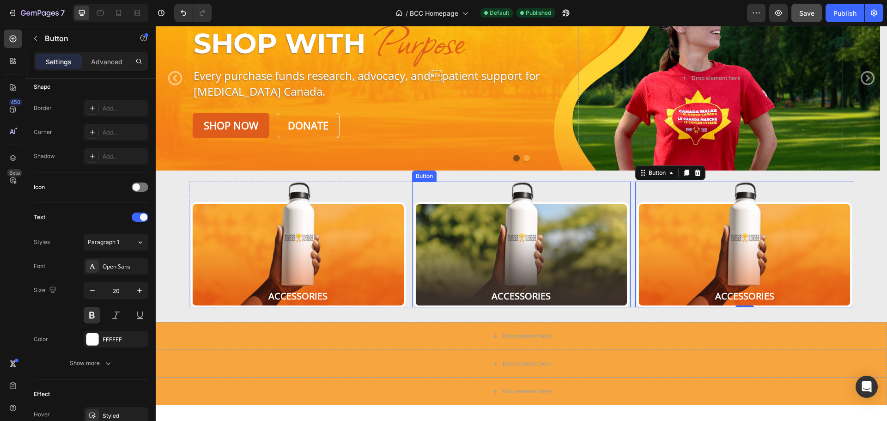
click at [513, 271] on button "Accessories" at bounding box center [521, 244] width 218 height 126
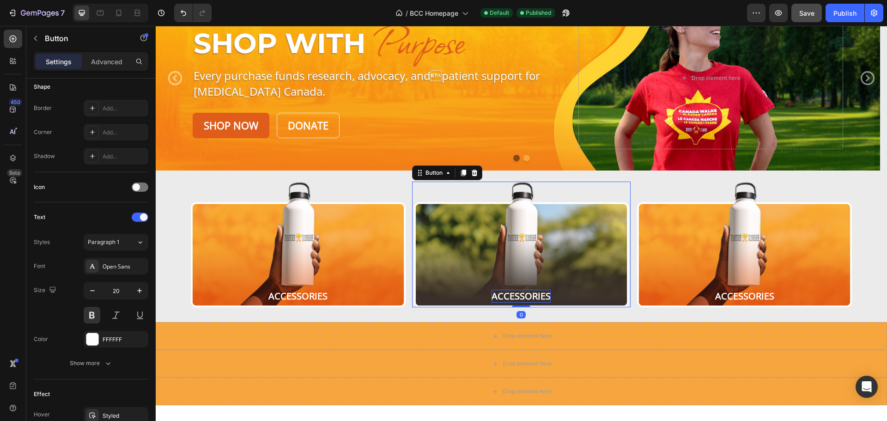
click at [528, 291] on p "Accessories" at bounding box center [520, 296] width 59 height 13
click at [478, 210] on button "Headwear" at bounding box center [521, 244] width 218 height 126
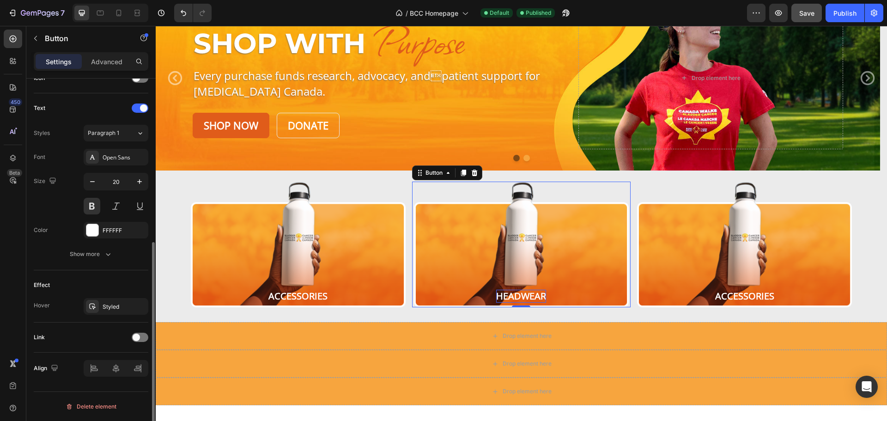
scroll to position [0, 0]
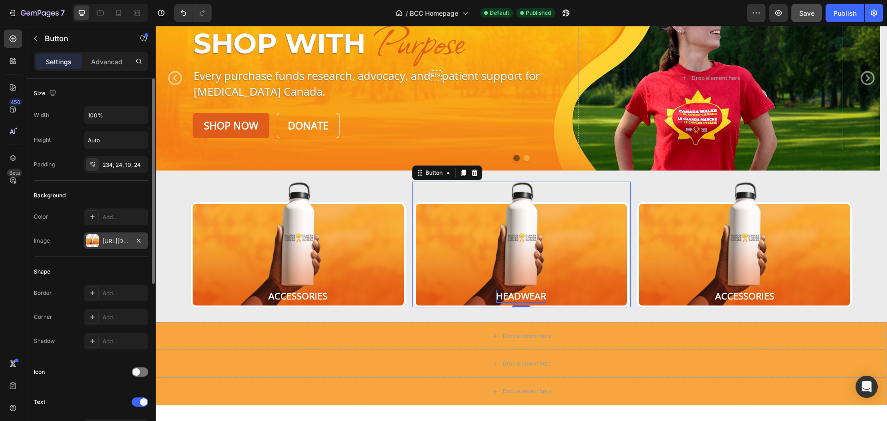
click at [109, 242] on div "https://cdn.shopify.com/s/files/1/0952/3845/5571/files/gempages_584096189486465…" at bounding box center [116, 241] width 27 height 8
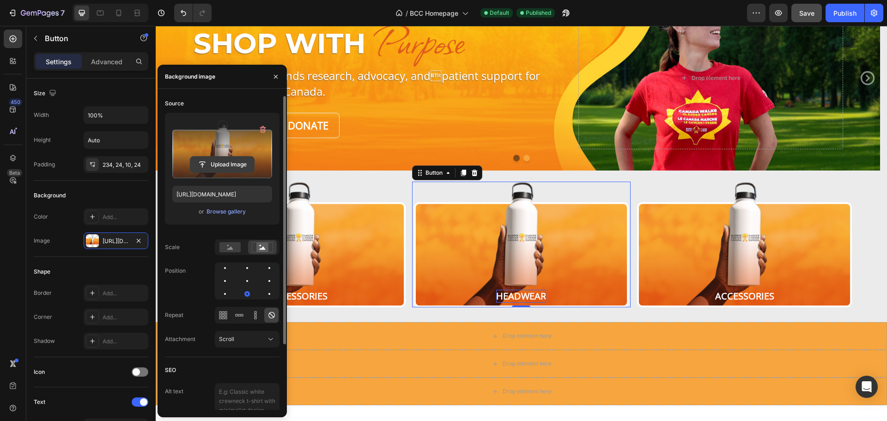
click at [219, 161] on input "file" at bounding box center [222, 165] width 64 height 16
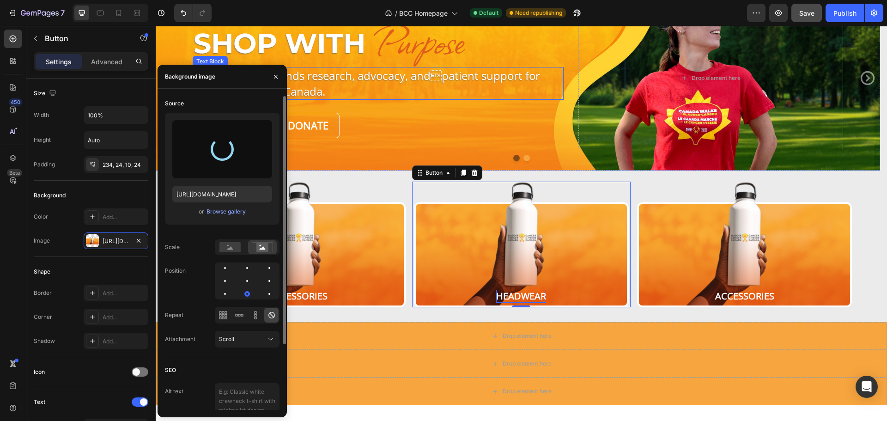
type input "https://cdn.shopify.com/s/files/1/0952/3845/5571/files/gempages_584096189486465…"
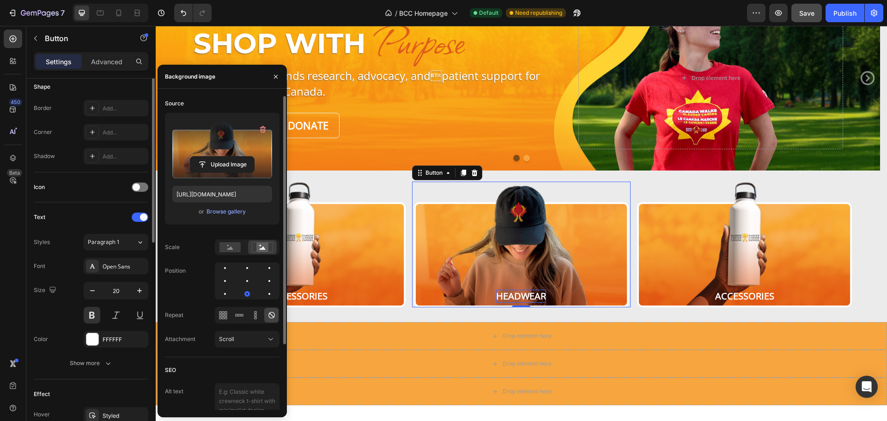
scroll to position [294, 0]
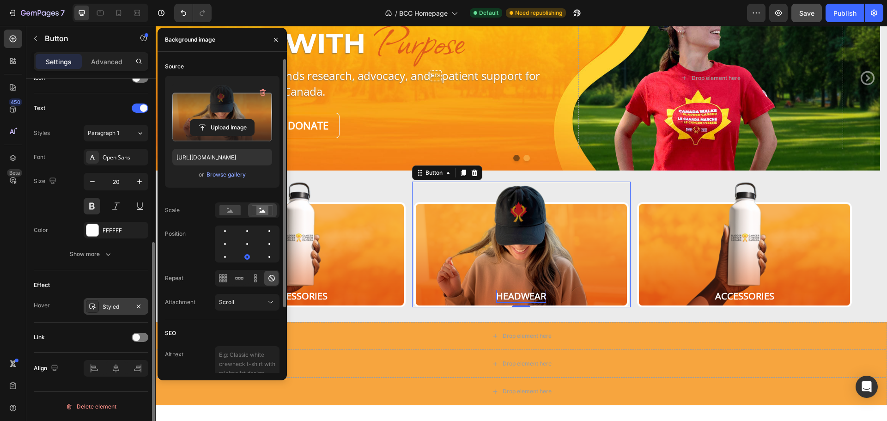
click at [111, 305] on div "Styled" at bounding box center [116, 306] width 27 height 8
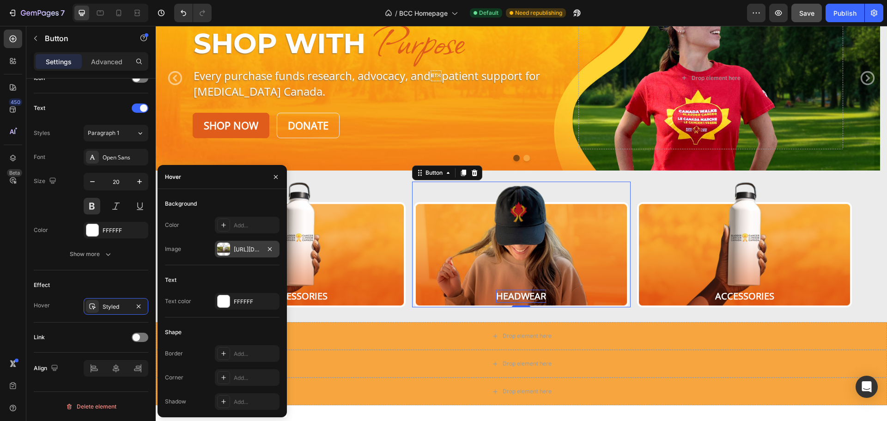
click at [247, 246] on div "https://cdn.shopify.com/s/files/1/0952/3845/5571/files/gempages_584096189486465…" at bounding box center [247, 249] width 27 height 8
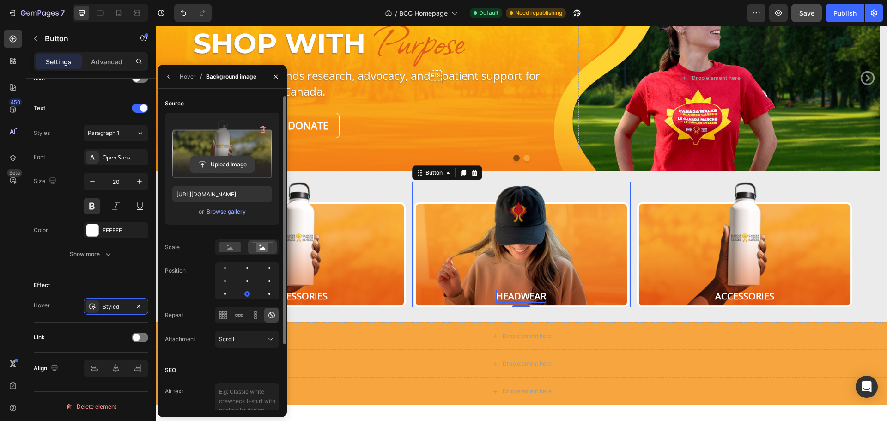
click at [238, 160] on input "file" at bounding box center [222, 165] width 64 height 16
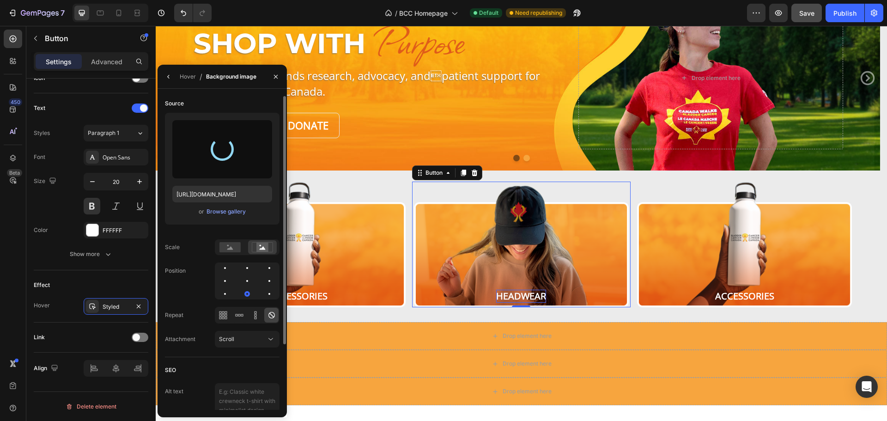
type input "https://cdn.shopify.com/s/files/1/0952/3845/5571/files/gempages_584096189486465…"
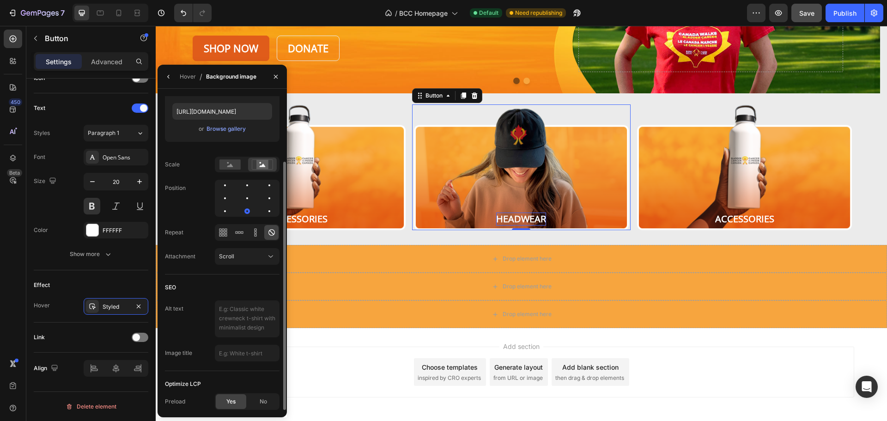
scroll to position [176, 0]
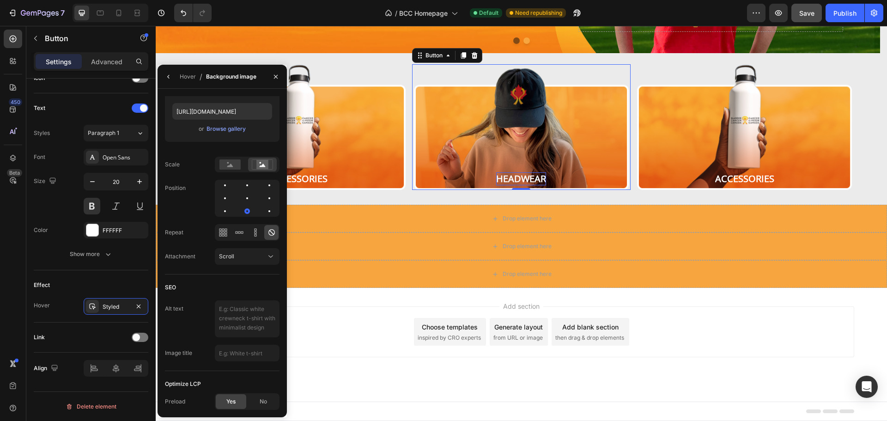
click at [810, 12] on span "Save" at bounding box center [806, 13] width 15 height 8
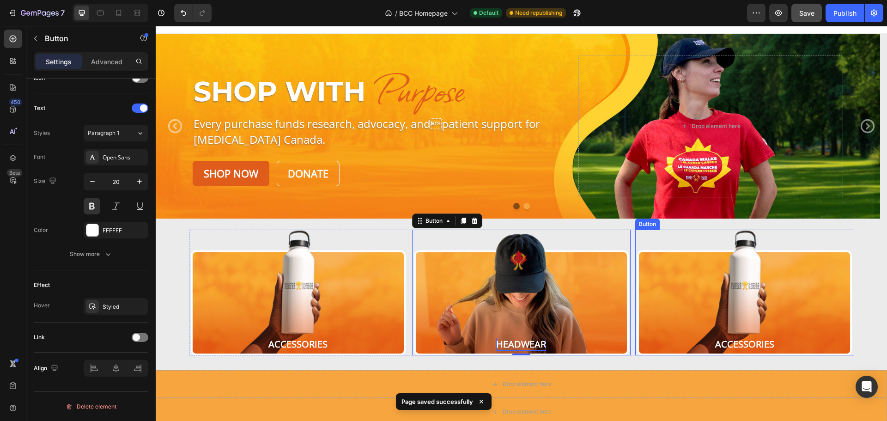
scroll to position [0, 0]
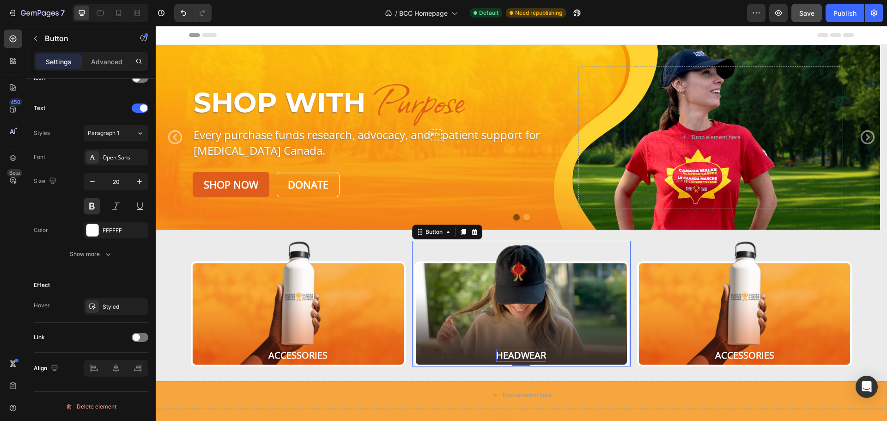
click at [496, 284] on button "Headwear" at bounding box center [521, 304] width 218 height 126
click at [491, 301] on button "Headwear" at bounding box center [521, 304] width 218 height 126
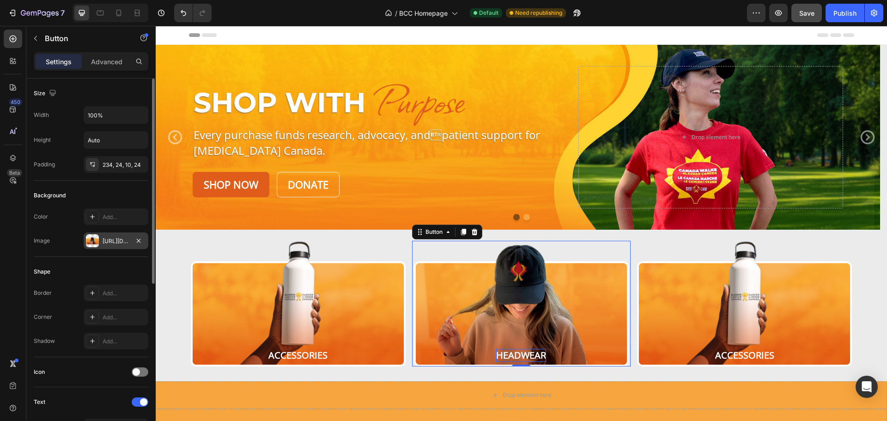
click at [110, 238] on div "https://cdn.shopify.com/s/files/1/0952/3845/5571/files/gempages_584096189486465…" at bounding box center [116, 241] width 27 height 8
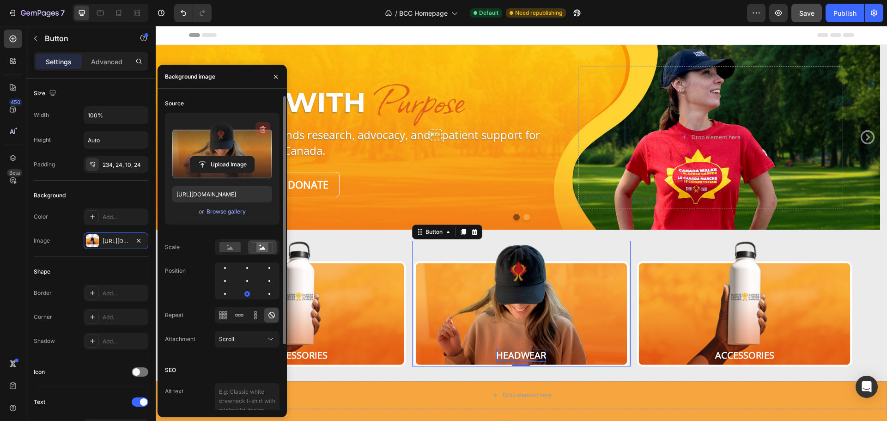
click at [264, 128] on icon "button" at bounding box center [262, 129] width 9 height 9
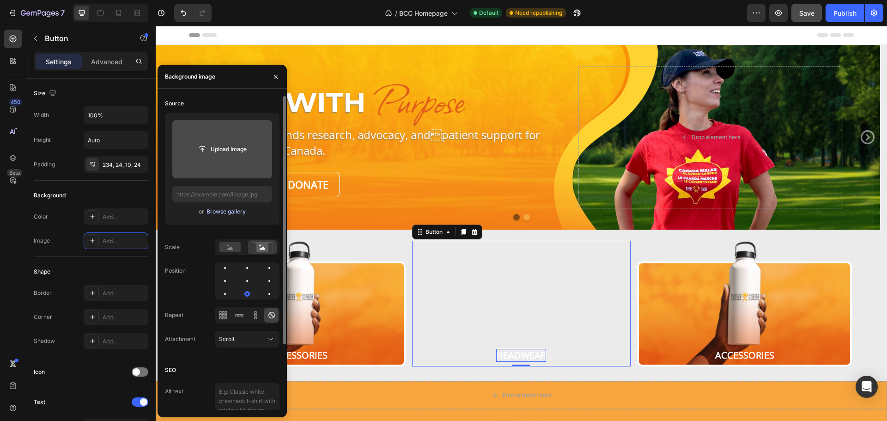
click at [223, 215] on div "Browse gallery" at bounding box center [225, 211] width 39 height 8
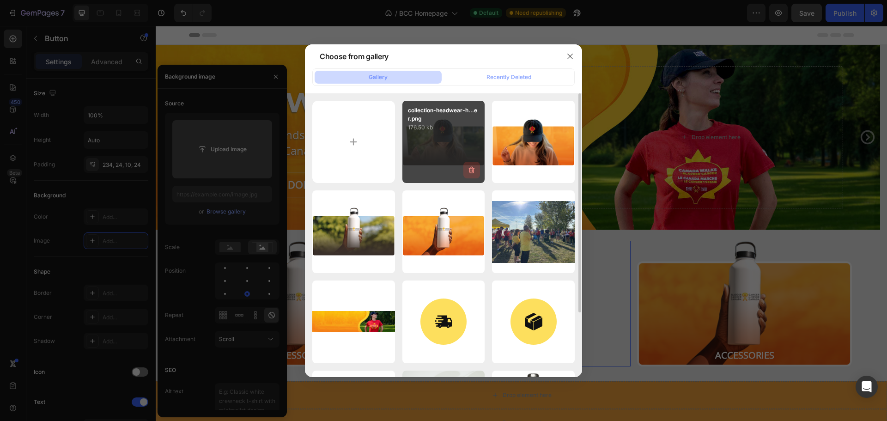
click at [473, 170] on icon "button" at bounding box center [471, 169] width 9 height 9
click at [466, 173] on div "Delete" at bounding box center [466, 172] width 17 height 8
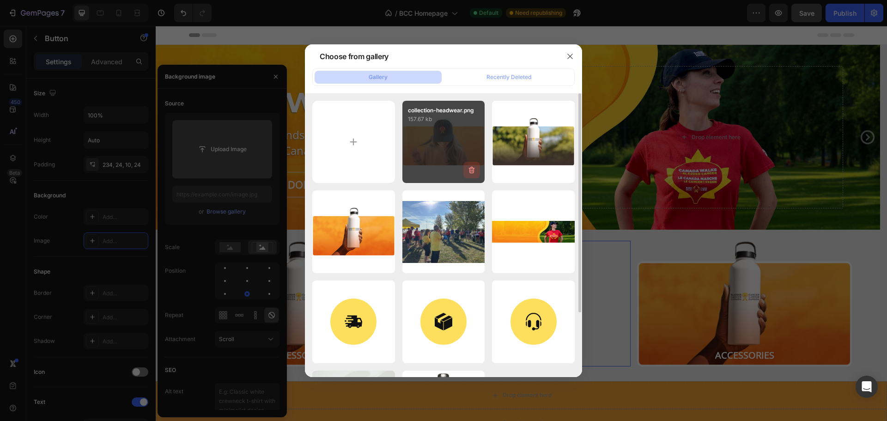
click at [471, 170] on icon "button" at bounding box center [471, 170] width 1 height 3
click at [470, 170] on div "Delete" at bounding box center [466, 172] width 17 height 8
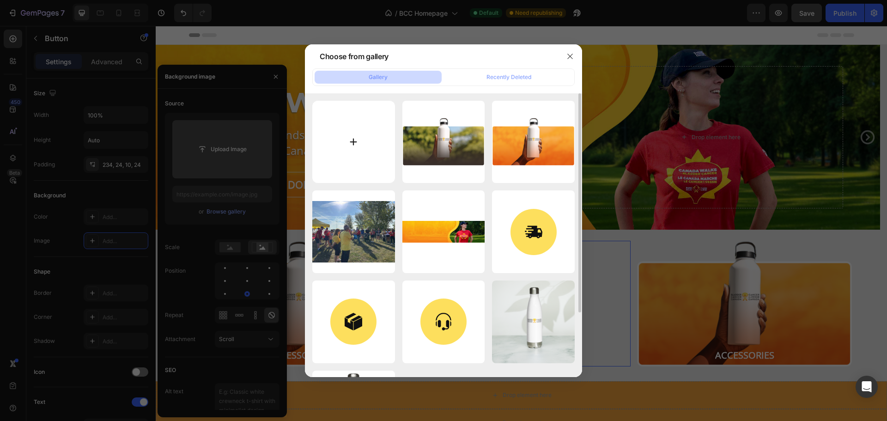
click at [335, 140] on input "file" at bounding box center [353, 142] width 83 height 83
type input "C:\fakepath\collection-headwear.png"
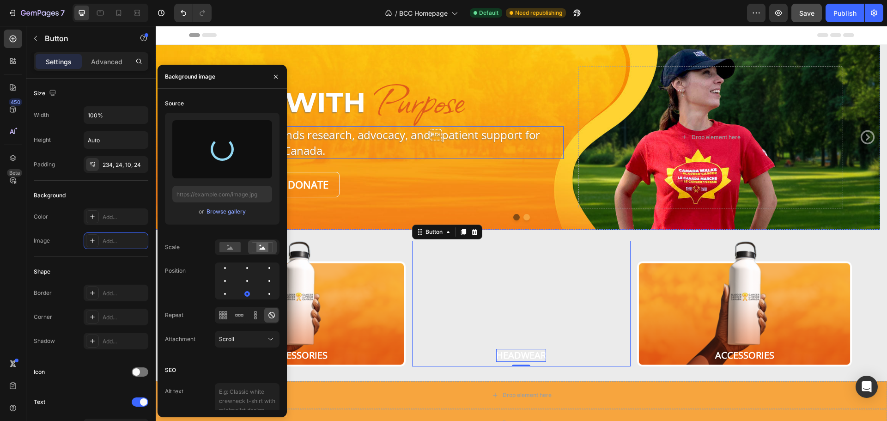
type input "https://cdn.shopify.com/s/files/1/0952/3845/5571/files/gempages_584096189486465…"
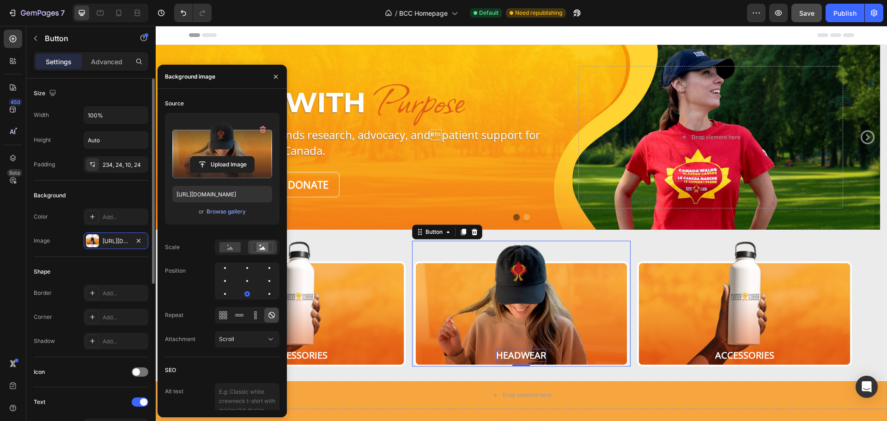
scroll to position [277, 0]
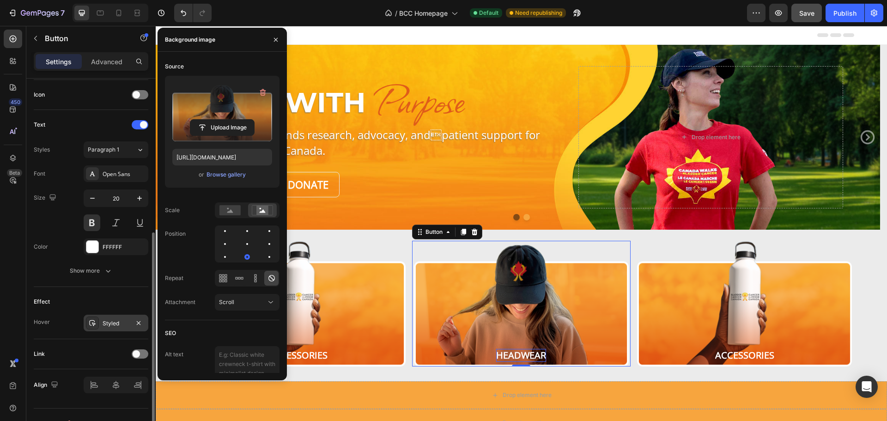
click at [111, 321] on div "Styled" at bounding box center [116, 323] width 27 height 8
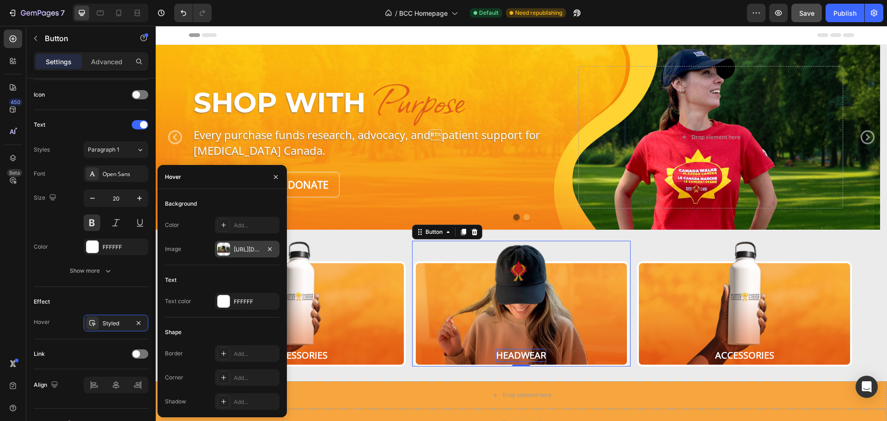
click at [237, 247] on div "https://cdn.shopify.com/s/files/1/0952/3845/5571/files/gempages_584096189486465…" at bounding box center [247, 249] width 27 height 8
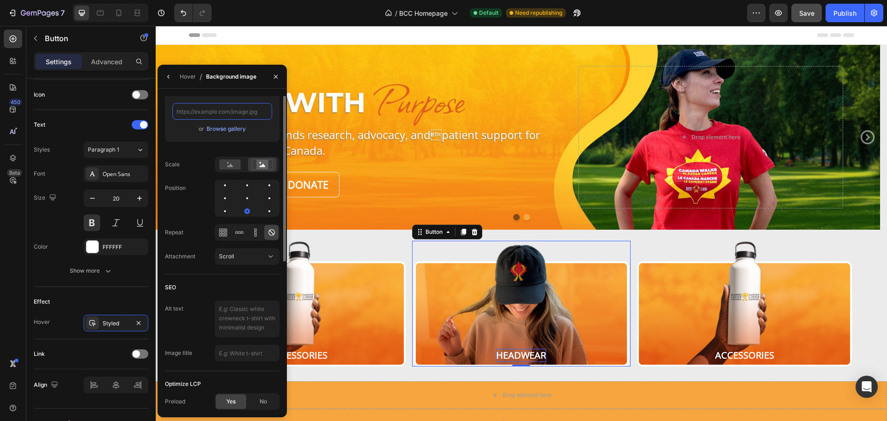
scroll to position [0, 0]
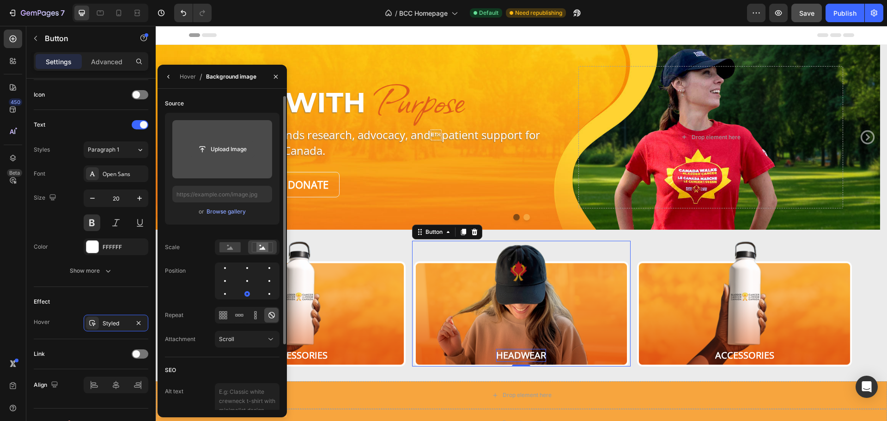
click at [218, 151] on input "file" at bounding box center [222, 149] width 64 height 16
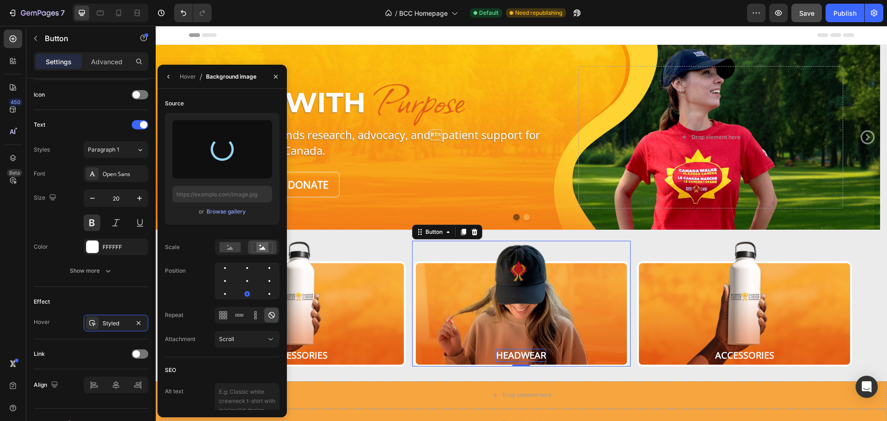
type input "https://cdn.shopify.com/s/files/1/0952/3845/5571/files/gempages_584096189486465…"
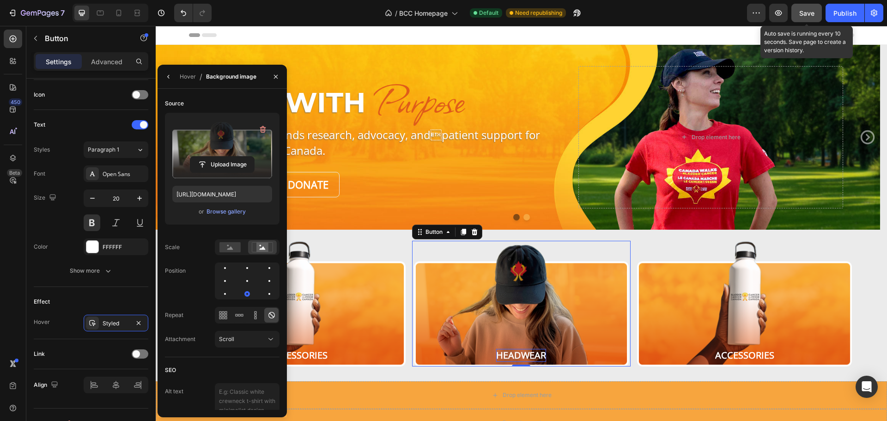
click at [808, 13] on span "Save" at bounding box center [806, 13] width 15 height 8
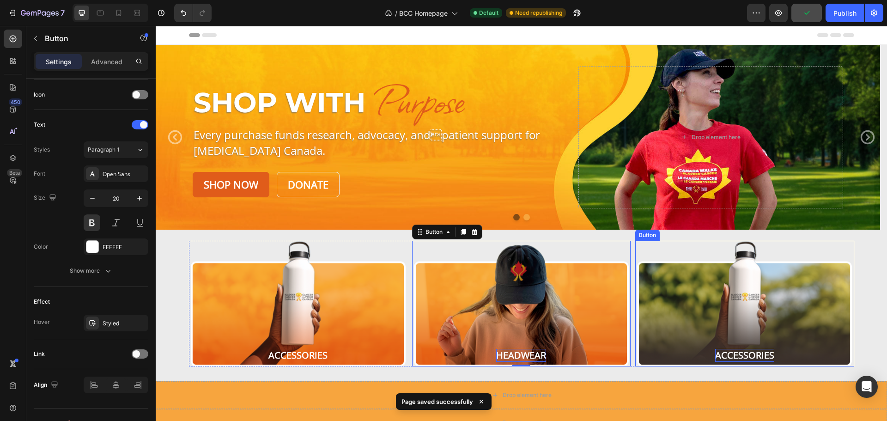
click at [732, 355] on p "Accessories" at bounding box center [744, 355] width 59 height 13
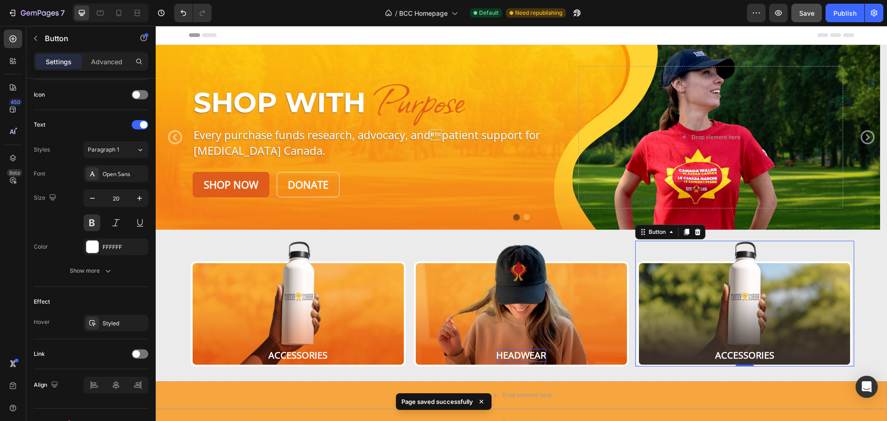
click at [698, 286] on button "Accessories" at bounding box center [744, 304] width 218 height 126
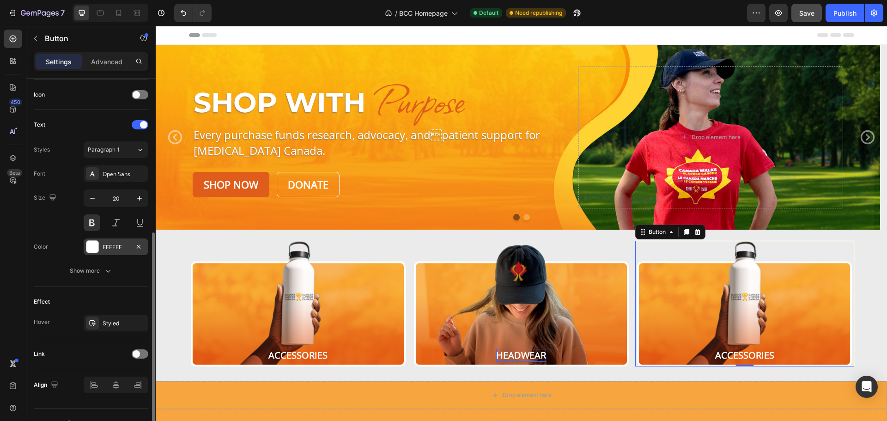
click at [94, 247] on div at bounding box center [92, 247] width 12 height 12
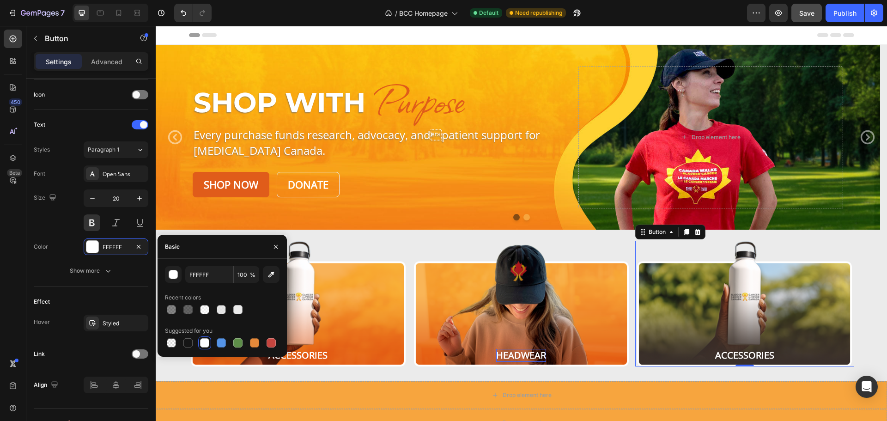
click at [713, 330] on button "Accessories" at bounding box center [744, 304] width 218 height 126
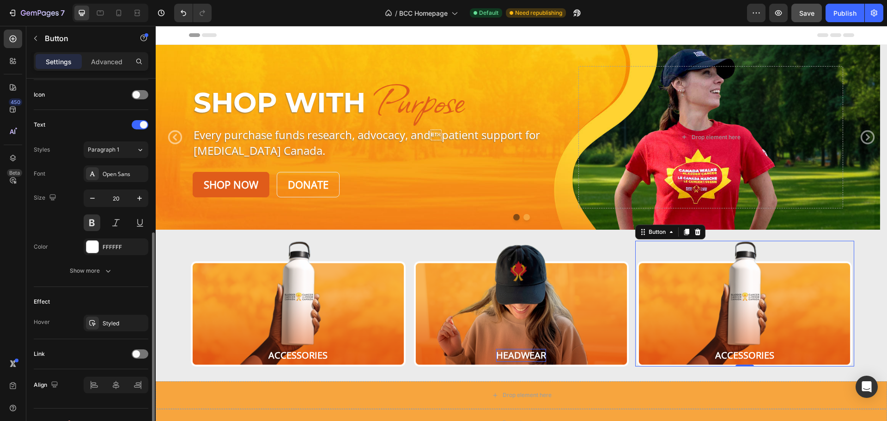
scroll to position [294, 0]
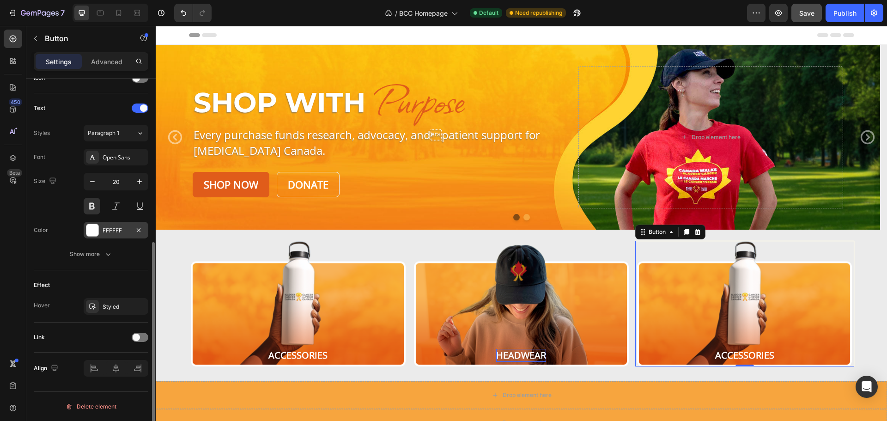
click at [113, 226] on div "FFFFFF" at bounding box center [116, 230] width 27 height 8
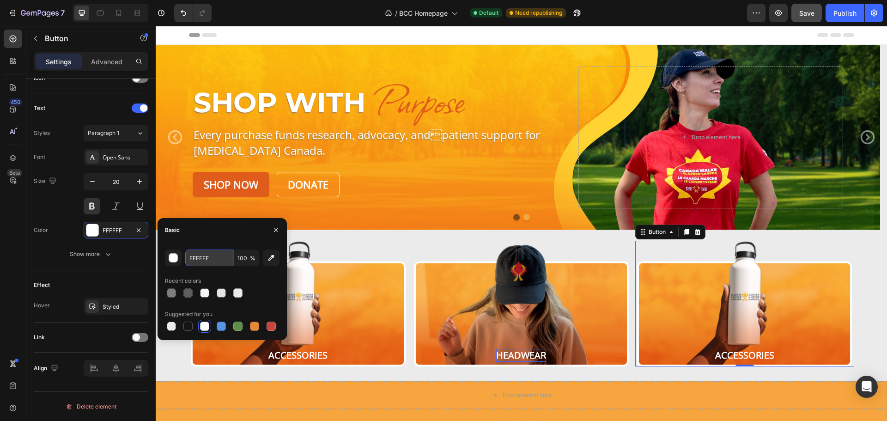
click at [204, 260] on input "FFFFFF" at bounding box center [209, 257] width 48 height 17
paste input "f7a53e"
click at [206, 328] on div at bounding box center [204, 325] width 9 height 9
type input "FFFFFF"
click at [111, 310] on div "Styled" at bounding box center [116, 306] width 27 height 8
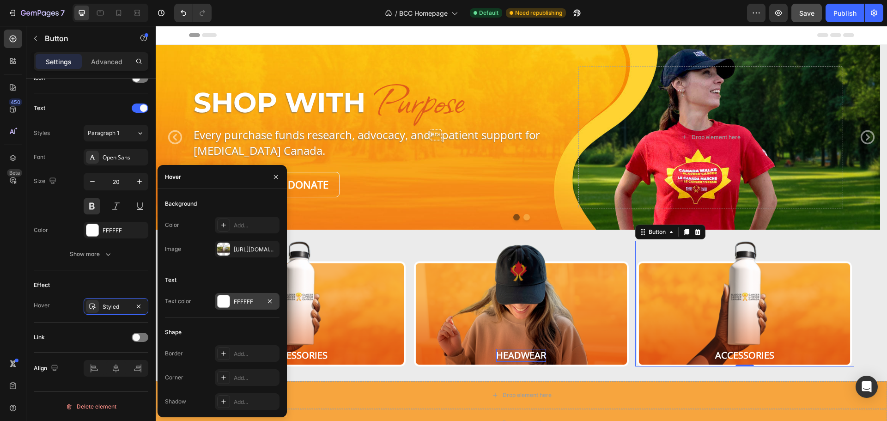
click at [225, 303] on div at bounding box center [224, 301] width 12 height 12
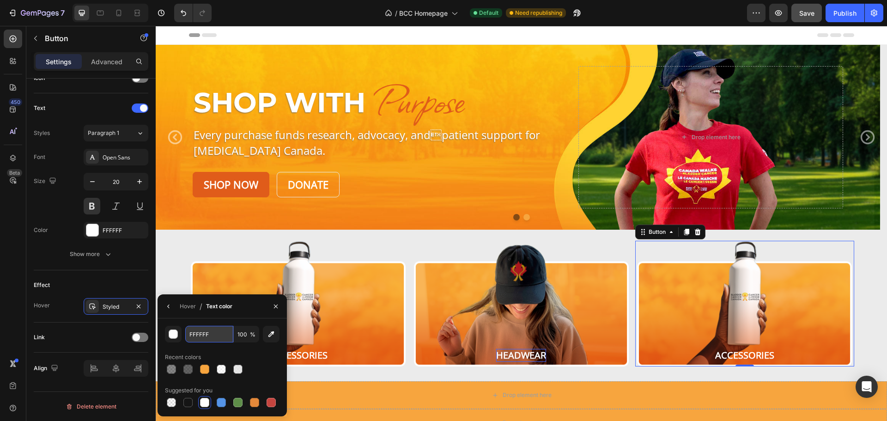
click at [219, 333] on input "FFFFFF" at bounding box center [209, 334] width 48 height 17
paste input "f7a53e"
type input "F7A53E"
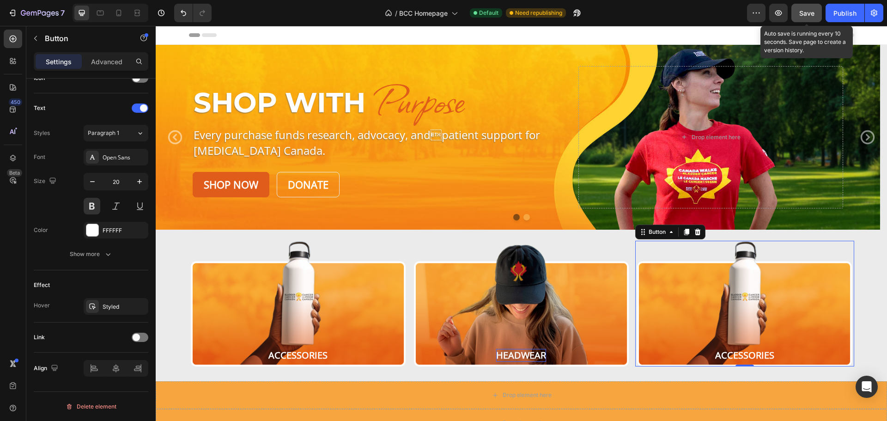
click at [812, 8] on div "Save" at bounding box center [806, 13] width 15 height 10
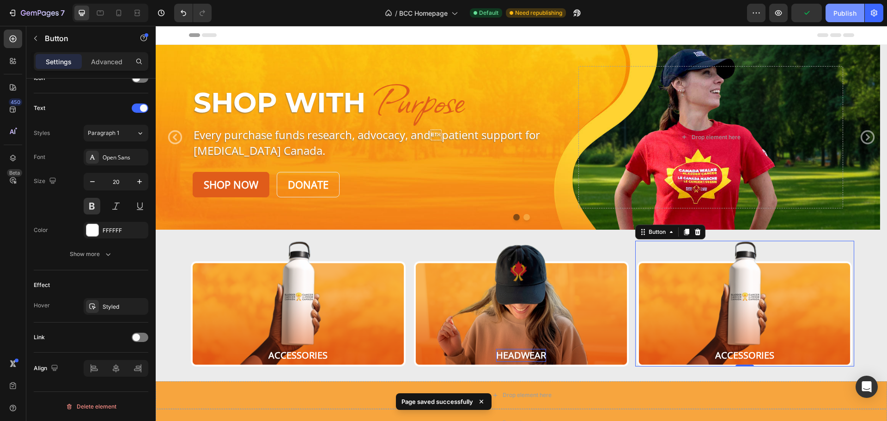
click at [840, 8] on div "Publish" at bounding box center [844, 13] width 23 height 10
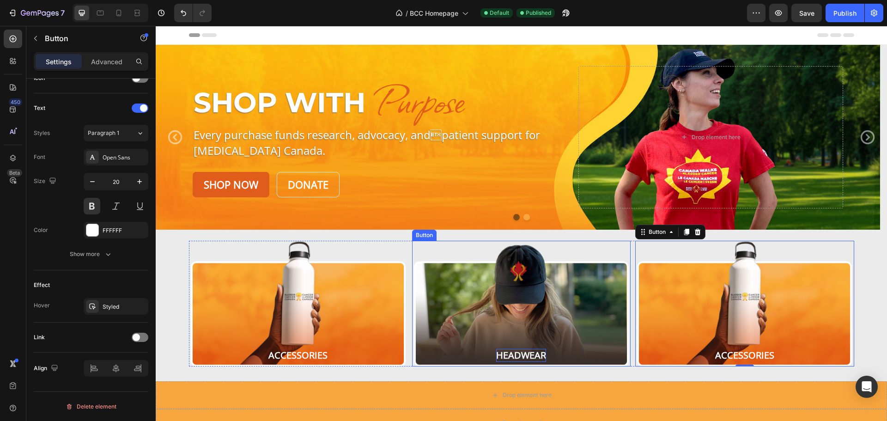
click at [512, 306] on button "Headwear" at bounding box center [521, 304] width 218 height 126
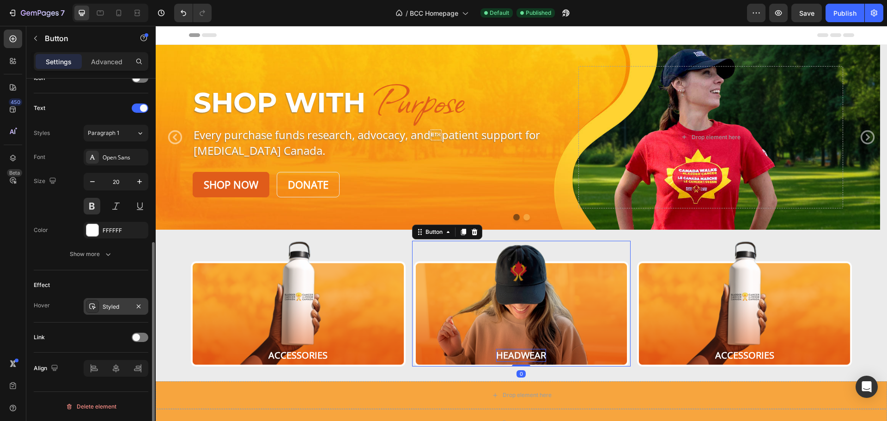
click at [112, 307] on div "Styled" at bounding box center [116, 306] width 27 height 8
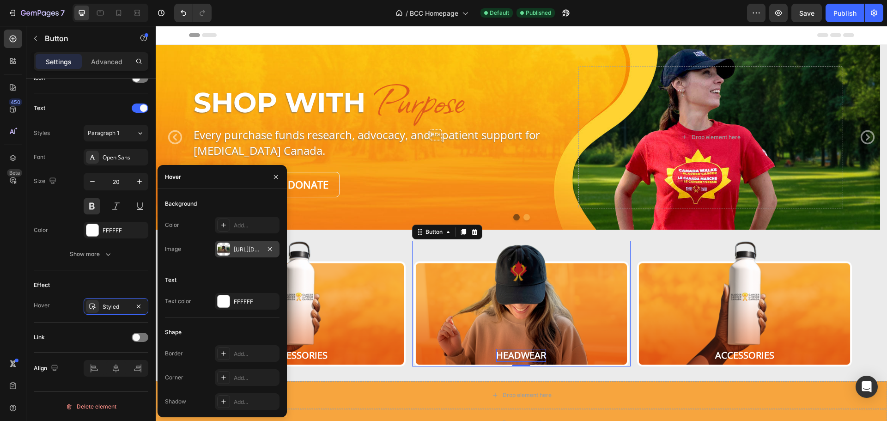
click at [254, 249] on div "https://cdn.shopify.com/s/files/1/0952/3845/5571/files/gempages_584096189486465…" at bounding box center [247, 249] width 27 height 8
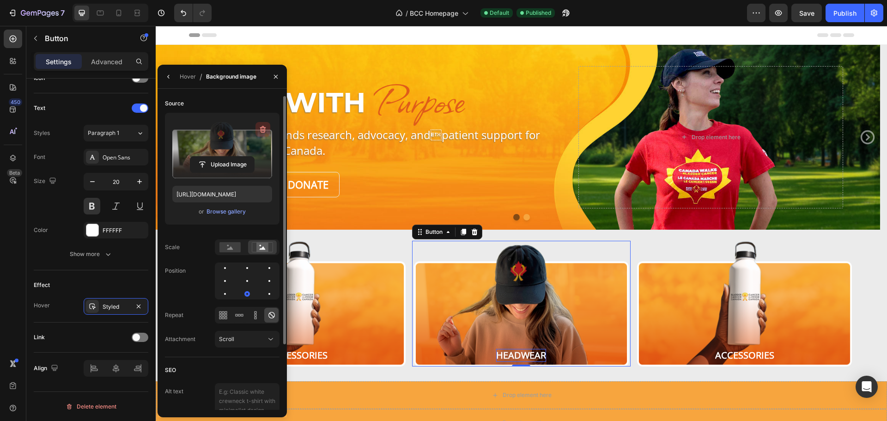
click at [263, 130] on icon "button" at bounding box center [262, 129] width 9 height 9
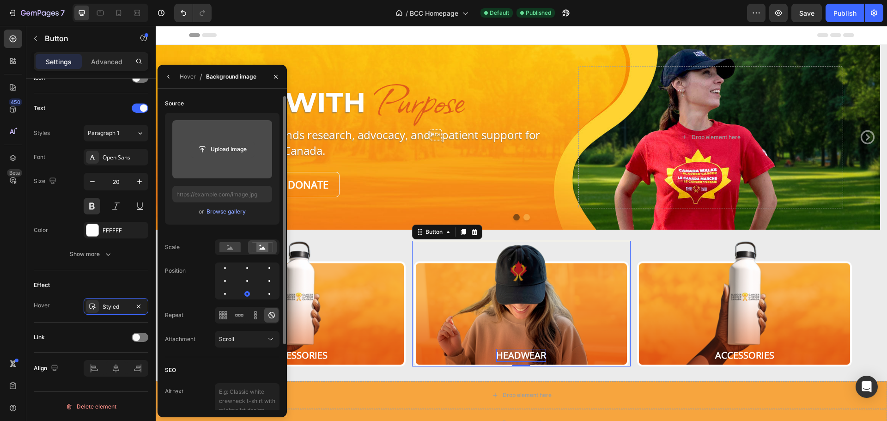
click at [232, 151] on input "file" at bounding box center [222, 149] width 64 height 16
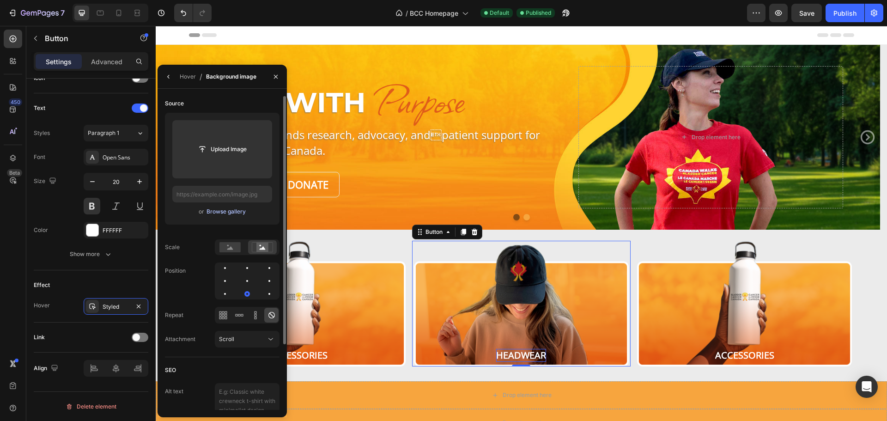
click at [217, 213] on div "Browse gallery" at bounding box center [225, 211] width 39 height 8
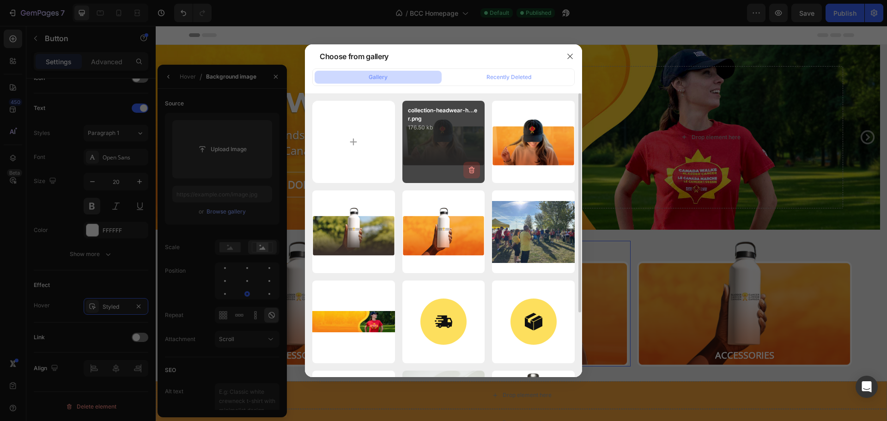
click at [470, 174] on icon "button" at bounding box center [471, 169] width 9 height 9
click at [460, 171] on div "Delete" at bounding box center [466, 172] width 17 height 8
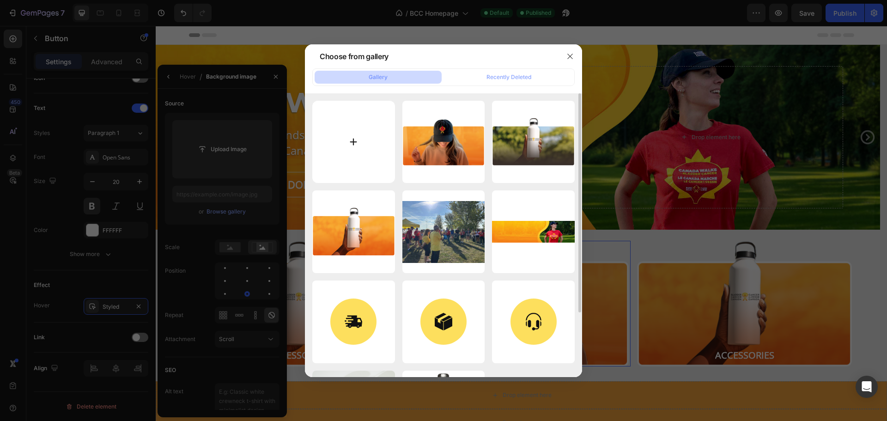
click at [362, 140] on input "file" at bounding box center [353, 142] width 83 height 83
type input "C:\fakepath\collection-headwear-hover.png"
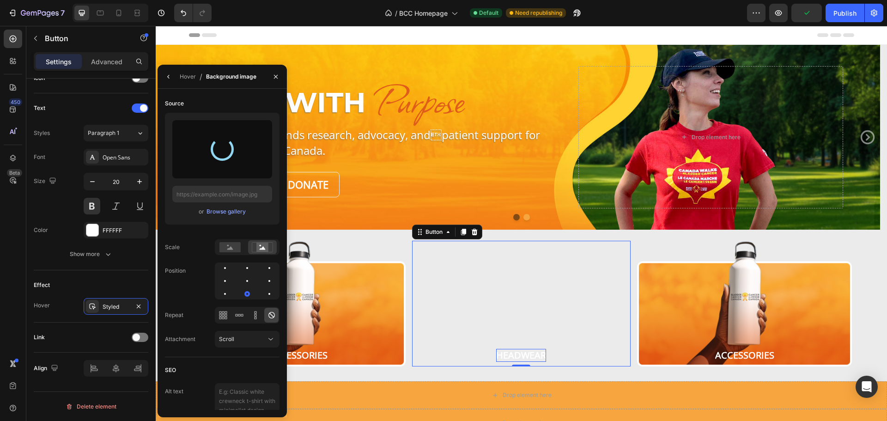
type input "https://cdn.shopify.com/s/files/1/0952/3845/5571/files/gempages_584096189486465…"
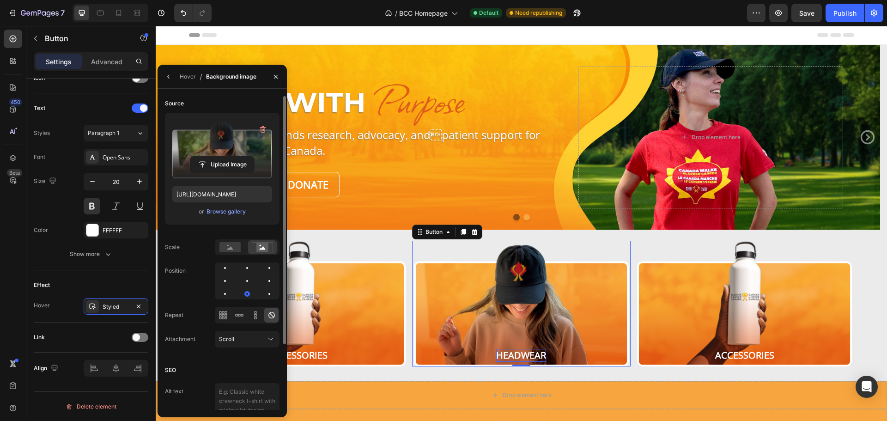
click at [234, 148] on label at bounding box center [222, 149] width 100 height 58
click at [234, 157] on input "file" at bounding box center [222, 165] width 64 height 16
click at [261, 131] on icon "button" at bounding box center [262, 129] width 9 height 9
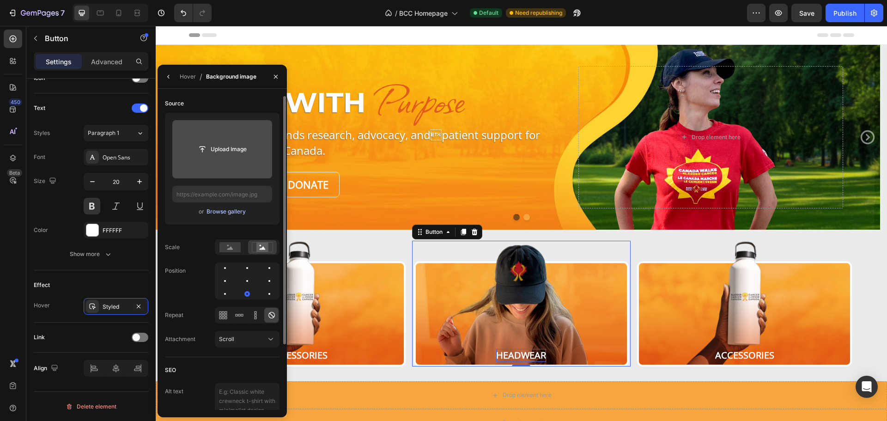
click at [230, 213] on div "Browse gallery" at bounding box center [225, 211] width 39 height 8
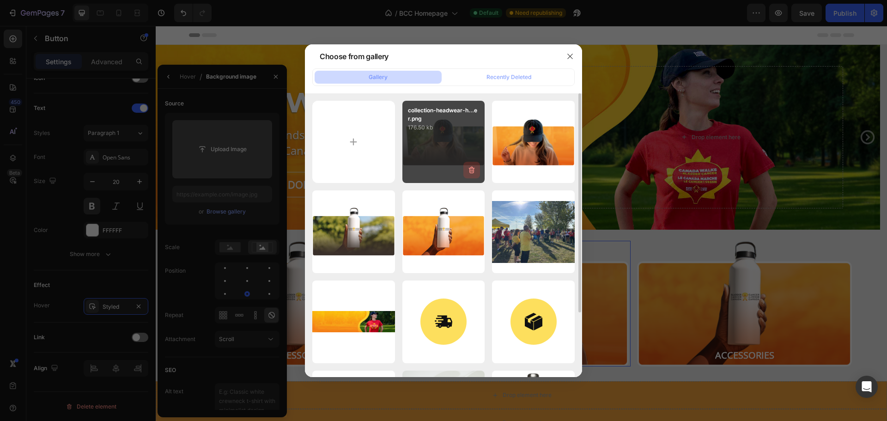
click at [471, 172] on icon "button" at bounding box center [471, 169] width 9 height 9
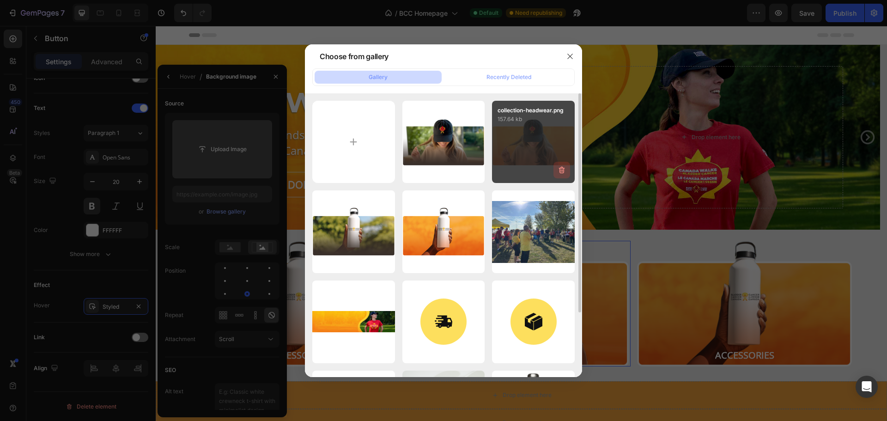
click at [0, 0] on div "Delete" at bounding box center [0, 0] width 0 height 0
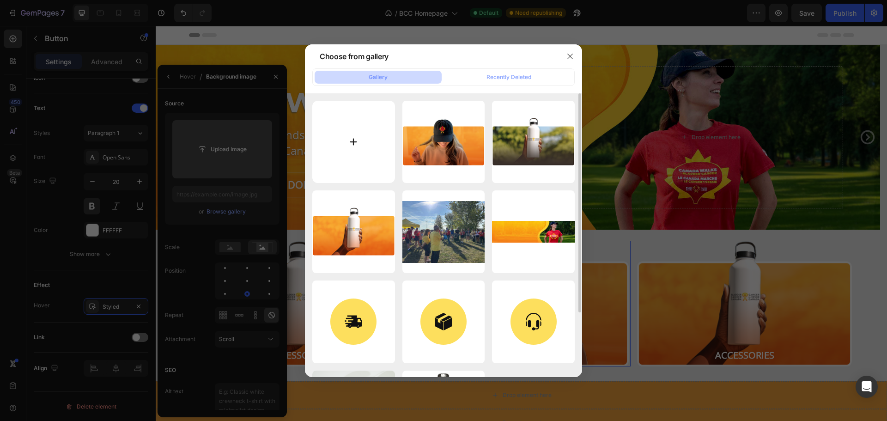
click at [359, 146] on input "file" at bounding box center [353, 142] width 83 height 83
type input "C:\fakepath\collection-headwear-2-hover.png"
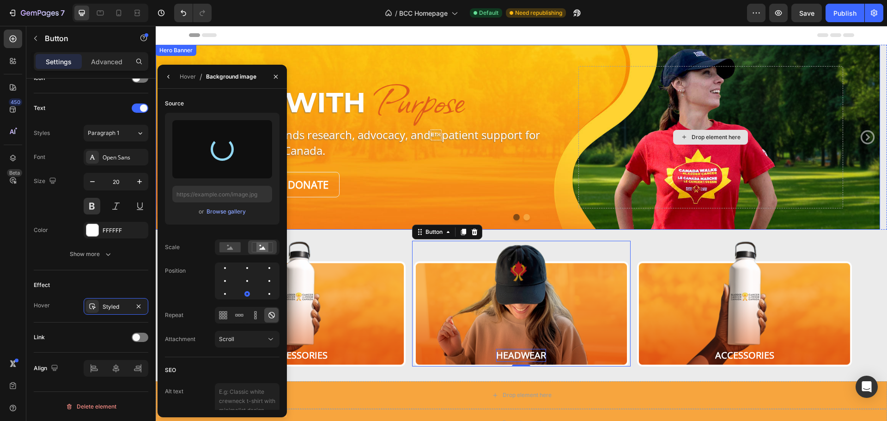
type input "https://cdn.shopify.com/s/files/1/0952/3845/5571/files/gempages_584096189486465…"
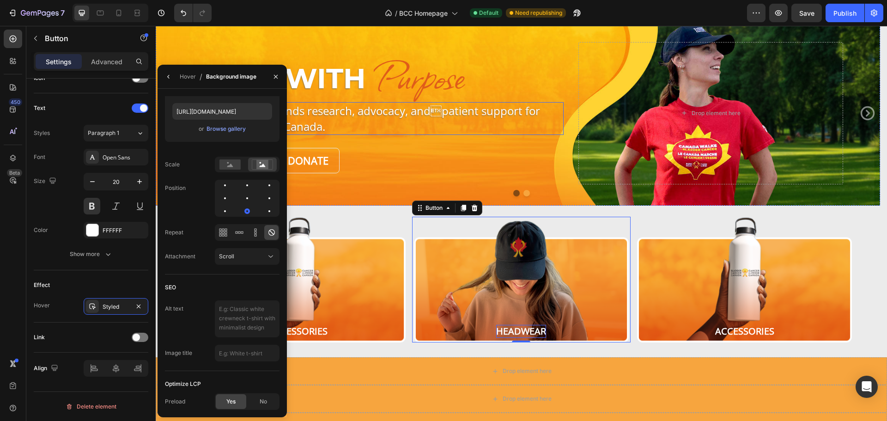
scroll to position [0, 0]
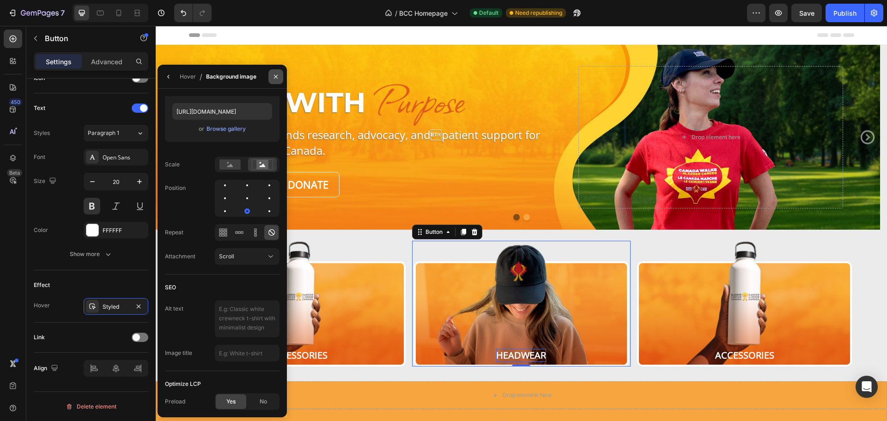
click at [275, 75] on icon "button" at bounding box center [275, 76] width 7 height 7
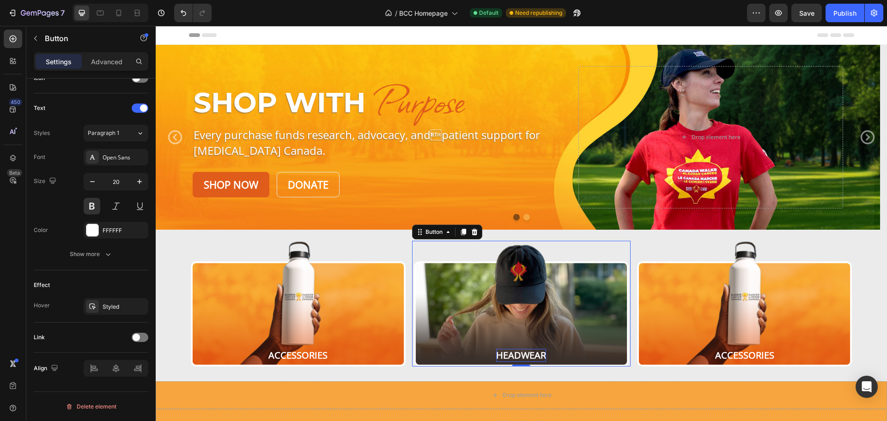
click at [487, 308] on button "Headwear" at bounding box center [521, 304] width 218 height 126
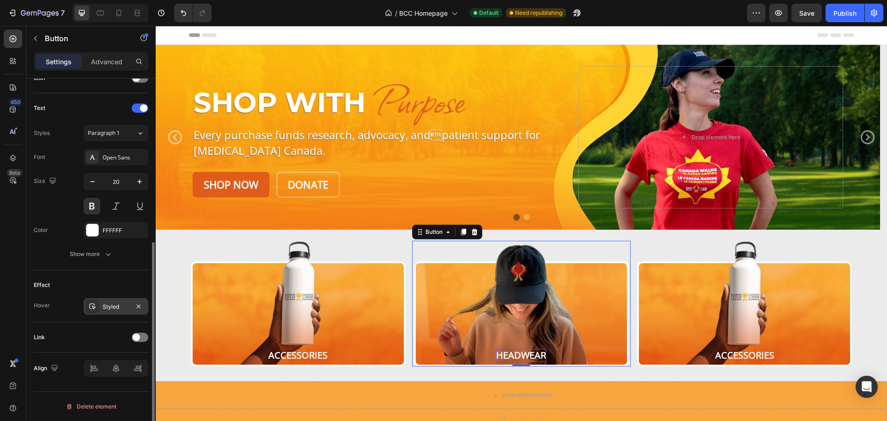
click at [100, 307] on div "Styled" at bounding box center [116, 306] width 65 height 17
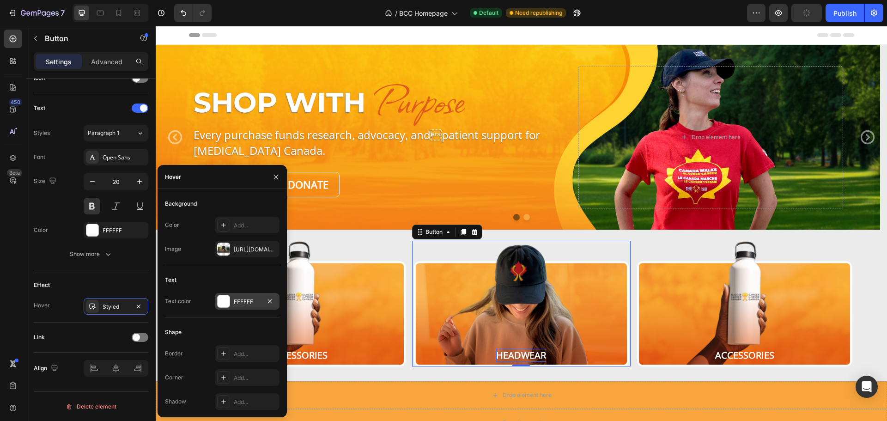
click at [229, 297] on div at bounding box center [224, 301] width 12 height 12
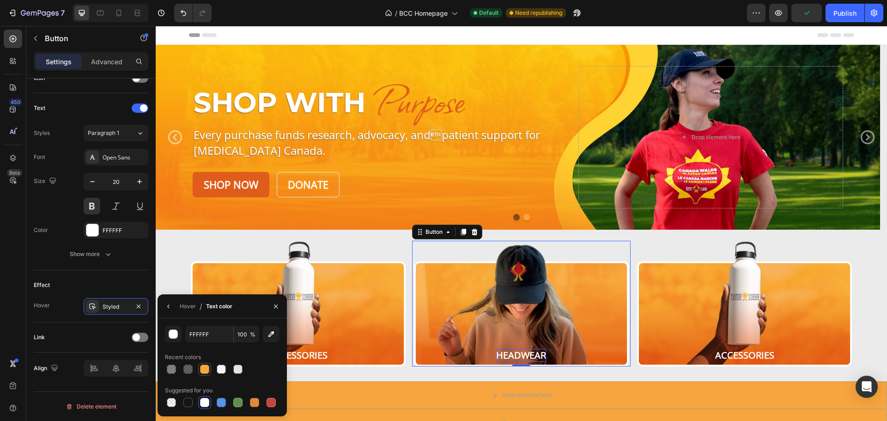
click at [205, 369] on div at bounding box center [204, 368] width 9 height 9
type input "F7A53E"
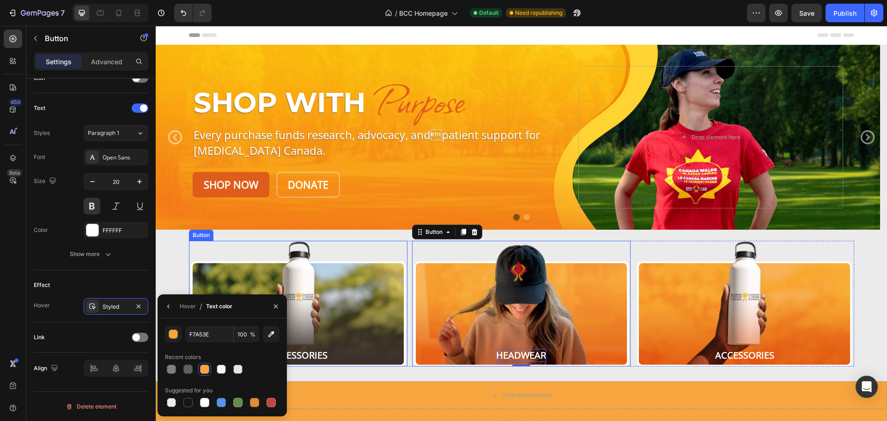
click at [379, 295] on button "Accessories" at bounding box center [298, 304] width 218 height 126
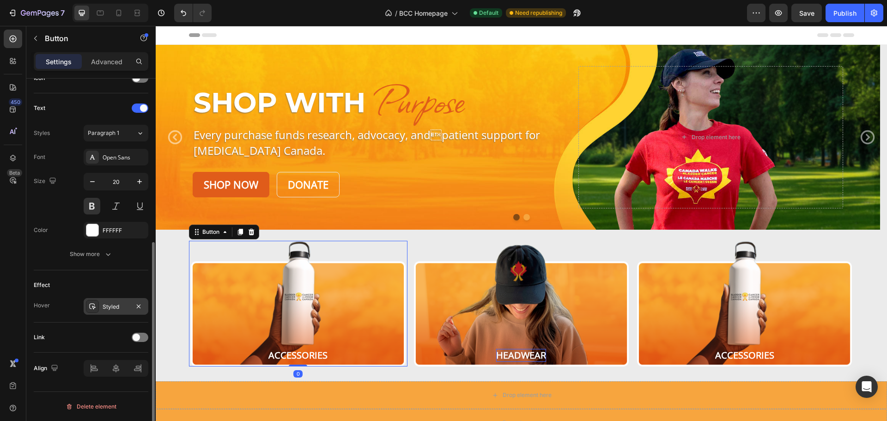
click at [99, 308] on div "Styled" at bounding box center [116, 306] width 65 height 17
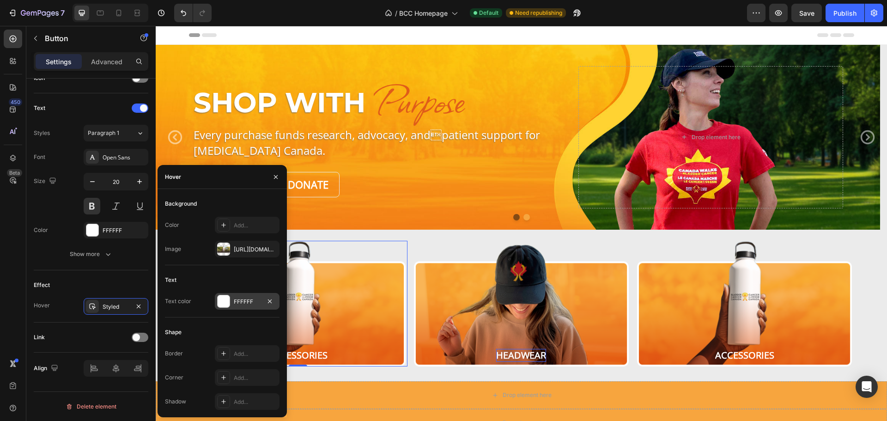
click at [220, 301] on div at bounding box center [224, 301] width 12 height 12
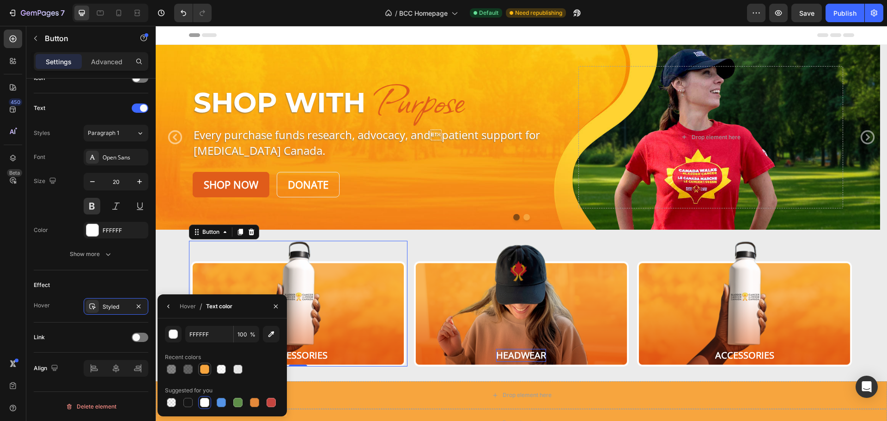
click at [203, 369] on div at bounding box center [204, 368] width 9 height 9
type input "F7A53E"
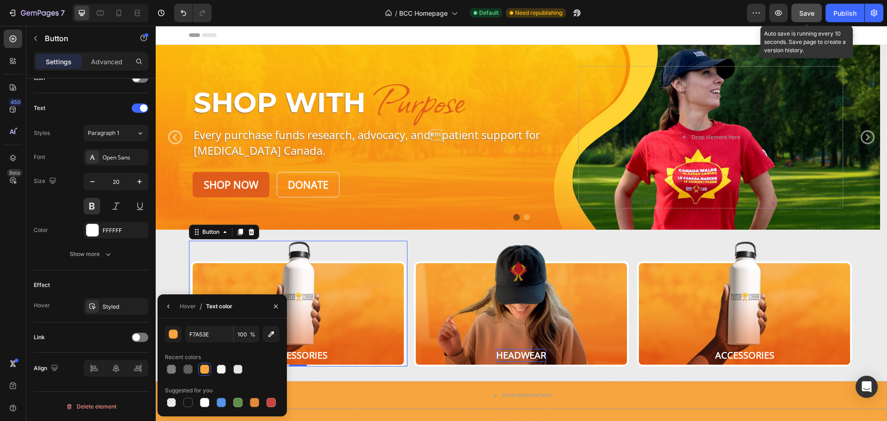
click at [803, 14] on span "Save" at bounding box center [806, 13] width 15 height 8
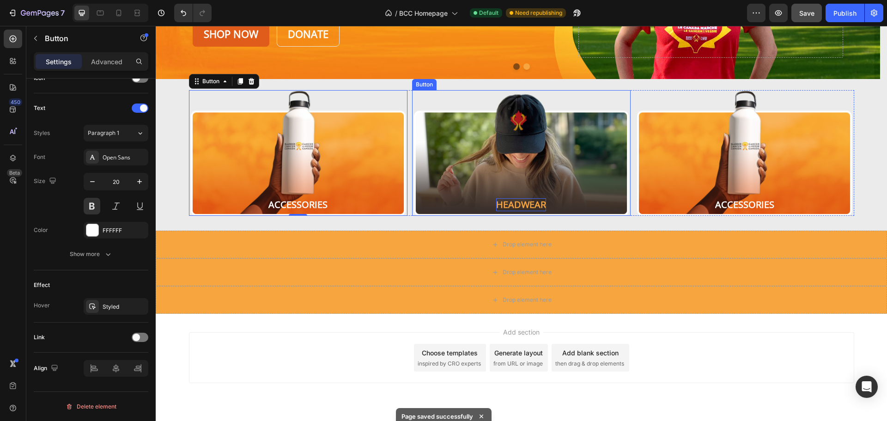
scroll to position [176, 0]
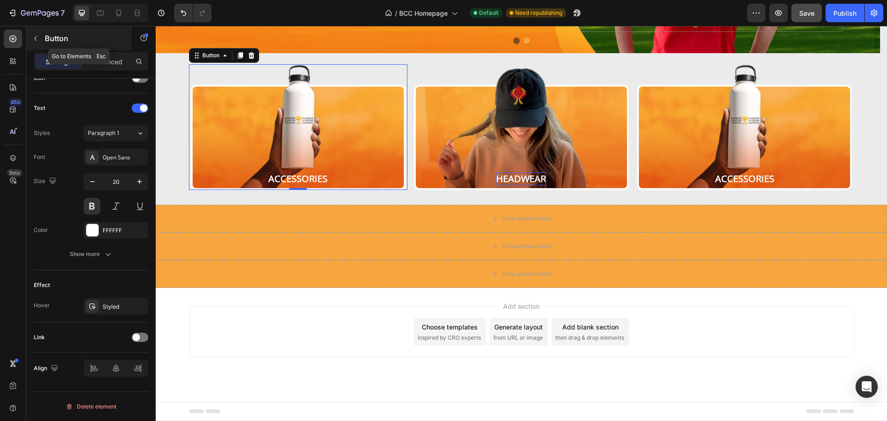
click at [35, 35] on icon "button" at bounding box center [35, 38] width 7 height 7
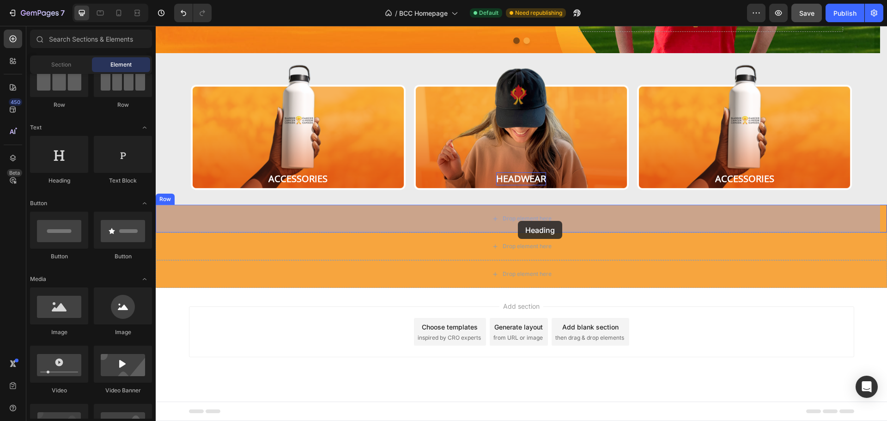
drag, startPoint x: 227, startPoint y: 187, endPoint x: 516, endPoint y: 220, distance: 291.4
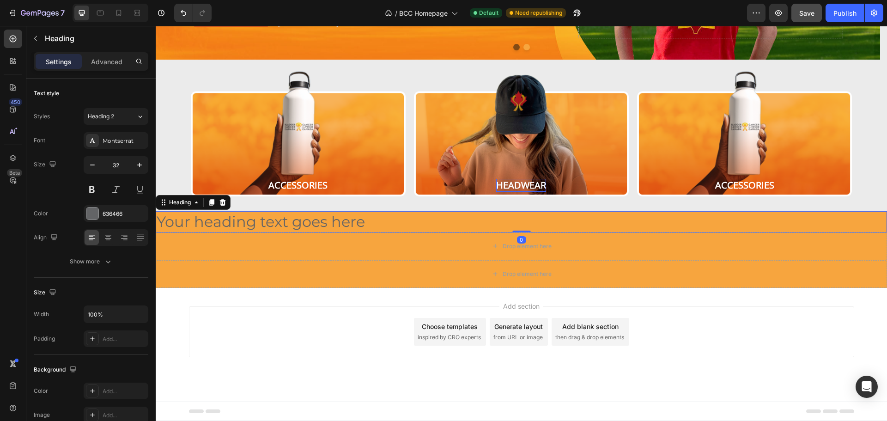
scroll to position [170, 0]
click at [92, 187] on button at bounding box center [92, 189] width 17 height 17
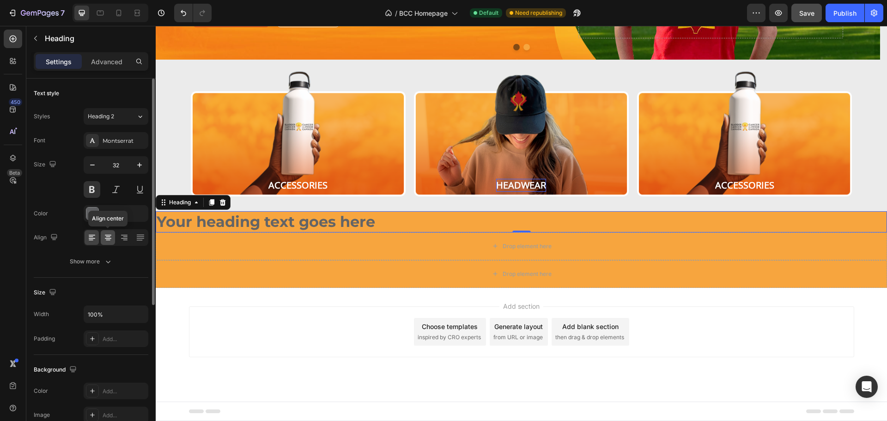
click at [110, 236] on icon at bounding box center [107, 237] width 9 height 9
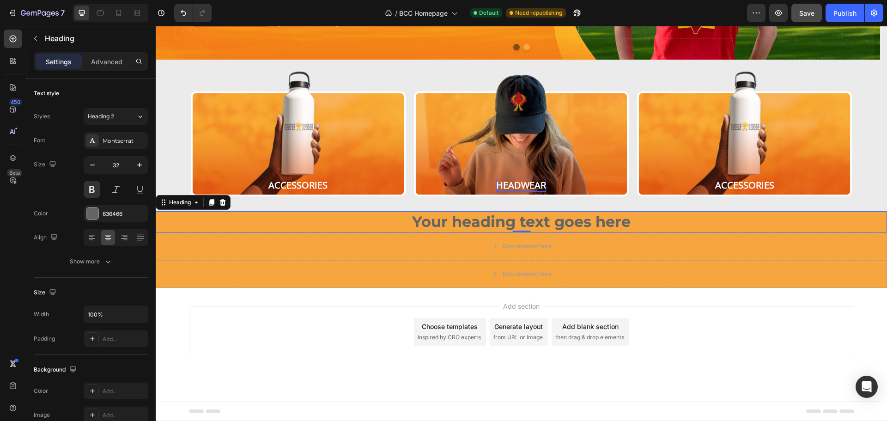
click at [456, 222] on h2 "Your heading text goes here" at bounding box center [521, 221] width 731 height 21
click at [456, 223] on p "Your heading text goes here" at bounding box center [521, 221] width 729 height 19
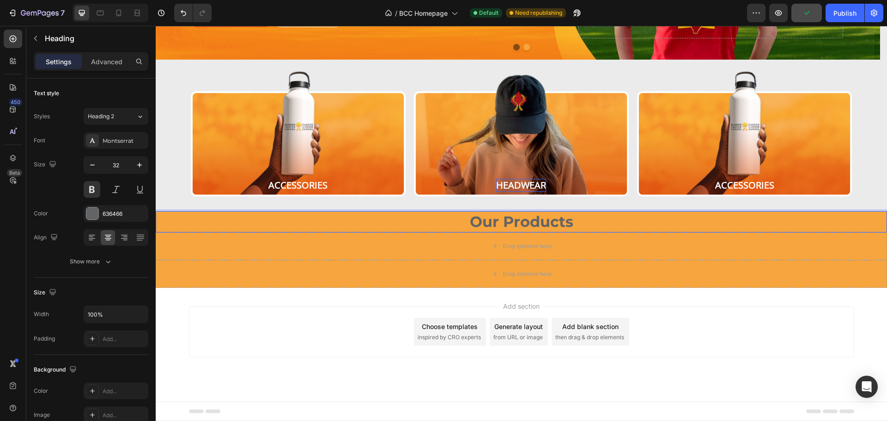
click at [701, 298] on div "Add section Choose templates inspired by CRO experts Generate layout from URL o…" at bounding box center [521, 345] width 731 height 114
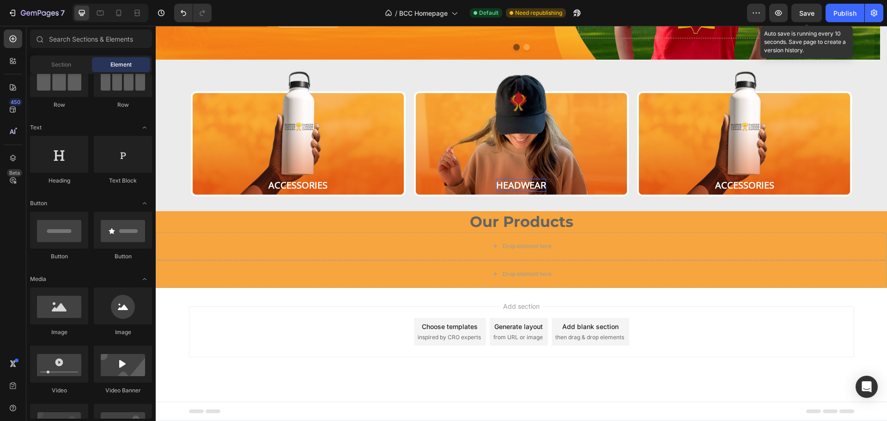
drag, startPoint x: 802, startPoint y: 13, endPoint x: 797, endPoint y: 23, distance: 10.7
click at [802, 13] on span "Save" at bounding box center [806, 13] width 15 height 8
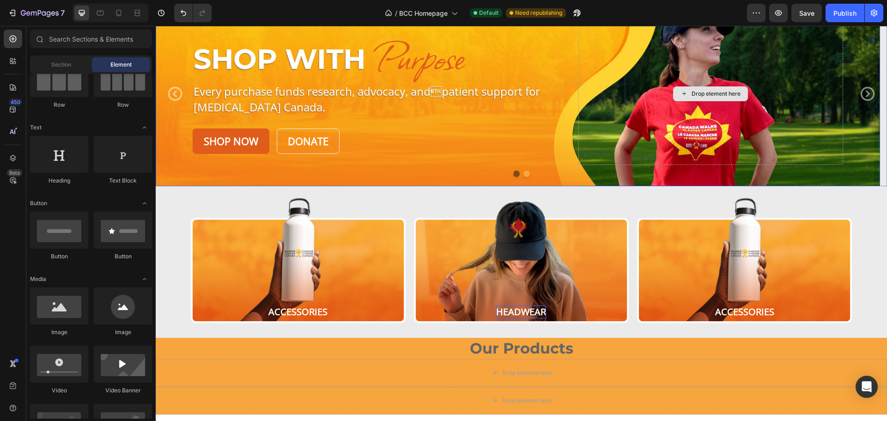
scroll to position [0, 0]
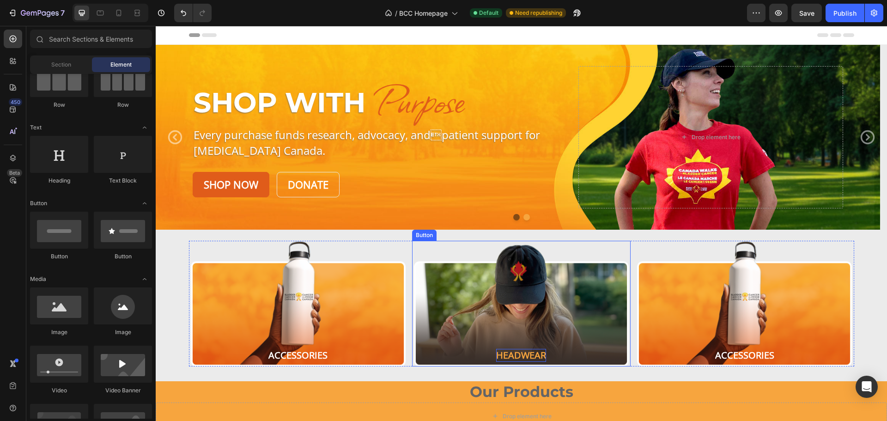
click at [490, 280] on button "Headwear" at bounding box center [521, 304] width 218 height 126
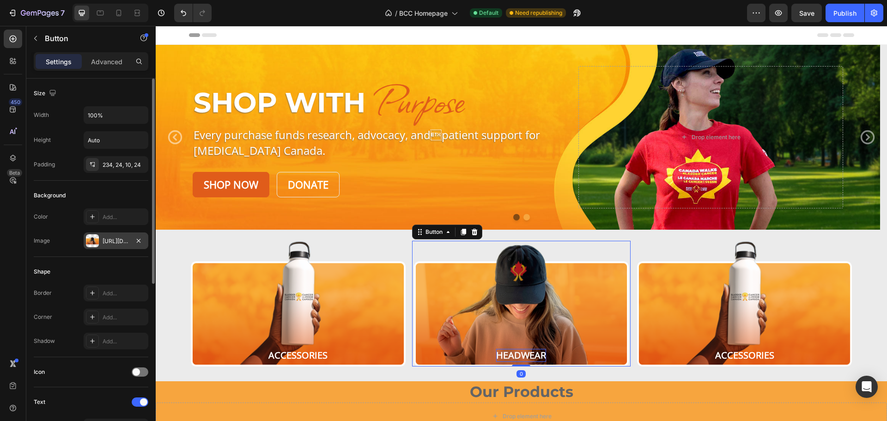
click at [106, 239] on div "https://cdn.shopify.com/s/files/1/0952/3845/5571/files/gempages_584096189486465…" at bounding box center [116, 241] width 27 height 8
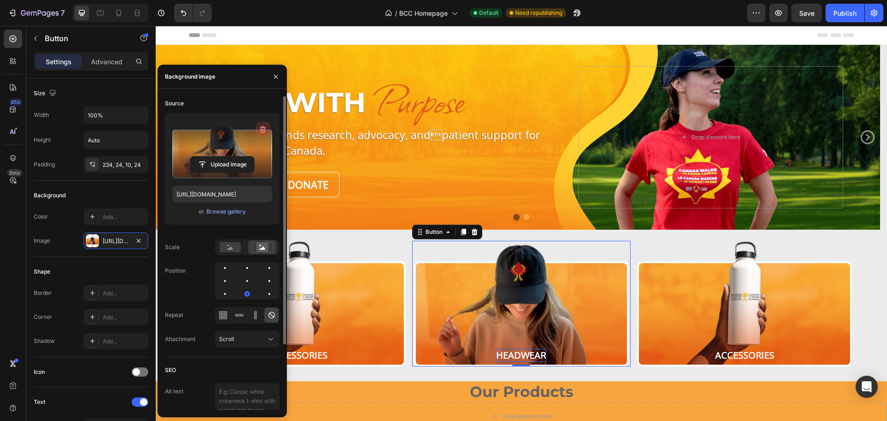
click at [260, 129] on icon "button" at bounding box center [262, 129] width 9 height 9
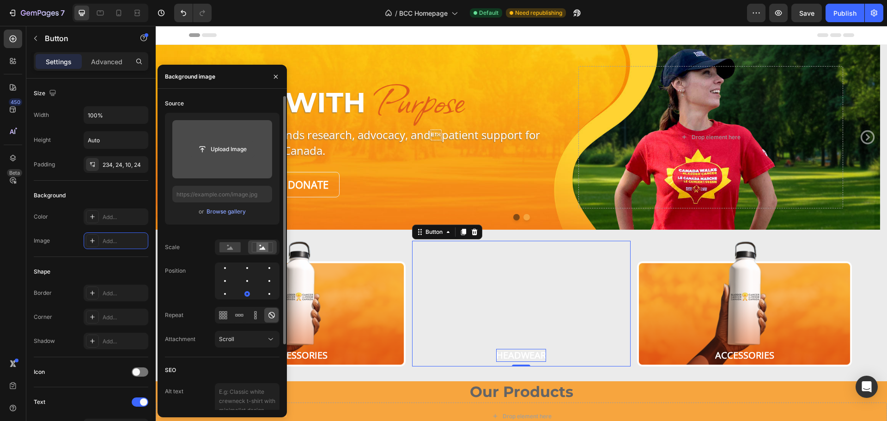
click at [224, 151] on input "file" at bounding box center [222, 149] width 64 height 16
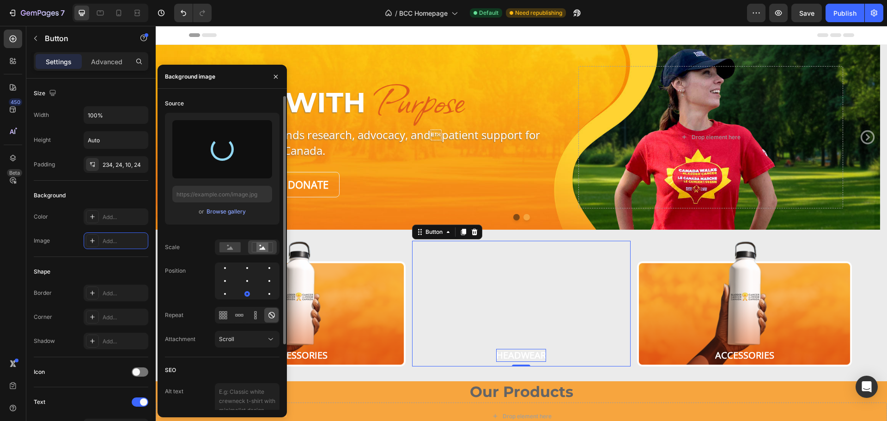
type input "https://cdn.shopify.com/s/files/1/0952/3845/5571/files/gempages_584096189486465…"
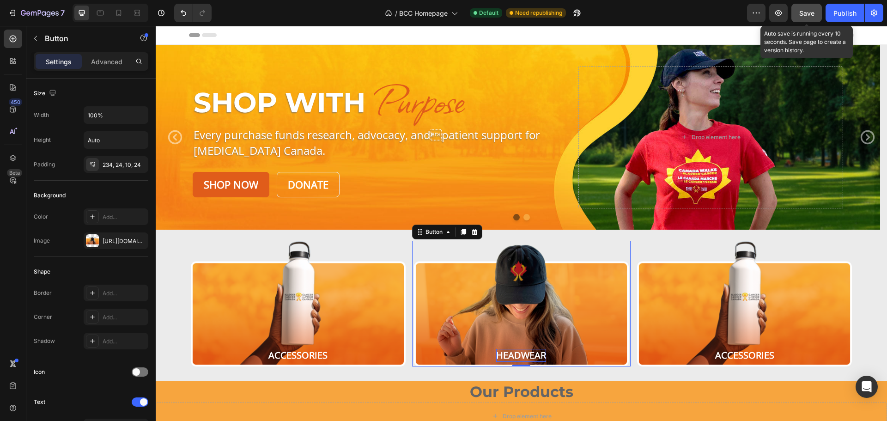
click at [808, 10] on span "Save" at bounding box center [806, 13] width 15 height 8
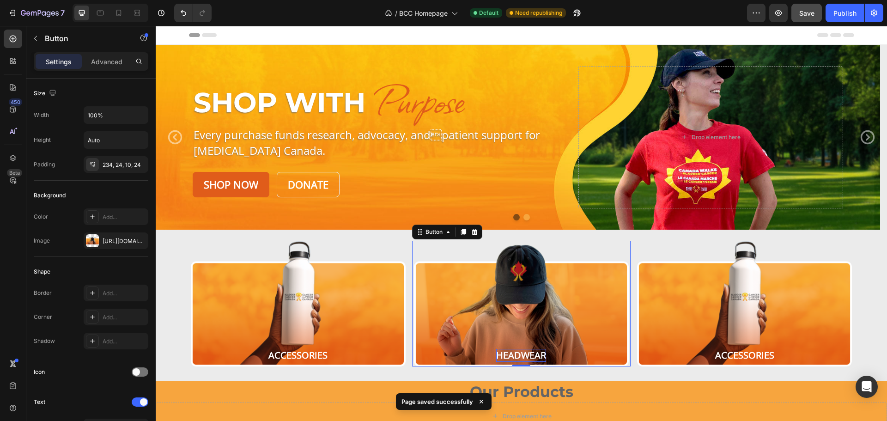
drag, startPoint x: 842, startPoint y: 13, endPoint x: 822, endPoint y: 9, distance: 20.7
click at [841, 13] on div "Publish" at bounding box center [844, 13] width 23 height 10
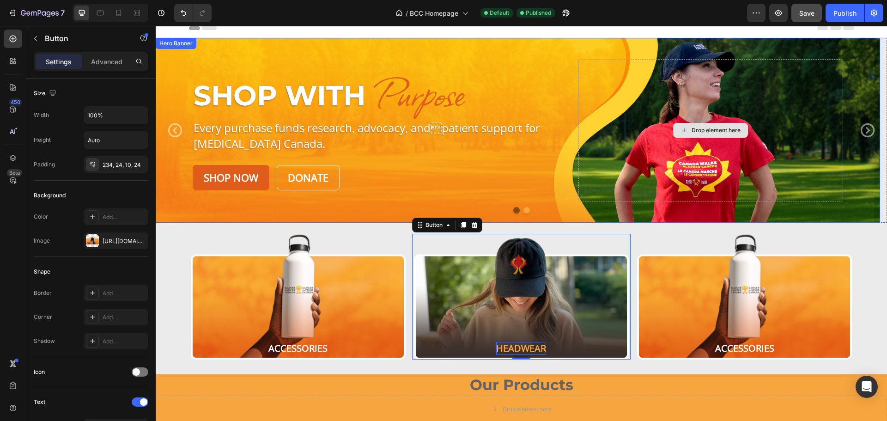
scroll to position [170, 0]
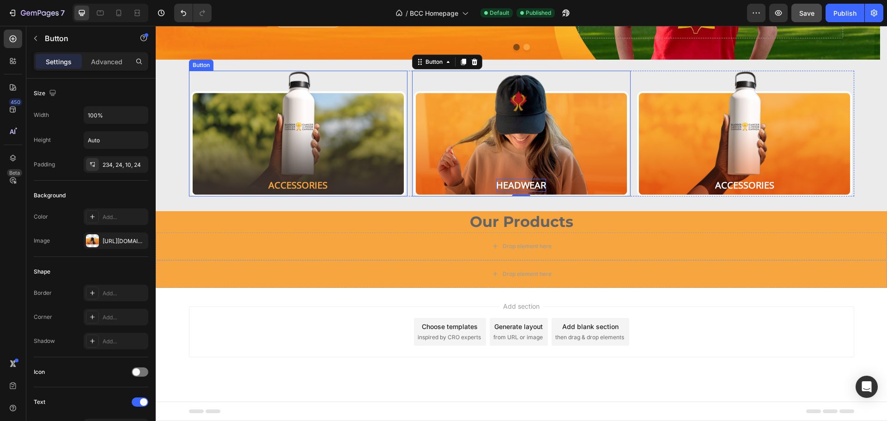
click at [358, 112] on button "Accessories" at bounding box center [298, 134] width 218 height 126
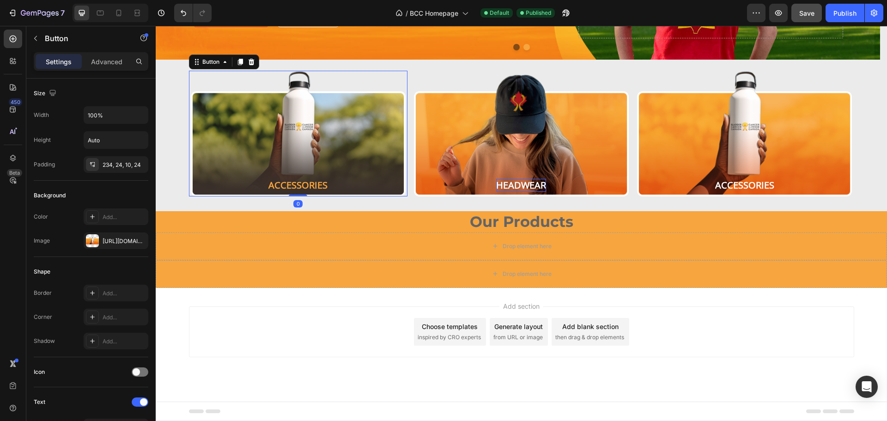
scroll to position [294, 0]
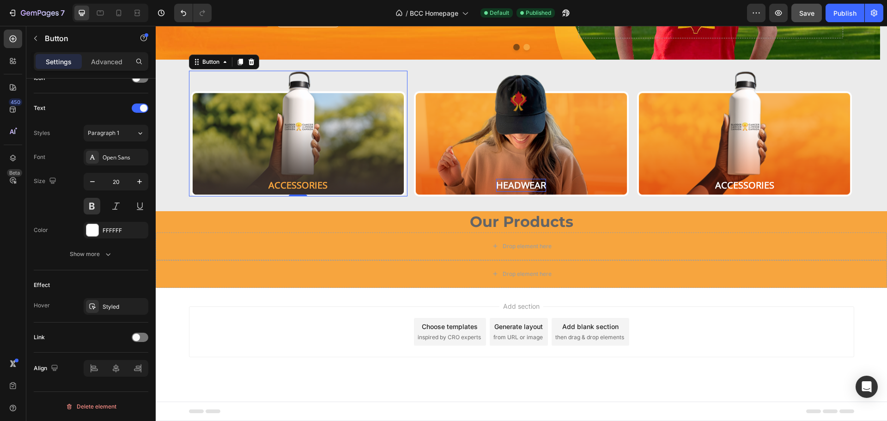
click at [235, 136] on button "Accessories" at bounding box center [298, 134] width 218 height 126
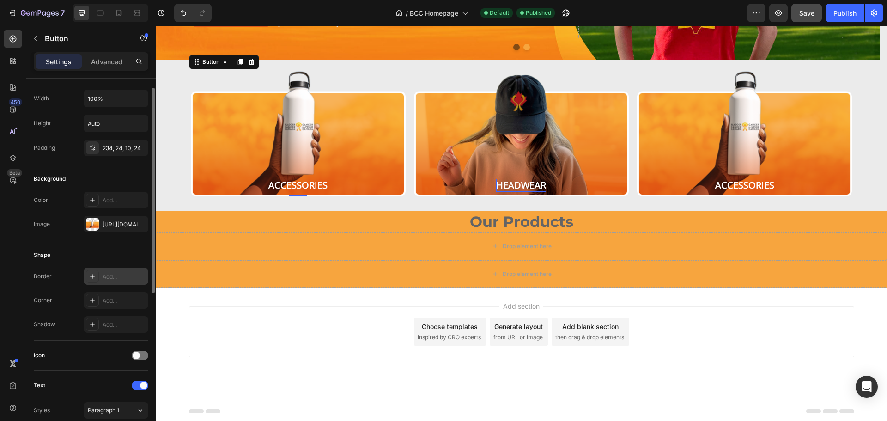
scroll to position [0, 0]
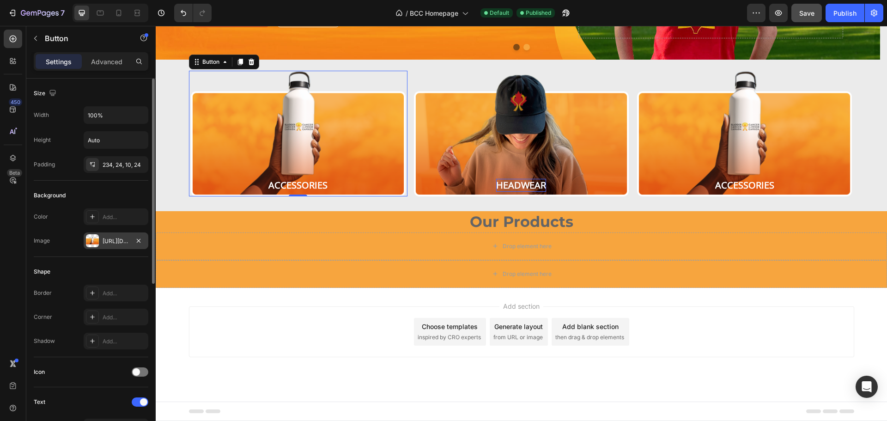
click at [109, 239] on div "https://cdn.shopify.com/s/files/1/0952/3845/5571/files/gempages_584096189486465…" at bounding box center [116, 241] width 27 height 8
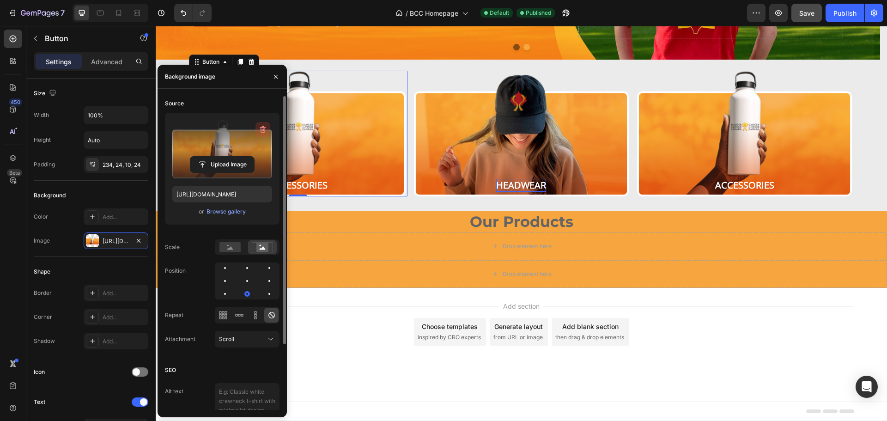
click at [264, 128] on icon "button" at bounding box center [262, 129] width 9 height 9
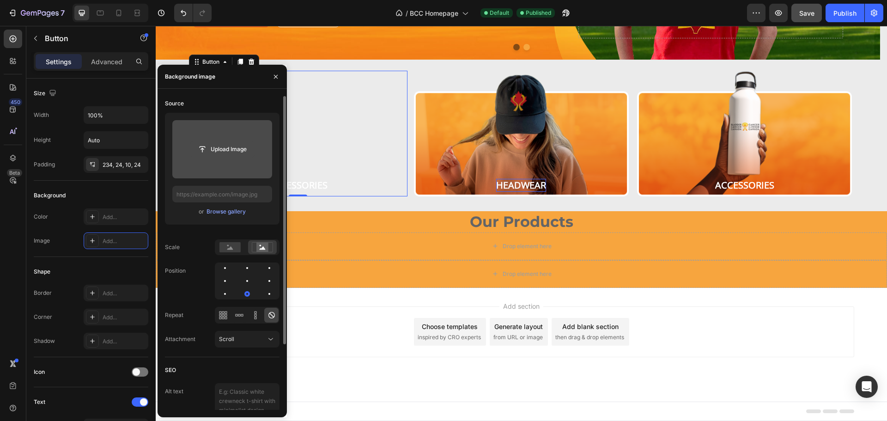
click at [235, 143] on input "file" at bounding box center [222, 149] width 64 height 16
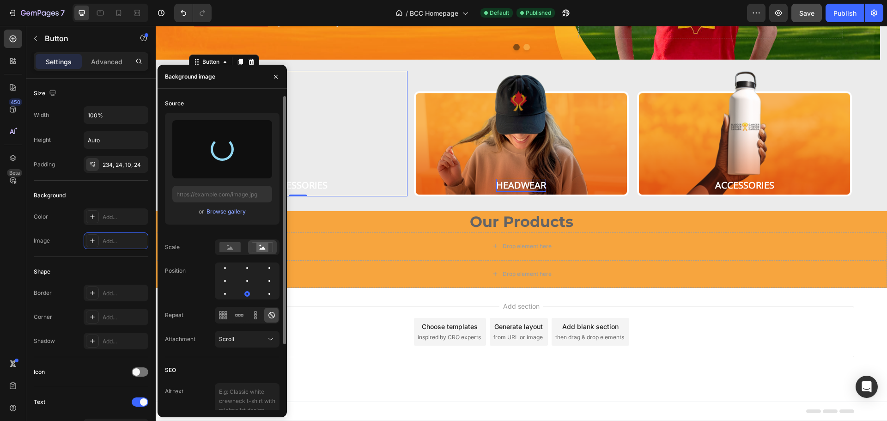
type input "https://cdn.shopify.com/s/files/1/0952/3845/5571/files/gempages_584096189486465…"
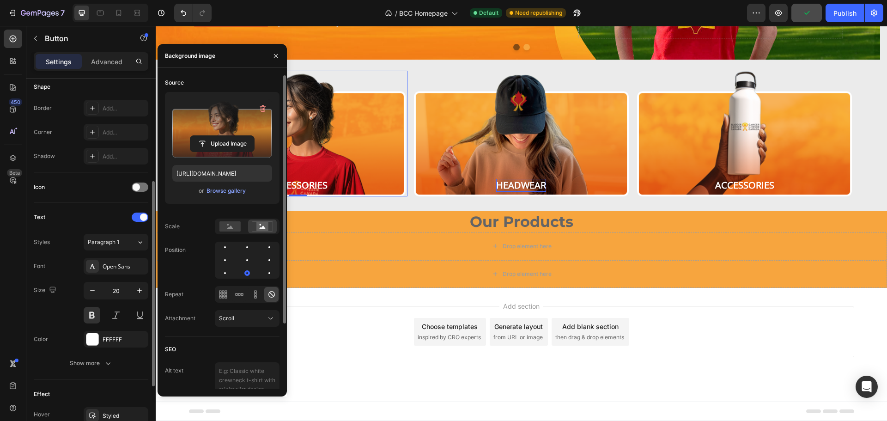
scroll to position [294, 0]
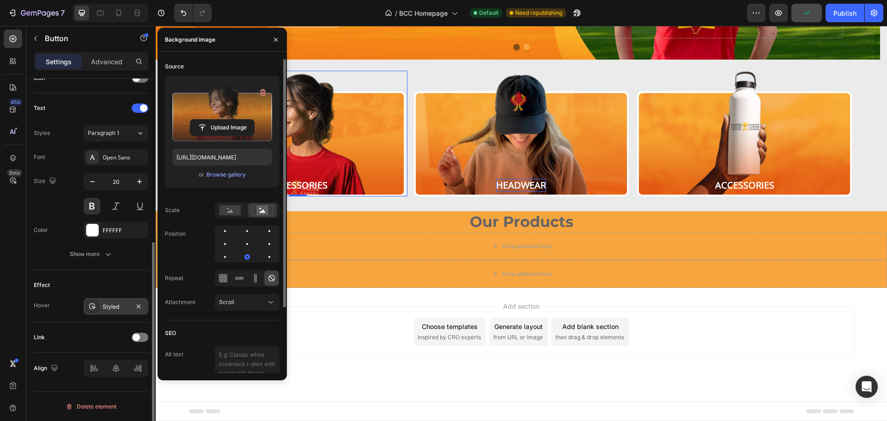
click at [95, 307] on icon at bounding box center [92, 306] width 6 height 6
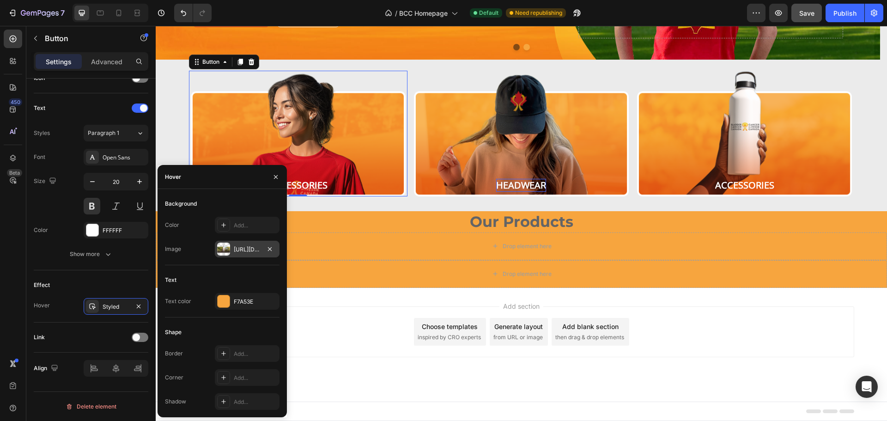
click at [239, 244] on div "https://cdn.shopify.com/s/files/1/0952/3845/5571/files/gempages_584096189486465…" at bounding box center [247, 249] width 65 height 17
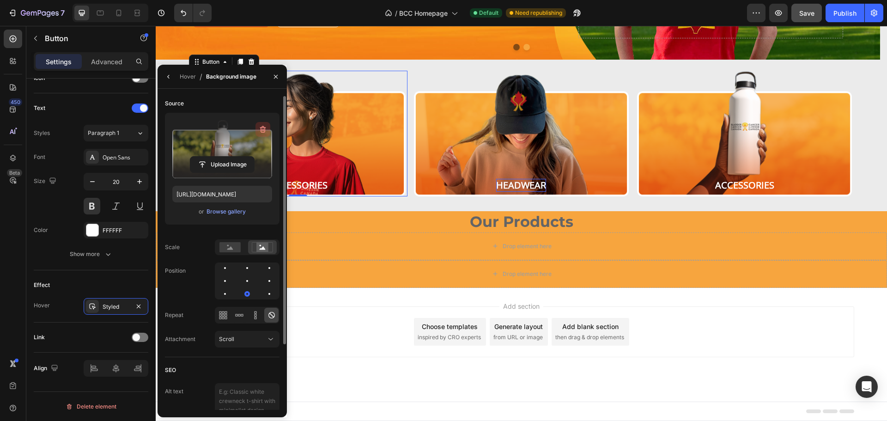
click at [264, 128] on icon "button" at bounding box center [262, 129] width 9 height 9
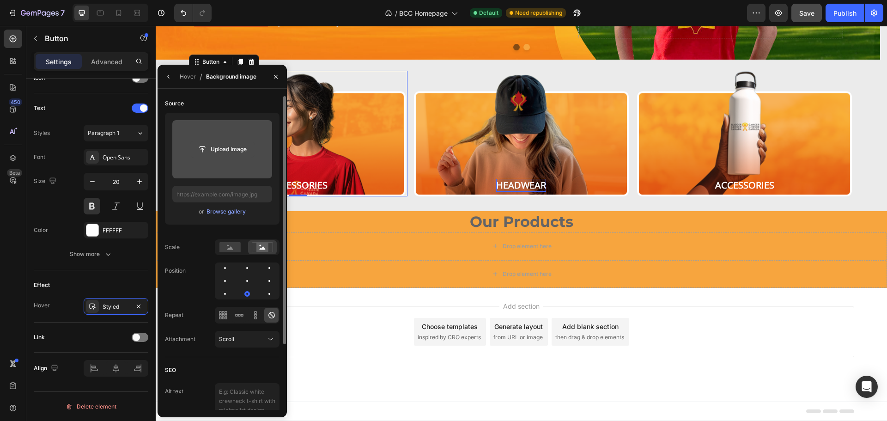
click at [236, 147] on input "file" at bounding box center [222, 149] width 64 height 16
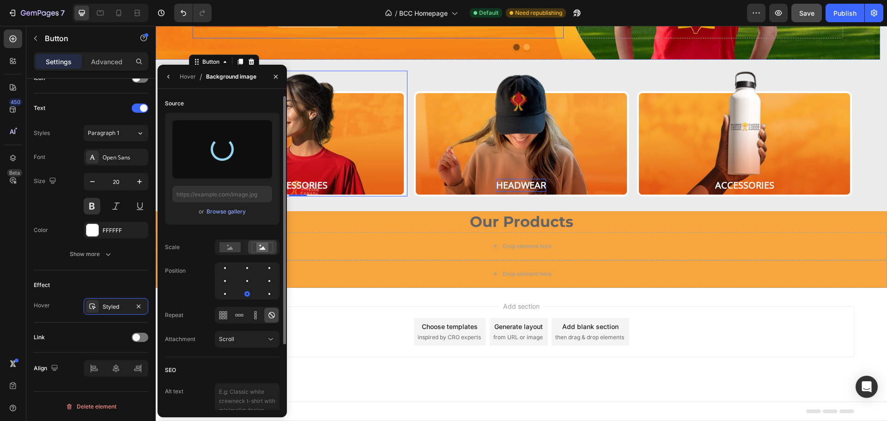
type input "https://cdn.shopify.com/s/files/1/0952/3845/5571/files/gempages_584096189486465…"
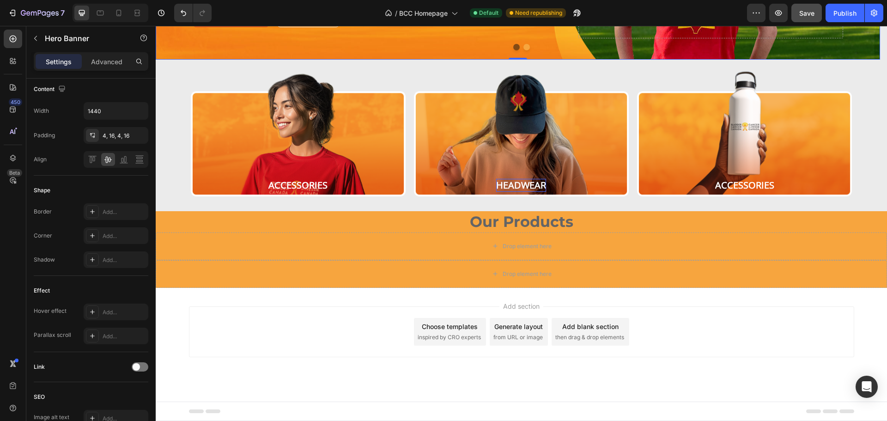
scroll to position [0, 0]
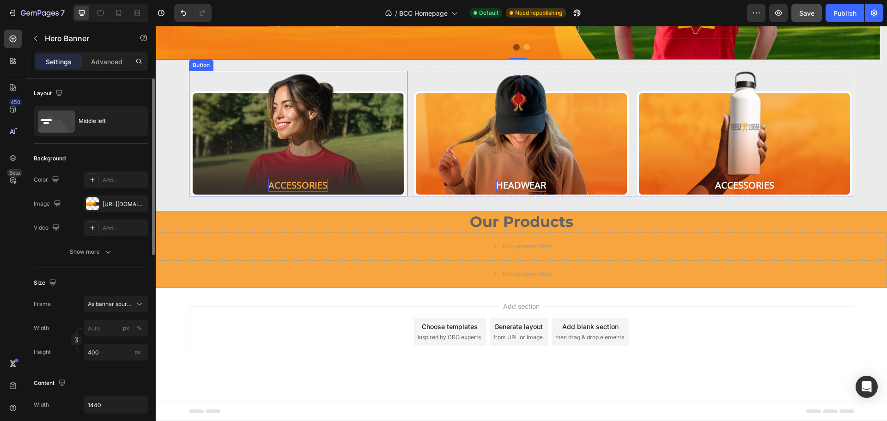
click at [298, 186] on p "Accessories" at bounding box center [297, 185] width 59 height 13
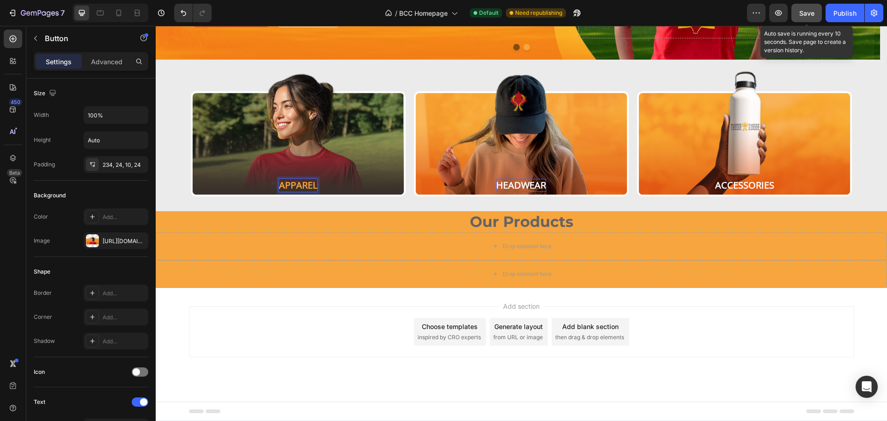
click at [804, 10] on span "Save" at bounding box center [806, 13] width 15 height 8
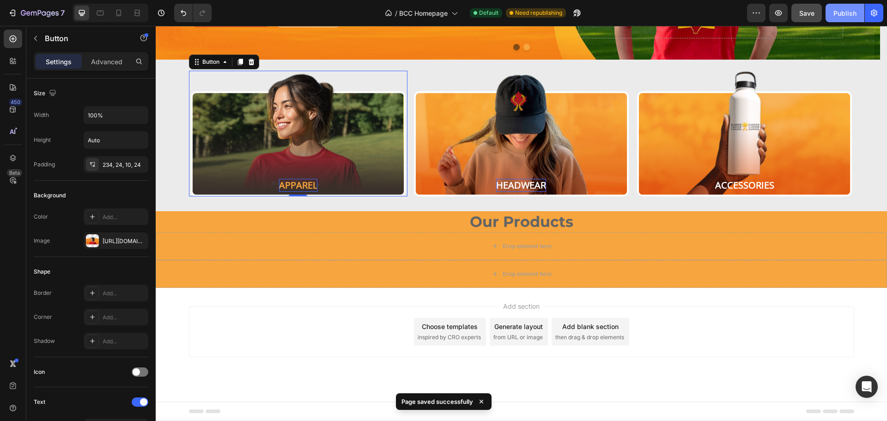
click at [848, 14] on div "Publish" at bounding box center [844, 13] width 23 height 10
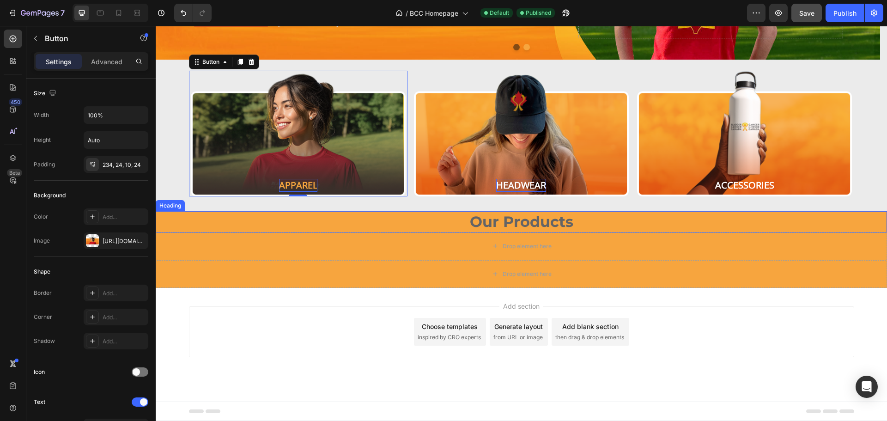
click at [200, 223] on p "Our Products" at bounding box center [521, 221] width 729 height 19
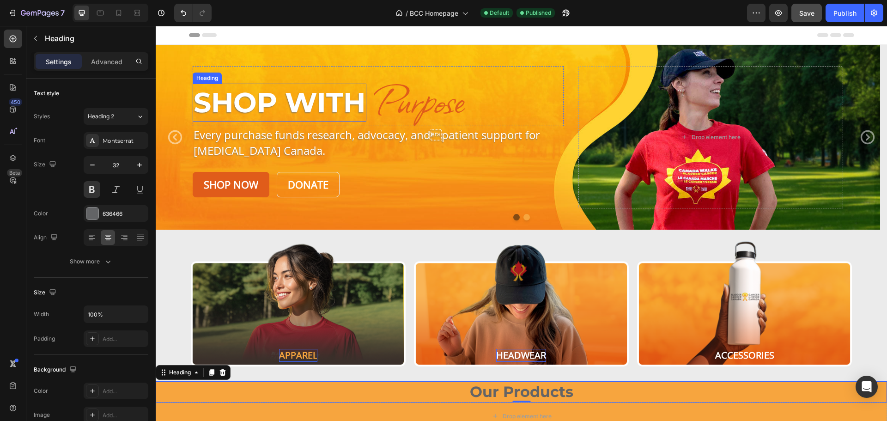
click at [289, 104] on h2 "Shop With" at bounding box center [280, 103] width 174 height 38
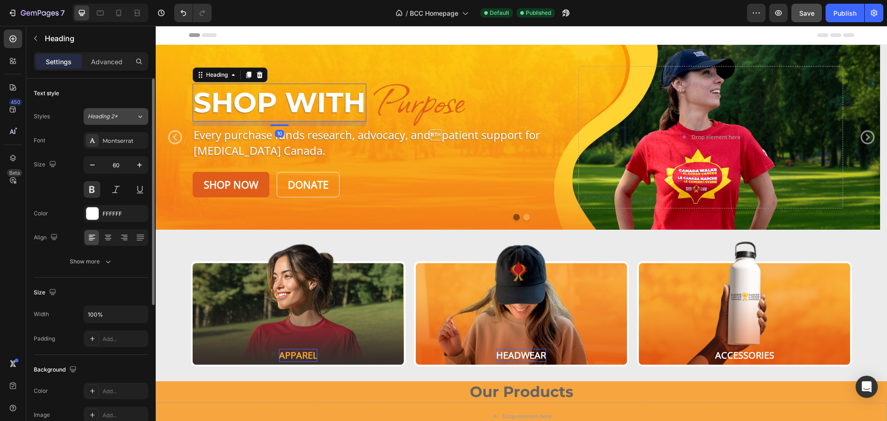
click at [138, 116] on icon at bounding box center [140, 116] width 8 height 9
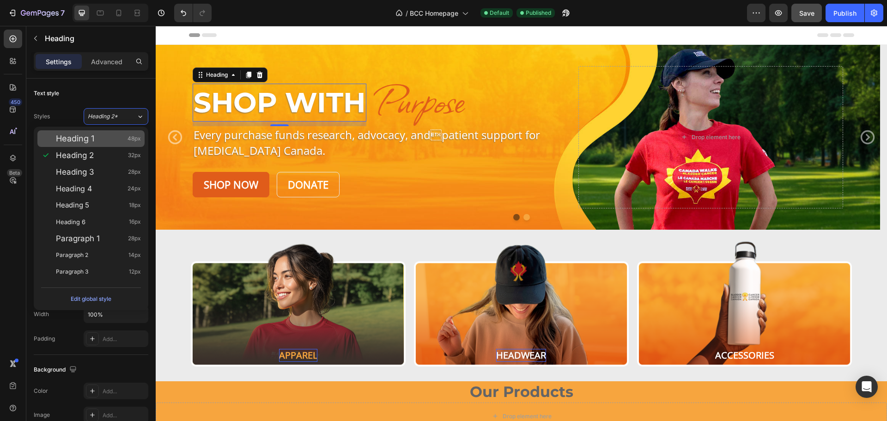
click at [92, 136] on span "Heading 1" at bounding box center [75, 138] width 38 height 9
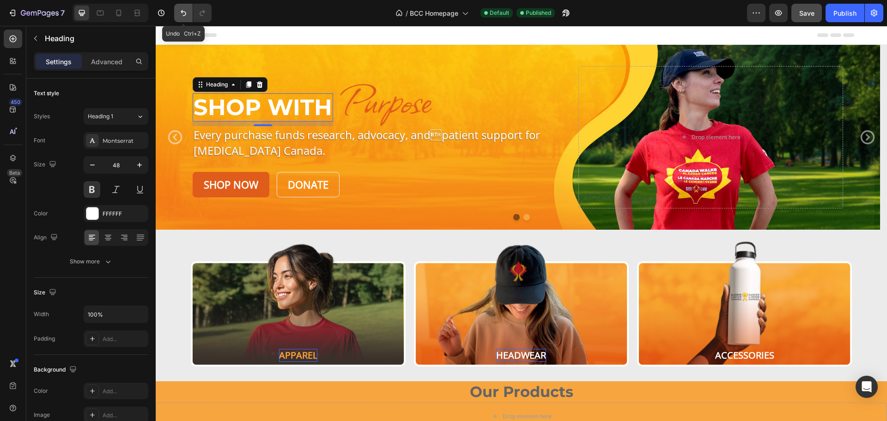
click at [185, 17] on icon "Undo/Redo" at bounding box center [183, 12] width 9 height 9
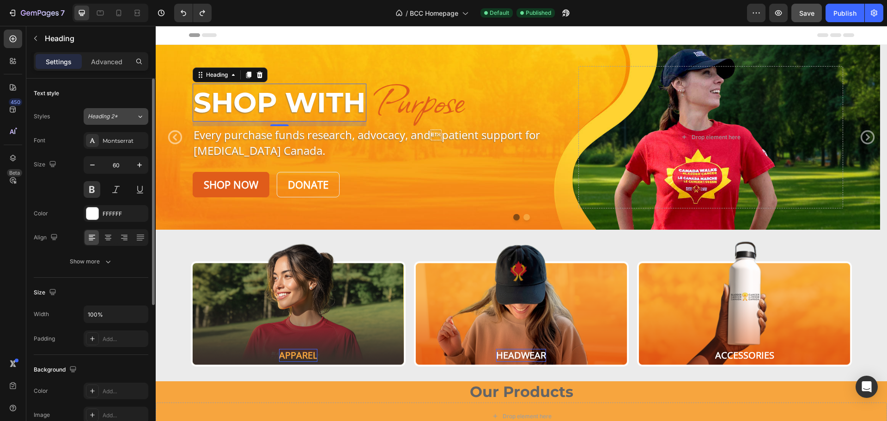
click at [138, 119] on icon at bounding box center [140, 116] width 8 height 9
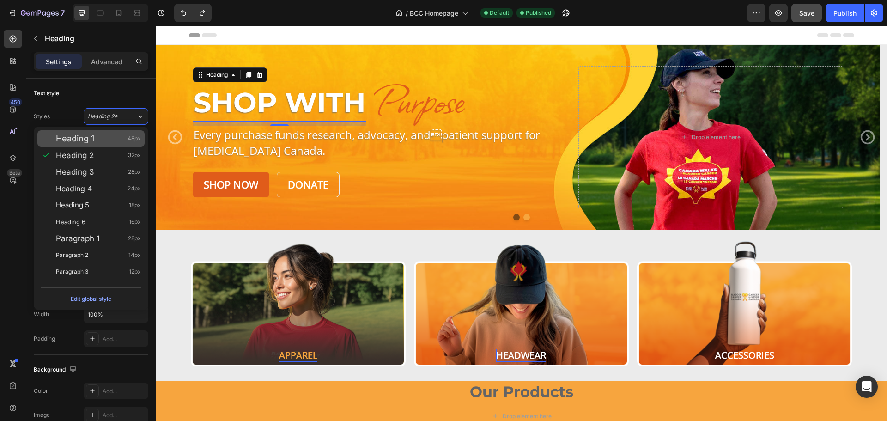
click at [94, 139] on span "Heading 1" at bounding box center [75, 138] width 38 height 9
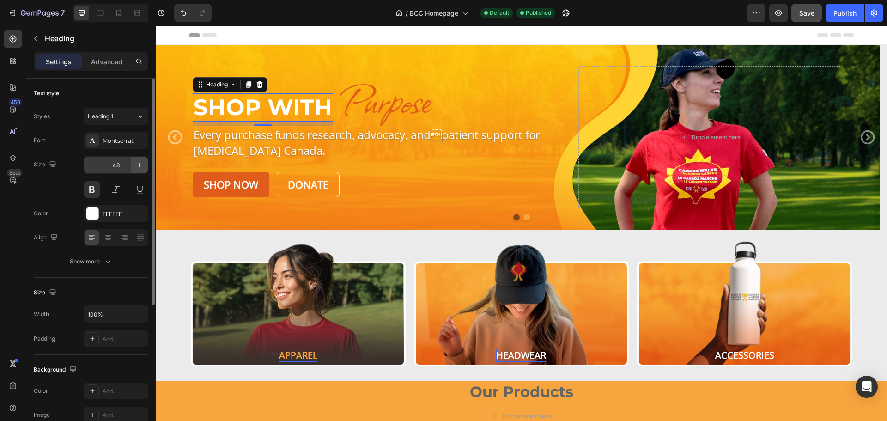
click at [137, 161] on icon "button" at bounding box center [139, 164] width 9 height 9
click at [125, 160] on input "49" at bounding box center [116, 165] width 30 height 17
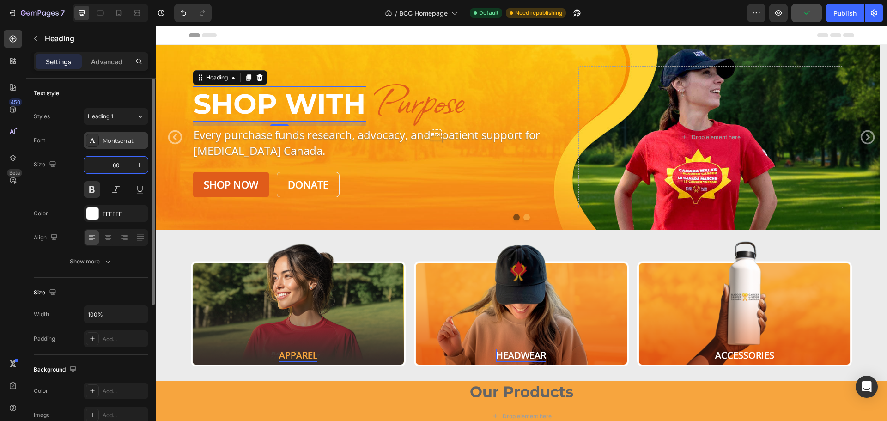
type input "60"
click at [115, 263] on button "Show more" at bounding box center [91, 261] width 115 height 17
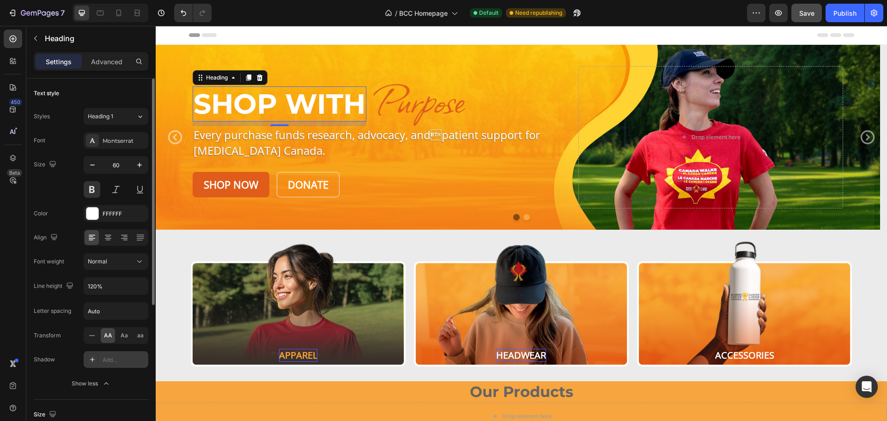
click at [107, 362] on div "Add..." at bounding box center [124, 360] width 43 height 8
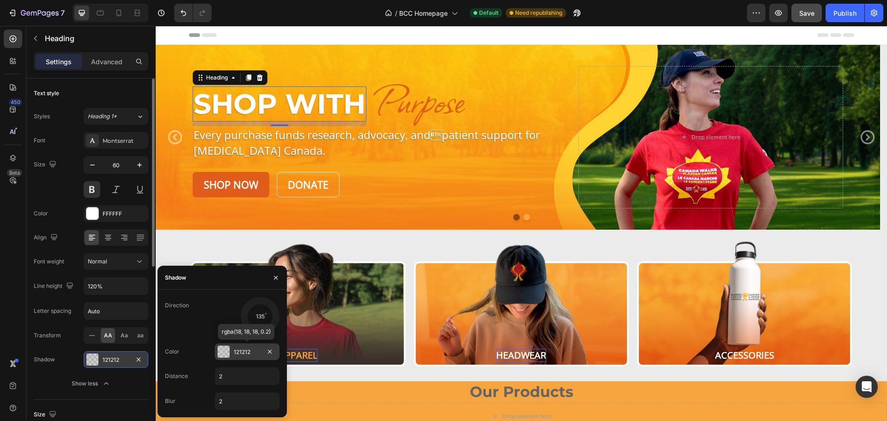
click at [233, 350] on div "121212" at bounding box center [247, 351] width 65 height 17
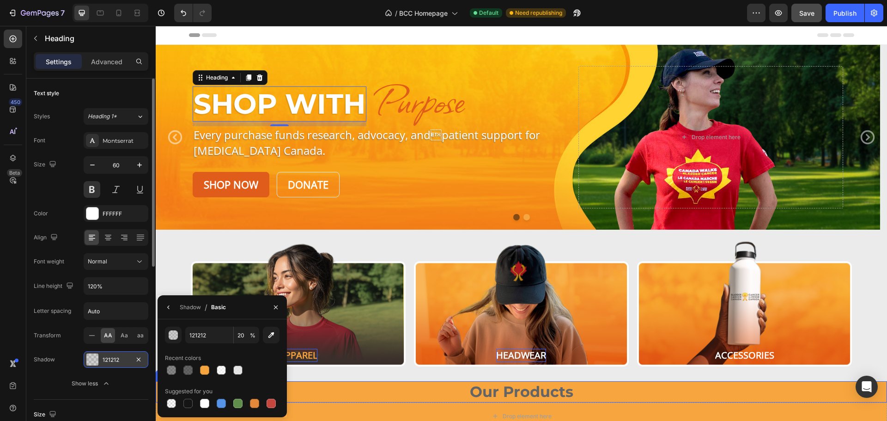
click at [491, 393] on p "Our Products" at bounding box center [521, 391] width 729 height 19
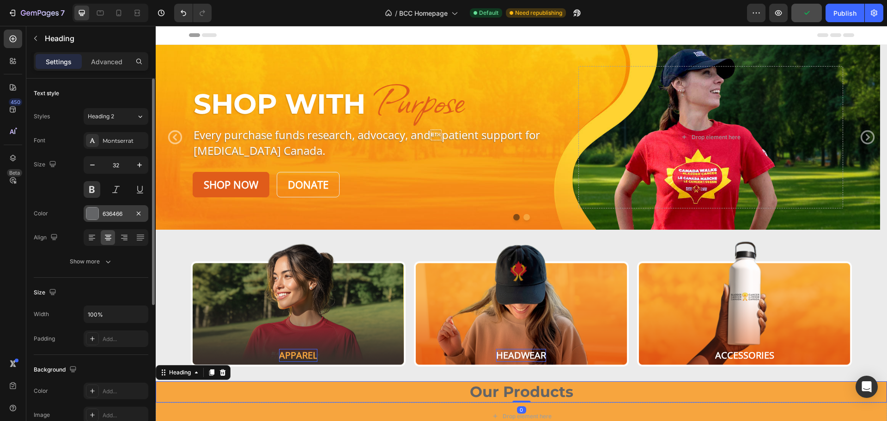
click at [108, 212] on div "636466" at bounding box center [116, 214] width 27 height 8
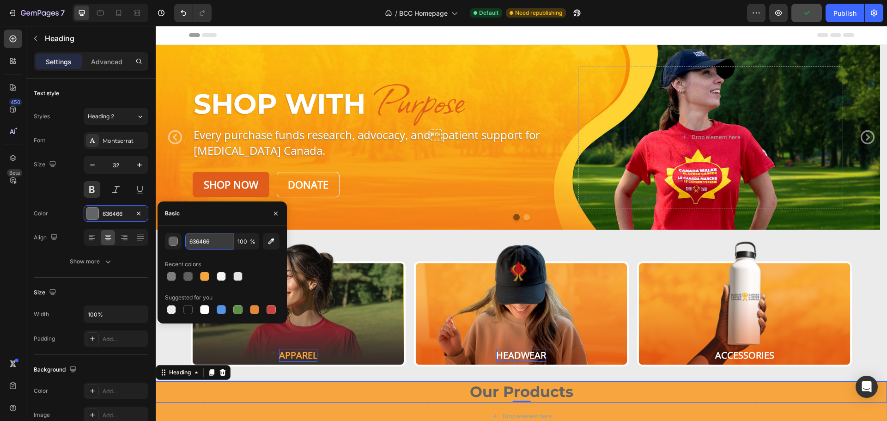
click at [212, 242] on input "636466" at bounding box center [209, 241] width 48 height 17
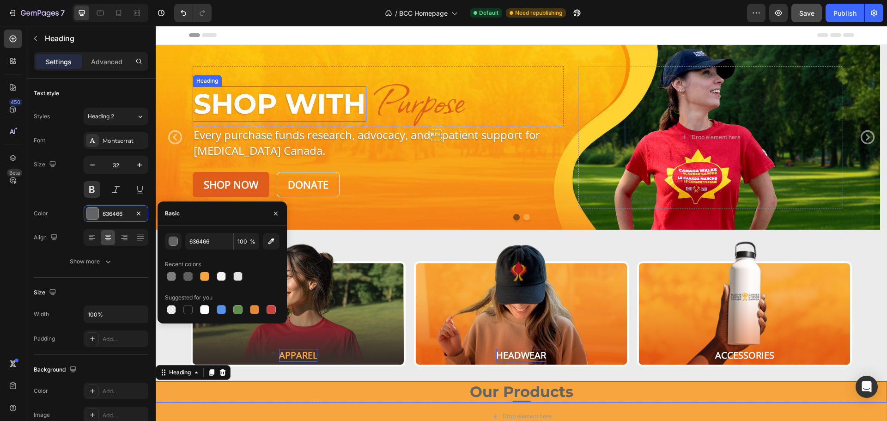
click at [261, 99] on h2 "Shop With" at bounding box center [280, 103] width 174 height 35
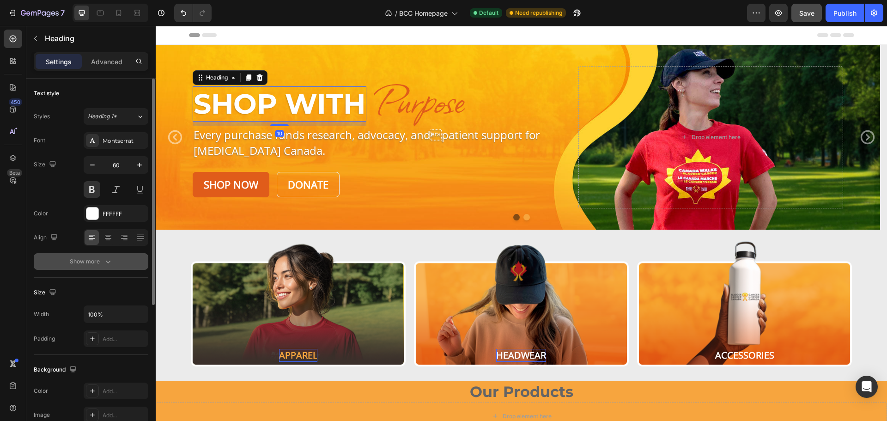
click at [101, 260] on div "Show more" at bounding box center [91, 261] width 43 height 9
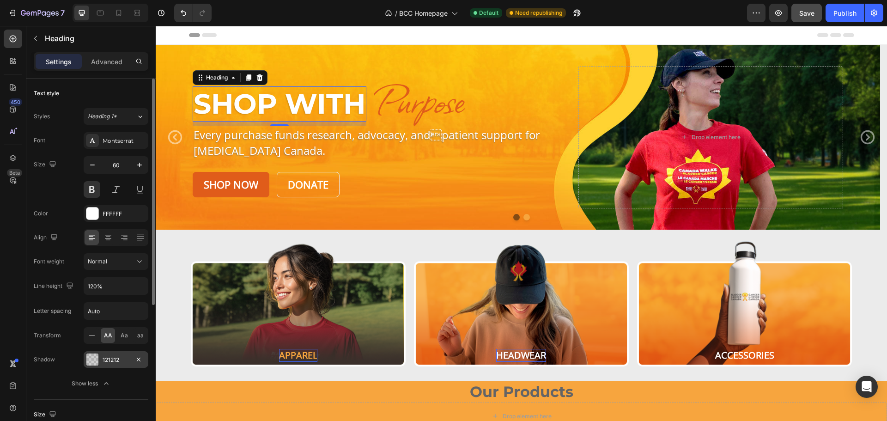
click at [118, 357] on div "121212" at bounding box center [116, 360] width 27 height 8
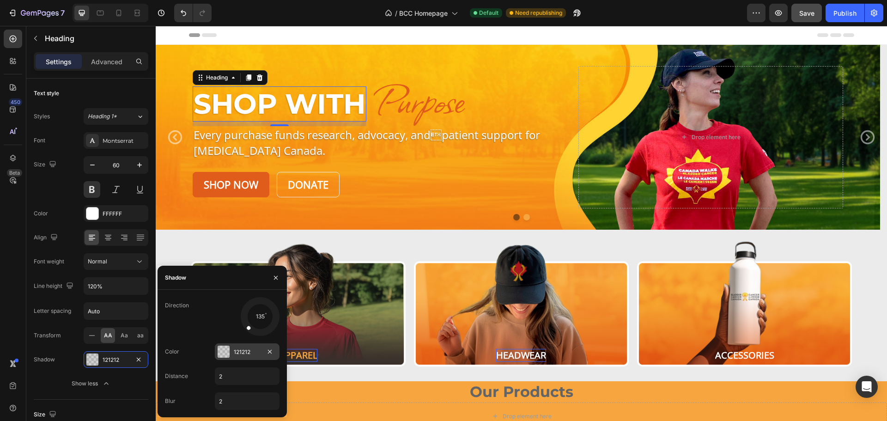
click at [246, 343] on div "121212" at bounding box center [247, 351] width 65 height 17
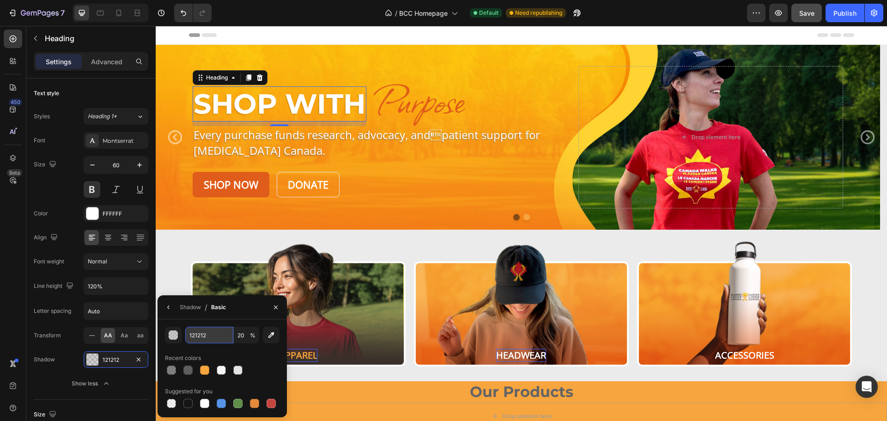
click at [214, 333] on input "121212" at bounding box center [209, 335] width 48 height 17
paste input "636466"
type input "636466"
click at [245, 336] on input "20" at bounding box center [246, 335] width 25 height 17
type input "65"
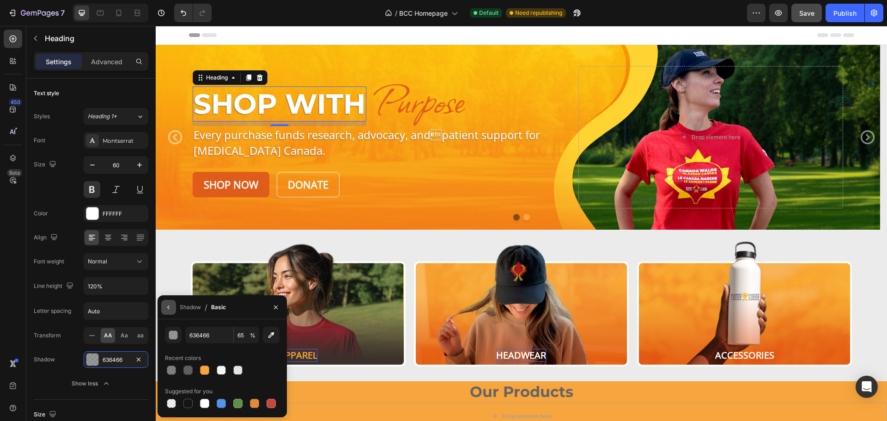
click at [166, 306] on icon "button" at bounding box center [168, 306] width 7 height 7
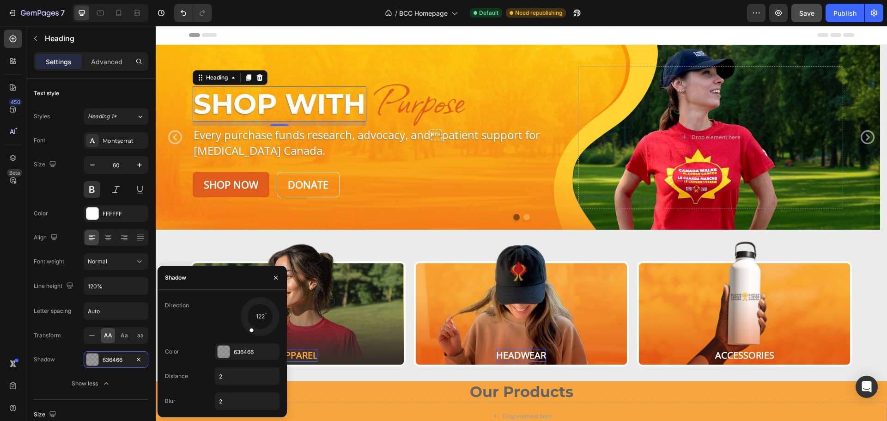
click at [247, 333] on div at bounding box center [260, 317] width 42 height 42
click at [239, 376] on input "2" at bounding box center [247, 376] width 64 height 17
type input "3"
click at [231, 401] on input "2" at bounding box center [247, 401] width 64 height 17
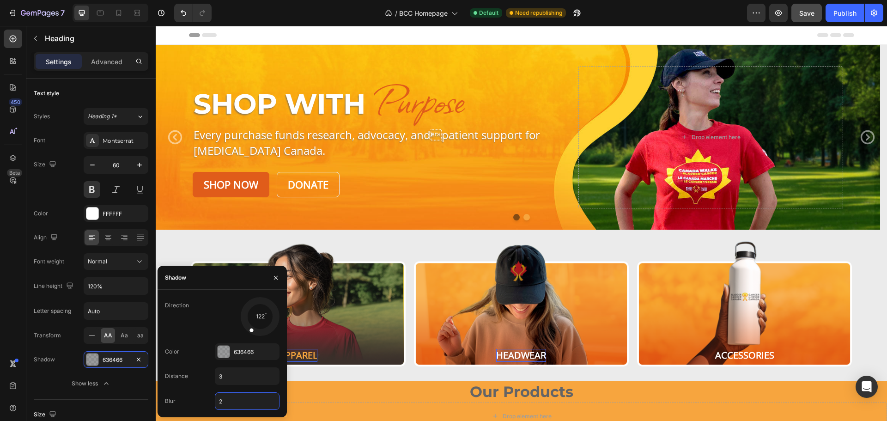
click at [601, 36] on div "Header" at bounding box center [521, 35] width 665 height 18
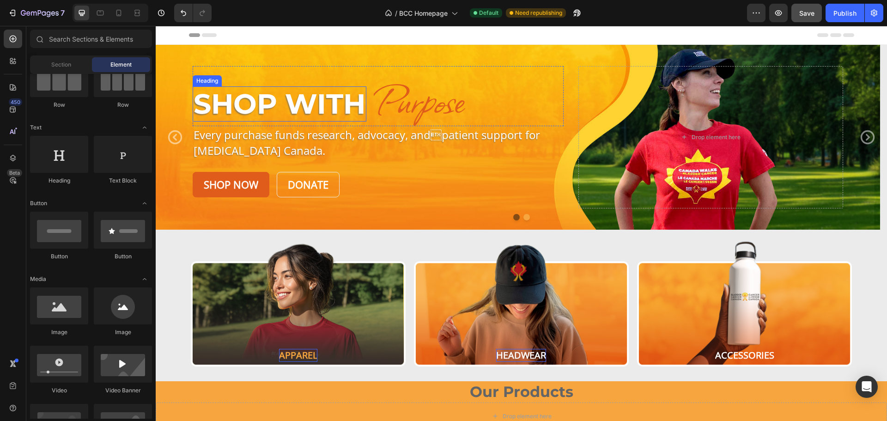
click at [270, 99] on h2 "Shop With" at bounding box center [280, 103] width 174 height 35
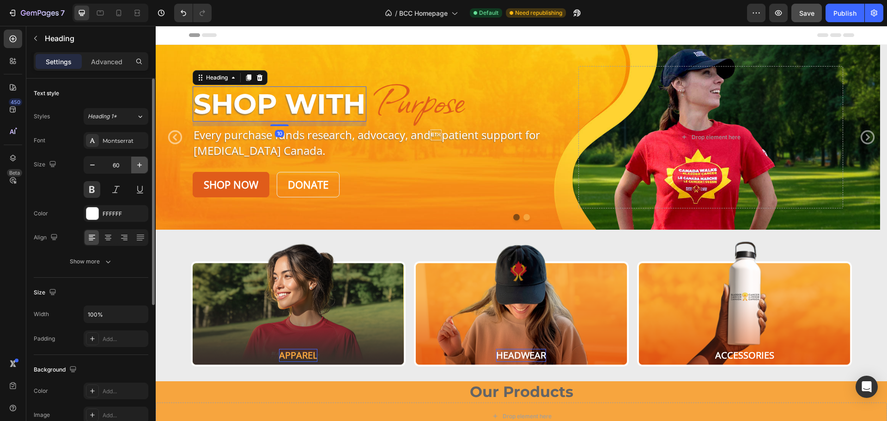
click at [137, 164] on icon "button" at bounding box center [139, 164] width 9 height 9
type input "62"
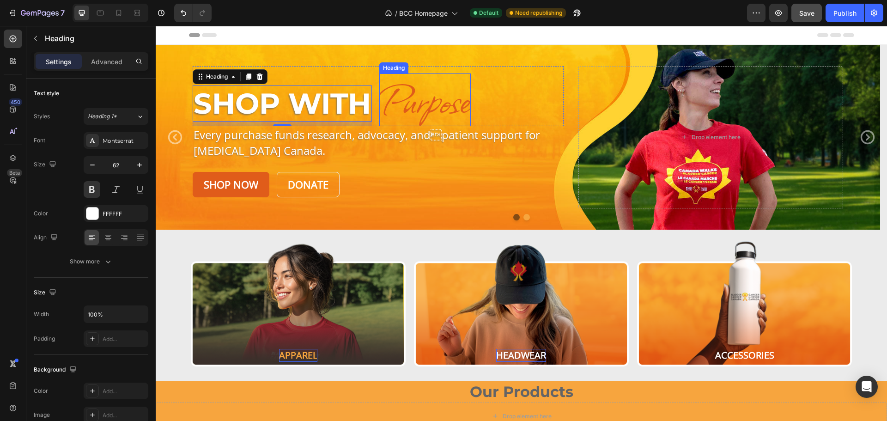
click at [415, 105] on h2 "Purpose" at bounding box center [424, 99] width 91 height 53
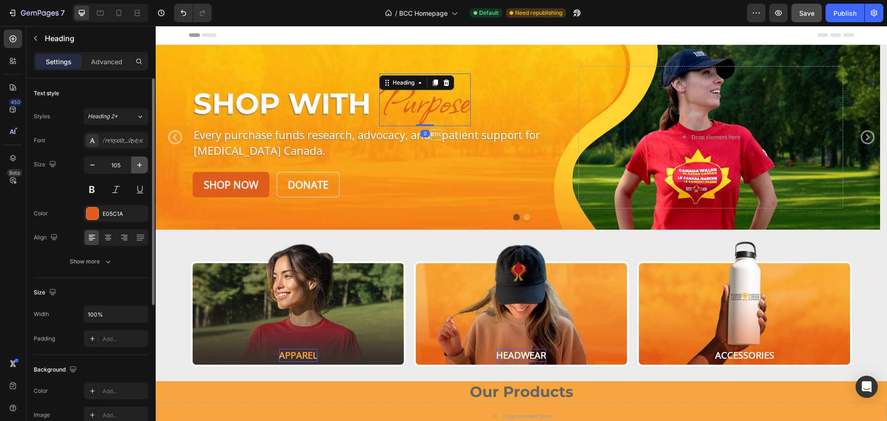
click at [137, 161] on icon "button" at bounding box center [139, 164] width 9 height 9
click at [138, 161] on icon "button" at bounding box center [139, 164] width 9 height 9
type input "108"
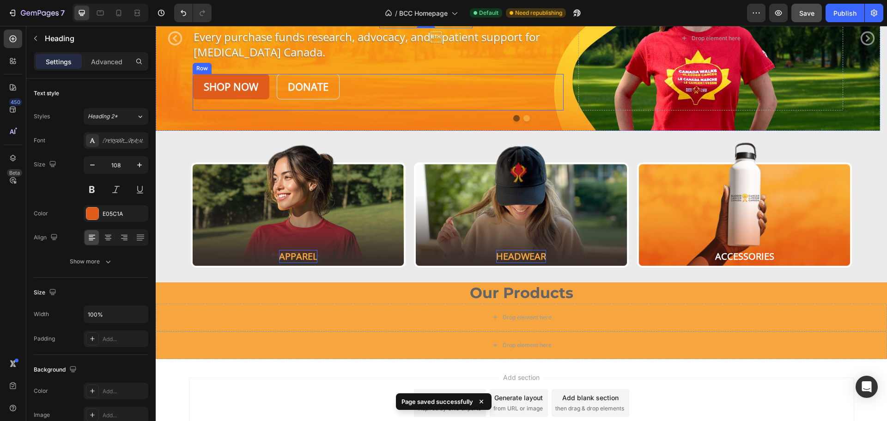
scroll to position [78, 0]
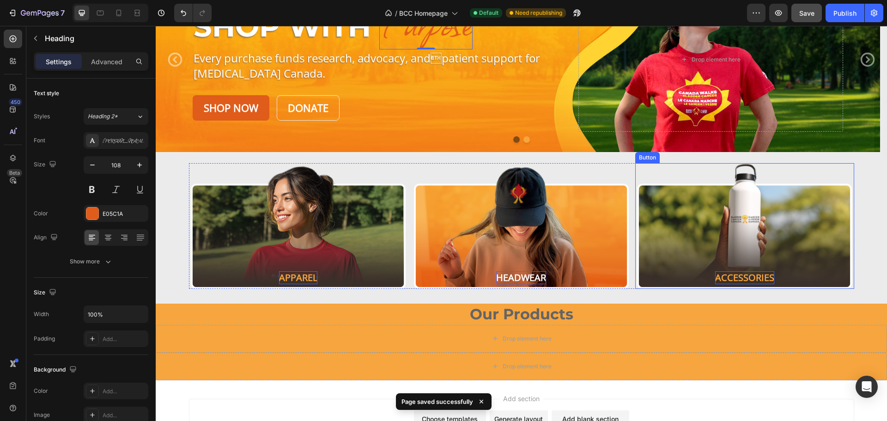
click at [737, 279] on p "Accessories" at bounding box center [744, 277] width 59 height 13
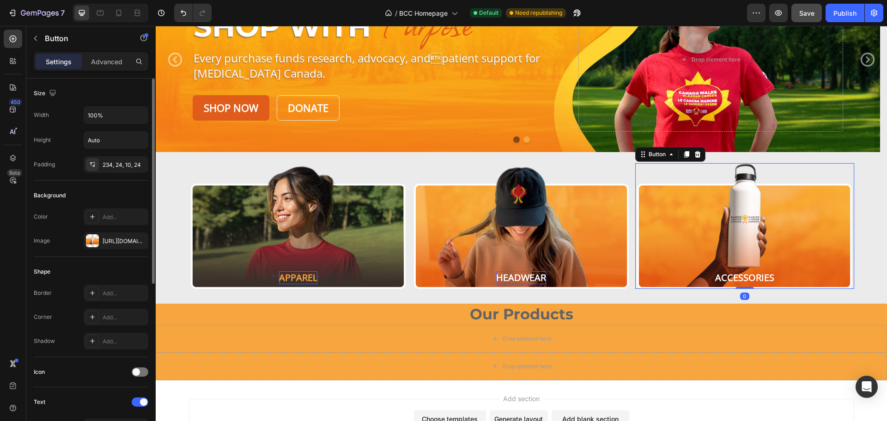
scroll to position [92, 0]
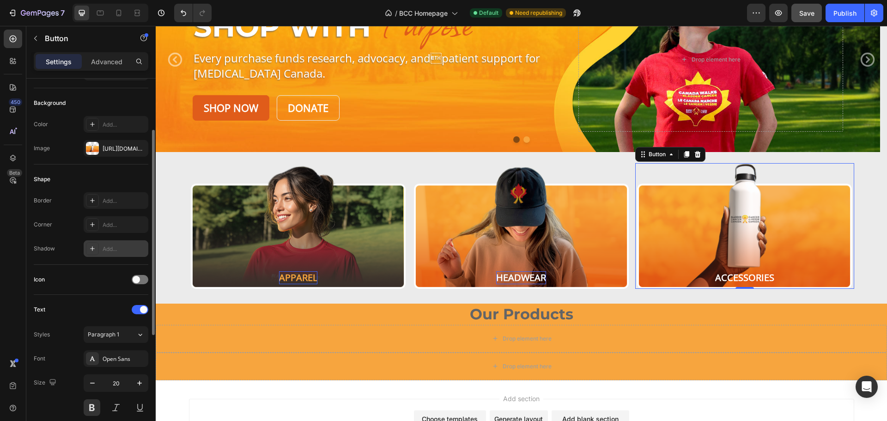
click at [103, 251] on div "Add..." at bounding box center [124, 249] width 43 height 8
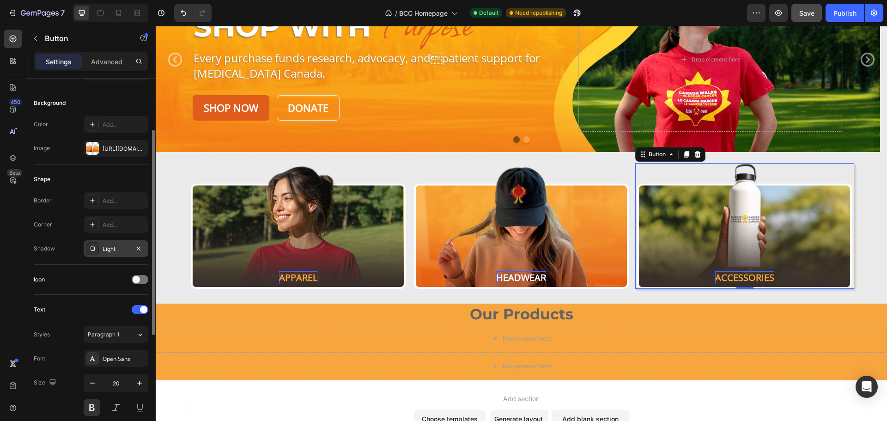
click at [740, 274] on p "Accessories" at bounding box center [744, 277] width 59 height 13
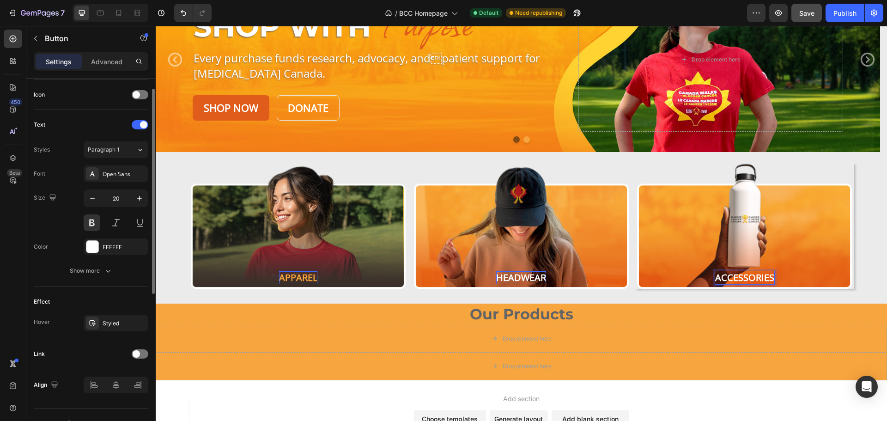
scroll to position [294, 0]
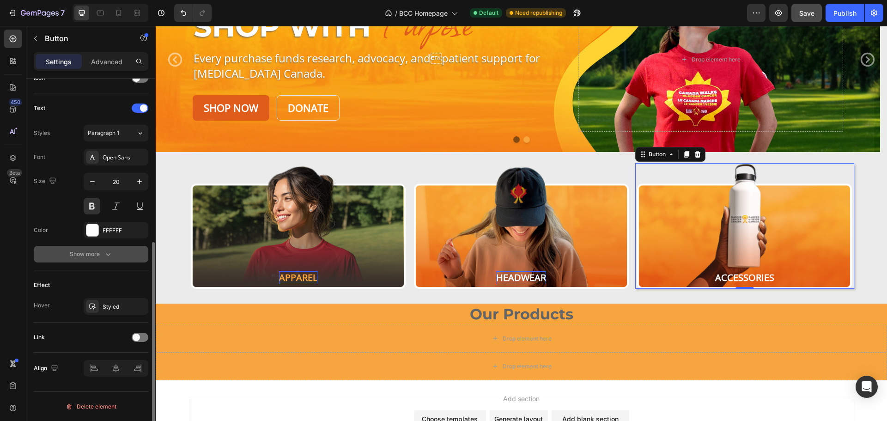
click at [99, 258] on div "Show more" at bounding box center [91, 253] width 43 height 9
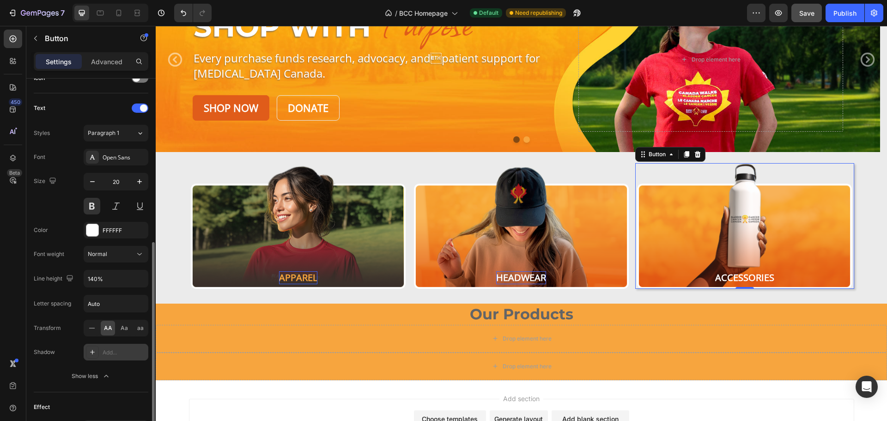
click at [105, 350] on div "Add..." at bounding box center [124, 352] width 43 height 8
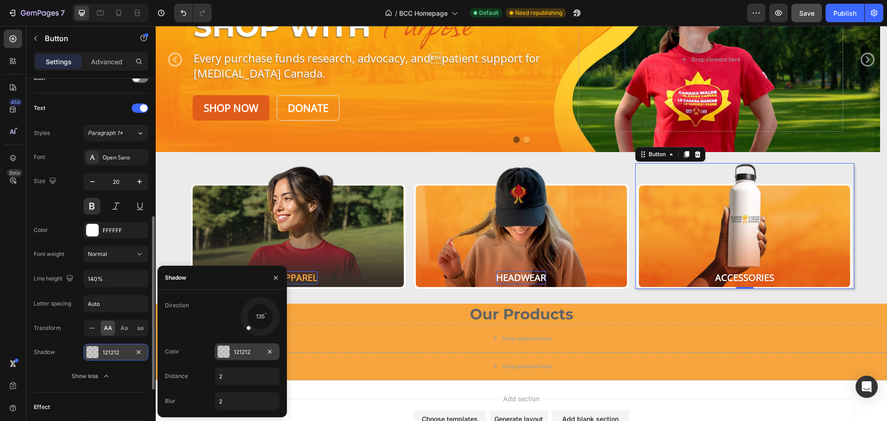
click at [228, 352] on div at bounding box center [224, 351] width 12 height 12
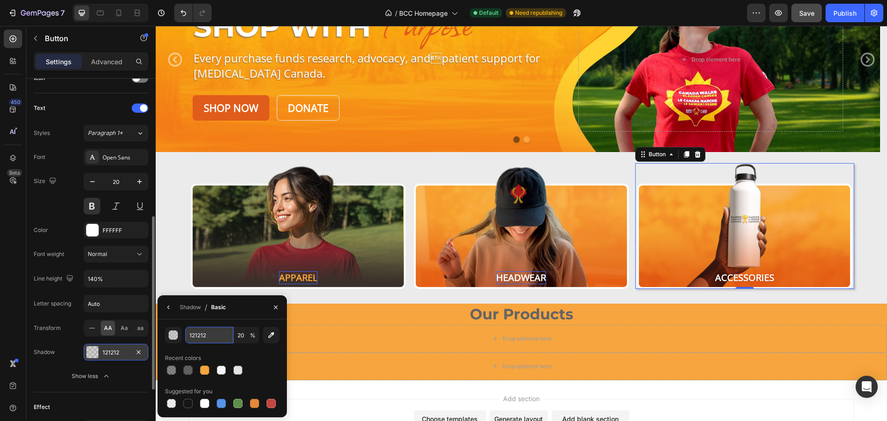
click at [204, 339] on input "121212" at bounding box center [209, 335] width 48 height 17
paste input "636466"
type input "636466"
click at [235, 357] on div "Recent colors" at bounding box center [222, 358] width 115 height 15
click at [244, 334] on input "20" at bounding box center [246, 335] width 25 height 17
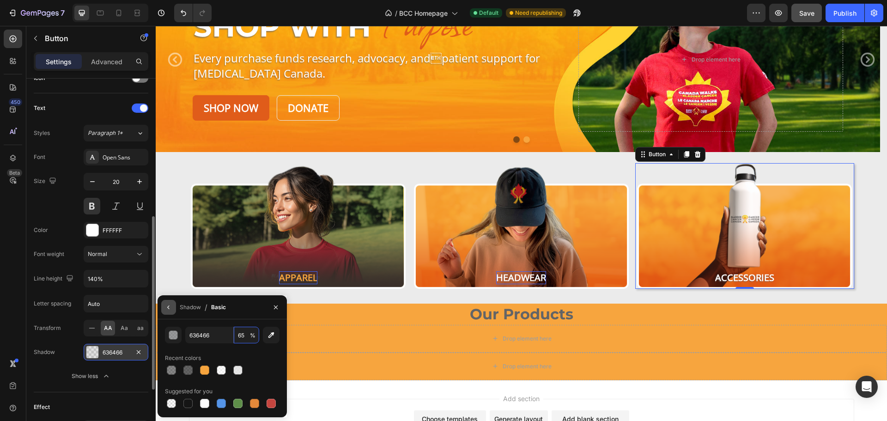
type input "65"
click at [170, 308] on icon "button" at bounding box center [168, 306] width 7 height 7
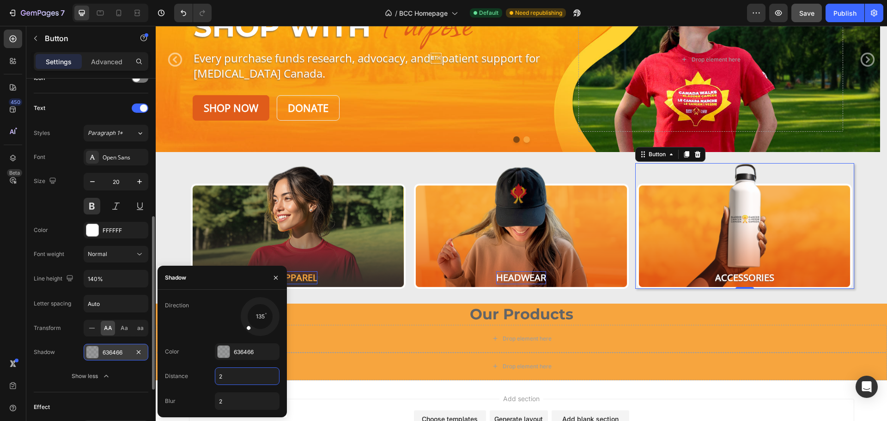
click at [226, 371] on input "2" at bounding box center [247, 376] width 64 height 17
type input "1"
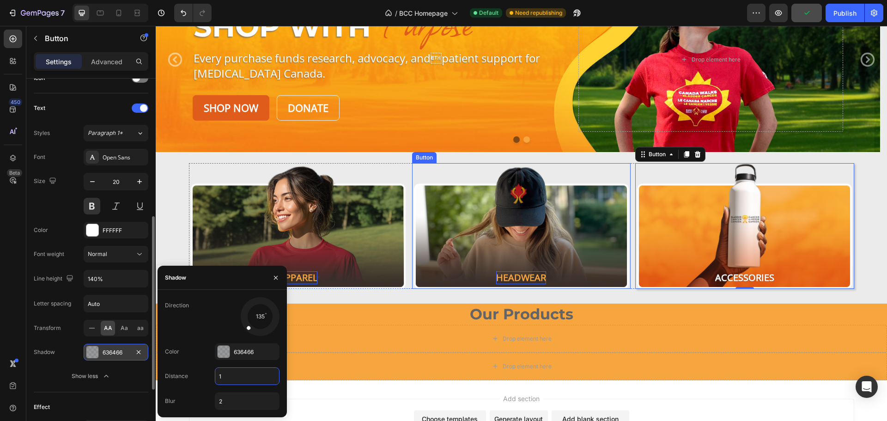
click at [515, 267] on button "Headwear" at bounding box center [521, 226] width 218 height 126
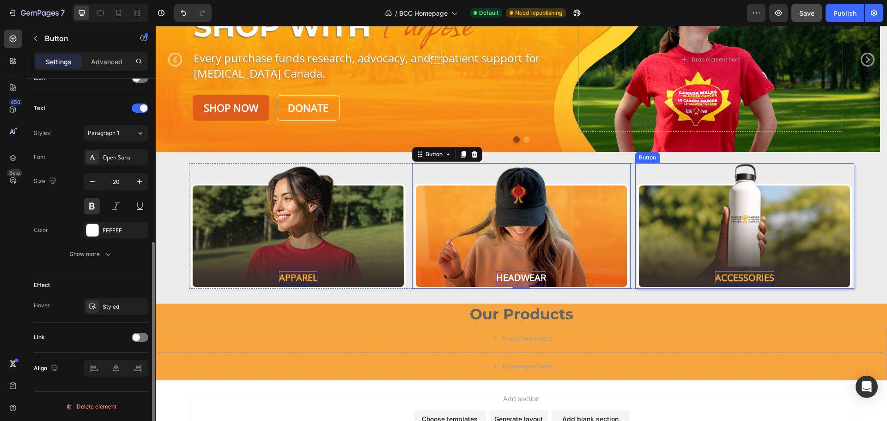
click at [744, 279] on p "Accessories" at bounding box center [744, 277] width 59 height 13
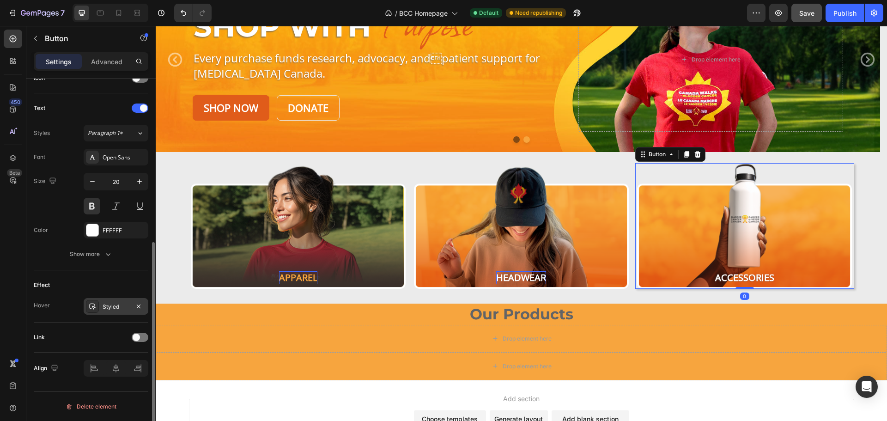
click at [109, 301] on div "Styled" at bounding box center [116, 306] width 65 height 17
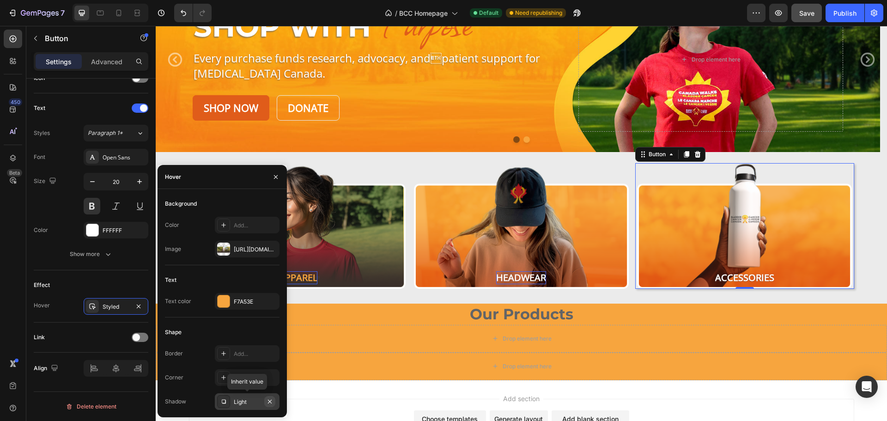
click at [268, 400] on icon "button" at bounding box center [270, 401] width 4 height 4
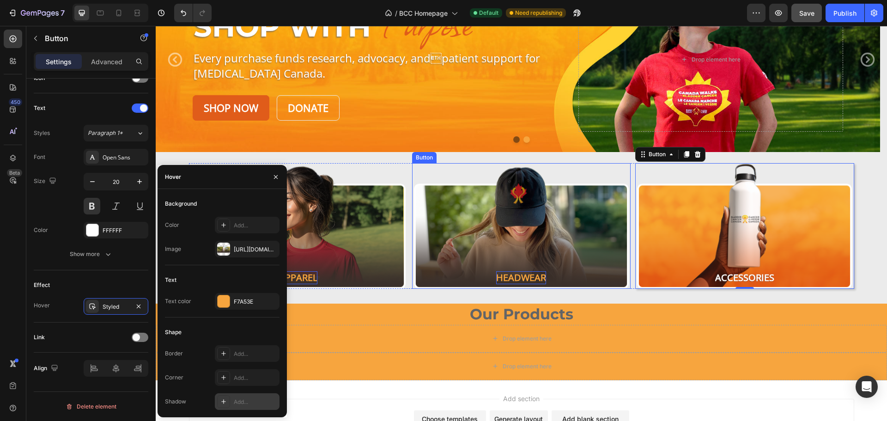
click at [488, 219] on button "Headwear" at bounding box center [521, 226] width 218 height 126
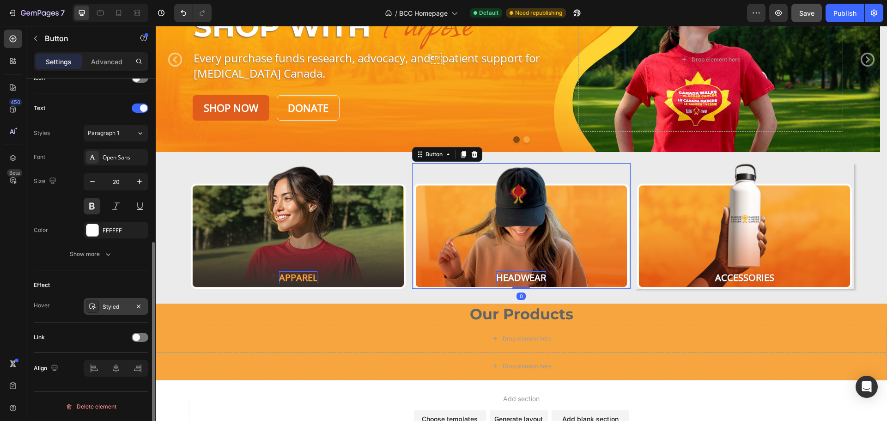
click at [121, 308] on div "Styled" at bounding box center [116, 306] width 27 height 8
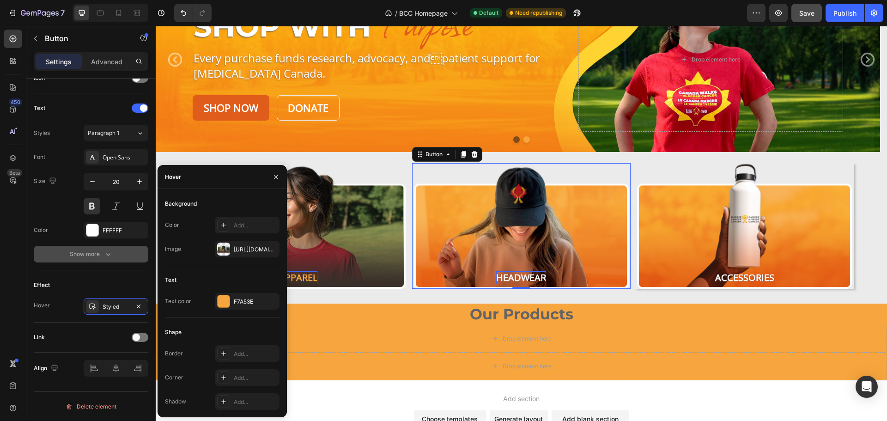
click at [97, 251] on div "Show more" at bounding box center [91, 253] width 43 height 9
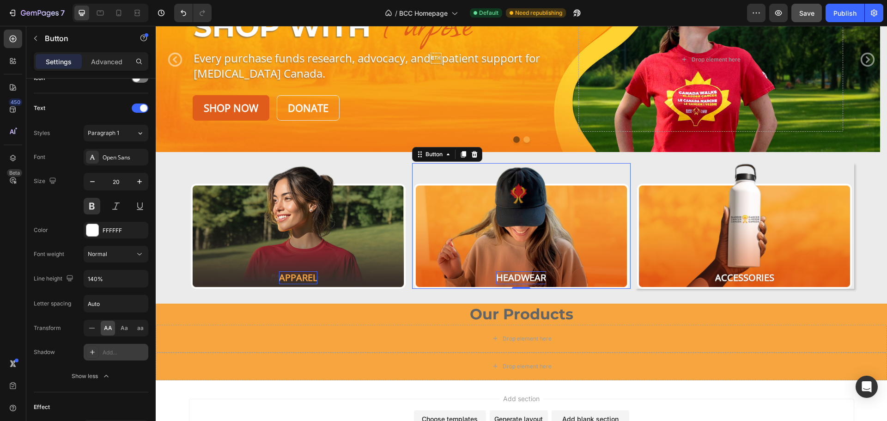
click at [104, 351] on div "Add..." at bounding box center [124, 352] width 43 height 8
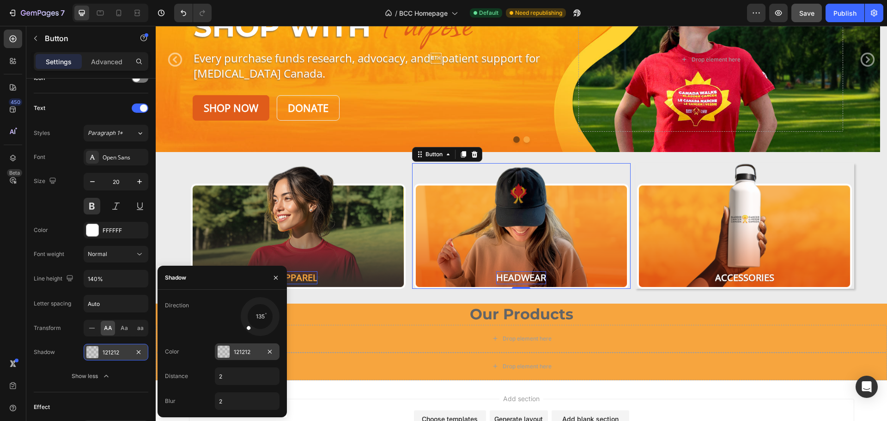
click at [236, 350] on div "121212" at bounding box center [247, 352] width 27 height 8
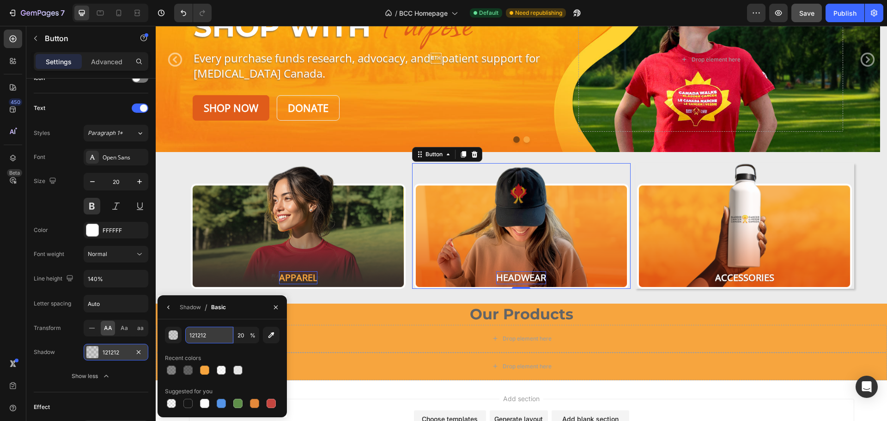
click at [218, 335] on input "121212" at bounding box center [209, 335] width 48 height 17
paste input "636466"
type input "636466"
click at [246, 334] on input "20" at bounding box center [246, 335] width 25 height 17
type input "65"
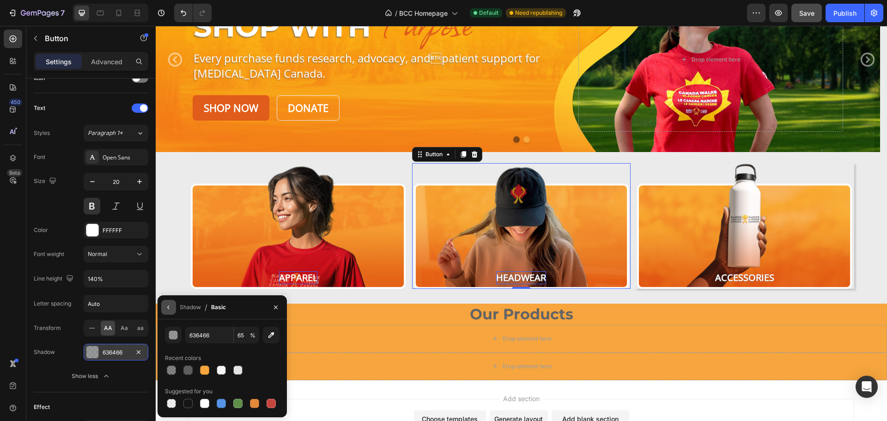
click at [170, 304] on icon "button" at bounding box center [168, 306] width 7 height 7
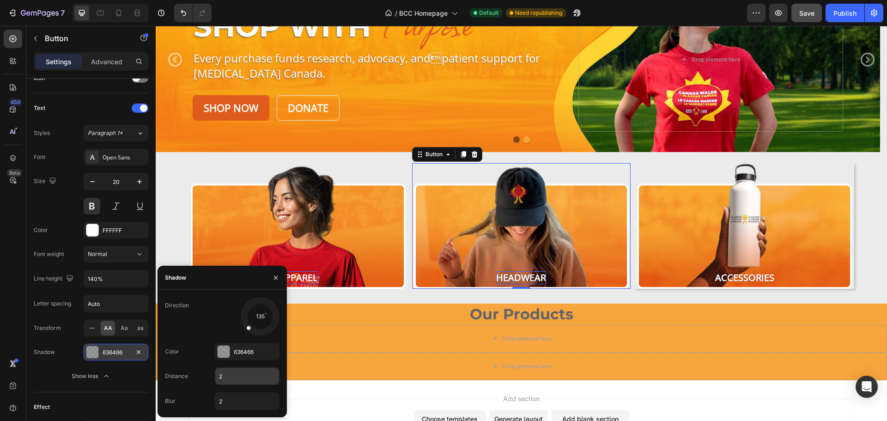
click at [229, 374] on input "2" at bounding box center [247, 376] width 64 height 17
type input "1"
click at [225, 354] on div at bounding box center [224, 351] width 12 height 12
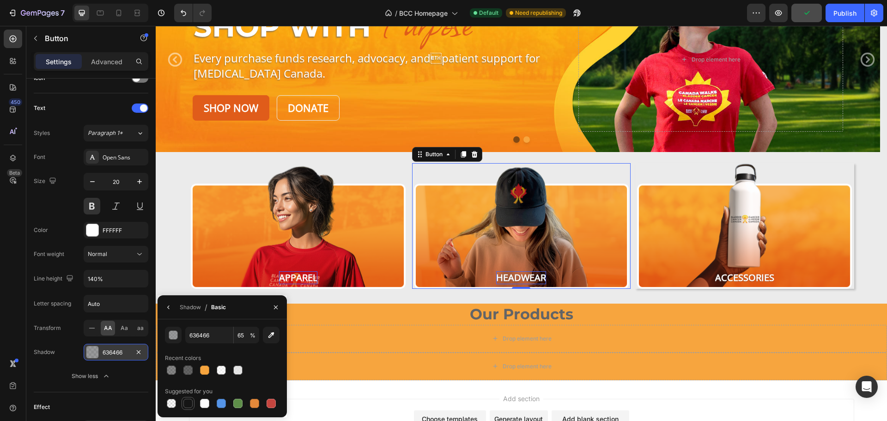
click at [190, 403] on div at bounding box center [187, 403] width 9 height 9
type input "151515"
type input "100"
click at [242, 333] on input "100" at bounding box center [246, 335] width 25 height 17
click at [208, 334] on input "151515" at bounding box center [209, 335] width 48 height 17
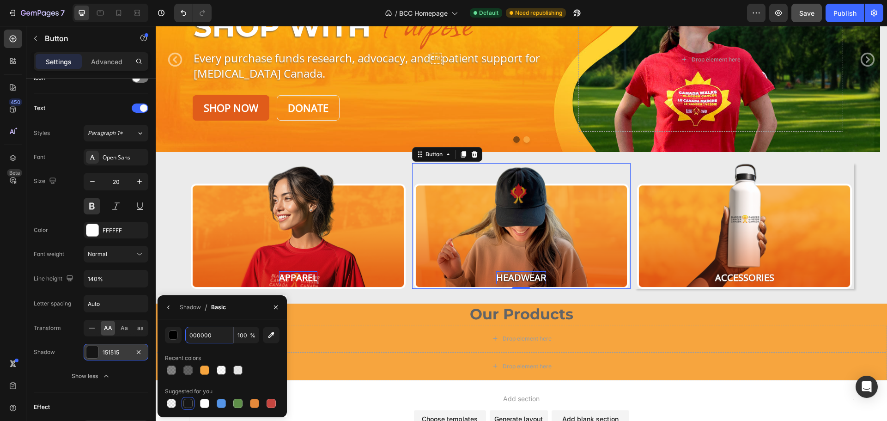
type input "000000"
click at [168, 311] on button "button" at bounding box center [168, 307] width 15 height 15
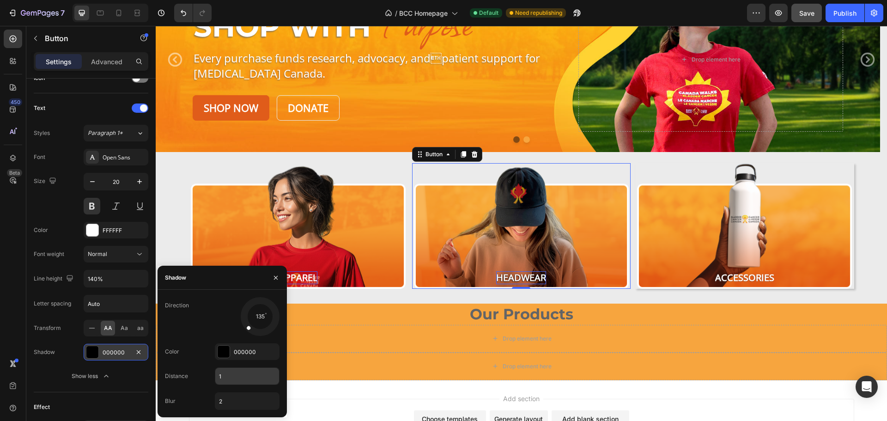
click at [231, 375] on input "1" at bounding box center [247, 376] width 64 height 17
type input "2"
click at [235, 405] on input "2" at bounding box center [247, 401] width 64 height 17
type input "4"
click at [248, 348] on div "000000" at bounding box center [247, 352] width 27 height 8
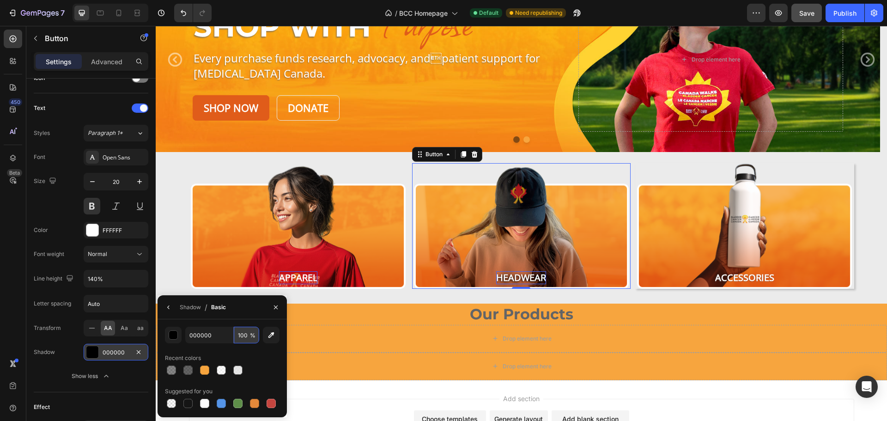
click at [247, 338] on input "100" at bounding box center [246, 335] width 25 height 17
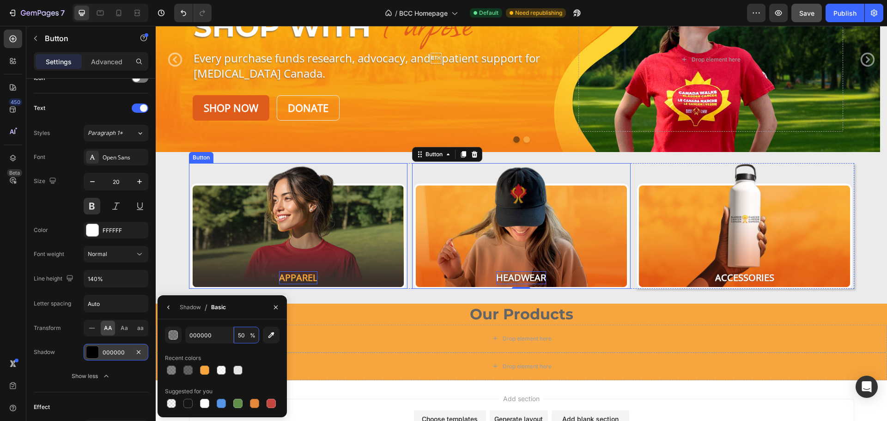
type input "50"
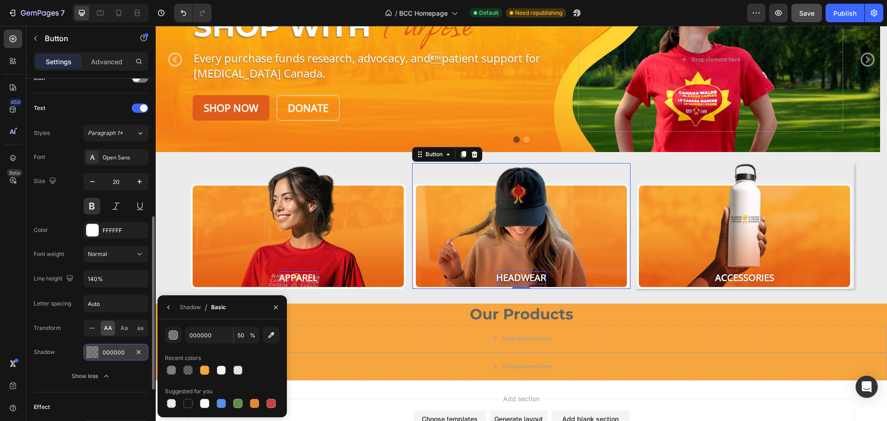
click at [82, 375] on div "Show less" at bounding box center [91, 375] width 39 height 9
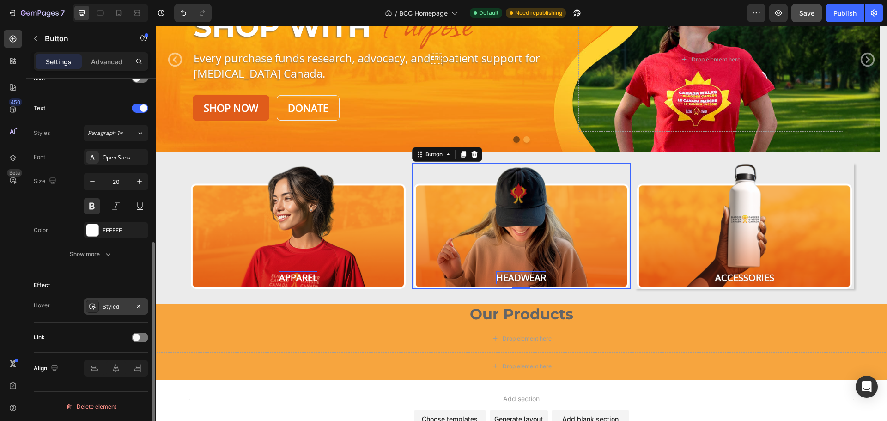
click at [108, 304] on div "Styled" at bounding box center [116, 306] width 27 height 8
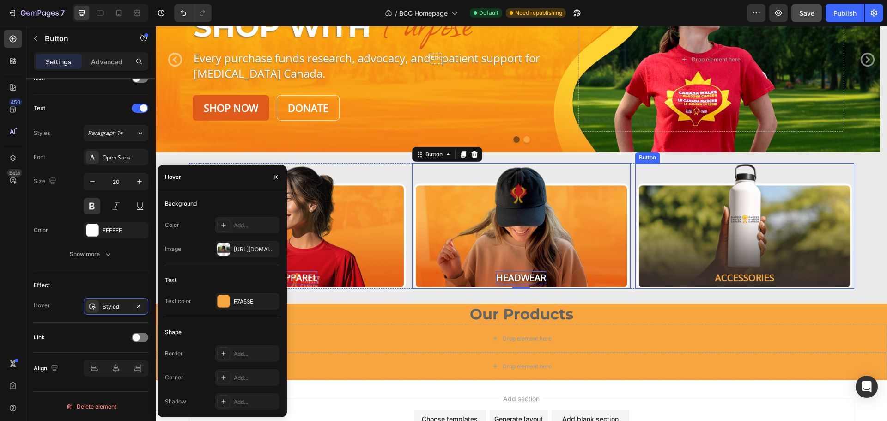
click at [648, 250] on button "Accessories" at bounding box center [744, 226] width 218 height 126
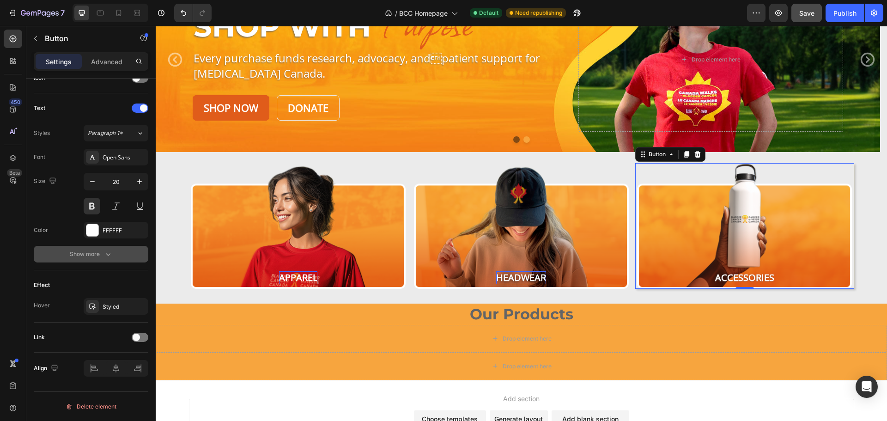
click at [105, 253] on icon "button" at bounding box center [107, 253] width 9 height 9
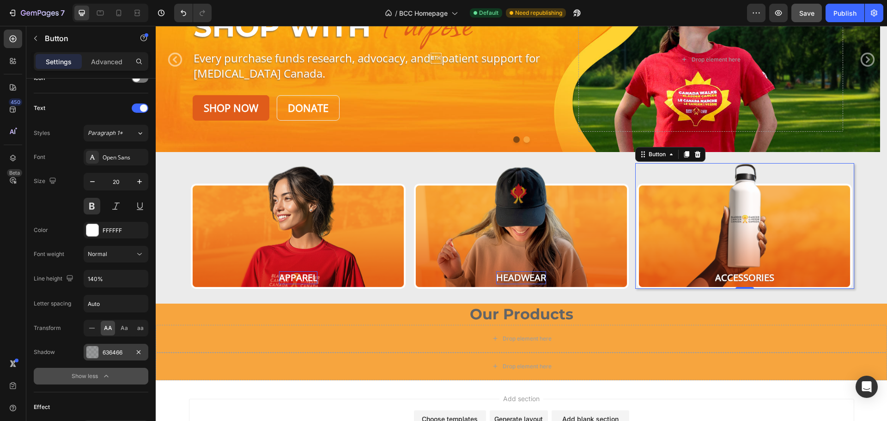
click at [111, 353] on div "636466" at bounding box center [116, 352] width 27 height 8
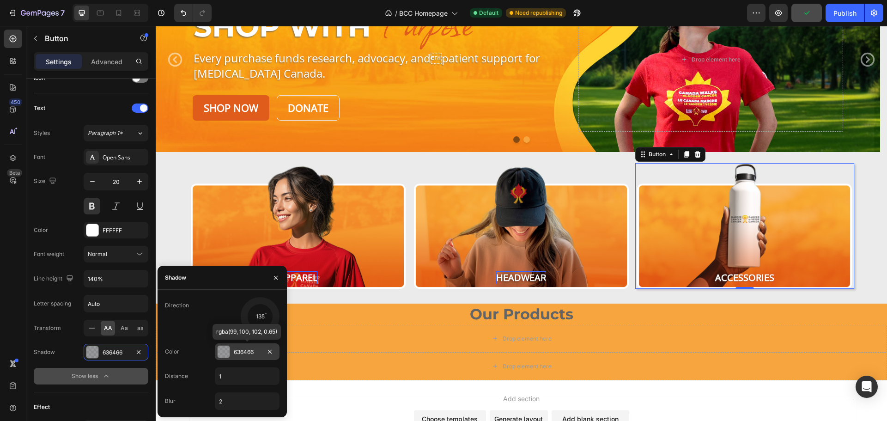
click at [223, 351] on div at bounding box center [224, 351] width 12 height 12
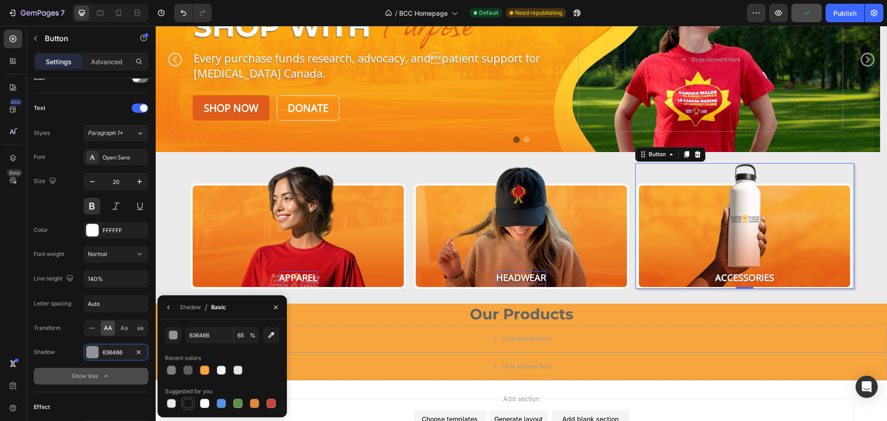
click at [184, 402] on div at bounding box center [187, 403] width 9 height 9
type input "151515"
type input "100"
click at [207, 335] on input "151515" at bounding box center [209, 335] width 48 height 17
type input "000000"
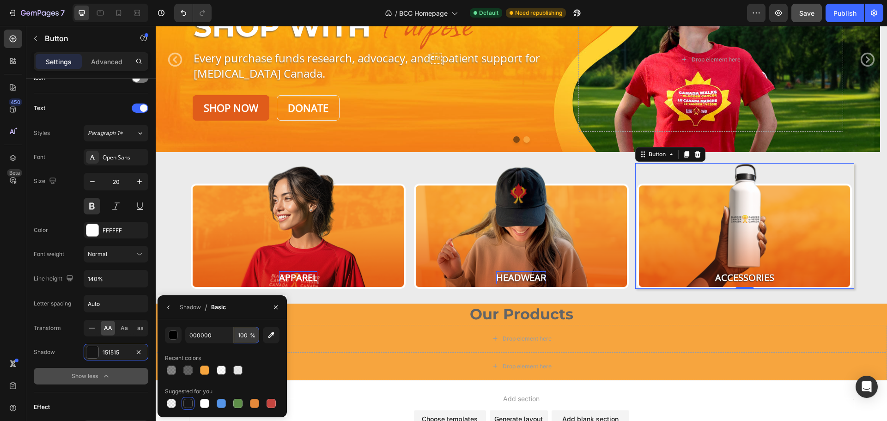
click at [240, 338] on input "100" at bounding box center [246, 335] width 25 height 17
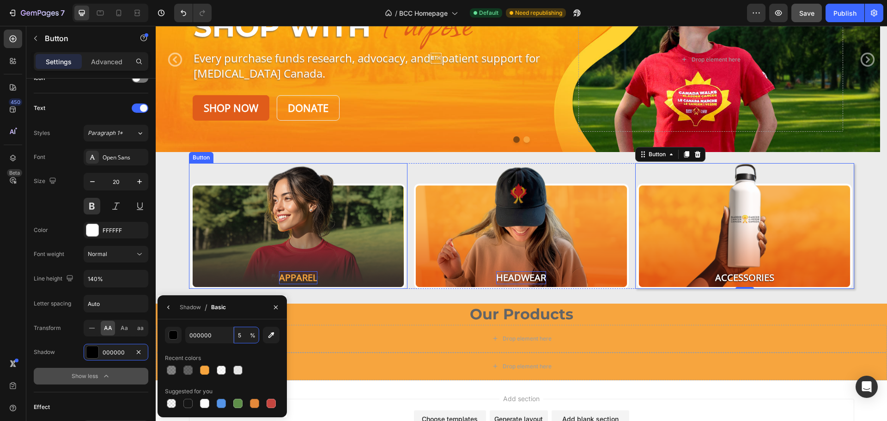
type input "50"
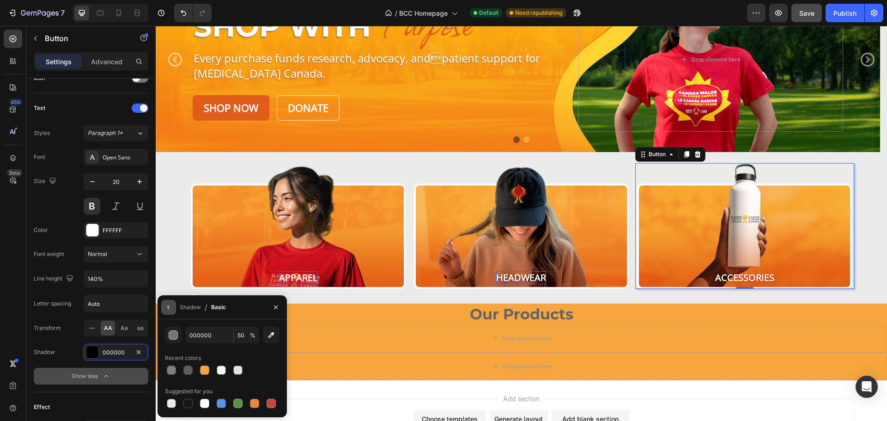
click at [168, 305] on icon "button" at bounding box center [168, 306] width 7 height 7
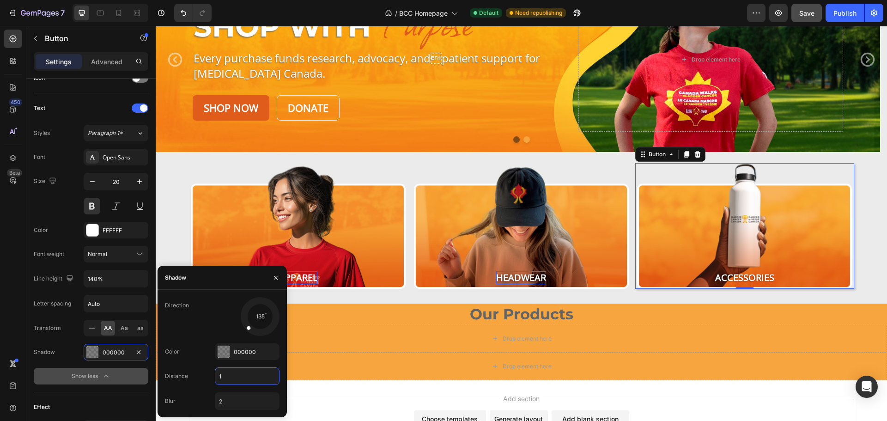
click at [229, 370] on input "1" at bounding box center [247, 376] width 64 height 17
type input "2"
click at [229, 403] on input "2" at bounding box center [247, 401] width 64 height 17
type input "3"
click at [274, 278] on icon "button" at bounding box center [275, 277] width 7 height 7
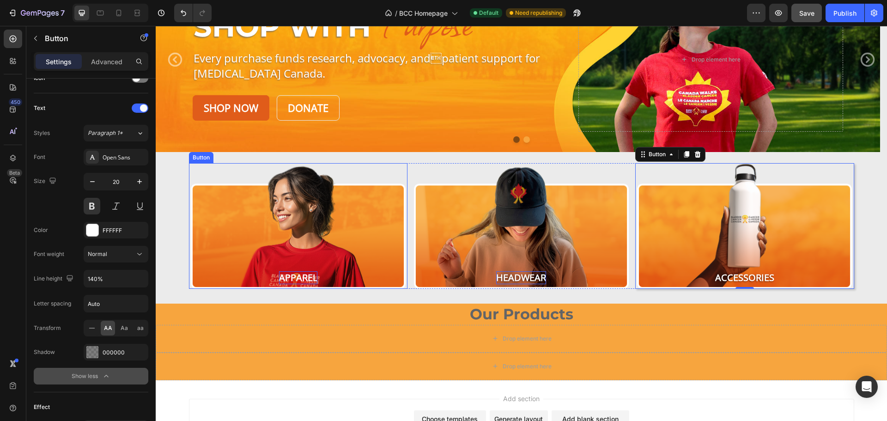
click at [300, 278] on p "Apparel" at bounding box center [298, 277] width 38 height 13
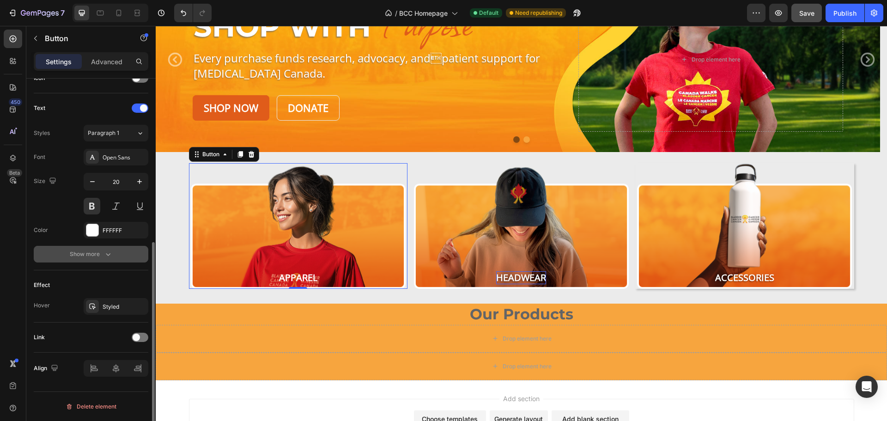
click at [93, 257] on div "Show more" at bounding box center [91, 253] width 43 height 9
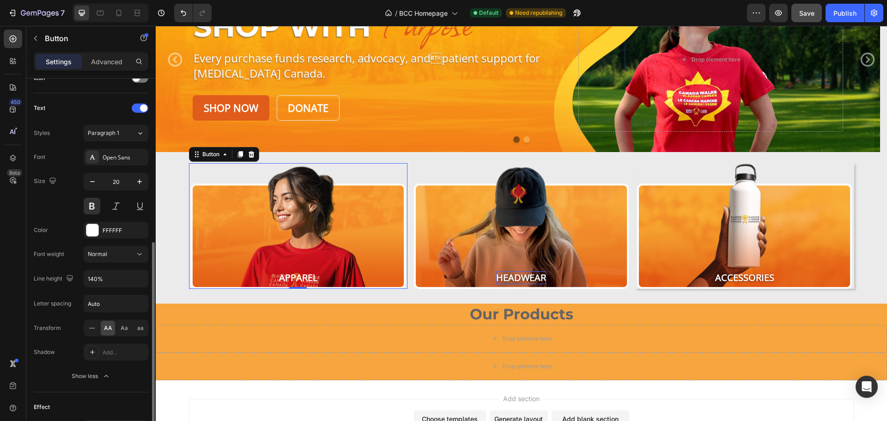
scroll to position [416, 0]
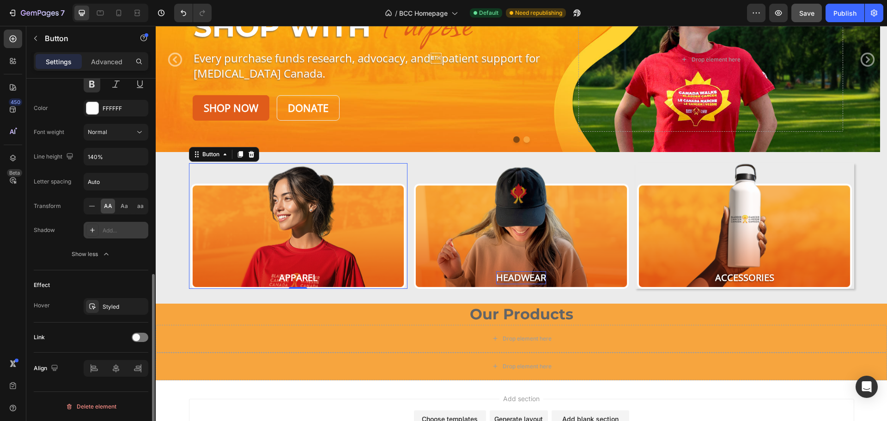
click at [102, 230] on div "Add..." at bounding box center [116, 230] width 65 height 17
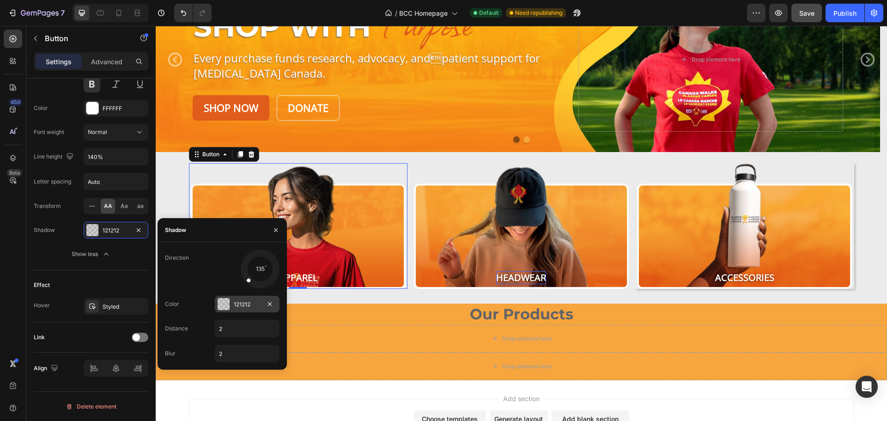
click at [235, 303] on div "121212" at bounding box center [247, 304] width 27 height 8
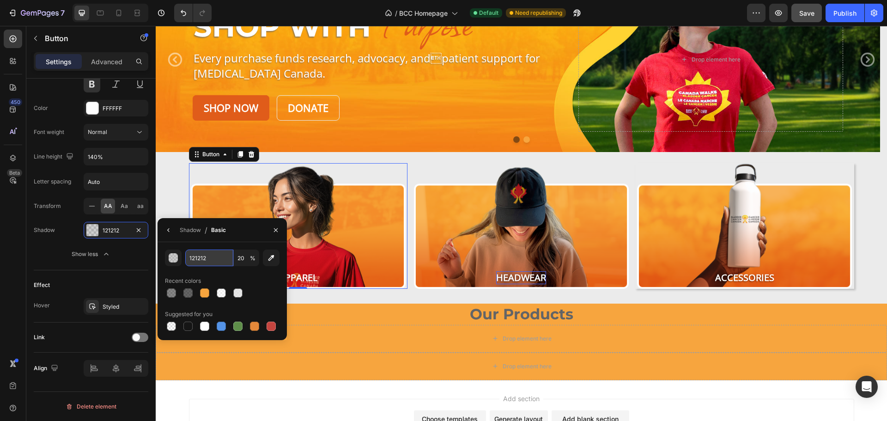
click at [203, 255] on input "121212" at bounding box center [209, 257] width 48 height 17
type input "000"
type input "100"
click at [245, 256] on input "100" at bounding box center [246, 257] width 25 height 17
type input "000000"
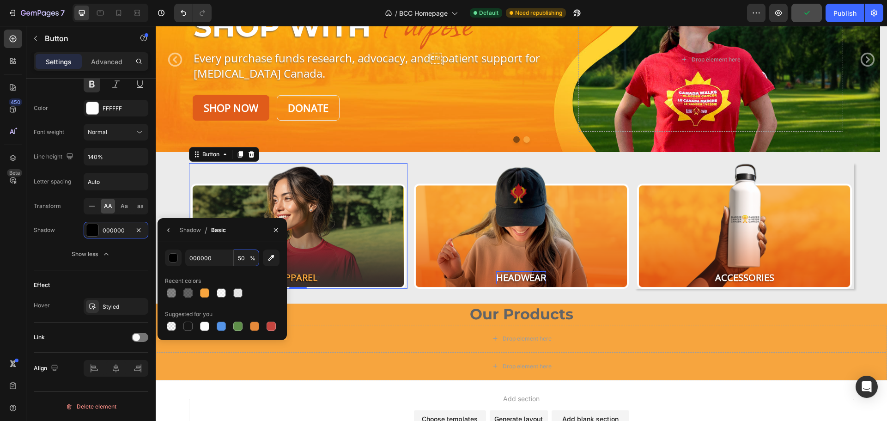
type input "50"
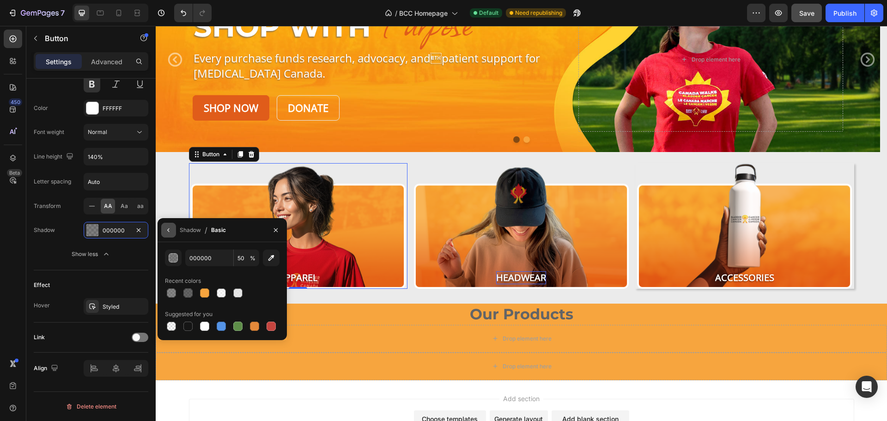
click at [168, 224] on button "button" at bounding box center [168, 230] width 15 height 15
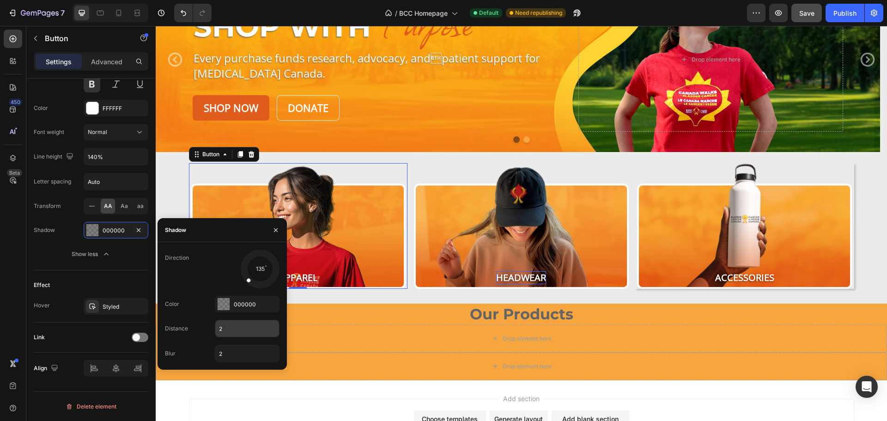
click at [226, 327] on input "2" at bounding box center [247, 328] width 64 height 17
type input "3"
click at [239, 353] on input "2" at bounding box center [247, 353] width 64 height 17
type input "3"
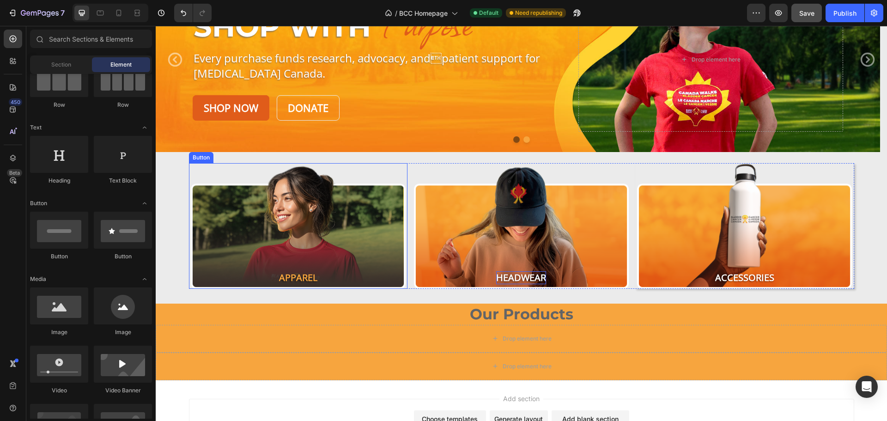
click at [347, 219] on button "Apparel" at bounding box center [298, 226] width 218 height 126
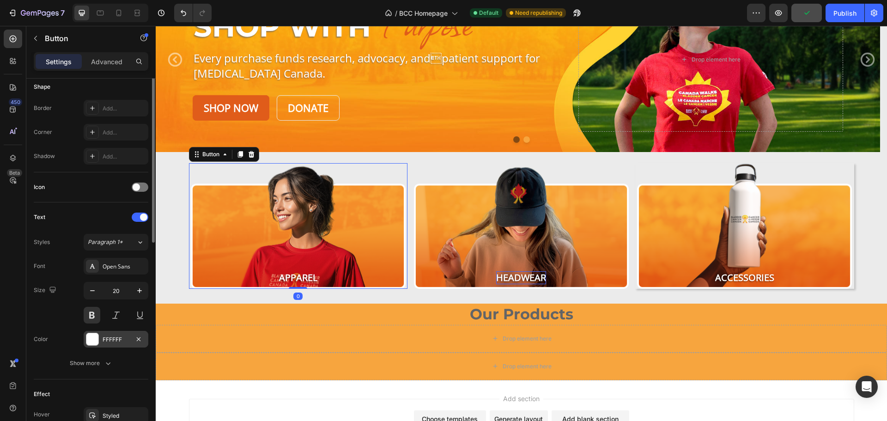
scroll to position [294, 0]
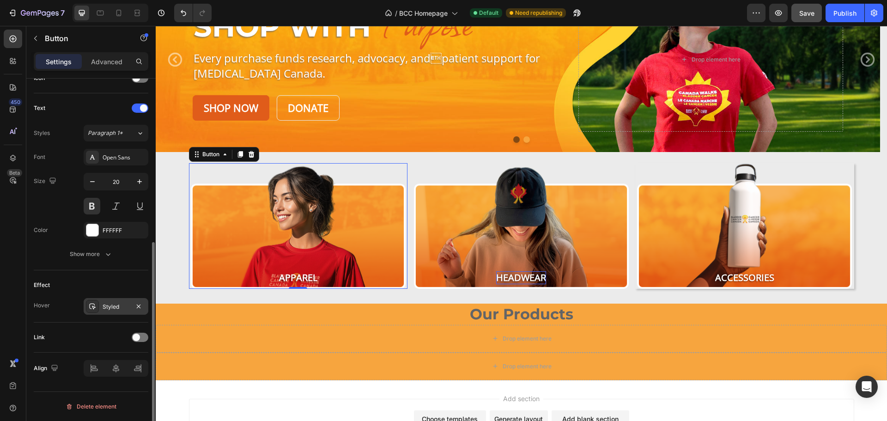
click at [115, 306] on div "Styled" at bounding box center [116, 306] width 27 height 8
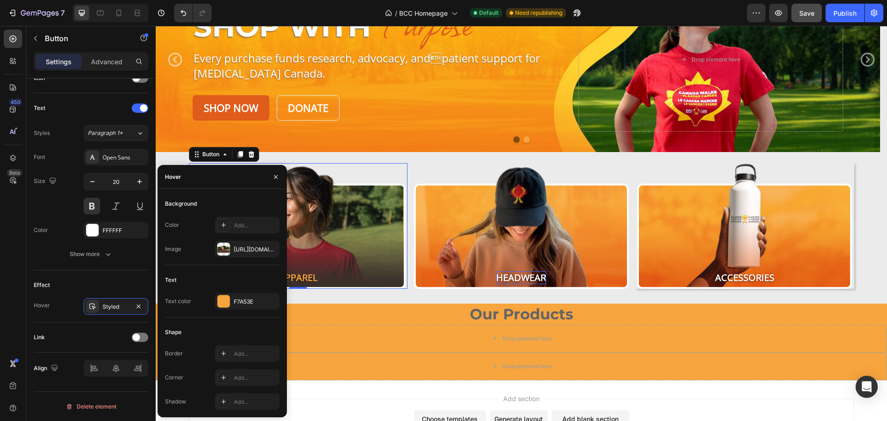
click at [362, 255] on button "Apparel" at bounding box center [298, 226] width 218 height 126
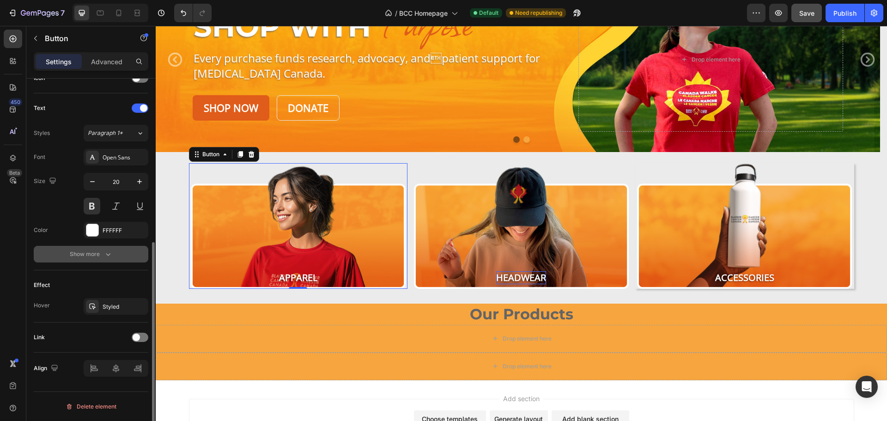
click at [97, 262] on button "Show more" at bounding box center [91, 254] width 115 height 17
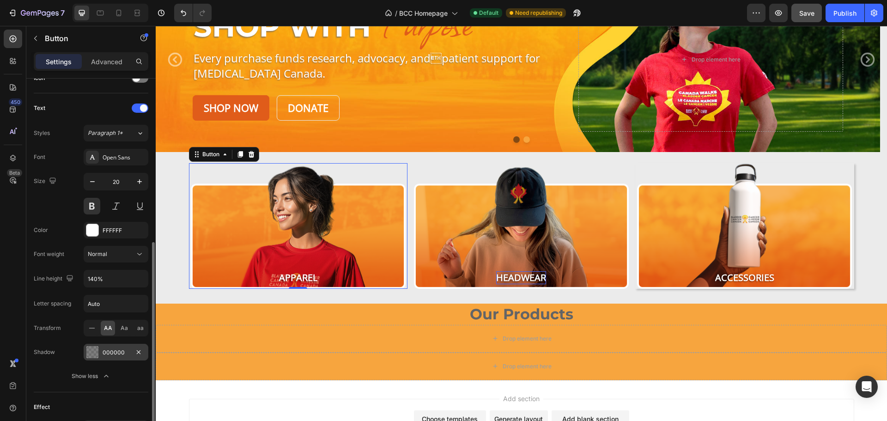
click at [105, 355] on div "000000" at bounding box center [116, 352] width 27 height 8
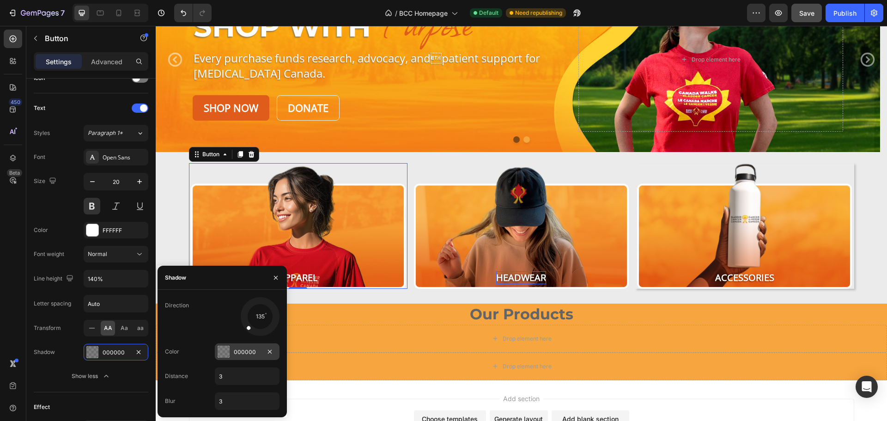
click at [240, 347] on div "000000" at bounding box center [247, 351] width 65 height 17
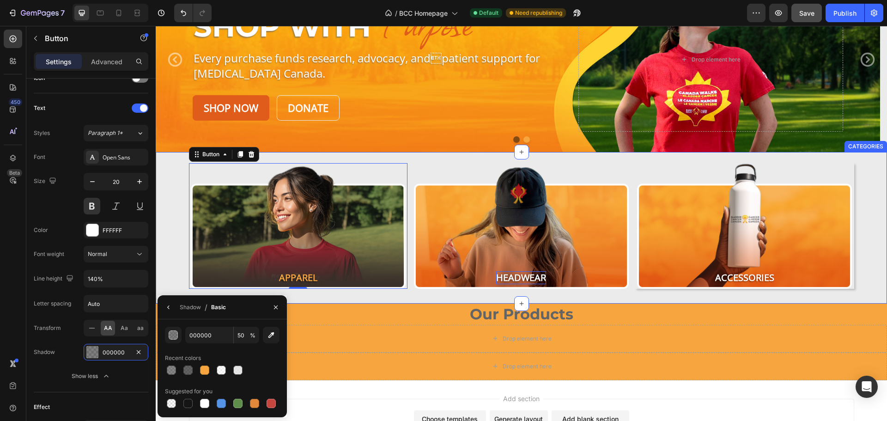
drag, startPoint x: 337, startPoint y: 298, endPoint x: 380, endPoint y: 286, distance: 45.0
click at [337, 298] on div "Apparel Button 0 Headwear Button Accessories Button Row CATEGORIES" at bounding box center [521, 227] width 731 height 151
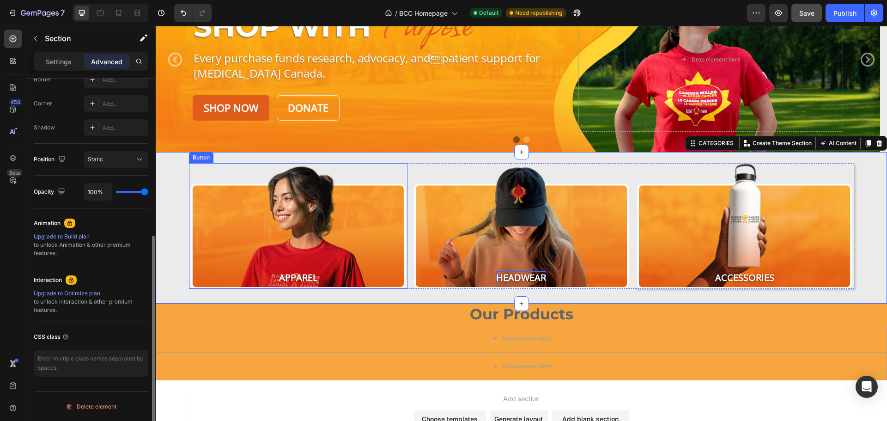
scroll to position [0, 0]
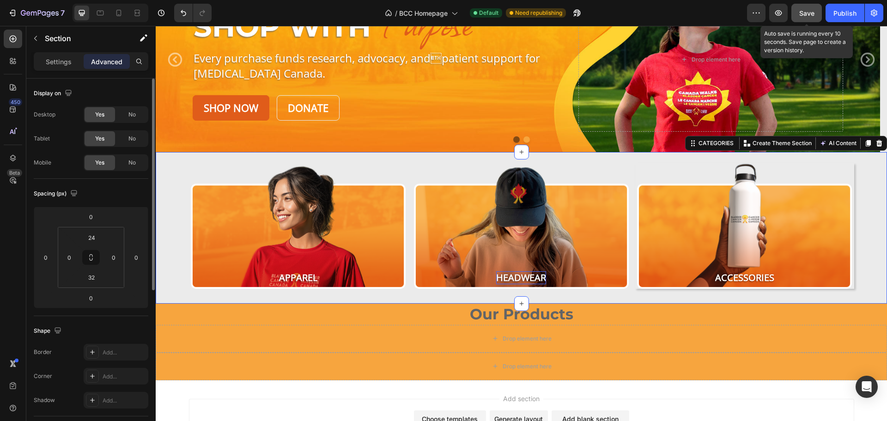
click at [804, 11] on span "Save" at bounding box center [806, 13] width 15 height 8
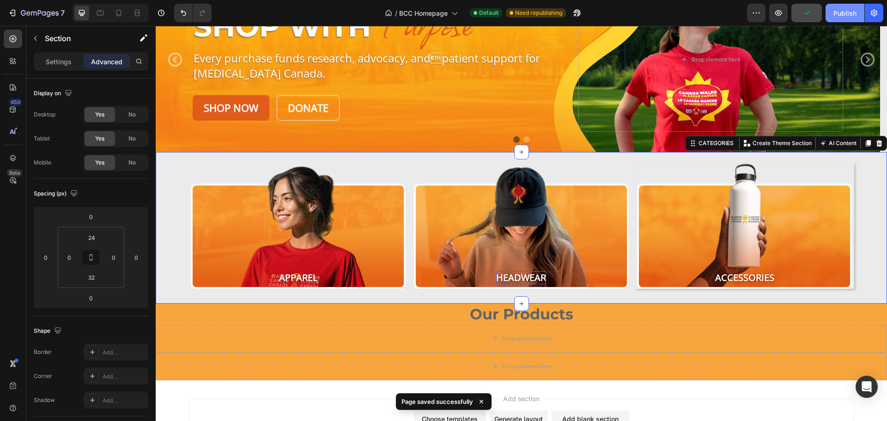
click at [848, 6] on button "Publish" at bounding box center [844, 13] width 39 height 18
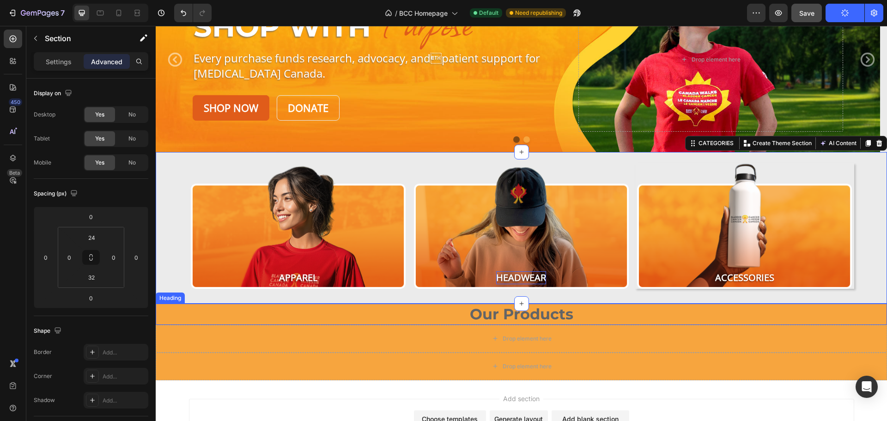
click at [185, 320] on p "Our Products" at bounding box center [521, 313] width 729 height 19
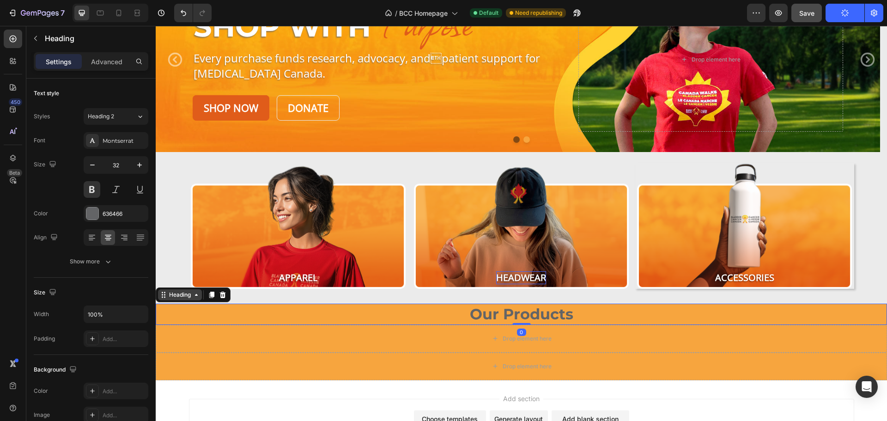
click at [196, 292] on icon at bounding box center [196, 294] width 7 height 7
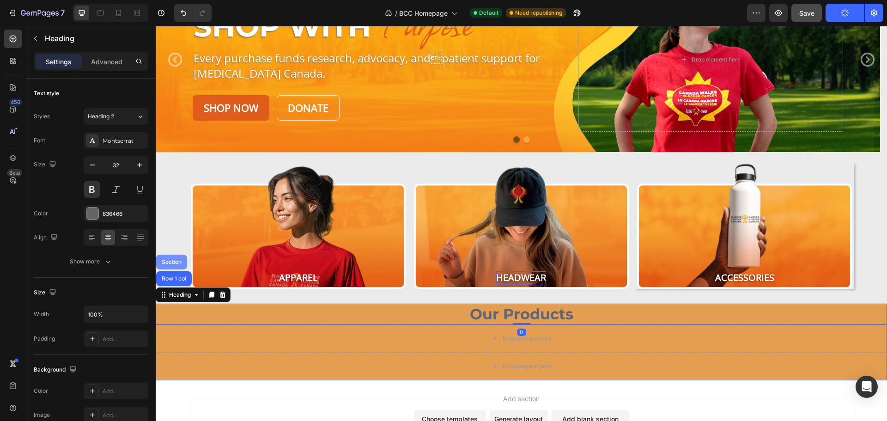
click at [177, 261] on div "Section" at bounding box center [172, 262] width 24 height 6
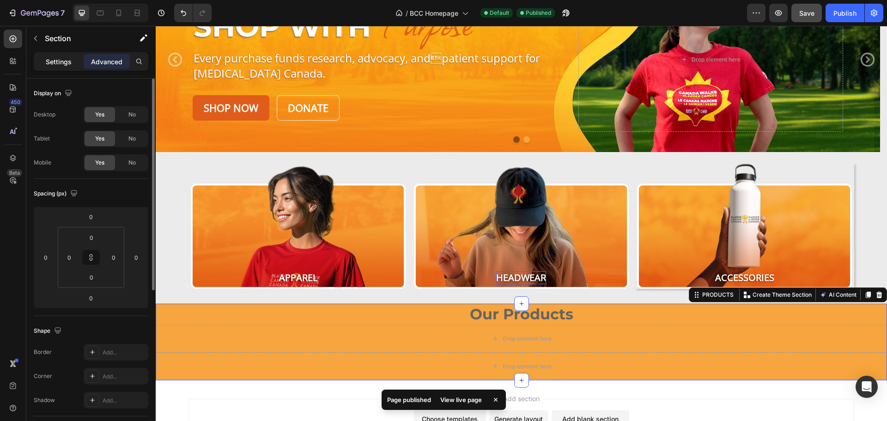
click at [60, 61] on p "Settings" at bounding box center [59, 62] width 26 height 10
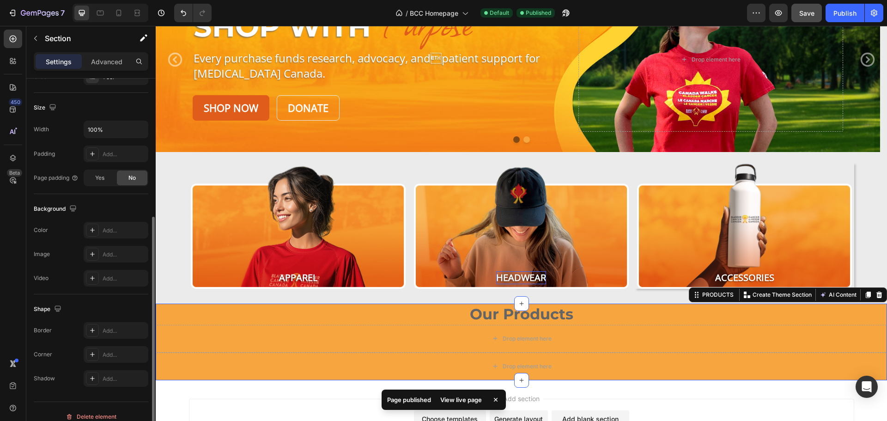
scroll to position [195, 0]
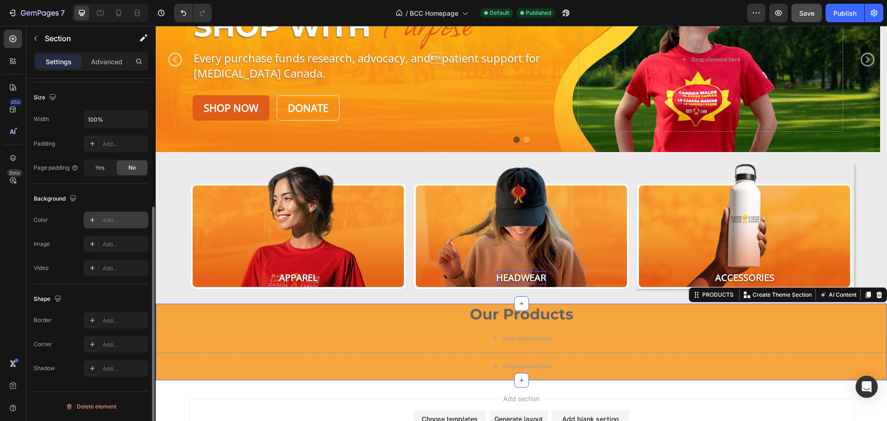
click at [91, 219] on icon at bounding box center [92, 219] width 7 height 7
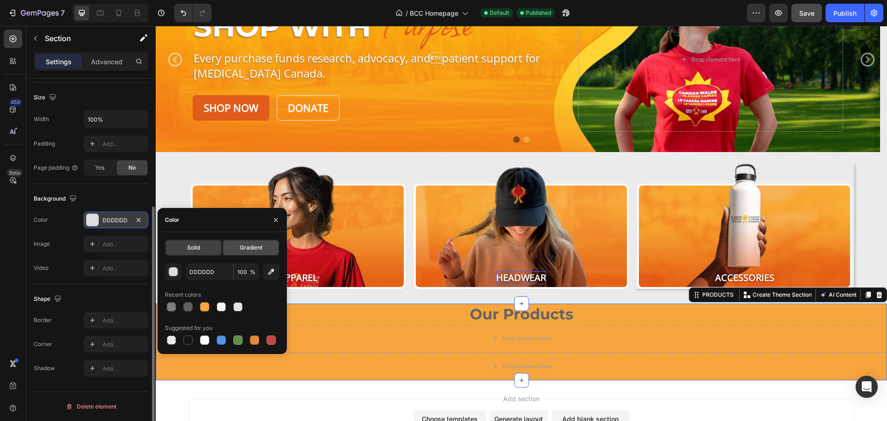
click at [240, 246] on span "Gradient" at bounding box center [251, 247] width 23 height 8
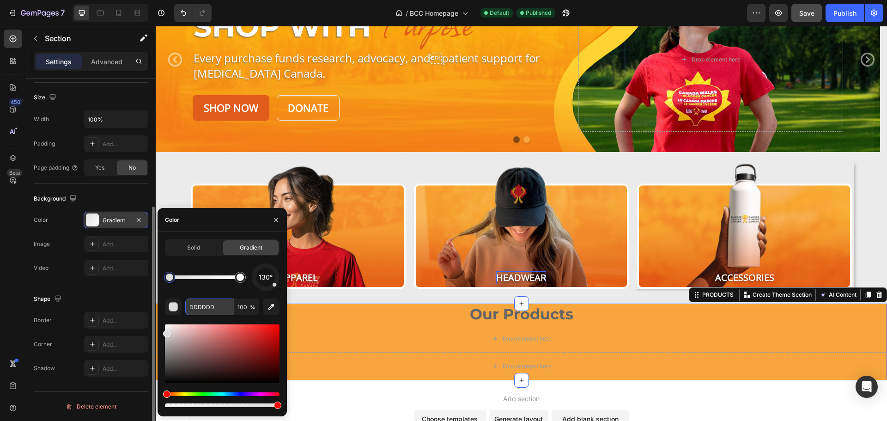
click at [206, 307] on input "DDDDDD" at bounding box center [209, 306] width 48 height 17
drag, startPoint x: 274, startPoint y: 284, endPoint x: 265, endPoint y: 258, distance: 27.2
click at [265, 258] on div "Solid Gradient 359° FFFFFF 100 %" at bounding box center [222, 323] width 115 height 169
click at [267, 277] on span "357°" at bounding box center [266, 277] width 14 height 11
drag, startPoint x: 267, startPoint y: 277, endPoint x: 266, endPoint y: 259, distance: 18.1
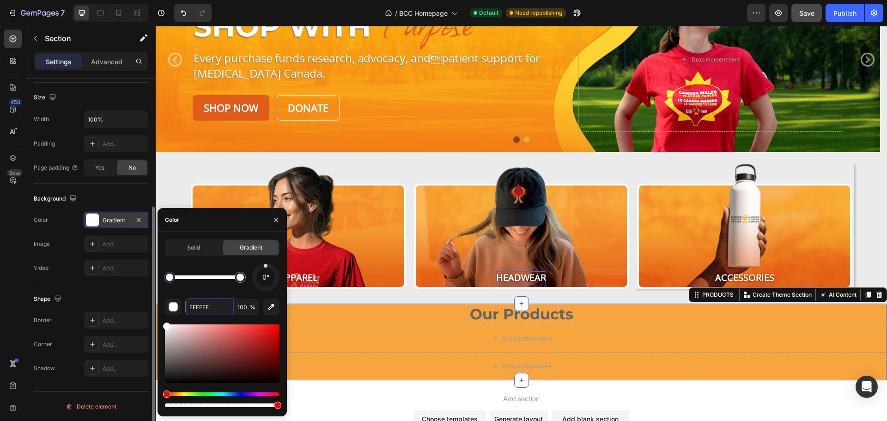
click at [266, 259] on div "Solid Gradient 0° FFFFFF 100 %" at bounding box center [222, 323] width 115 height 169
click at [241, 279] on div at bounding box center [239, 276] width 7 height 7
click at [274, 334] on div at bounding box center [222, 353] width 115 height 59
type input "D10A0A"
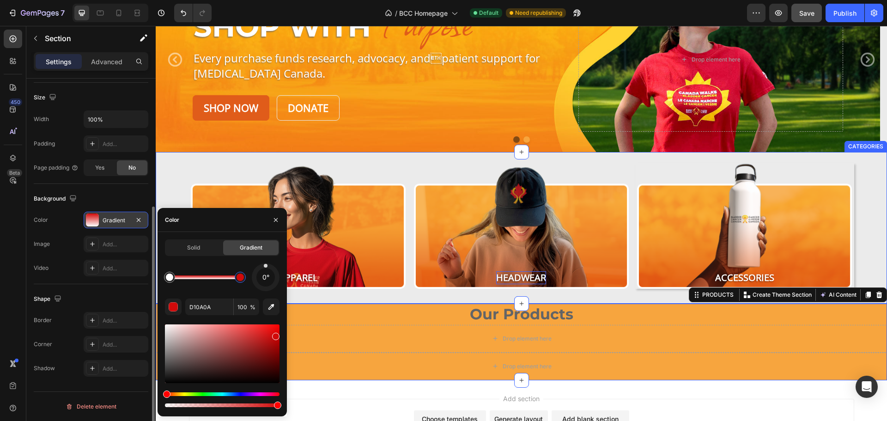
click at [177, 175] on div "Apparel Button Headwear Button Accessories Button Row" at bounding box center [521, 226] width 731 height 126
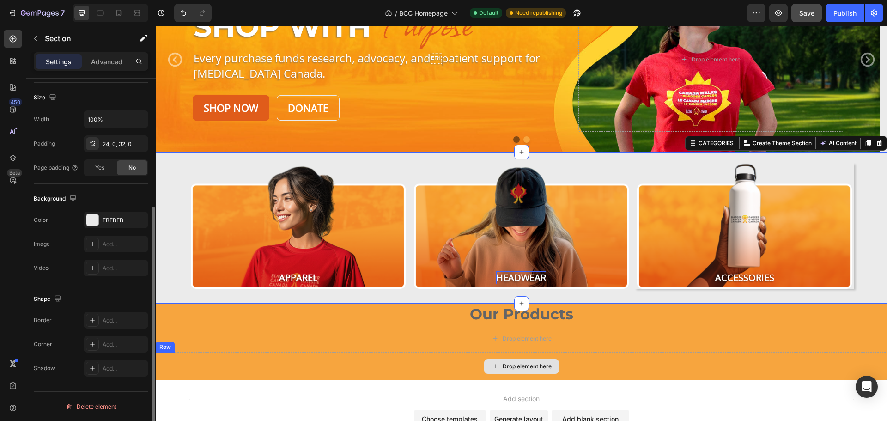
click at [183, 371] on div "Drop element here" at bounding box center [521, 366] width 731 height 28
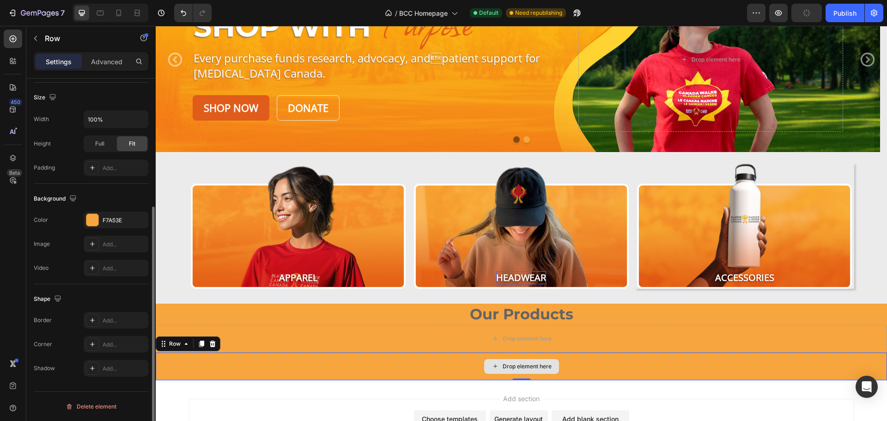
scroll to position [0, 0]
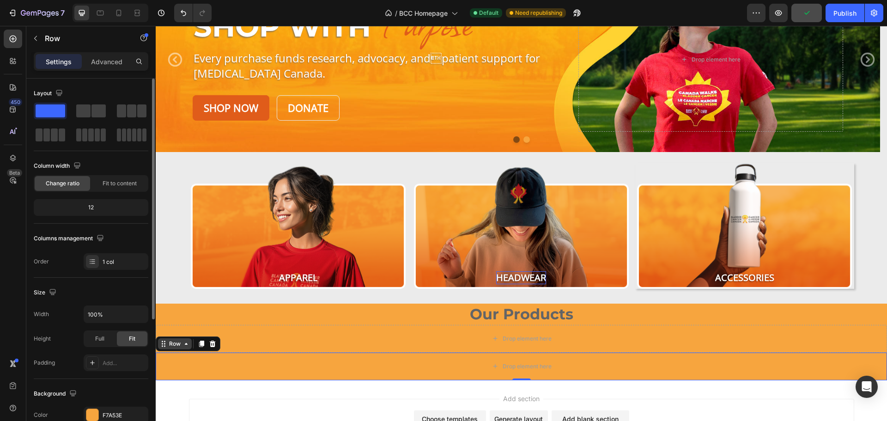
click at [176, 343] on div "Row" at bounding box center [174, 343] width 15 height 8
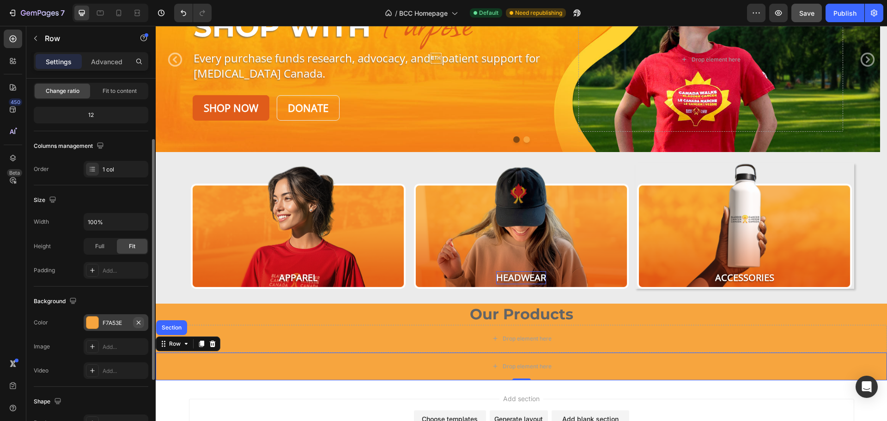
click at [139, 323] on icon "button" at bounding box center [139, 322] width 4 height 4
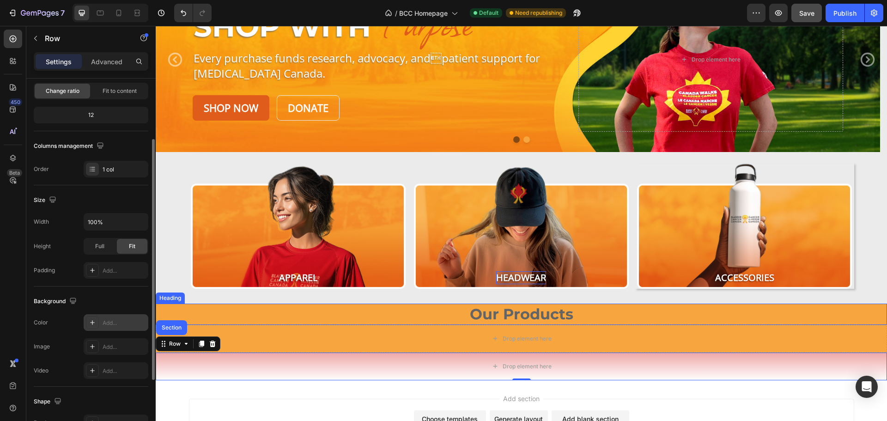
click at [208, 314] on p "Our Products" at bounding box center [521, 313] width 729 height 19
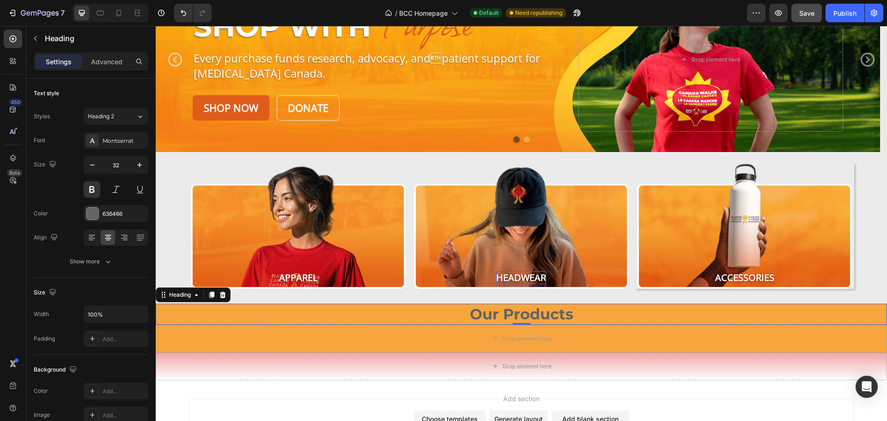
scroll to position [231, 0]
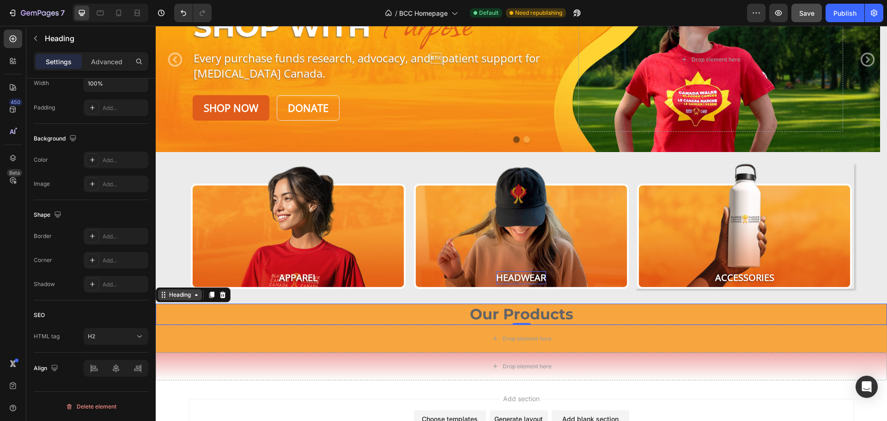
click at [173, 297] on div "Heading" at bounding box center [179, 294] width 25 height 8
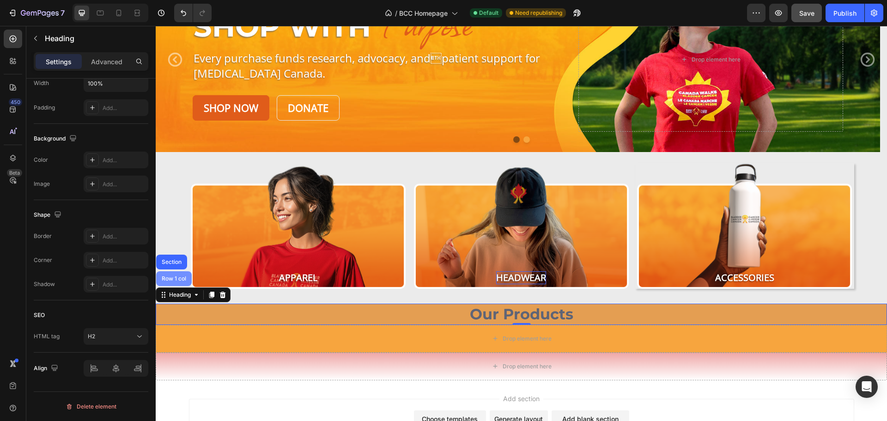
click at [174, 281] on div "Row 1 col" at bounding box center [174, 279] width 28 height 6
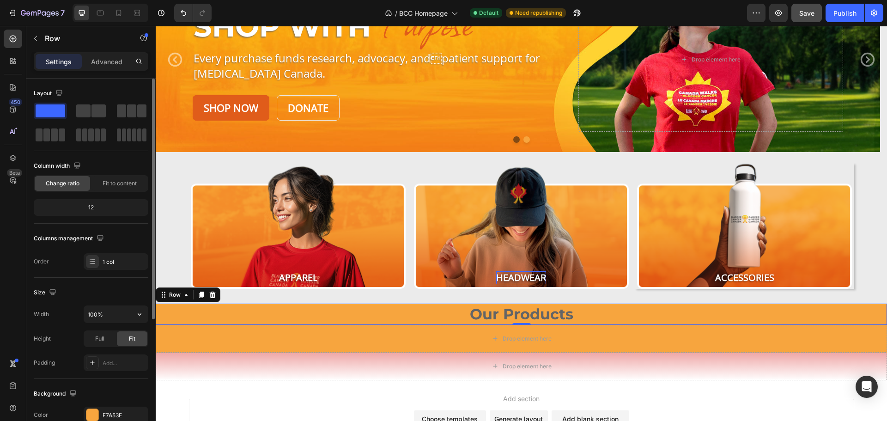
scroll to position [185, 0]
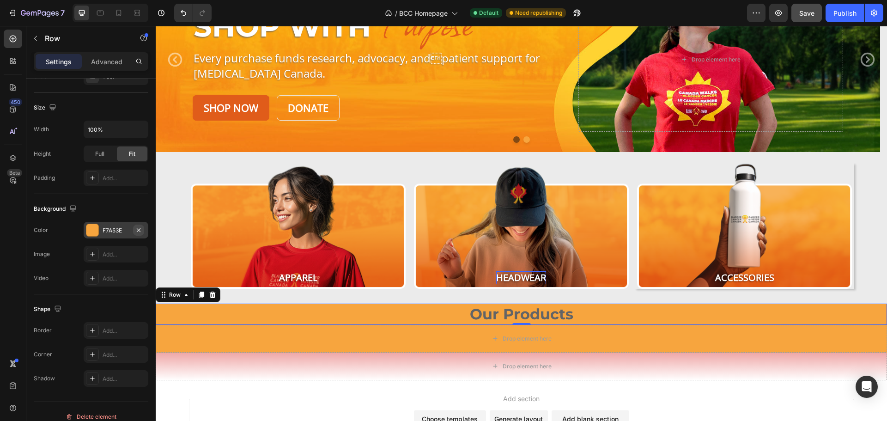
click at [141, 230] on icon "button" at bounding box center [138, 229] width 7 height 7
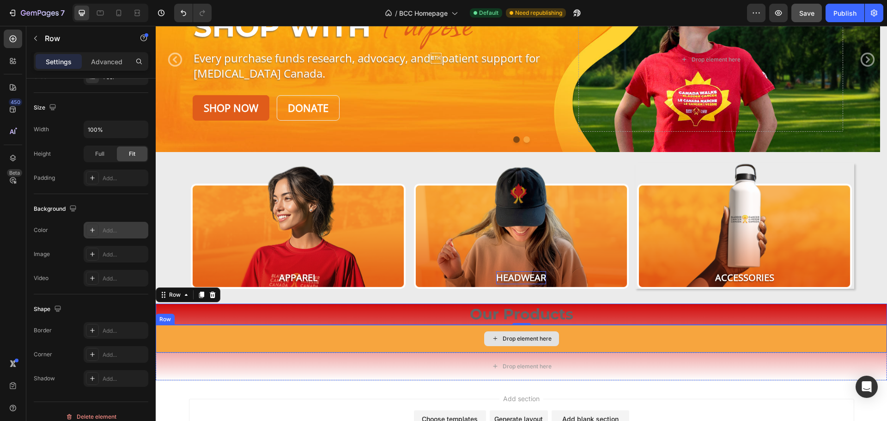
click at [195, 333] on div "Drop element here" at bounding box center [521, 339] width 731 height 28
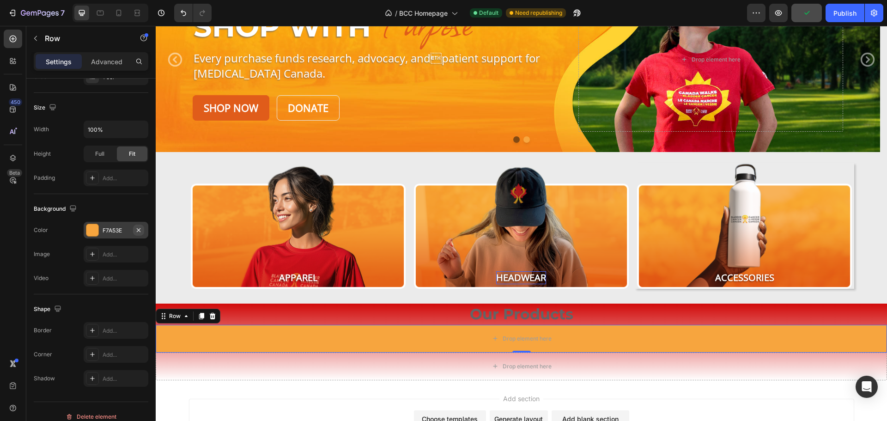
click at [143, 231] on button "button" at bounding box center [138, 229] width 11 height 11
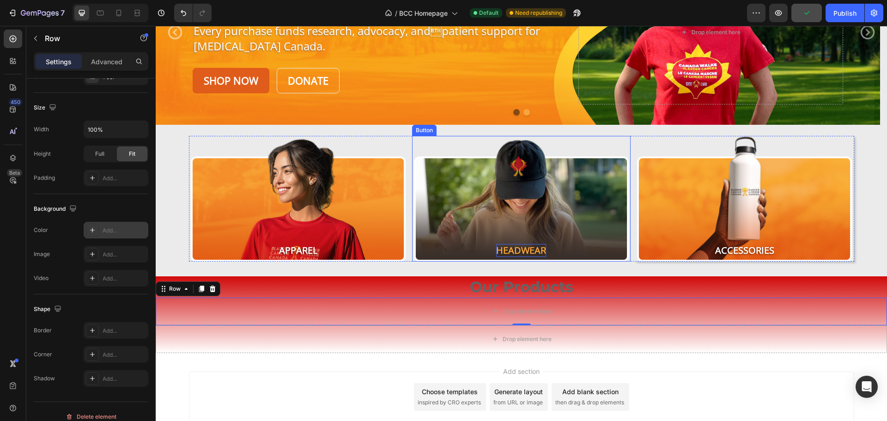
scroll to position [170, 0]
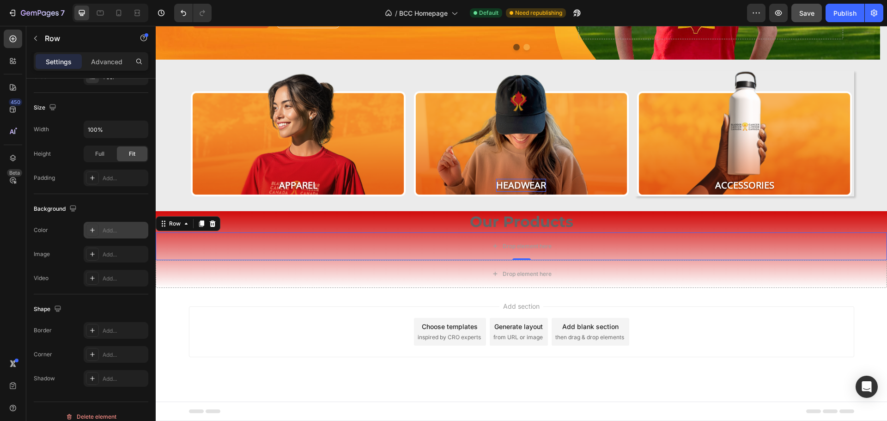
click at [810, 9] on span "Save" at bounding box center [806, 13] width 15 height 8
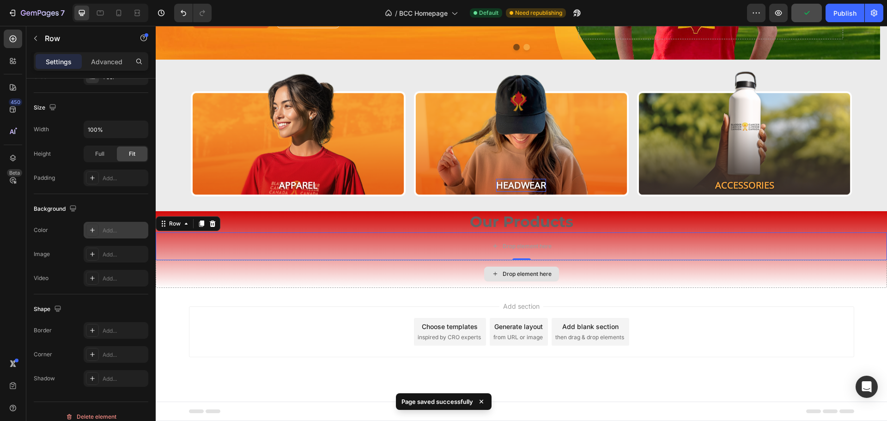
scroll to position [0, 0]
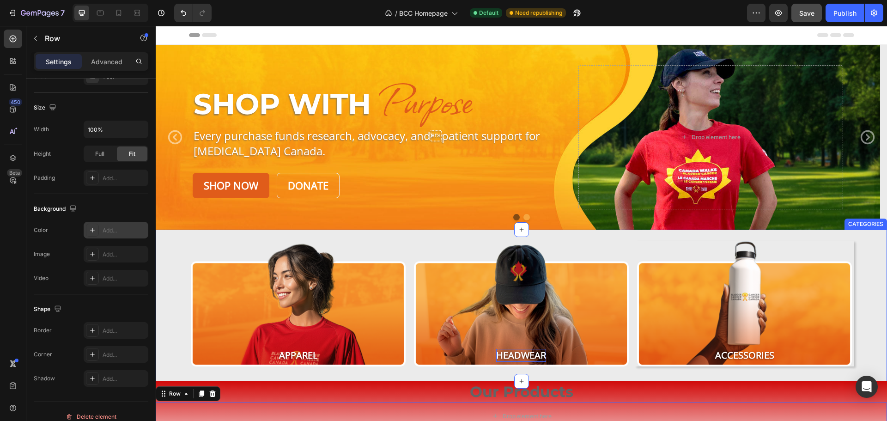
click at [228, 240] on div "Apparel Button Headwear Button Accessories Button Row CATEGORIES" at bounding box center [521, 305] width 731 height 151
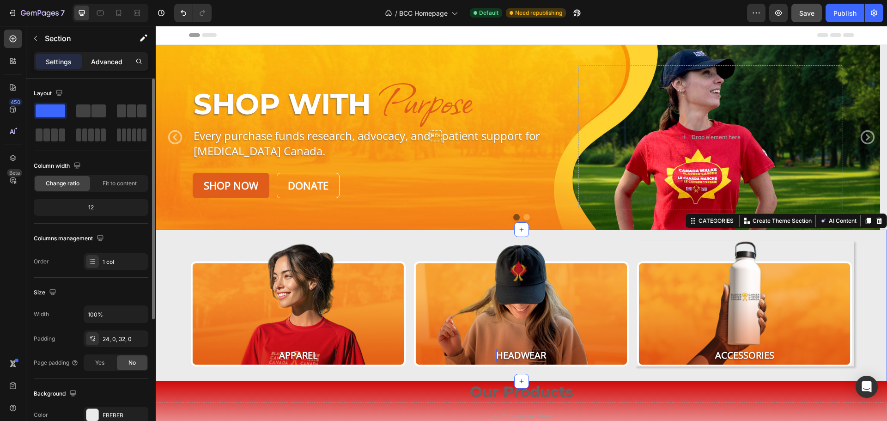
click at [118, 60] on p "Advanced" at bounding box center [106, 62] width 31 height 10
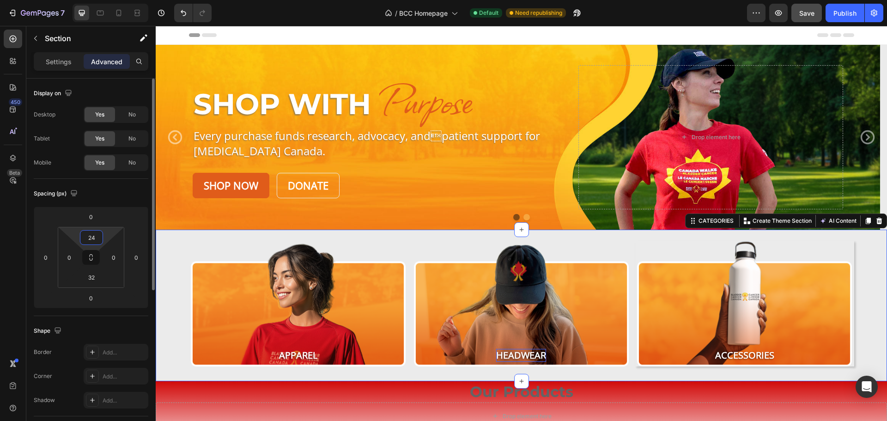
click at [98, 240] on input "24" at bounding box center [91, 237] width 18 height 14
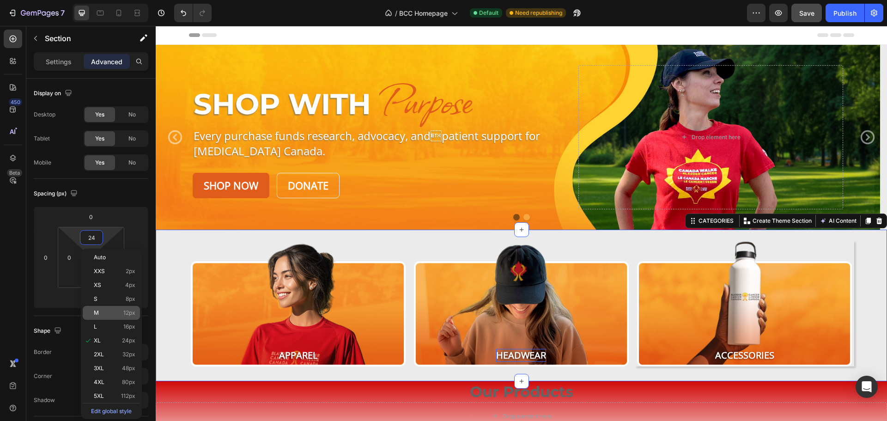
click at [123, 312] on span "12px" at bounding box center [129, 312] width 12 height 6
type input "12"
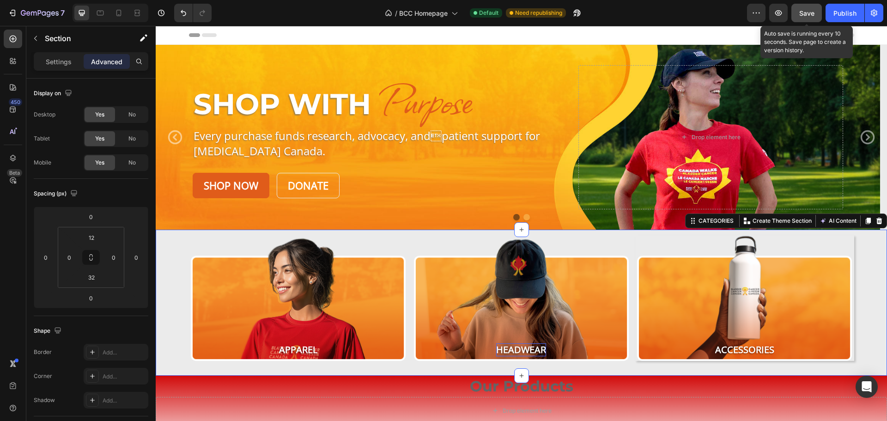
click at [809, 17] on div "Save" at bounding box center [806, 13] width 15 height 10
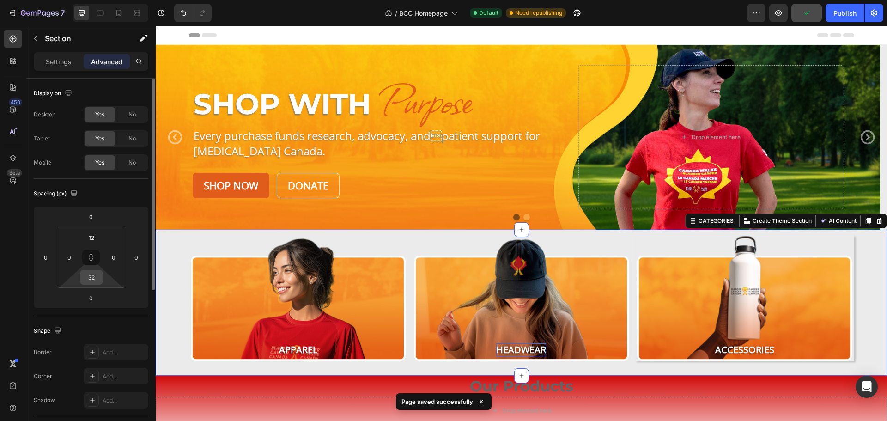
click at [96, 284] on div "32" at bounding box center [91, 277] width 23 height 15
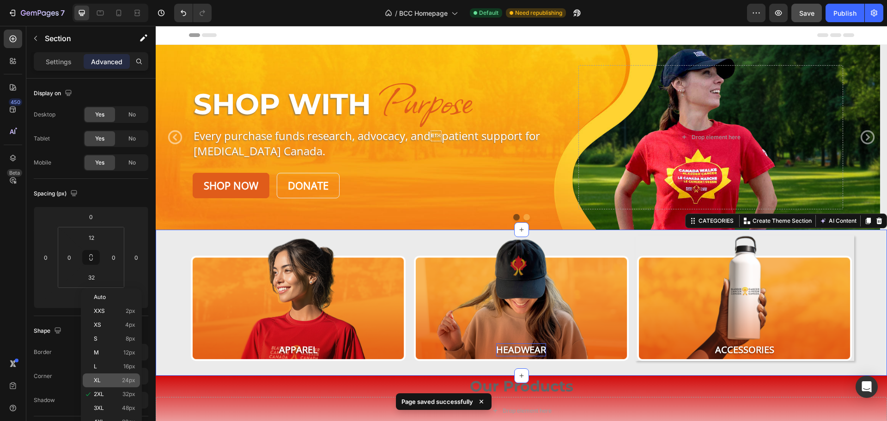
click at [121, 377] on p "XL 24px" at bounding box center [115, 380] width 42 height 6
type input "24"
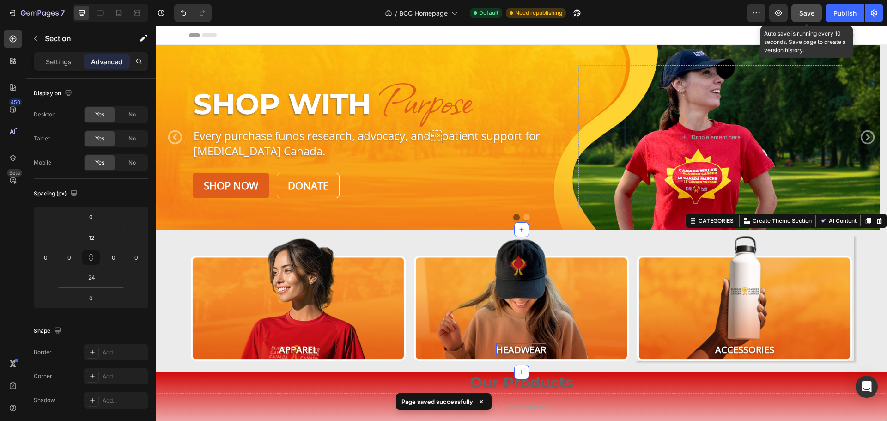
click at [806, 12] on div "Save" at bounding box center [806, 13] width 15 height 10
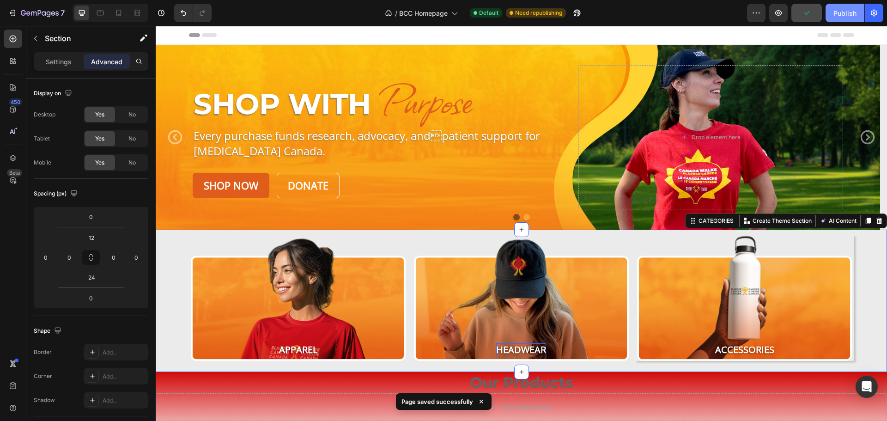
click at [841, 12] on div "Publish" at bounding box center [844, 13] width 23 height 10
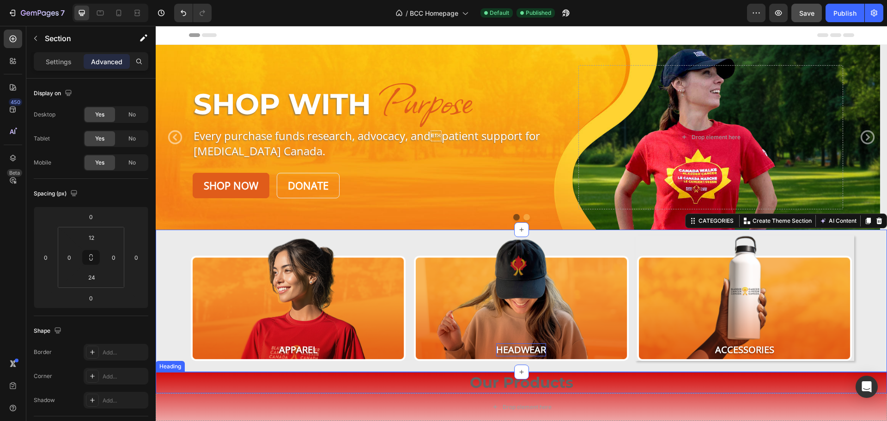
click at [175, 383] on p "Our Products" at bounding box center [521, 382] width 729 height 19
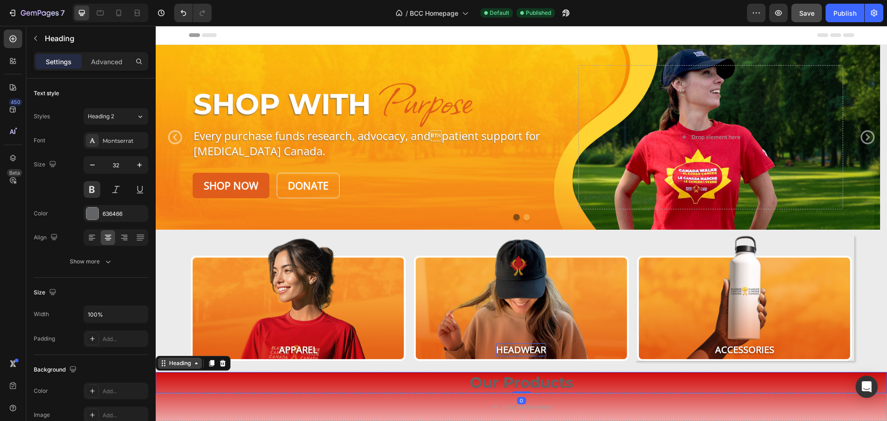
click at [175, 363] on div "Heading" at bounding box center [179, 363] width 25 height 8
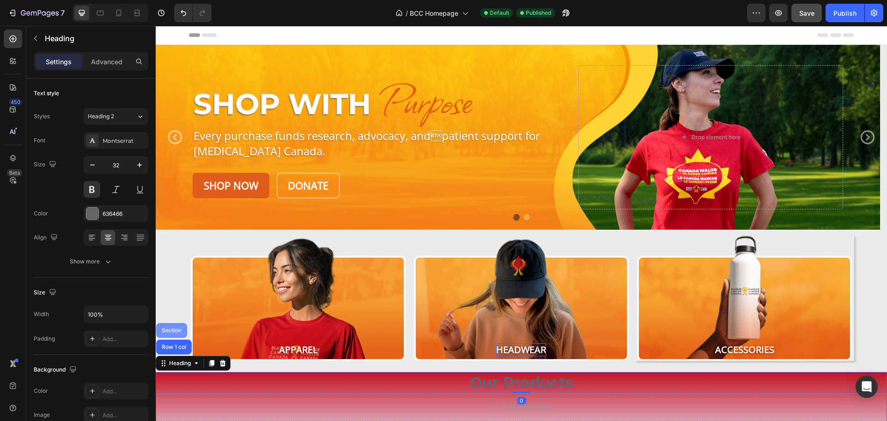
click at [175, 331] on div "Section" at bounding box center [172, 330] width 24 height 6
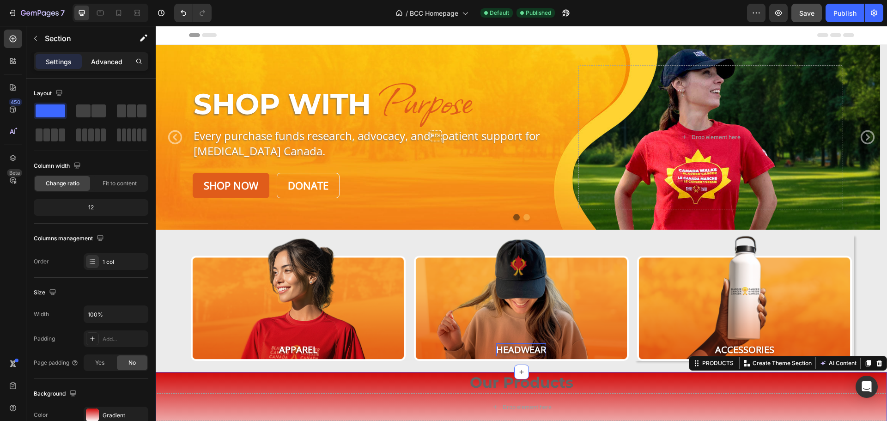
click at [101, 54] on div "Advanced" at bounding box center [107, 61] width 46 height 15
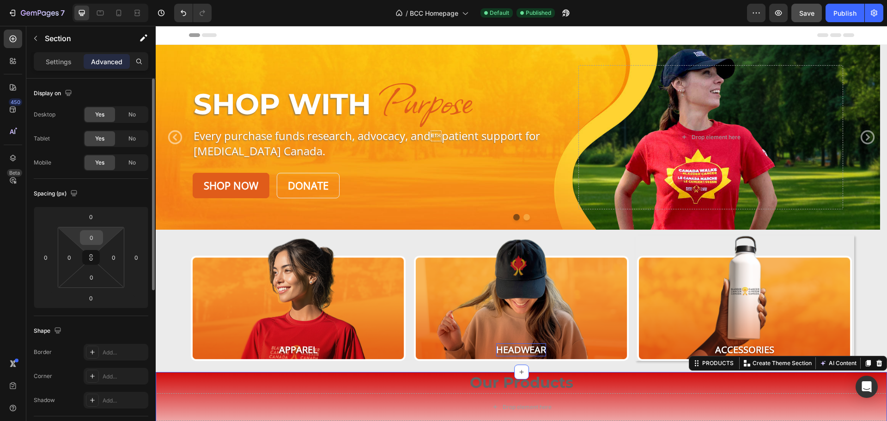
click at [98, 238] on input "0" at bounding box center [91, 237] width 18 height 14
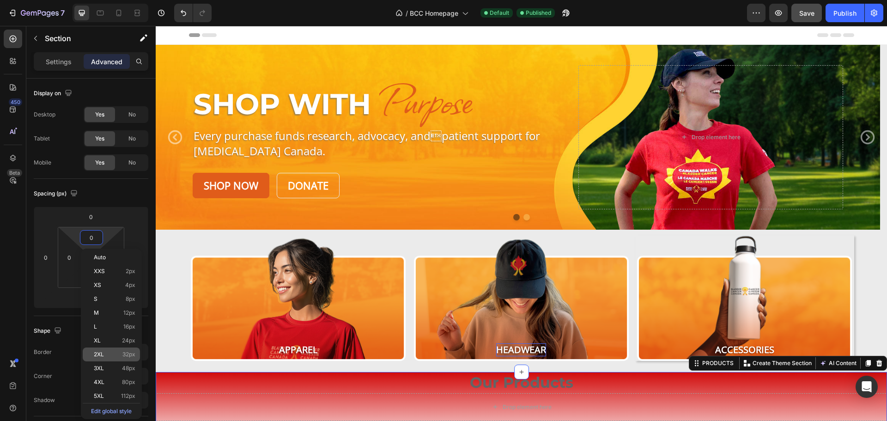
click at [108, 353] on p "2XL 32px" at bounding box center [115, 354] width 42 height 6
type input "32"
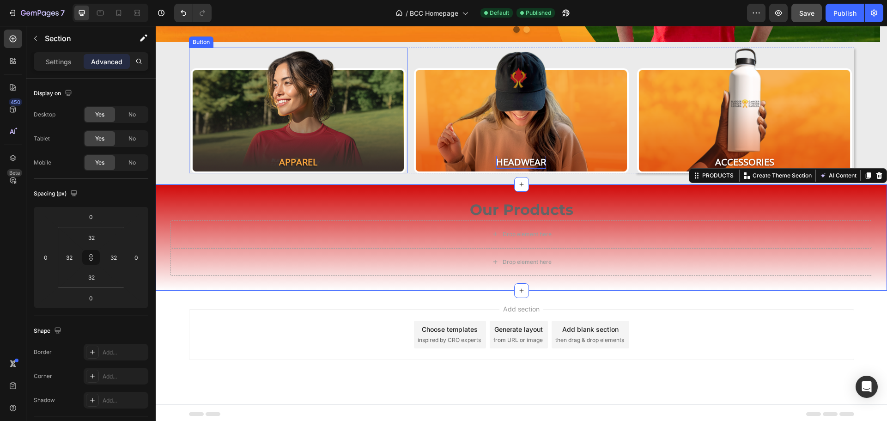
scroll to position [190, 0]
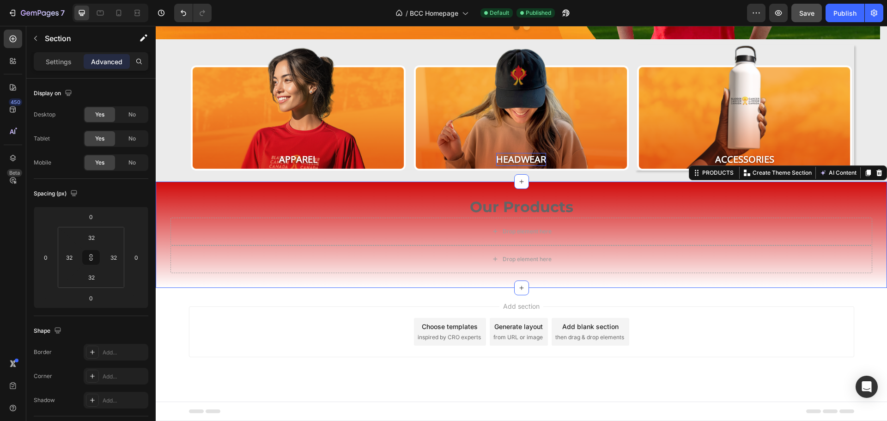
click at [163, 229] on div "Our Products Heading Row Drop element here Row Drop element here Row PRODUCTS Y…" at bounding box center [521, 234] width 731 height 106
click at [60, 61] on p "Settings" at bounding box center [59, 62] width 26 height 10
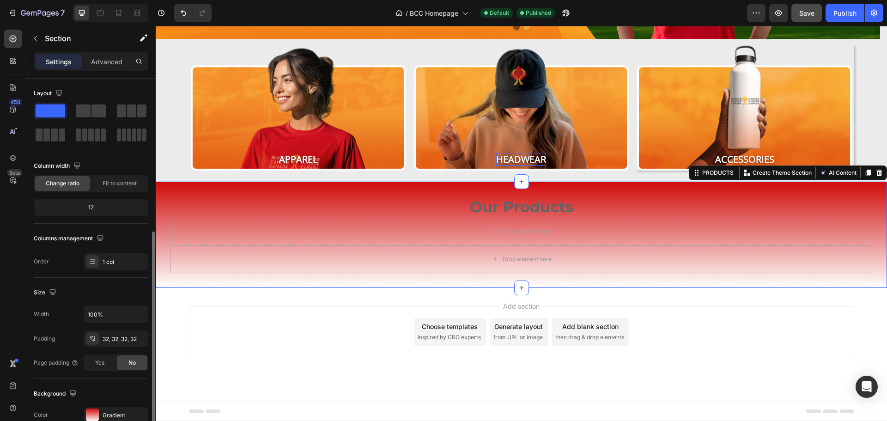
scroll to position [92, 0]
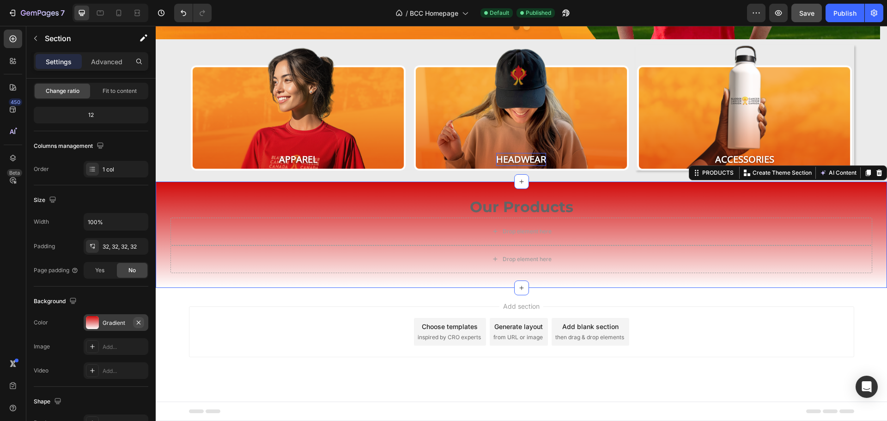
click at [139, 322] on icon "button" at bounding box center [138, 322] width 7 height 7
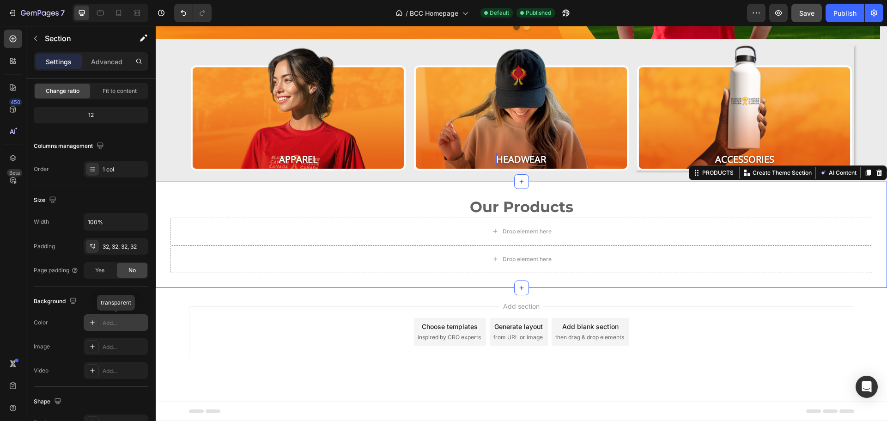
click at [110, 321] on div "Add..." at bounding box center [124, 323] width 43 height 8
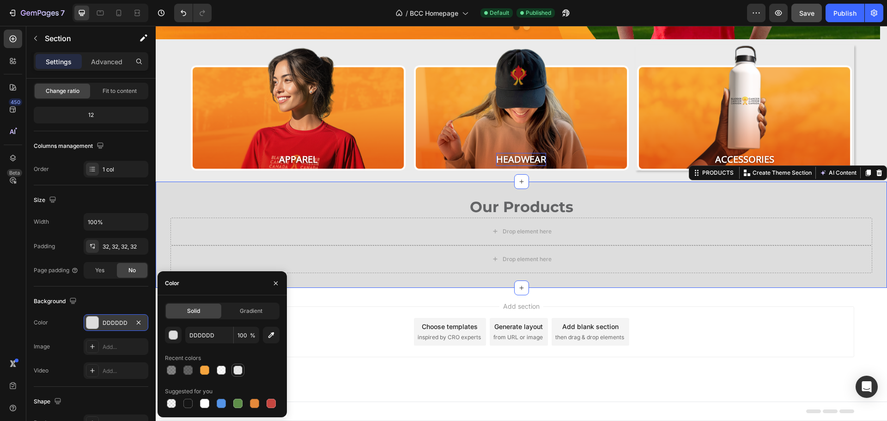
click at [238, 368] on div at bounding box center [237, 369] width 9 height 9
type input "E2E2E2"
type input "80"
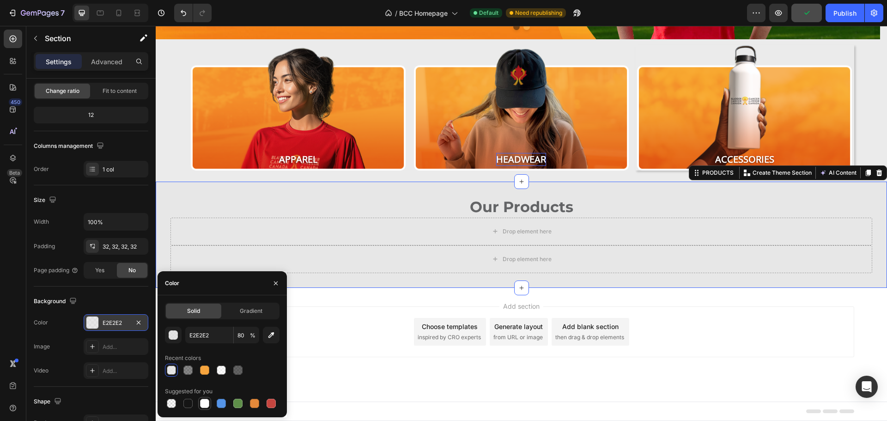
click at [204, 404] on div at bounding box center [204, 403] width 9 height 9
type input "FFFFFF"
type input "100"
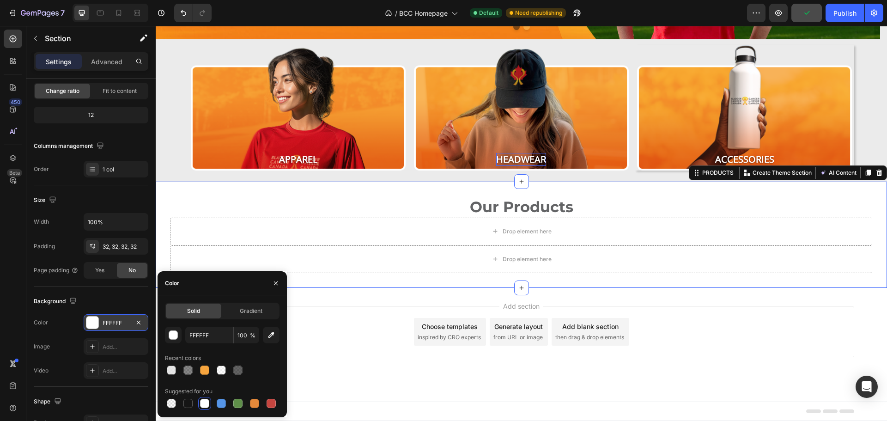
click at [777, 329] on div "Add section Choose templates inspired by CRO experts Generate layout from URL o…" at bounding box center [521, 331] width 665 height 51
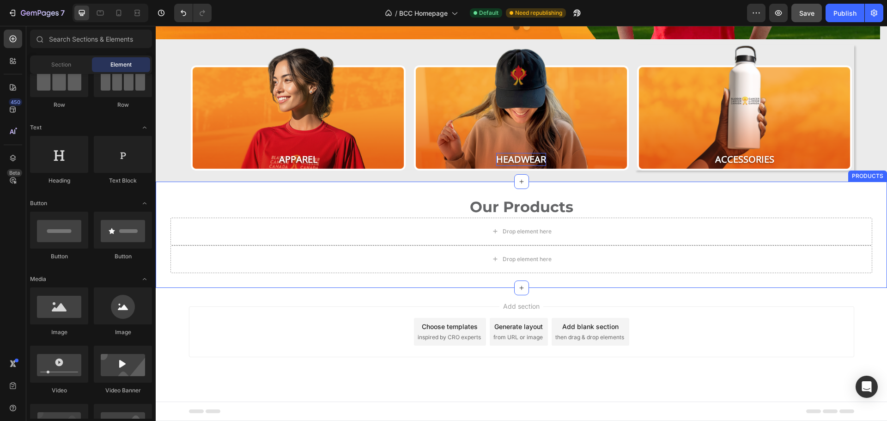
click at [178, 192] on div "Our Products Heading Row Drop element here Row Drop element here Row PRODUCTS" at bounding box center [521, 234] width 731 height 106
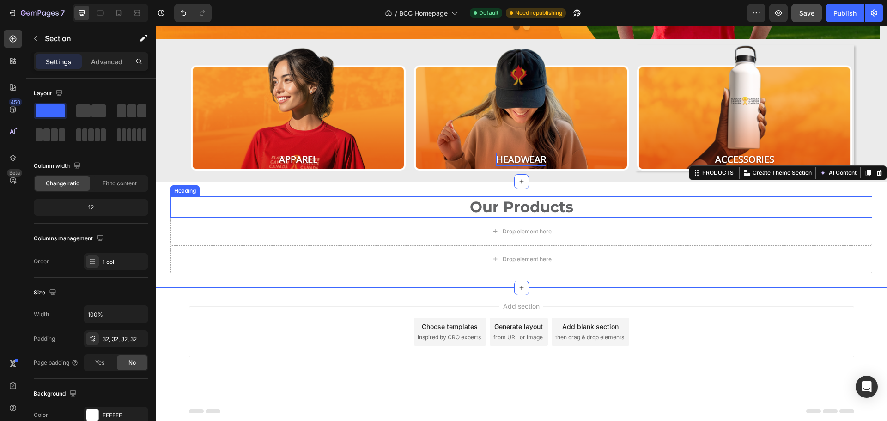
click at [189, 192] on div "Heading" at bounding box center [184, 191] width 25 height 8
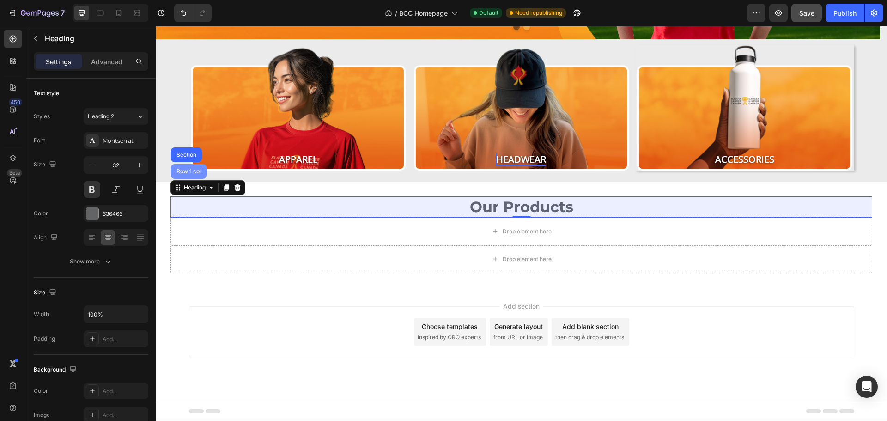
click at [189, 170] on div "Row 1 col" at bounding box center [189, 172] width 28 height 6
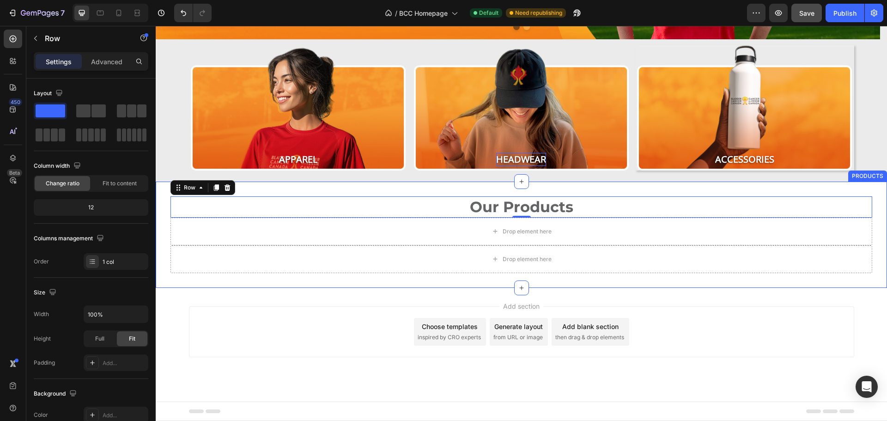
click at [342, 189] on div "Our Products Heading Row 0 Drop element here Row Drop element here Row PRODUCTS" at bounding box center [521, 234] width 731 height 106
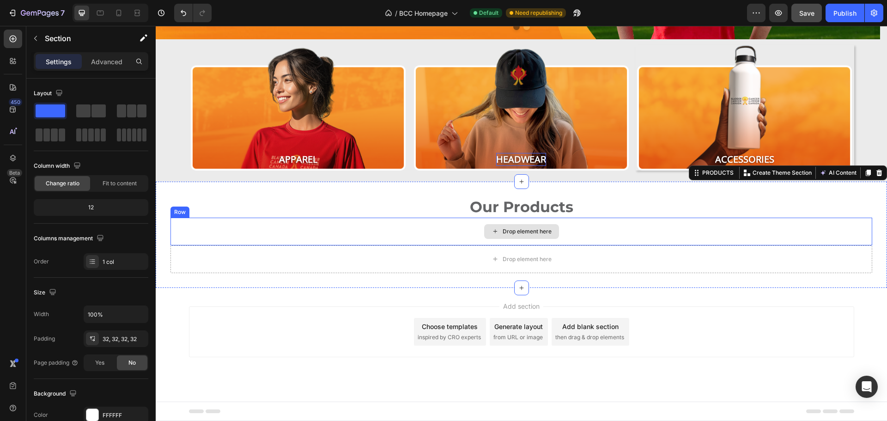
click at [187, 230] on div "Drop element here" at bounding box center [520, 232] width 701 height 28
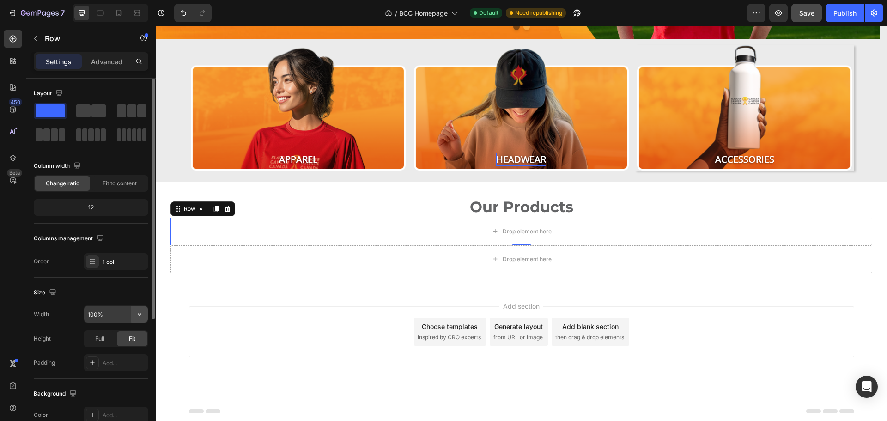
click at [143, 310] on icon "button" at bounding box center [139, 313] width 9 height 9
click at [104, 334] on span "Default" at bounding box center [96, 337] width 19 height 8
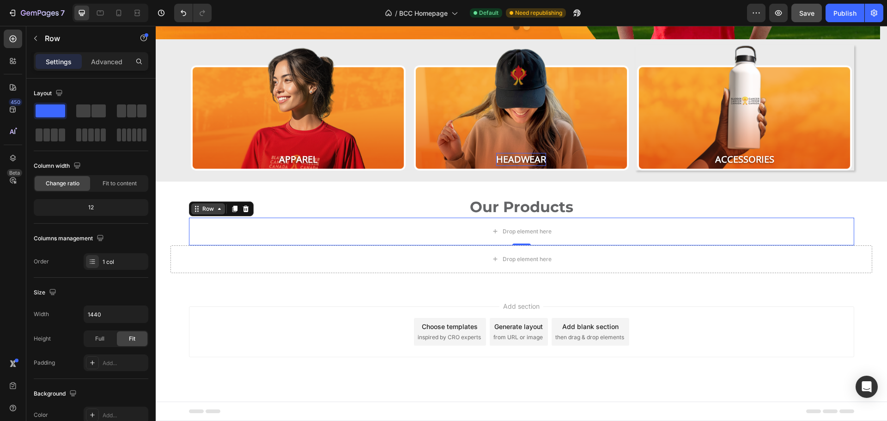
click at [216, 211] on icon at bounding box center [219, 208] width 7 height 7
click at [109, 315] on input "1440" at bounding box center [116, 314] width 64 height 17
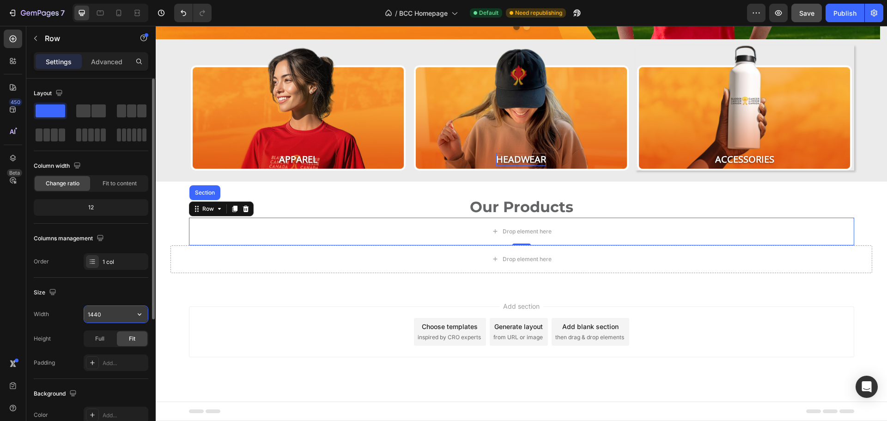
click at [139, 315] on icon "button" at bounding box center [139, 313] width 9 height 9
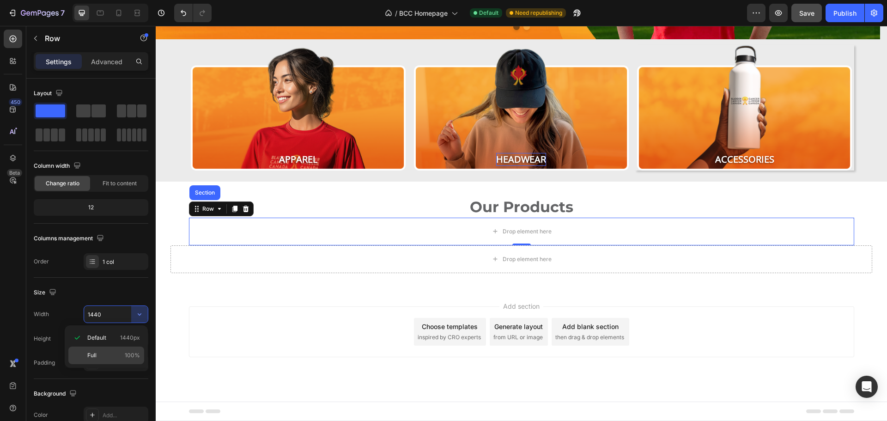
click at [100, 352] on p "Full 100%" at bounding box center [113, 355] width 53 height 8
type input "100%"
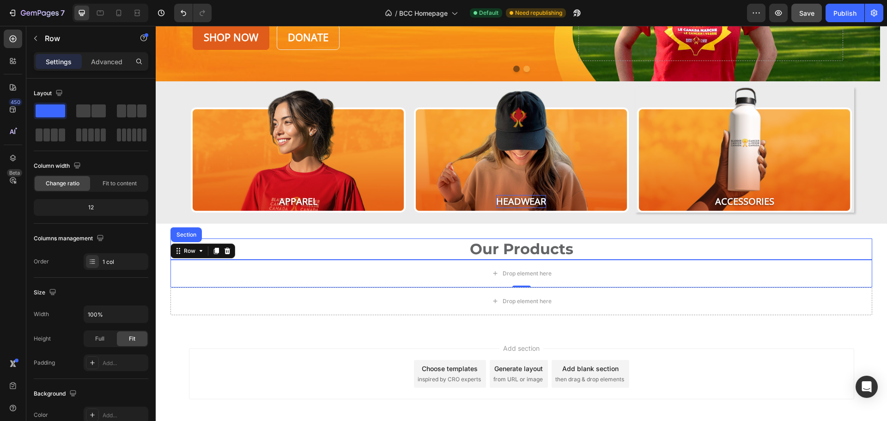
scroll to position [190, 0]
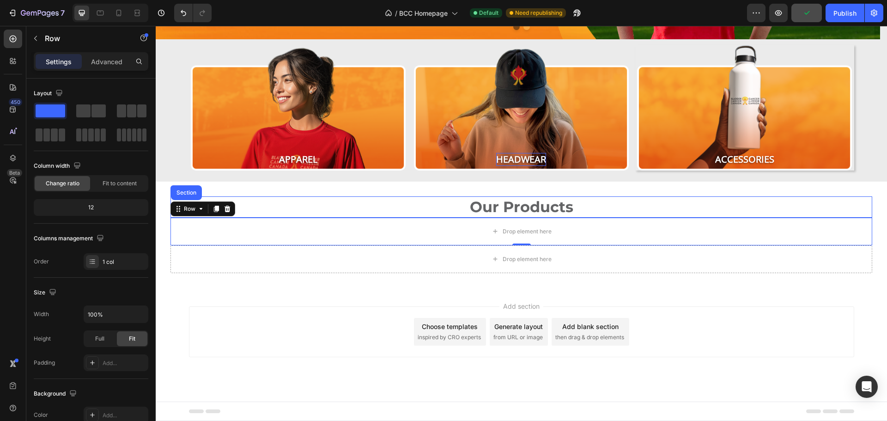
click at [532, 206] on p "Our Products" at bounding box center [521, 206] width 700 height 19
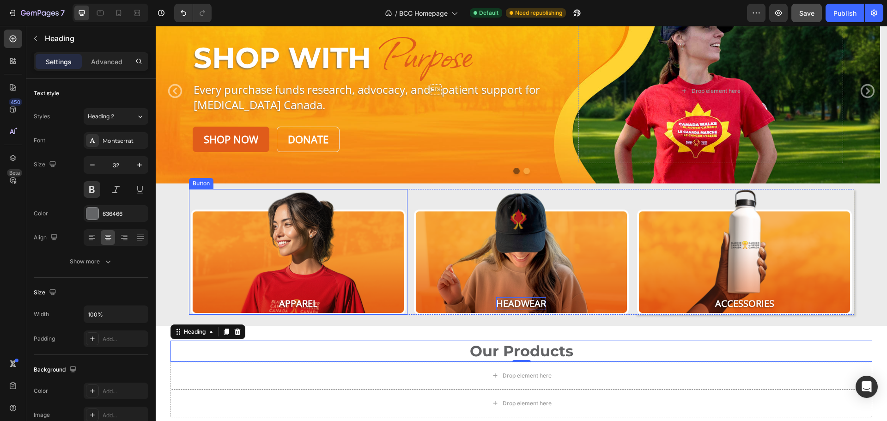
scroll to position [0, 0]
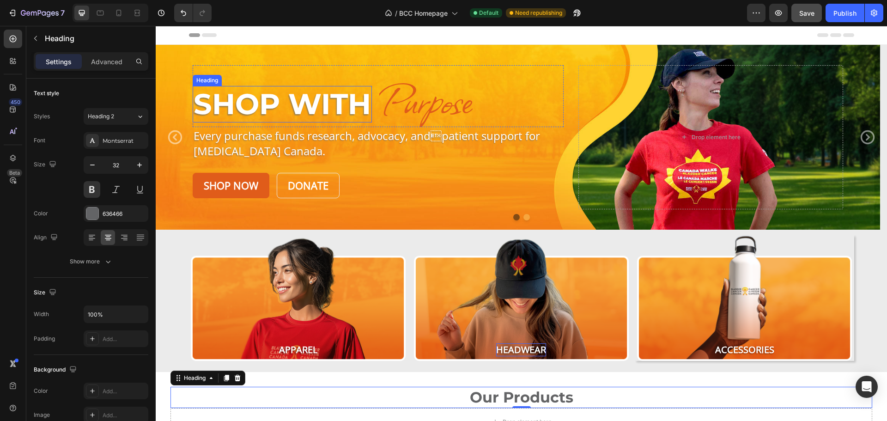
click at [357, 107] on h2 "Shop With" at bounding box center [282, 104] width 179 height 36
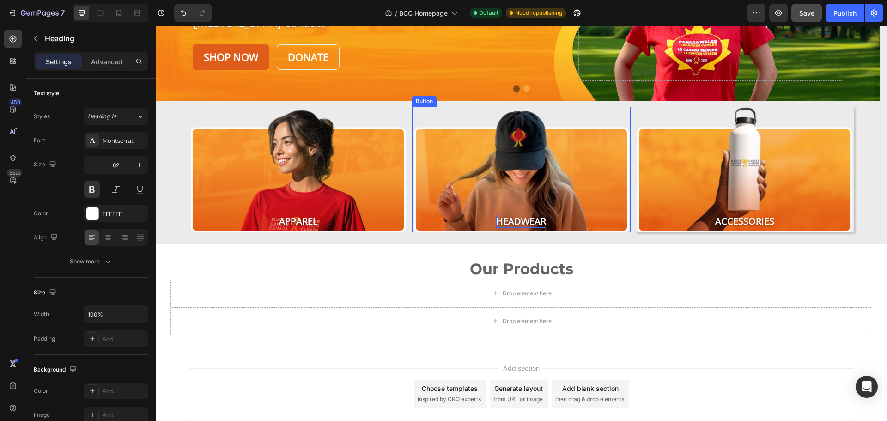
scroll to position [190, 0]
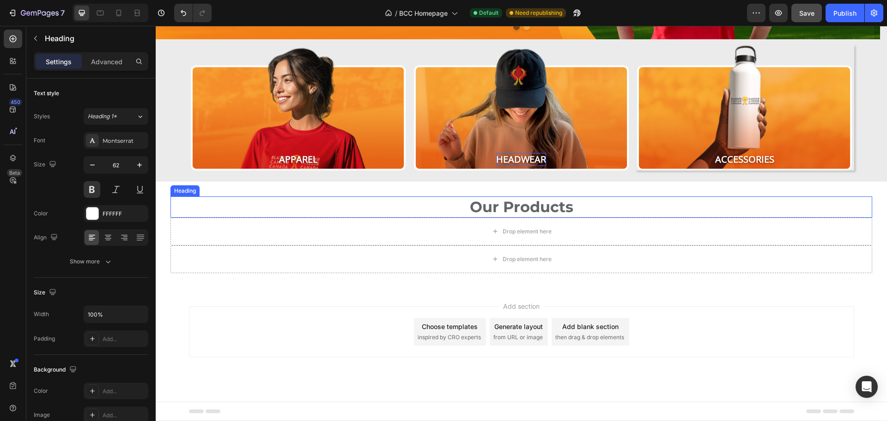
click at [489, 200] on p "Our Products" at bounding box center [521, 206] width 700 height 19
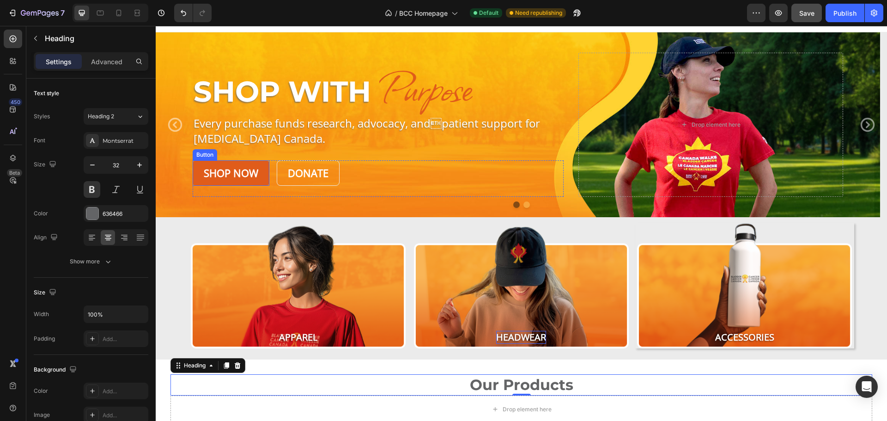
scroll to position [0, 0]
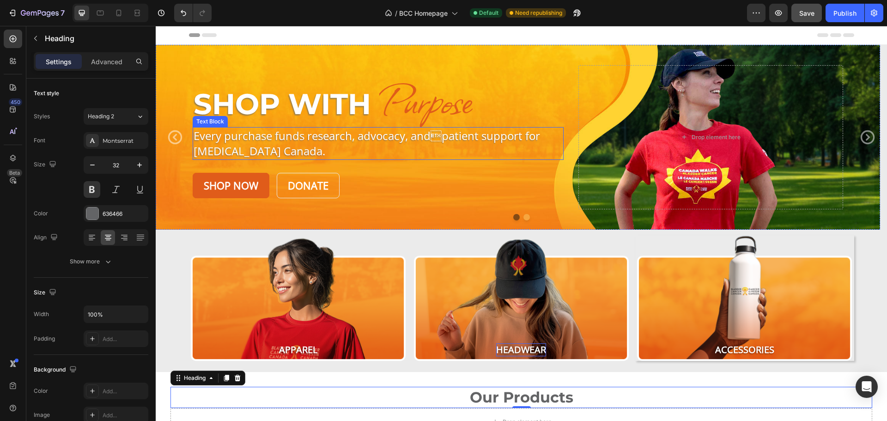
click at [273, 151] on p "Every purchase funds research, advocacy, andpatient support for [MEDICAL_DATA]…" at bounding box center [373, 143] width 358 height 31
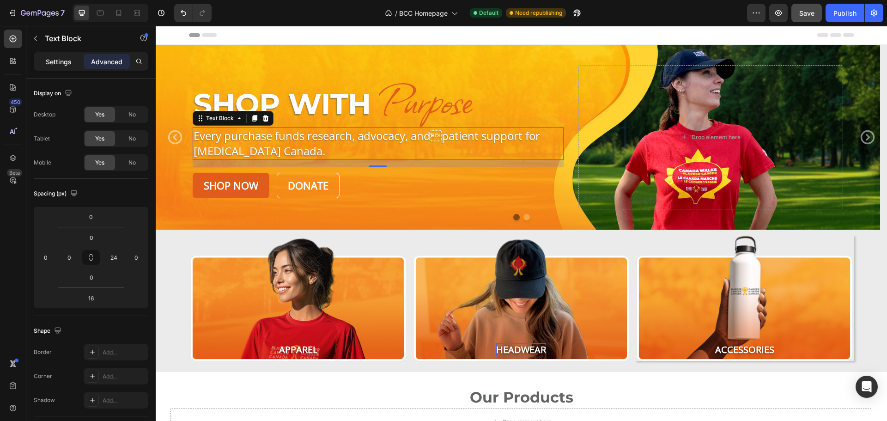
click at [59, 63] on p "Settings" at bounding box center [59, 62] width 26 height 10
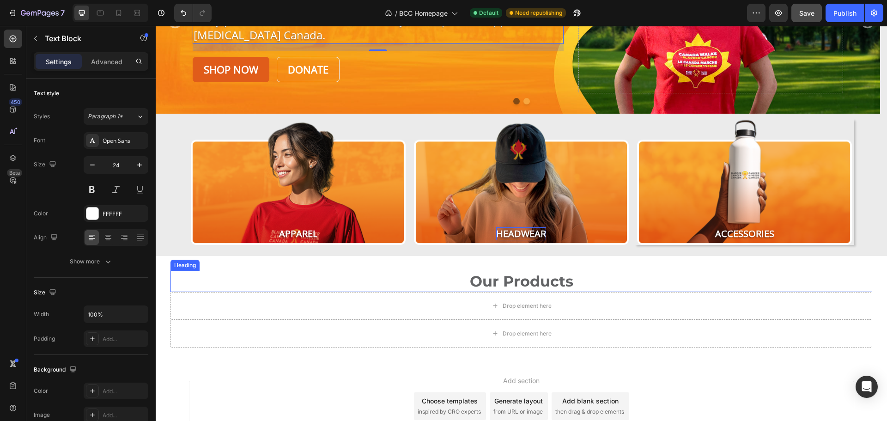
scroll to position [185, 0]
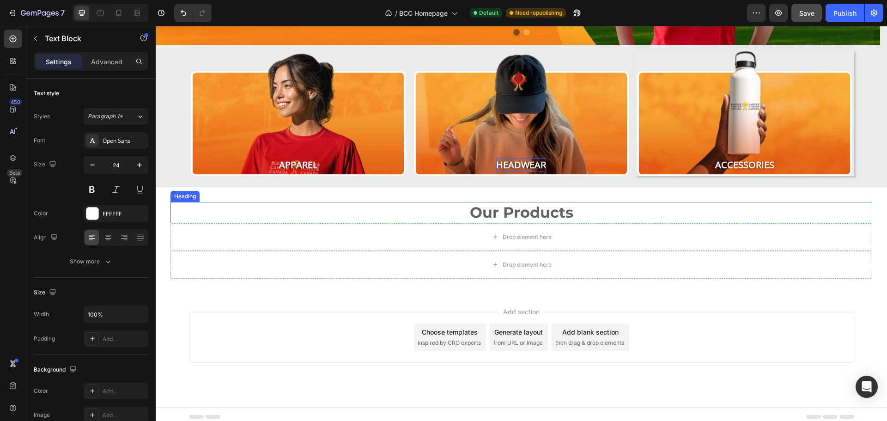
click at [478, 217] on p "Our Products" at bounding box center [521, 212] width 700 height 19
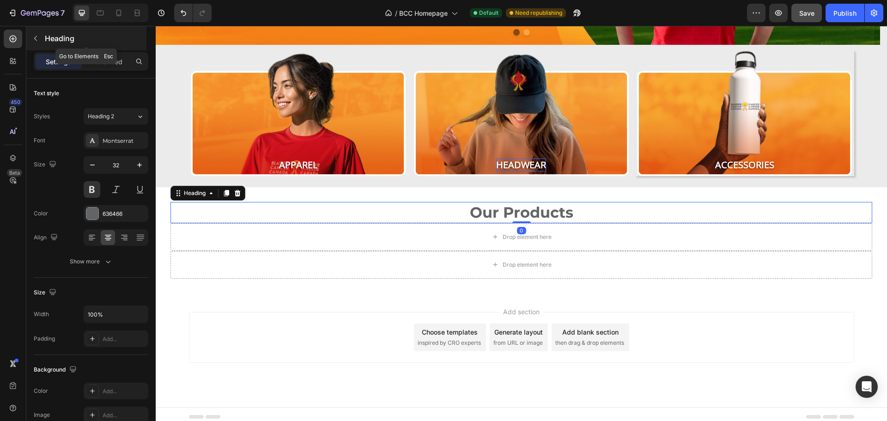
click at [34, 35] on icon "button" at bounding box center [35, 38] width 7 height 7
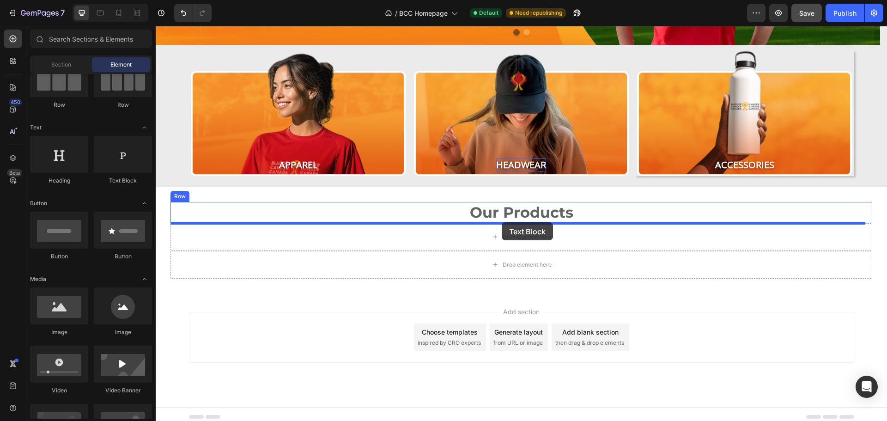
drag, startPoint x: 279, startPoint y: 183, endPoint x: 502, endPoint y: 222, distance: 225.6
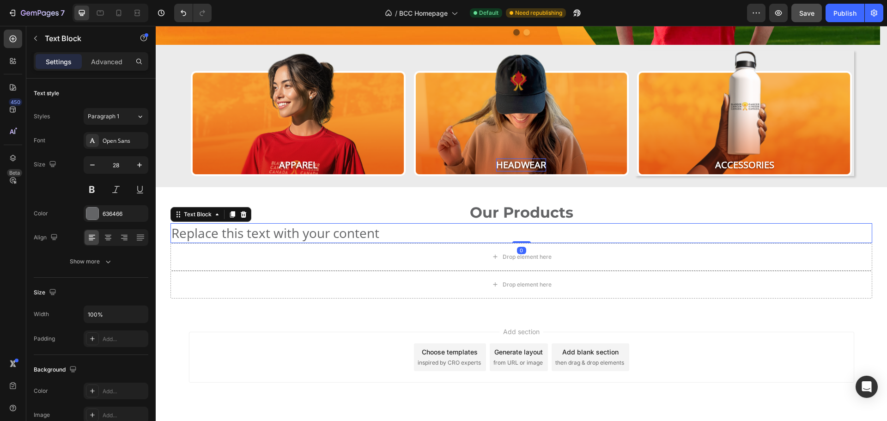
click at [272, 230] on div "Replace this text with your content" at bounding box center [520, 233] width 701 height 20
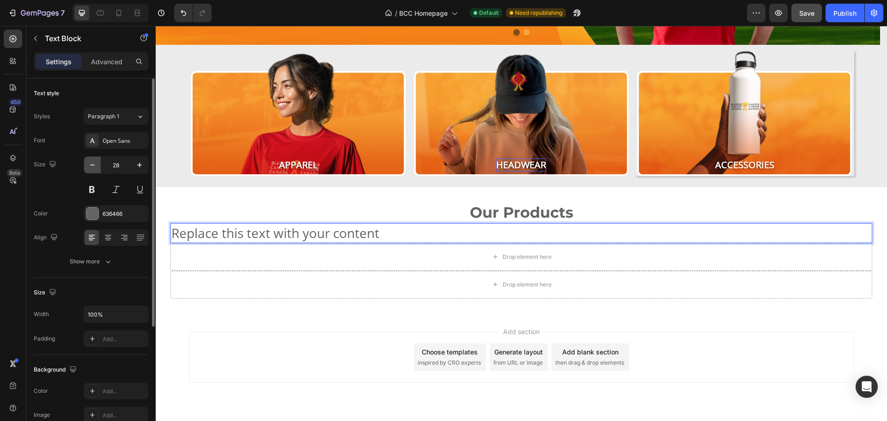
click at [93, 165] on icon "button" at bounding box center [92, 164] width 5 height 1
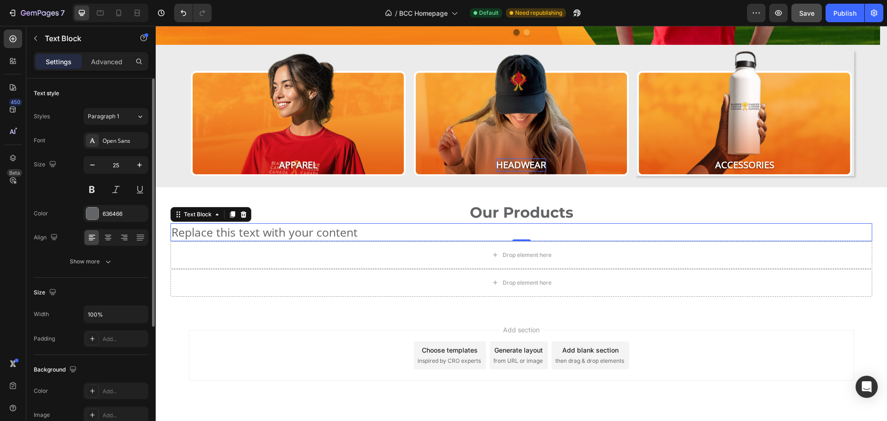
type input "24"
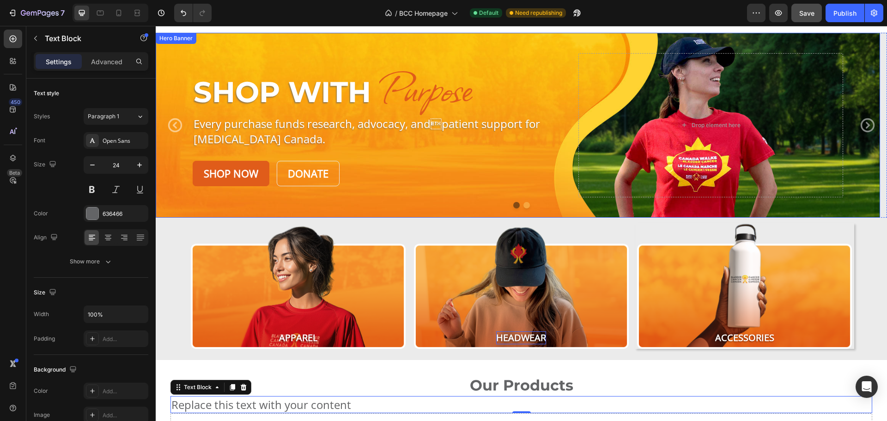
scroll to position [0, 0]
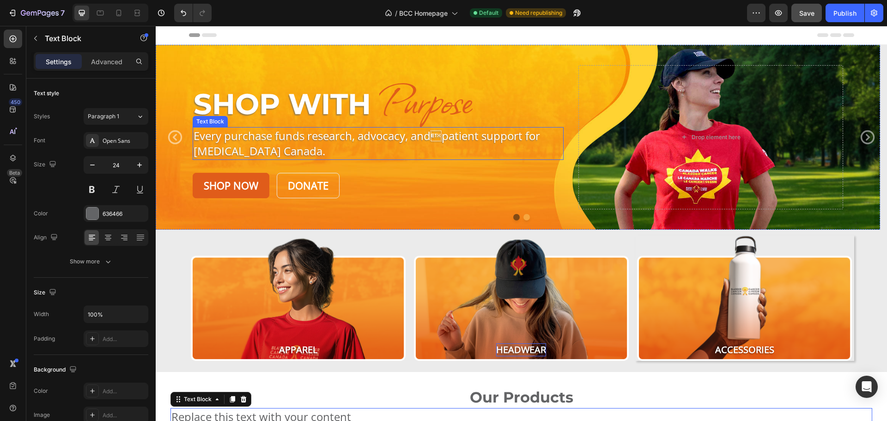
click at [312, 136] on p "Every purchase funds research, advocacy, andpatient support for [MEDICAL_DATA]…" at bounding box center [373, 143] width 358 height 31
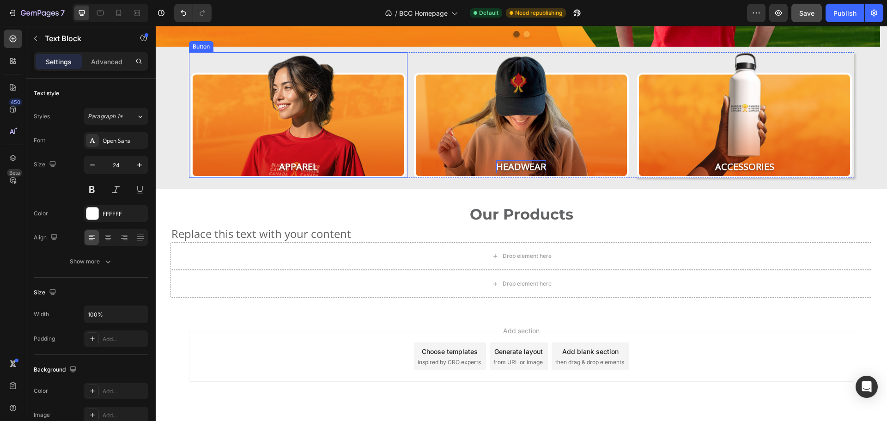
scroll to position [207, 0]
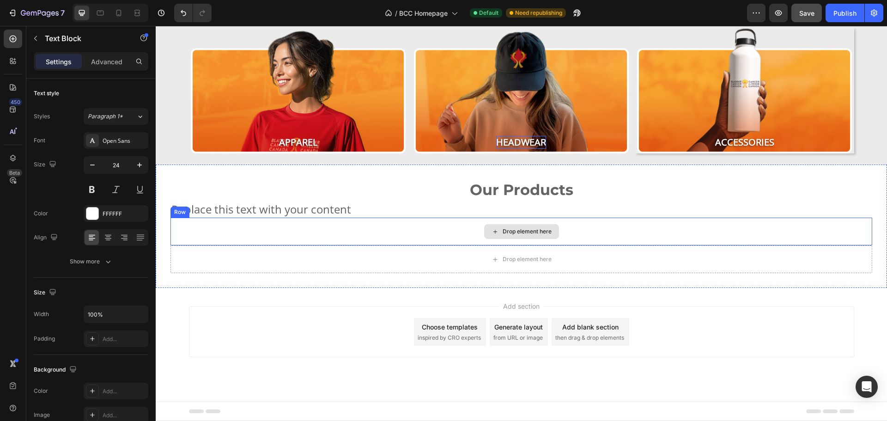
click at [312, 212] on p "Replace this text with your content" at bounding box center [521, 209] width 700 height 16
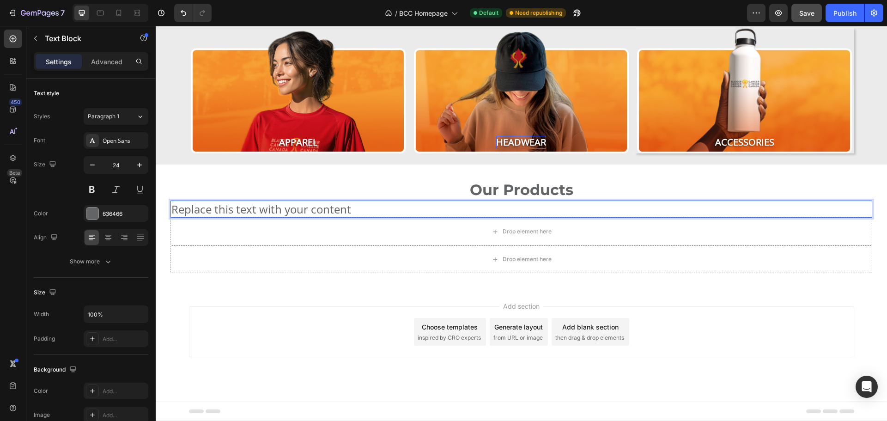
click at [401, 206] on p "Replace this text with your content" at bounding box center [521, 209] width 700 height 16
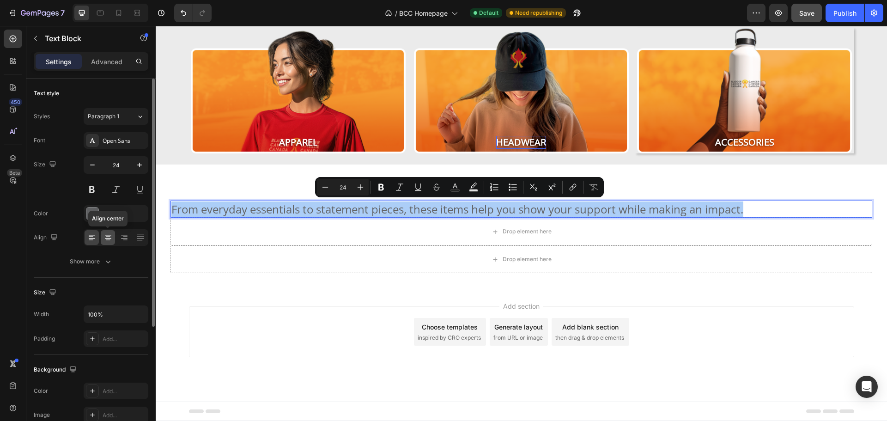
click at [106, 241] on icon at bounding box center [107, 237] width 9 height 9
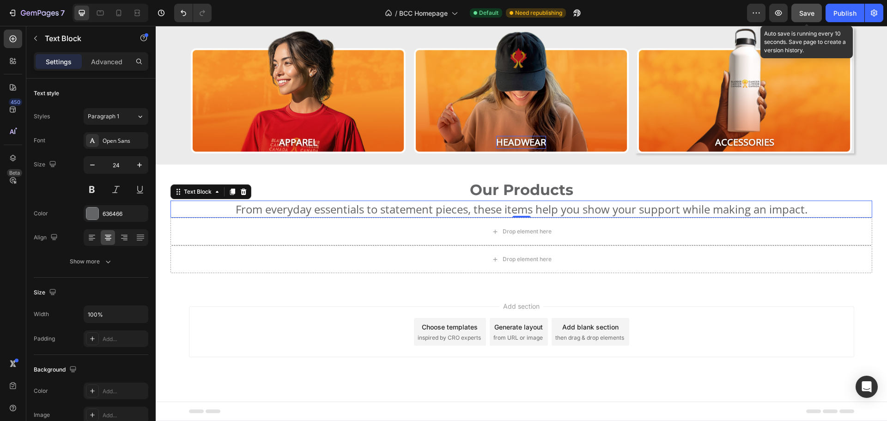
click at [809, 19] on button "Save" at bounding box center [806, 13] width 30 height 18
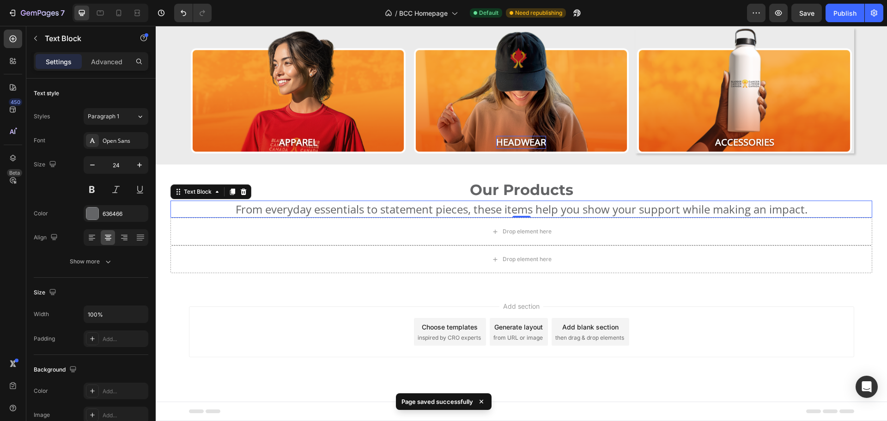
click at [771, 322] on div "Add section Choose templates inspired by CRO experts Generate layout from URL o…" at bounding box center [521, 331] width 665 height 51
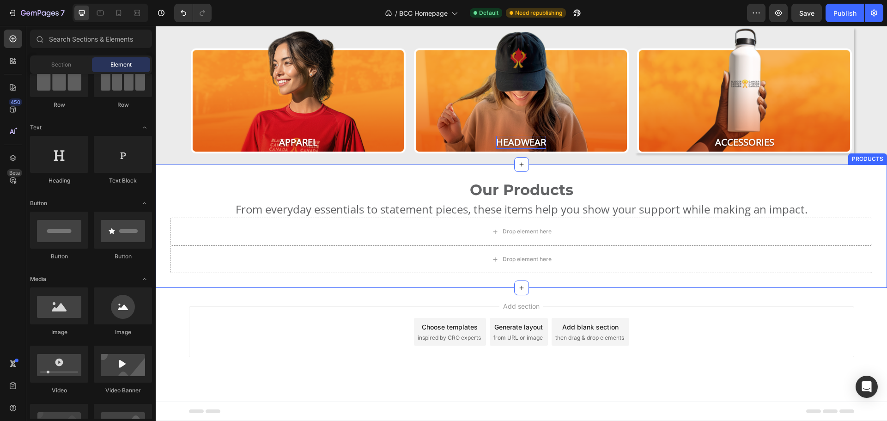
click at [266, 167] on div "Our Products Heading From everyday essentials to statement pieces, these items …" at bounding box center [521, 225] width 731 height 123
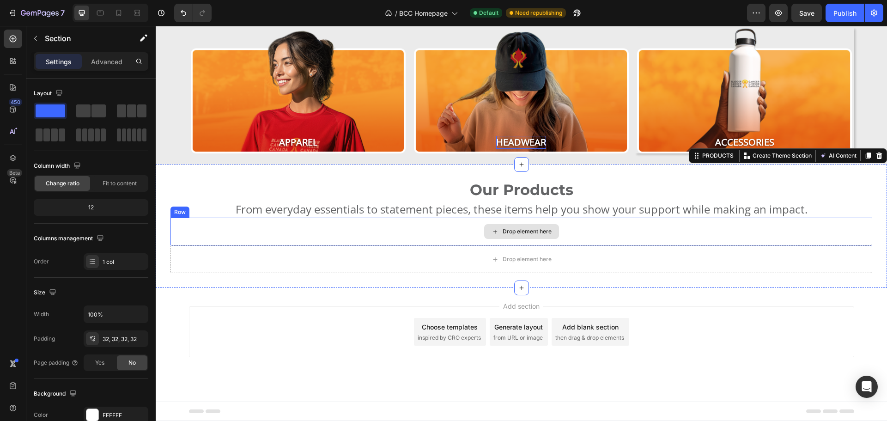
click at [194, 225] on div "Drop element here" at bounding box center [520, 232] width 701 height 28
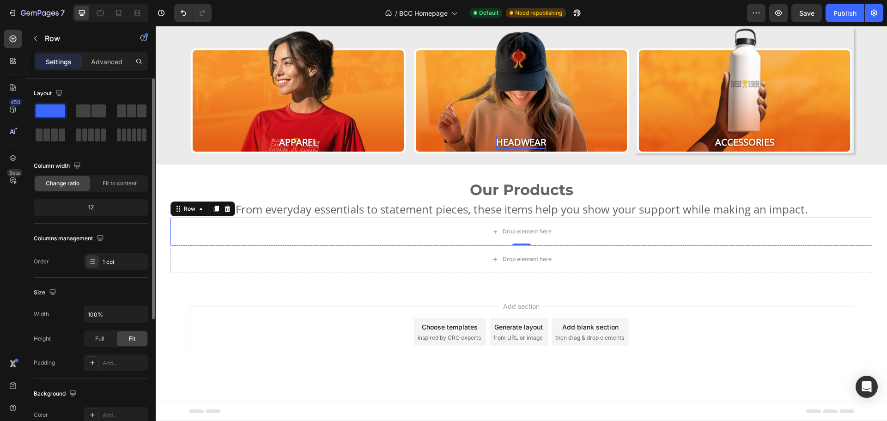
scroll to position [185, 0]
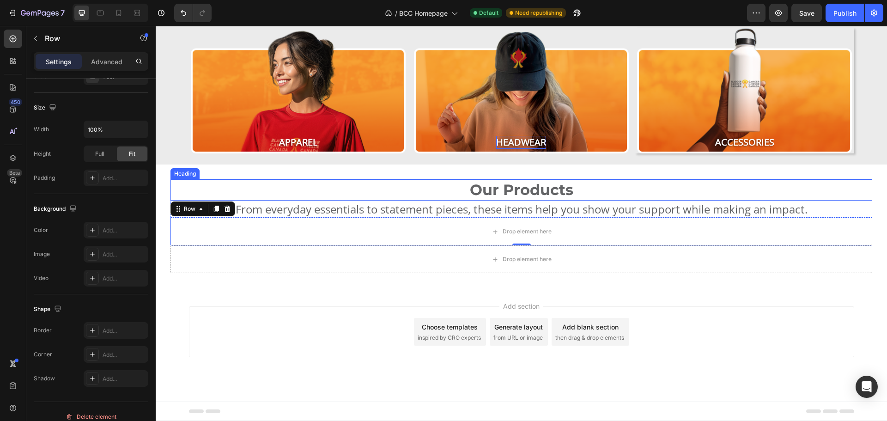
click at [195, 176] on div "Heading" at bounding box center [184, 173] width 29 height 11
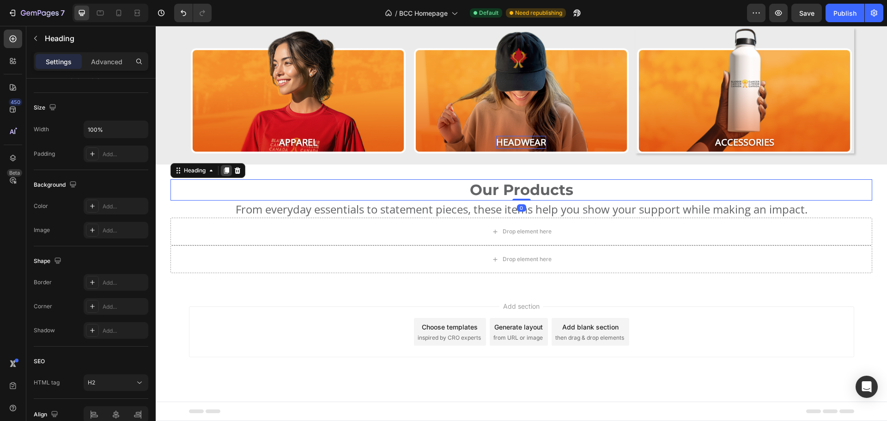
scroll to position [0, 0]
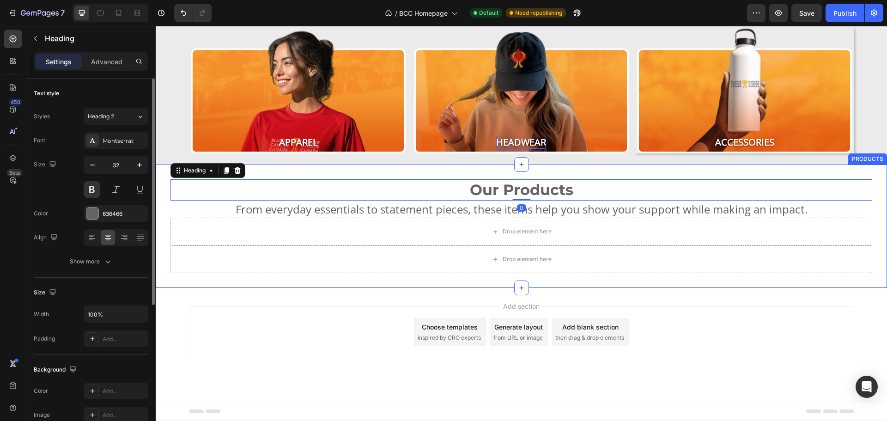
click at [295, 170] on div "Our Products Heading 0 From everyday essentials to statement pieces, these item…" at bounding box center [521, 225] width 731 height 123
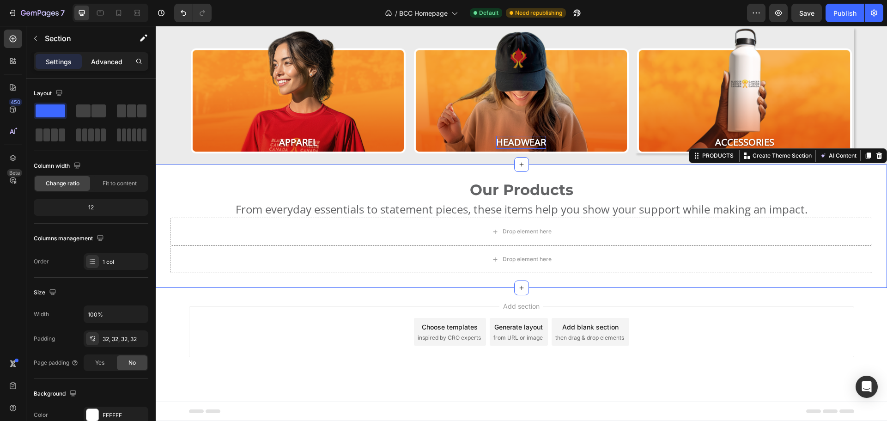
click at [106, 61] on p "Advanced" at bounding box center [106, 62] width 31 height 10
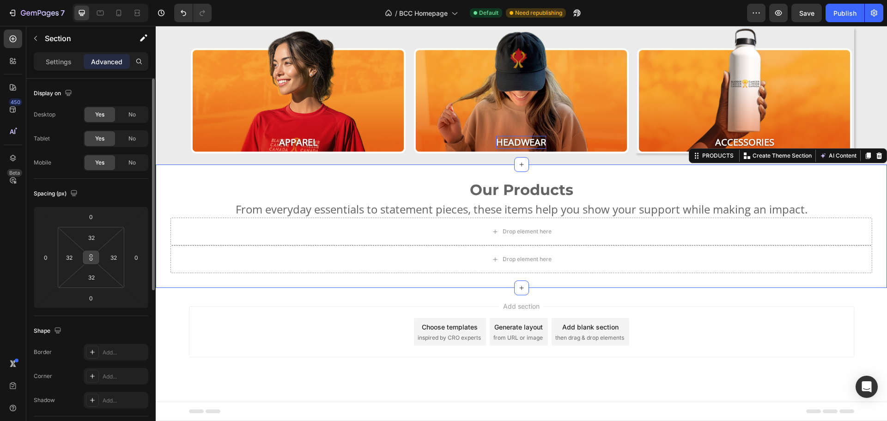
click at [93, 257] on icon at bounding box center [90, 257] width 7 height 7
click at [75, 254] on input "32" at bounding box center [69, 257] width 14 height 14
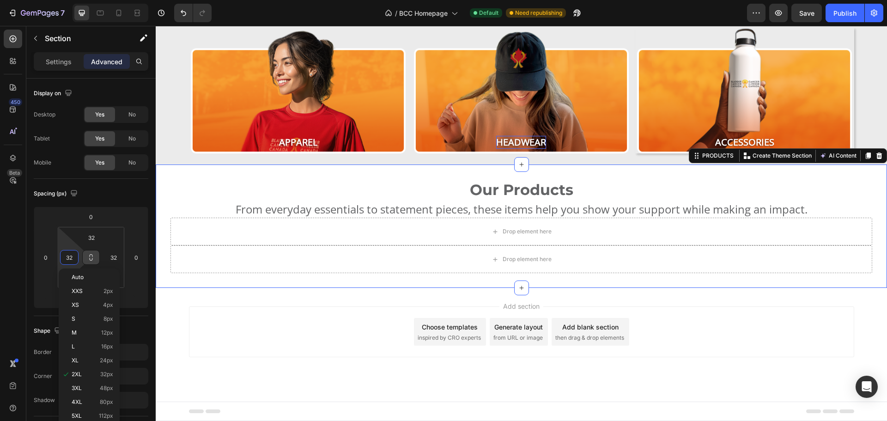
type input "0"
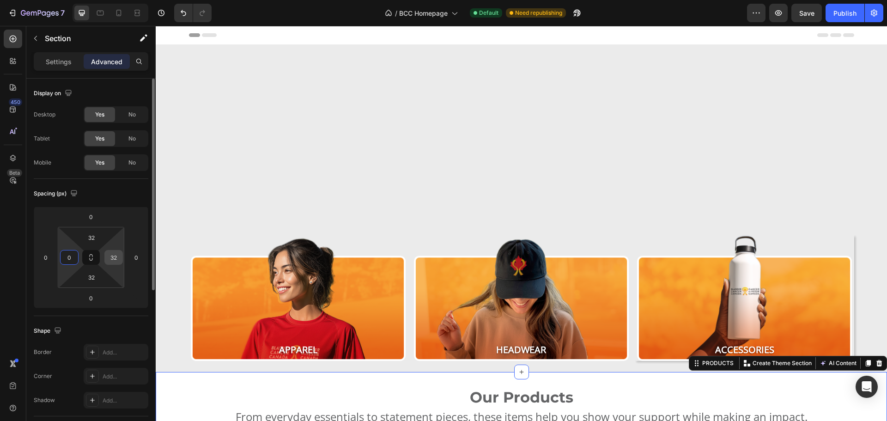
type input "0"
click at [121, 258] on div "32" at bounding box center [113, 257] width 18 height 15
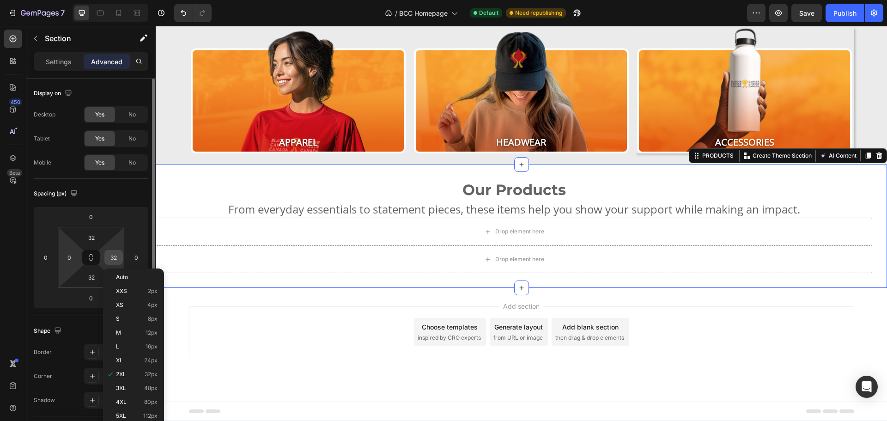
scroll to position [207, 0]
click at [119, 260] on input "32" at bounding box center [114, 257] width 14 height 14
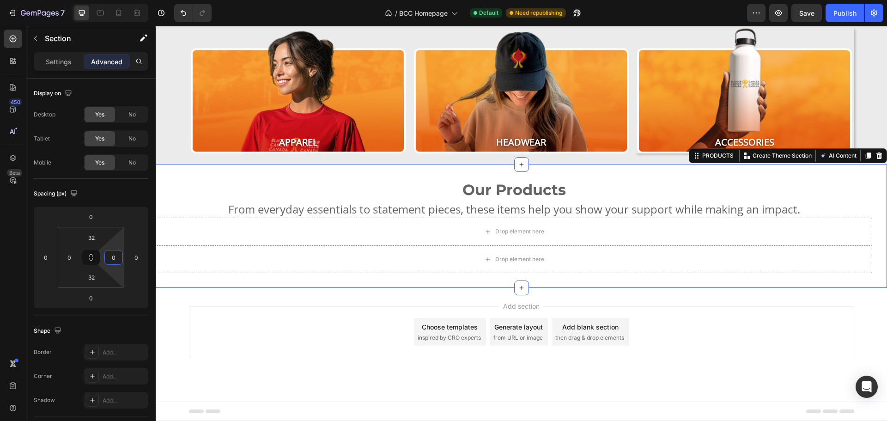
type input "0"
drag, startPoint x: 812, startPoint y: 204, endPoint x: 788, endPoint y: 289, distance: 88.4
click at [813, 204] on p "From everyday essentials to statement pieces, these items help you show your su…" at bounding box center [514, 209] width 714 height 16
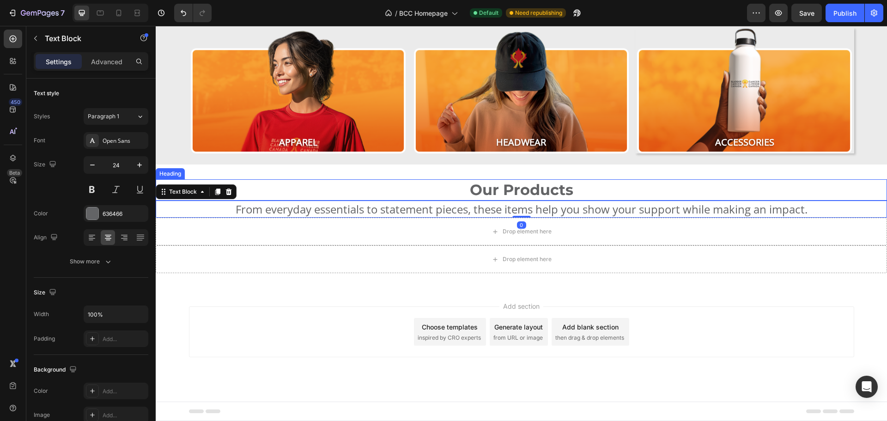
click at [335, 186] on p "Our Products" at bounding box center [521, 189] width 729 height 19
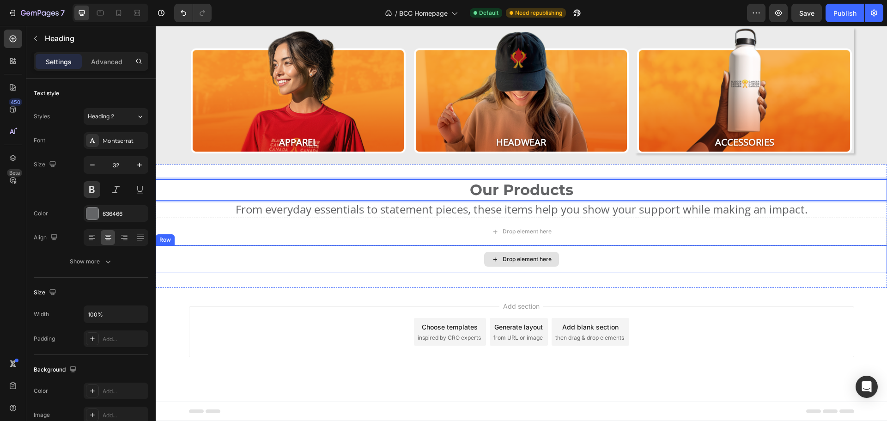
click at [466, 256] on div "Drop element here" at bounding box center [521, 259] width 731 height 28
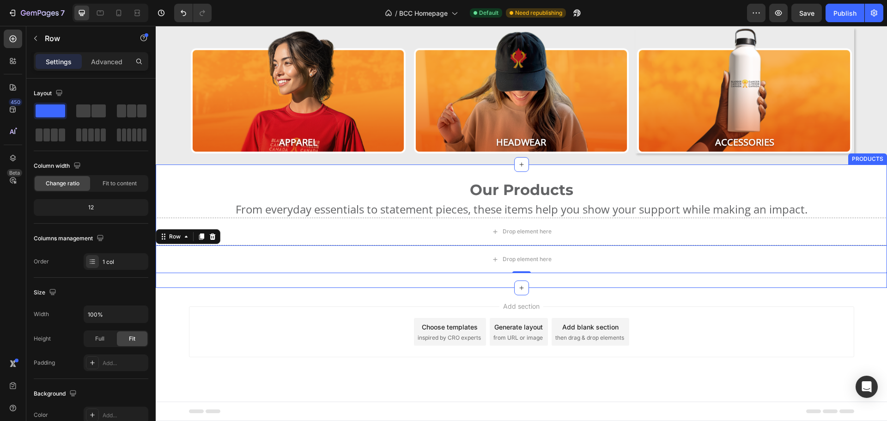
click at [357, 169] on div "Our Products Heading From everyday essentials to statement pieces, these items …" at bounding box center [521, 225] width 731 height 123
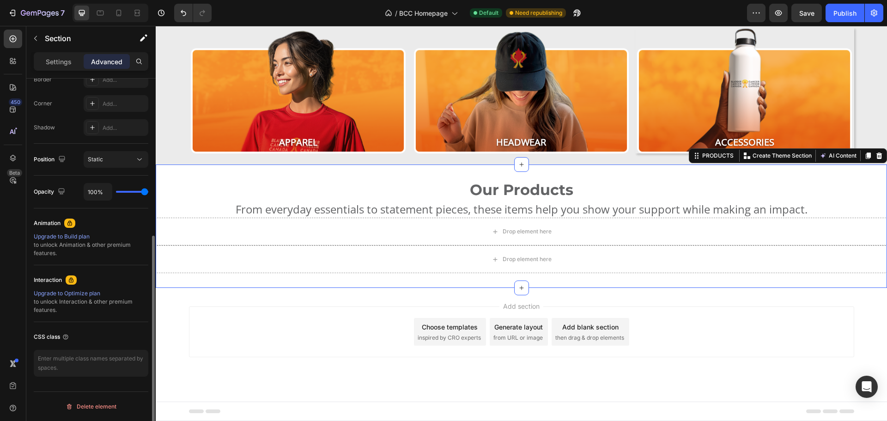
scroll to position [180, 0]
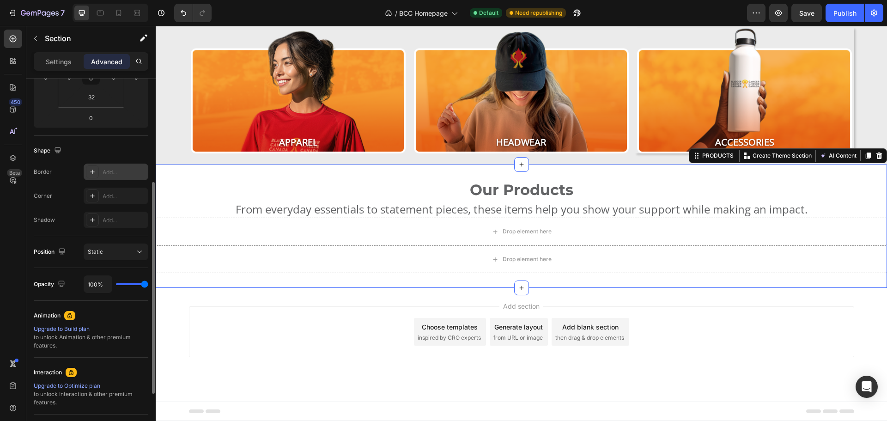
click at [98, 171] on div at bounding box center [92, 171] width 13 height 13
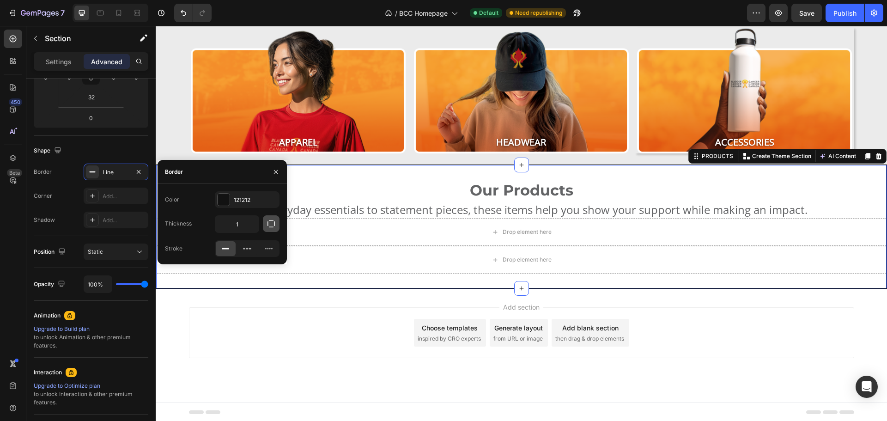
click at [271, 222] on icon "button" at bounding box center [270, 223] width 9 height 9
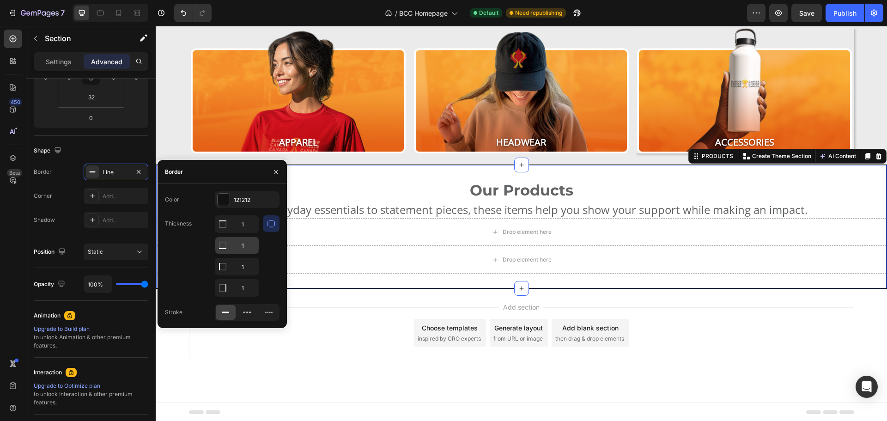
click at [248, 242] on input "1" at bounding box center [236, 245] width 43 height 17
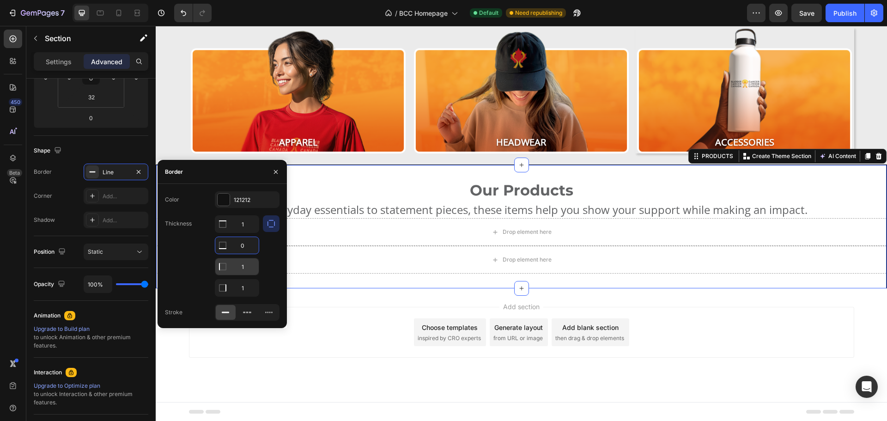
type input "0"
click at [243, 268] on input "1" at bounding box center [236, 266] width 43 height 17
type input "0"
click at [246, 286] on input "1" at bounding box center [236, 287] width 43 height 17
type input "0"
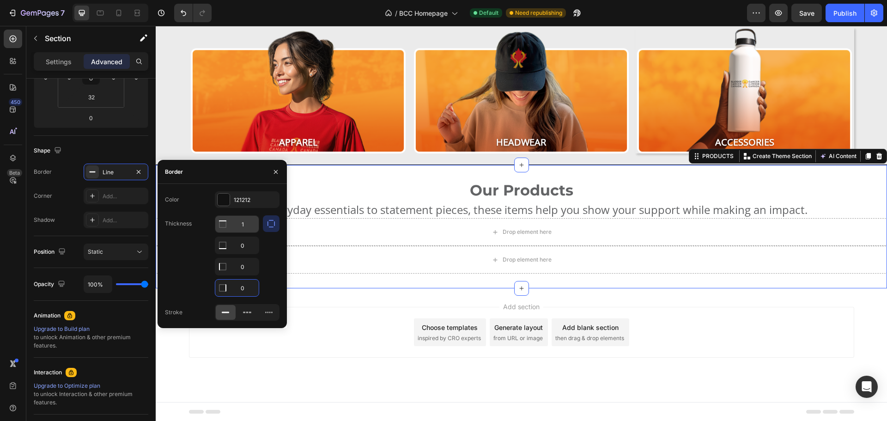
click at [243, 224] on input "1" at bounding box center [236, 224] width 43 height 17
type input "4"
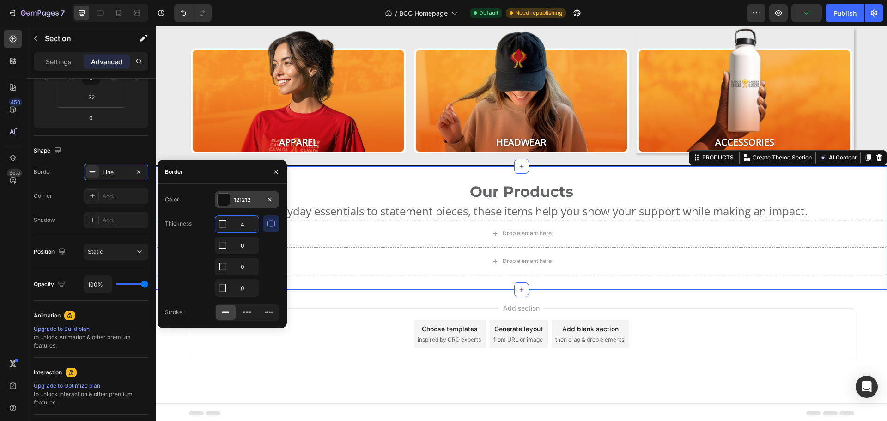
click at [244, 192] on div "121212" at bounding box center [247, 199] width 65 height 17
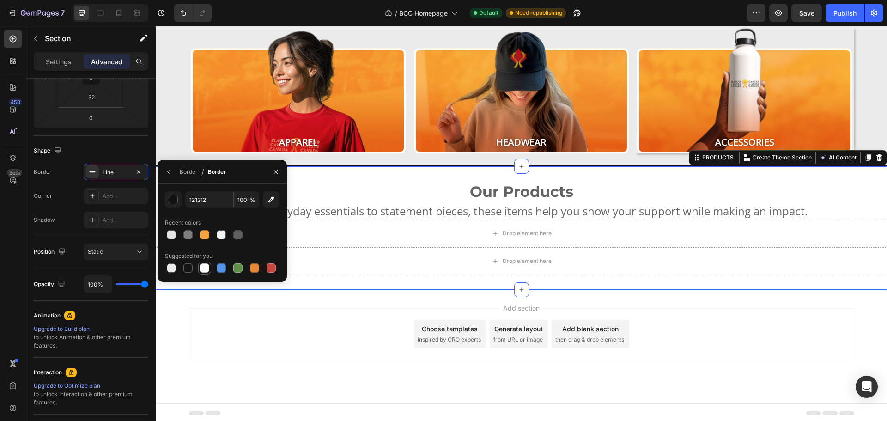
click at [203, 267] on div at bounding box center [204, 267] width 9 height 9
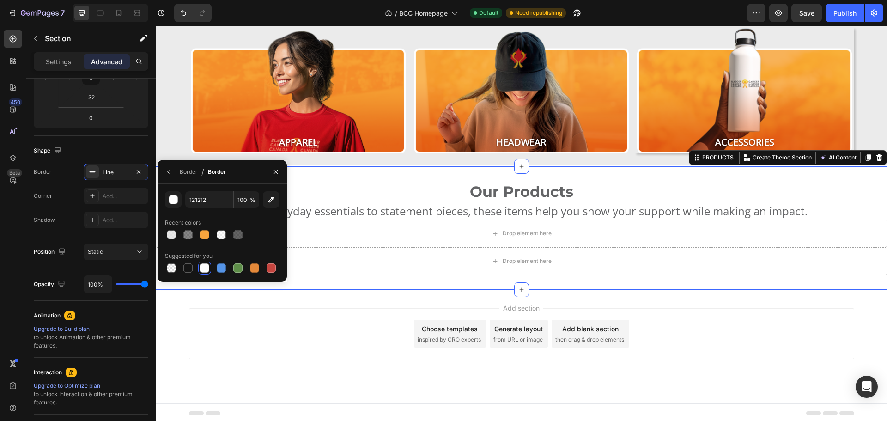
type input "FFFFFF"
click at [113, 199] on div "Add..." at bounding box center [124, 196] width 43 height 8
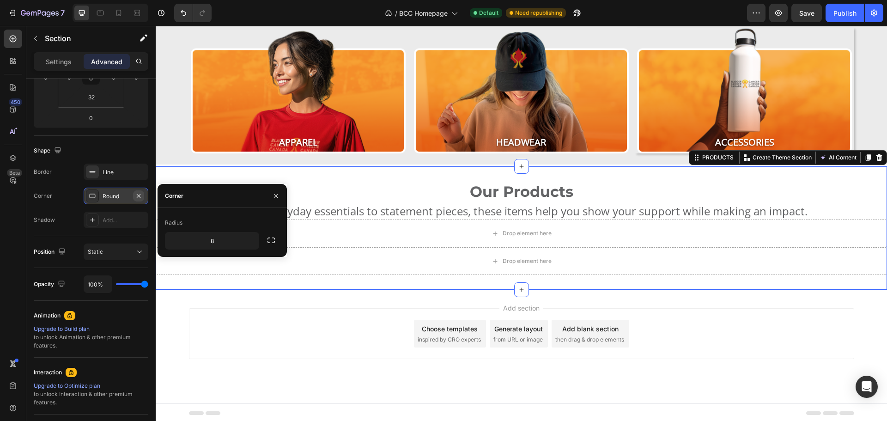
click at [140, 194] on icon "button" at bounding box center [138, 195] width 7 height 7
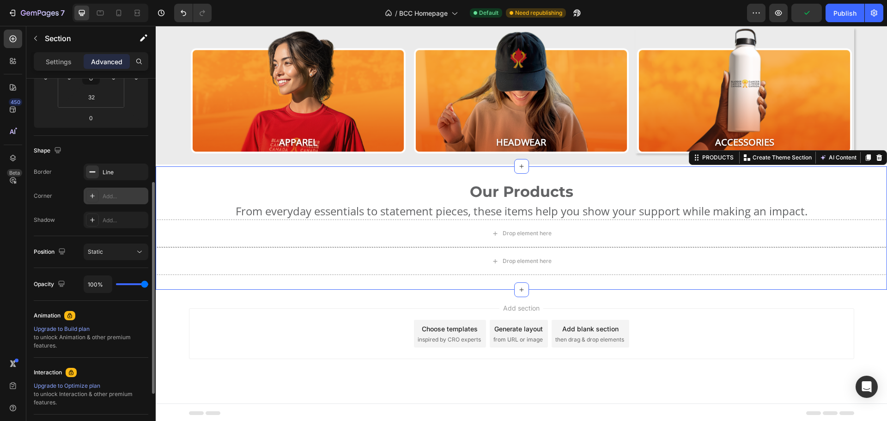
scroll to position [0, 0]
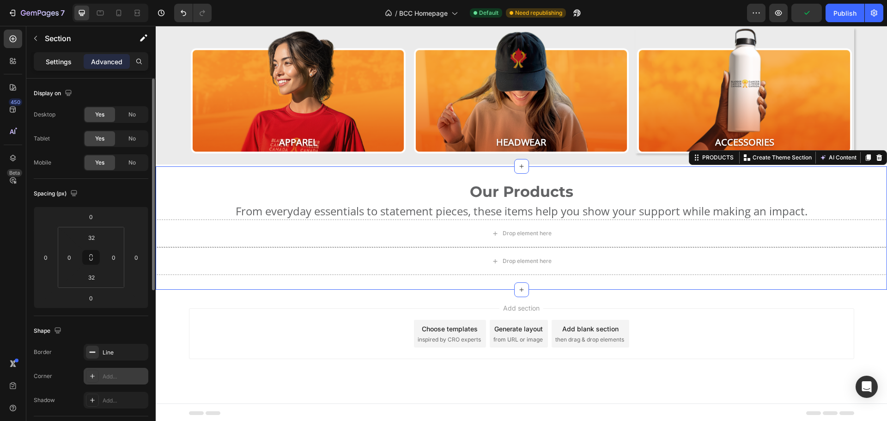
click at [56, 59] on p "Settings" at bounding box center [59, 62] width 26 height 10
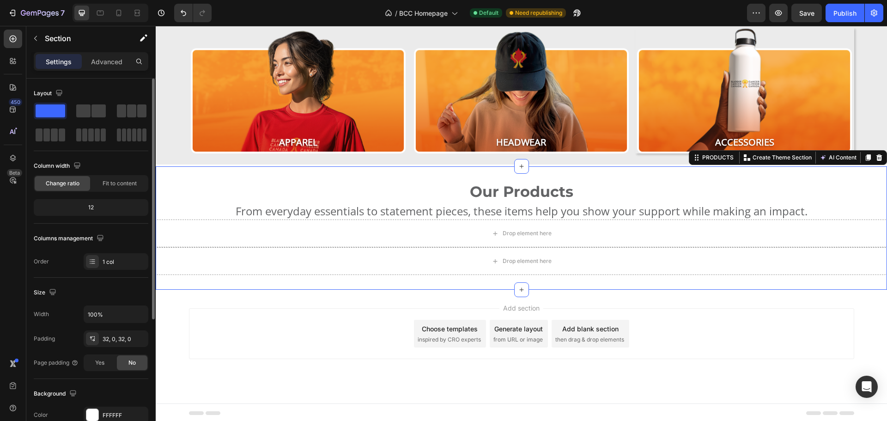
scroll to position [195, 0]
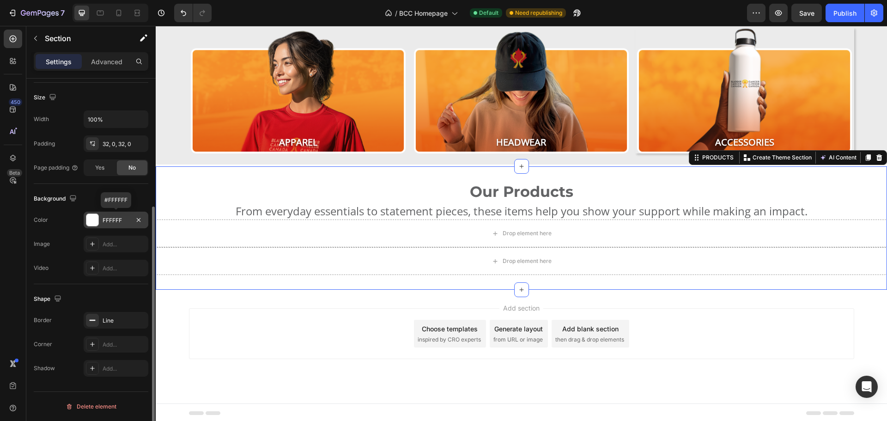
click at [114, 217] on div "FFFFFF" at bounding box center [116, 220] width 27 height 8
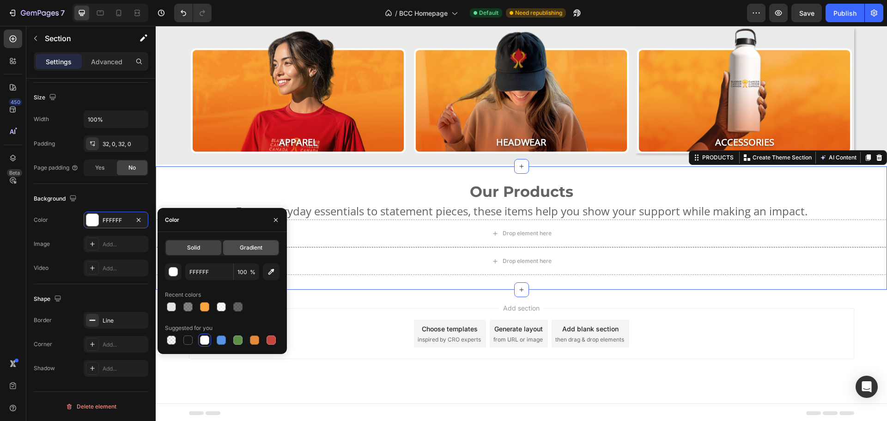
click at [247, 249] on span "Gradient" at bounding box center [251, 247] width 23 height 8
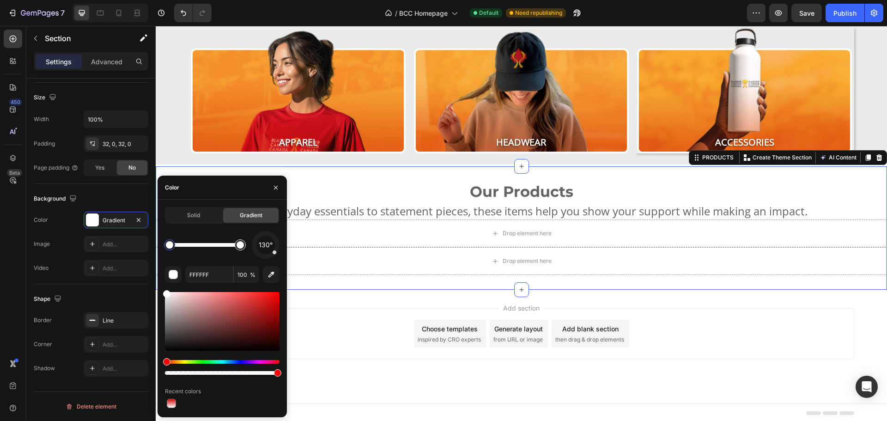
click at [242, 246] on div at bounding box center [239, 244] width 7 height 7
click at [265, 300] on div at bounding box center [222, 321] width 115 height 59
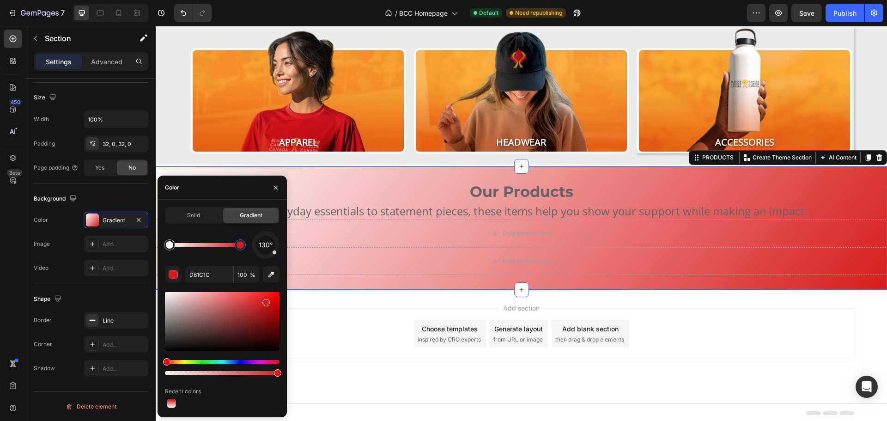
drag, startPoint x: 277, startPoint y: 254, endPoint x: 271, endPoint y: 245, distance: 11.3
click at [276, 230] on div "Solid Gradient 130° D81C1C 100 % Recent colors" at bounding box center [222, 308] width 115 height 203
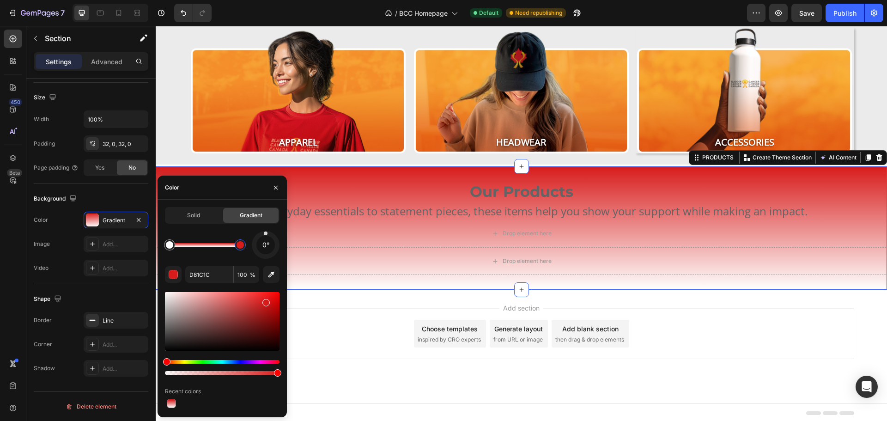
drag, startPoint x: 274, startPoint y: 242, endPoint x: 266, endPoint y: 225, distance: 19.2
click at [266, 225] on div "Solid Gradient 0° D81C1C 100 % Recent colors" at bounding box center [222, 308] width 115 height 203
click at [219, 276] on input "D81C1C" at bounding box center [209, 274] width 48 height 17
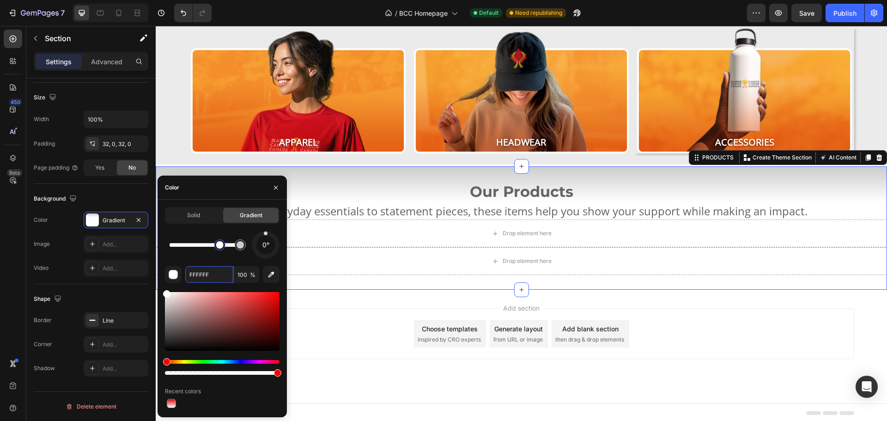
drag, startPoint x: 171, startPoint y: 244, endPoint x: 222, endPoint y: 241, distance: 50.9
drag, startPoint x: 223, startPoint y: 246, endPoint x: 213, endPoint y: 249, distance: 9.6
drag, startPoint x: 239, startPoint y: 246, endPoint x: 247, endPoint y: 246, distance: 7.9
click at [244, 246] on div at bounding box center [239, 244] width 7 height 7
drag, startPoint x: 218, startPoint y: 244, endPoint x: 205, endPoint y: 245, distance: 13.4
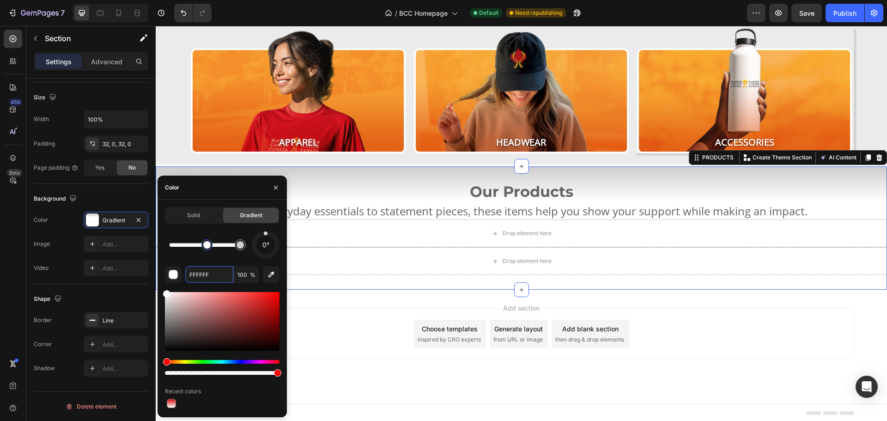
click at [205, 245] on div at bounding box center [206, 244] width 7 height 7
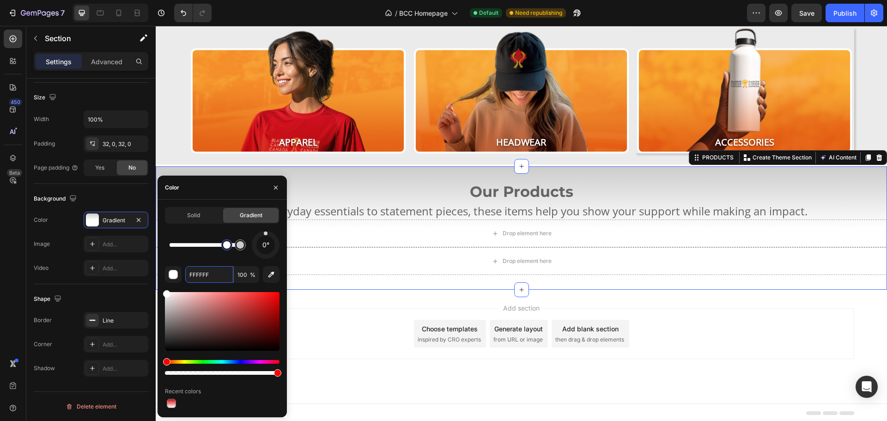
drag, startPoint x: 218, startPoint y: 243, endPoint x: 228, endPoint y: 243, distance: 10.2
click at [228, 243] on div at bounding box center [226, 244] width 7 height 7
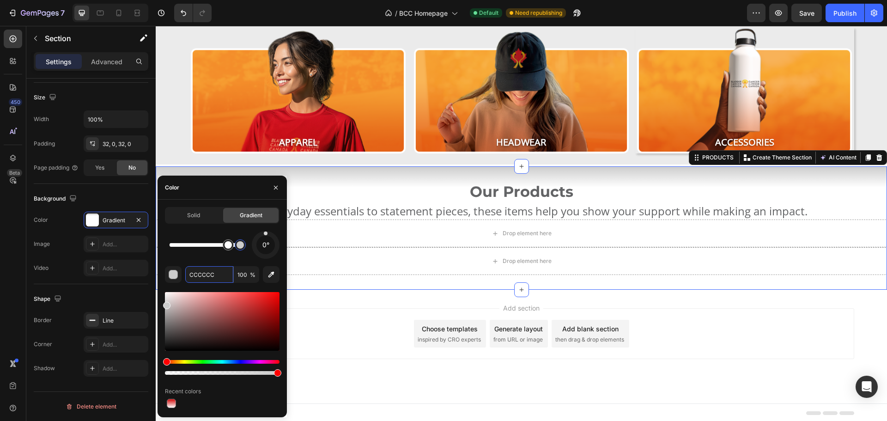
click at [242, 248] on div at bounding box center [240, 244] width 11 height 11
click at [227, 272] on input "CCCCCC" at bounding box center [209, 274] width 48 height 17
paste input "e5e5e5"
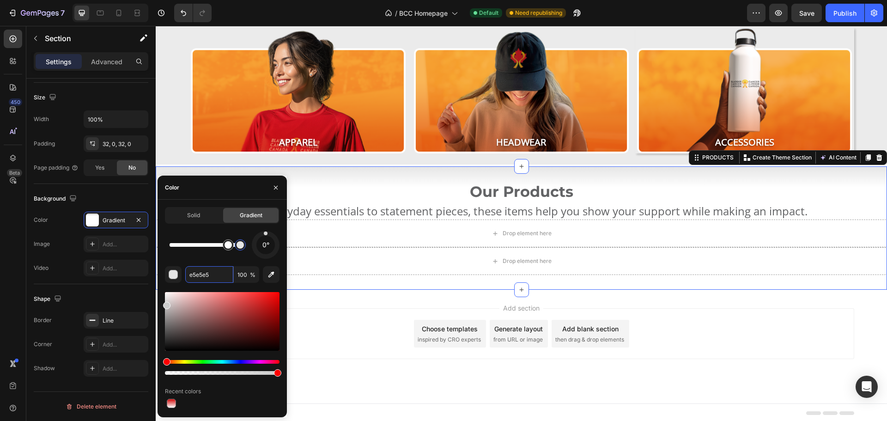
type input "E5E5E5"
click at [276, 186] on icon "button" at bounding box center [275, 187] width 7 height 7
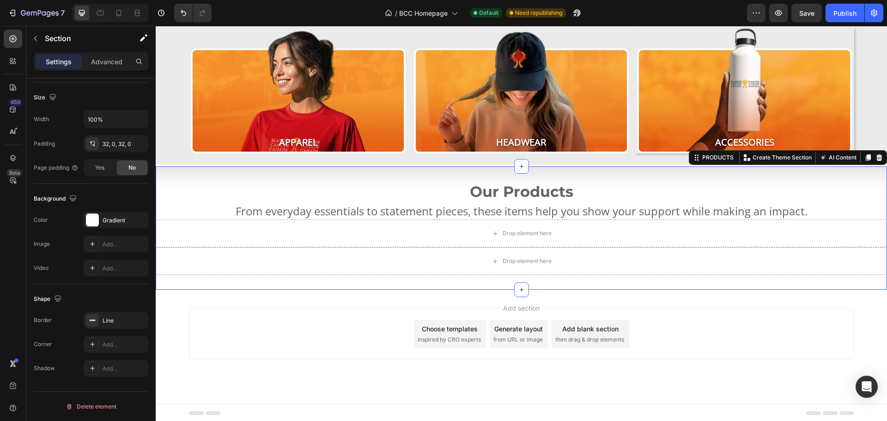
click at [665, 290] on div "Add section Choose templates inspired by CRO experts Generate layout from URL o…" at bounding box center [521, 347] width 731 height 114
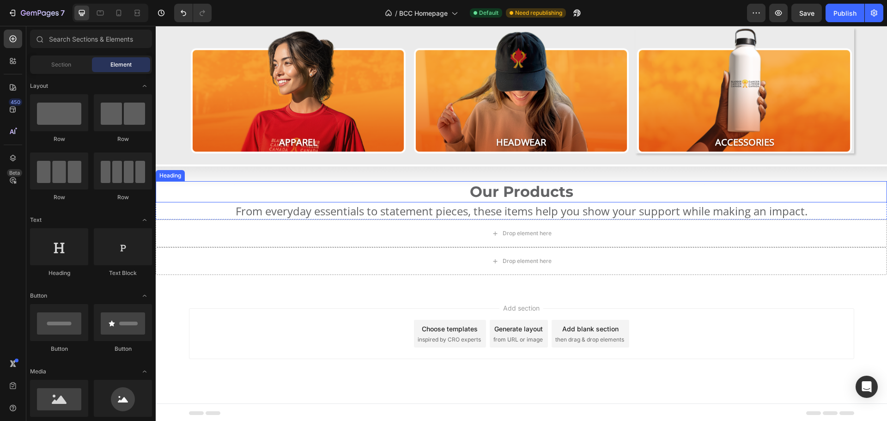
click at [631, 189] on p "Our Products" at bounding box center [521, 191] width 729 height 19
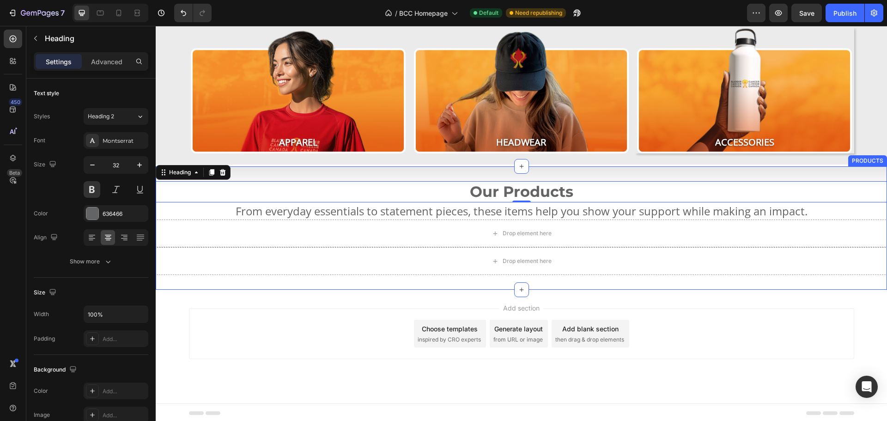
click at [297, 173] on div "Our Products Heading 0 From everyday essentials to statement pieces, these item…" at bounding box center [521, 226] width 731 height 125
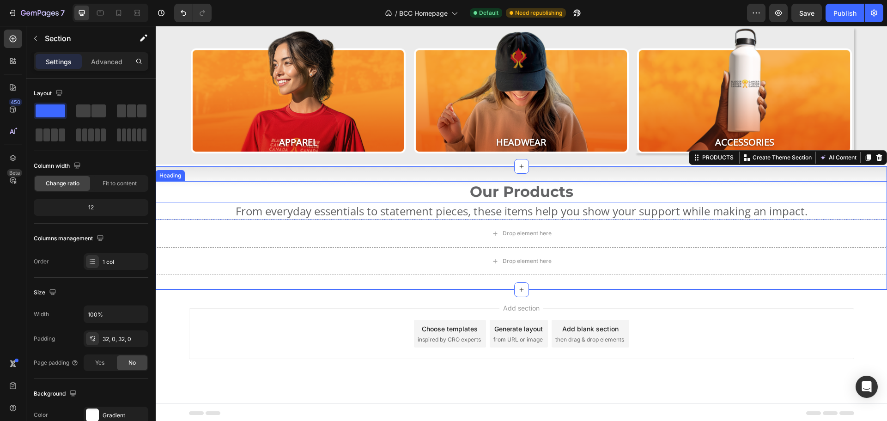
click at [184, 189] on p "Our Products" at bounding box center [521, 191] width 729 height 19
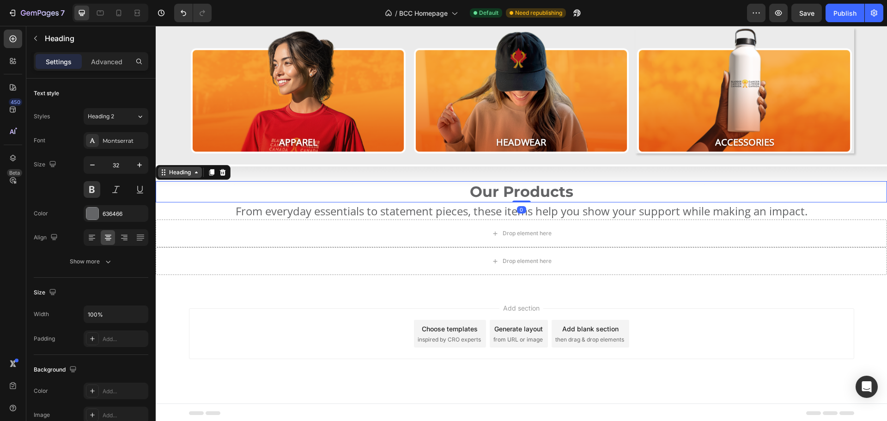
click at [177, 172] on div "Heading" at bounding box center [179, 172] width 25 height 8
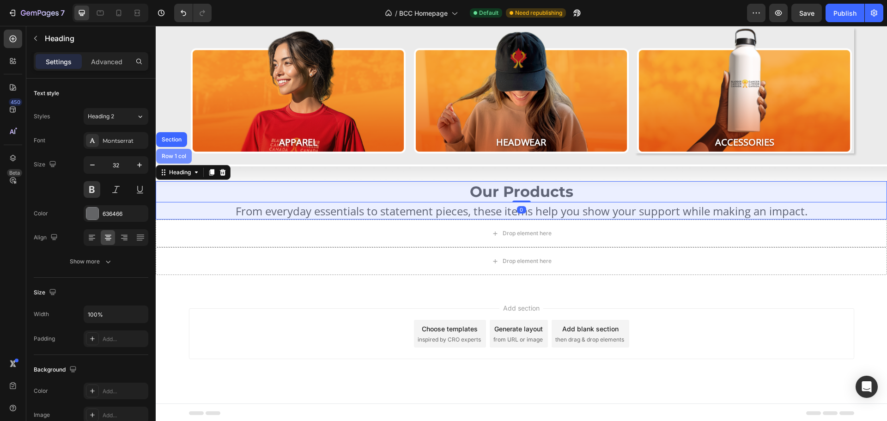
click at [176, 155] on div "Row 1 col" at bounding box center [174, 156] width 28 height 6
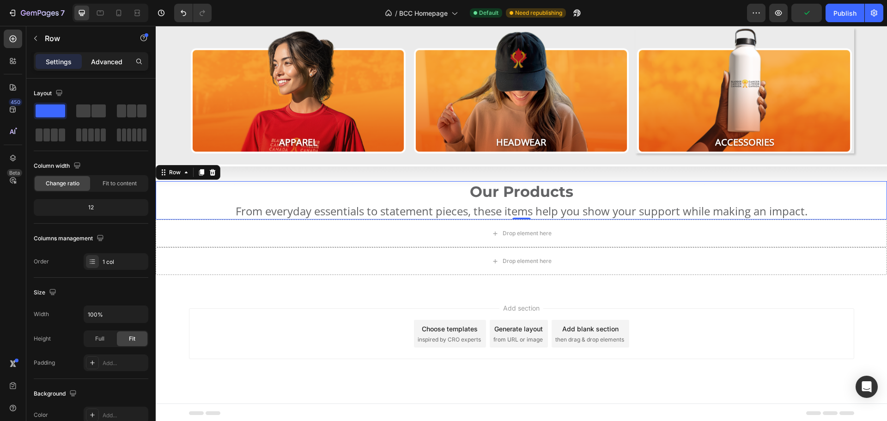
click at [105, 62] on p "Advanced" at bounding box center [106, 62] width 31 height 10
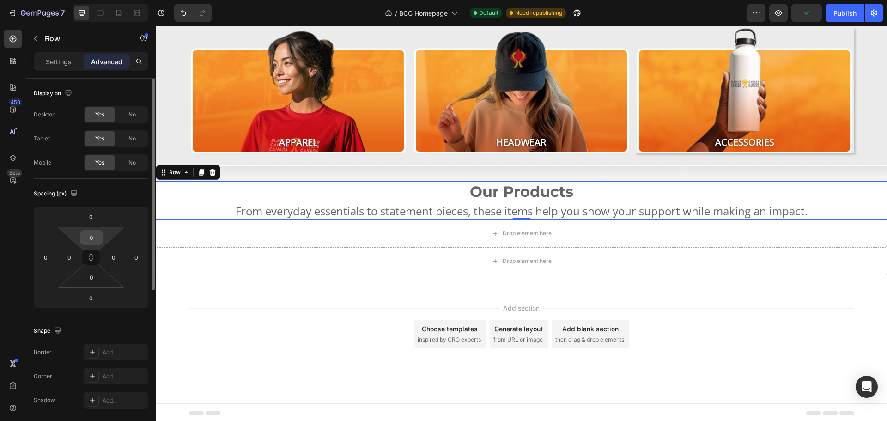
click at [89, 235] on input "0" at bounding box center [91, 237] width 18 height 14
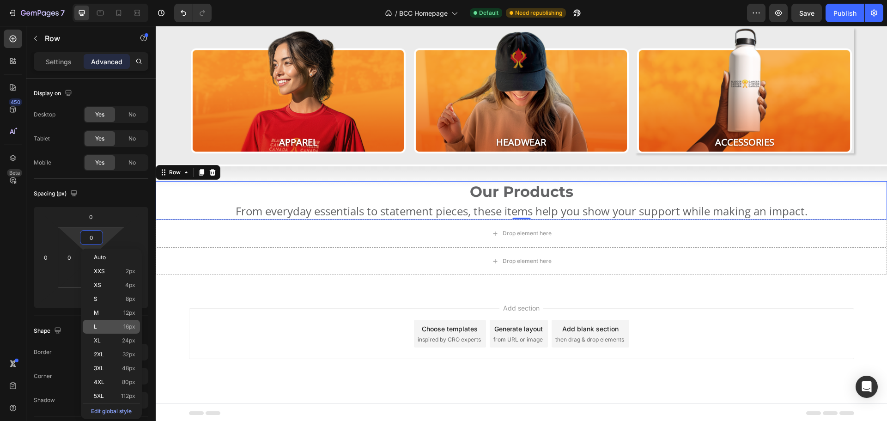
drag, startPoint x: 116, startPoint y: 337, endPoint x: 121, endPoint y: 332, distance: 6.5
click at [117, 337] on div "XL 24px" at bounding box center [111, 340] width 57 height 14
type input "24"
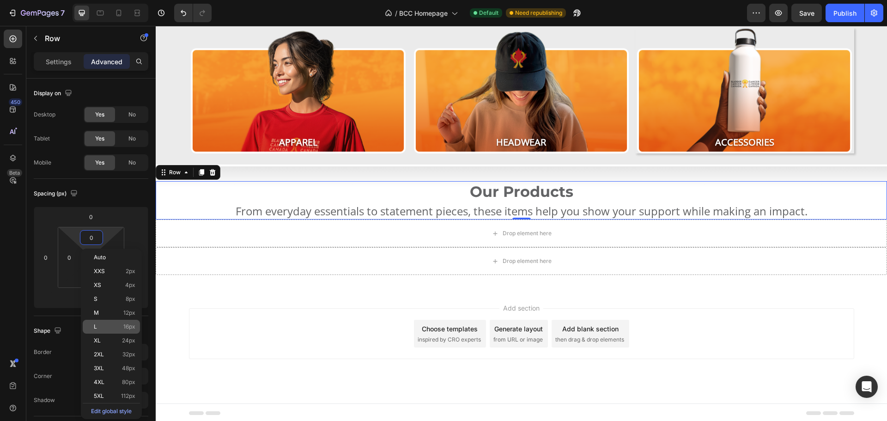
type input "24"
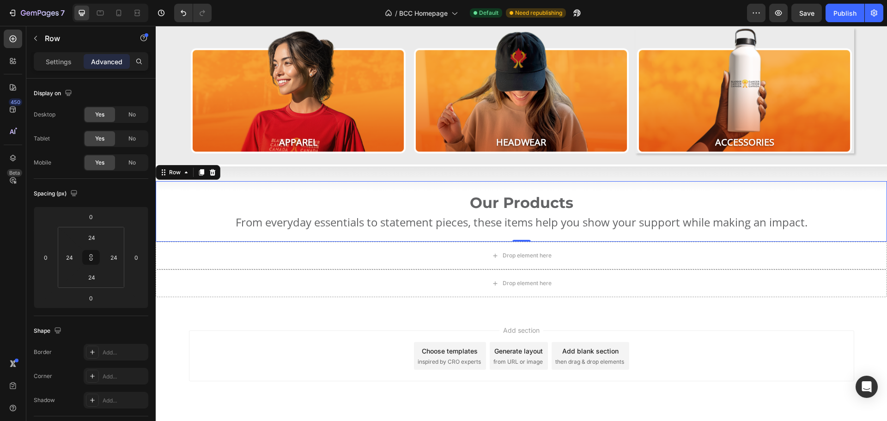
click at [722, 334] on div "Add section Choose templates inspired by CRO experts Generate layout from URL o…" at bounding box center [521, 355] width 665 height 51
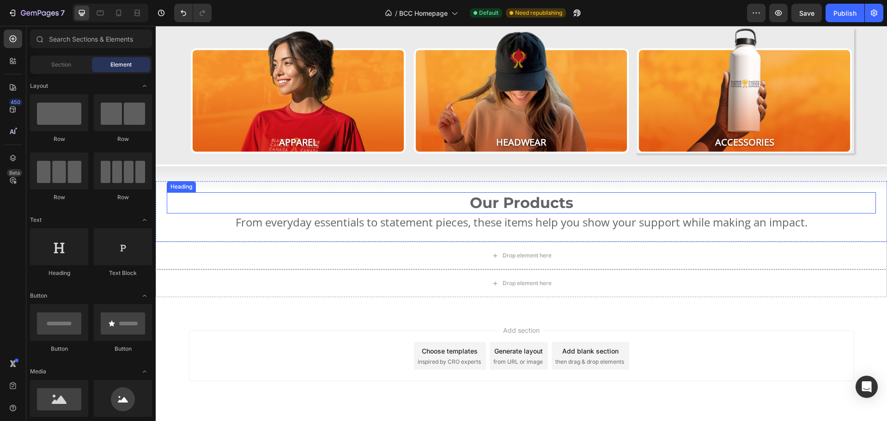
scroll to position [0, 0]
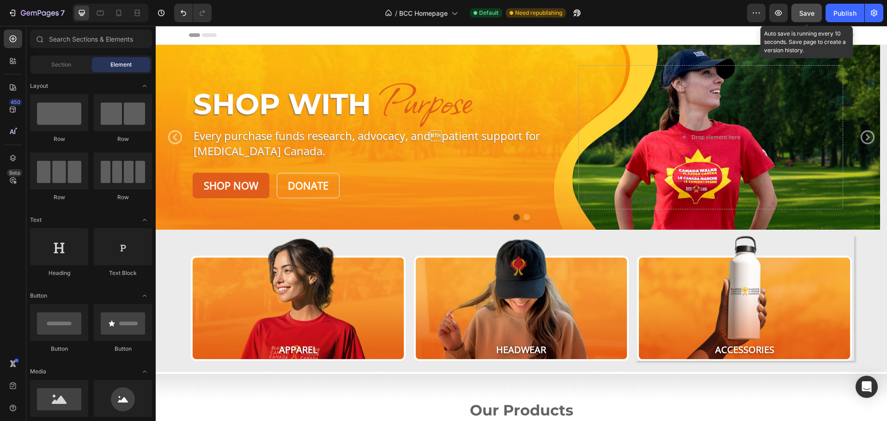
click at [805, 12] on span "Save" at bounding box center [806, 13] width 15 height 8
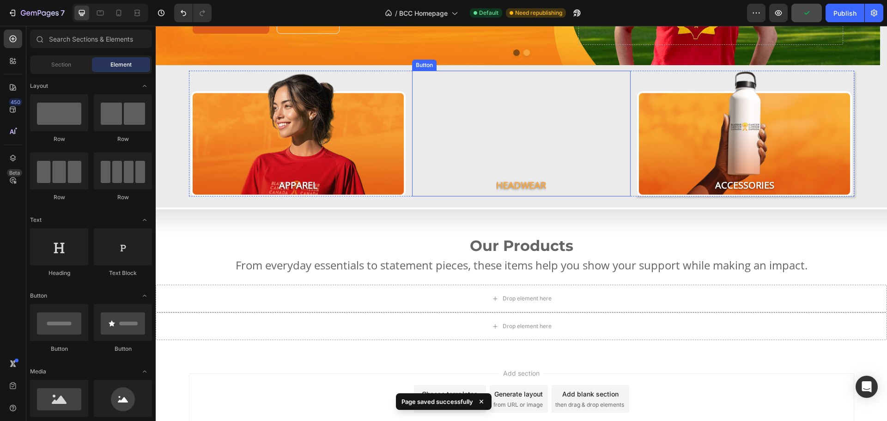
scroll to position [231, 0]
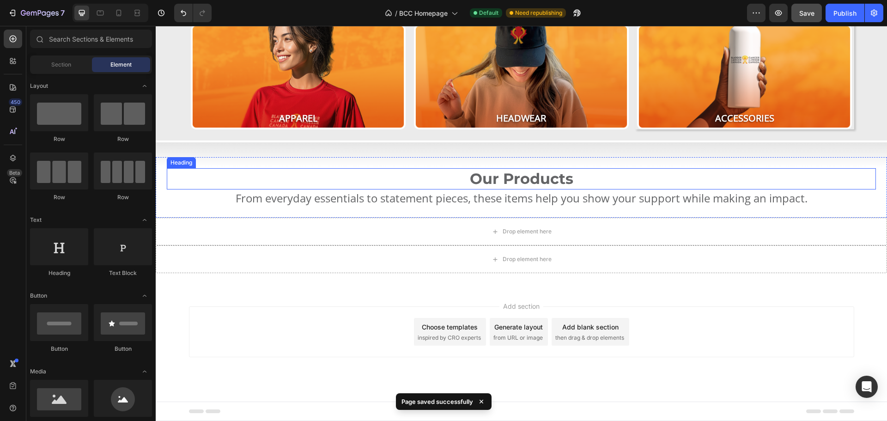
click at [525, 175] on p "Our Products" at bounding box center [521, 178] width 707 height 19
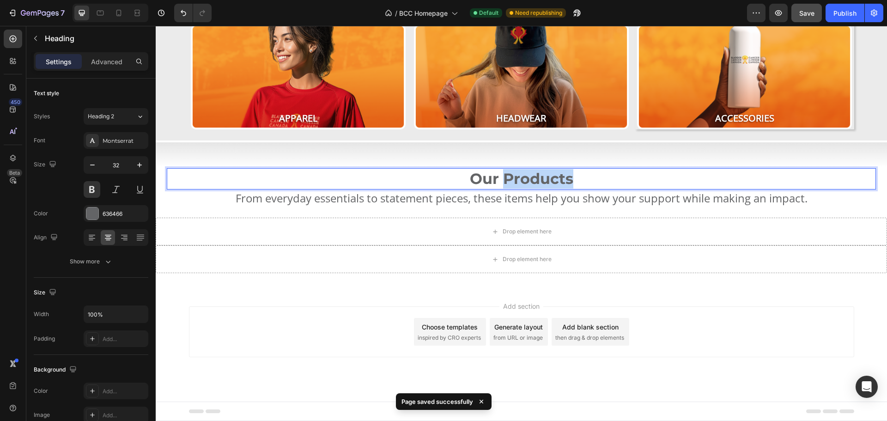
drag, startPoint x: 503, startPoint y: 177, endPoint x: 575, endPoint y: 181, distance: 71.7
click at [575, 181] on p "Our Products" at bounding box center [521, 178] width 707 height 19
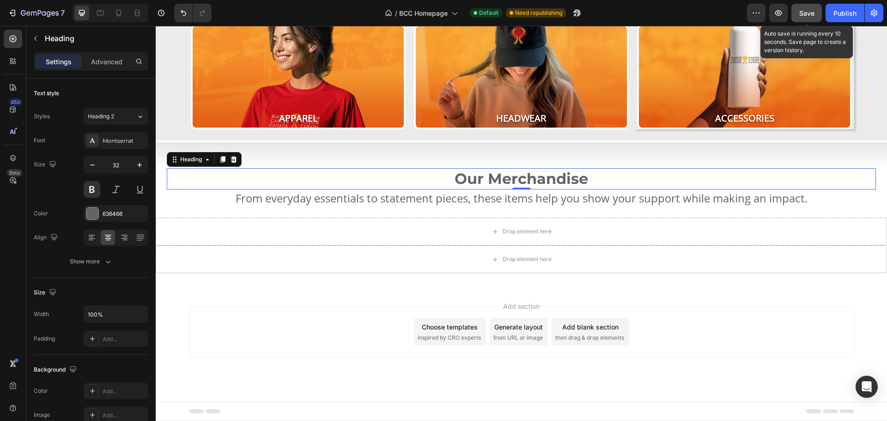
click at [805, 9] on span "Save" at bounding box center [806, 13] width 15 height 8
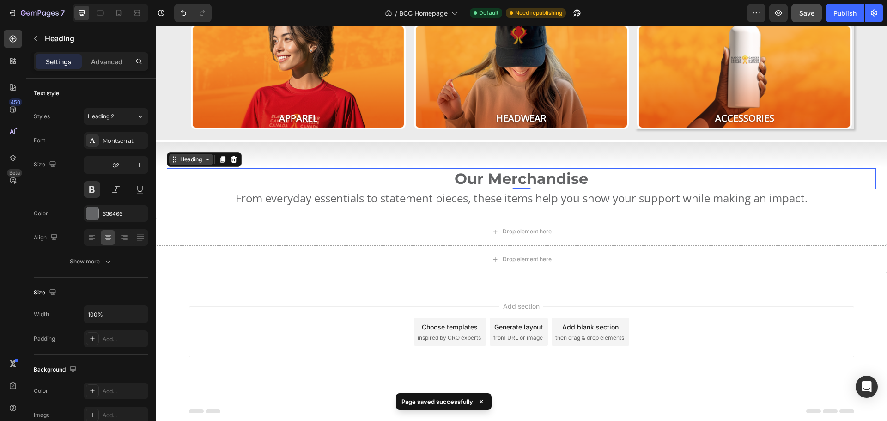
click at [204, 159] on icon at bounding box center [207, 159] width 7 height 7
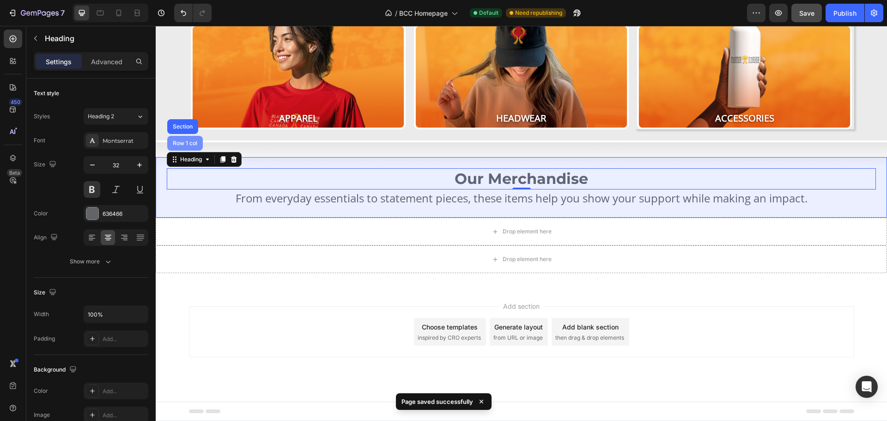
click at [187, 141] on div "Row 1 col" at bounding box center [185, 143] width 28 height 6
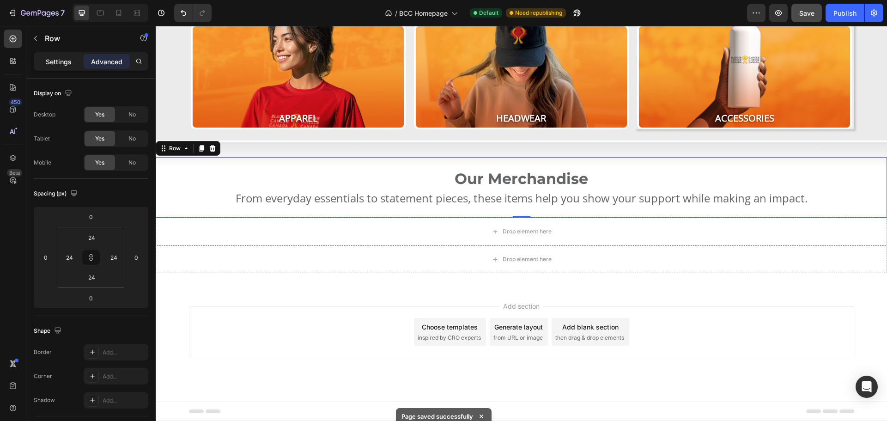
click at [62, 60] on p "Settings" at bounding box center [59, 62] width 26 height 10
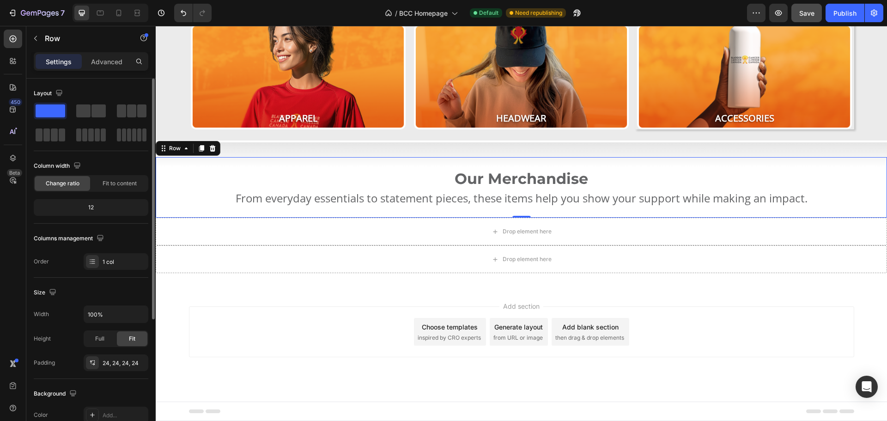
scroll to position [92, 0]
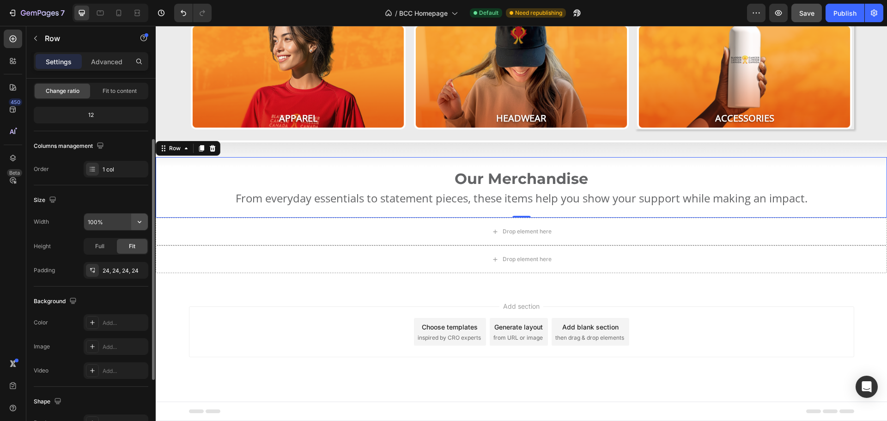
click at [138, 217] on button "button" at bounding box center [139, 221] width 17 height 17
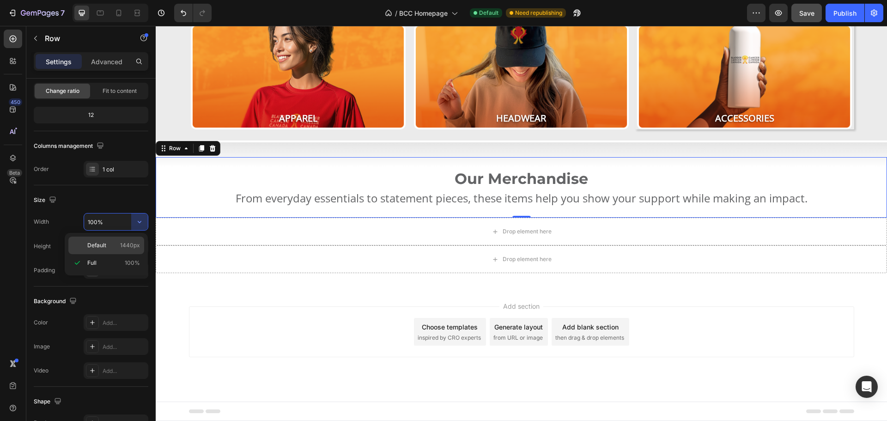
click at [112, 246] on p "Default 1440px" at bounding box center [113, 245] width 53 height 8
type input "1440"
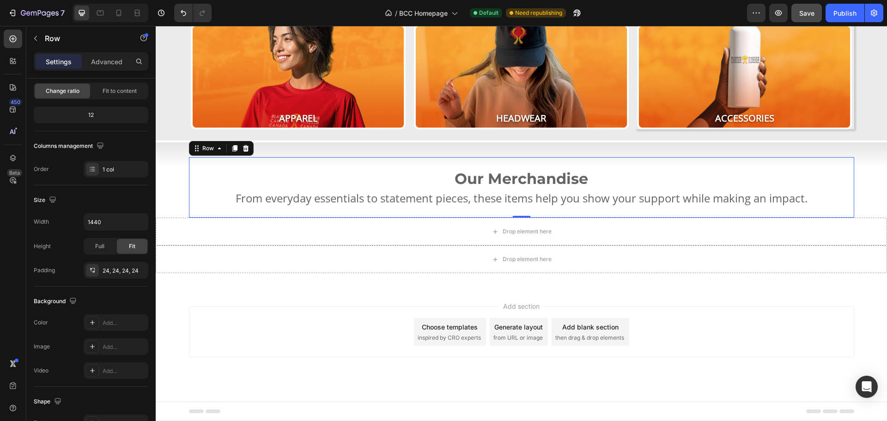
click at [805, 14] on span "Save" at bounding box center [806, 13] width 15 height 8
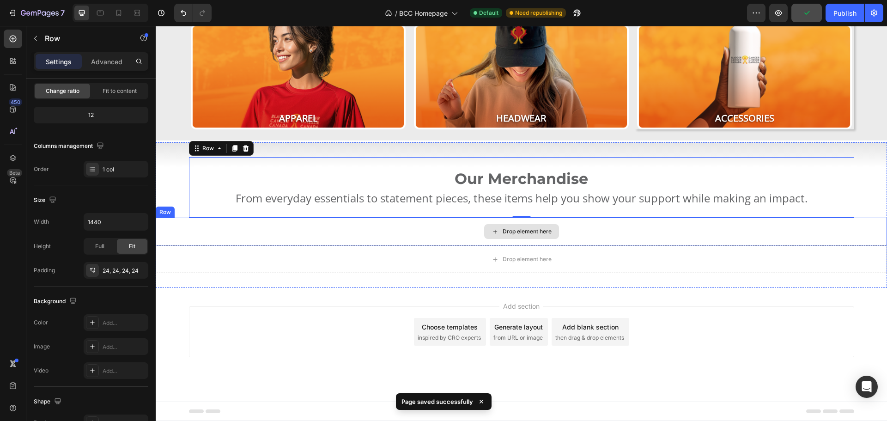
click at [364, 239] on div "Drop element here" at bounding box center [521, 232] width 731 height 28
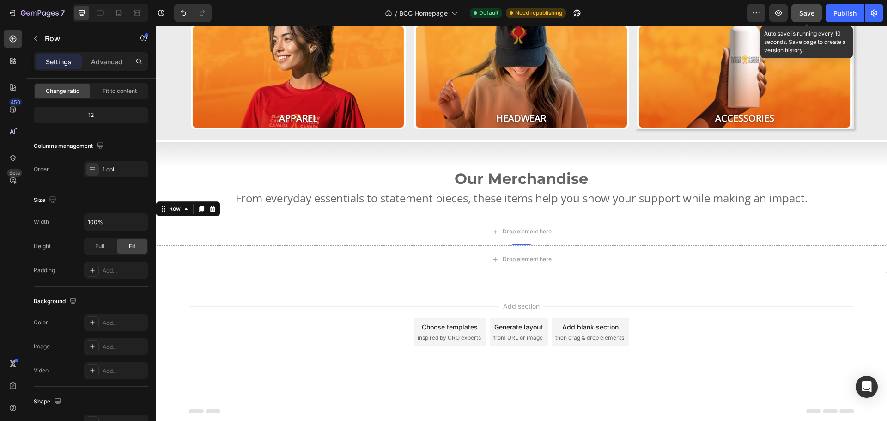
click at [810, 10] on span "Save" at bounding box center [806, 13] width 15 height 8
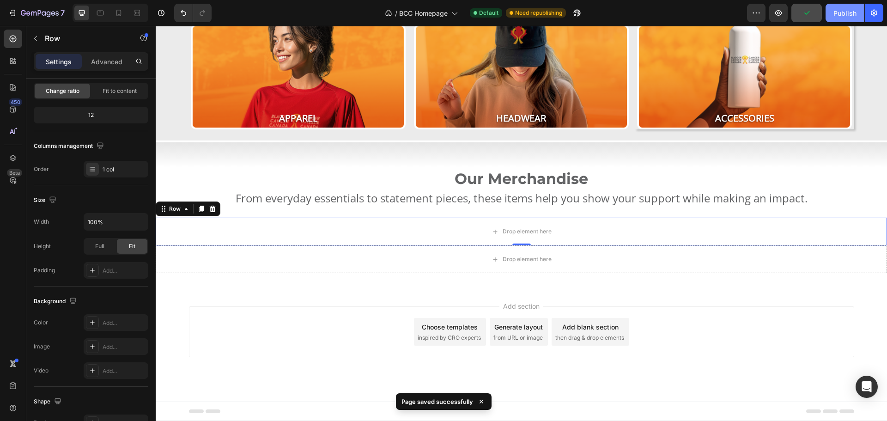
click at [847, 13] on div "Publish" at bounding box center [844, 13] width 23 height 10
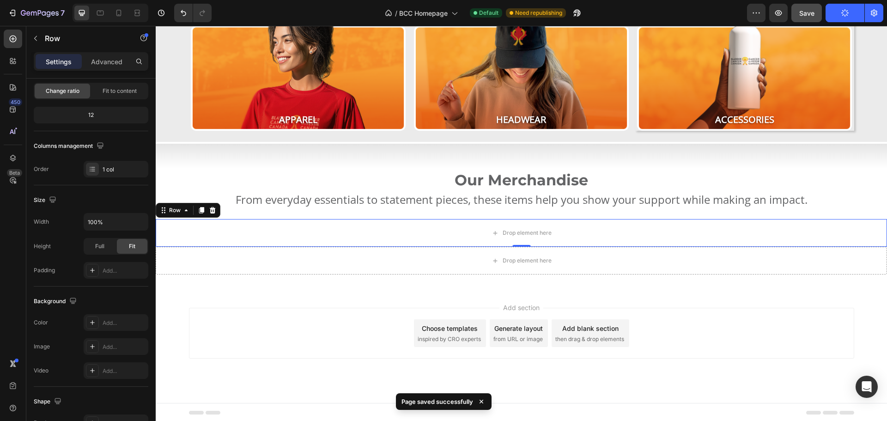
scroll to position [0, 0]
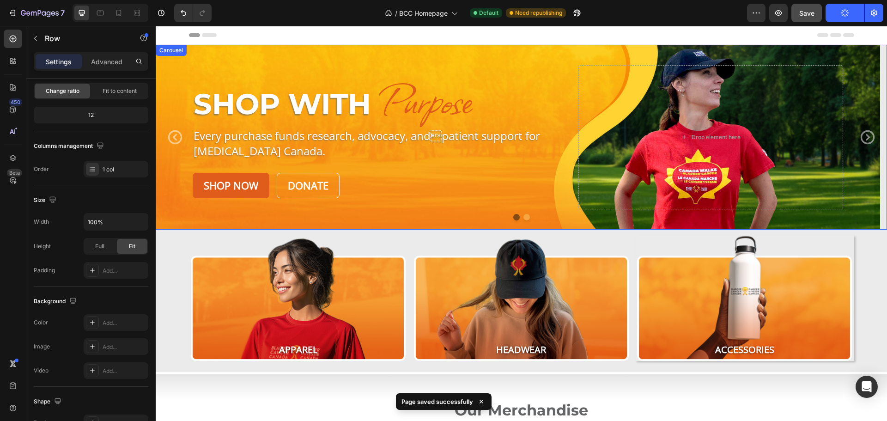
click at [862, 134] on icon "Carousel Next Arrow" at bounding box center [867, 137] width 17 height 17
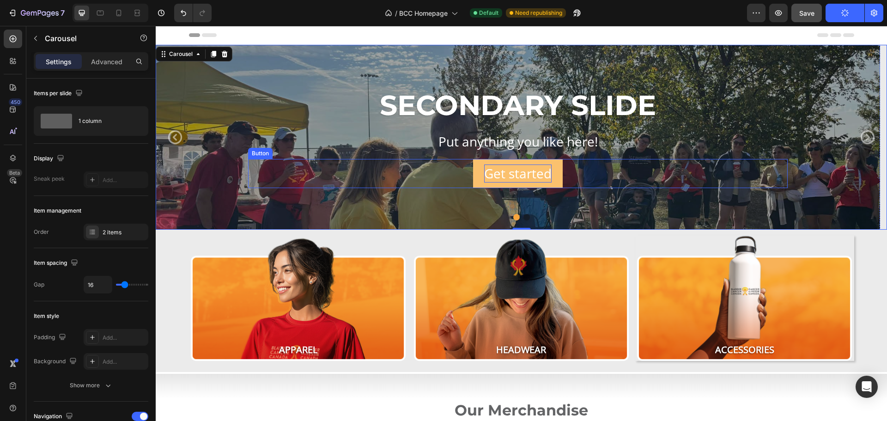
click at [515, 165] on div "Get started" at bounding box center [517, 173] width 67 height 18
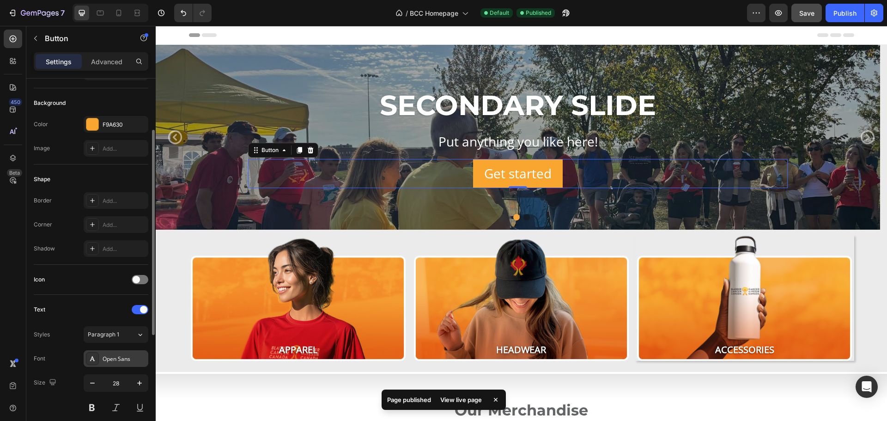
scroll to position [185, 0]
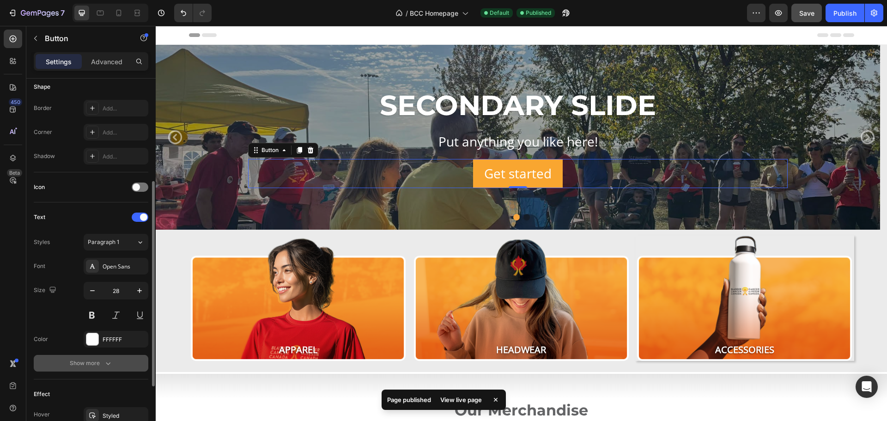
click at [97, 364] on div "Show more" at bounding box center [91, 362] width 43 height 9
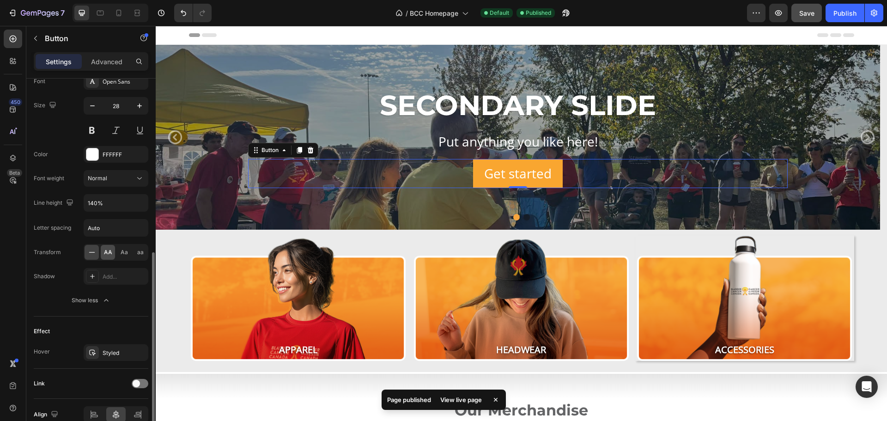
click at [109, 249] on span "AA" at bounding box center [108, 252] width 8 height 8
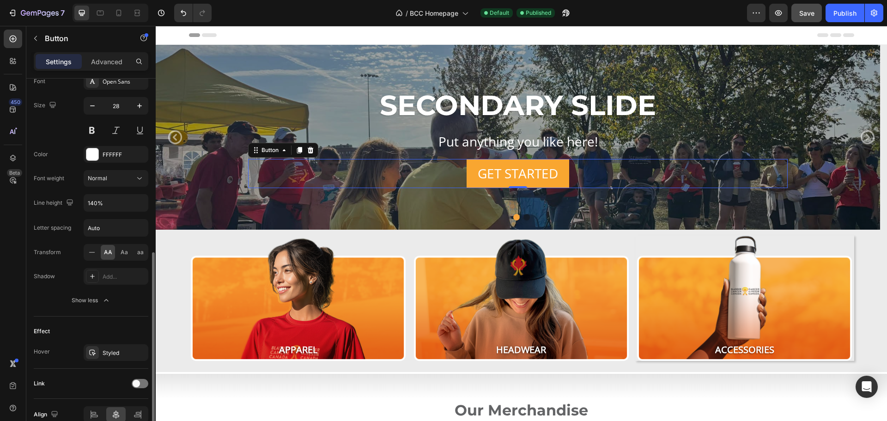
scroll to position [92, 0]
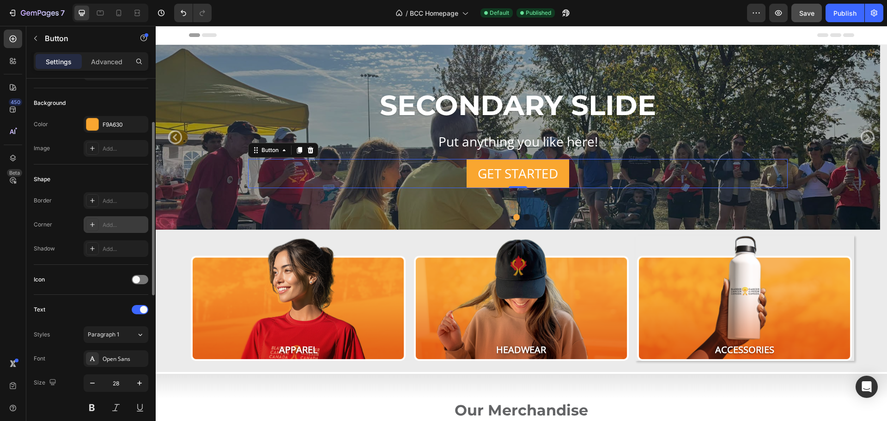
click at [114, 218] on div "Add..." at bounding box center [116, 224] width 65 height 17
click at [75, 190] on div "Shape Border Add... Corner Round Shadow Add..." at bounding box center [91, 214] width 115 height 100
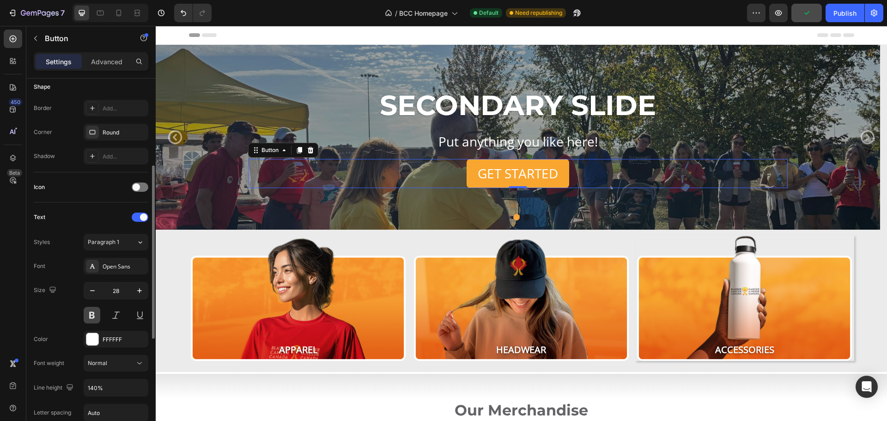
click at [93, 314] on button at bounding box center [92, 315] width 17 height 17
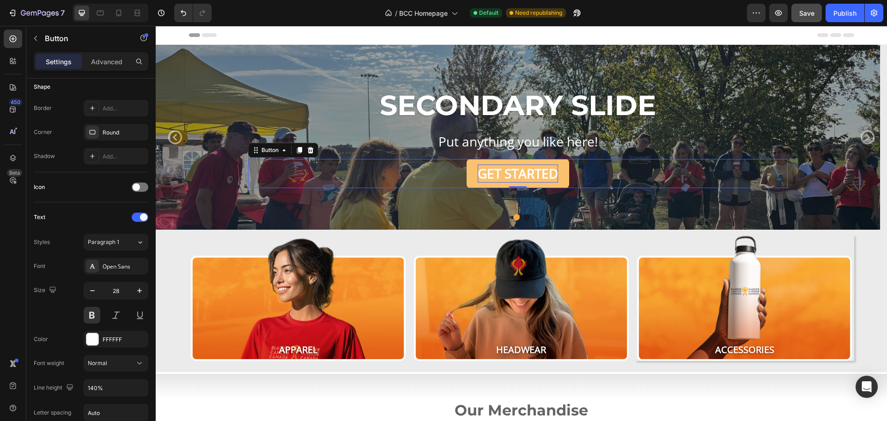
click at [544, 171] on div "Get started" at bounding box center [518, 173] width 80 height 18
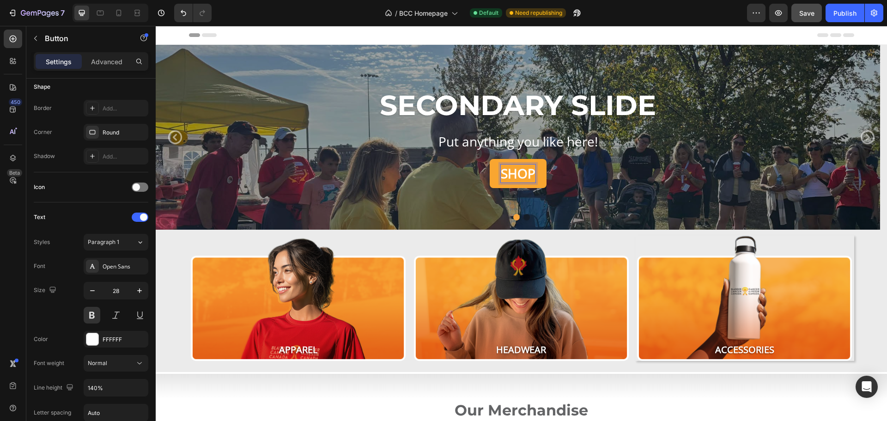
click at [490, 159] on button "Shop" at bounding box center [518, 173] width 57 height 29
click at [174, 111] on div "Overlay" at bounding box center [518, 137] width 724 height 185
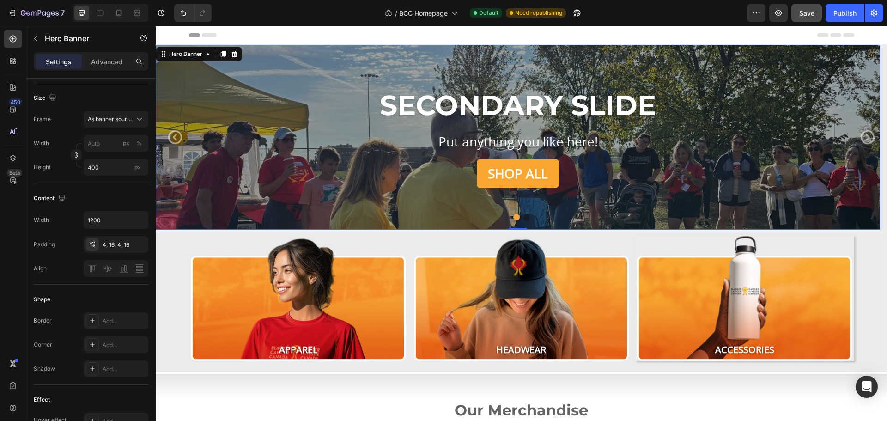
scroll to position [0, 0]
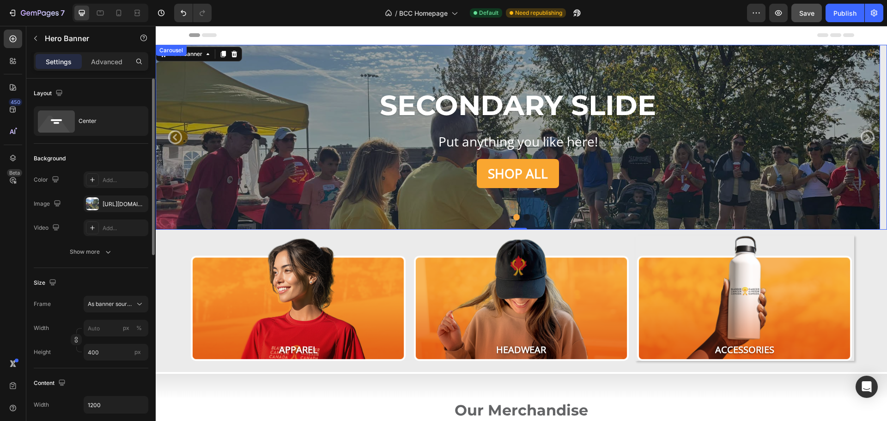
click at [174, 136] on icon "Carousel Back Arrow" at bounding box center [175, 137] width 14 height 14
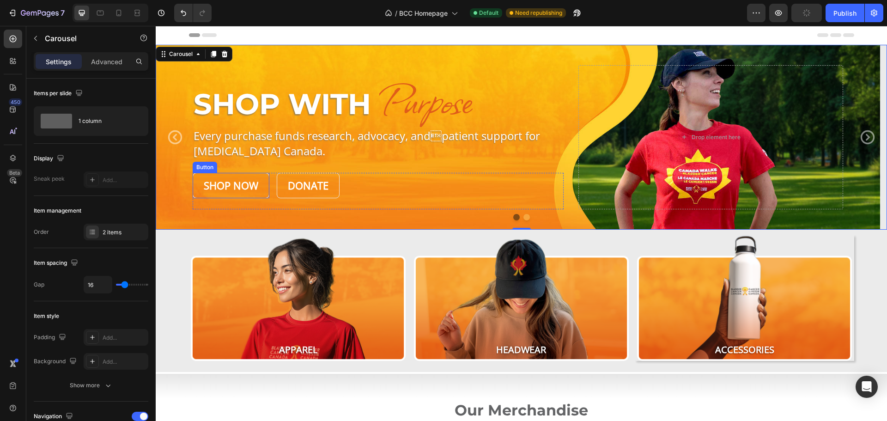
click at [229, 177] on link "Shop Now" at bounding box center [231, 185] width 77 height 25
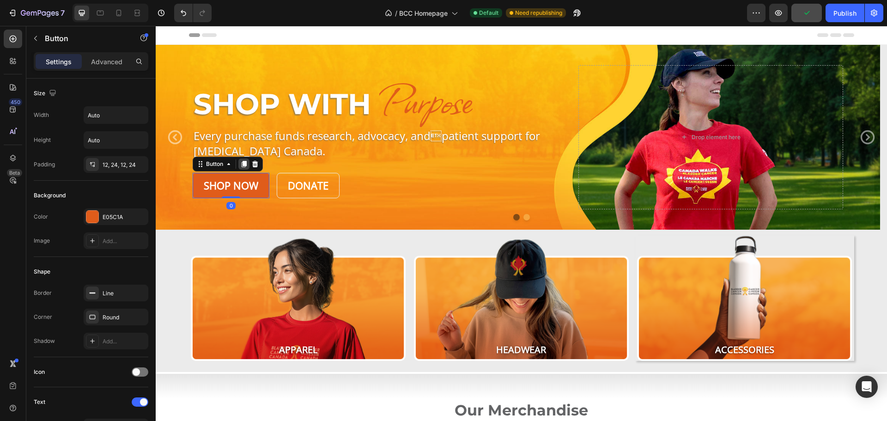
click at [245, 163] on icon at bounding box center [244, 164] width 5 height 6
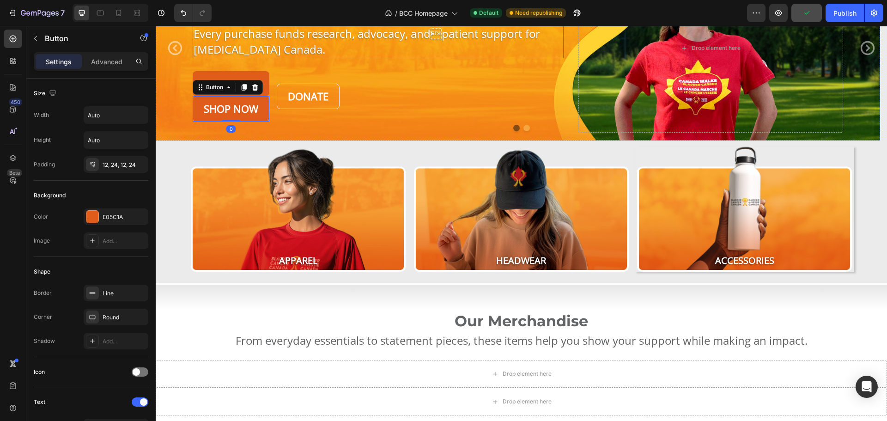
scroll to position [92, 0]
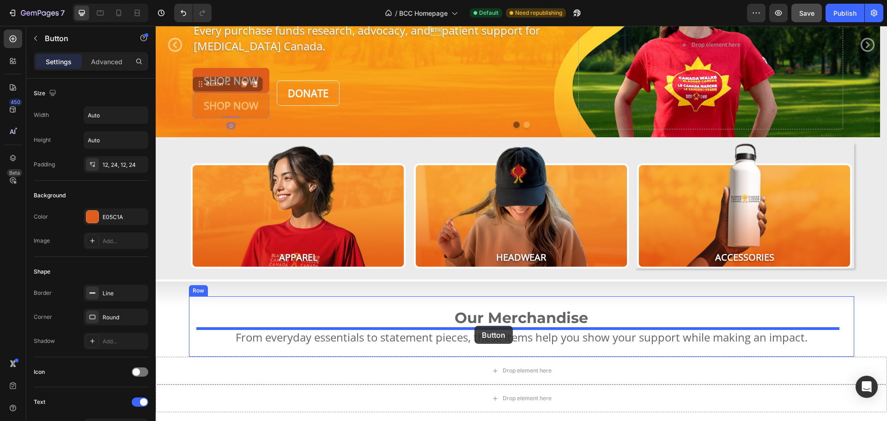
drag, startPoint x: 208, startPoint y: 84, endPoint x: 474, endPoint y: 326, distance: 359.6
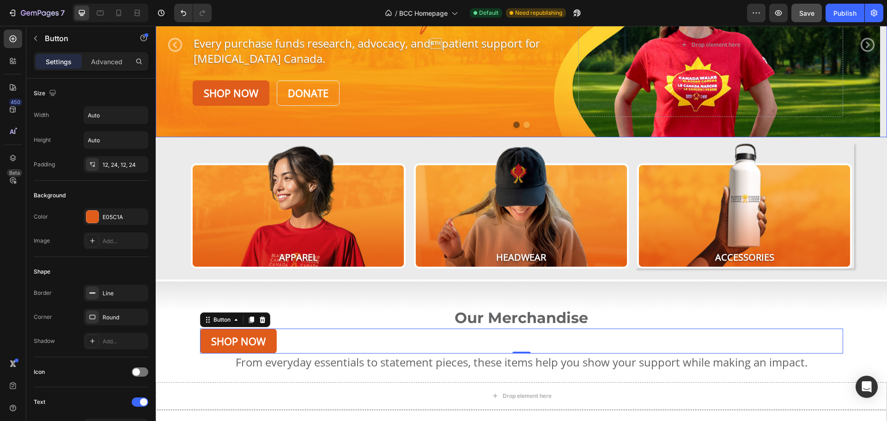
click at [859, 46] on icon "Carousel Next Arrow" at bounding box center [867, 44] width 17 height 17
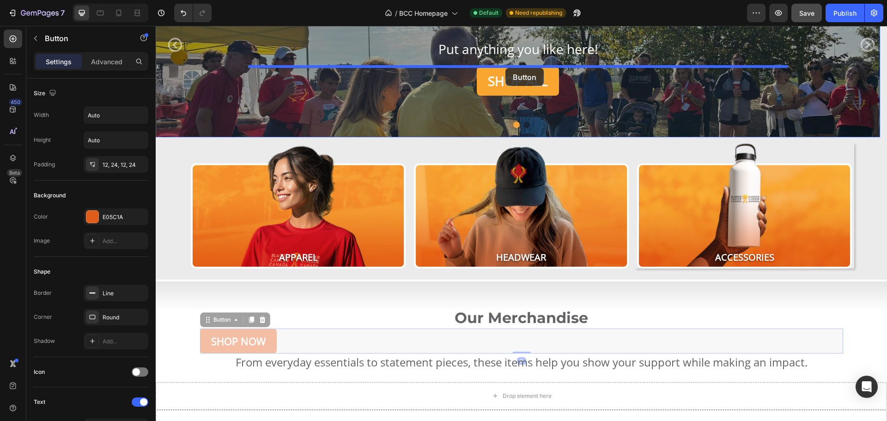
drag, startPoint x: 326, startPoint y: 239, endPoint x: 505, endPoint y: 68, distance: 248.2
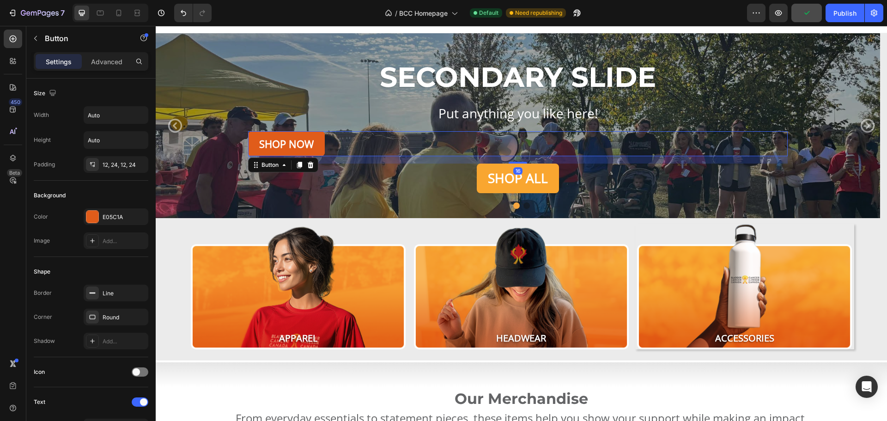
scroll to position [0, 0]
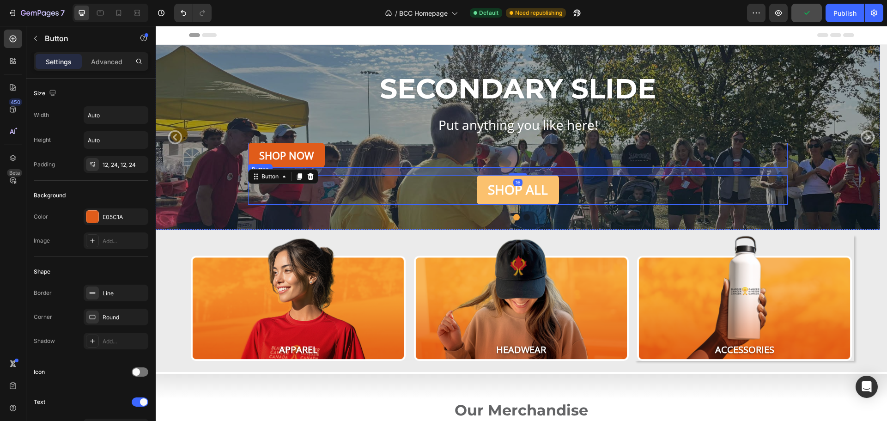
click at [548, 195] on button "Shop All" at bounding box center [518, 189] width 82 height 29
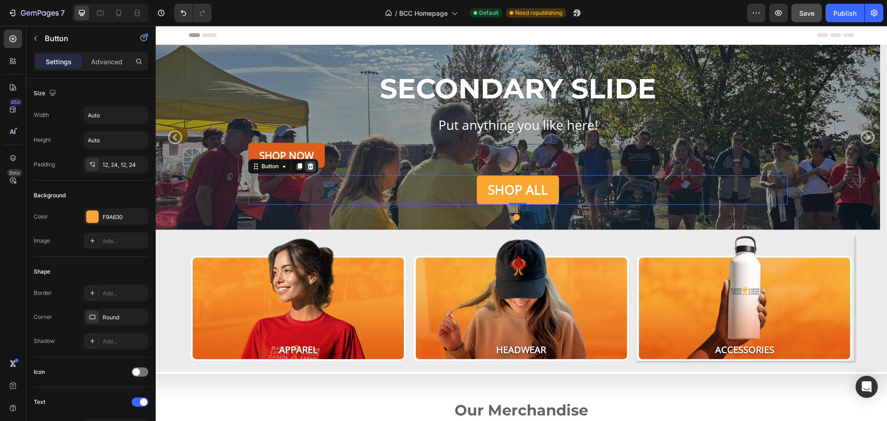
click at [312, 166] on icon at bounding box center [310, 166] width 7 height 7
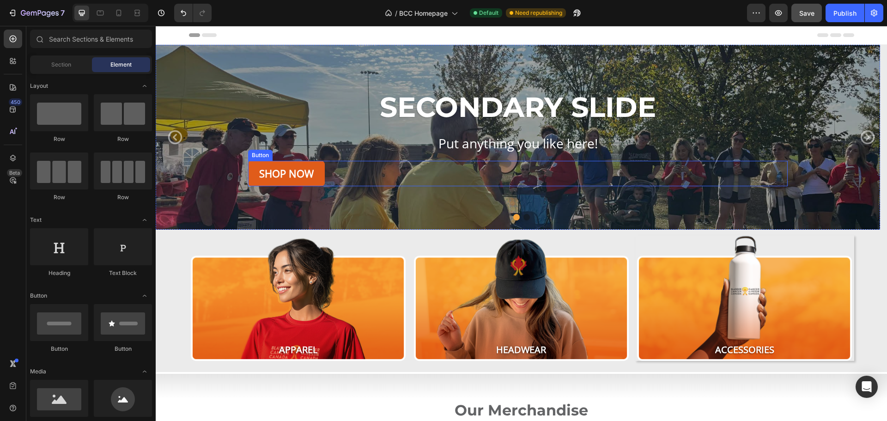
click at [341, 172] on div "Shop Now Button" at bounding box center [517, 173] width 539 height 25
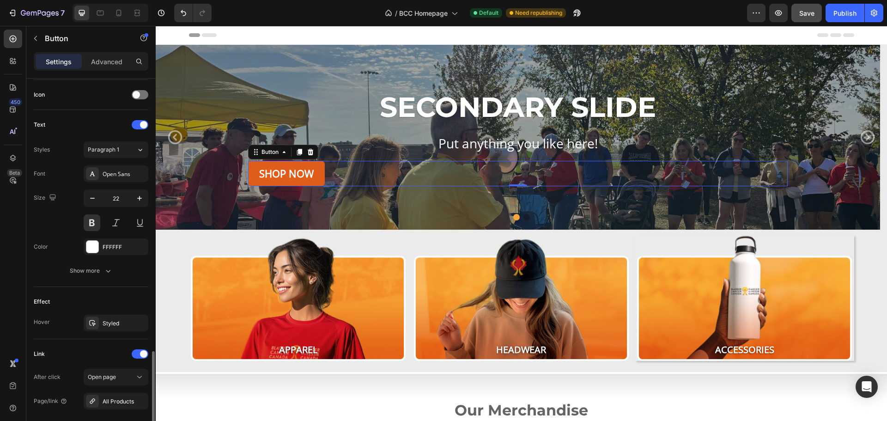
scroll to position [366, 0]
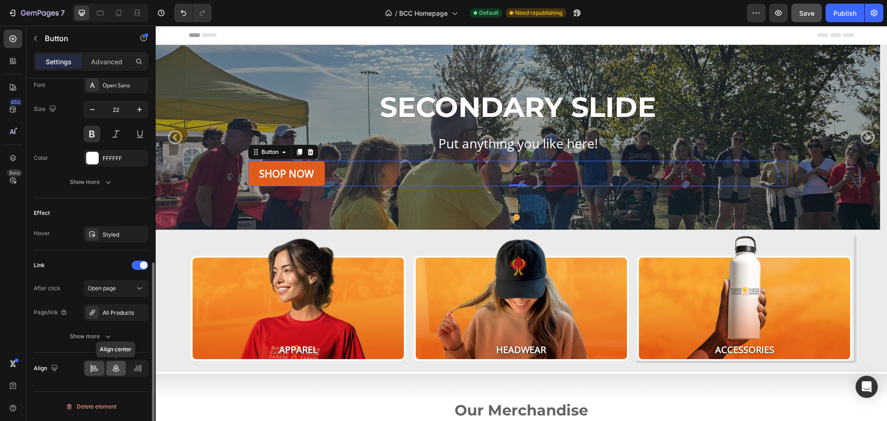
click at [119, 367] on icon at bounding box center [115, 367] width 9 height 9
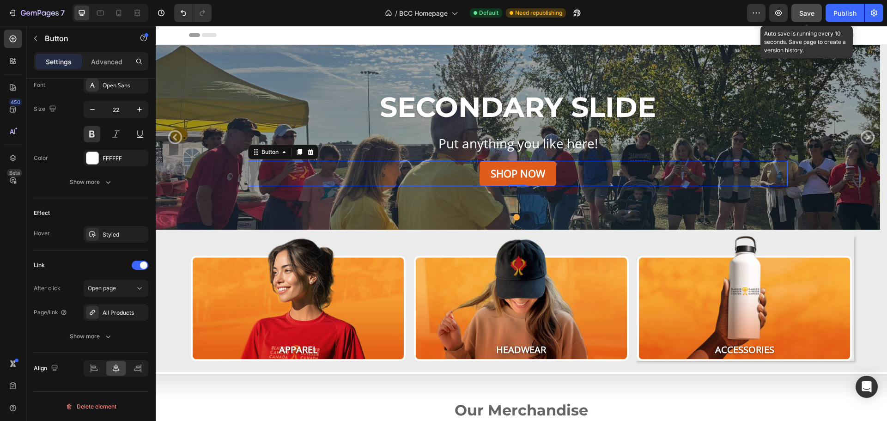
click at [810, 14] on span "Save" at bounding box center [806, 13] width 15 height 8
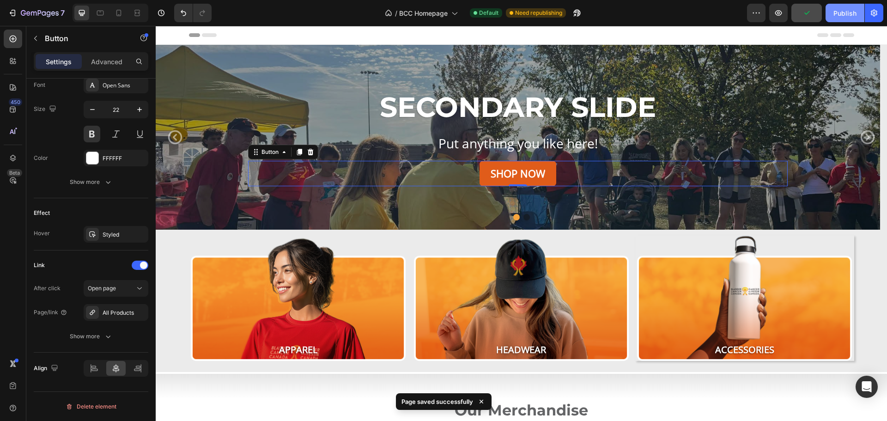
click at [841, 11] on div "Publish" at bounding box center [844, 13] width 23 height 10
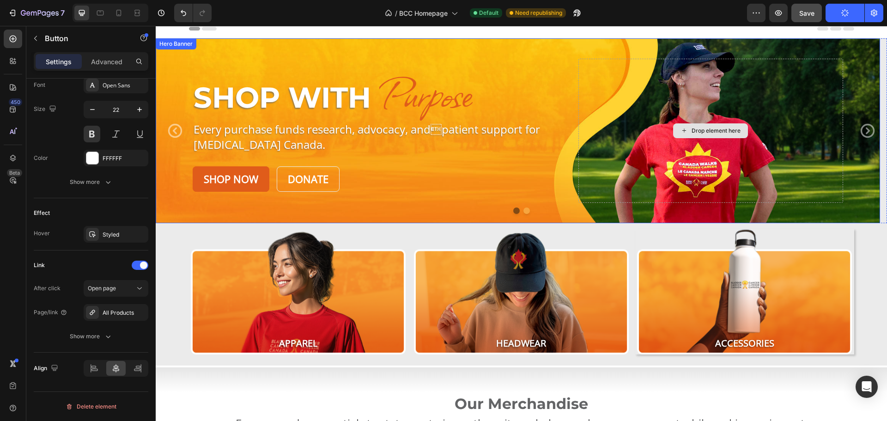
scroll to position [92, 0]
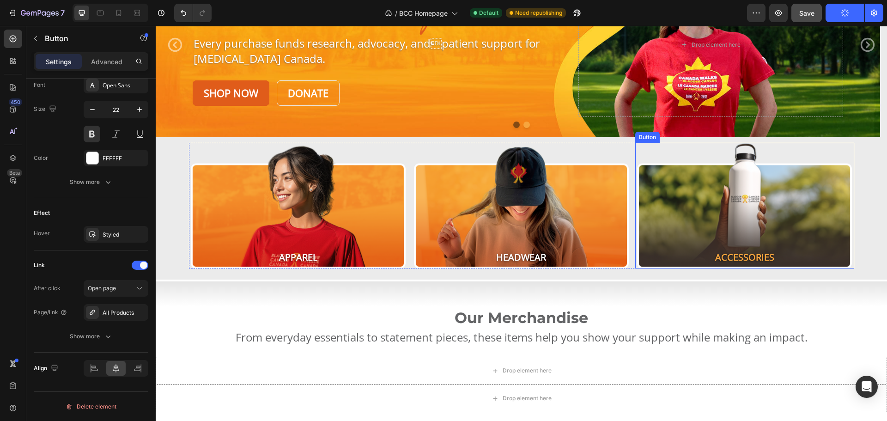
click at [825, 153] on button "Accessories" at bounding box center [744, 206] width 218 height 126
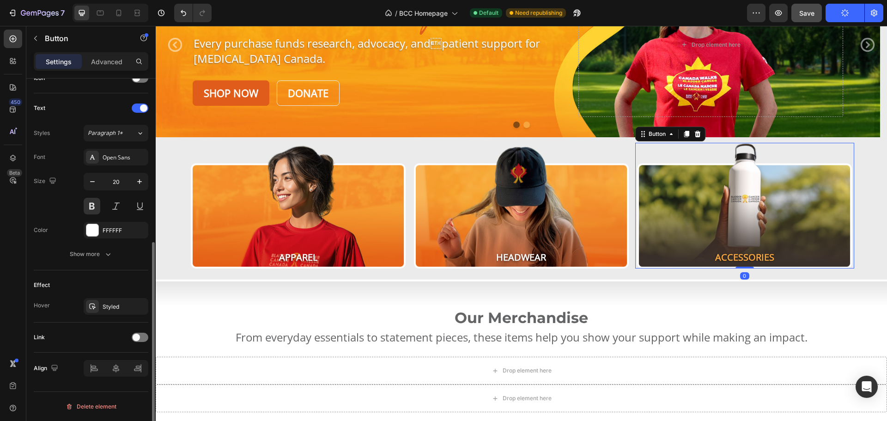
scroll to position [294, 0]
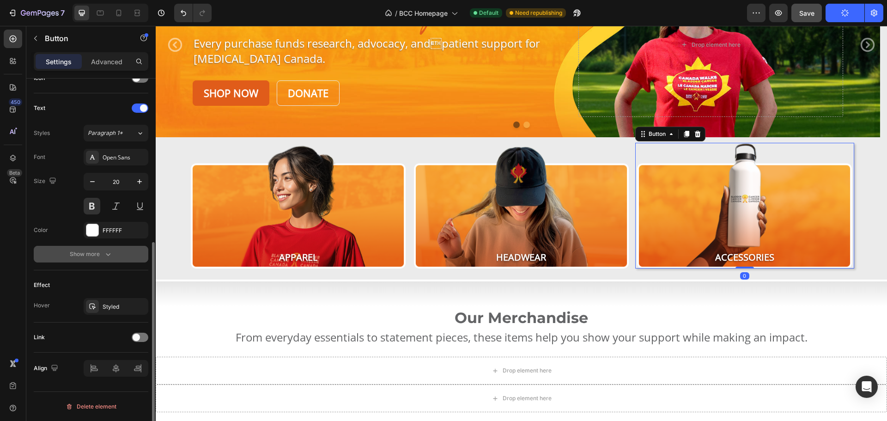
click at [86, 252] on div "Show more" at bounding box center [91, 253] width 43 height 9
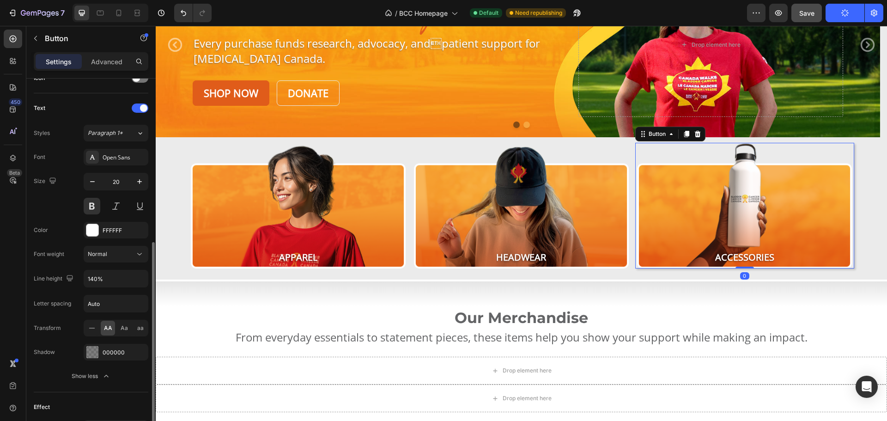
scroll to position [386, 0]
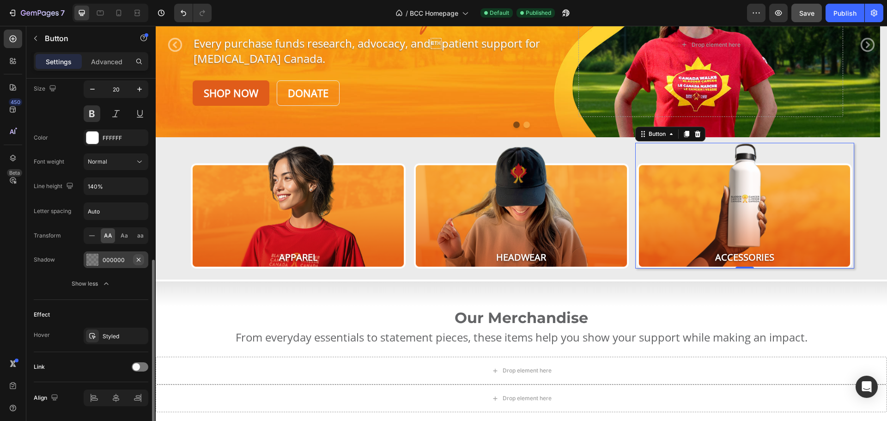
click at [137, 258] on icon "button" at bounding box center [139, 259] width 4 height 4
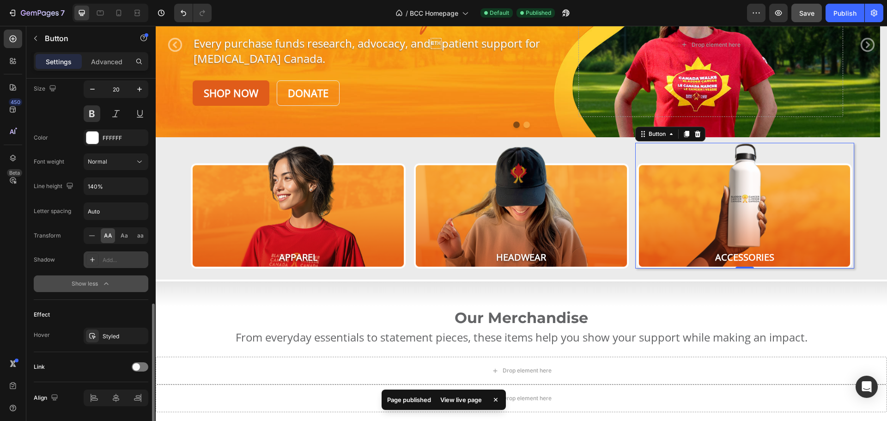
scroll to position [416, 0]
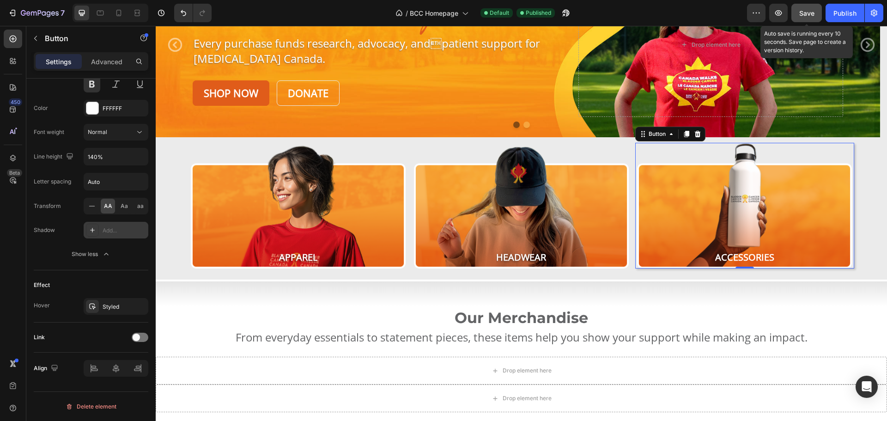
click at [804, 17] on div "Save" at bounding box center [806, 13] width 15 height 10
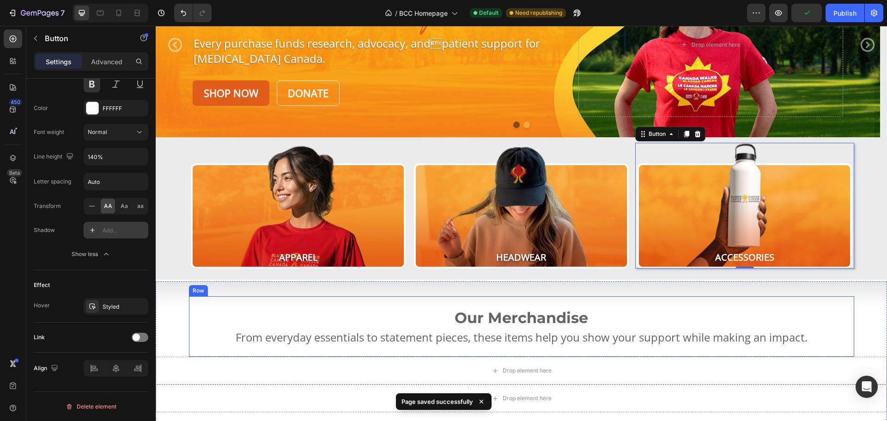
click at [842, 318] on div "Our Merchandise Heading From everyday essentials to statement pieces, these ite…" at bounding box center [521, 326] width 665 height 60
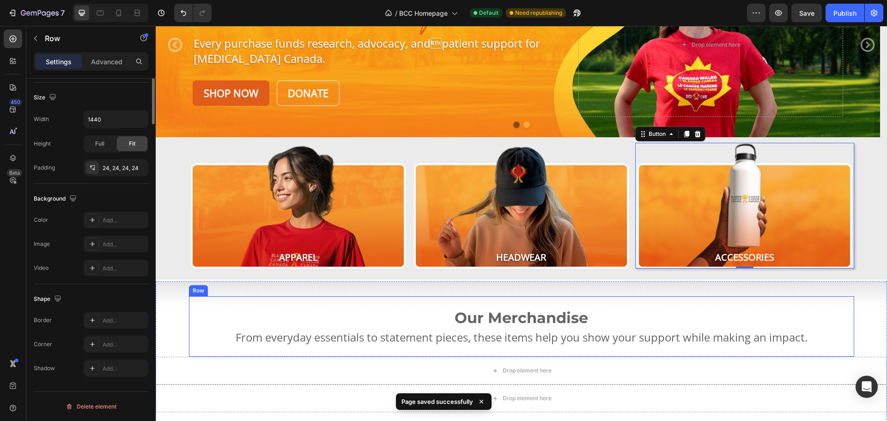
scroll to position [0, 0]
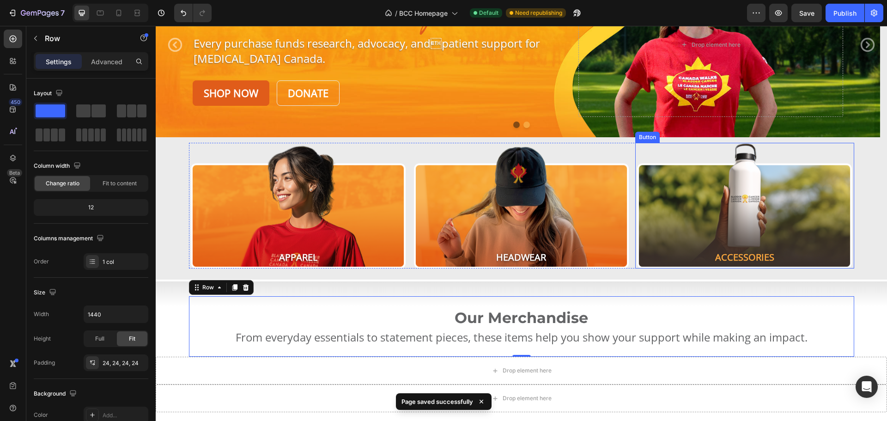
click at [732, 211] on button "Accessories" at bounding box center [744, 206] width 218 height 126
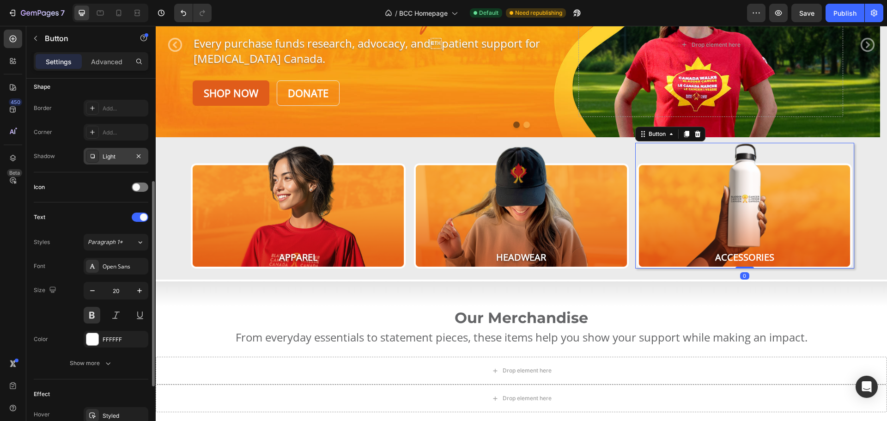
scroll to position [92, 0]
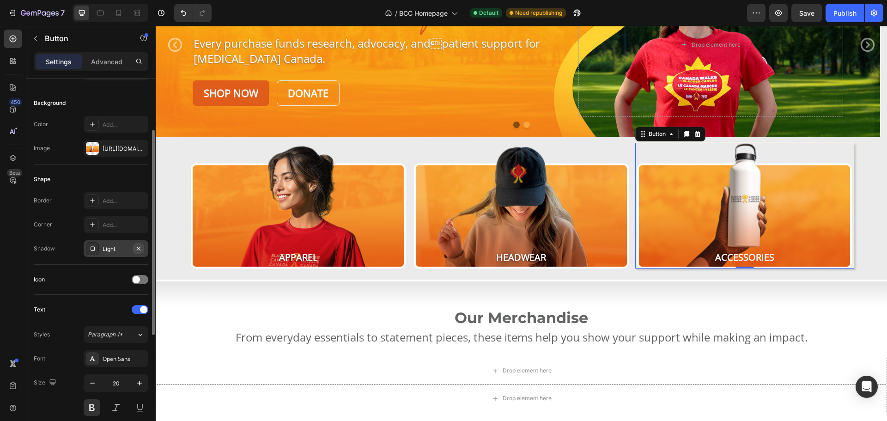
click at [139, 248] on icon "button" at bounding box center [138, 248] width 7 height 7
click at [808, 18] on button "Save" at bounding box center [806, 13] width 30 height 18
click at [838, 15] on div "Publish" at bounding box center [844, 13] width 23 height 10
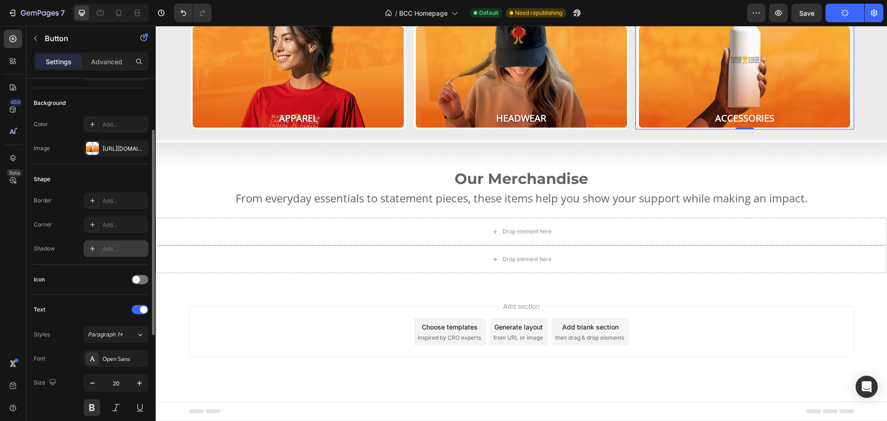
scroll to position [0, 0]
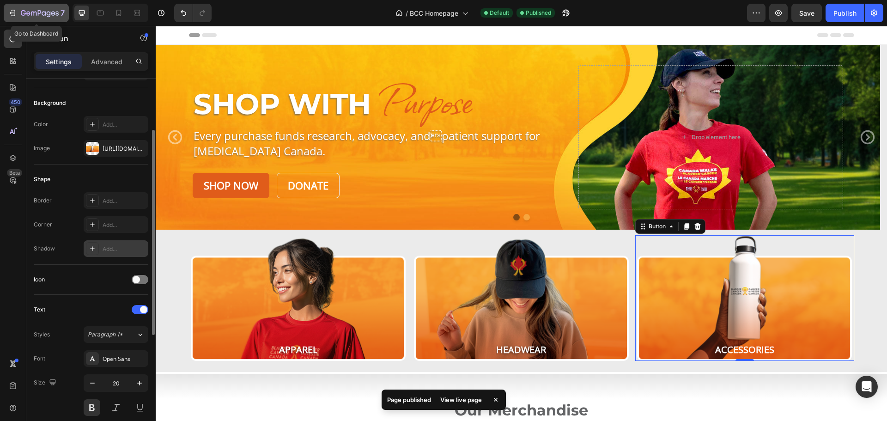
click at [11, 12] on icon "button" at bounding box center [12, 12] width 9 height 9
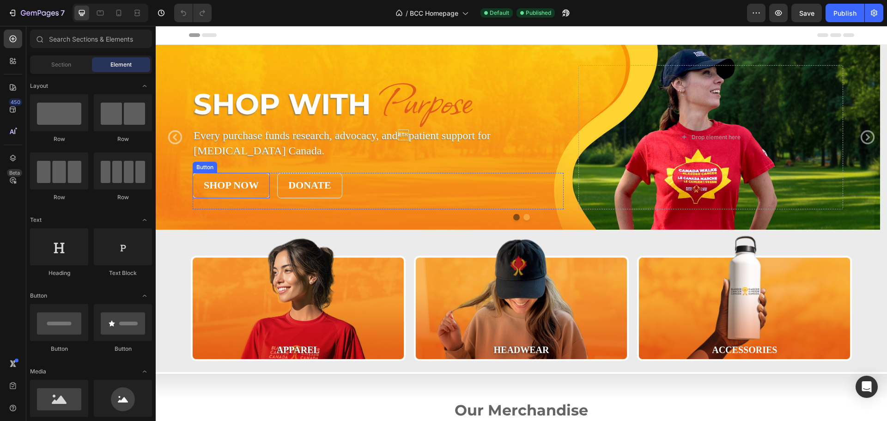
click at [258, 177] on link "Shop Now" at bounding box center [231, 185] width 77 height 25
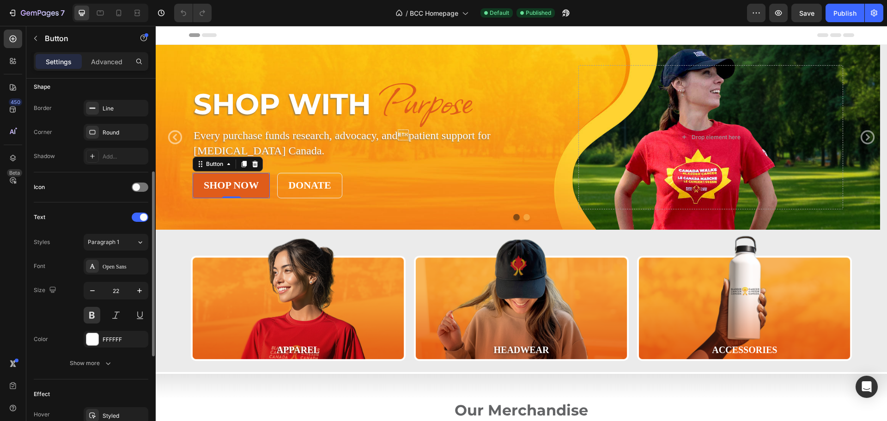
scroll to position [277, 0]
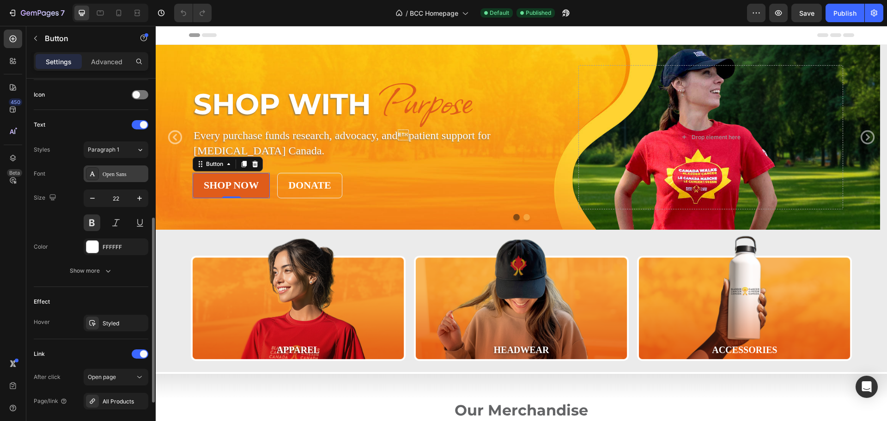
click at [118, 176] on div "Open Sans" at bounding box center [124, 174] width 43 height 8
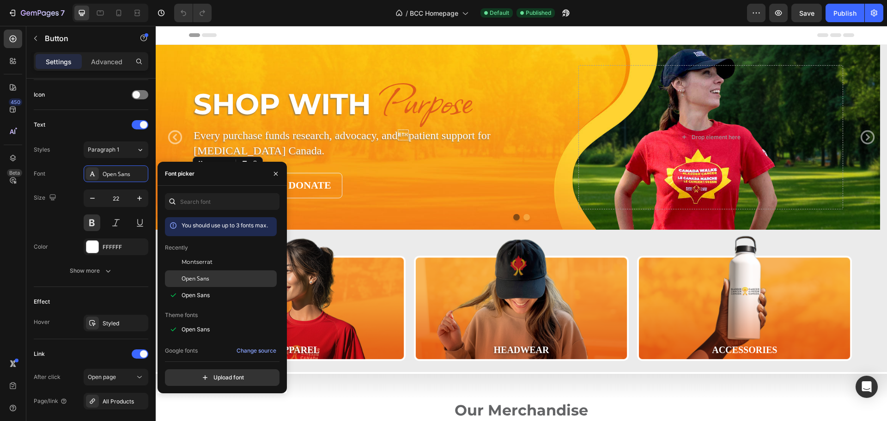
click at [197, 276] on span "Open Sans" at bounding box center [195, 278] width 28 height 8
click at [197, 296] on span "Open Sans" at bounding box center [195, 295] width 28 height 8
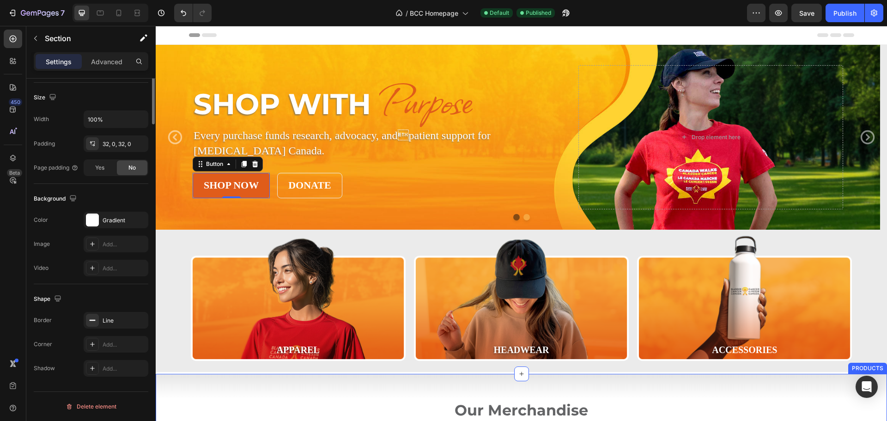
scroll to position [0, 0]
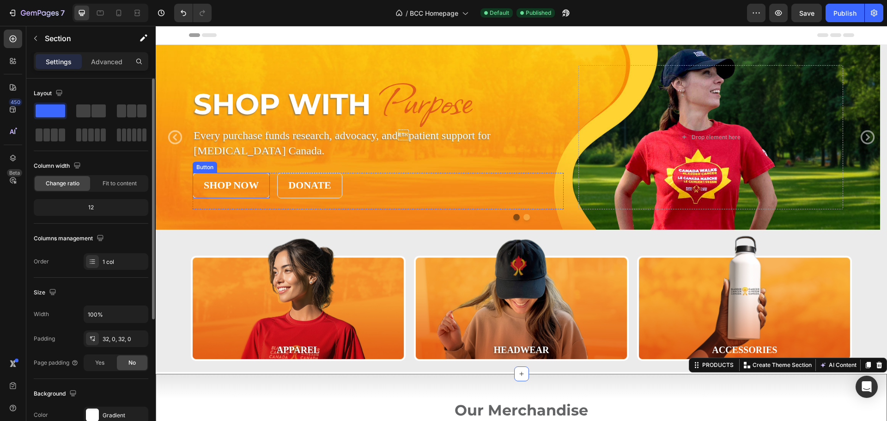
click at [238, 175] on link "Shop Now" at bounding box center [231, 185] width 77 height 25
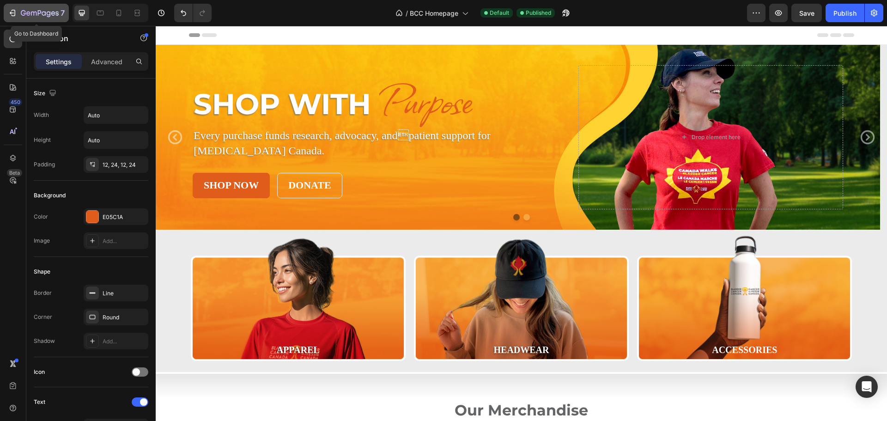
click at [16, 11] on icon "button" at bounding box center [12, 12] width 9 height 9
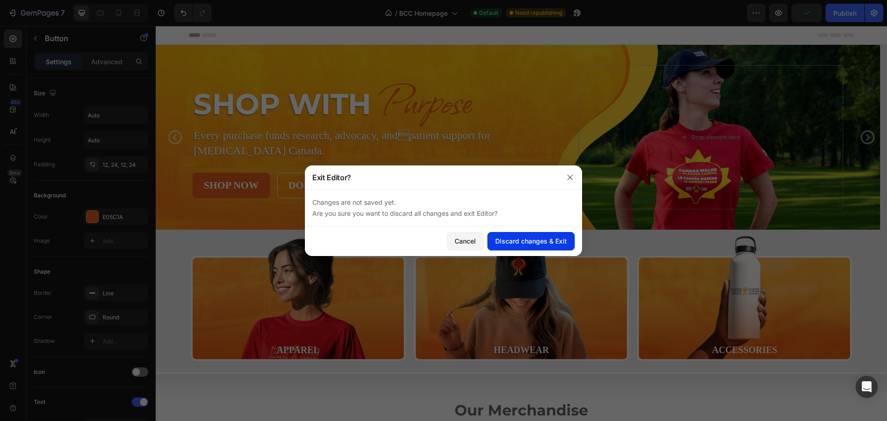
click at [528, 240] on div "Discard changes & Exit" at bounding box center [531, 241] width 72 height 10
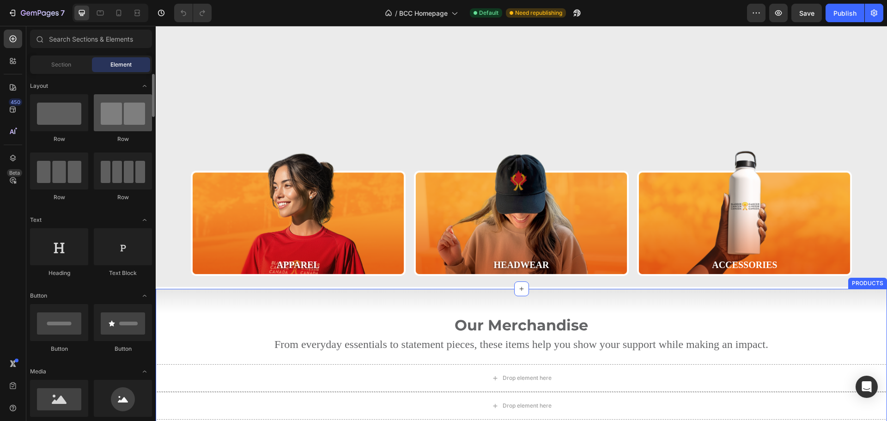
scroll to position [47, 0]
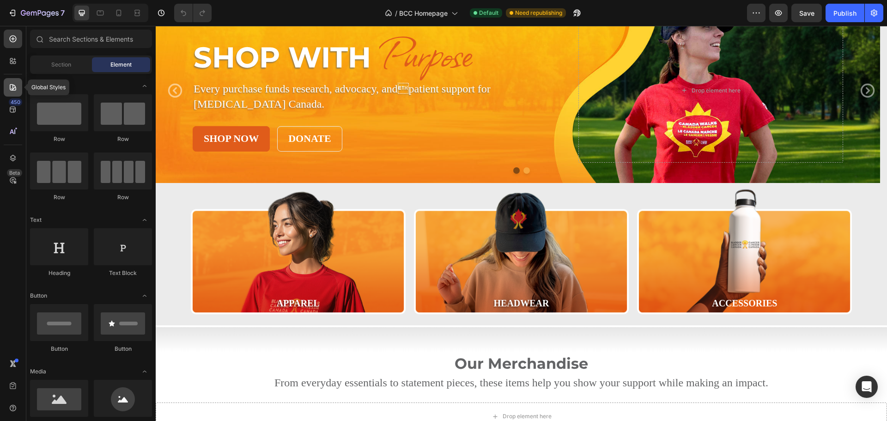
click at [10, 89] on icon at bounding box center [13, 87] width 6 height 6
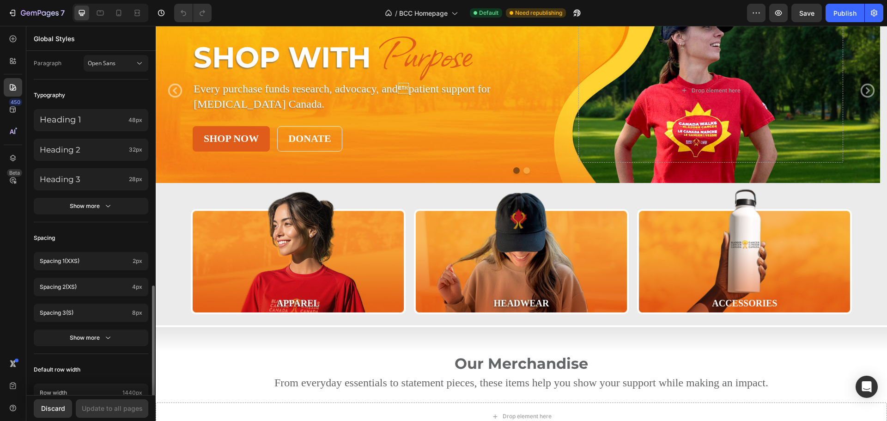
scroll to position [277, 0]
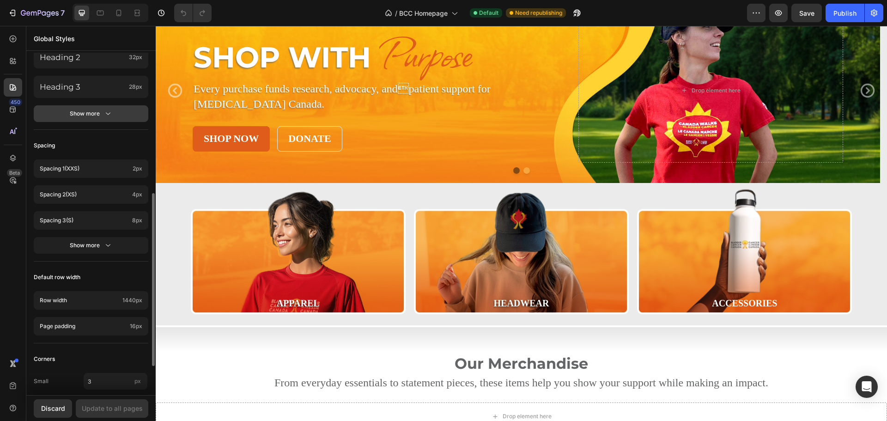
click at [92, 114] on div "Show more" at bounding box center [91, 113] width 43 height 9
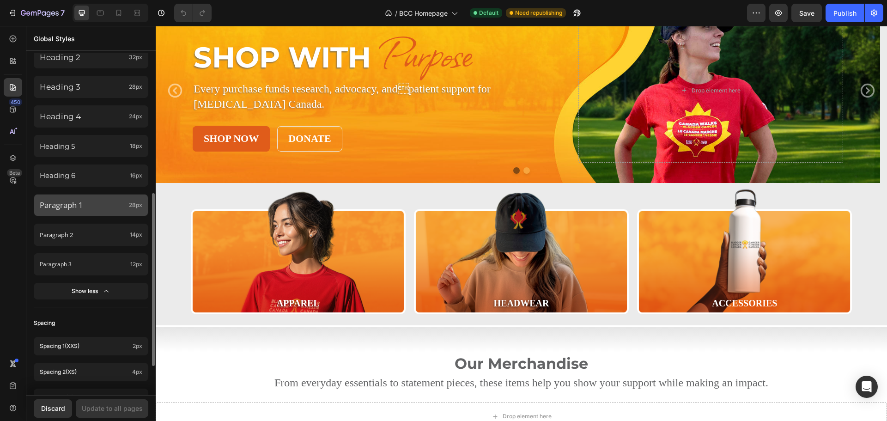
click at [89, 205] on p "Paragraph 1" at bounding box center [82, 205] width 85 height 11
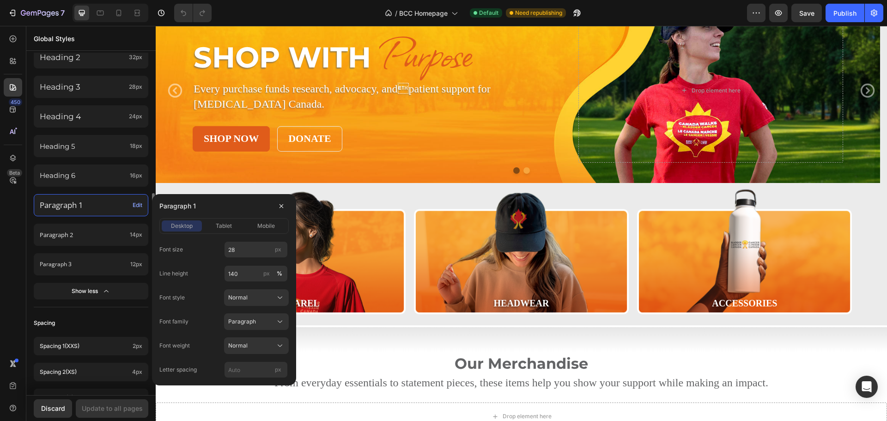
click at [90, 202] on p "Paragraph 1" at bounding box center [84, 205] width 89 height 11
click at [79, 235] on p "Paragraph 2" at bounding box center [83, 234] width 86 height 8
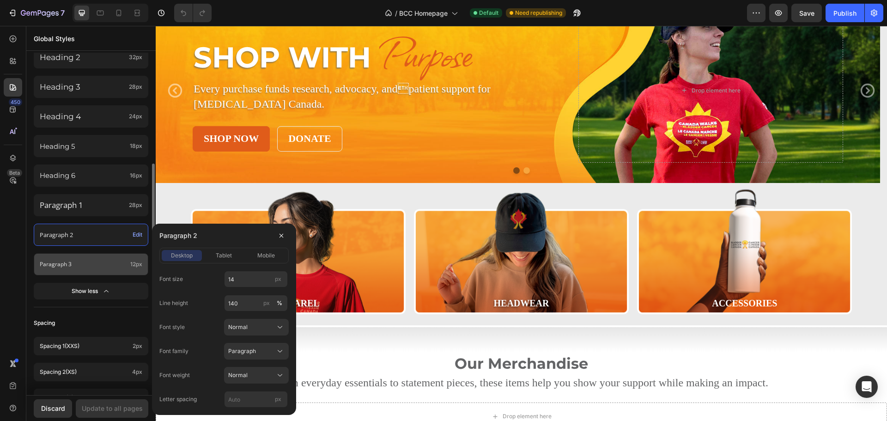
click at [82, 266] on p "Paragraph 3" at bounding box center [83, 264] width 87 height 8
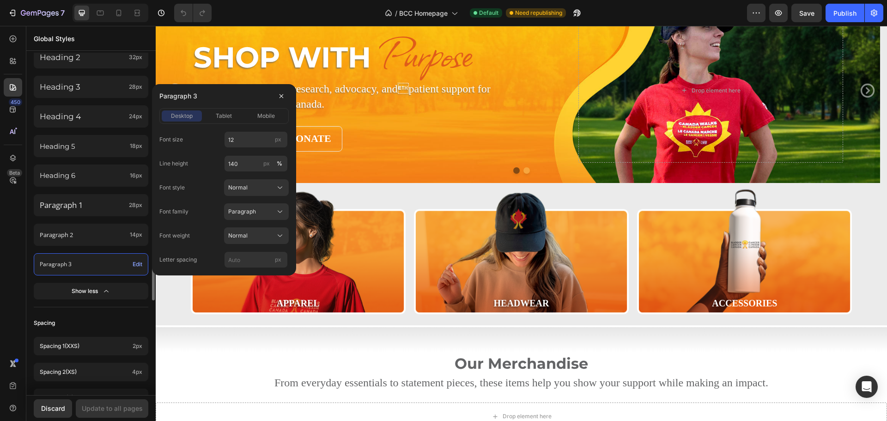
scroll to position [92, 0]
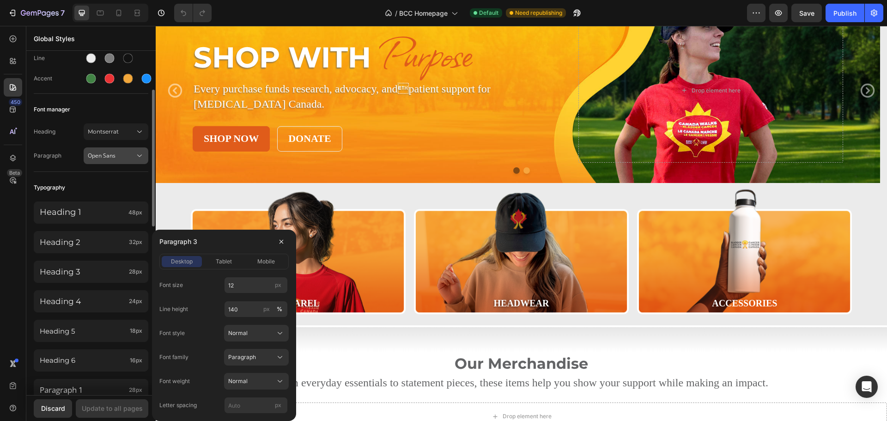
click at [103, 161] on button "Open Sans" at bounding box center [116, 155] width 65 height 17
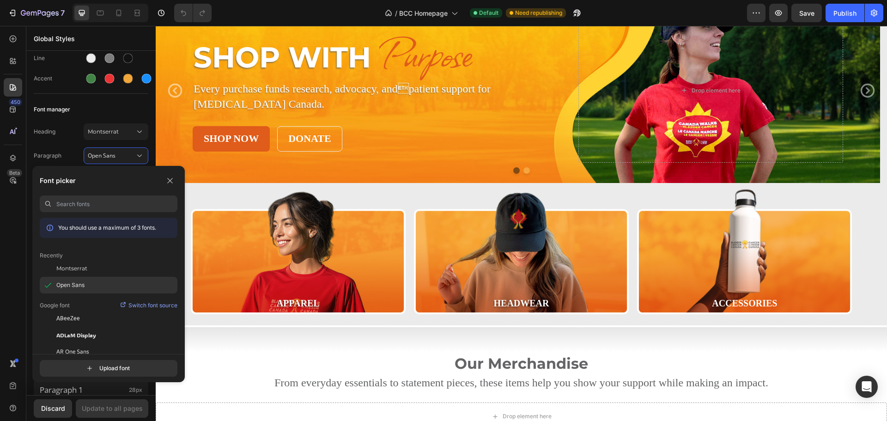
click at [70, 289] on div "Open Sans" at bounding box center [109, 285] width 138 height 17
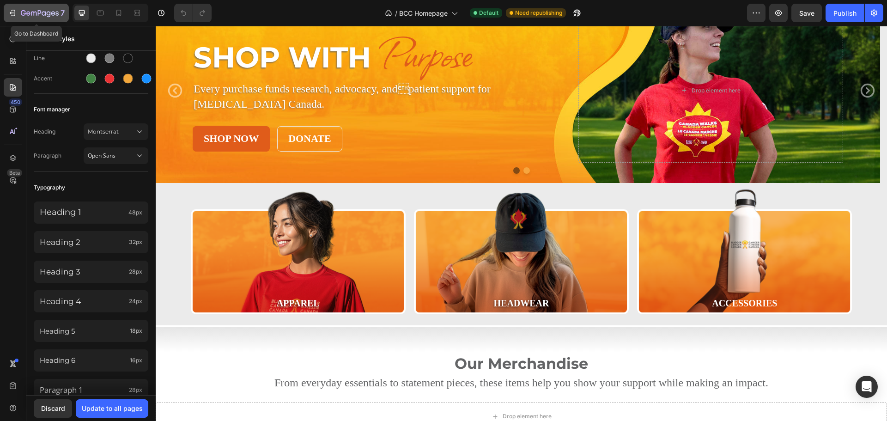
click at [16, 6] on button "7" at bounding box center [36, 13] width 65 height 18
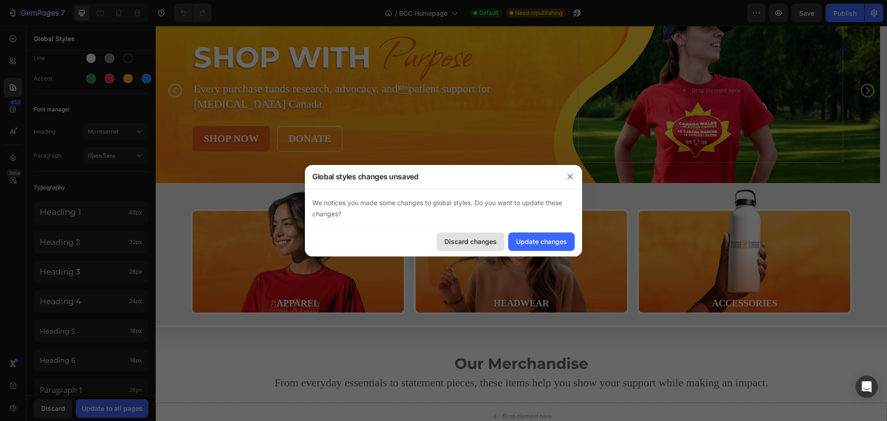
click at [477, 242] on div "Discard changes" at bounding box center [470, 241] width 52 height 10
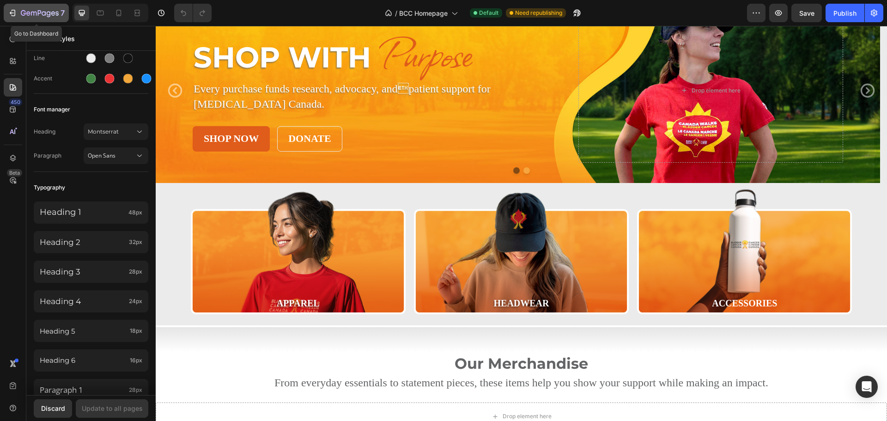
click at [16, 9] on icon "button" at bounding box center [12, 12] width 9 height 9
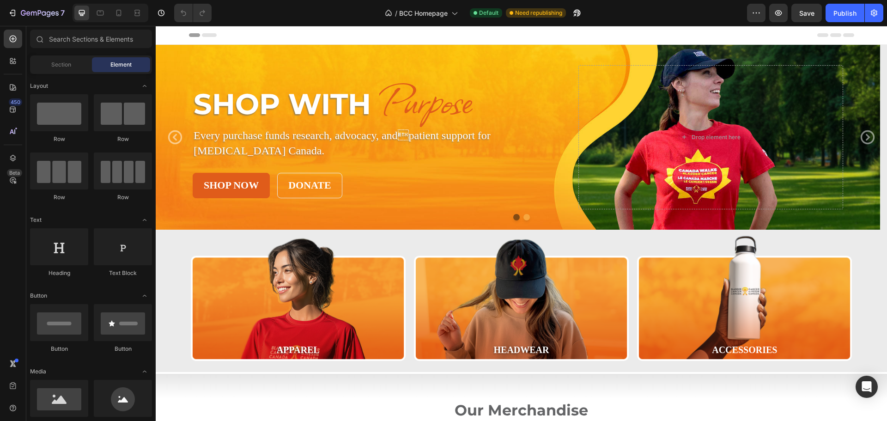
click at [323, 36] on div "Header" at bounding box center [521, 35] width 665 height 18
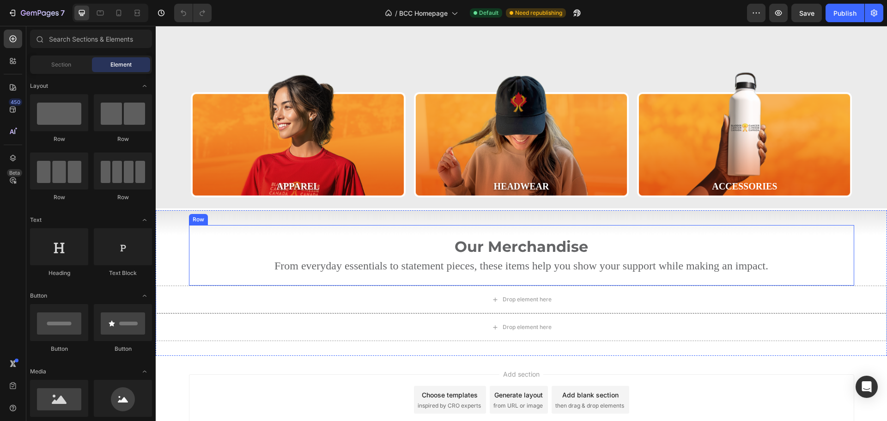
scroll to position [231, 0]
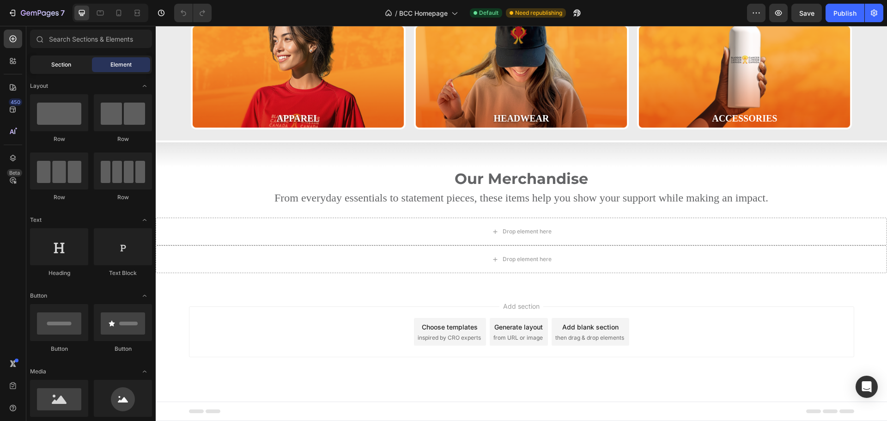
click at [66, 66] on span "Section" at bounding box center [61, 64] width 20 height 8
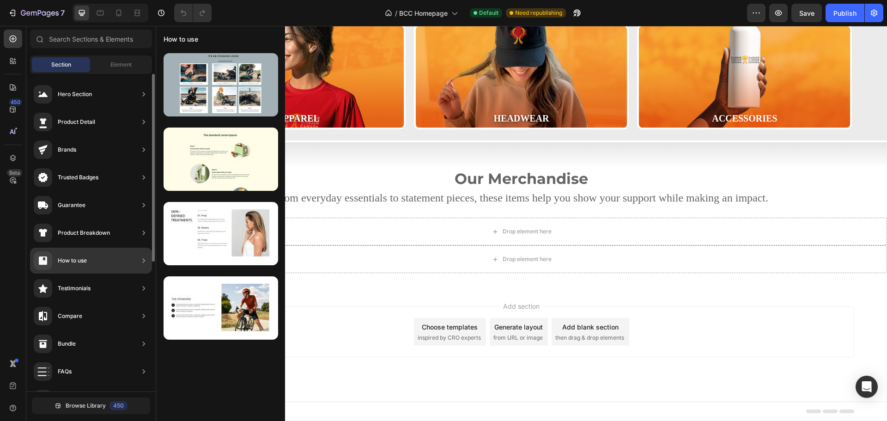
scroll to position [92, 0]
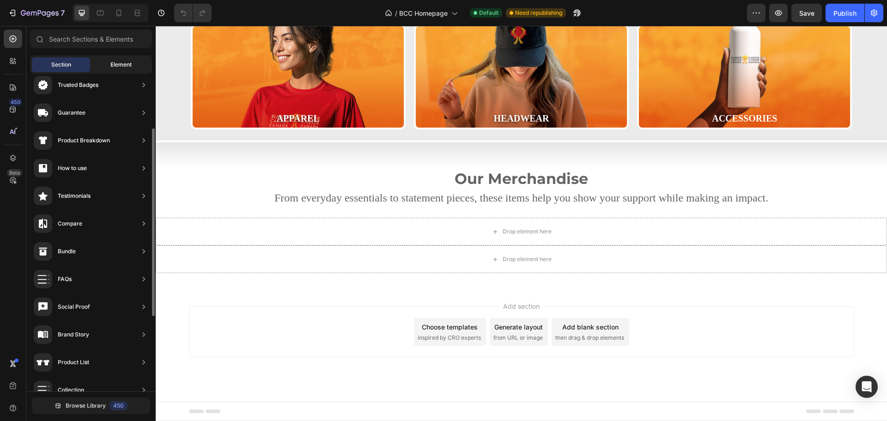
click at [117, 65] on span "Element" at bounding box center [120, 64] width 21 height 8
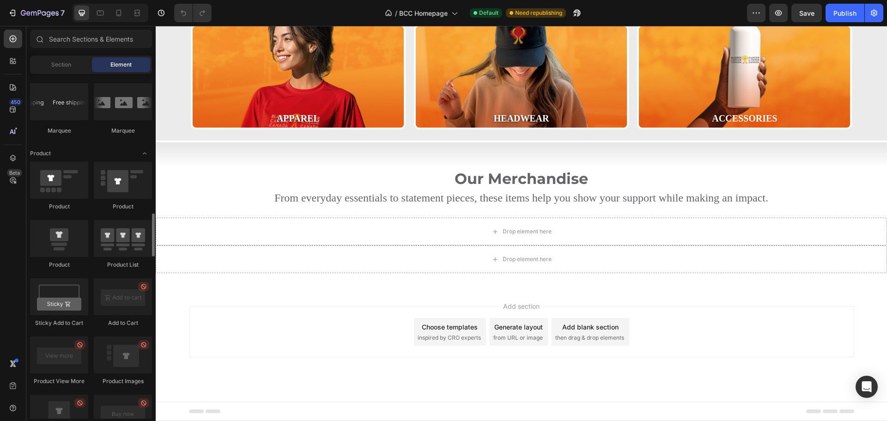
scroll to position [1201, 0]
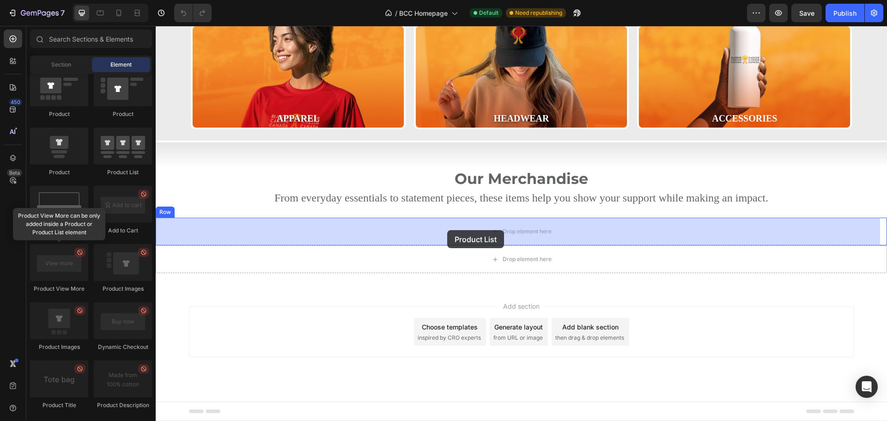
drag, startPoint x: 276, startPoint y: 181, endPoint x: 465, endPoint y: 232, distance: 195.6
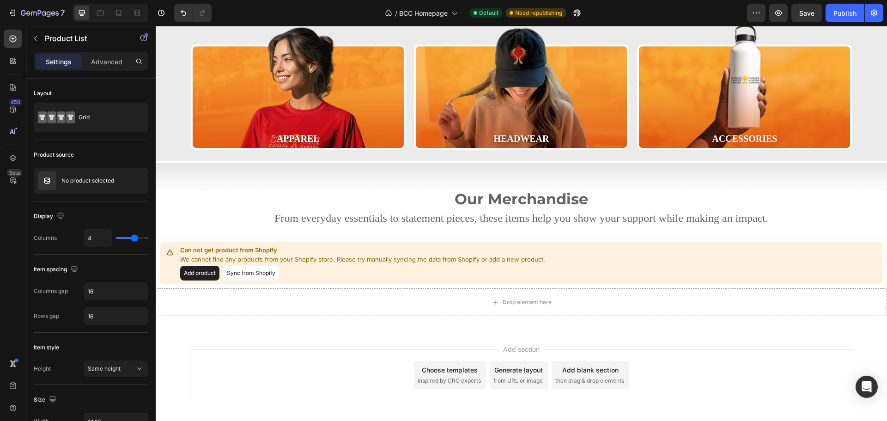
scroll to position [231, 0]
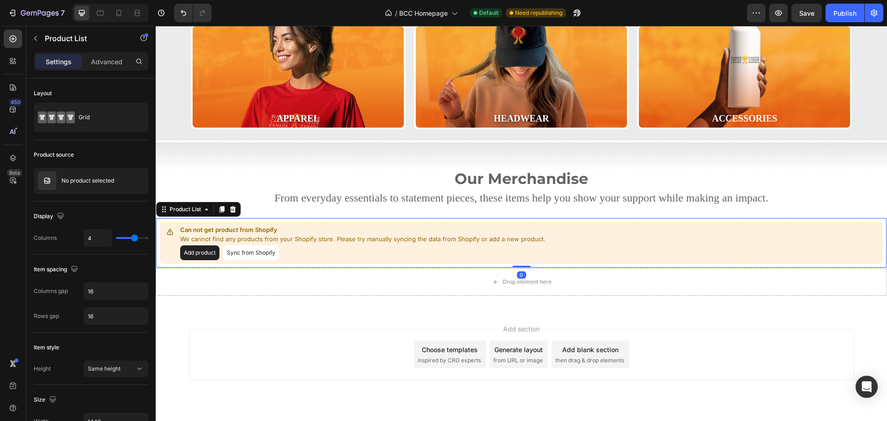
click at [258, 252] on button "Sync from Shopify" at bounding box center [251, 252] width 56 height 15
click at [246, 249] on button "Sync from Shopify" at bounding box center [251, 252] width 56 height 15
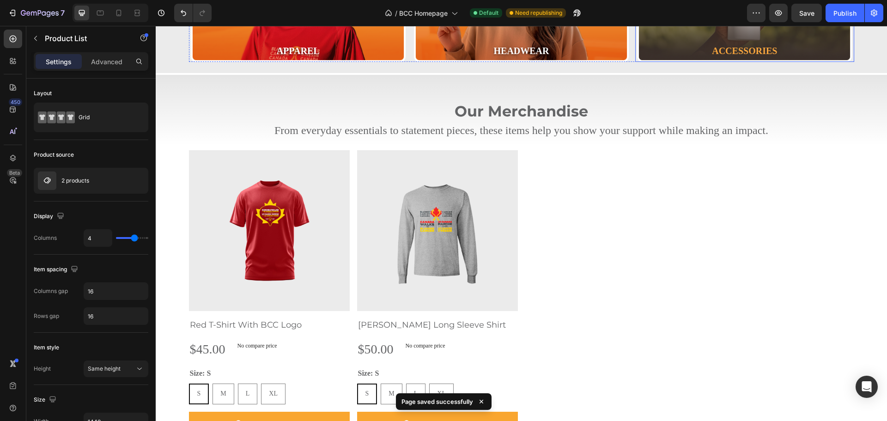
scroll to position [40, 0]
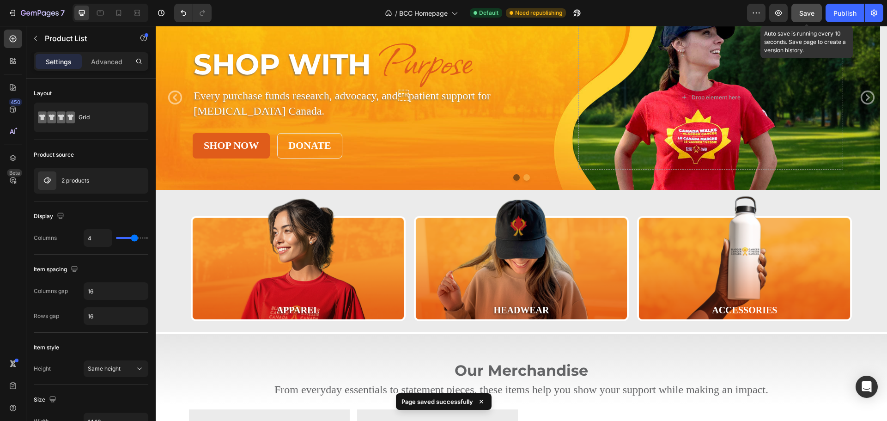
click at [804, 10] on span "Save" at bounding box center [806, 13] width 15 height 8
click at [844, 17] on div "Publish" at bounding box center [844, 13] width 23 height 10
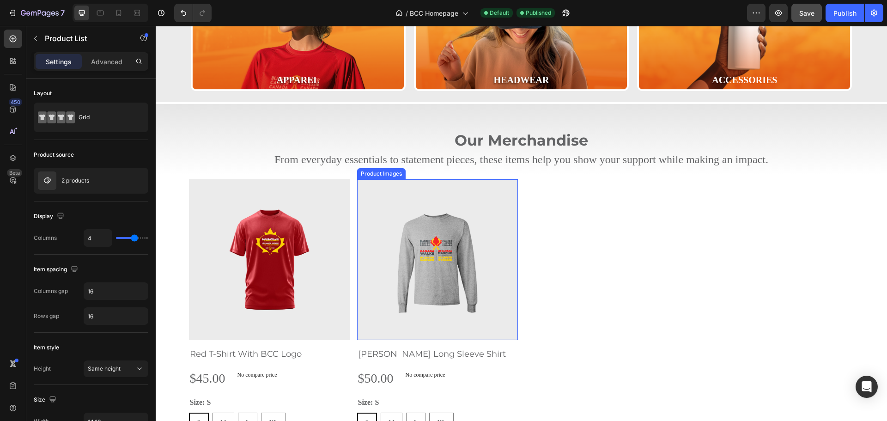
scroll to position [317, 0]
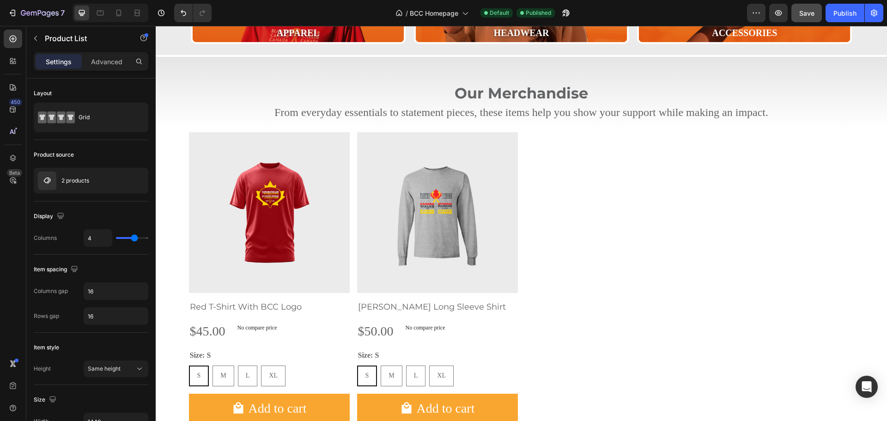
click at [543, 167] on div "Product Images Red T-Shirt With BCC Logo Product Title $45.00 Product Price Pro…" at bounding box center [521, 281] width 665 height 298
click at [163, 138] on div "Product Images Red T-Shirt With BCC Logo Product Title $45.00 Product Price Pro…" at bounding box center [521, 281] width 731 height 298
click at [179, 139] on div "Product Images Red T-Shirt With BCC Logo Product Title $45.00 Product Price Pro…" at bounding box center [521, 281] width 731 height 298
drag, startPoint x: 519, startPoint y: 191, endPoint x: 514, endPoint y: 190, distance: 5.3
click at [518, 191] on div "Product Images Red T-Shirt With BCC Logo Product Title $45.00 Product Price Pro…" at bounding box center [521, 281] width 665 height 298
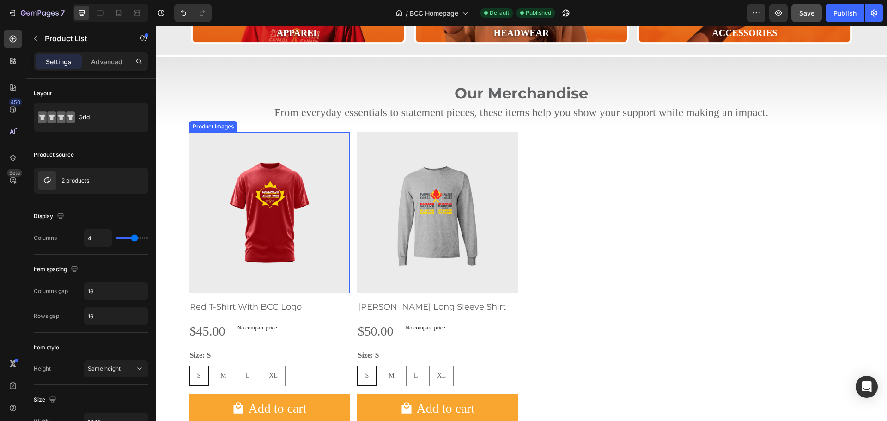
click at [285, 175] on img at bounding box center [269, 212] width 161 height 161
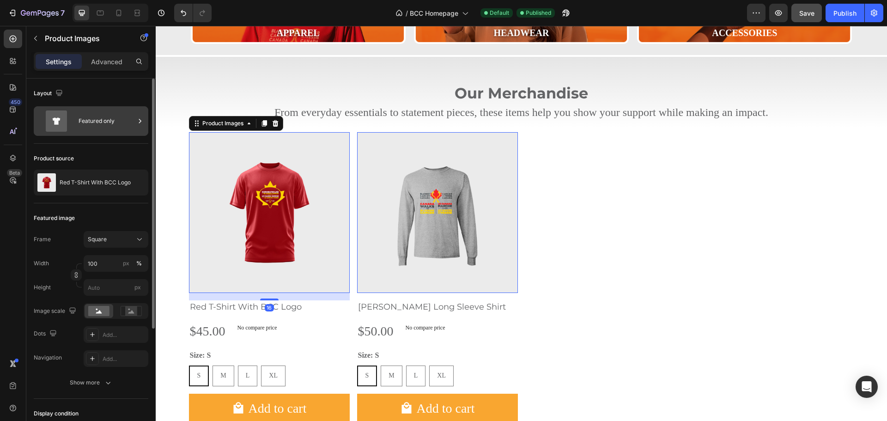
click at [93, 125] on div "Featured only" at bounding box center [107, 120] width 56 height 21
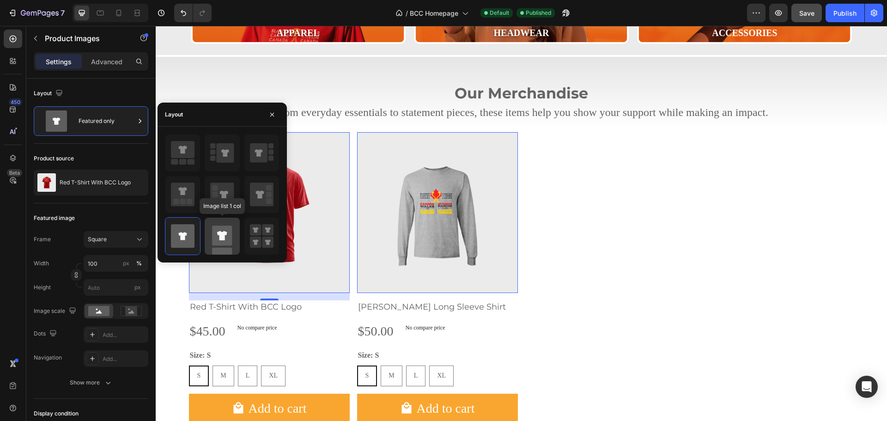
click at [222, 234] on icon at bounding box center [222, 235] width 10 height 9
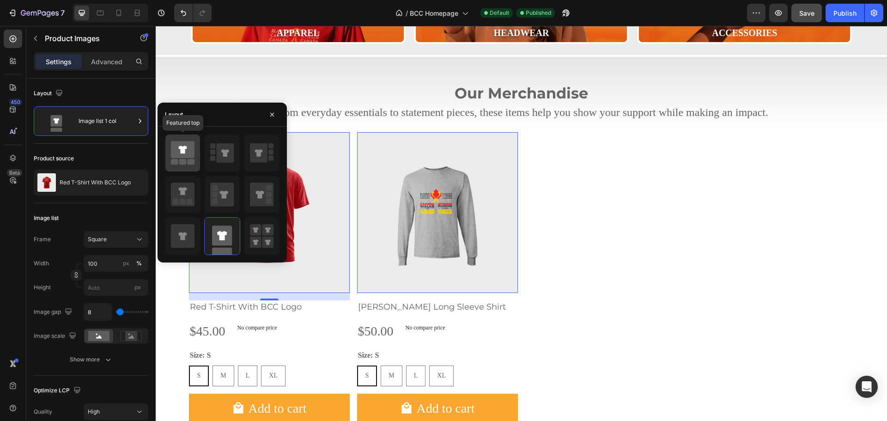
click at [192, 156] on icon at bounding box center [183, 149] width 24 height 17
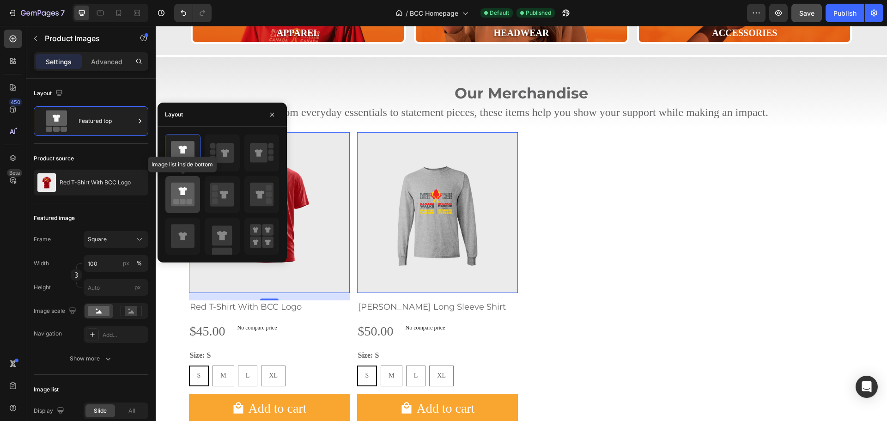
click at [185, 195] on icon at bounding box center [183, 194] width 24 height 24
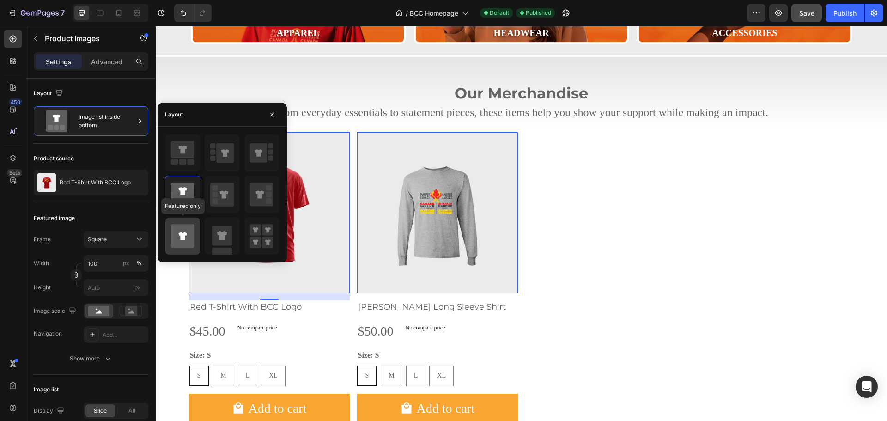
click at [177, 224] on icon at bounding box center [183, 236] width 24 height 26
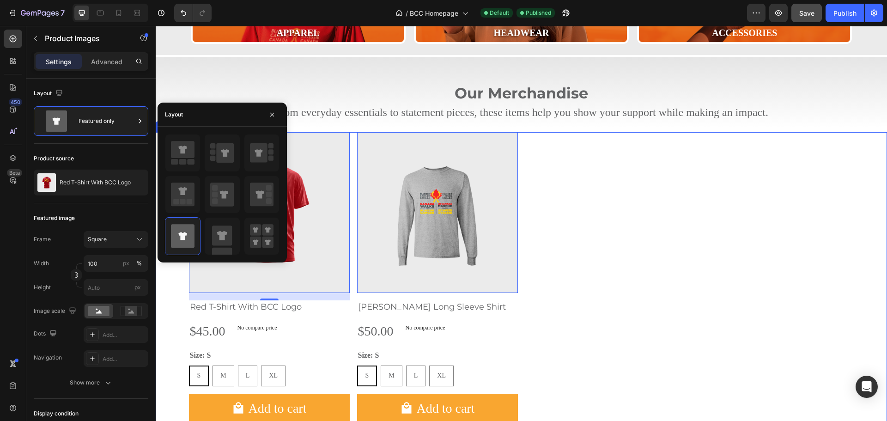
click at [528, 220] on div "Product Images 16 Red T-Shirt With BCC Logo Product Title $45.00 Product Price …" at bounding box center [521, 281] width 665 height 298
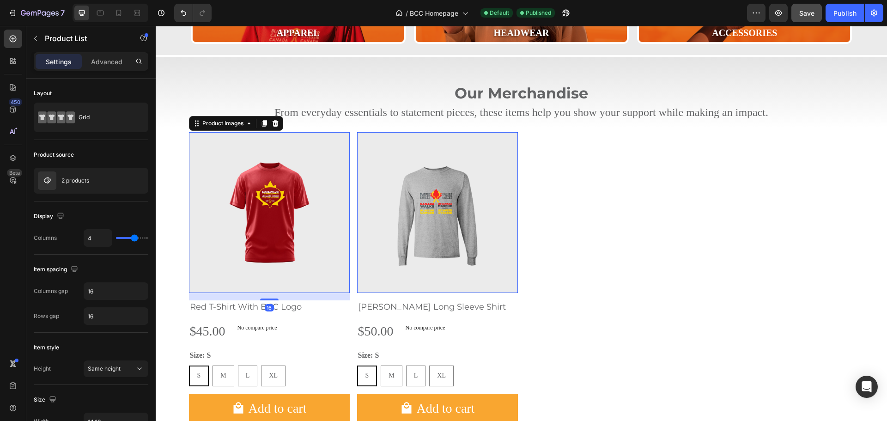
drag, startPoint x: 305, startPoint y: 219, endPoint x: 310, endPoint y: 217, distance: 5.0
click at [306, 218] on img at bounding box center [269, 212] width 161 height 161
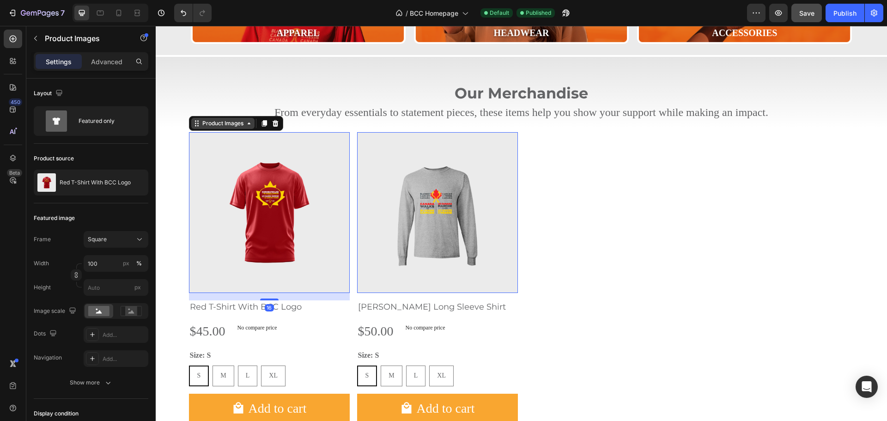
click at [226, 125] on div "Product Images" at bounding box center [222, 123] width 45 height 8
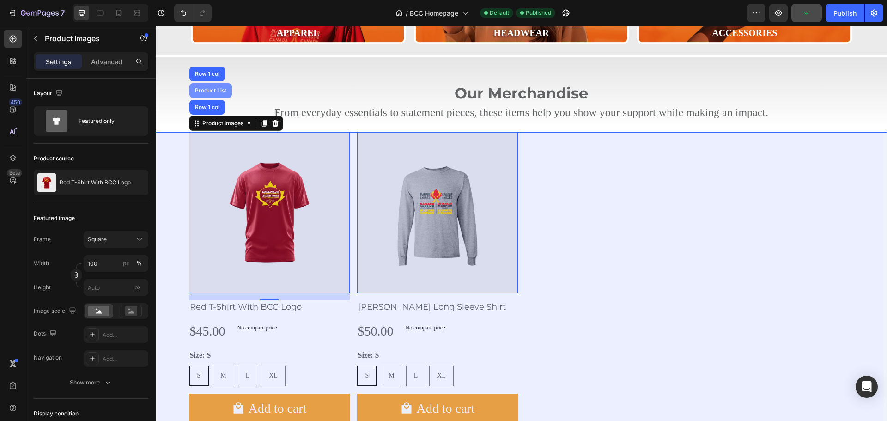
click at [208, 88] on div "Product List" at bounding box center [210, 91] width 35 height 6
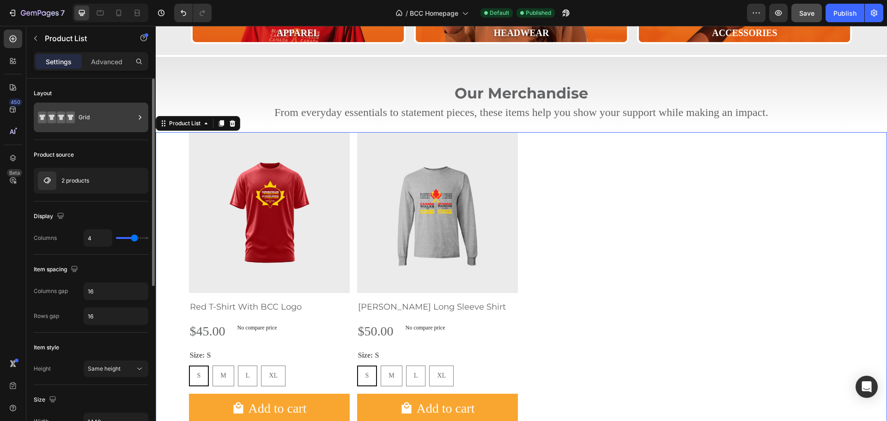
click at [87, 118] on div "Grid" at bounding box center [107, 117] width 56 height 21
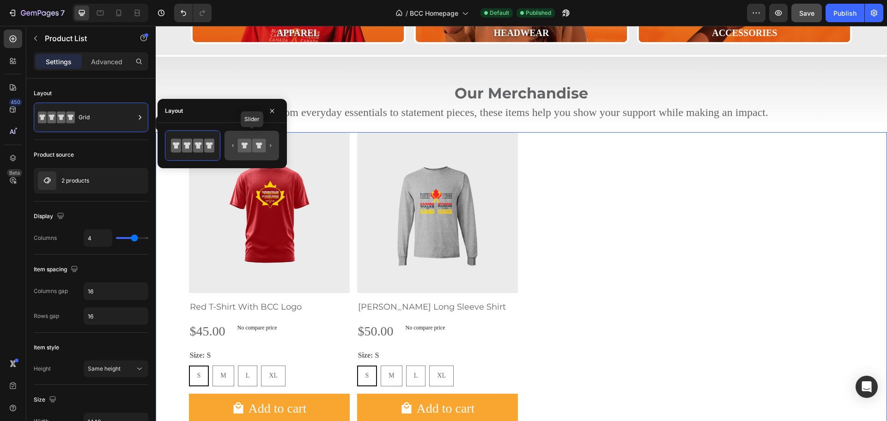
click at [248, 138] on icon at bounding box center [251, 145] width 43 height 18
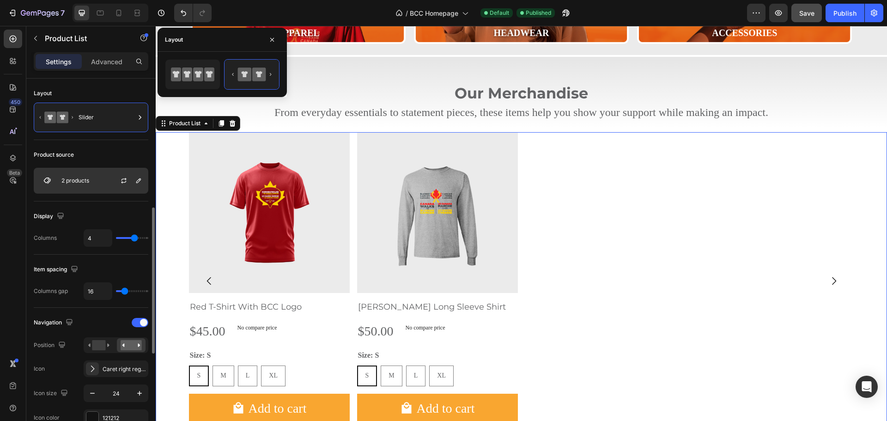
scroll to position [92, 0]
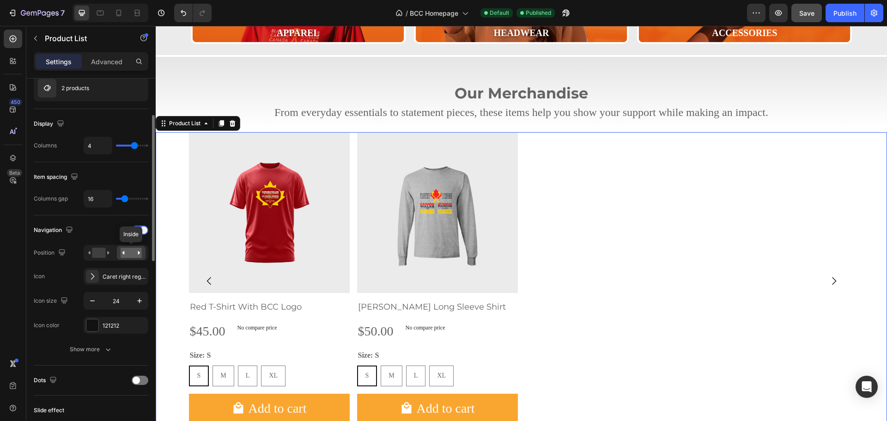
click at [126, 252] on rect at bounding box center [131, 253] width 21 height 10
click at [94, 347] on div "Show more" at bounding box center [91, 349] width 43 height 9
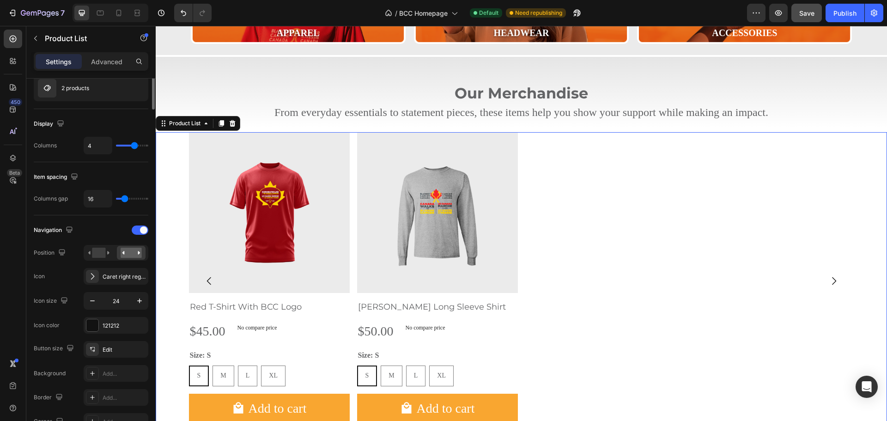
scroll to position [0, 0]
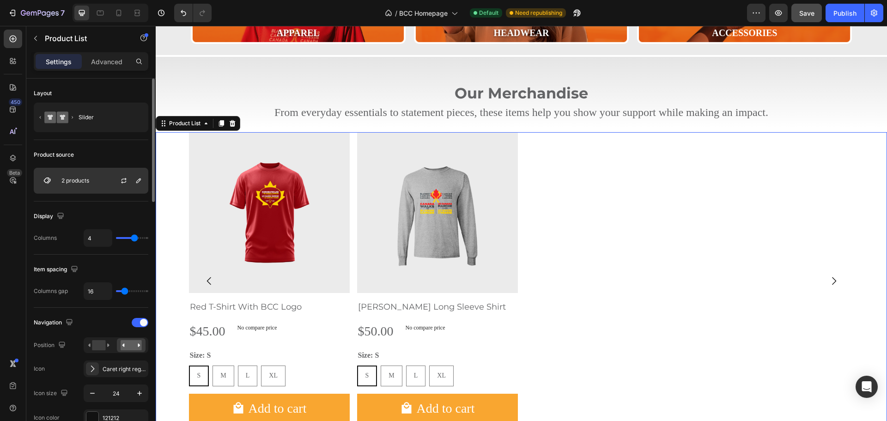
click at [107, 172] on div "2 products" at bounding box center [91, 181] width 115 height 26
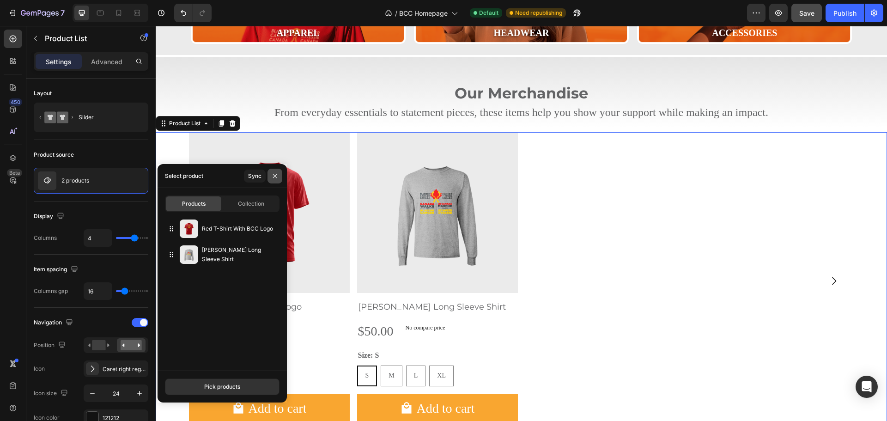
click at [275, 176] on icon "button" at bounding box center [275, 176] width 4 height 4
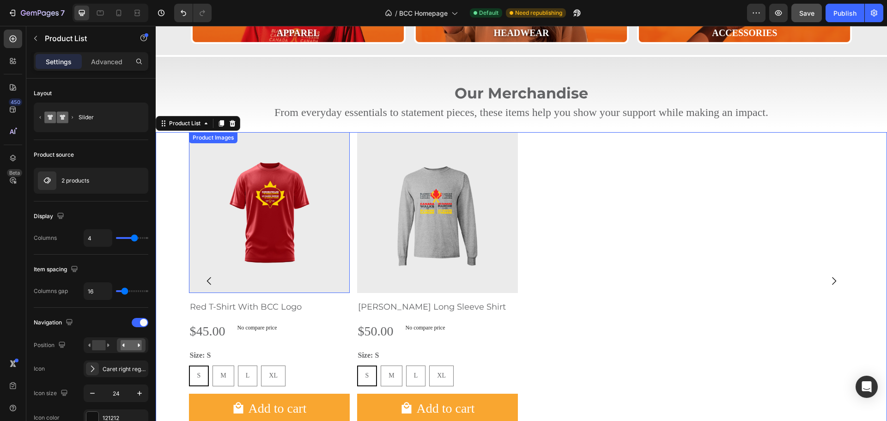
click at [205, 139] on div "Product Images" at bounding box center [213, 137] width 45 height 8
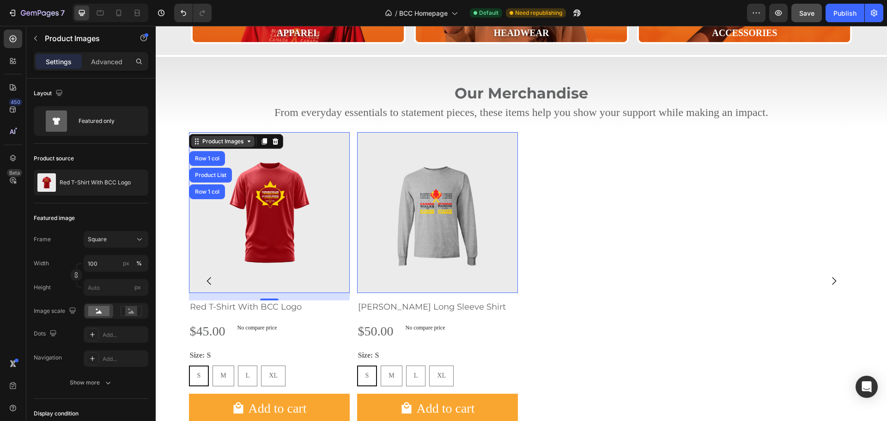
click at [207, 144] on div "Product Images" at bounding box center [222, 141] width 45 height 8
click at [208, 142] on div "Product Images" at bounding box center [222, 141] width 45 height 8
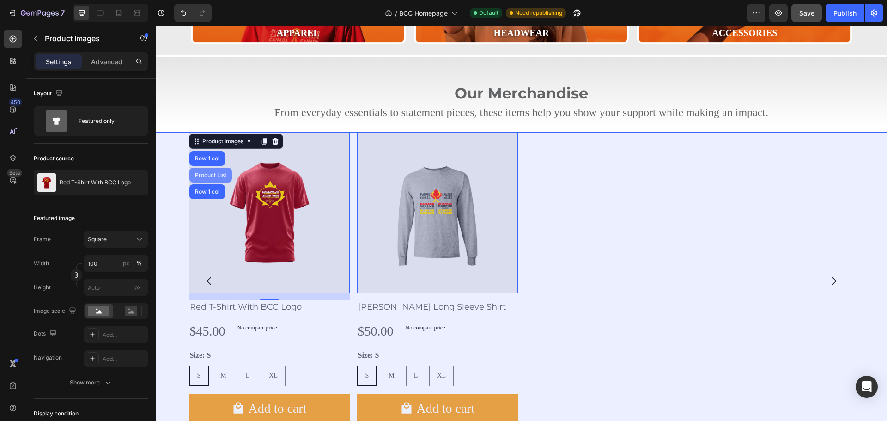
click at [202, 173] on div "Product List" at bounding box center [210, 175] width 35 height 6
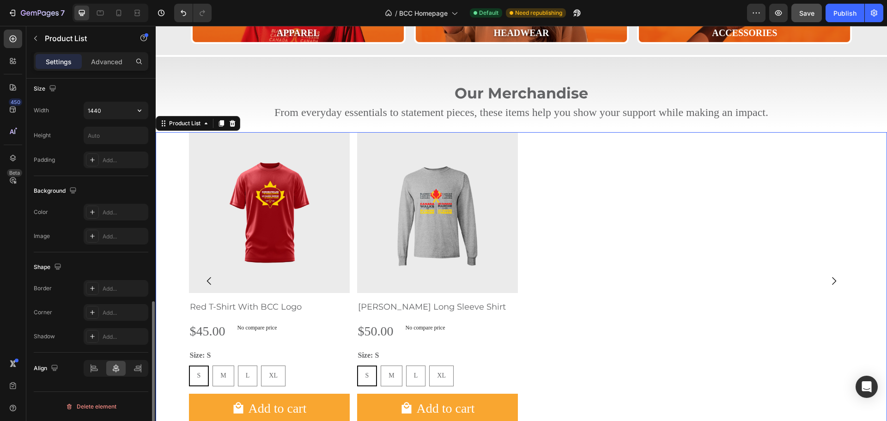
scroll to position [470, 0]
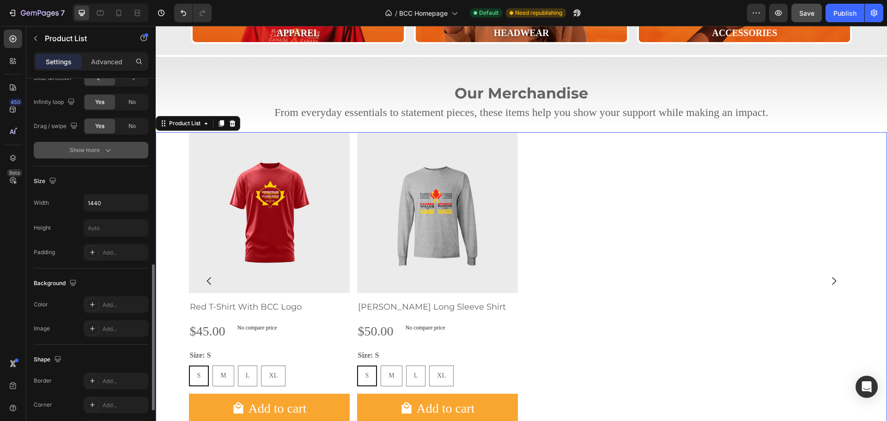
click at [100, 154] on div "Show more" at bounding box center [91, 149] width 43 height 9
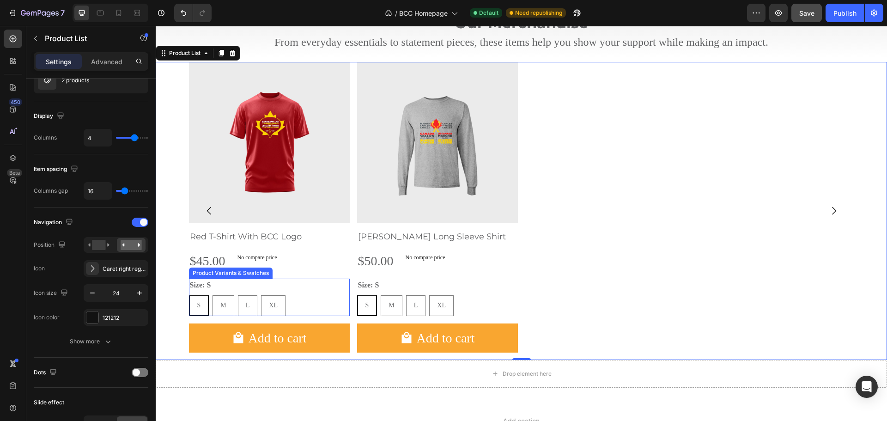
scroll to position [409, 0]
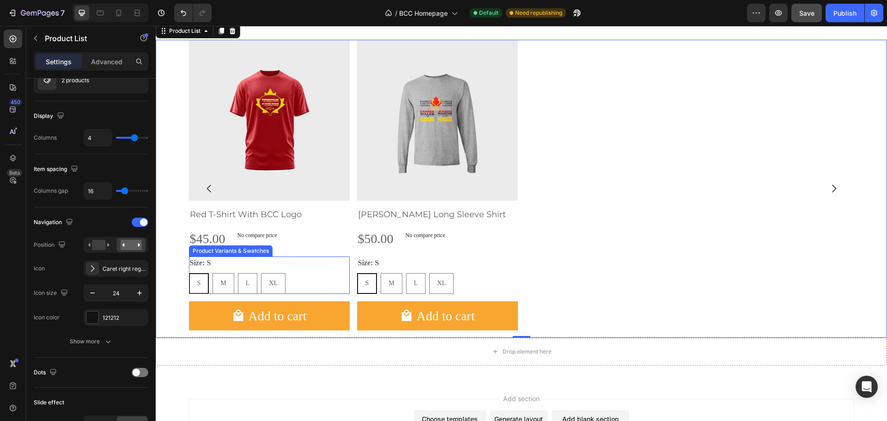
click at [197, 262] on legend "Size: S" at bounding box center [200, 262] width 23 height 13
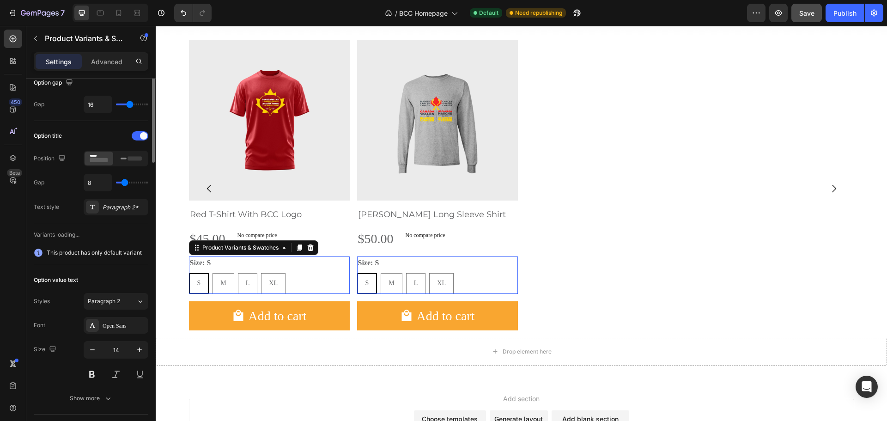
scroll to position [0, 0]
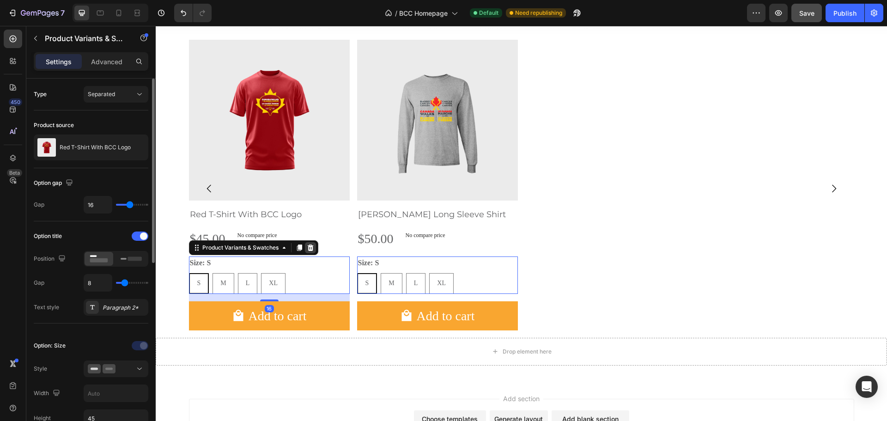
click at [307, 246] on icon at bounding box center [310, 247] width 6 height 6
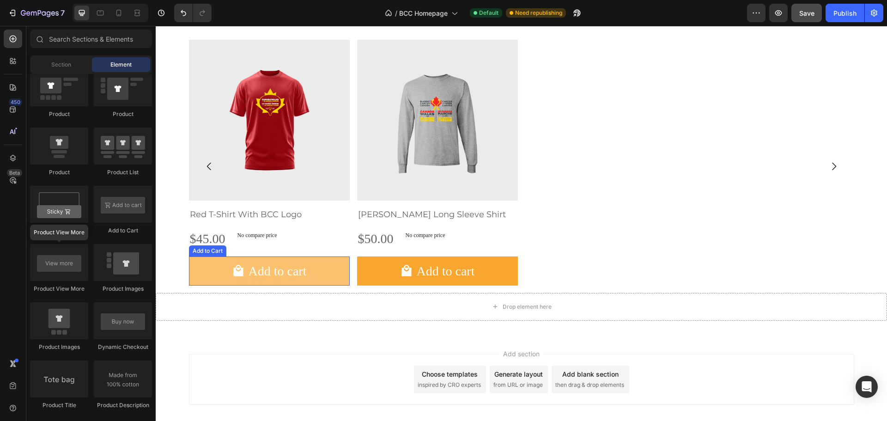
click at [322, 261] on button "Add to cart" at bounding box center [269, 270] width 161 height 29
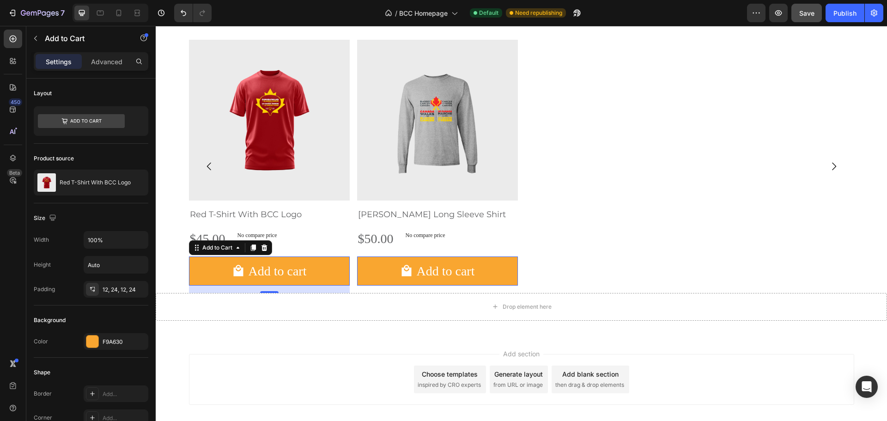
click at [262, 247] on icon at bounding box center [264, 247] width 6 height 6
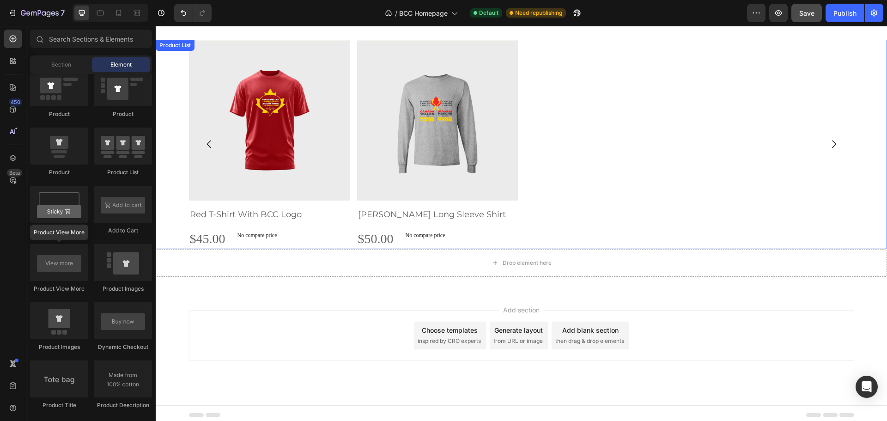
scroll to position [317, 0]
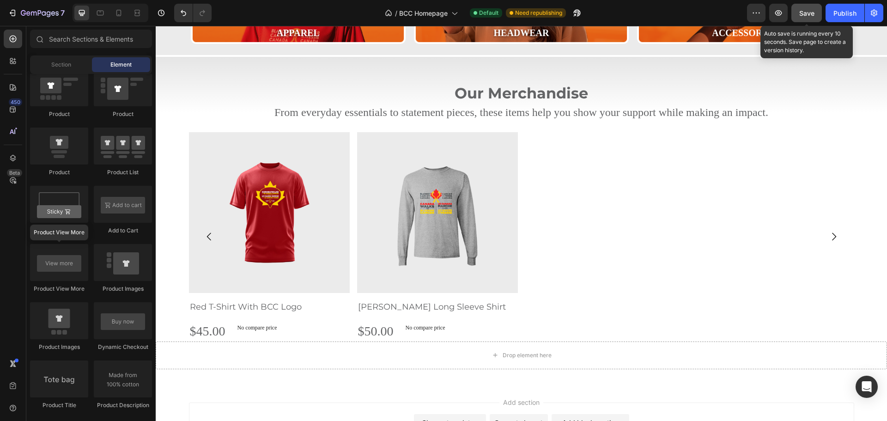
click at [810, 6] on button "Save" at bounding box center [806, 13] width 30 height 18
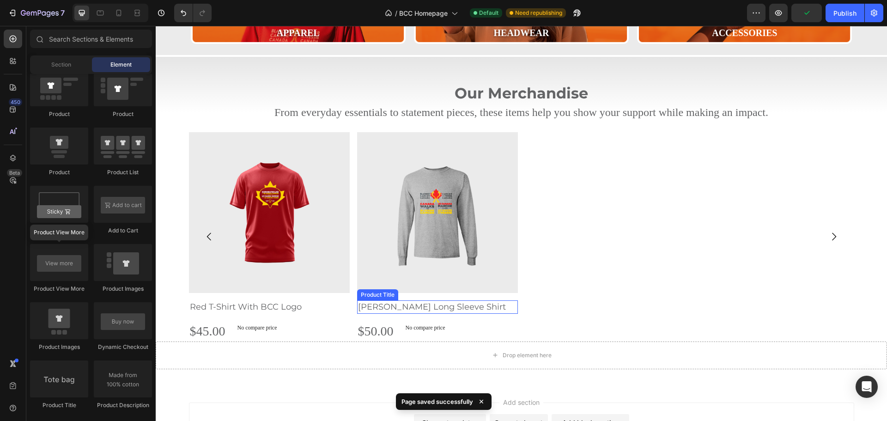
click at [409, 312] on h2 "[PERSON_NAME] Long Sleeve Shirt" at bounding box center [437, 306] width 161 height 13
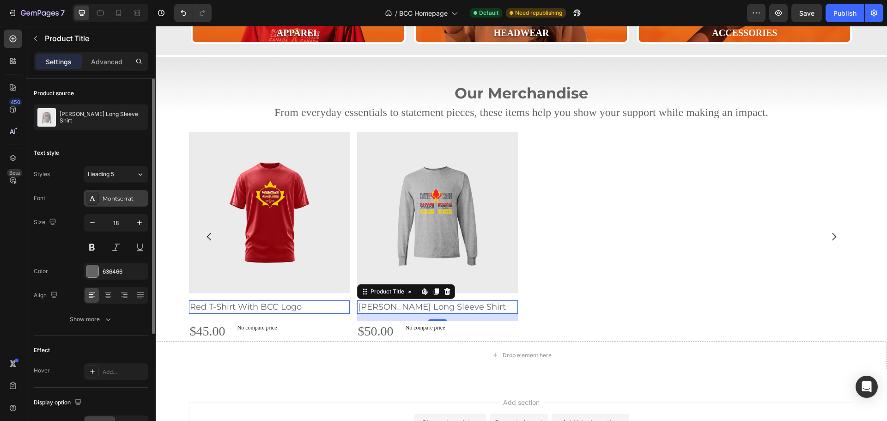
click at [140, 199] on div "Montserrat" at bounding box center [124, 198] width 43 height 8
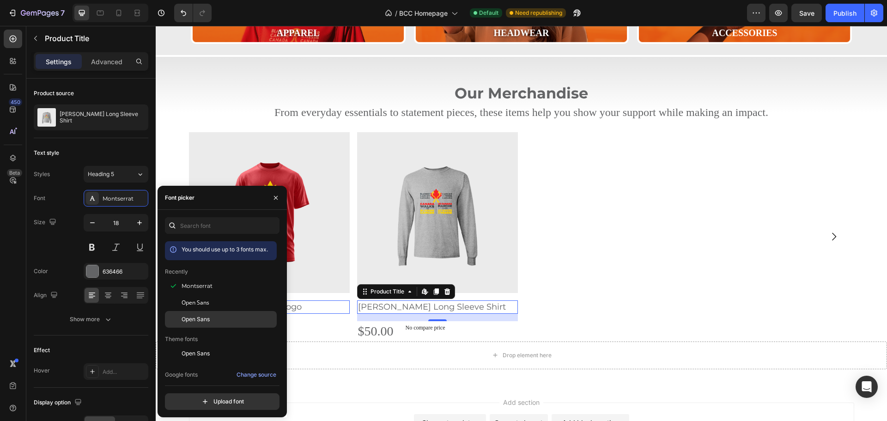
click at [193, 322] on span "Open Sans" at bounding box center [195, 319] width 28 height 8
click at [209, 300] on div "Open Sans" at bounding box center [227, 302] width 93 height 8
click at [189, 303] on span "Open Sans" at bounding box center [195, 302] width 28 height 8
click at [193, 286] on span "Montserrat" at bounding box center [196, 286] width 31 height 8
click at [191, 302] on span "Open Sans" at bounding box center [195, 302] width 28 height 8
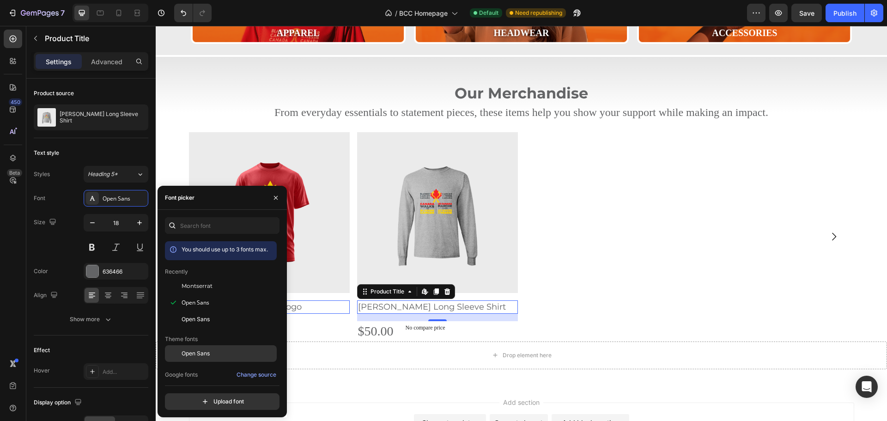
click at [189, 351] on span "Open Sans" at bounding box center [195, 353] width 28 height 8
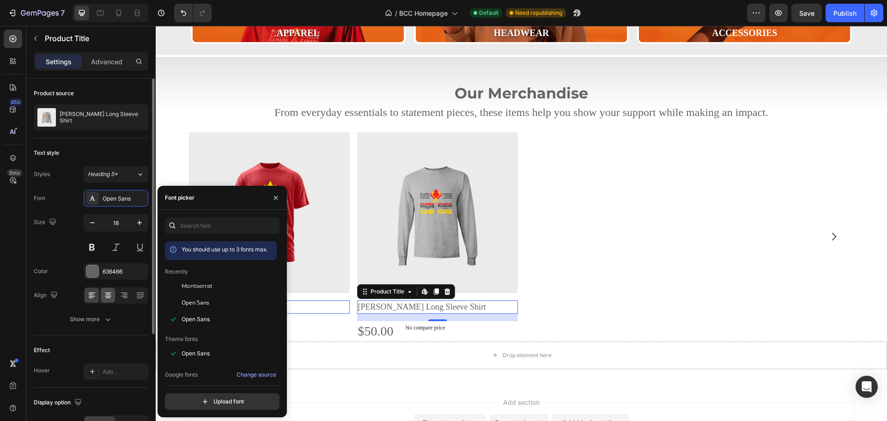
click at [110, 299] on icon at bounding box center [107, 294] width 9 height 9
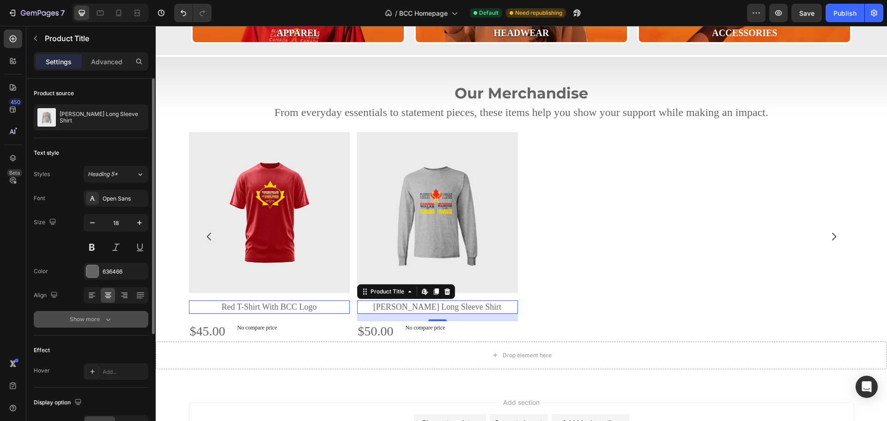
click at [104, 316] on icon "button" at bounding box center [107, 318] width 9 height 9
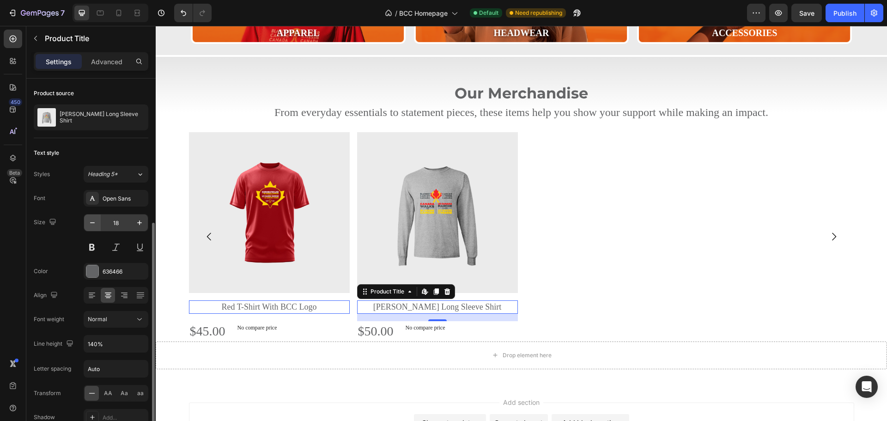
scroll to position [277, 0]
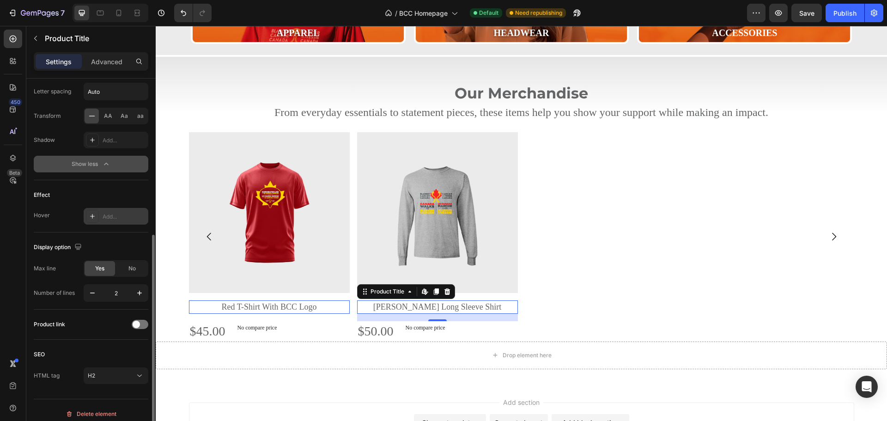
click at [106, 217] on div "Add..." at bounding box center [124, 216] width 43 height 8
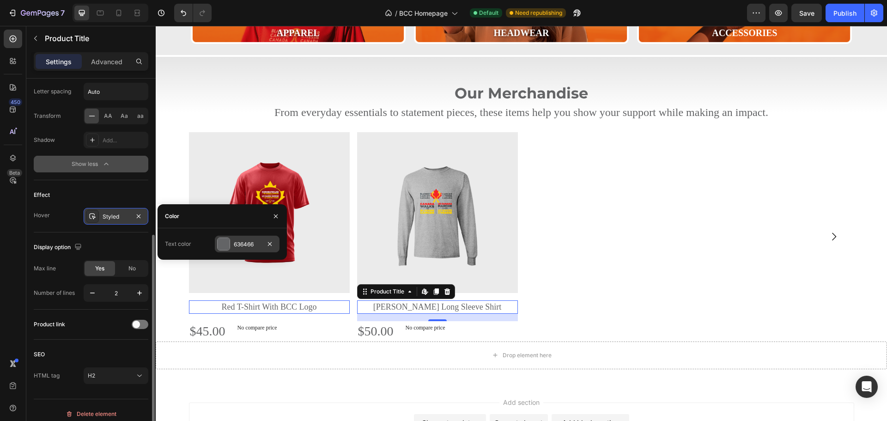
click at [239, 246] on div "636466" at bounding box center [247, 244] width 27 height 8
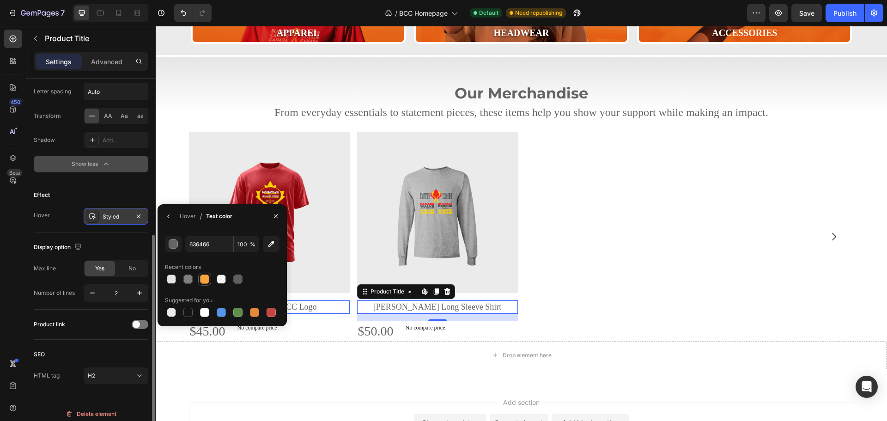
click at [207, 278] on div at bounding box center [204, 278] width 9 height 9
type input "F7A53E"
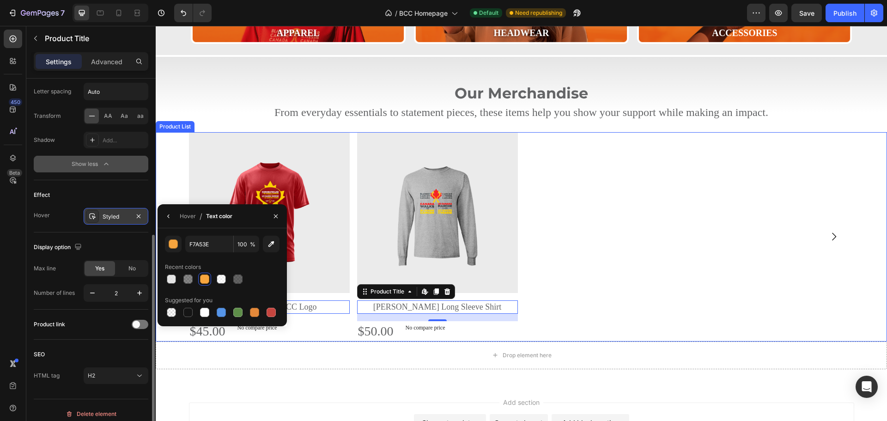
click at [637, 240] on div "Product Images Red T-Shirt With BCC Logo Product Title Edit content in Shopify …" at bounding box center [521, 236] width 665 height 209
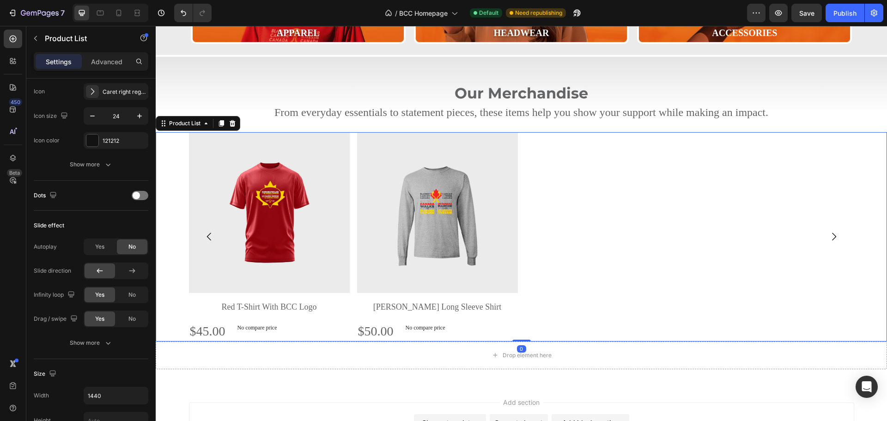
scroll to position [0, 0]
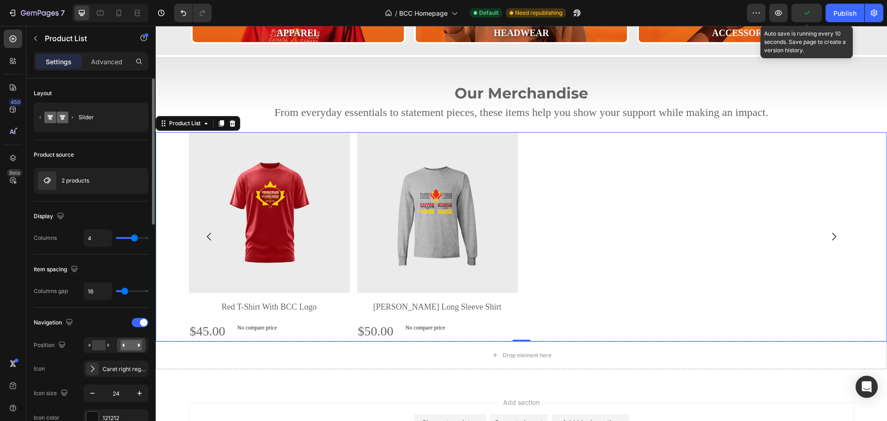
click at [807, 13] on icon "button" at bounding box center [806, 12] width 9 height 9
click at [815, 12] on button "Save" at bounding box center [806, 13] width 30 height 18
click at [98, 59] on p "Advanced" at bounding box center [106, 62] width 31 height 10
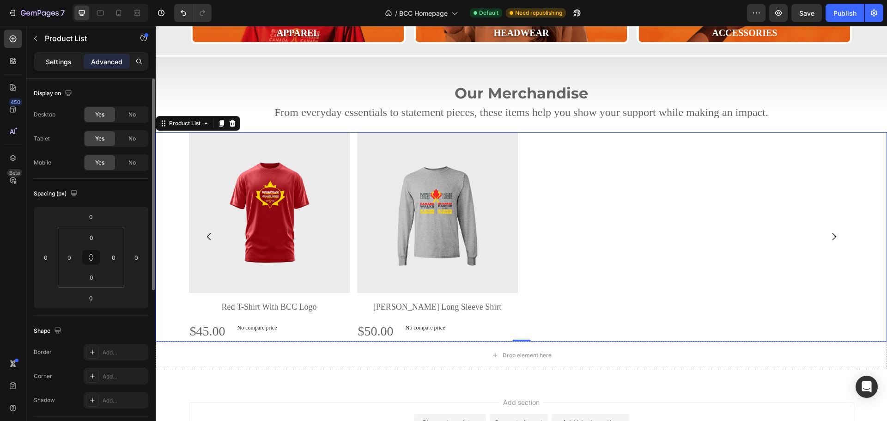
click at [56, 60] on p "Settings" at bounding box center [59, 62] width 26 height 10
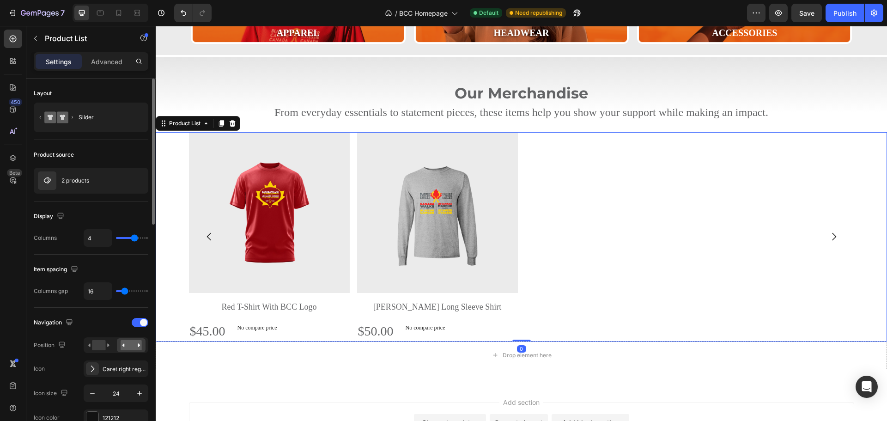
scroll to position [92, 0]
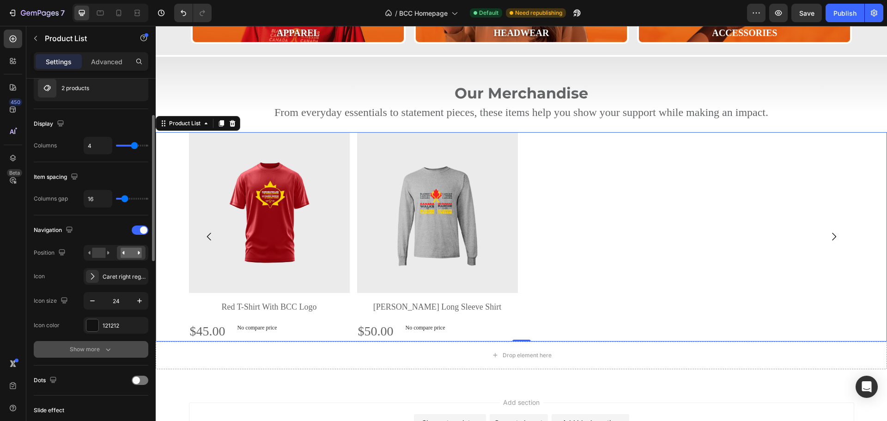
click at [106, 345] on icon "button" at bounding box center [107, 349] width 9 height 9
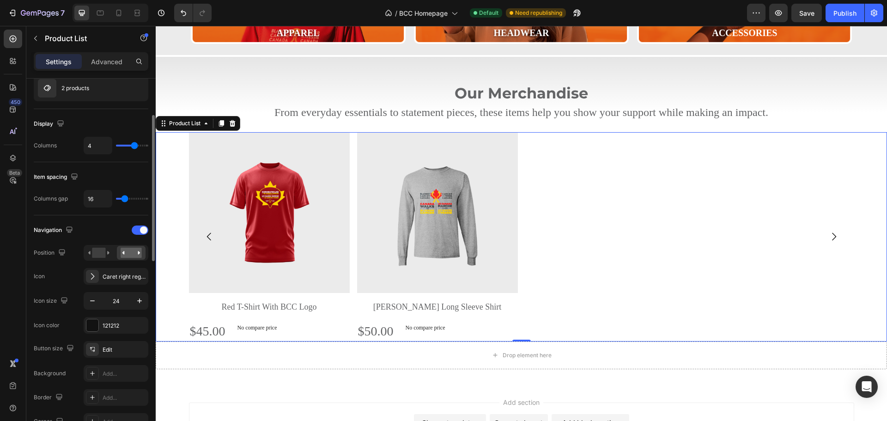
scroll to position [277, 0]
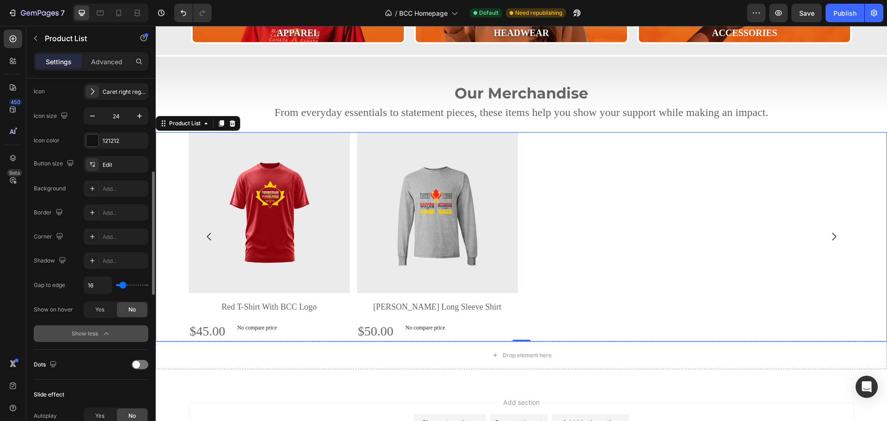
type input "4"
type input "0"
drag, startPoint x: 119, startPoint y: 284, endPoint x: 111, endPoint y: 283, distance: 7.9
type input "0"
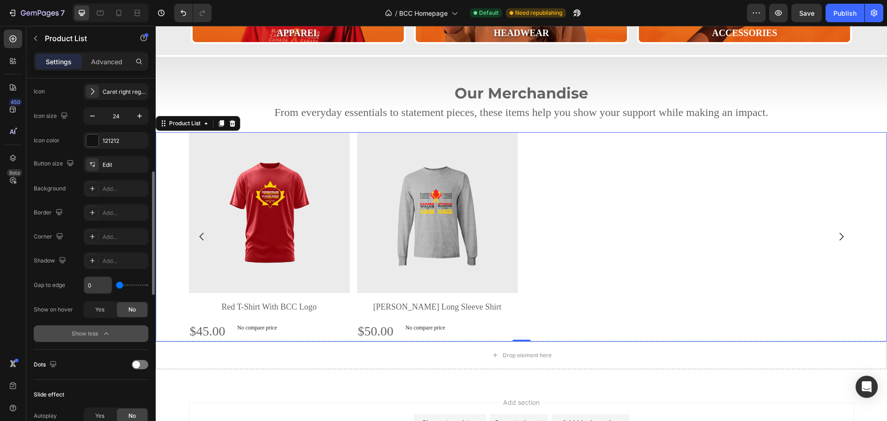
click at [116, 285] on input "range" at bounding box center [132, 285] width 32 height 2
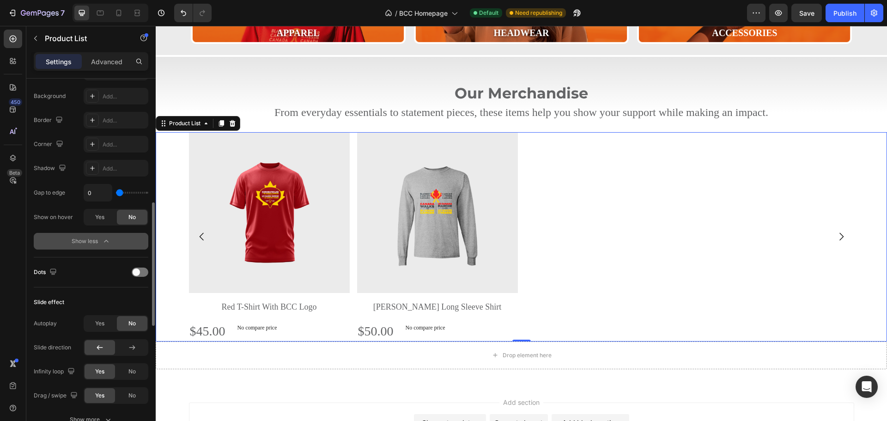
scroll to position [462, 0]
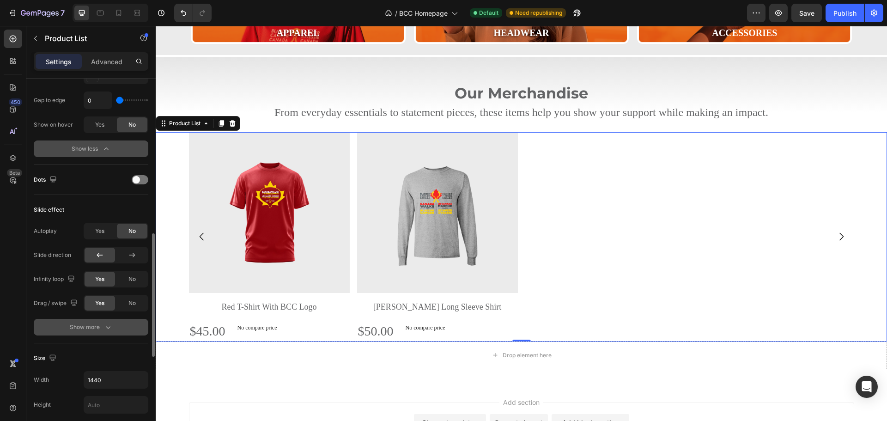
click at [87, 326] on div "Show more" at bounding box center [91, 326] width 43 height 9
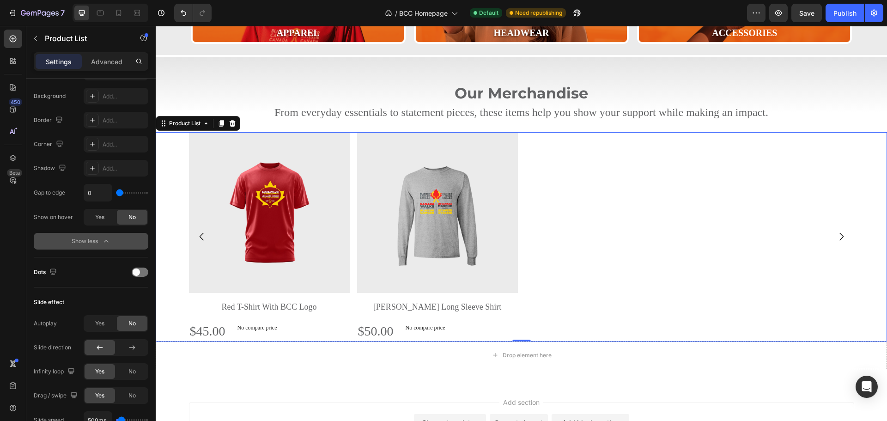
scroll to position [185, 0]
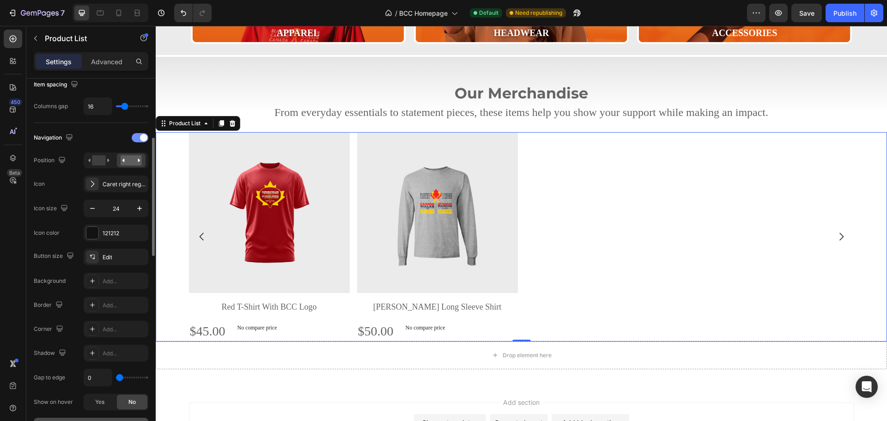
click at [141, 135] on span at bounding box center [143, 137] width 7 height 7
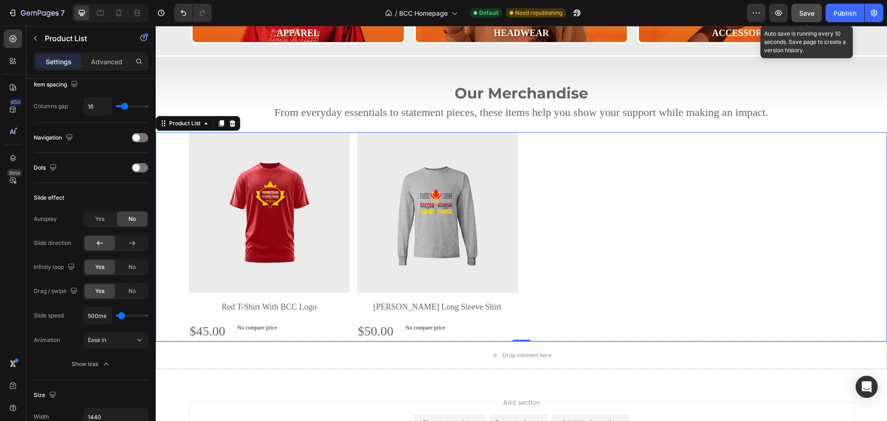
click at [797, 5] on button "Save" at bounding box center [806, 13] width 30 height 18
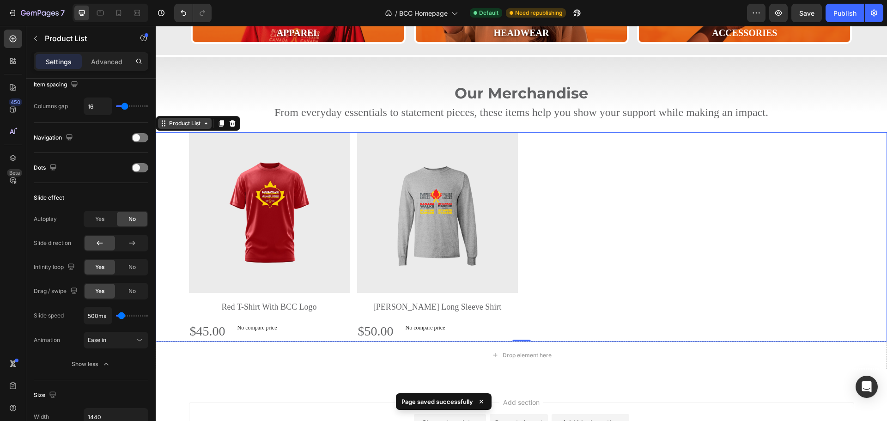
click at [182, 125] on div "Product List" at bounding box center [184, 123] width 35 height 8
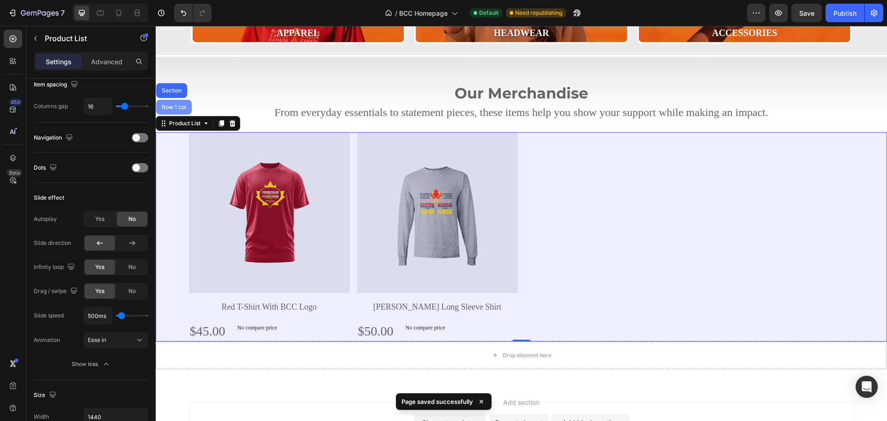
click at [172, 103] on div "Row 1 col" at bounding box center [174, 107] width 36 height 15
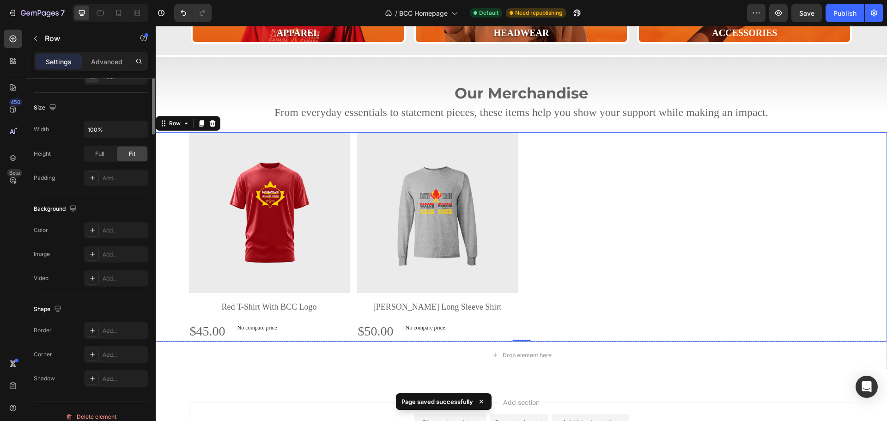
scroll to position [0, 0]
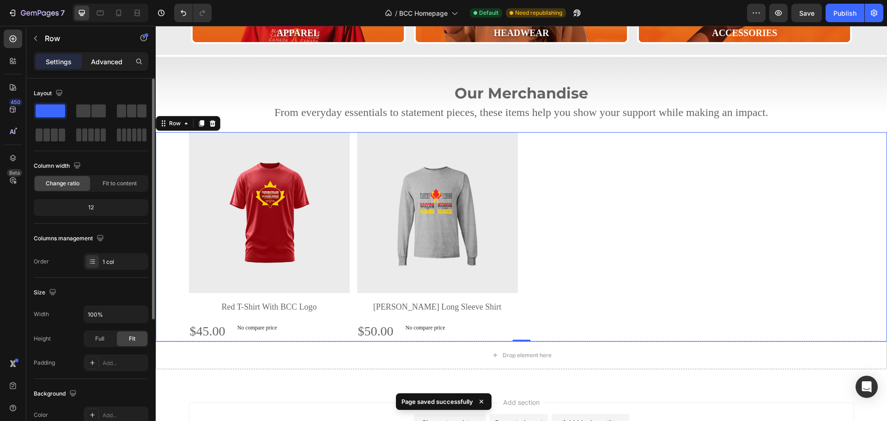
click at [103, 65] on p "Advanced" at bounding box center [106, 62] width 31 height 10
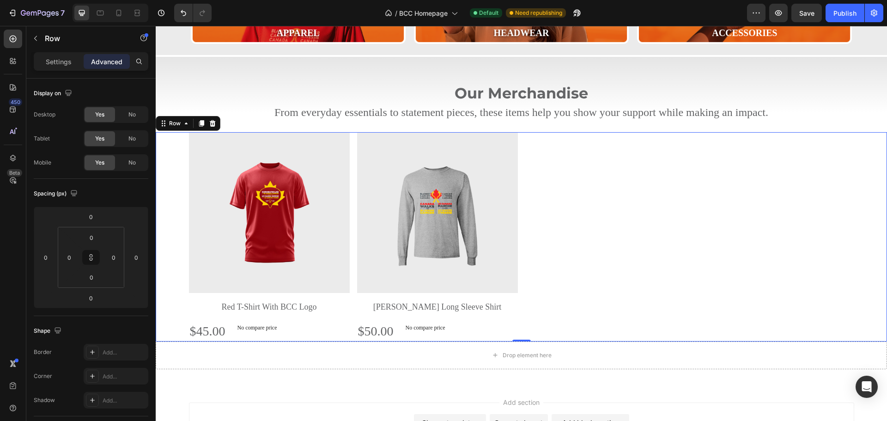
click at [177, 129] on div "Row" at bounding box center [188, 123] width 65 height 15
click at [176, 120] on div "Row" at bounding box center [174, 123] width 15 height 8
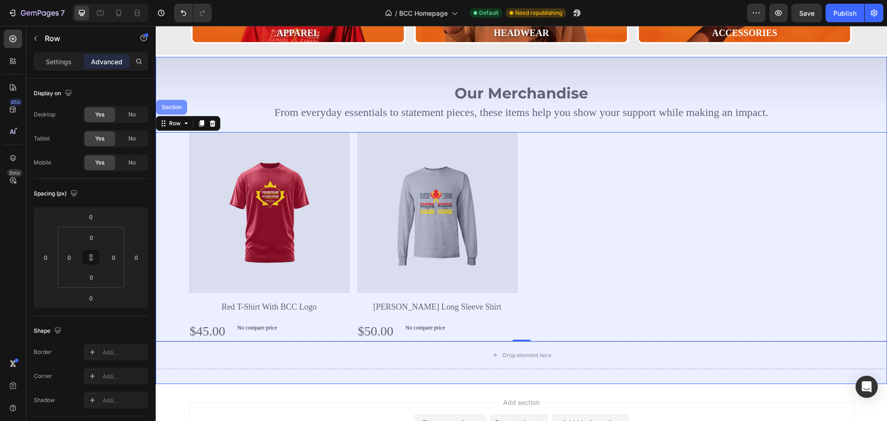
click at [173, 104] on div "Section" at bounding box center [171, 107] width 31 height 15
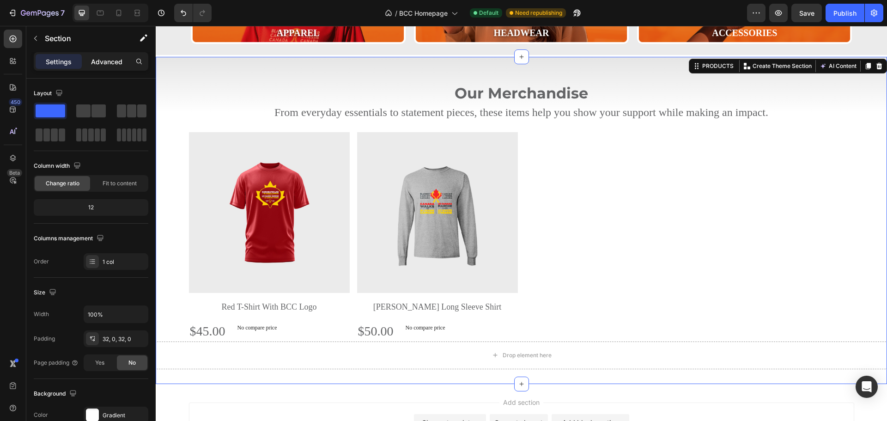
click at [113, 63] on p "Advanced" at bounding box center [106, 62] width 31 height 10
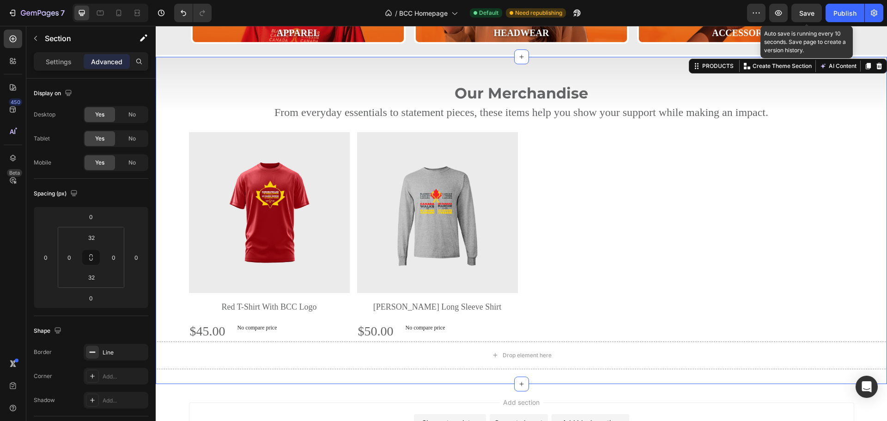
click at [800, 16] on span "Save" at bounding box center [806, 13] width 15 height 8
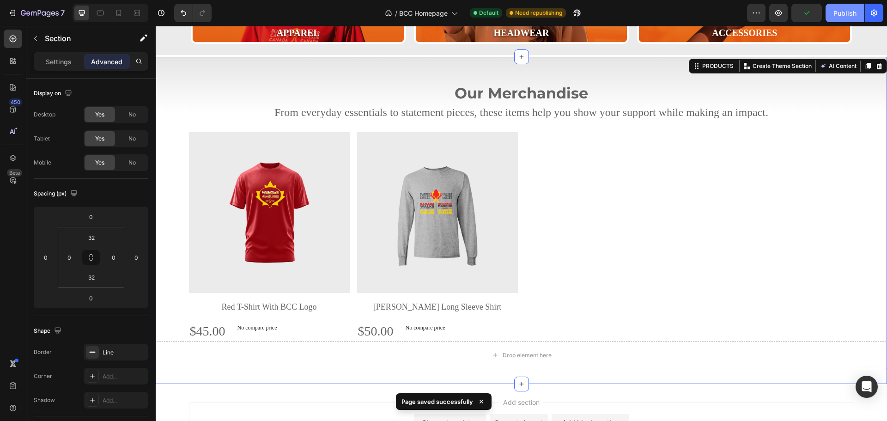
click at [838, 12] on div "Publish" at bounding box center [844, 13] width 23 height 10
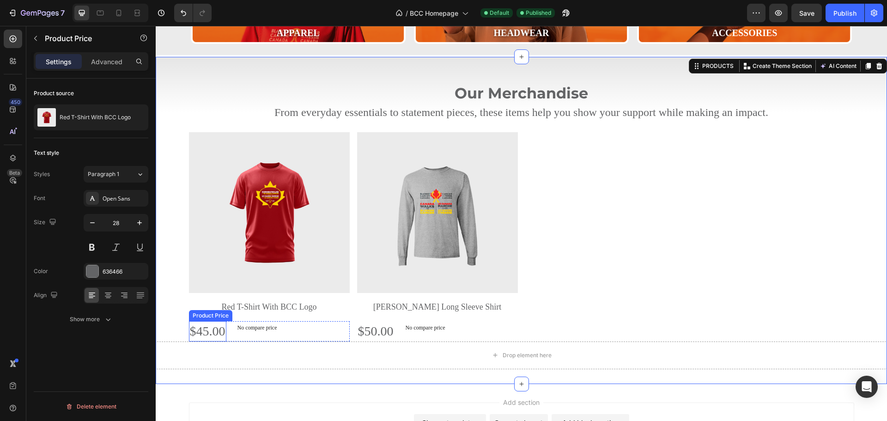
click at [192, 333] on div "$45.00" at bounding box center [207, 331] width 37 height 20
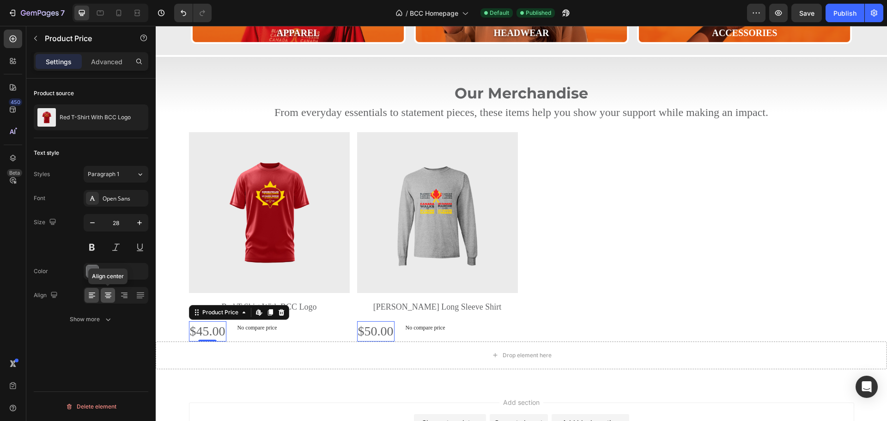
click at [109, 295] on icon at bounding box center [108, 294] width 5 height 1
click at [214, 315] on div "Product Price" at bounding box center [220, 312] width 40 height 8
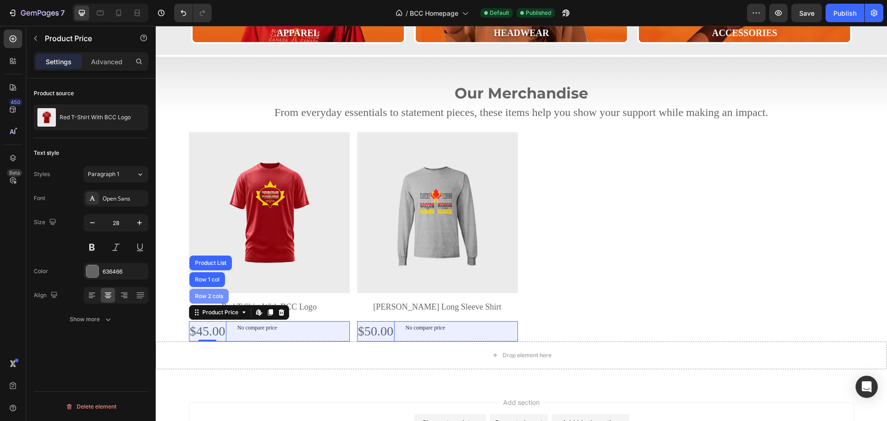
click at [206, 297] on div "Row 2 cols" at bounding box center [209, 296] width 32 height 6
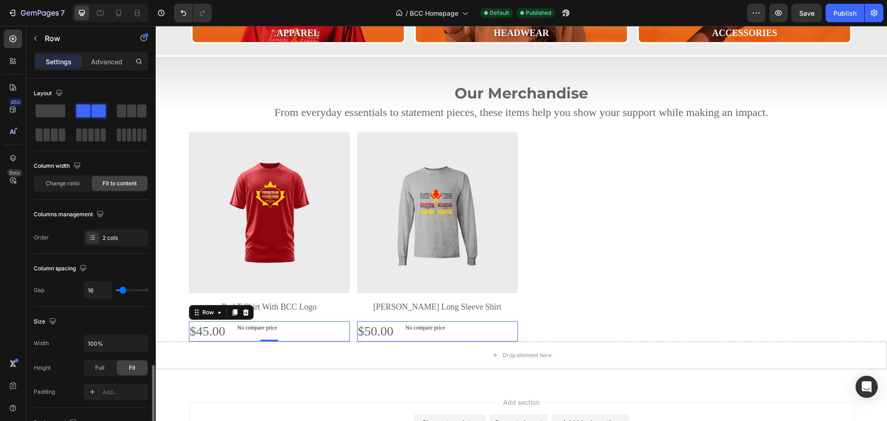
scroll to position [300, 0]
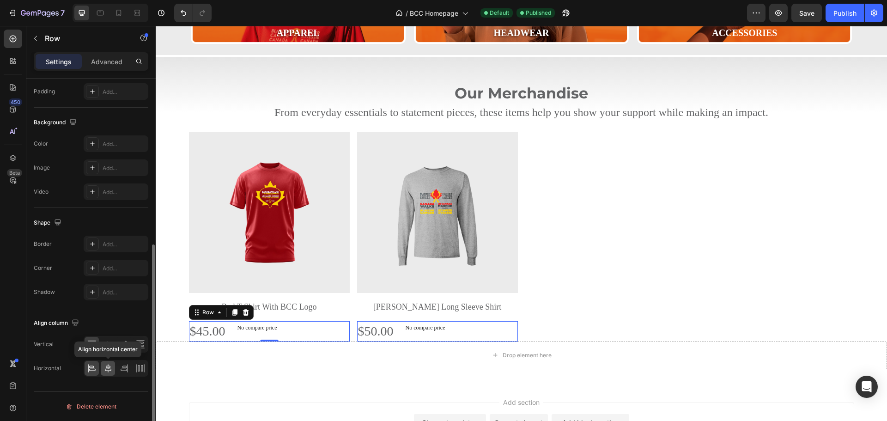
click at [105, 370] on icon at bounding box center [108, 368] width 6 height 8
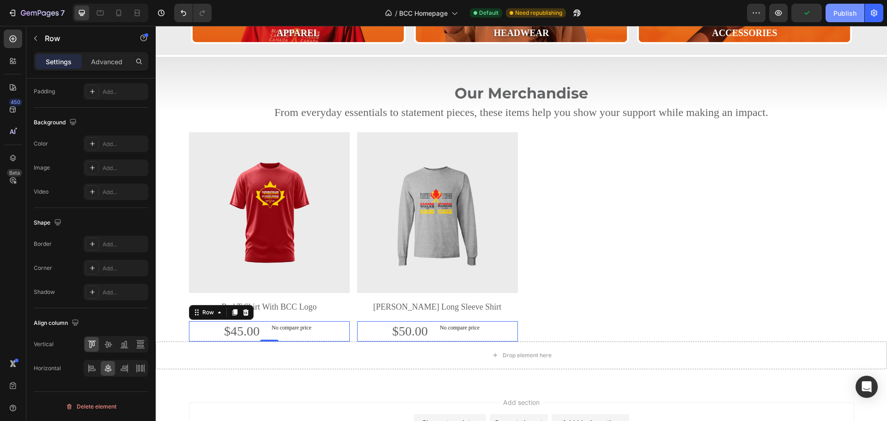
click at [842, 9] on div "Publish" at bounding box center [844, 13] width 23 height 10
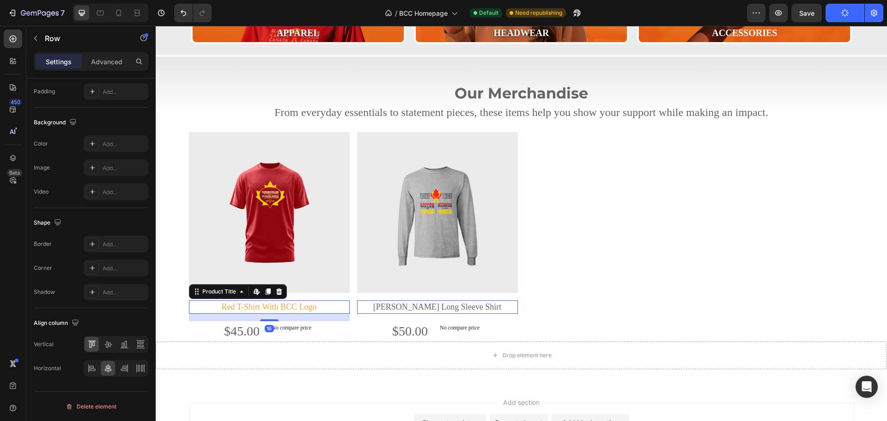
click at [274, 308] on h2 "Red T-Shirt With BCC Logo" at bounding box center [269, 306] width 161 height 13
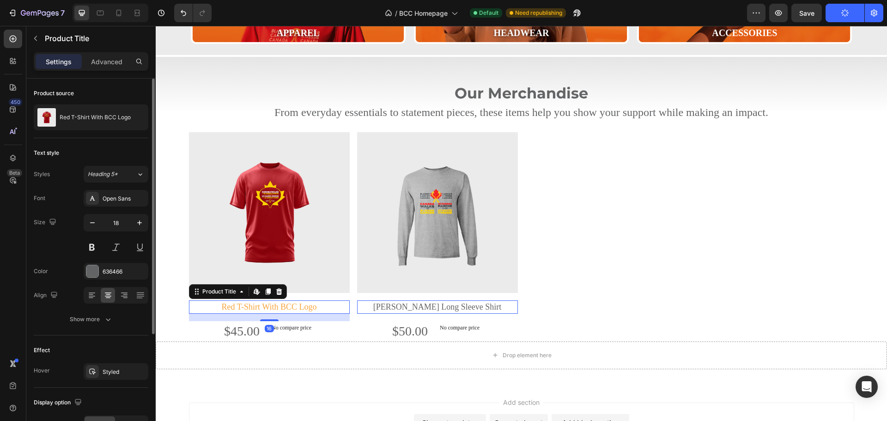
scroll to position [0, 0]
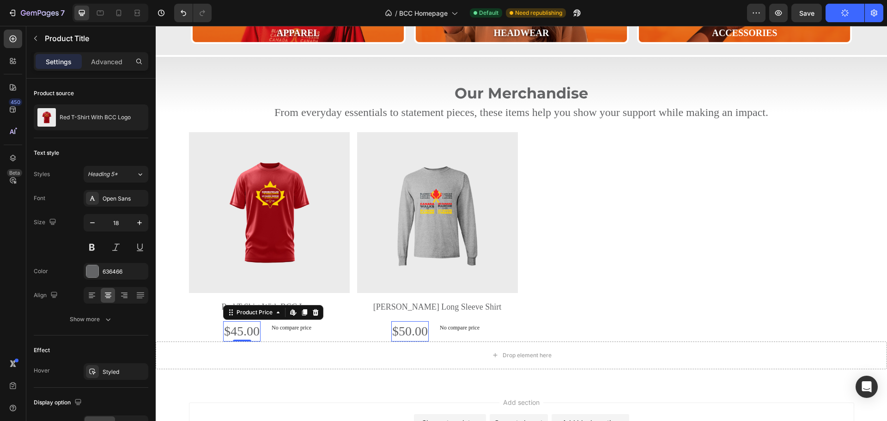
click at [243, 330] on div "$45.00" at bounding box center [241, 331] width 37 height 20
click at [117, 218] on input "28" at bounding box center [116, 222] width 30 height 17
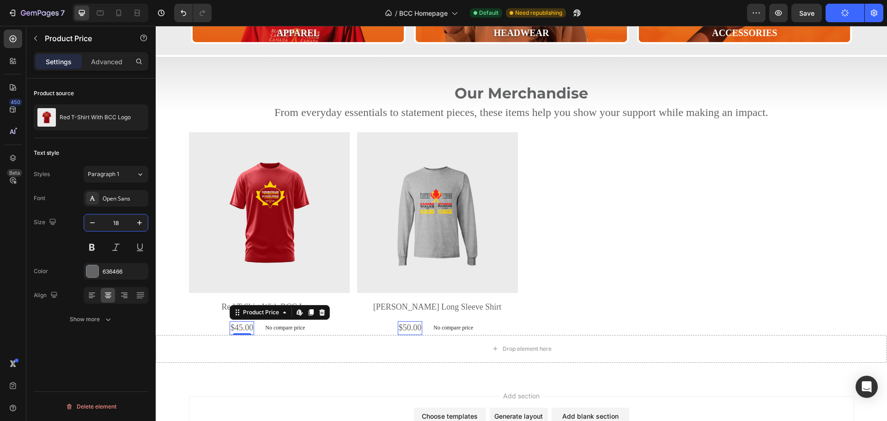
type input "18"
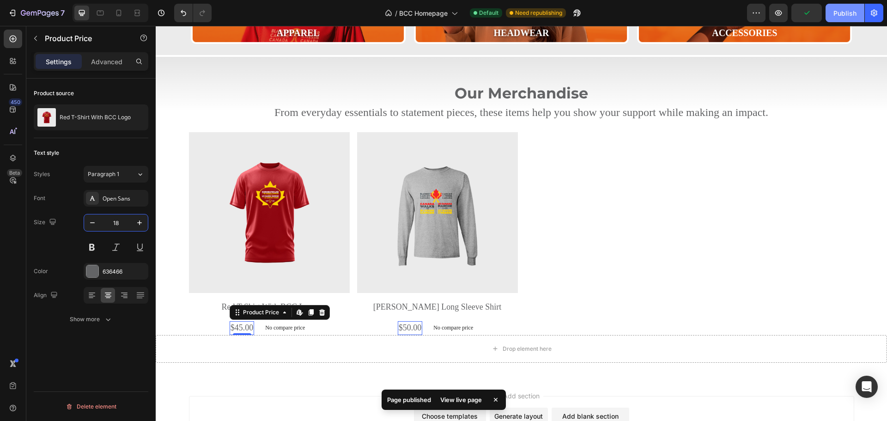
click at [837, 15] on div "Publish" at bounding box center [844, 13] width 23 height 10
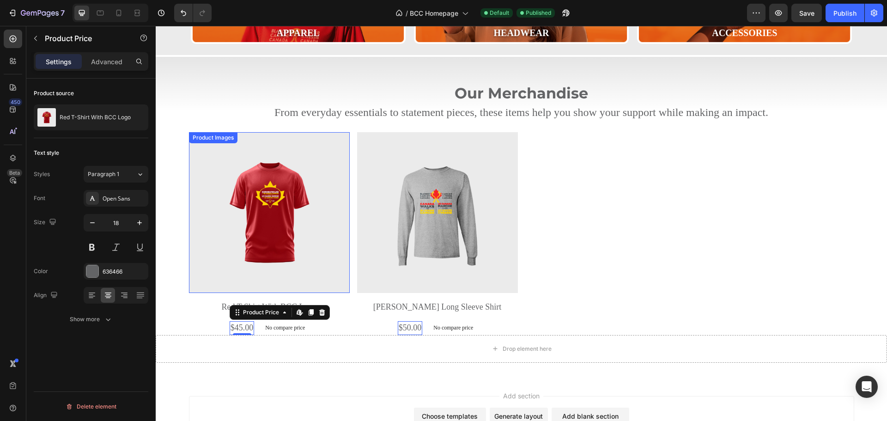
click at [224, 205] on img at bounding box center [269, 212] width 161 height 161
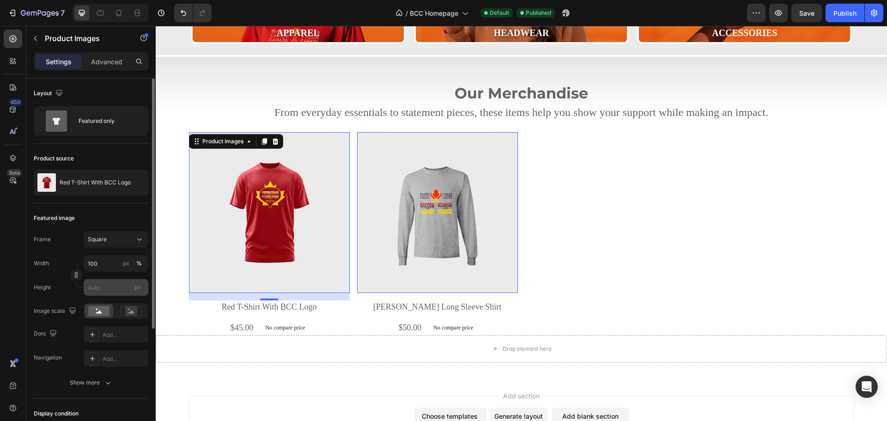
scroll to position [92, 0]
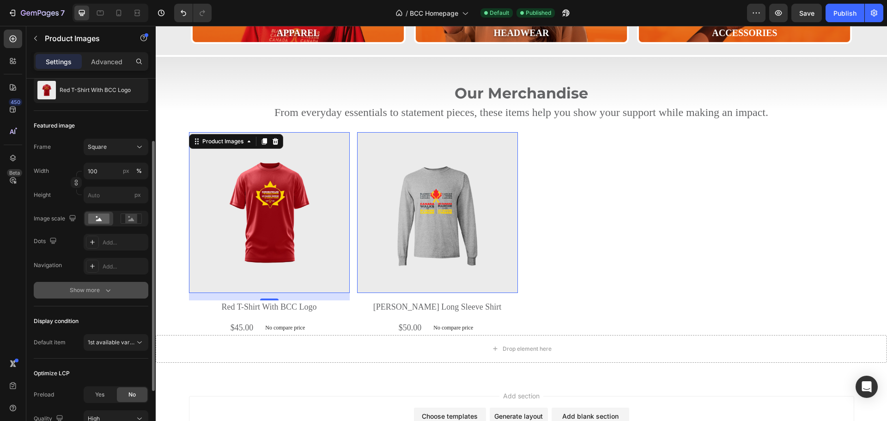
click at [102, 284] on button "Show more" at bounding box center [91, 290] width 115 height 17
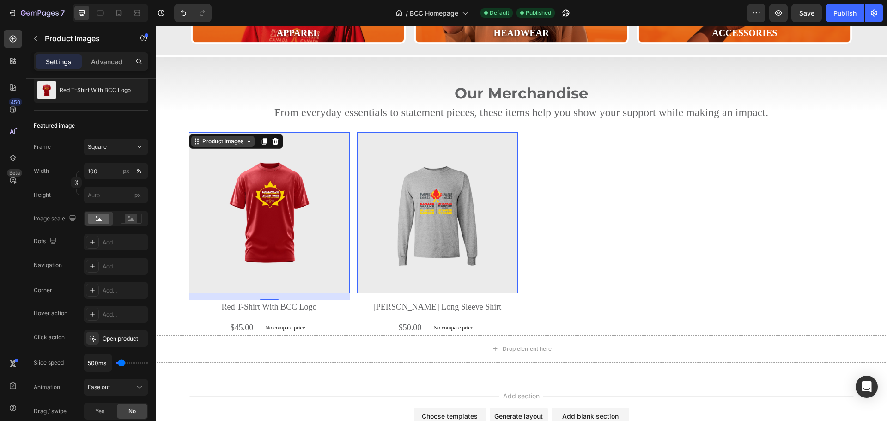
click at [238, 144] on div "Product Images" at bounding box center [222, 141] width 45 height 8
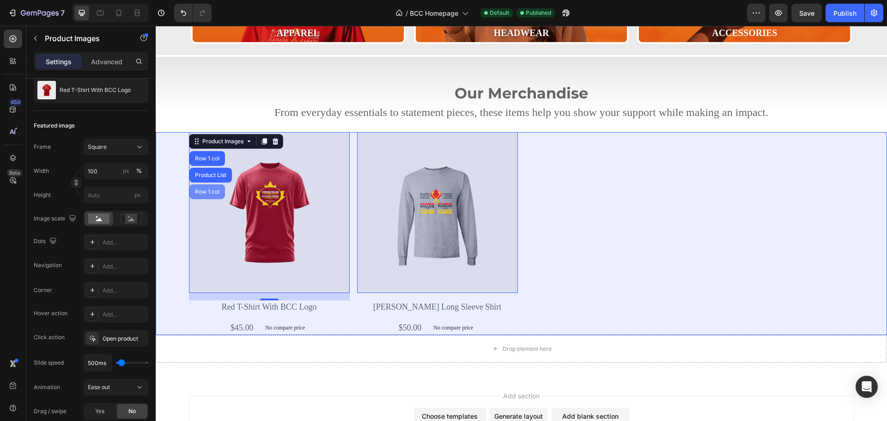
click at [203, 174] on div "Product List" at bounding box center [210, 175] width 35 height 6
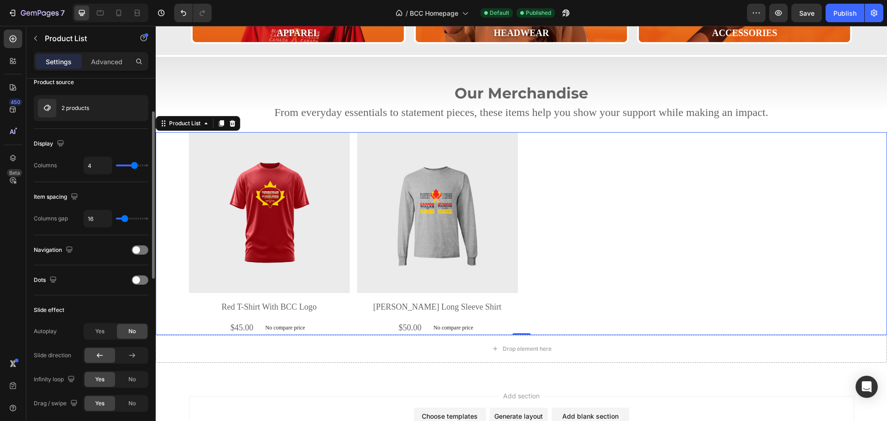
scroll to position [0, 0]
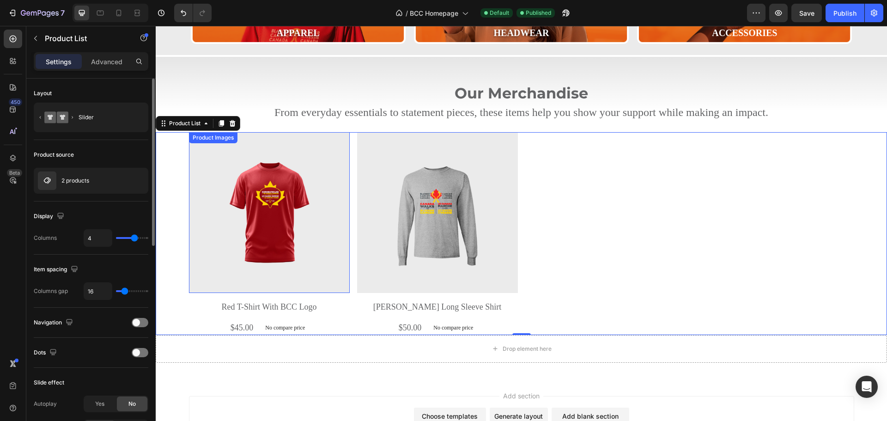
click at [232, 175] on img at bounding box center [269, 212] width 161 height 161
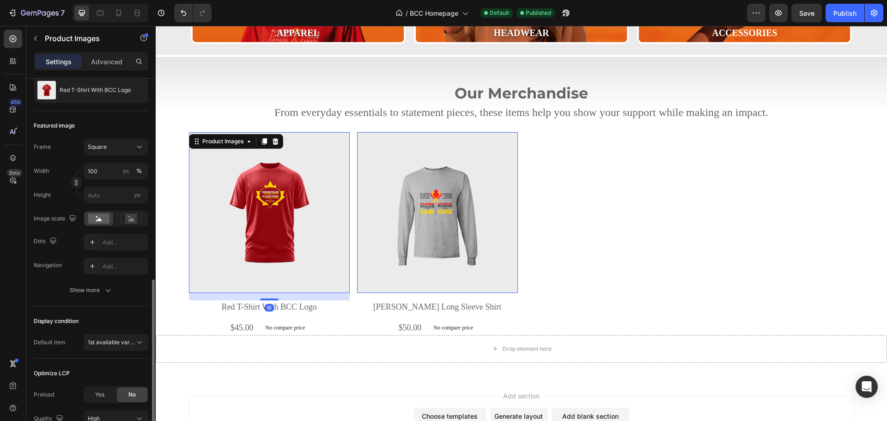
scroll to position [175, 0]
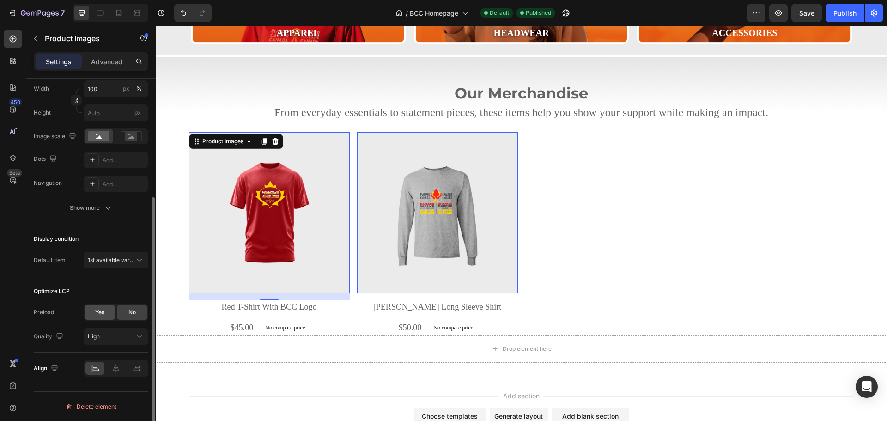
click at [97, 309] on span "Yes" at bounding box center [99, 312] width 9 height 8
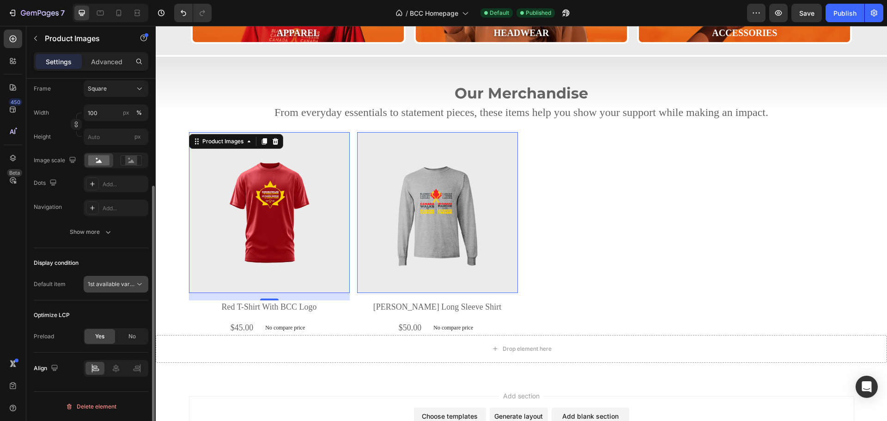
click at [106, 281] on span "1st available variant" at bounding box center [114, 283] width 52 height 7
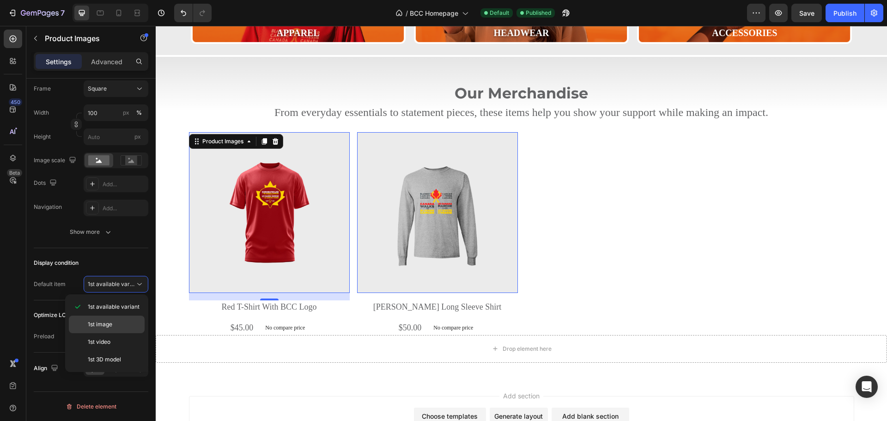
click at [96, 328] on span "1st image" at bounding box center [100, 324] width 24 height 8
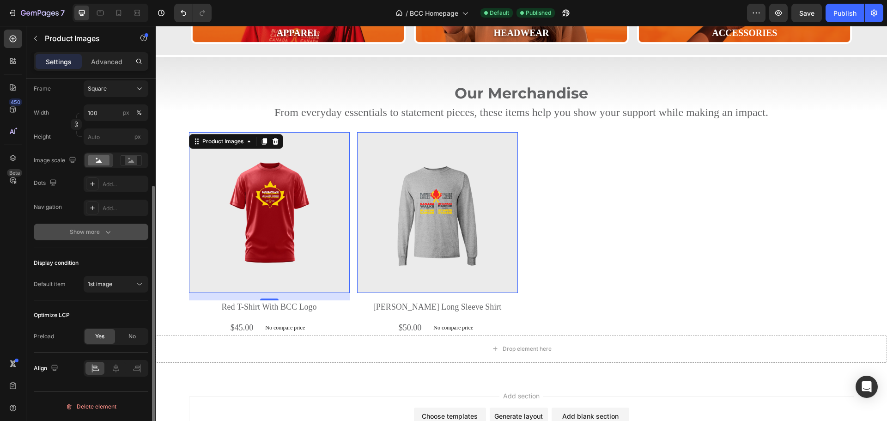
click at [103, 231] on icon "button" at bounding box center [107, 231] width 9 height 9
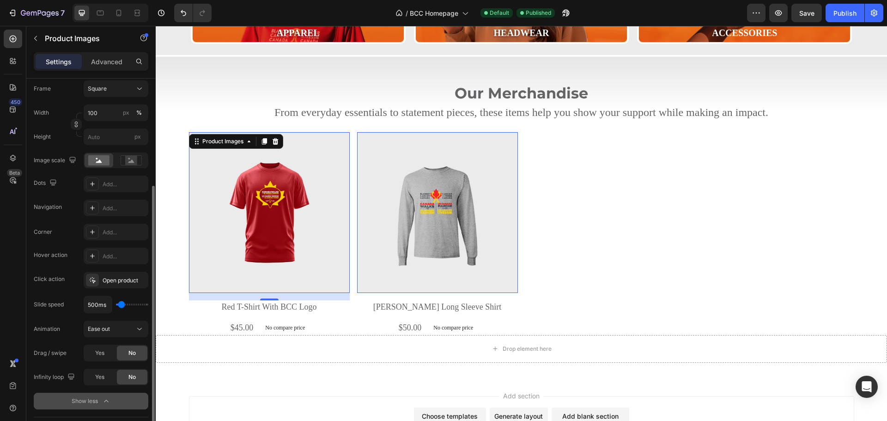
scroll to position [243, 0]
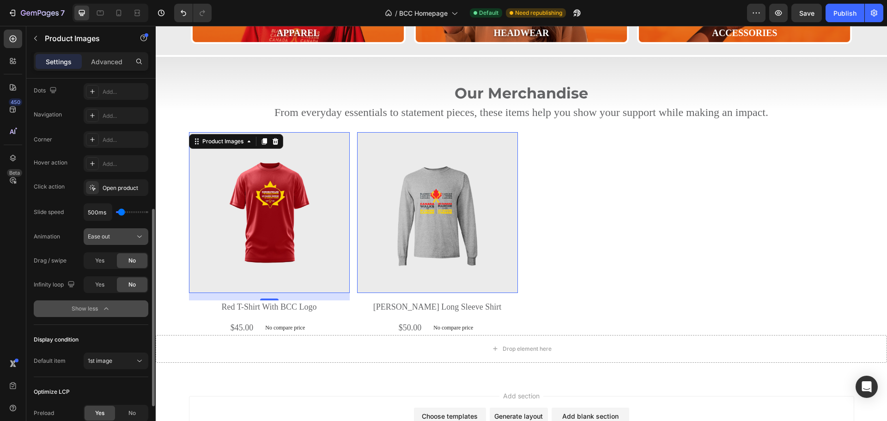
click at [137, 236] on icon at bounding box center [139, 236] width 9 height 9
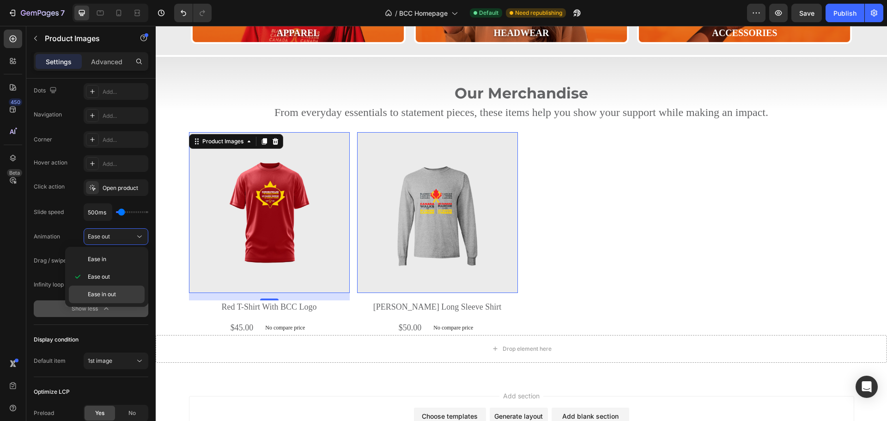
click at [97, 295] on span "Ease in out" at bounding box center [102, 294] width 28 height 8
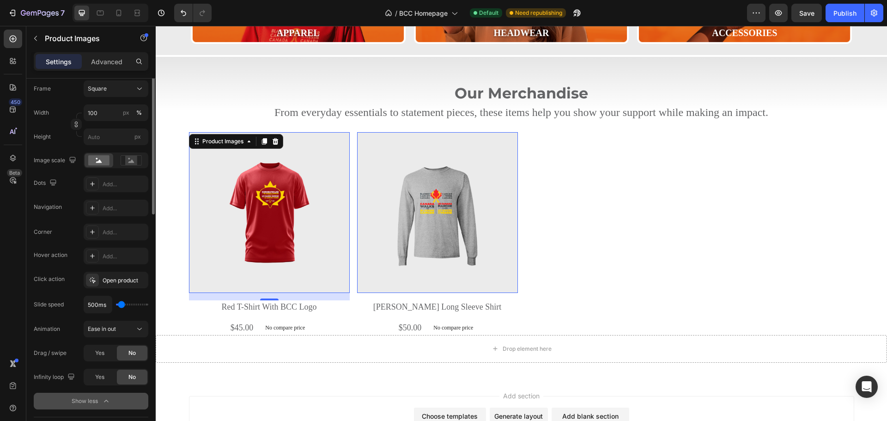
scroll to position [58, 0]
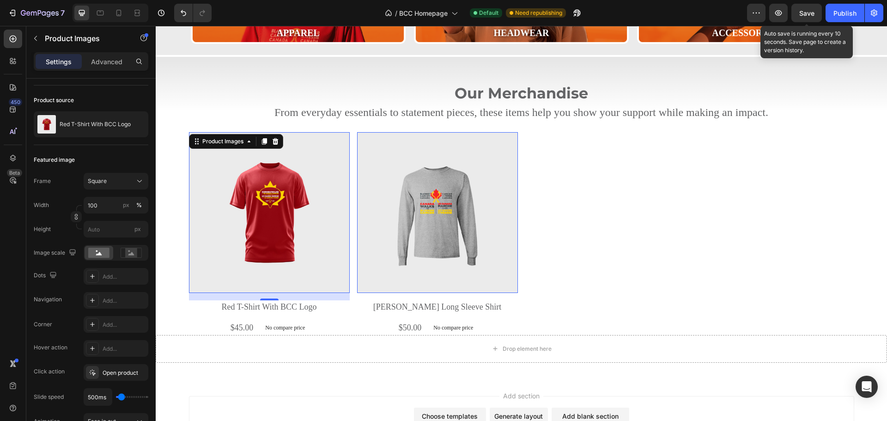
click at [806, 9] on span "Save" at bounding box center [806, 13] width 15 height 8
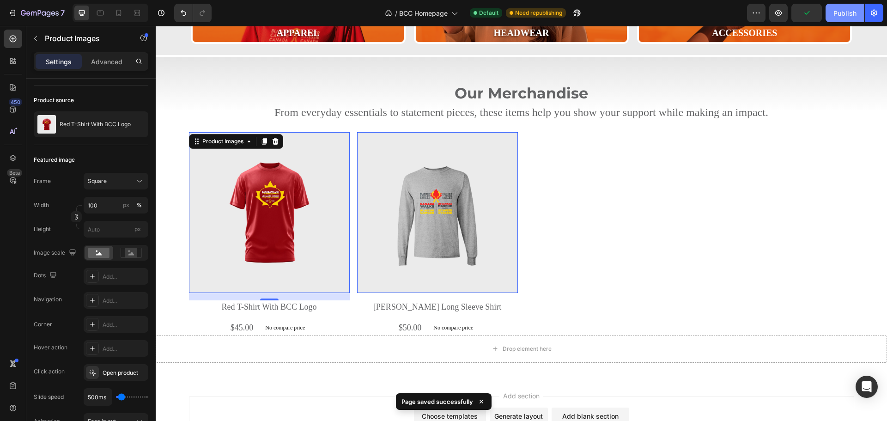
click at [841, 11] on div "Publish" at bounding box center [844, 13] width 23 height 10
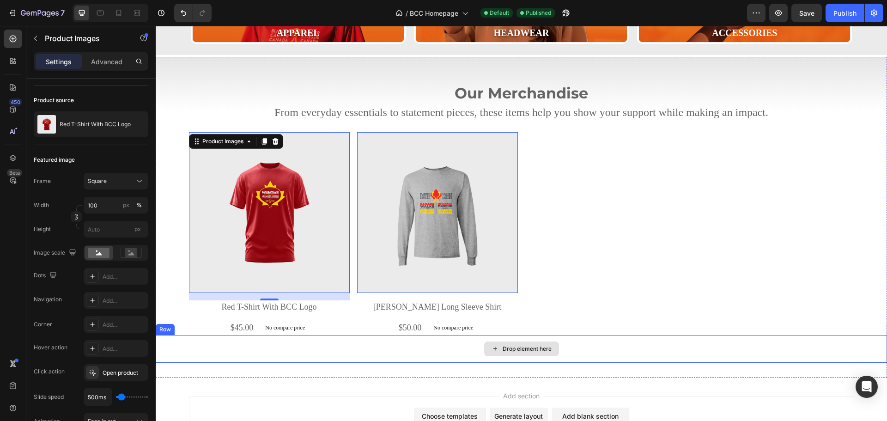
click at [210, 348] on div "Drop element here" at bounding box center [521, 349] width 731 height 28
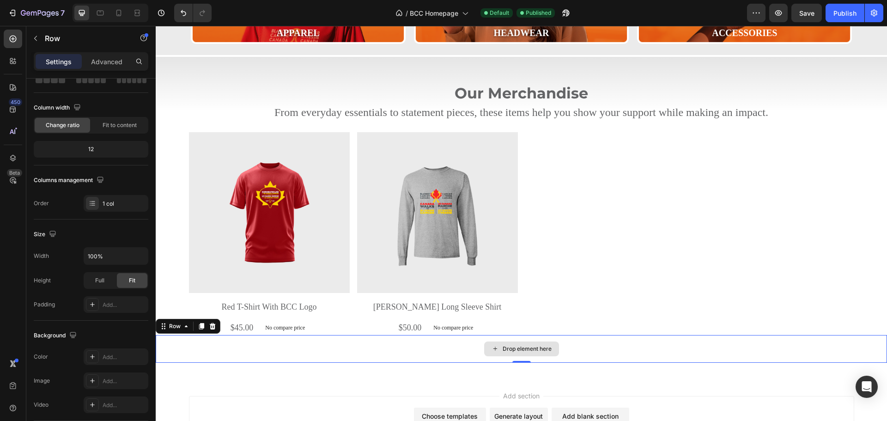
scroll to position [0, 0]
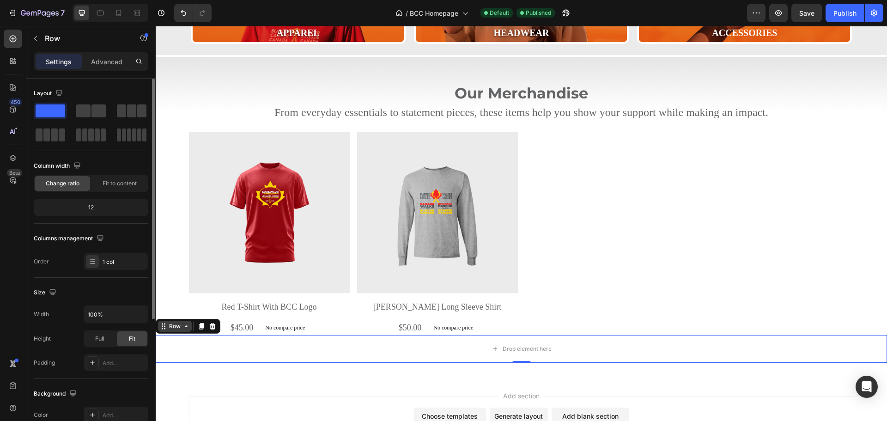
click at [187, 328] on icon at bounding box center [185, 325] width 7 height 7
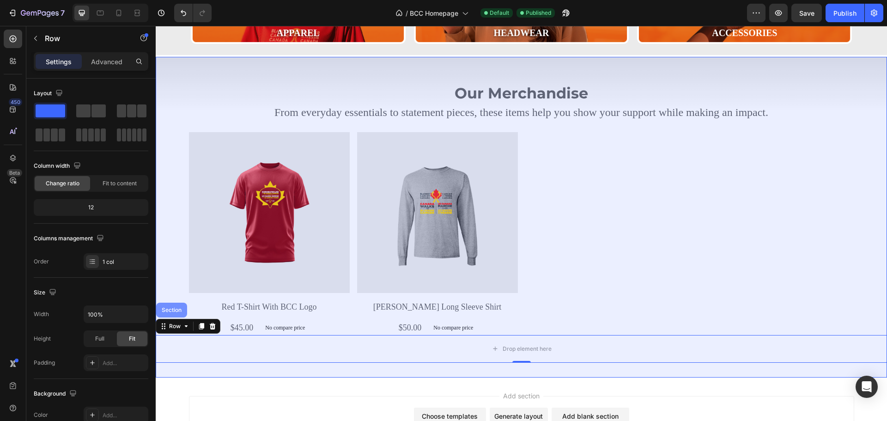
click at [171, 311] on div "Section" at bounding box center [172, 310] width 24 height 6
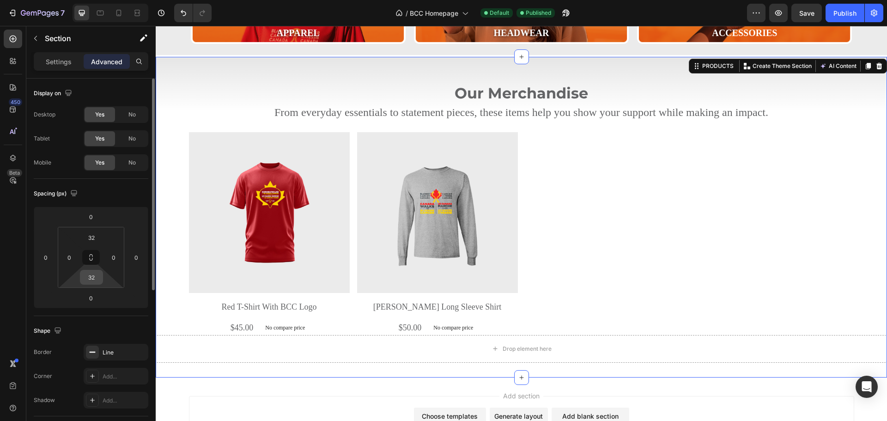
click at [94, 277] on input "32" at bounding box center [91, 277] width 18 height 14
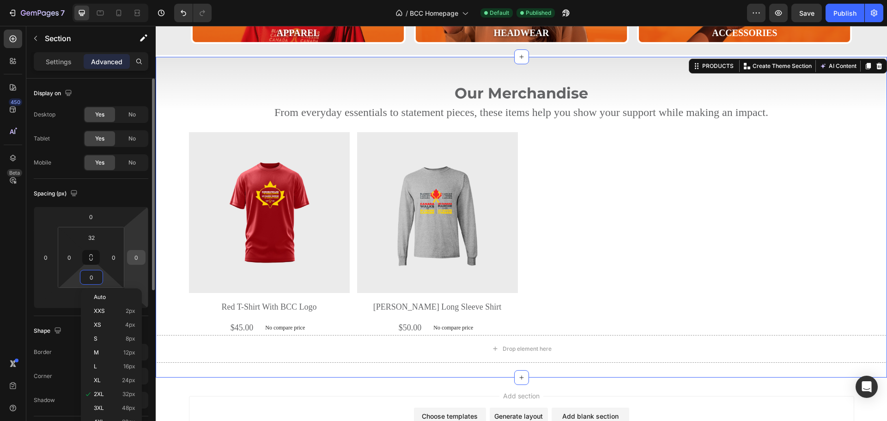
type input "0"
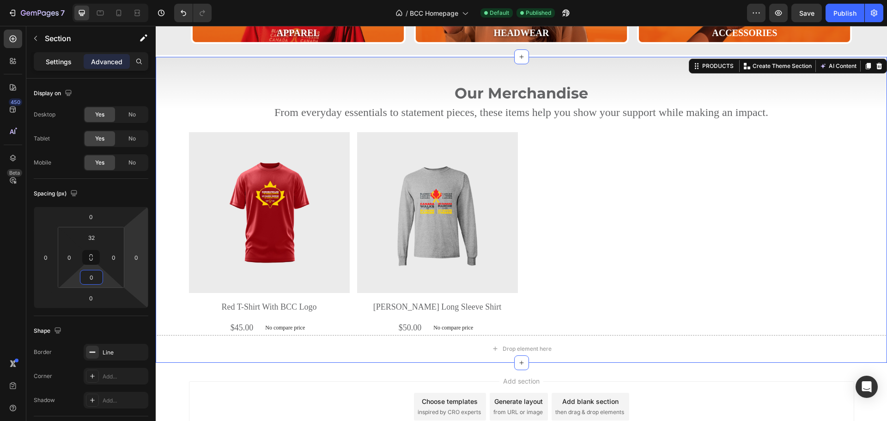
click at [46, 60] on p "Settings" at bounding box center [59, 62] width 26 height 10
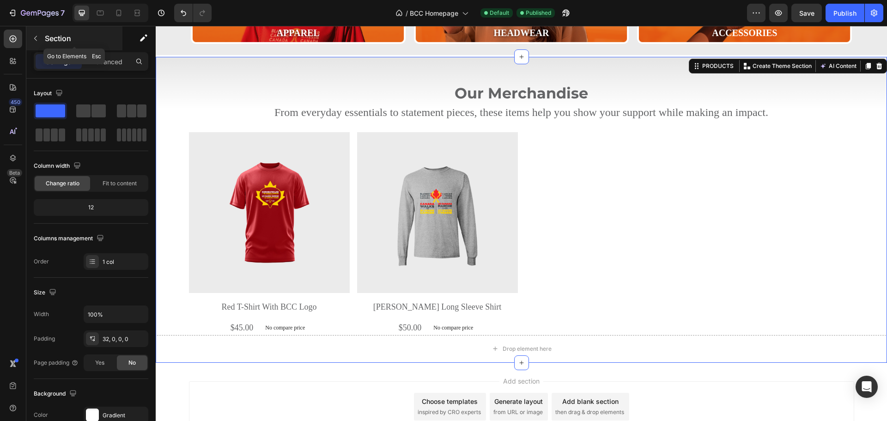
click at [35, 39] on icon "button" at bounding box center [35, 38] width 3 height 5
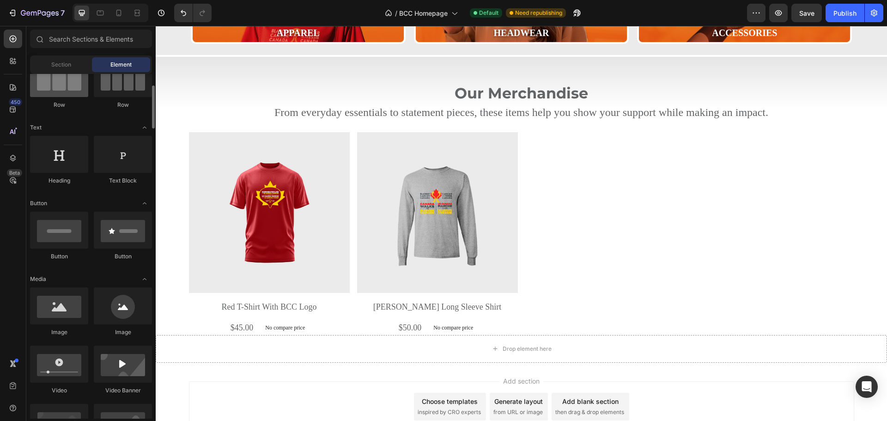
scroll to position [185, 0]
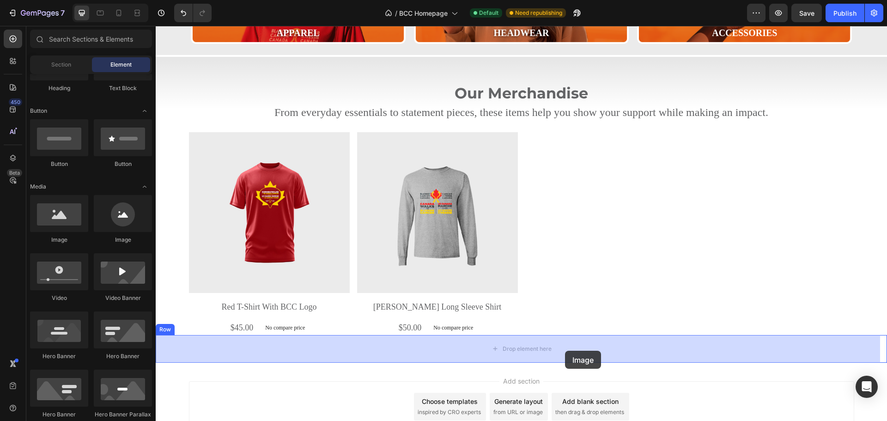
drag, startPoint x: 218, startPoint y: 234, endPoint x: 574, endPoint y: 343, distance: 373.4
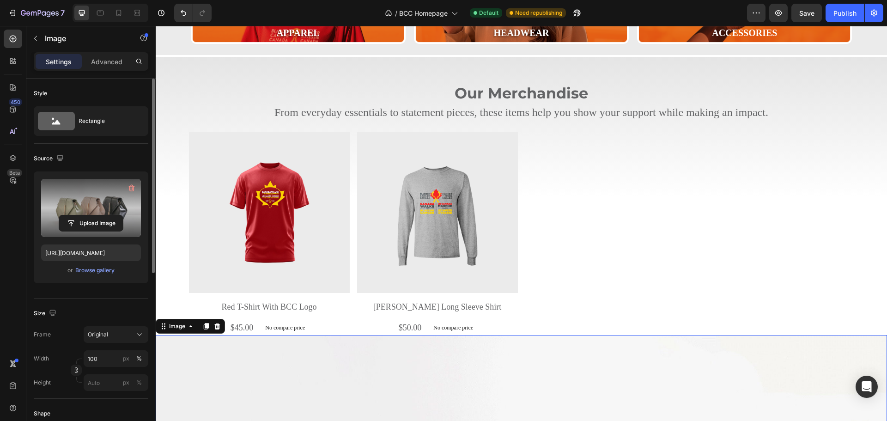
click at [91, 208] on label at bounding box center [91, 208] width 100 height 58
click at [91, 215] on input "file" at bounding box center [91, 223] width 64 height 16
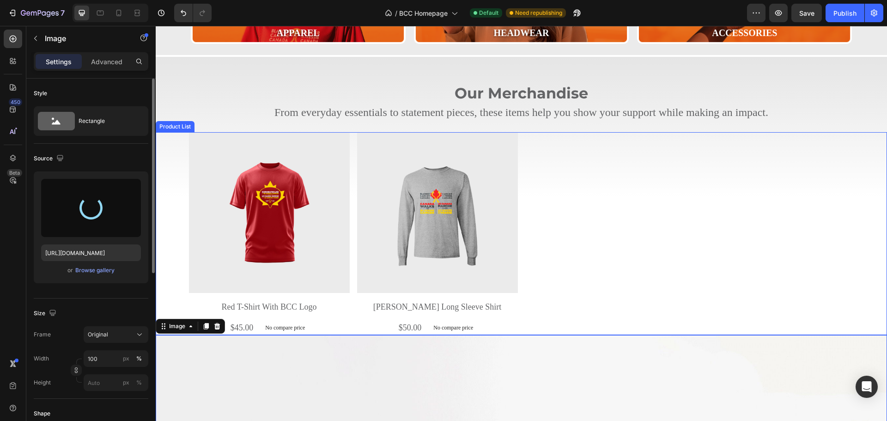
type input "[URL][DOMAIN_NAME]"
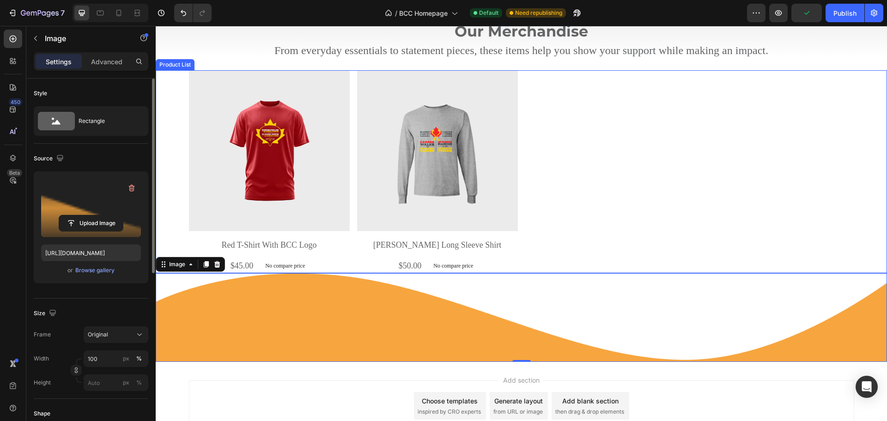
scroll to position [452, 0]
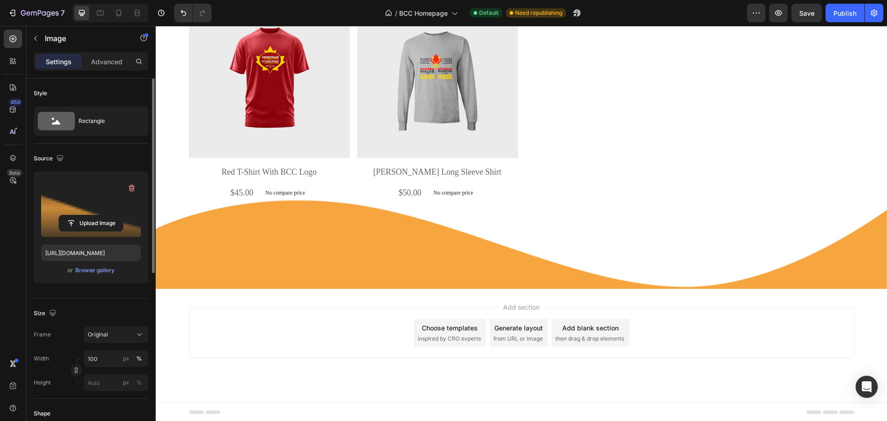
click at [602, 333] on div "Add blank section then drag & drop elements" at bounding box center [590, 333] width 78 height 28
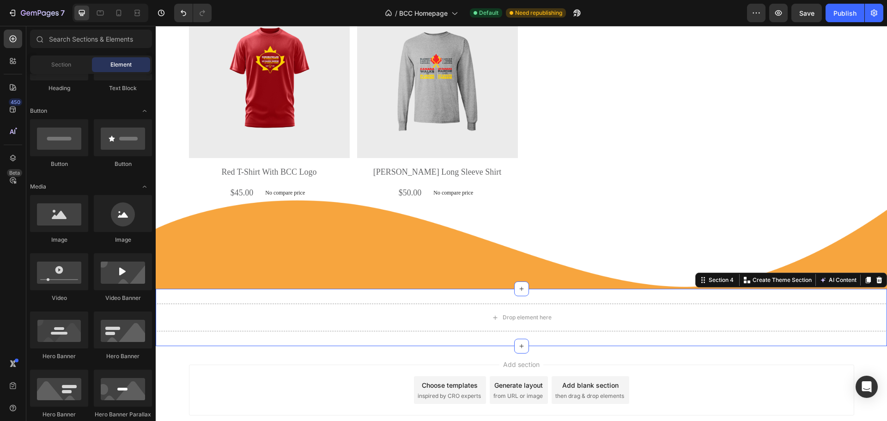
click at [217, 301] on div "Drop element here Section 4 You can create reusable sections Create Theme Secti…" at bounding box center [521, 317] width 731 height 57
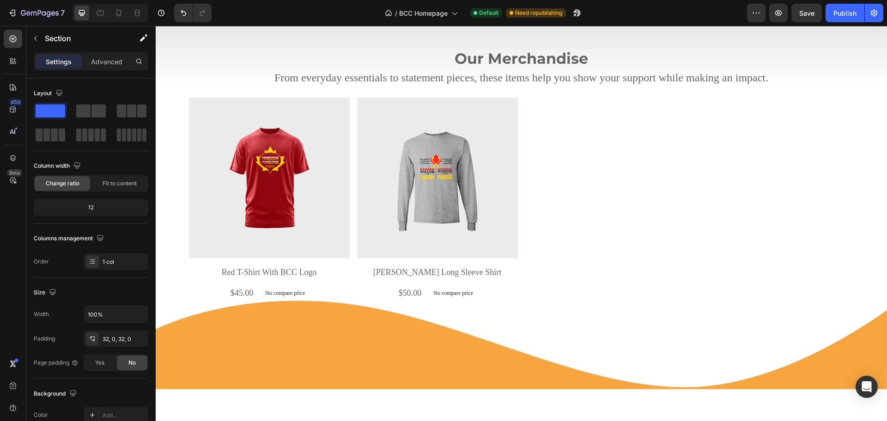
scroll to position [82, 0]
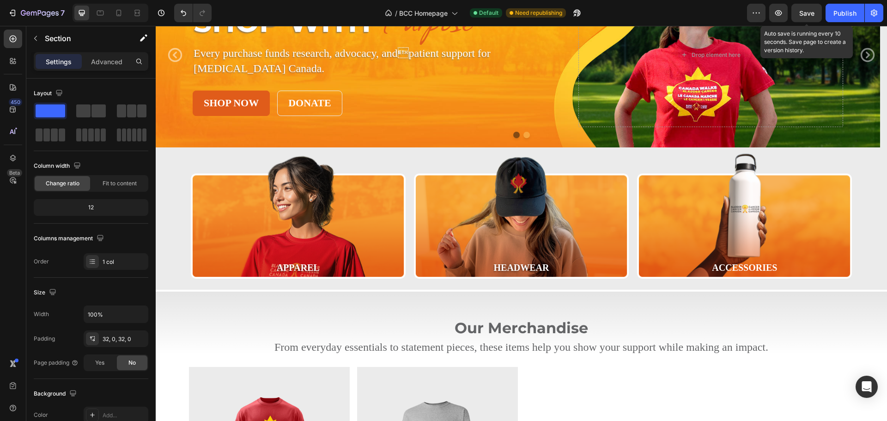
click at [809, 11] on span "Save" at bounding box center [806, 13] width 15 height 8
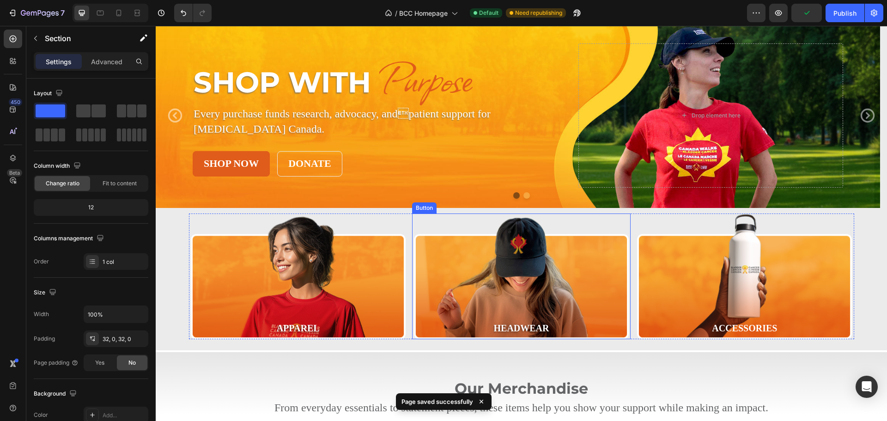
scroll to position [0, 0]
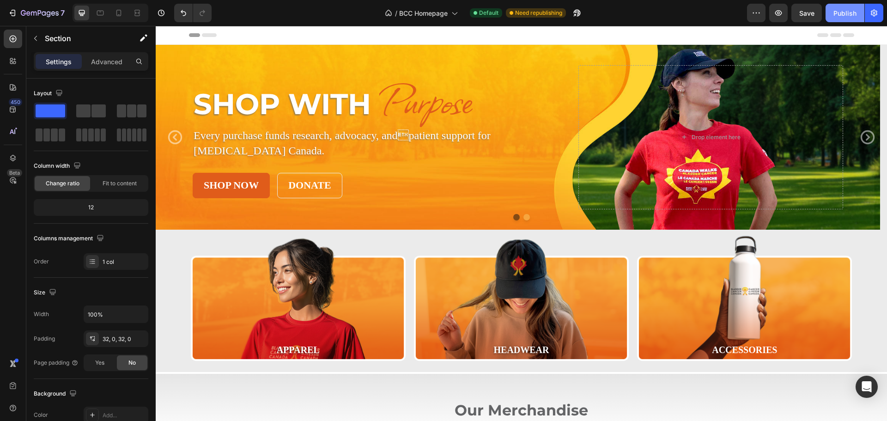
click at [830, 13] on button "Publish" at bounding box center [844, 13] width 39 height 18
